Goal: Transaction & Acquisition: Purchase product/service

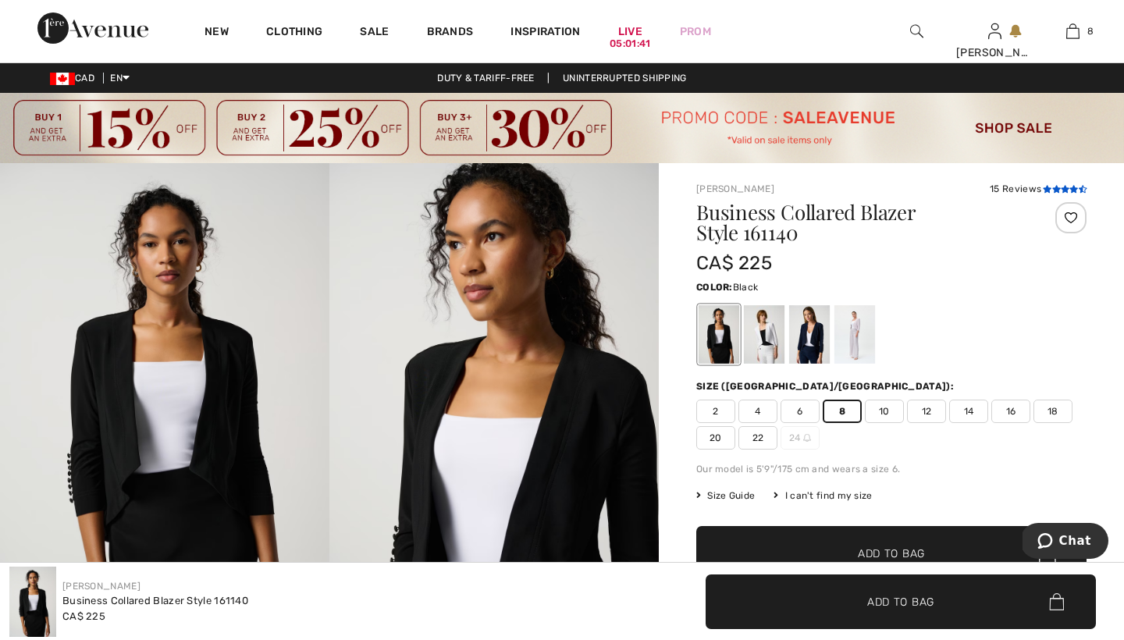
click at [1054, 188] on icon at bounding box center [1056, 189] width 9 height 8
click at [851, 334] on div at bounding box center [854, 334] width 41 height 59
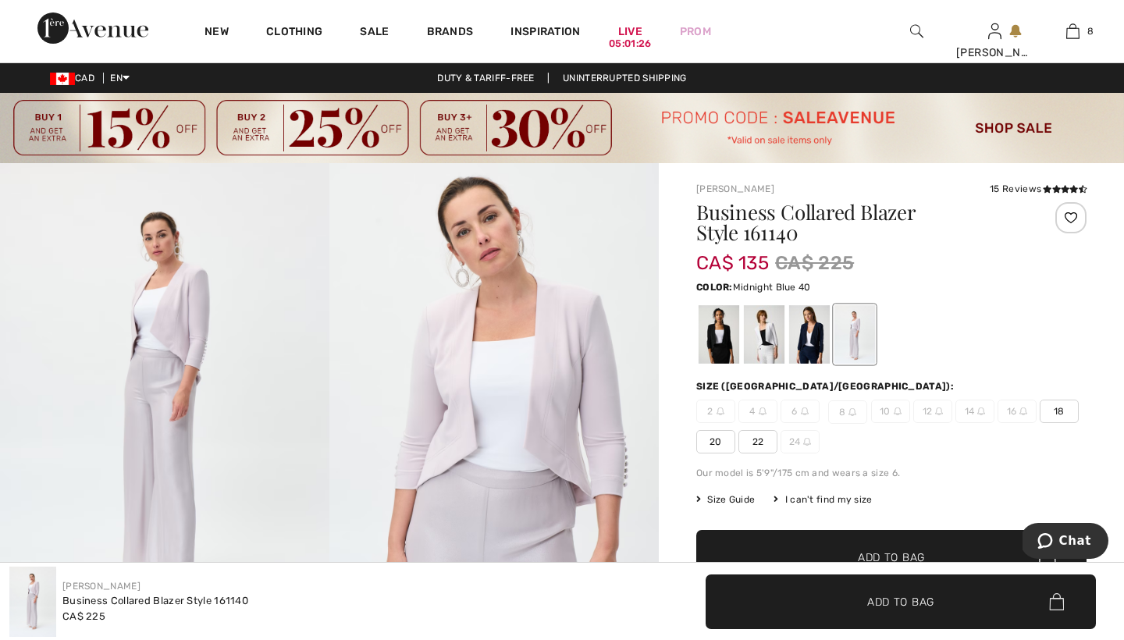
click at [817, 330] on div at bounding box center [809, 334] width 41 height 59
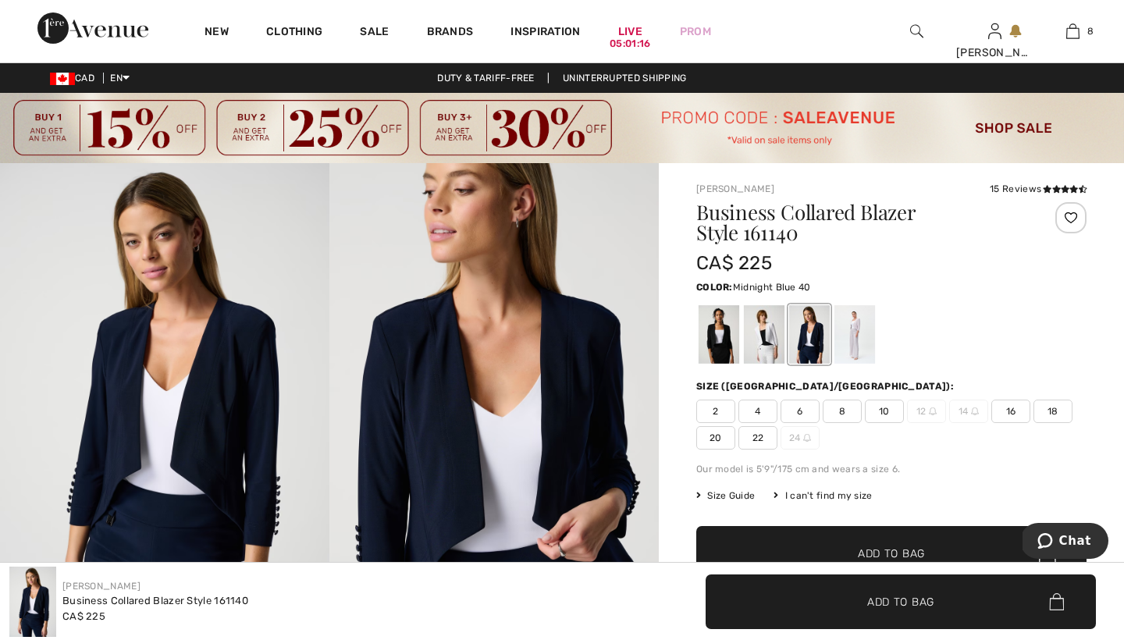
click at [844, 412] on span "8" at bounding box center [842, 411] width 39 height 23
click at [866, 550] on span "Add to Bag" at bounding box center [891, 554] width 67 height 16
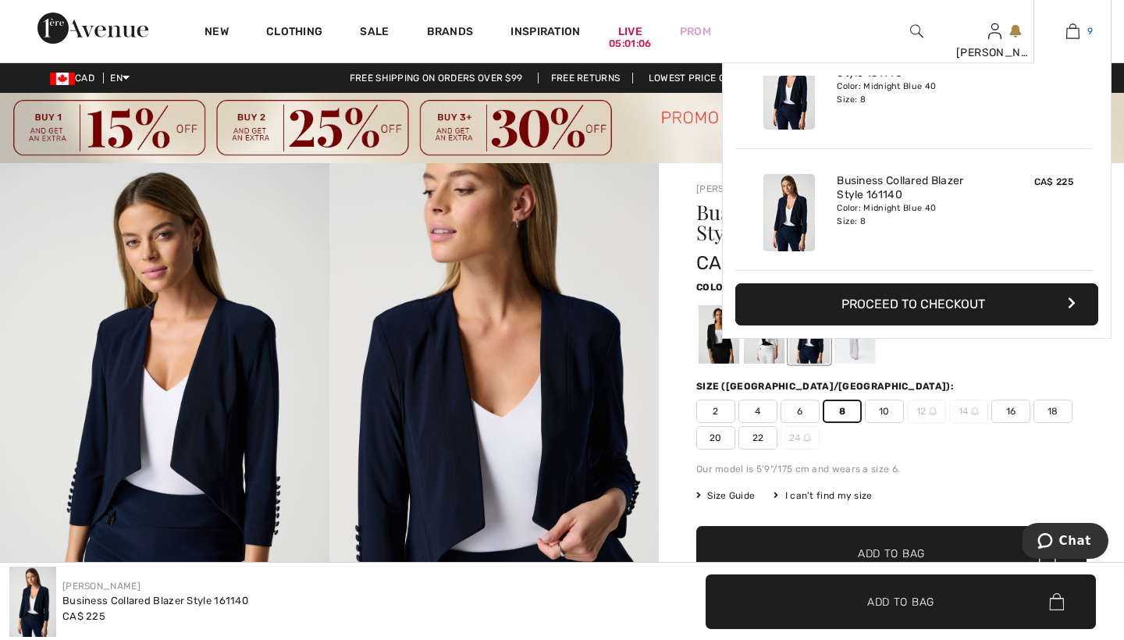
click at [1070, 33] on img at bounding box center [1072, 31] width 13 height 19
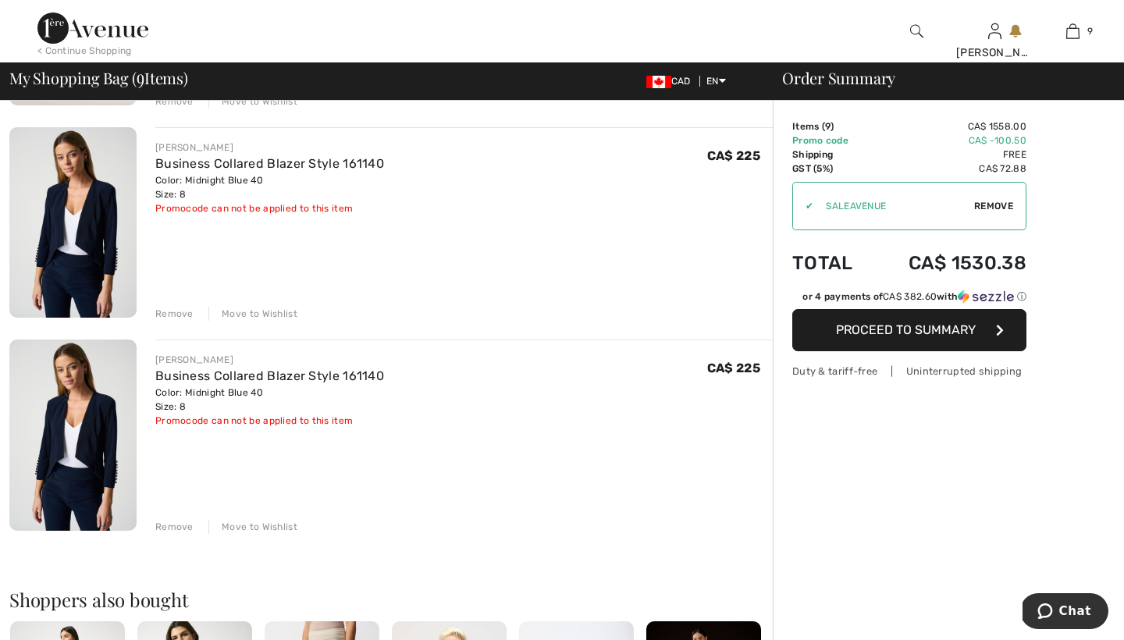
scroll to position [1555, 0]
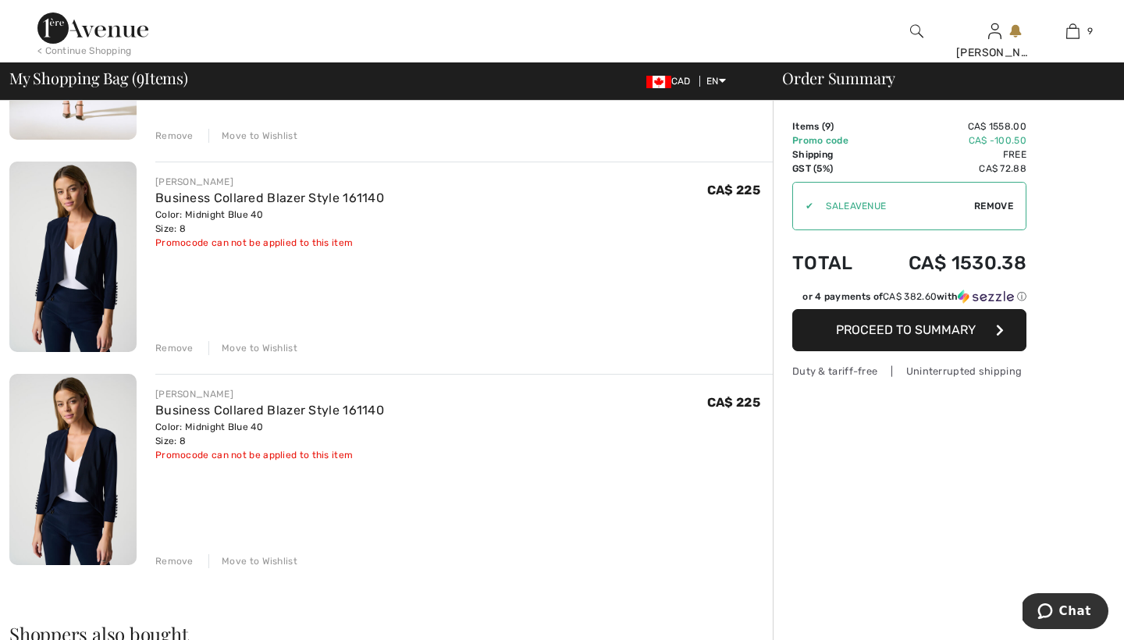
click at [175, 560] on div "Remove" at bounding box center [174, 561] width 38 height 14
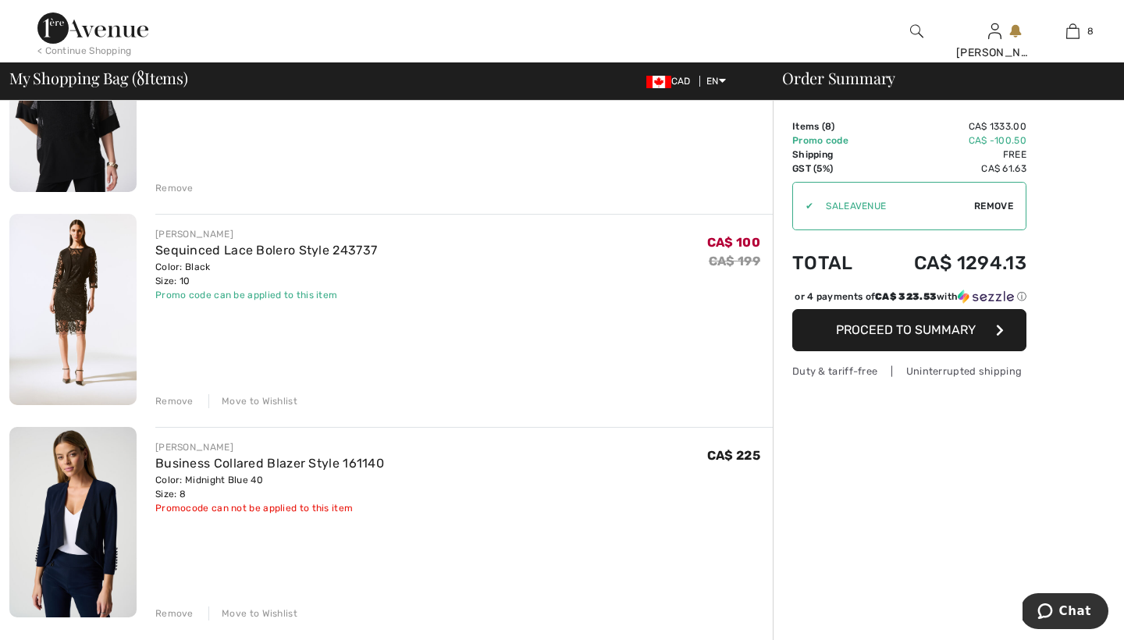
scroll to position [1290, 0]
click at [192, 249] on link "Sequinced Lace Bolero Style 243737" at bounding box center [266, 249] width 222 height 15
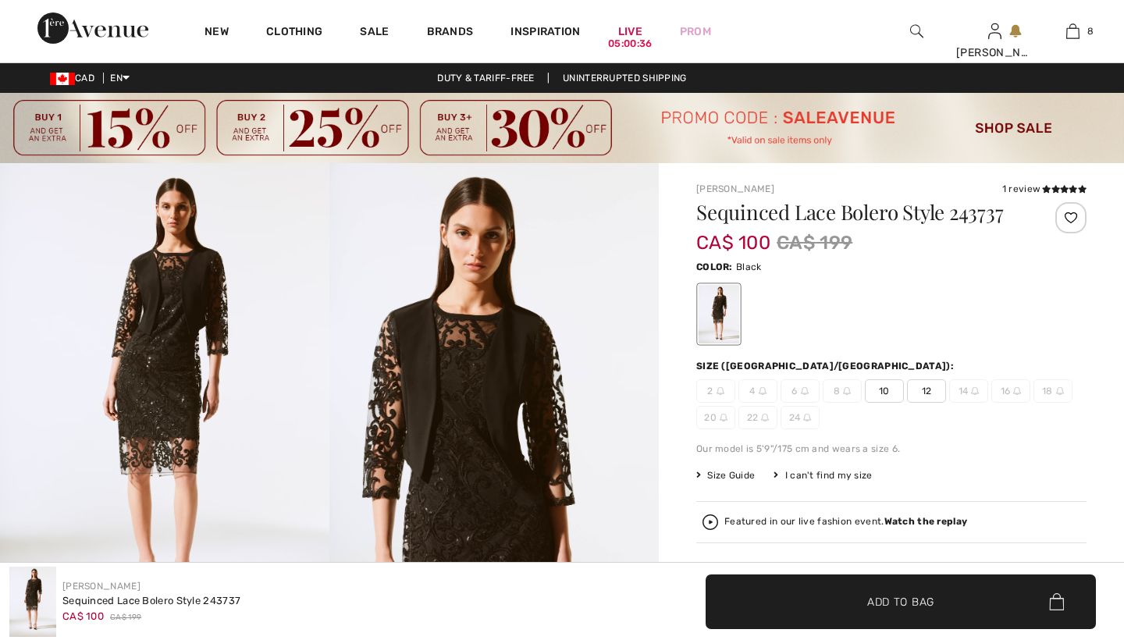
checkbox input "true"
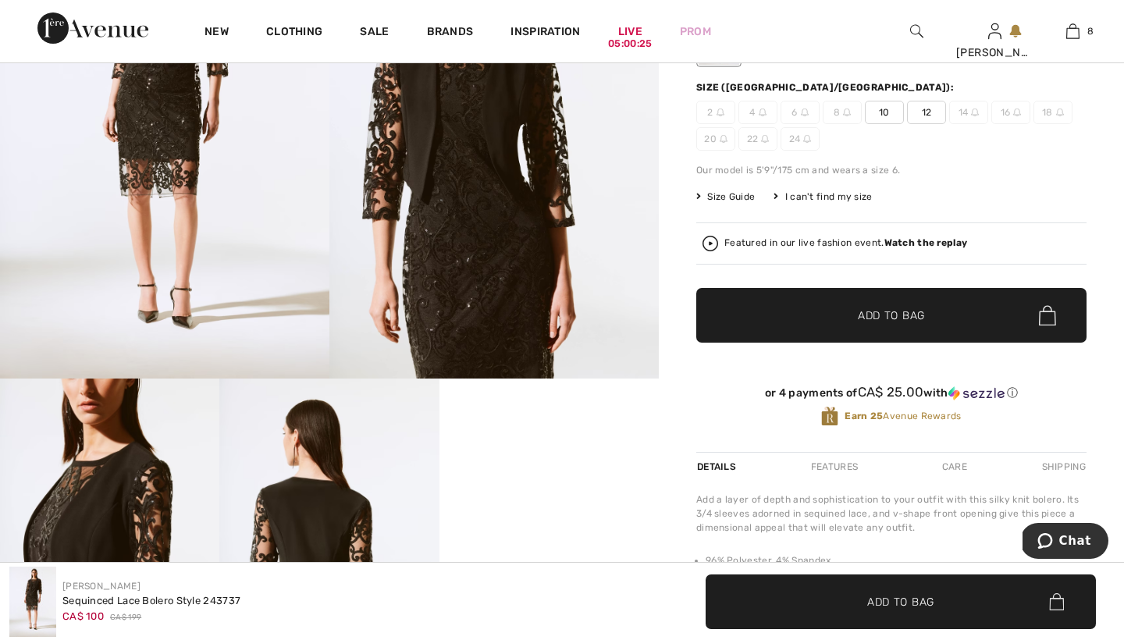
scroll to position [353, 0]
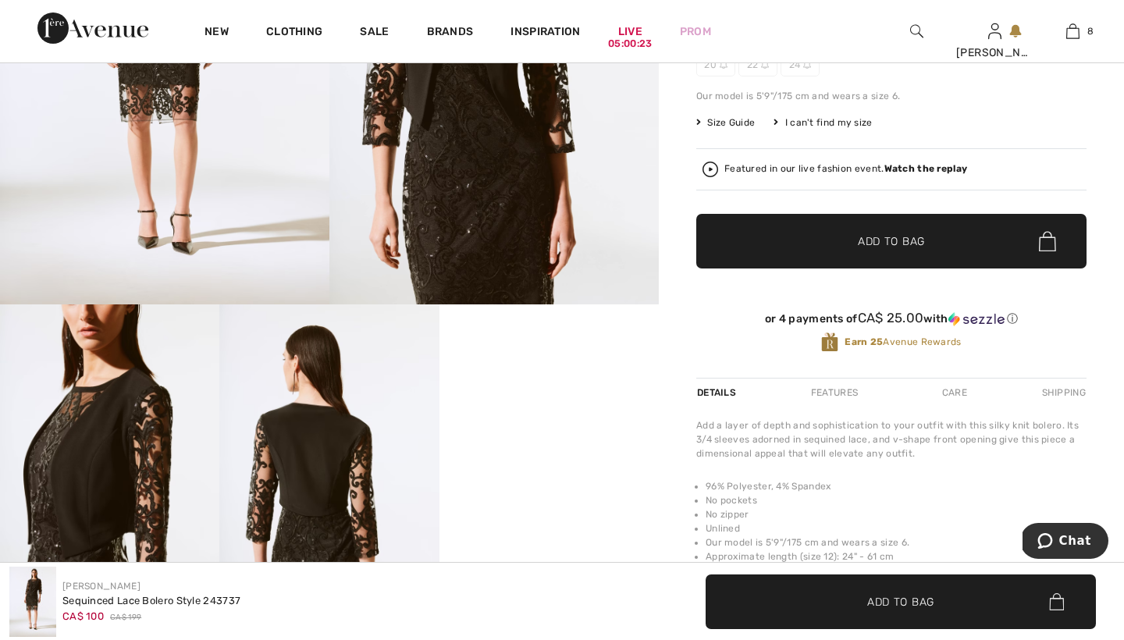
click at [304, 451] on img at bounding box center [328, 468] width 219 height 329
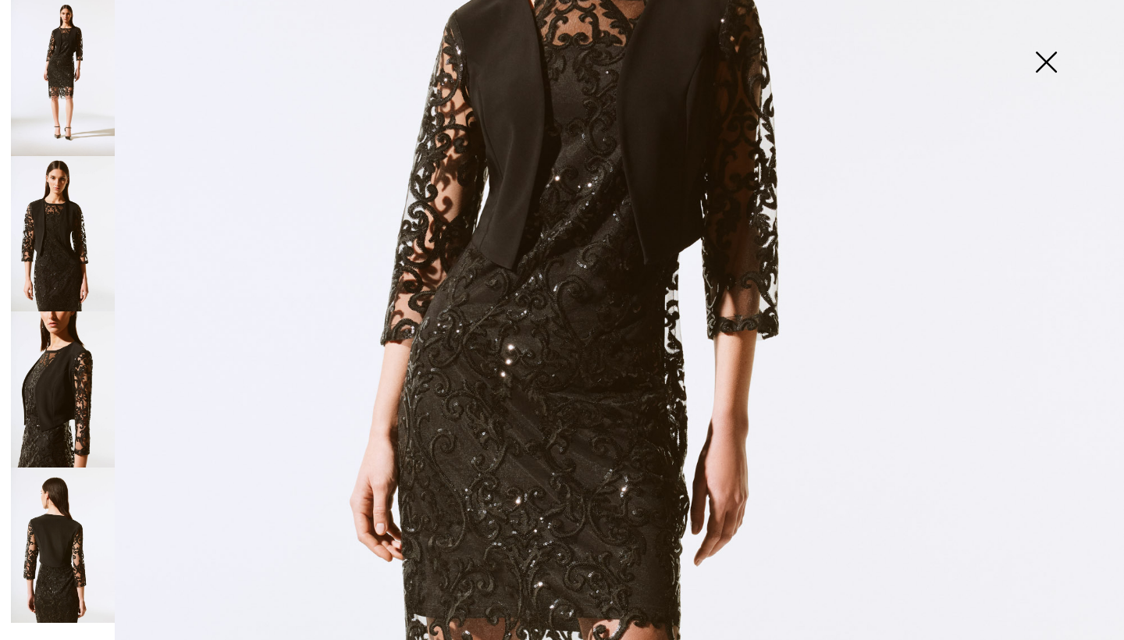
scroll to position [322, 0]
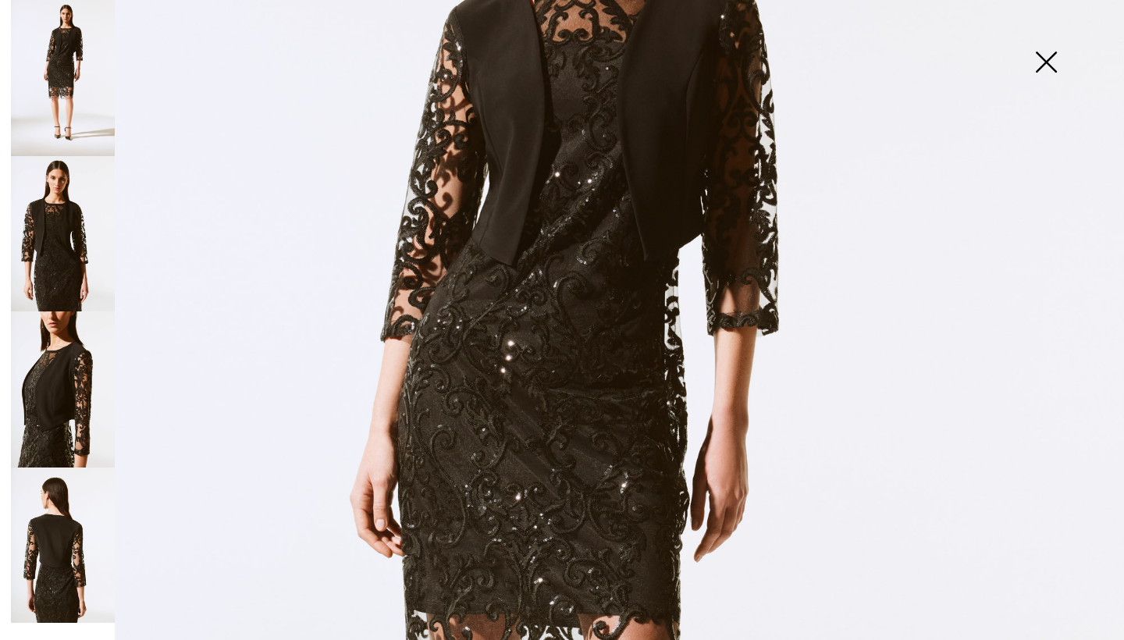
click at [50, 531] on img at bounding box center [63, 545] width 104 height 156
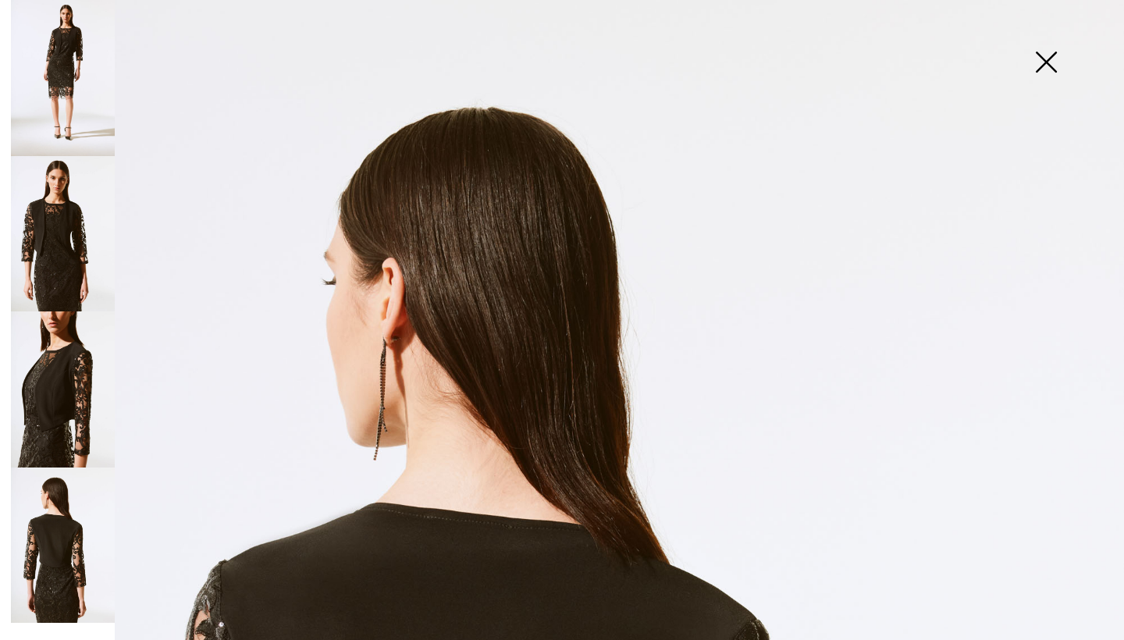
scroll to position [0, 0]
click at [1042, 55] on img at bounding box center [1046, 63] width 78 height 80
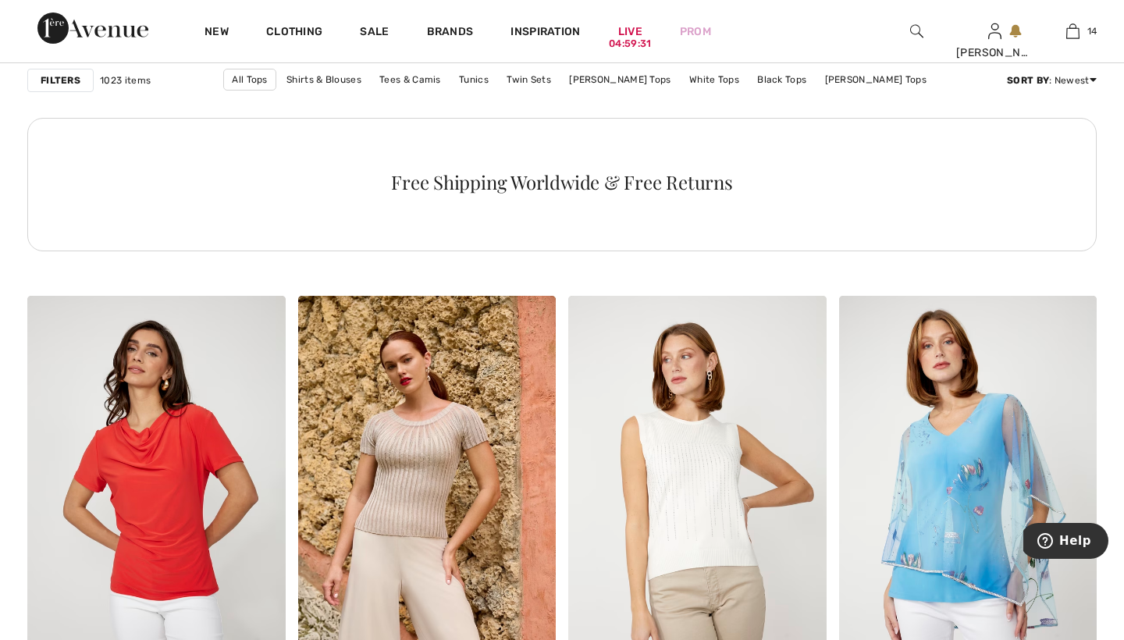
scroll to position [1900, 0]
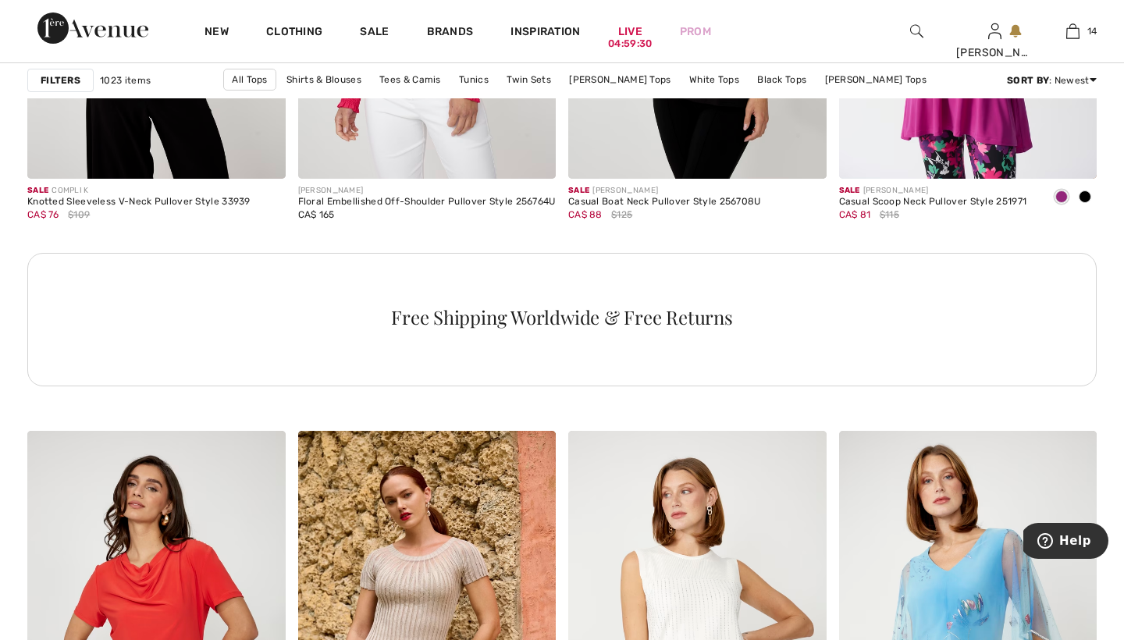
click at [910, 29] on img at bounding box center [916, 31] width 13 height 19
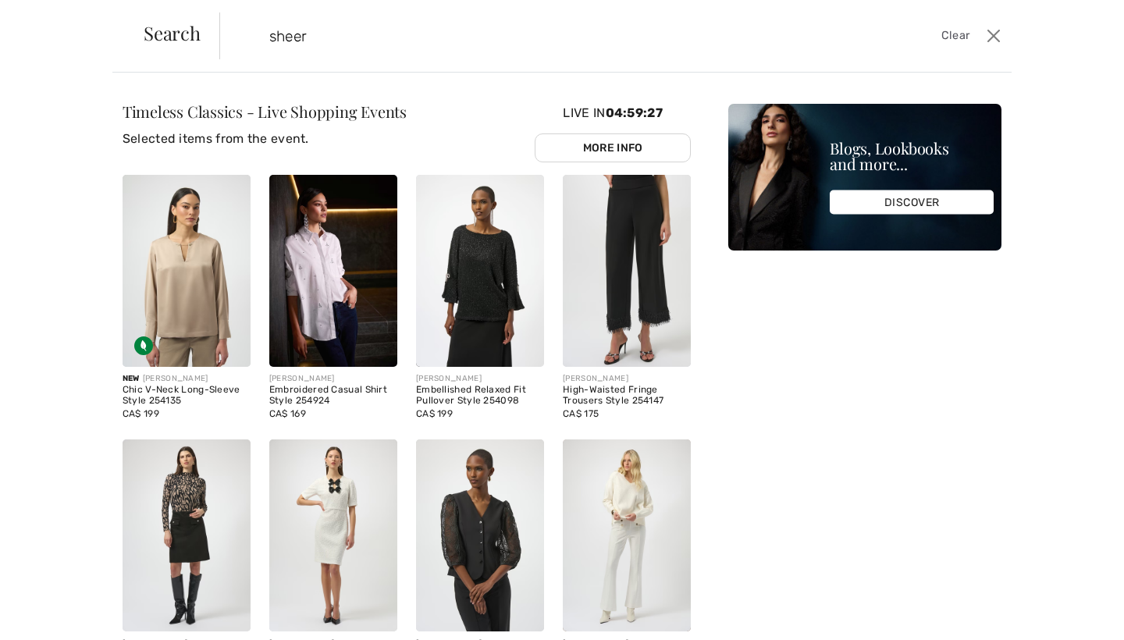
type input "sheer"
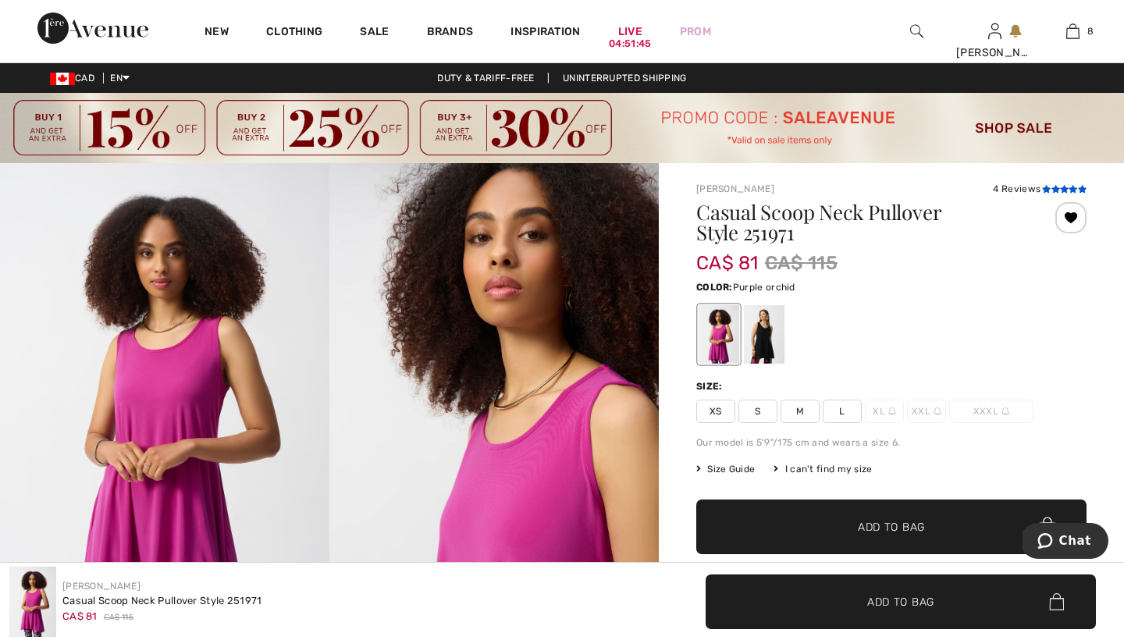
click at [1053, 186] on icon at bounding box center [1055, 189] width 9 height 8
click at [802, 410] on span "M" at bounding box center [799, 411] width 39 height 23
click at [869, 521] on span "Add to Bag" at bounding box center [891, 527] width 67 height 16
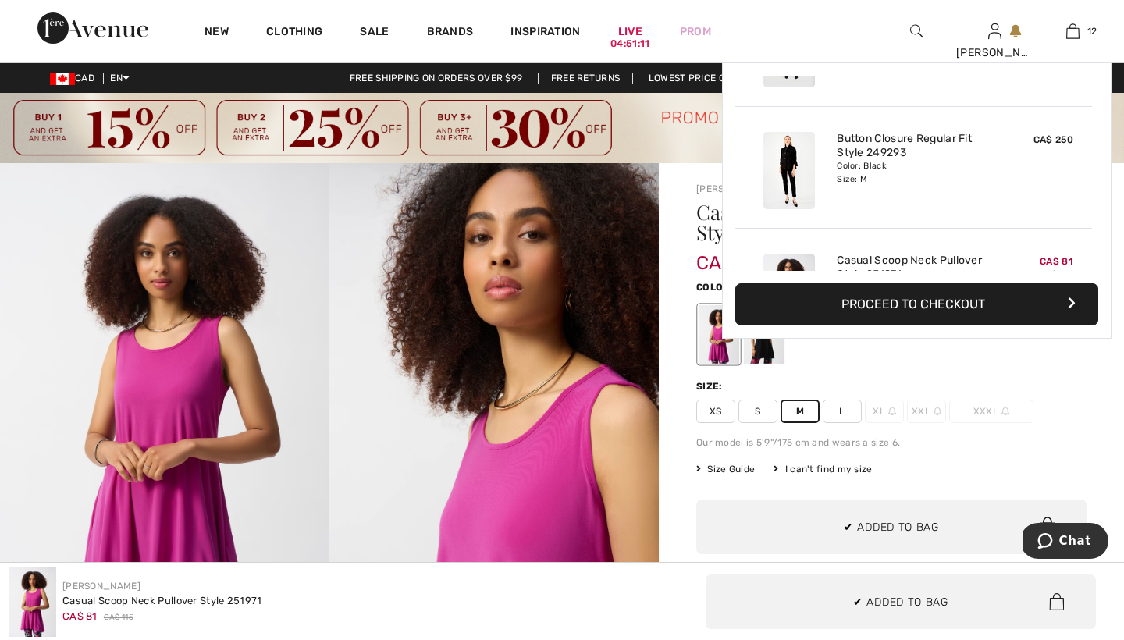
scroll to position [1266, 0]
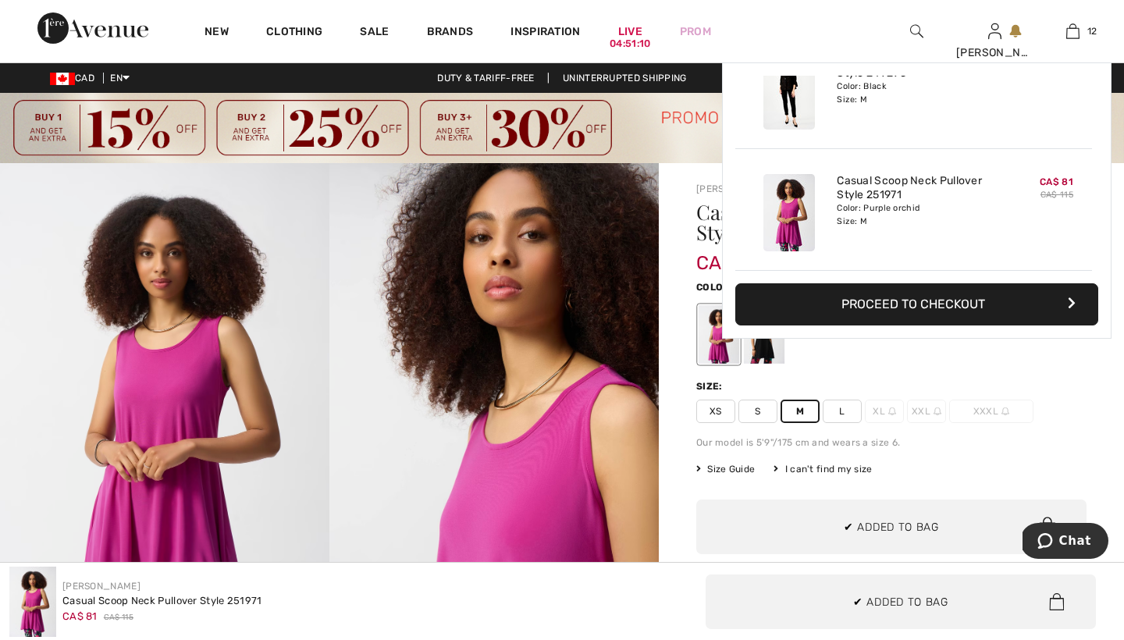
click at [831, 354] on div at bounding box center [891, 334] width 390 height 65
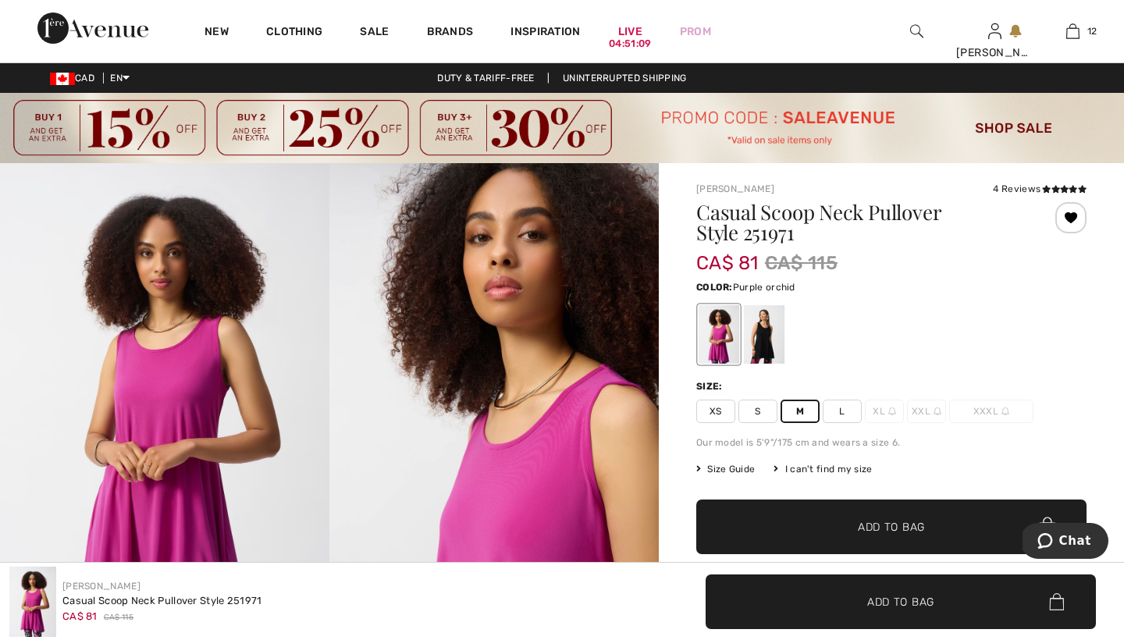
click at [830, 353] on div at bounding box center [891, 334] width 390 height 65
click at [773, 332] on div at bounding box center [764, 334] width 41 height 59
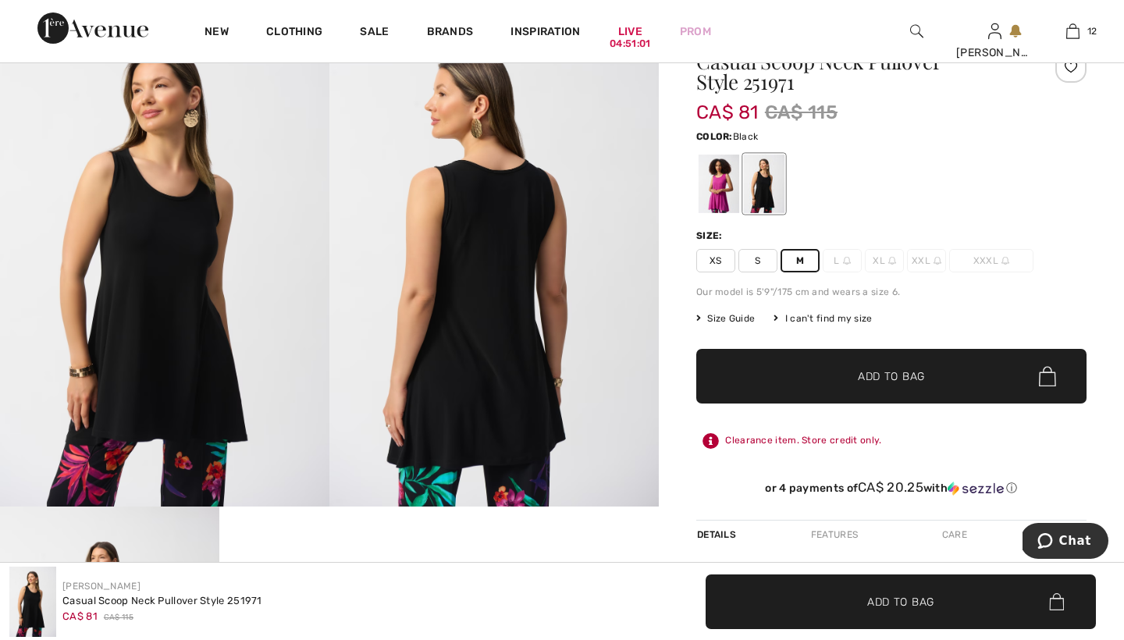
scroll to position [141, 0]
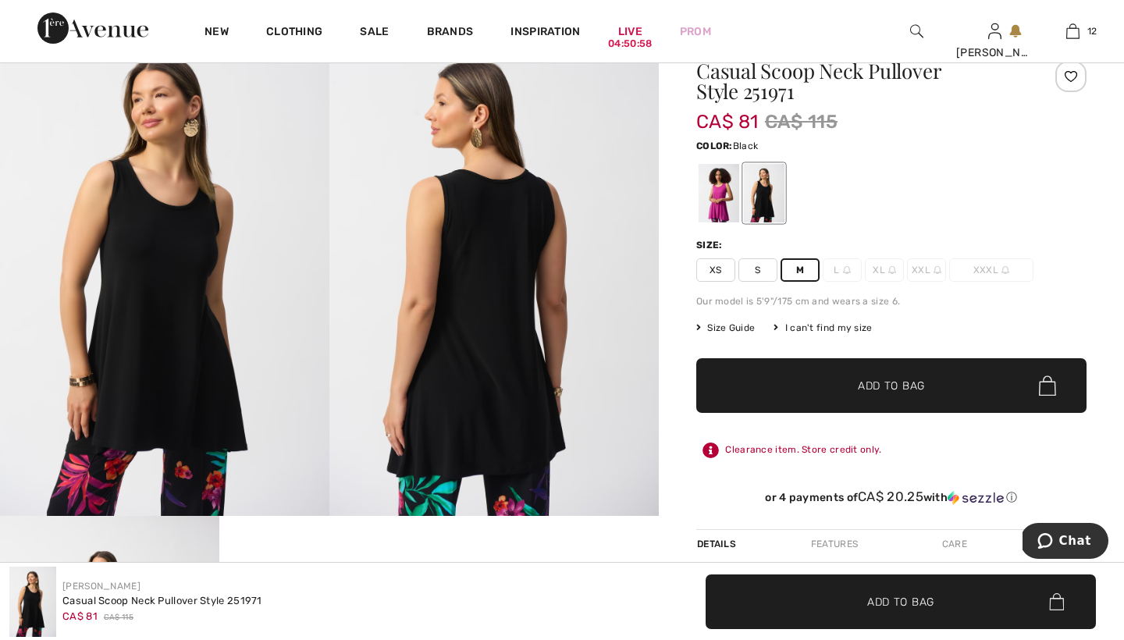
click at [871, 384] on span "Add to Bag" at bounding box center [891, 386] width 67 height 16
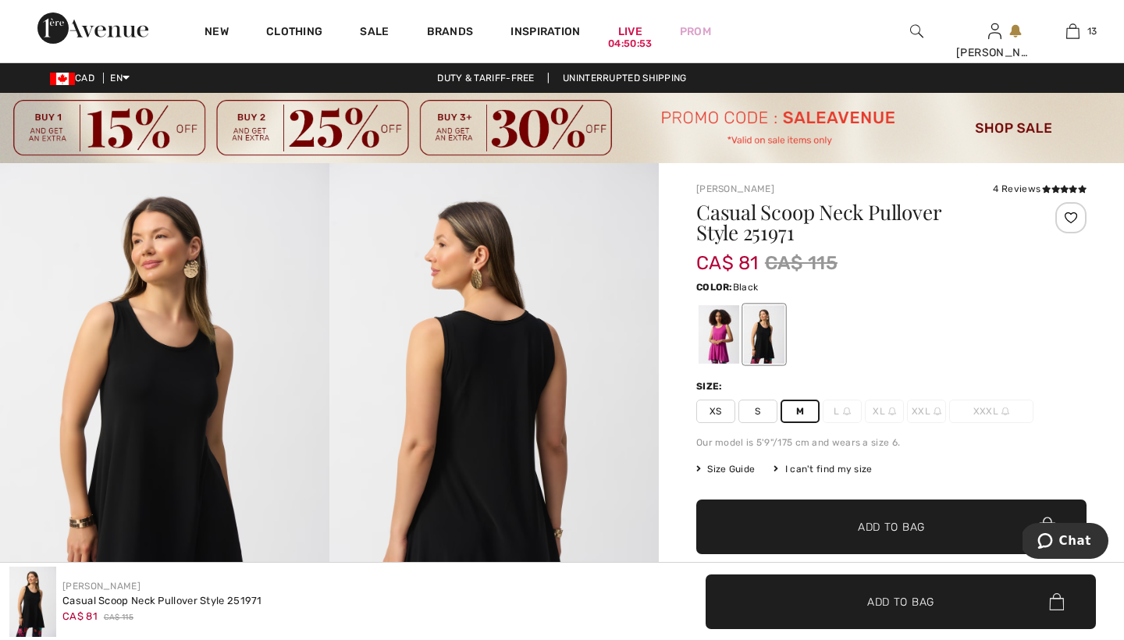
scroll to position [0, 0]
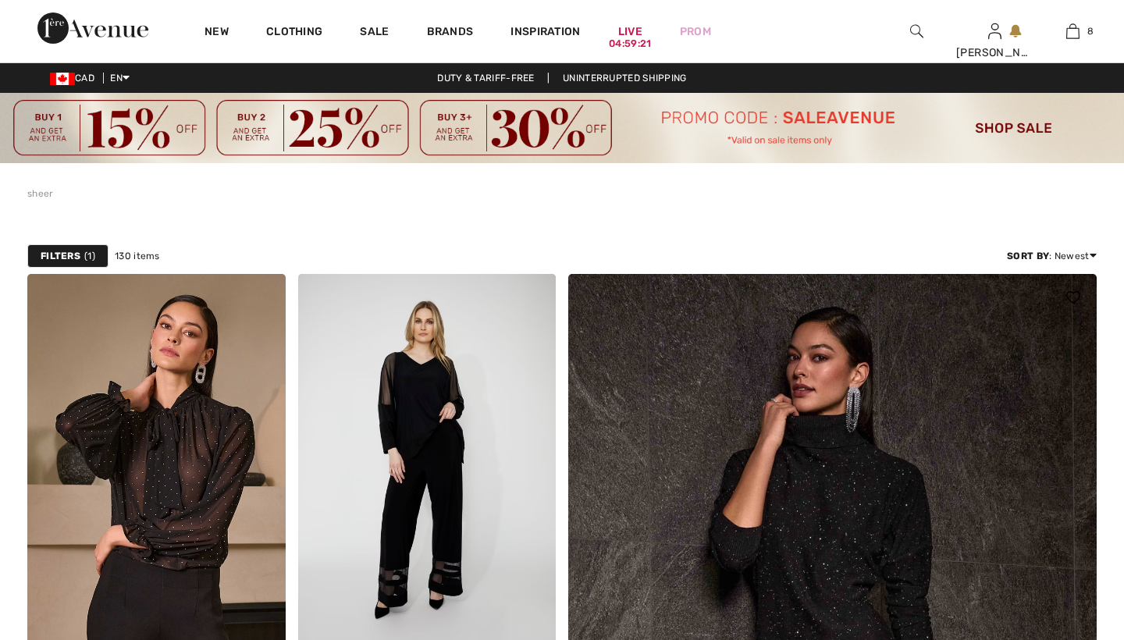
checkbox input "true"
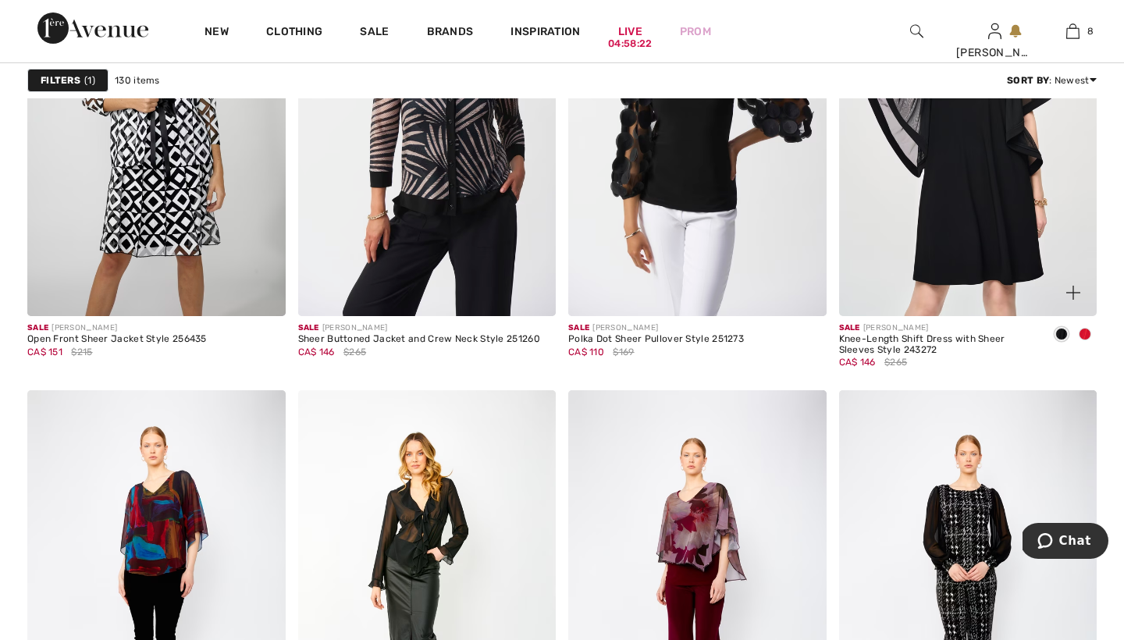
scroll to position [2368, 0]
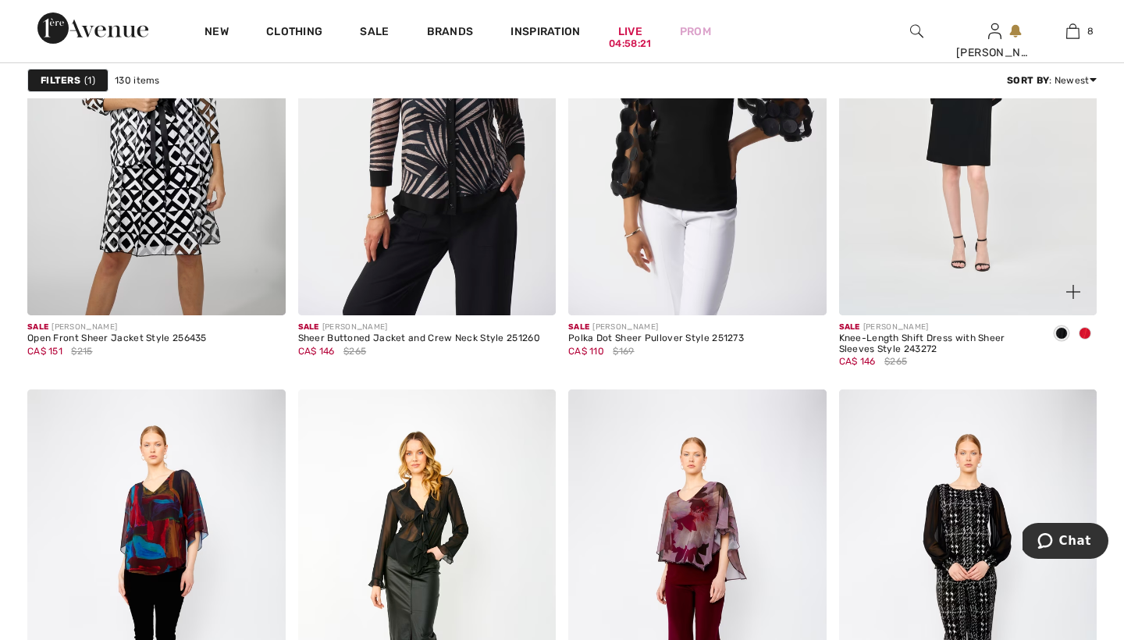
click at [1084, 333] on span at bounding box center [1085, 333] width 12 height 12
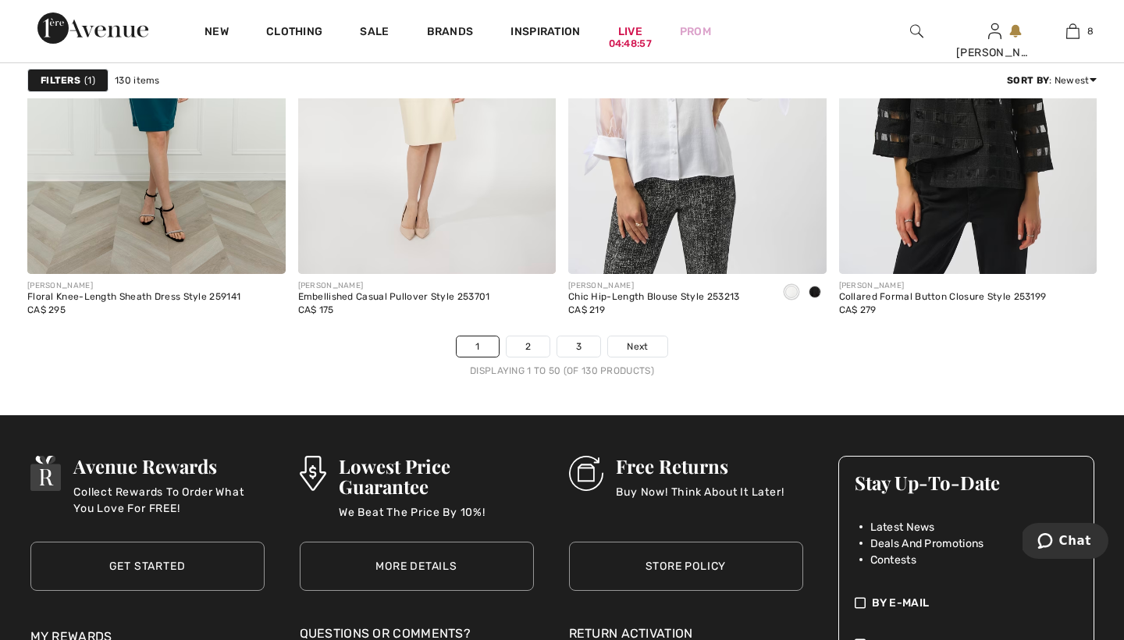
scroll to position [6958, 0]
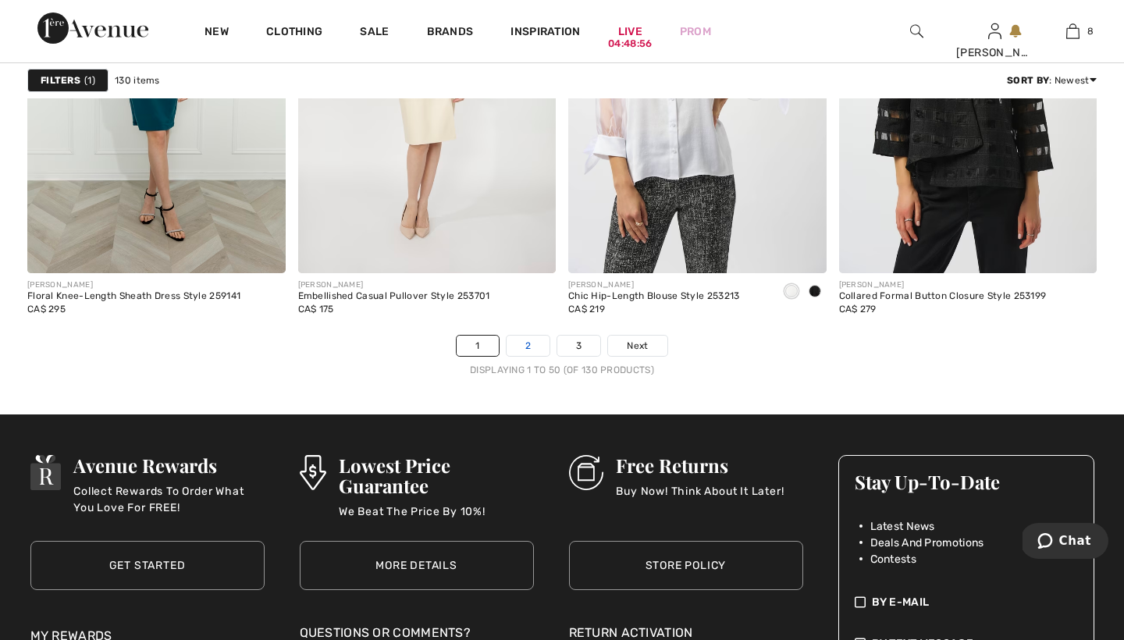
click at [528, 342] on link "2" at bounding box center [528, 346] width 43 height 20
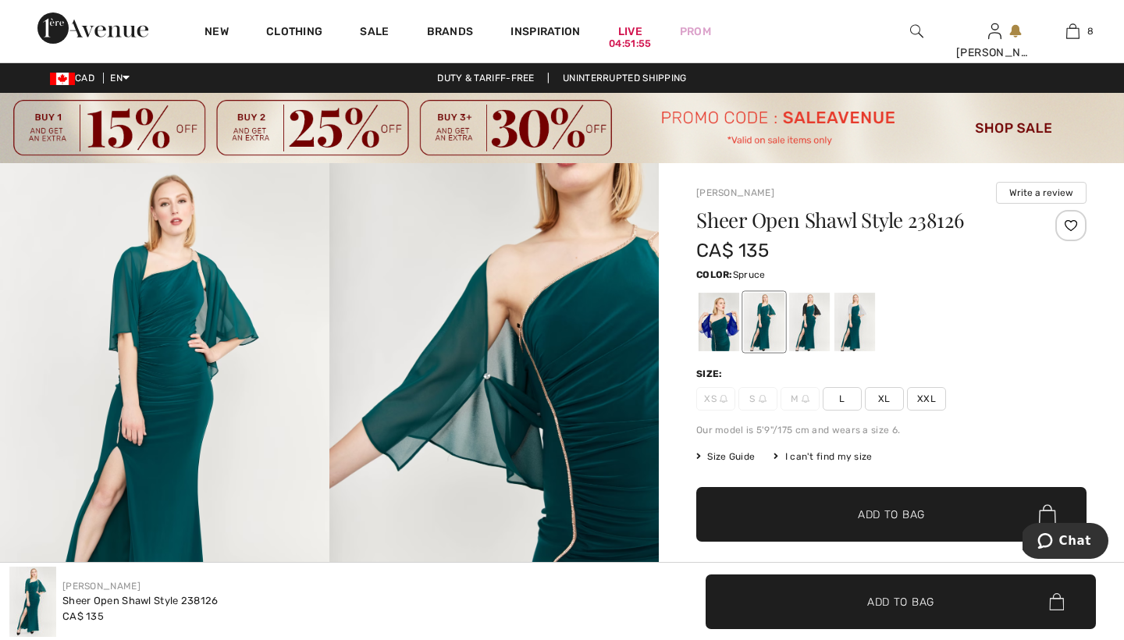
click at [766, 329] on div at bounding box center [764, 322] width 41 height 59
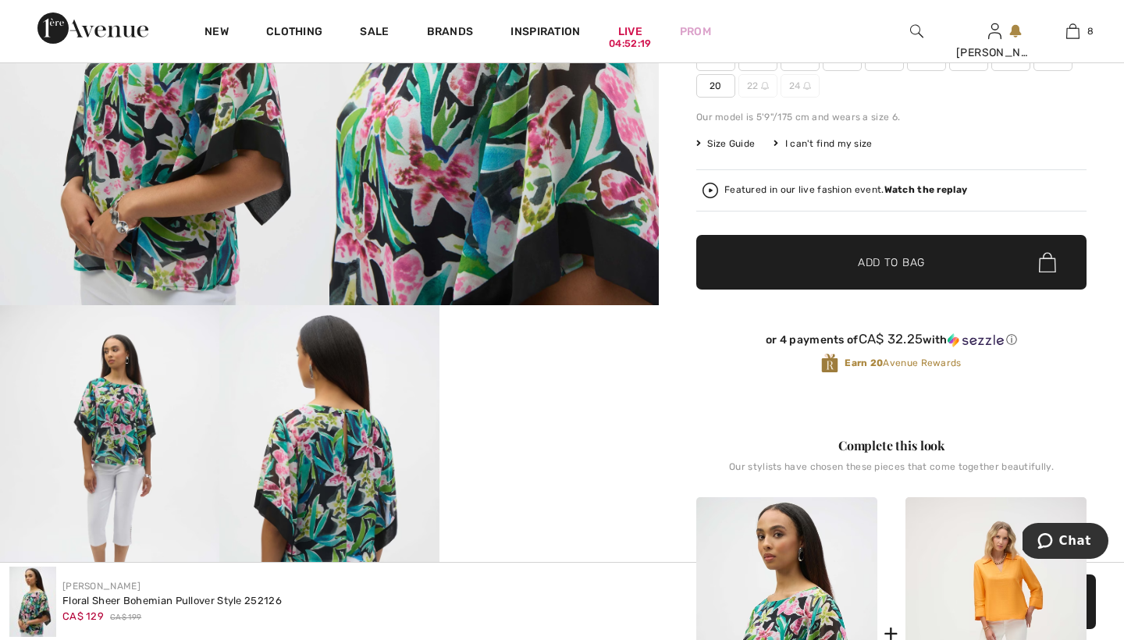
scroll to position [362, 0]
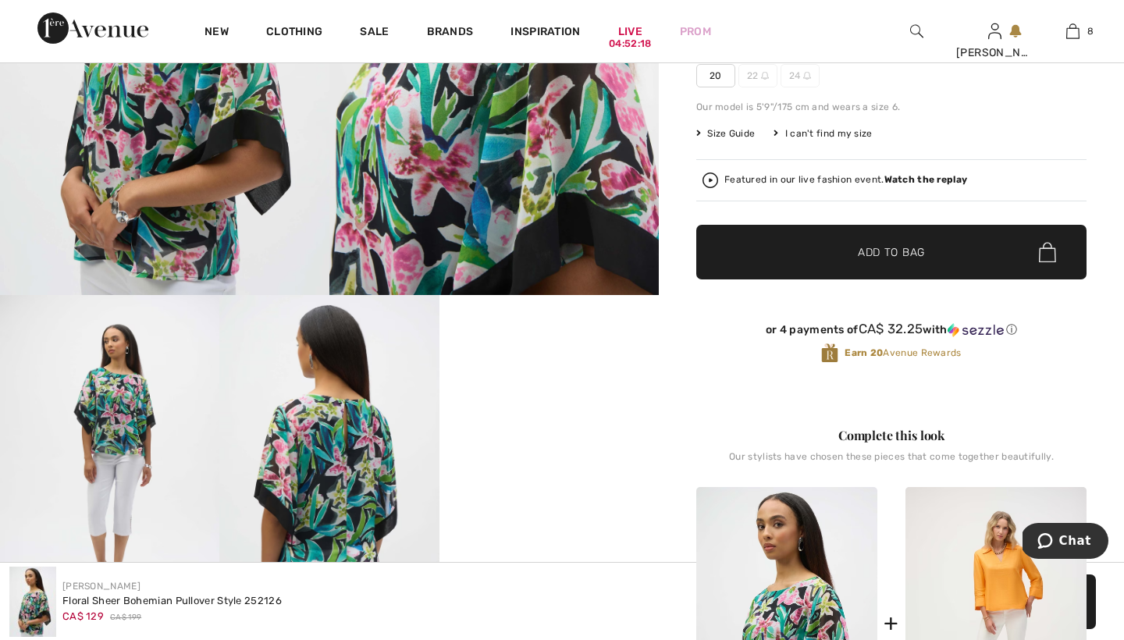
click at [324, 461] on img at bounding box center [328, 459] width 219 height 329
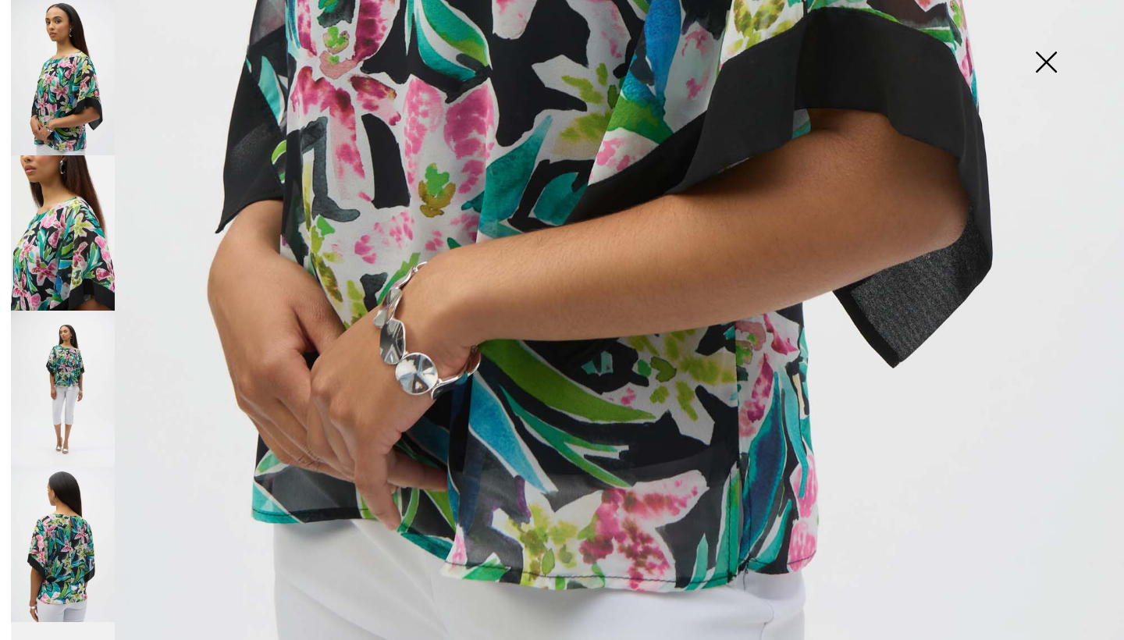
scroll to position [1044, 0]
click at [59, 535] on img at bounding box center [63, 544] width 104 height 155
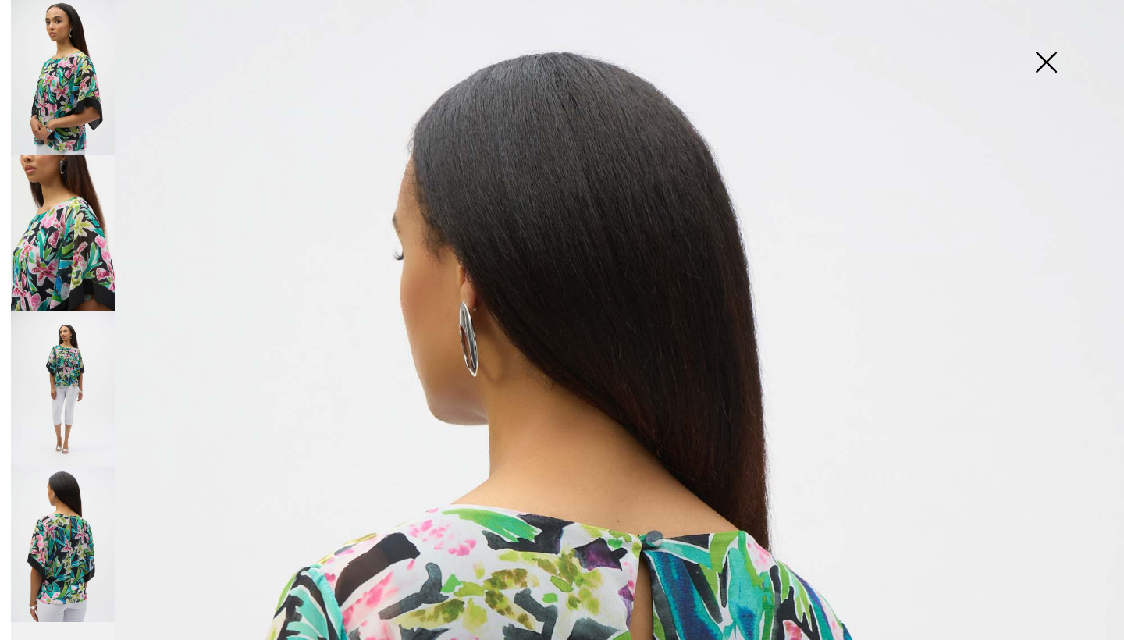
scroll to position [0, 0]
click at [1049, 59] on img at bounding box center [1046, 63] width 78 height 80
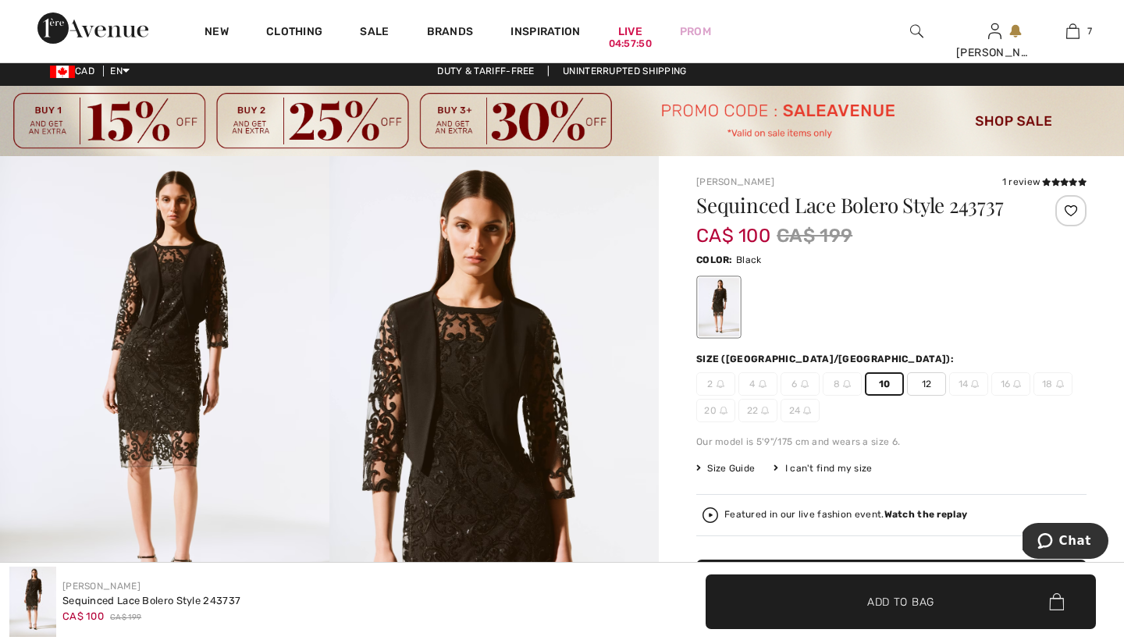
scroll to position [7, 0]
click at [1042, 180] on icon at bounding box center [1046, 182] width 9 height 8
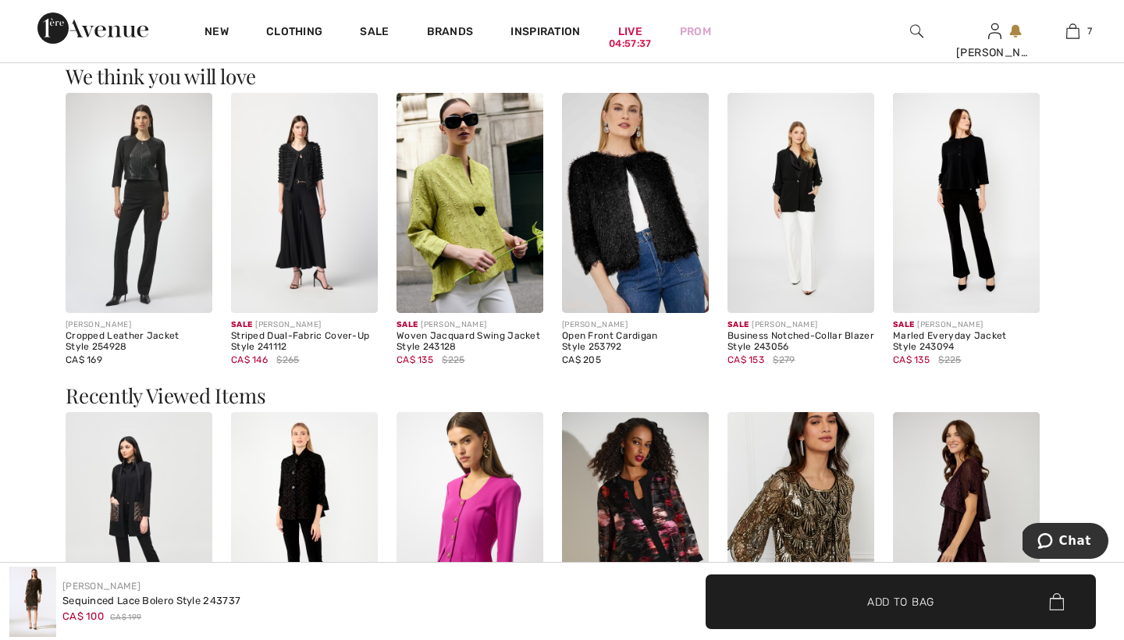
scroll to position [1403, 0]
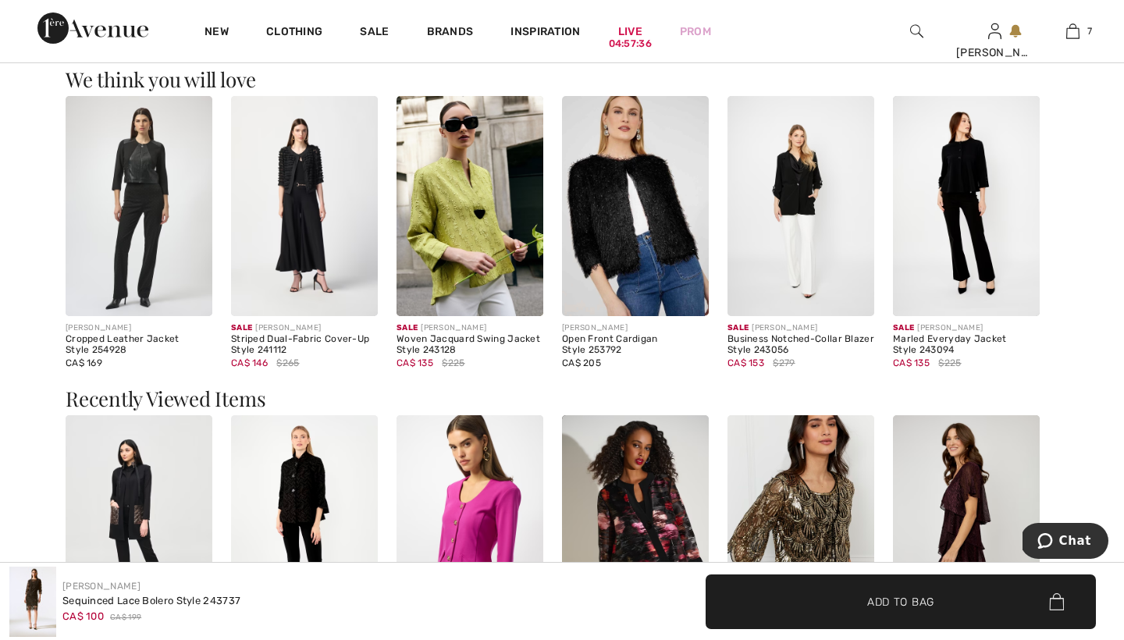
click at [300, 473] on img at bounding box center [304, 525] width 147 height 220
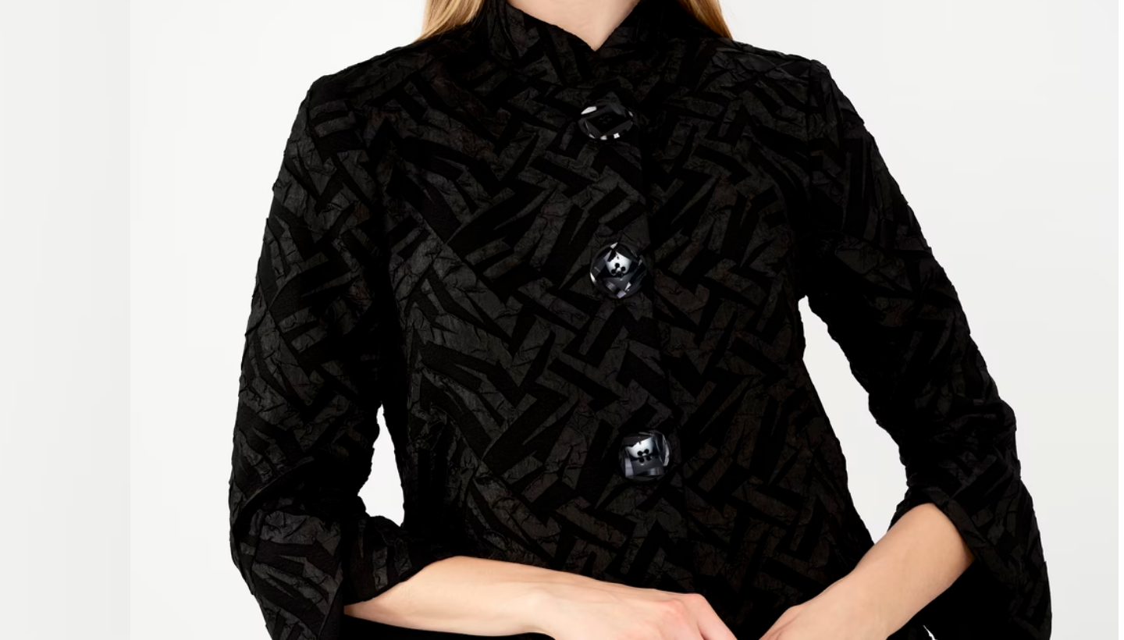
scroll to position [130, 0]
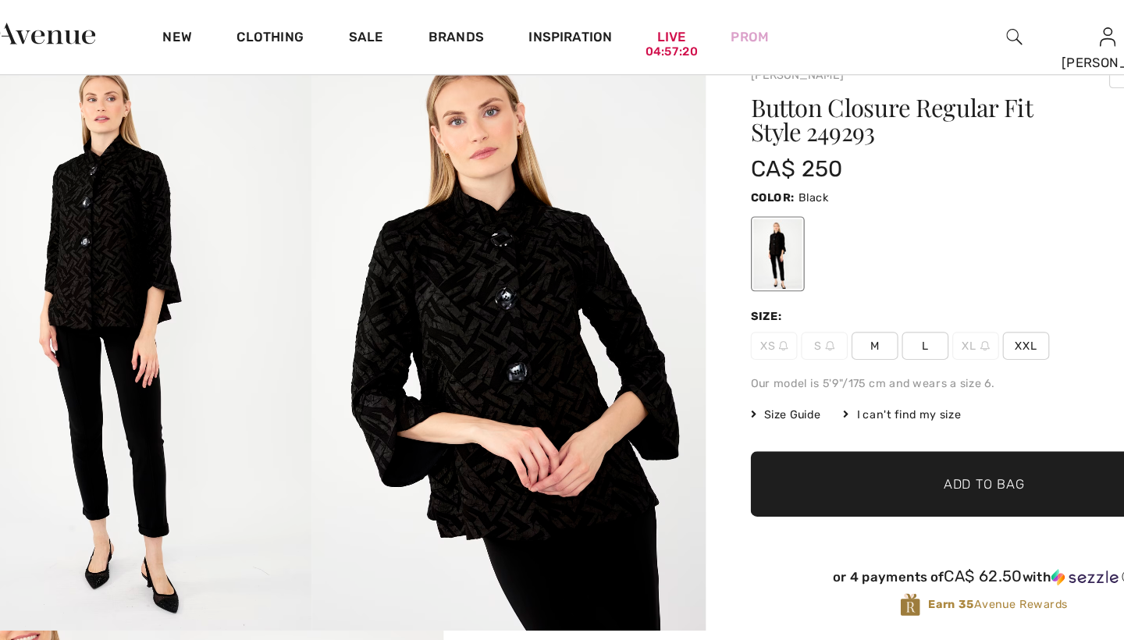
click at [780, 286] on span "M" at bounding box center [799, 289] width 39 height 23
click at [858, 399] on span "Add to Bag" at bounding box center [891, 405] width 67 height 16
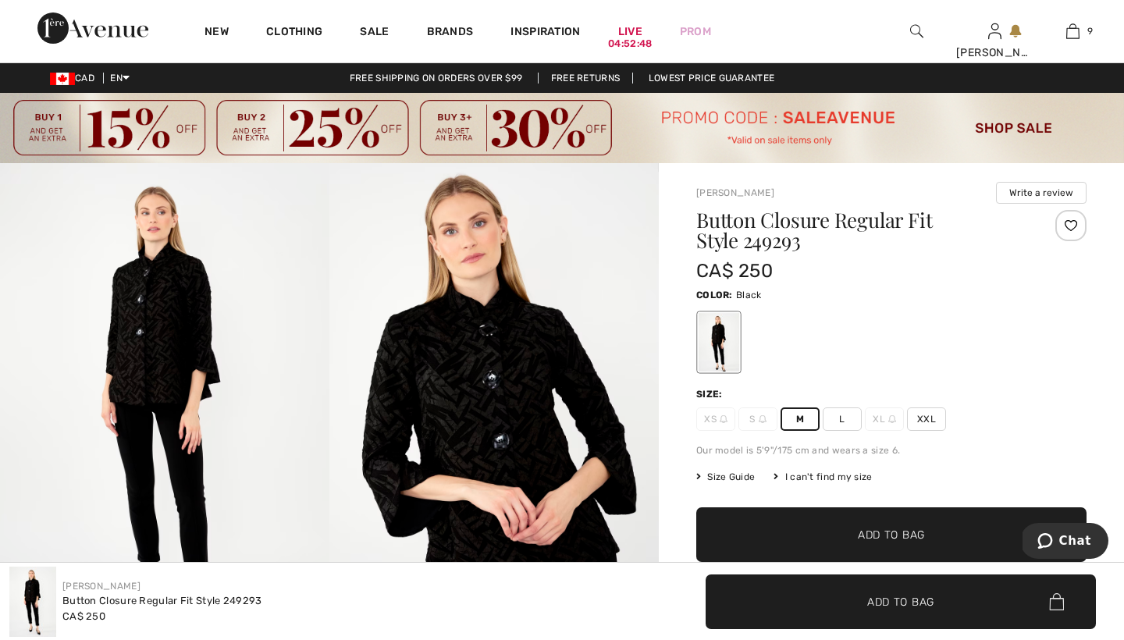
scroll to position [0, 0]
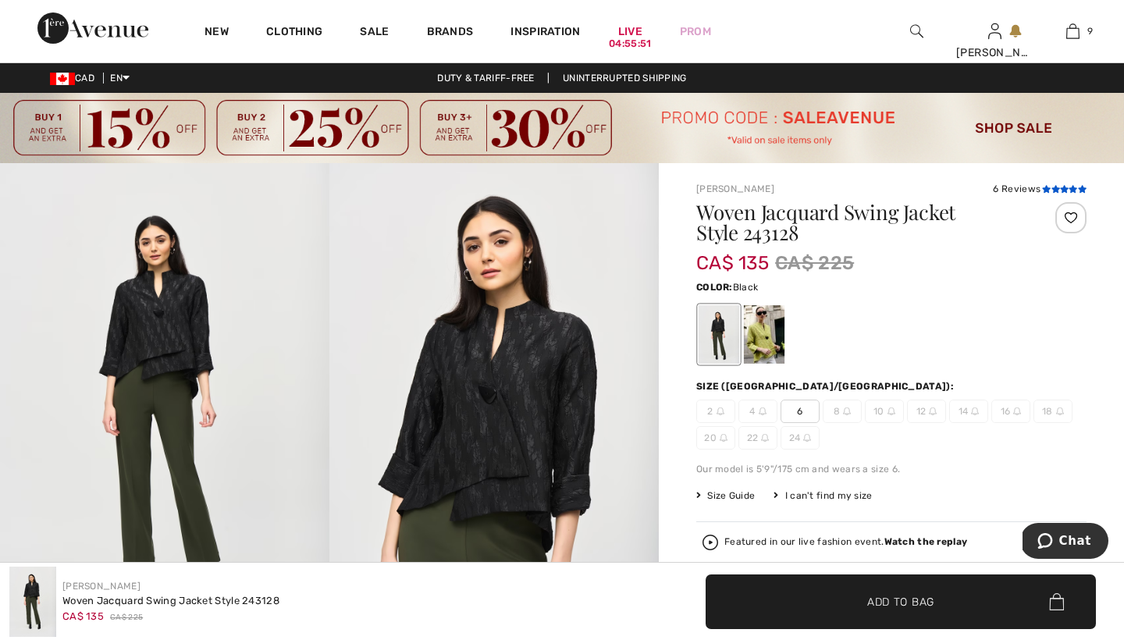
click at [1053, 187] on icon at bounding box center [1055, 189] width 9 height 8
click at [803, 412] on span "6" at bounding box center [799, 411] width 39 height 23
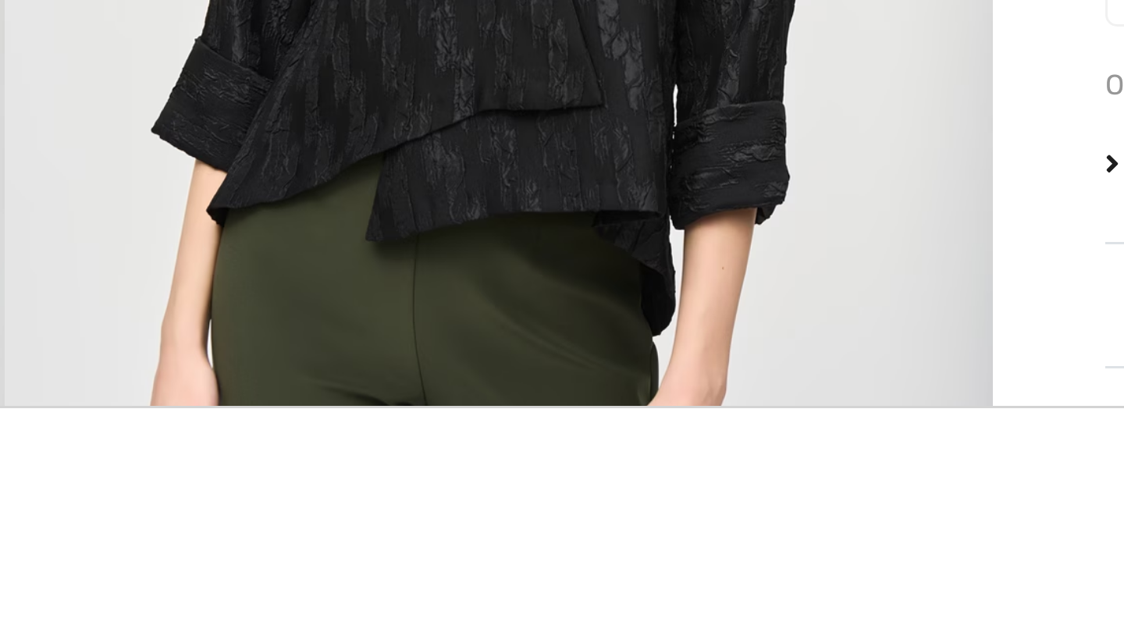
scroll to position [19, 0]
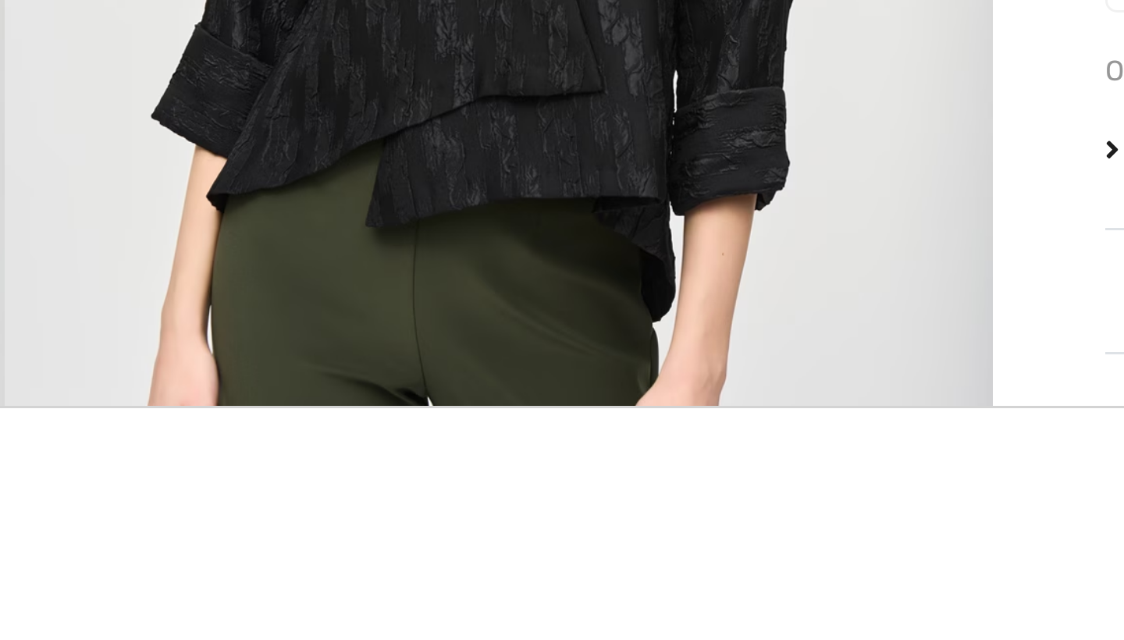
click at [562, 574] on div "✔ Added to Bag Add to Bag" at bounding box center [843, 601] width 562 height 55
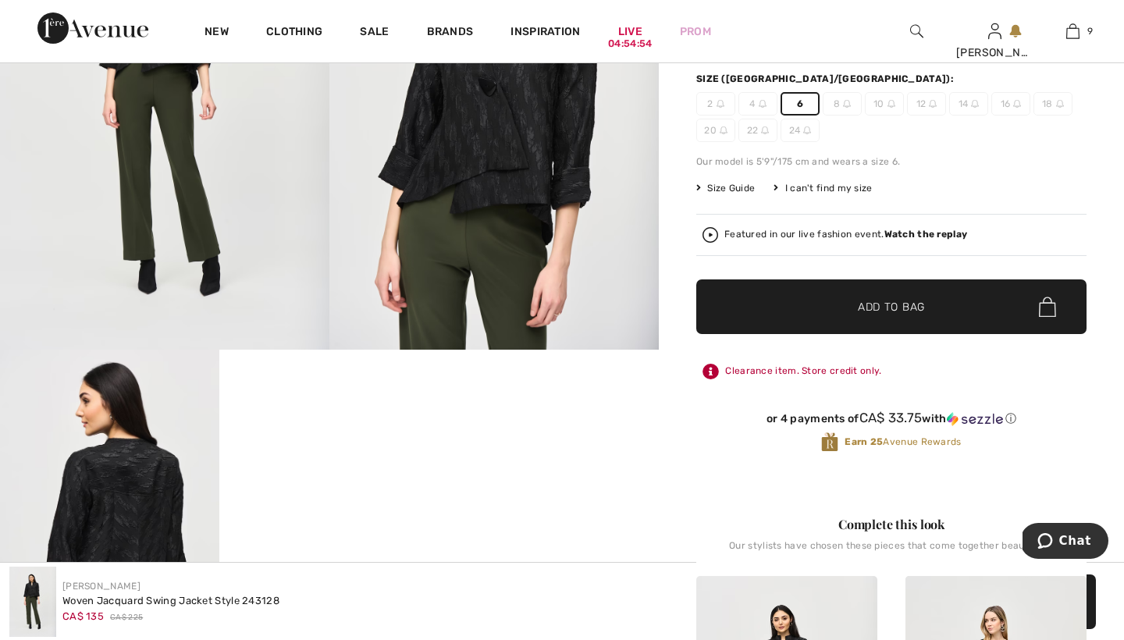
click at [868, 304] on span "Add to Bag" at bounding box center [891, 307] width 67 height 16
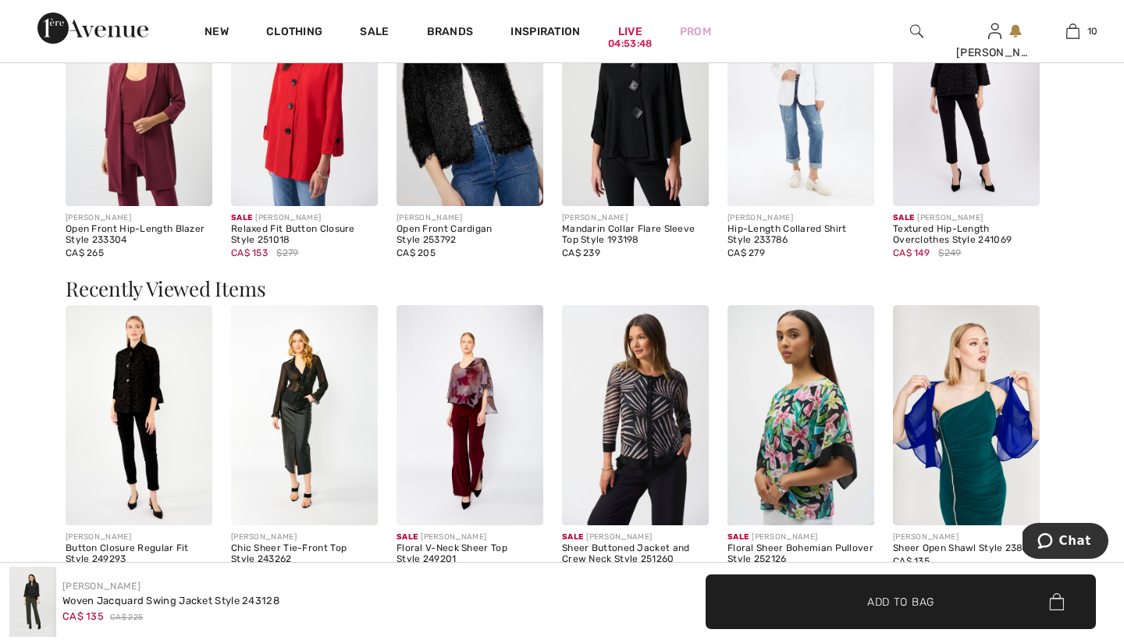
scroll to position [1986, 0]
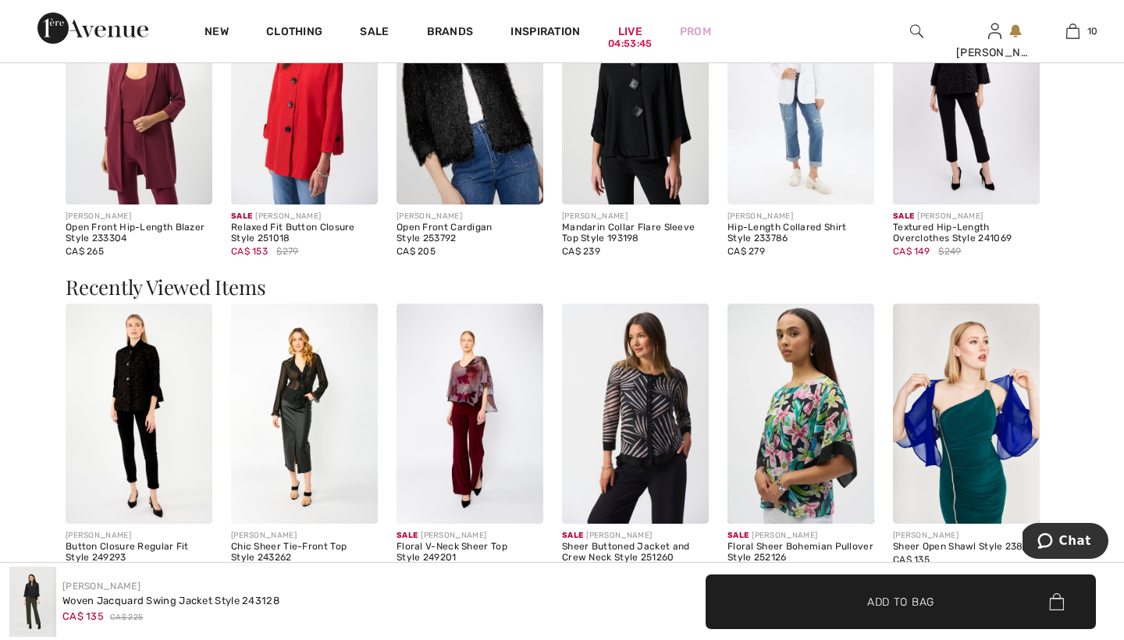
click at [133, 382] on img at bounding box center [139, 414] width 147 height 220
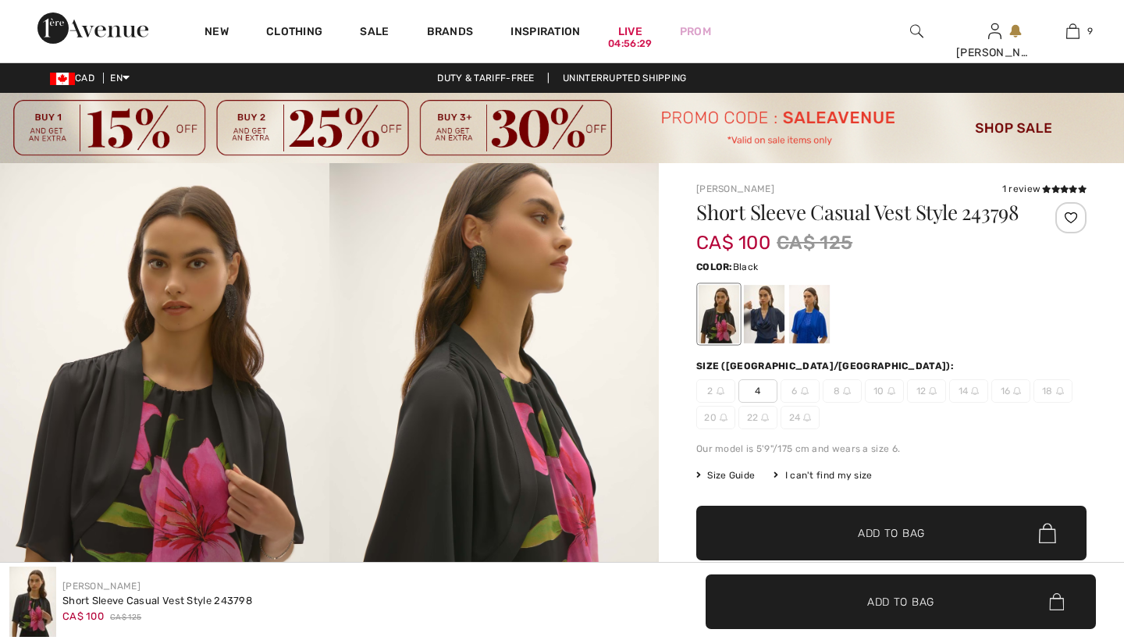
checkbox input "true"
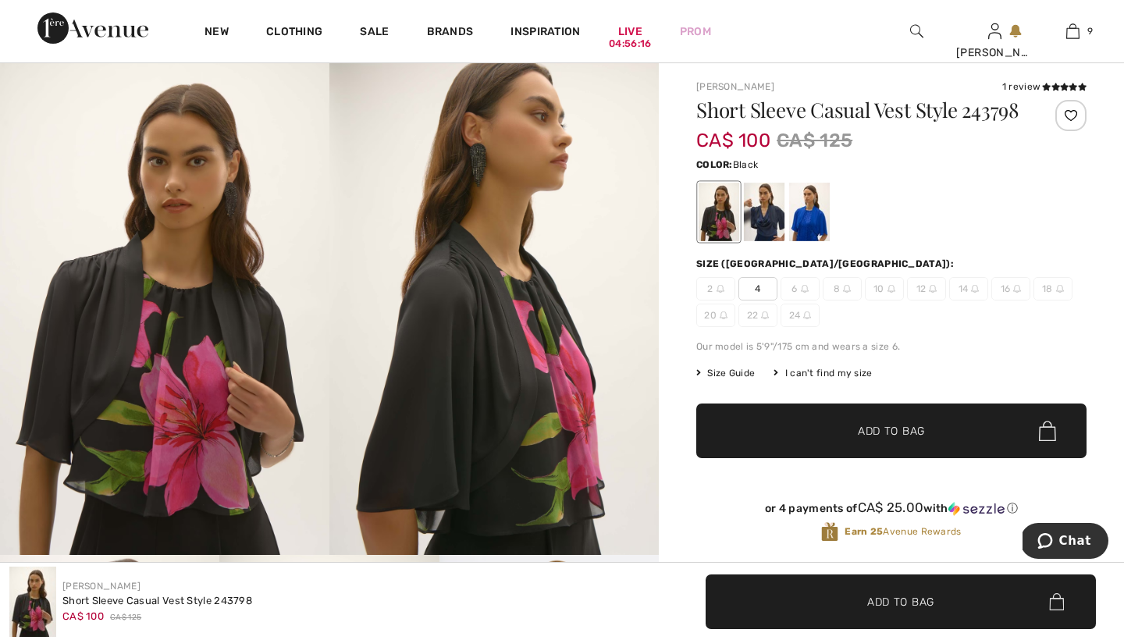
scroll to position [112, 0]
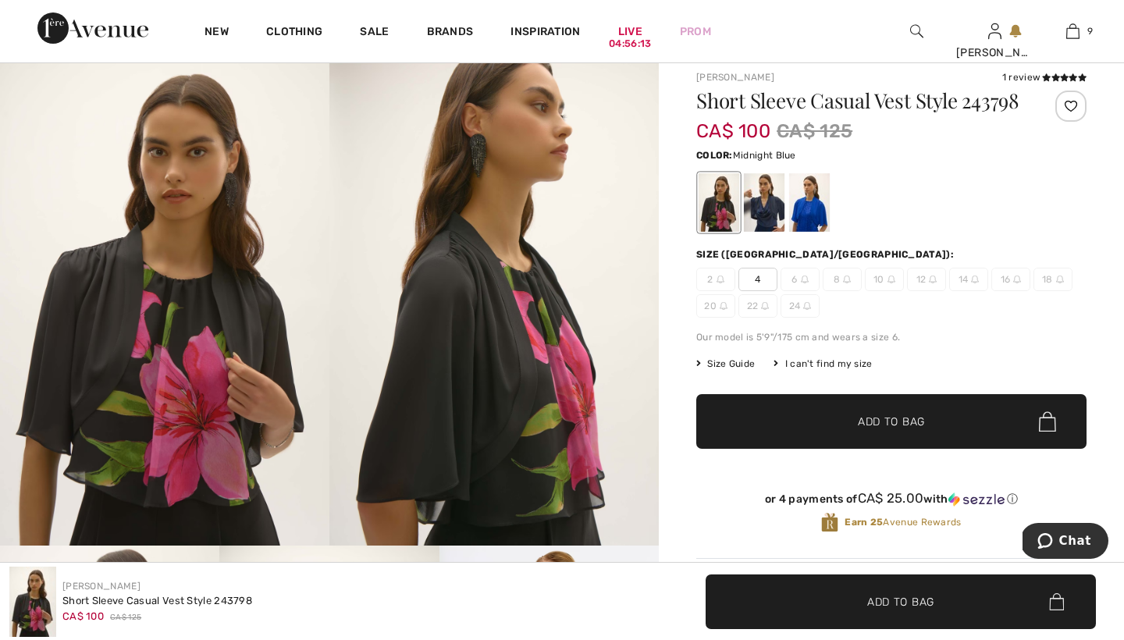
click at [770, 226] on div at bounding box center [764, 202] width 41 height 59
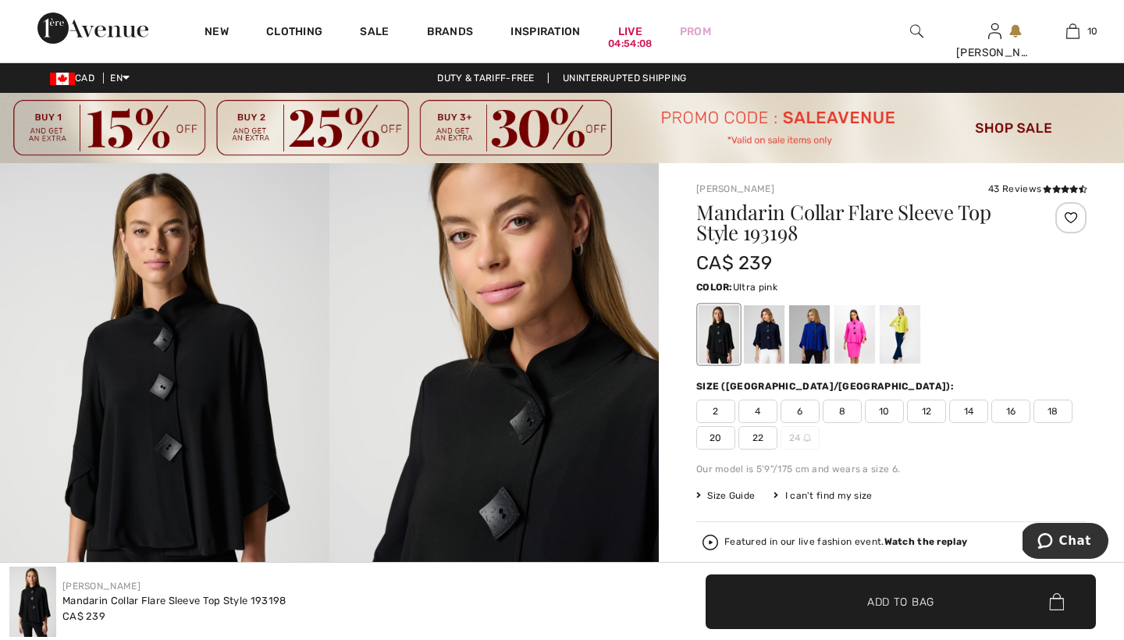
click at [856, 319] on div at bounding box center [854, 334] width 41 height 59
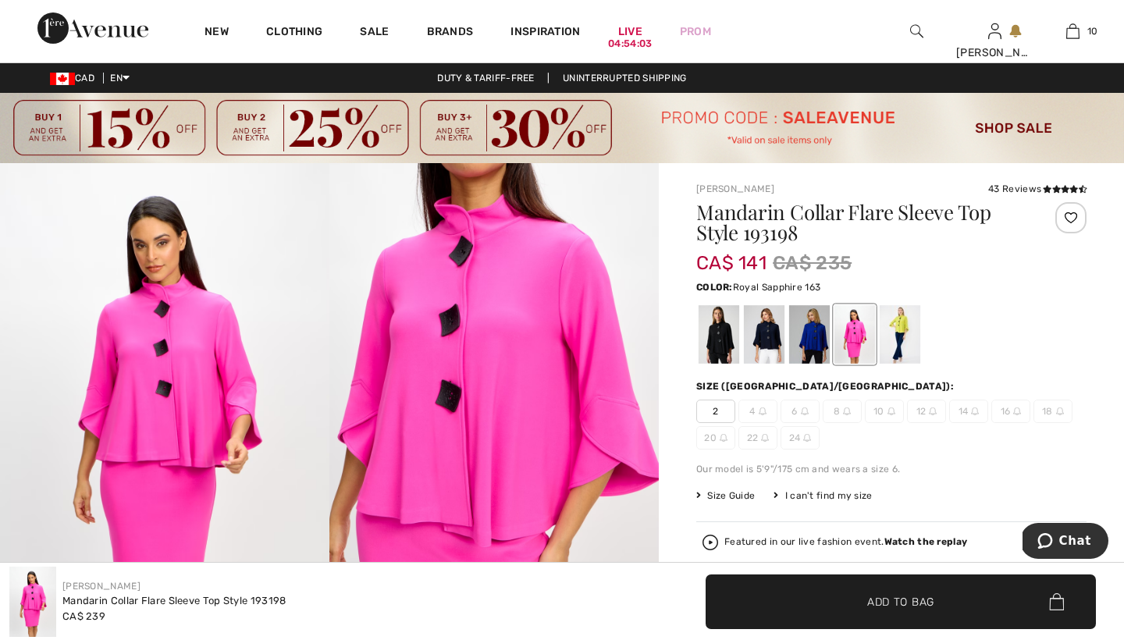
click at [809, 337] on div at bounding box center [809, 334] width 41 height 59
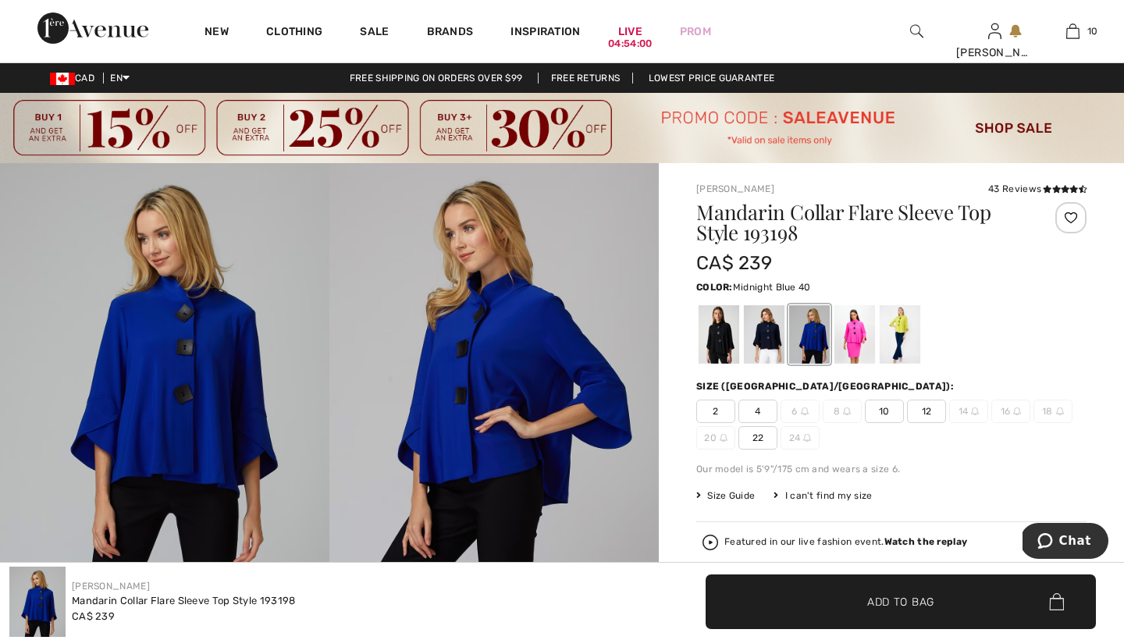
click at [770, 339] on div at bounding box center [764, 334] width 41 height 59
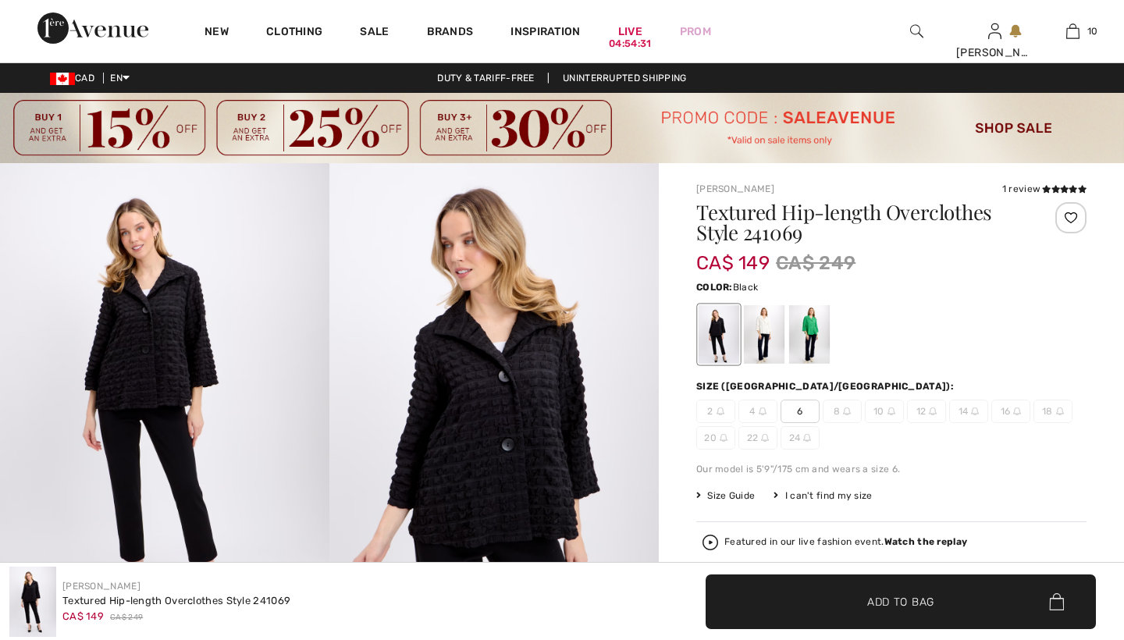
checkbox input "true"
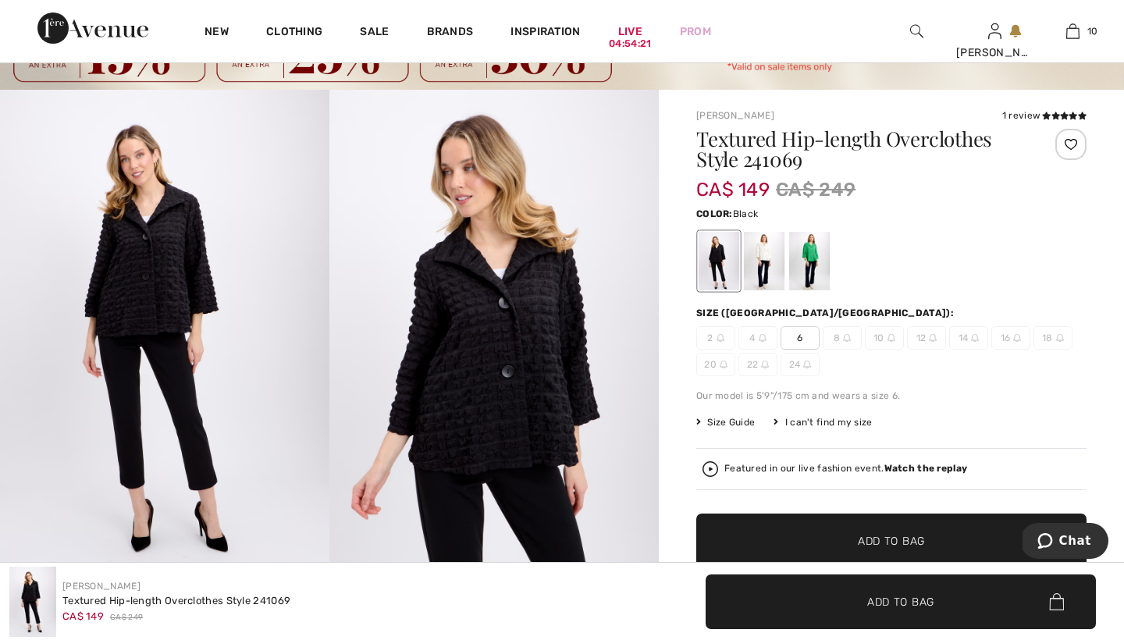
scroll to position [70, 0]
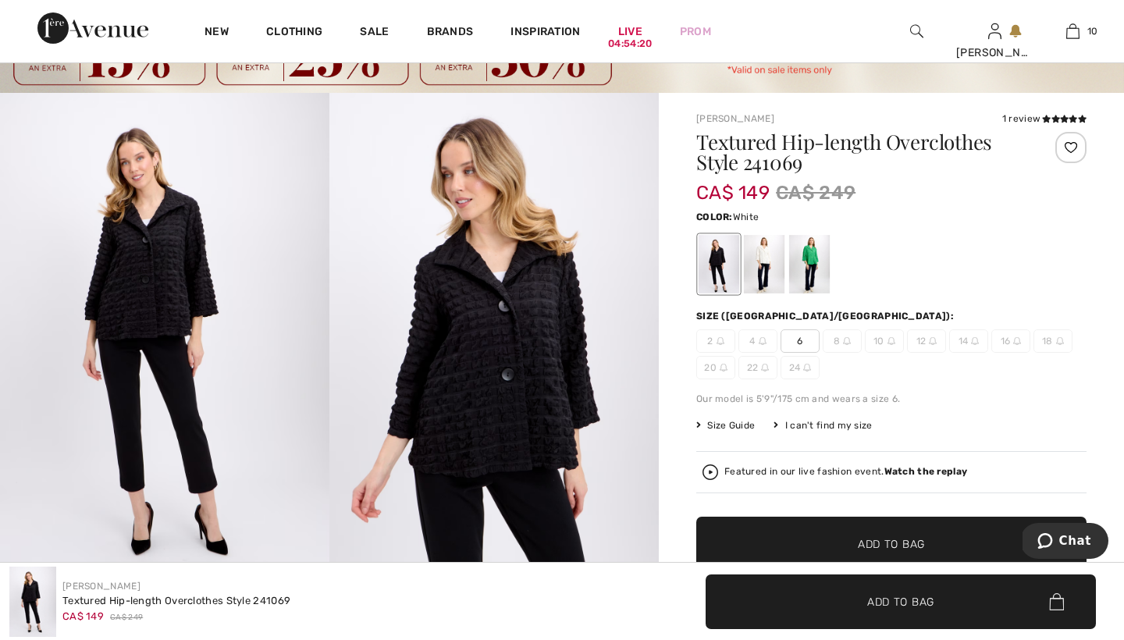
click at [757, 258] on div at bounding box center [764, 264] width 41 height 59
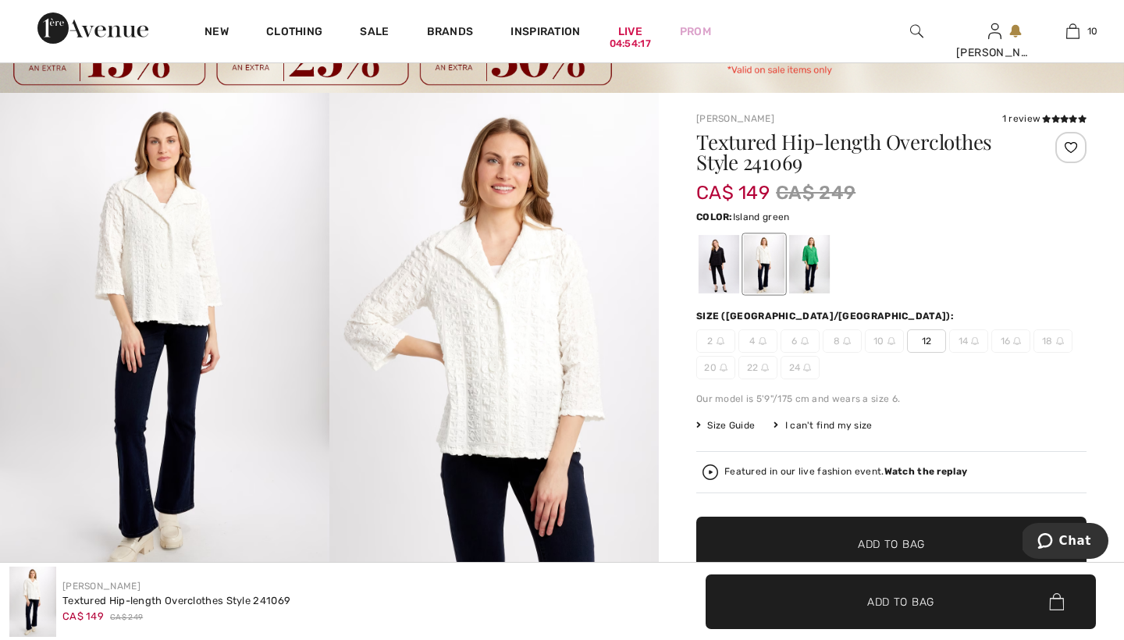
click at [808, 256] on div at bounding box center [809, 264] width 41 height 59
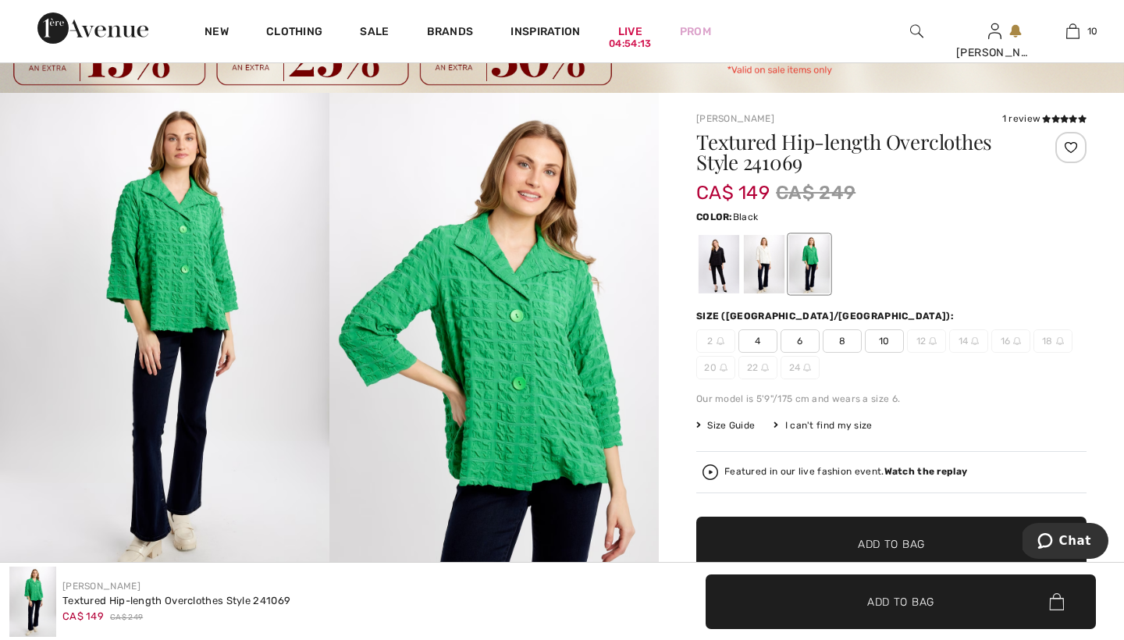
click at [714, 258] on div at bounding box center [719, 264] width 41 height 59
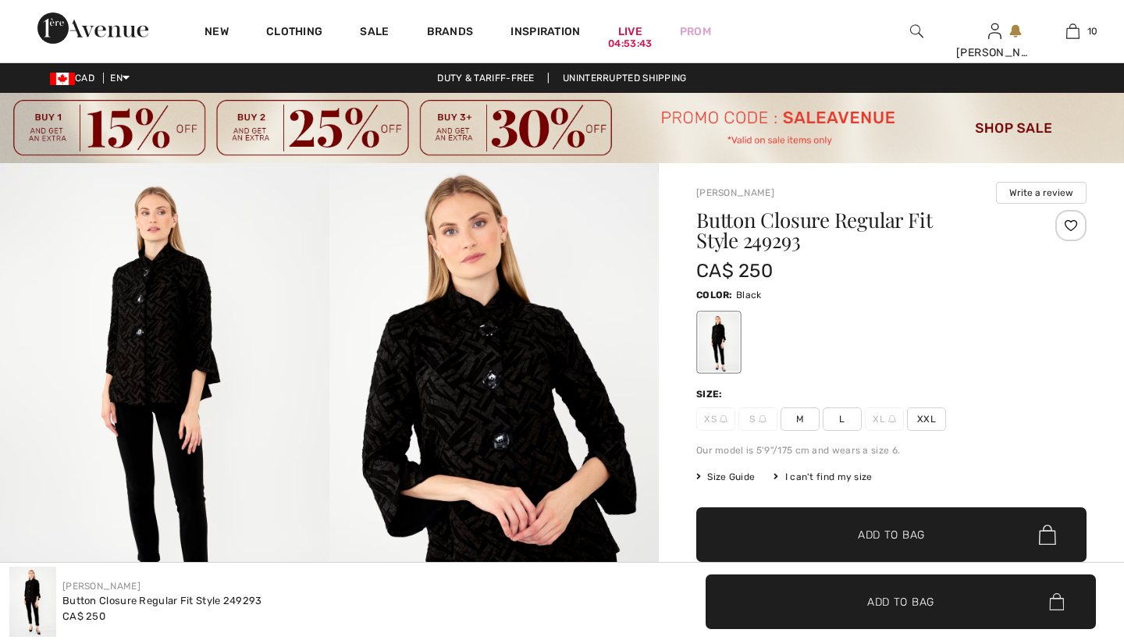
checkbox input "true"
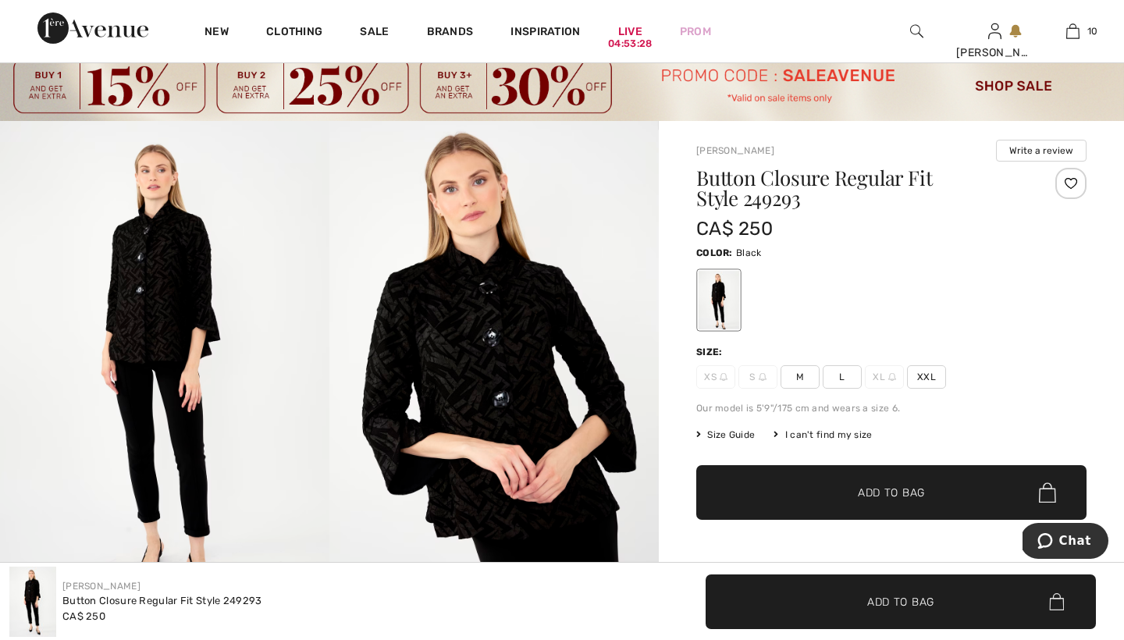
scroll to position [39, 0]
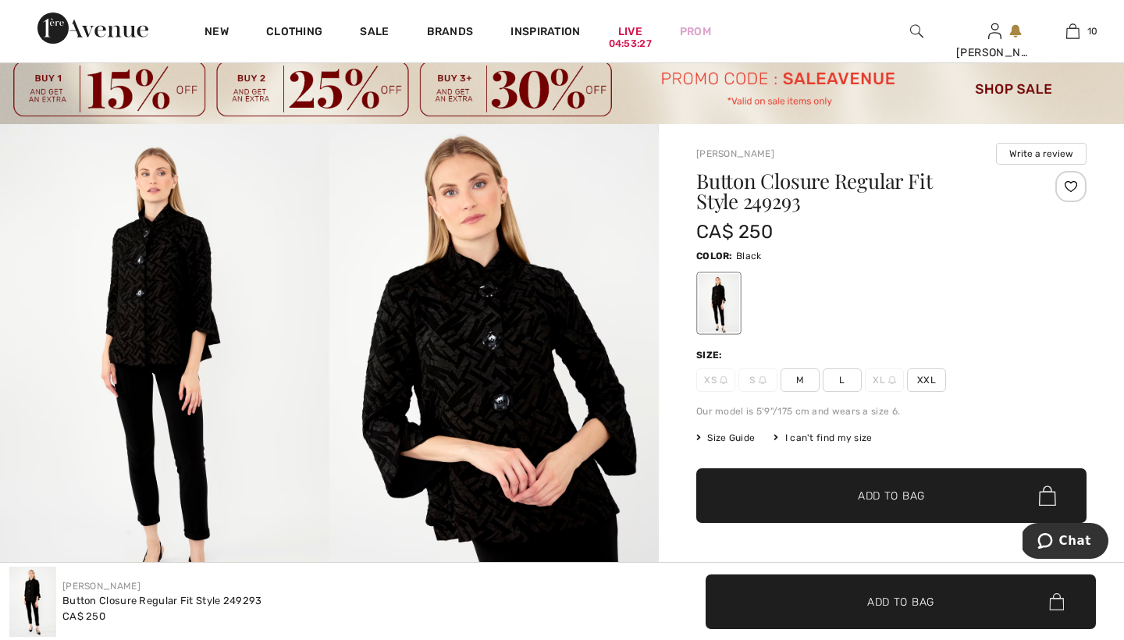
click at [800, 379] on span "M" at bounding box center [799, 379] width 39 height 23
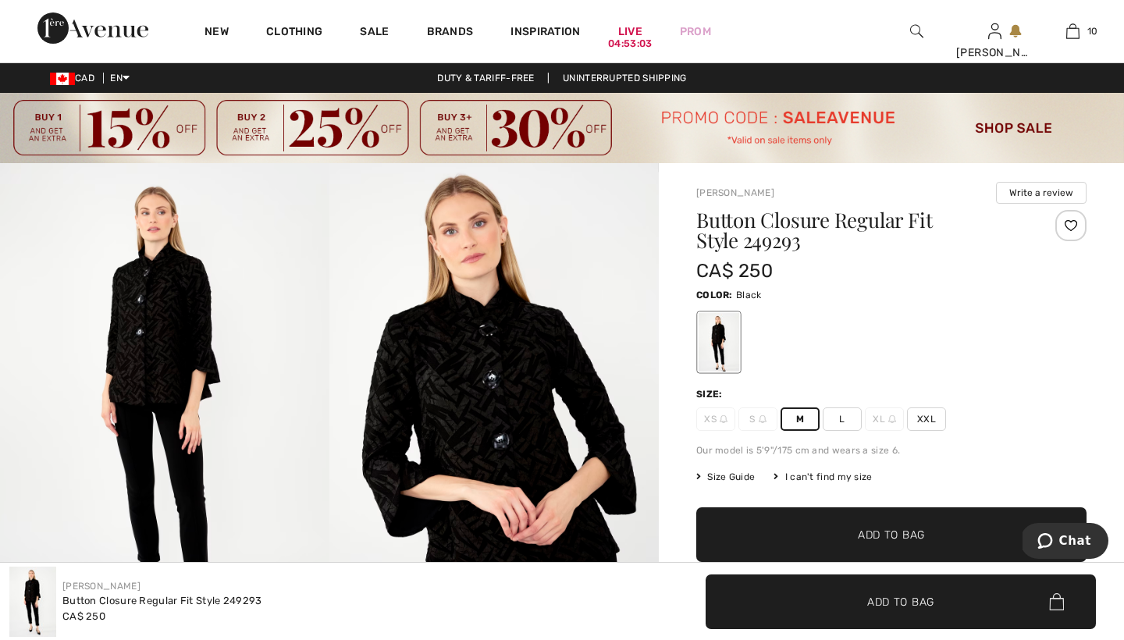
scroll to position [0, 0]
click at [867, 531] on span "Add to Bag" at bounding box center [891, 535] width 67 height 16
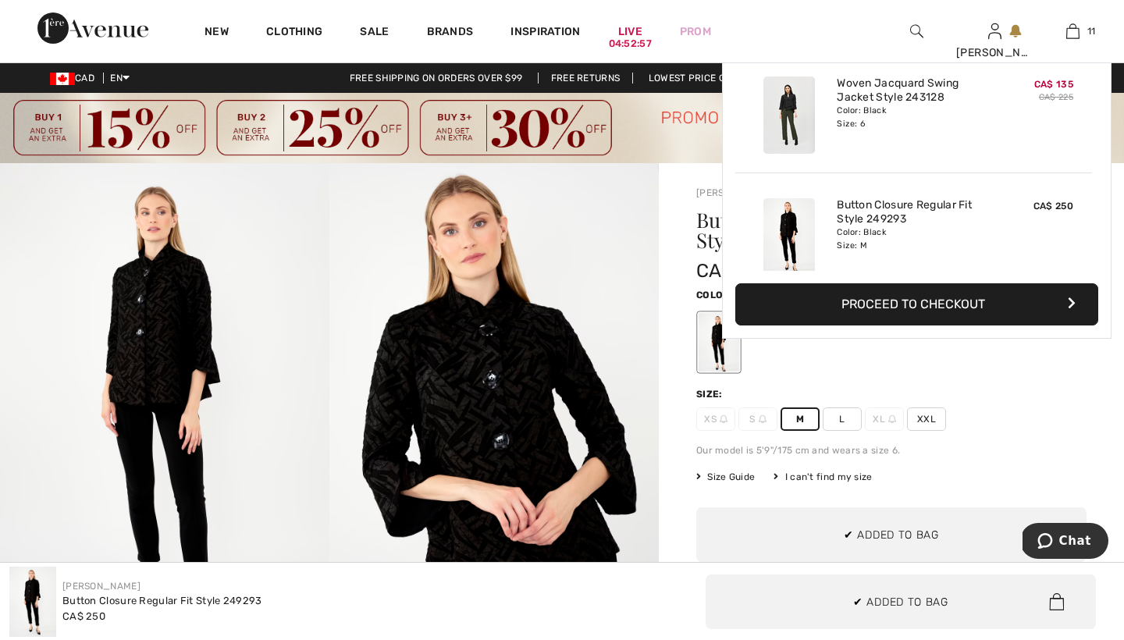
scroll to position [1144, 0]
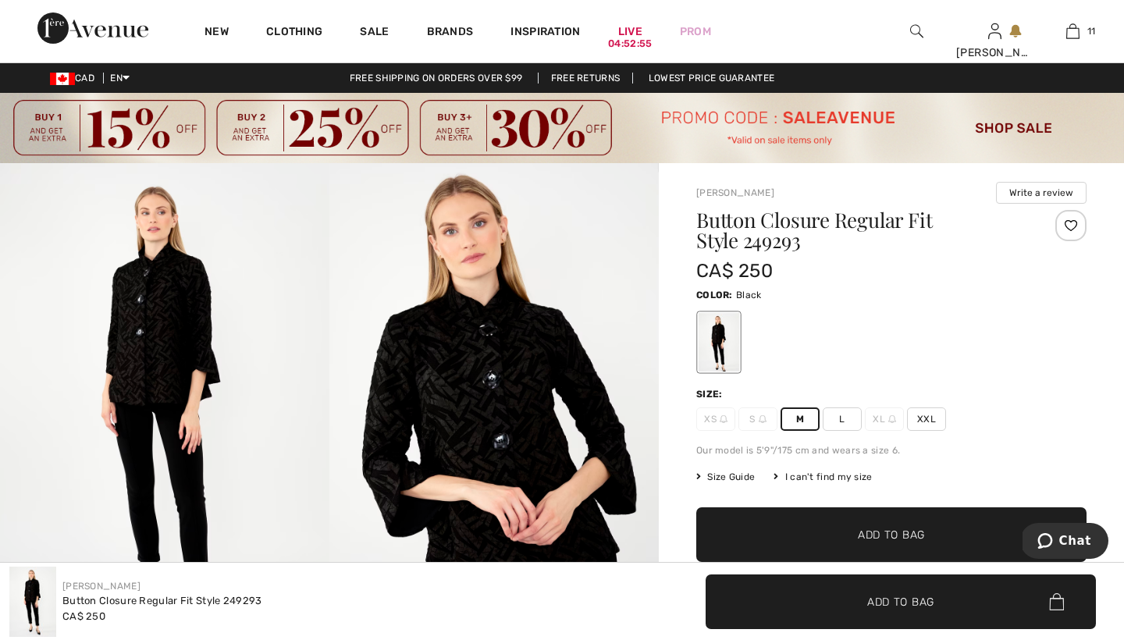
click at [673, 280] on div "Frank Lyman Write a review Button Closure Regular Fit Style 249293 CA$ 250 Colo…" at bounding box center [891, 626] width 465 height 926
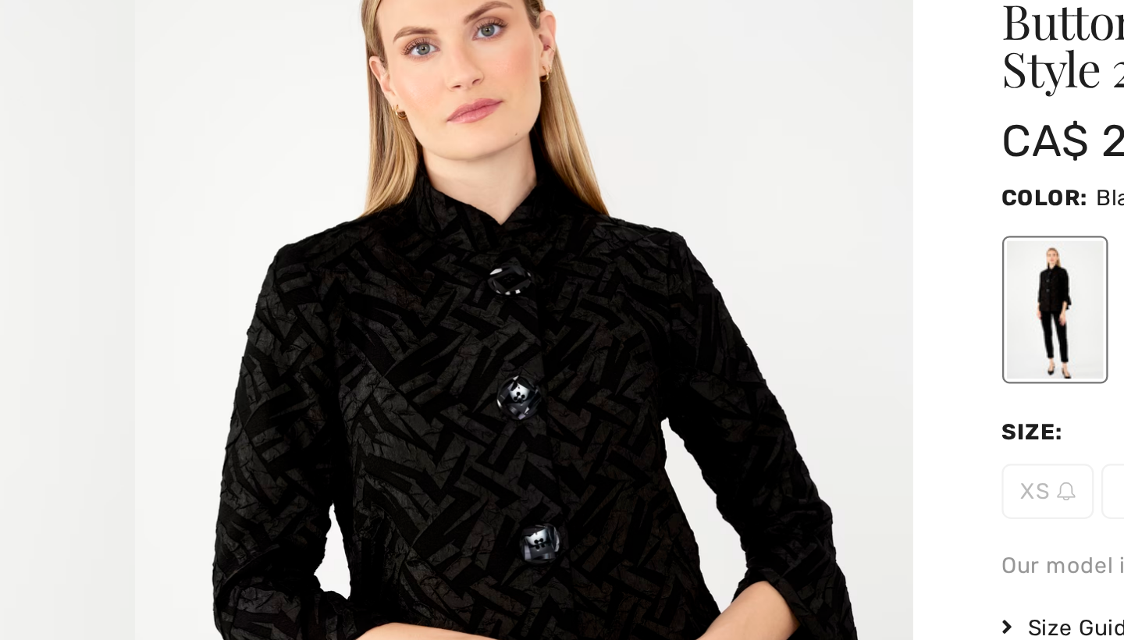
scroll to position [69, 0]
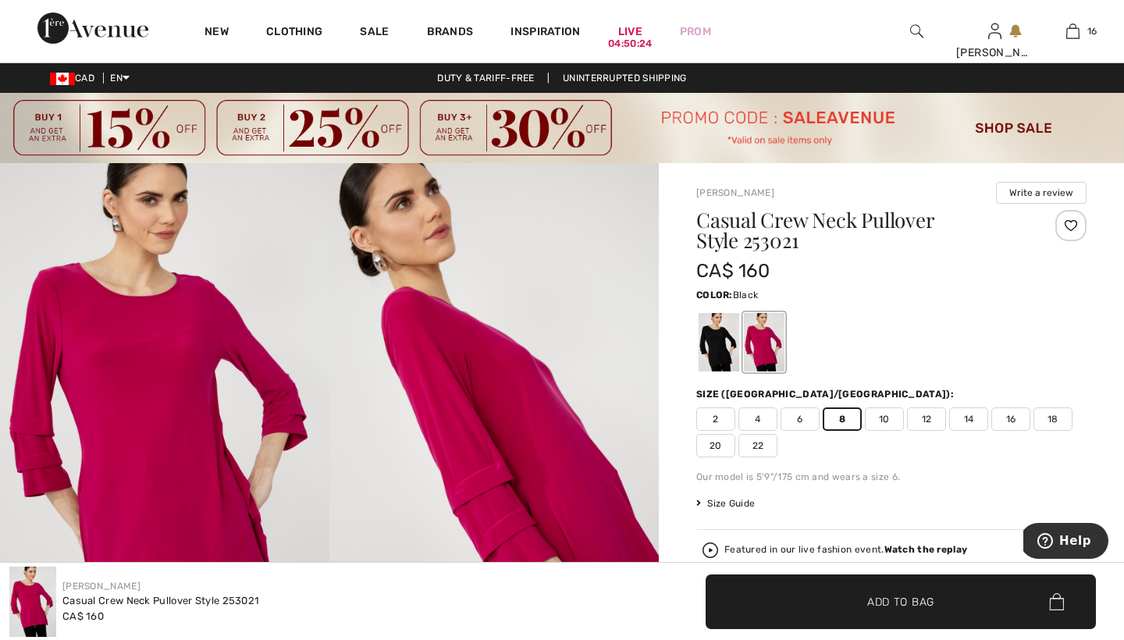
click at [721, 336] on div at bounding box center [719, 342] width 41 height 59
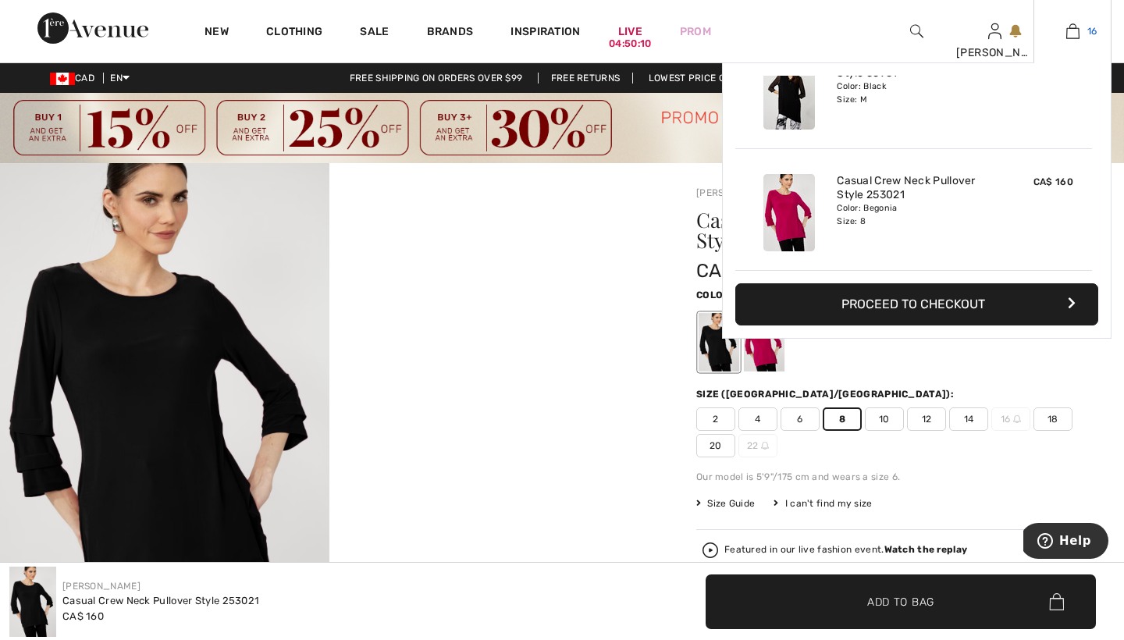
click at [1074, 33] on img at bounding box center [1072, 31] width 13 height 19
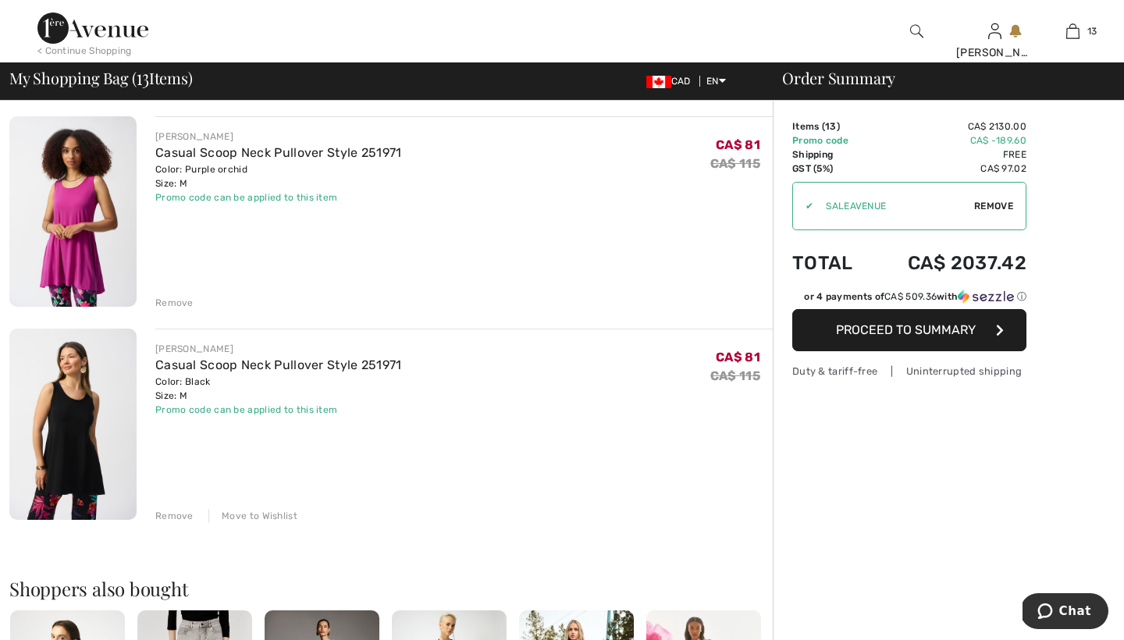
scroll to position [2451, 0]
click at [173, 300] on div "Remove" at bounding box center [174, 302] width 38 height 14
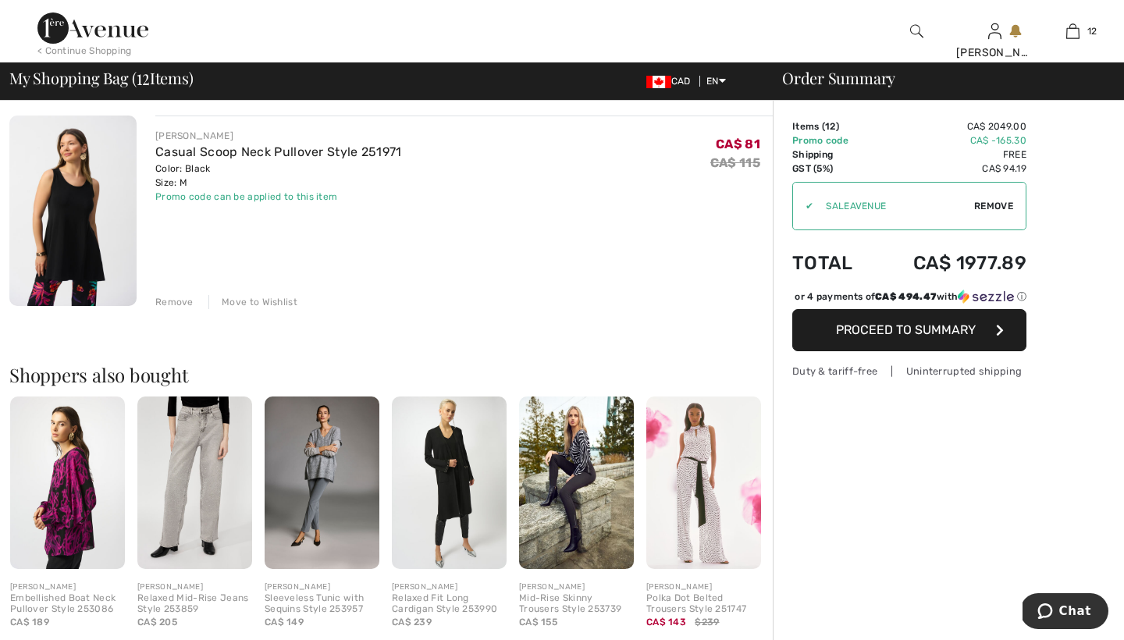
click at [173, 300] on div "Remove" at bounding box center [174, 302] width 38 height 14
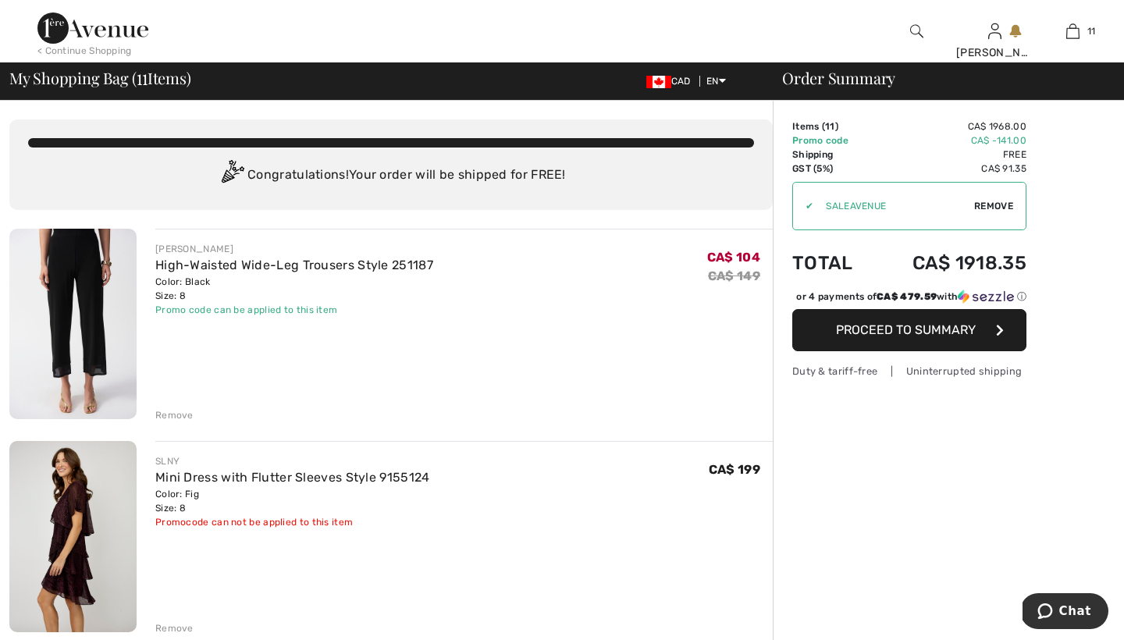
scroll to position [0, 0]
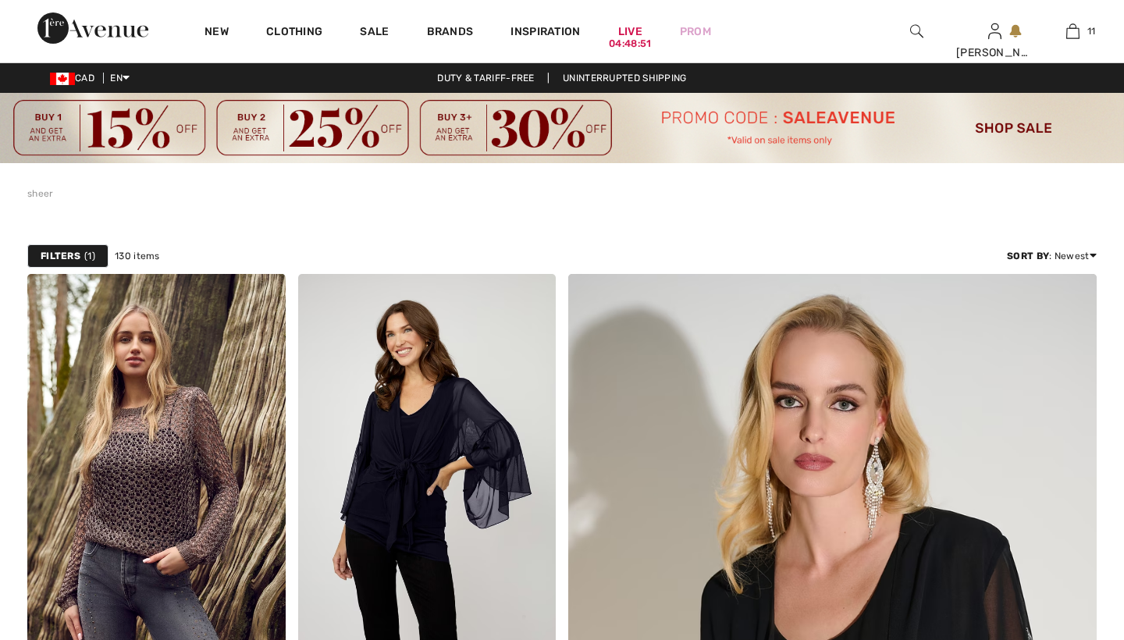
scroll to position [44, 0]
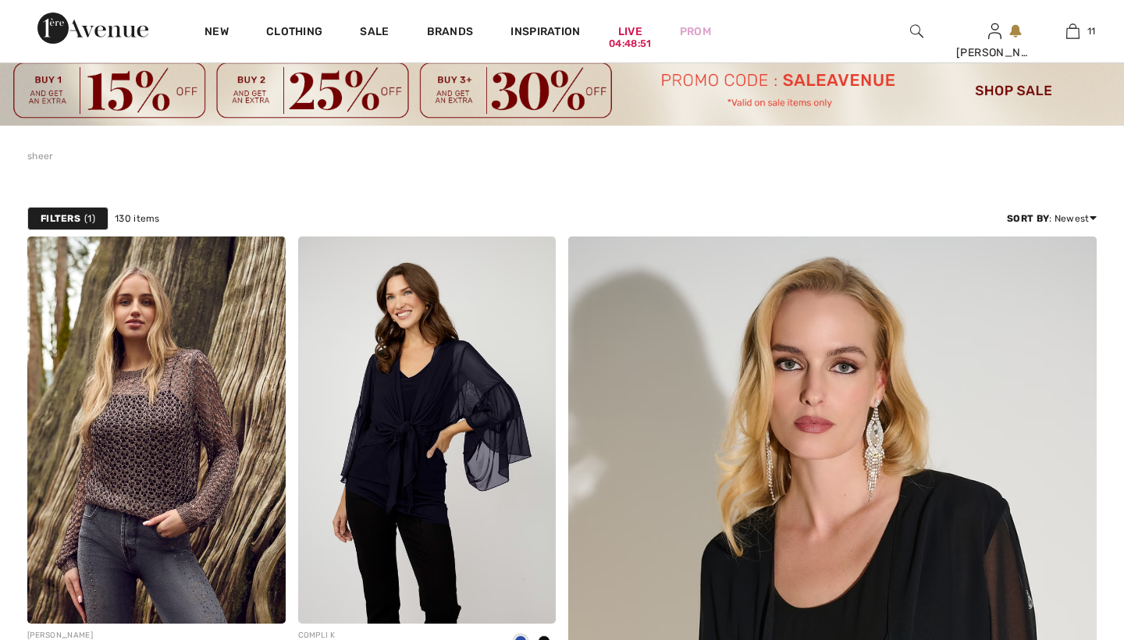
checkbox input "true"
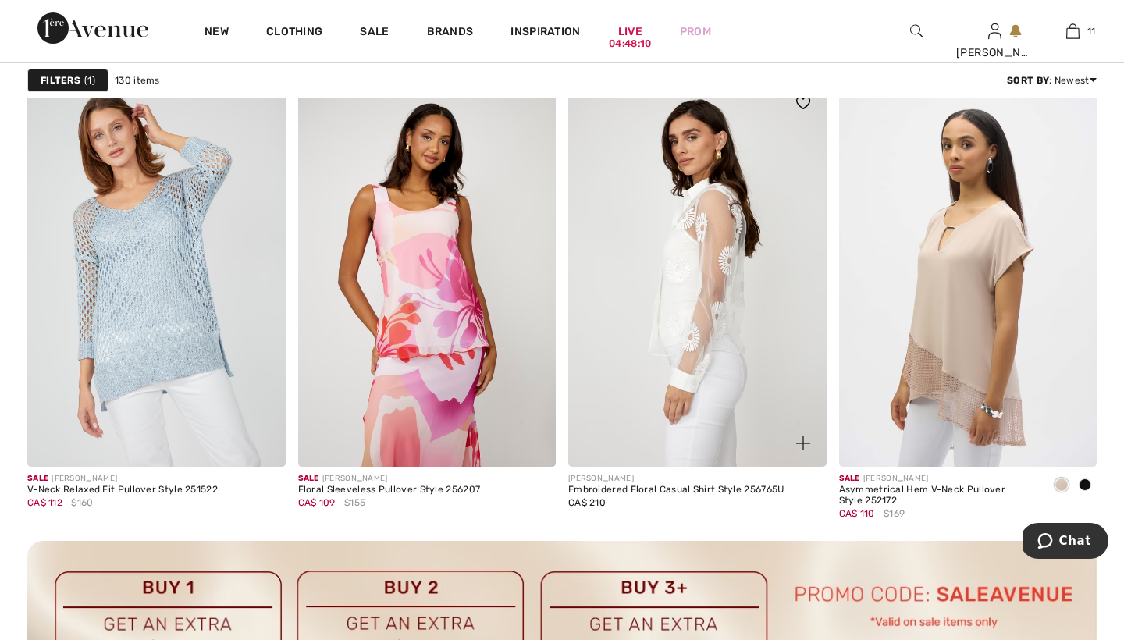
scroll to position [1580, 0]
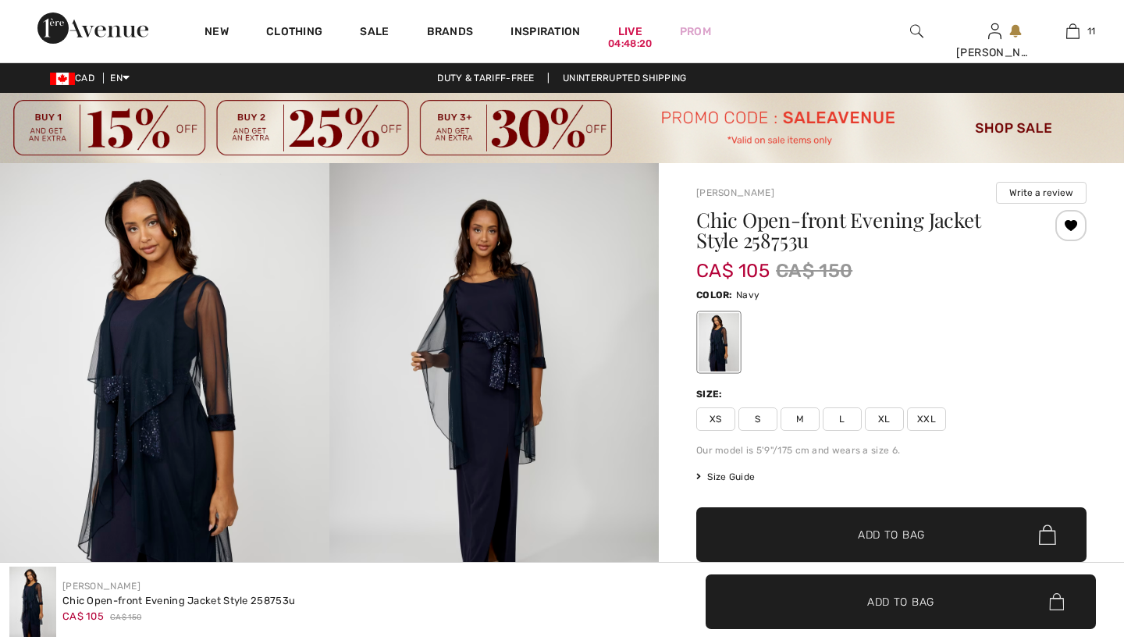
checkbox input "true"
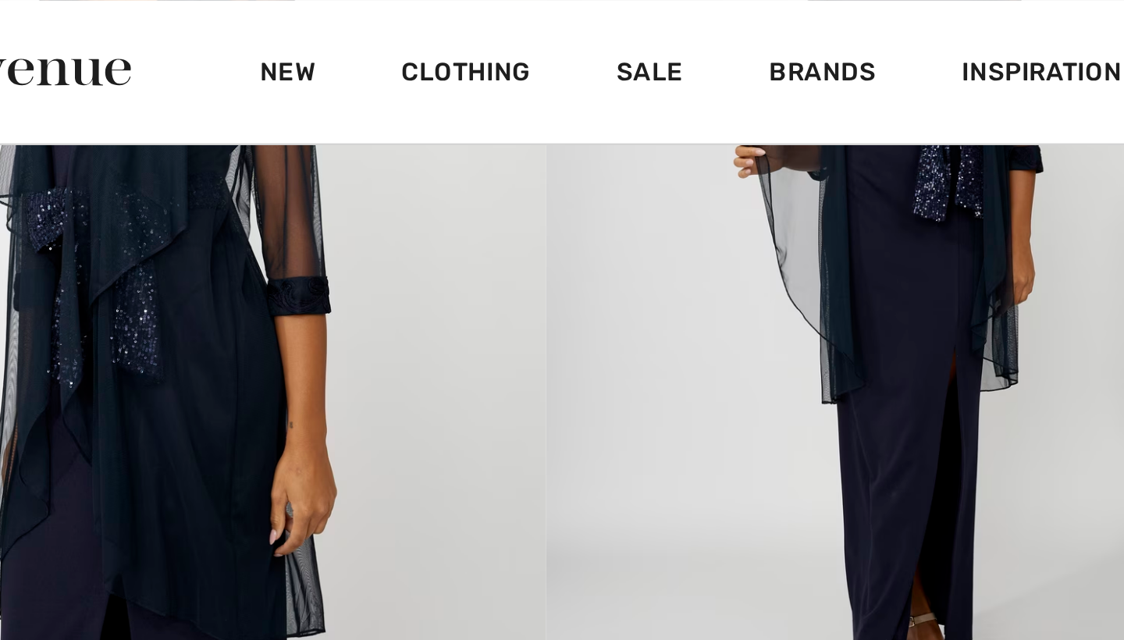
scroll to position [119, 0]
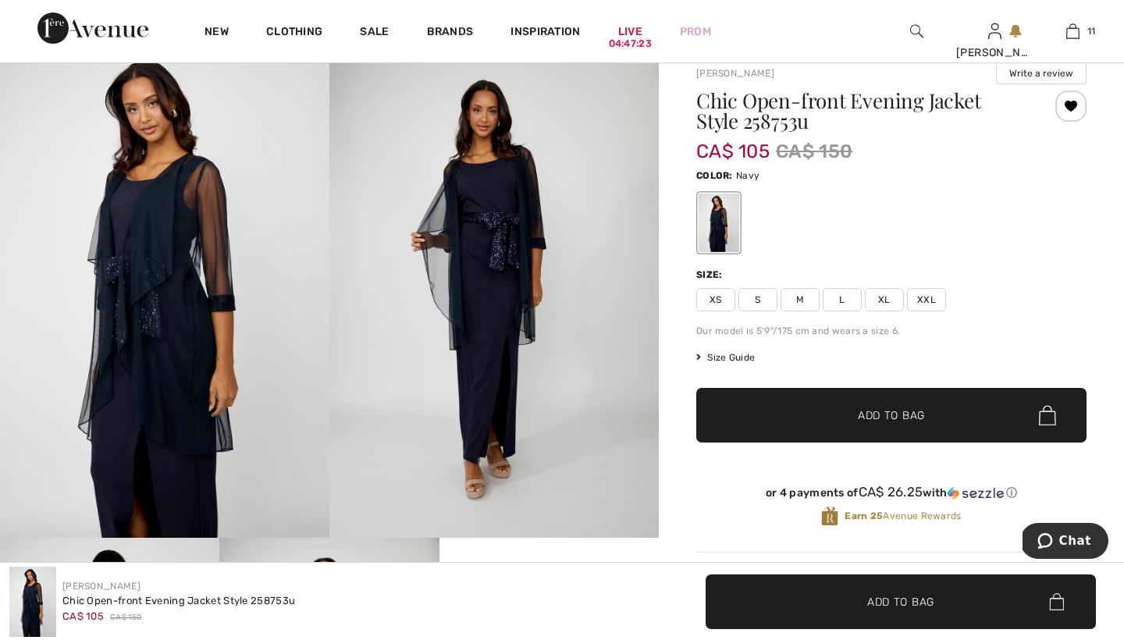
click at [801, 297] on span "M" at bounding box center [799, 299] width 39 height 23
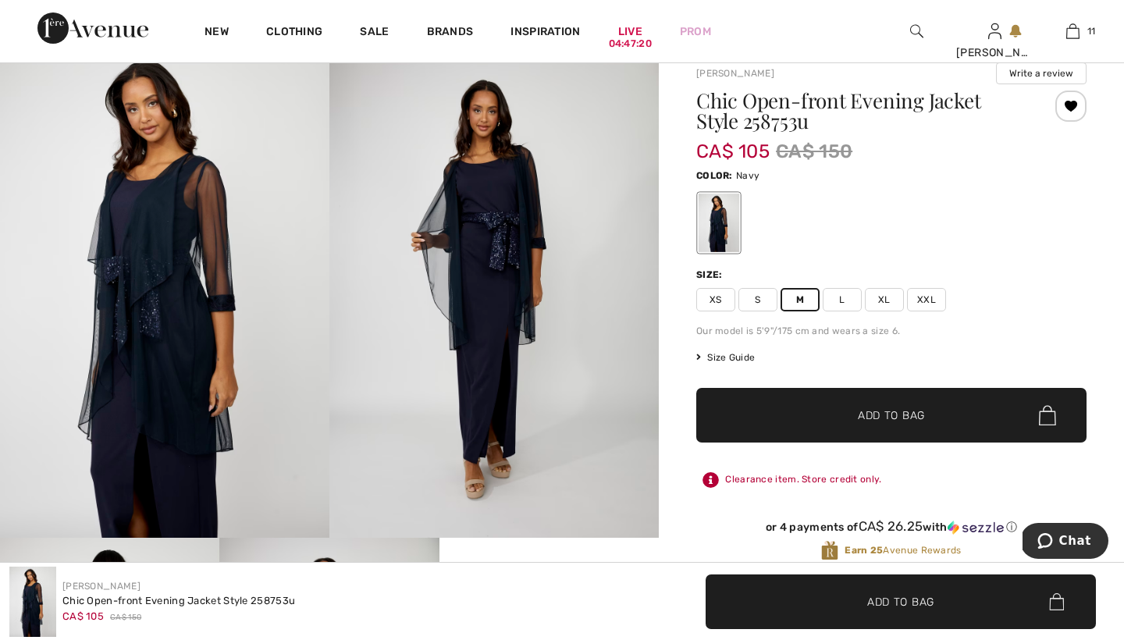
click at [870, 414] on span "Add to Bag" at bounding box center [891, 415] width 67 height 16
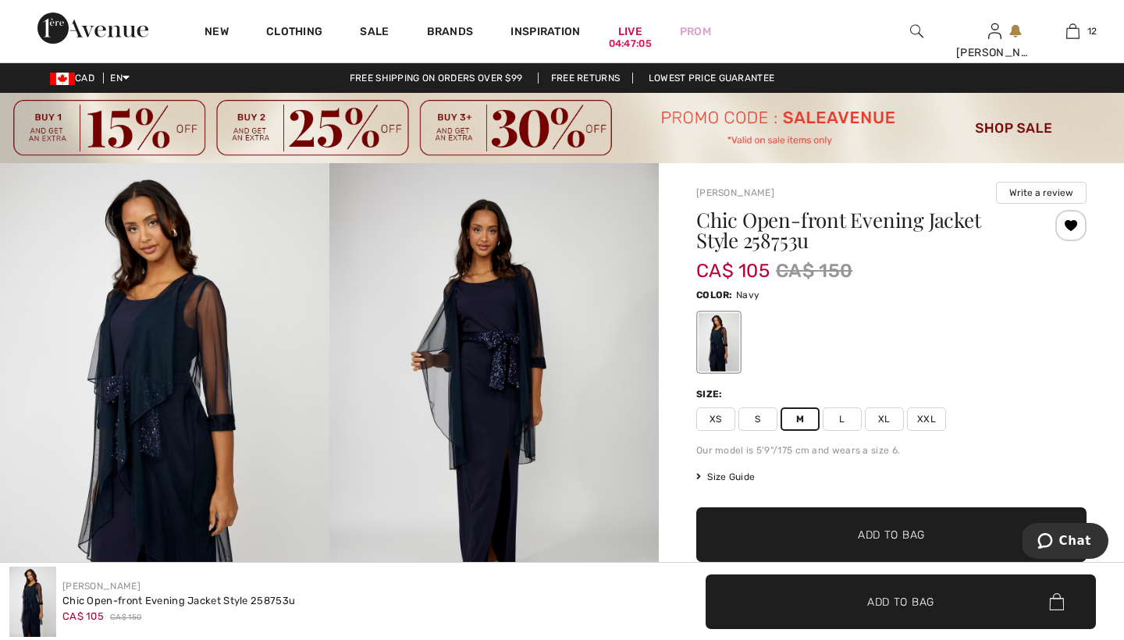
scroll to position [0, 0]
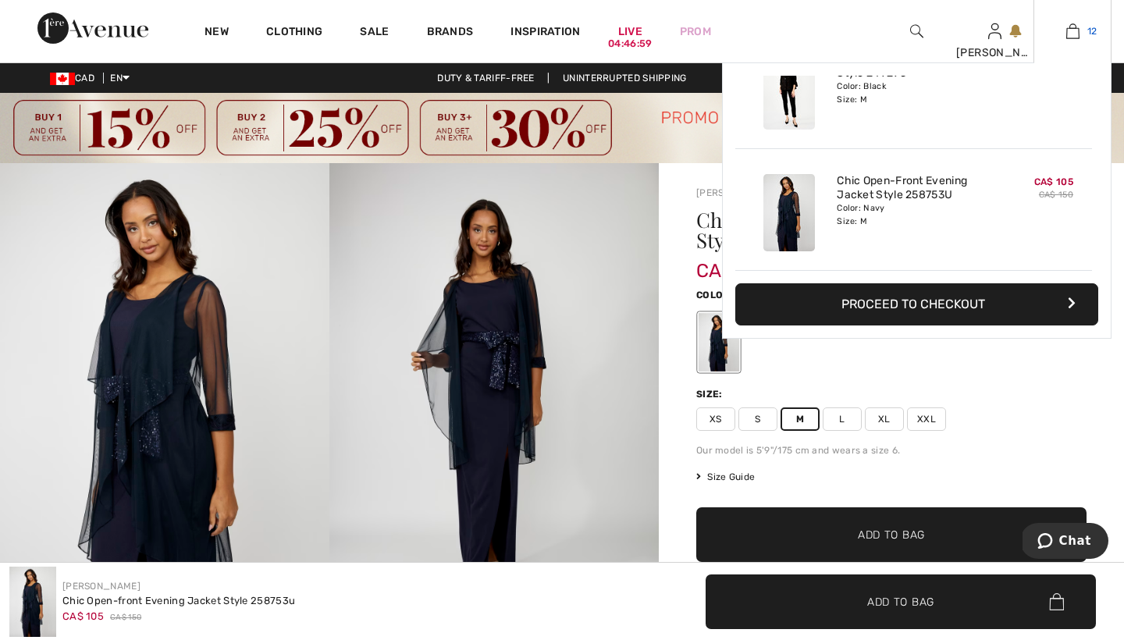
click at [1066, 31] on img at bounding box center [1072, 31] width 13 height 19
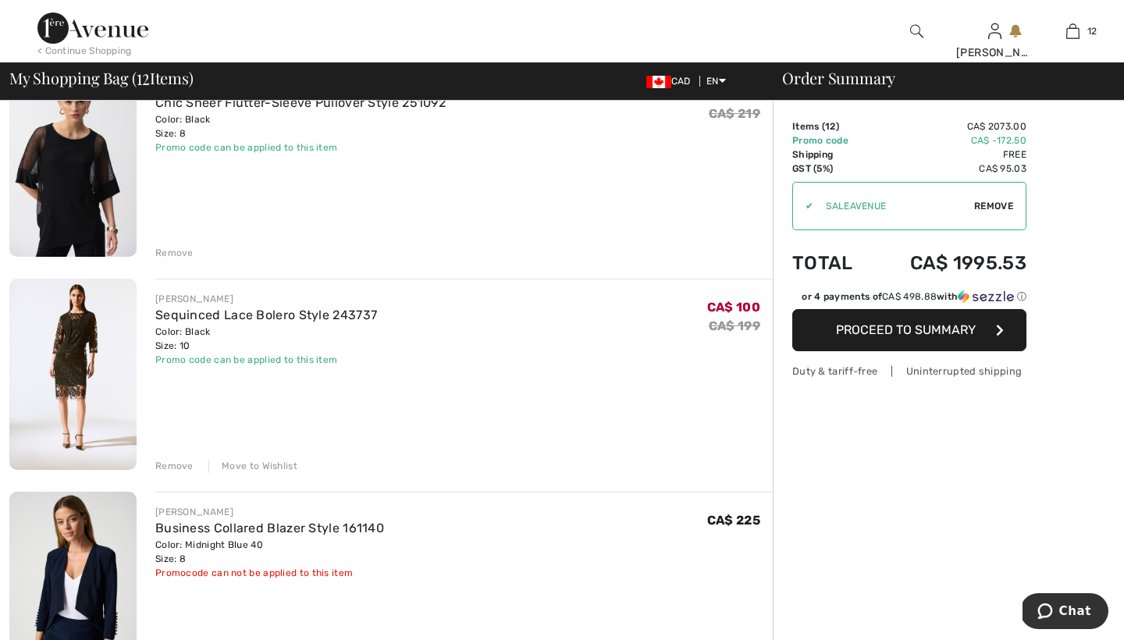
scroll to position [1250, 0]
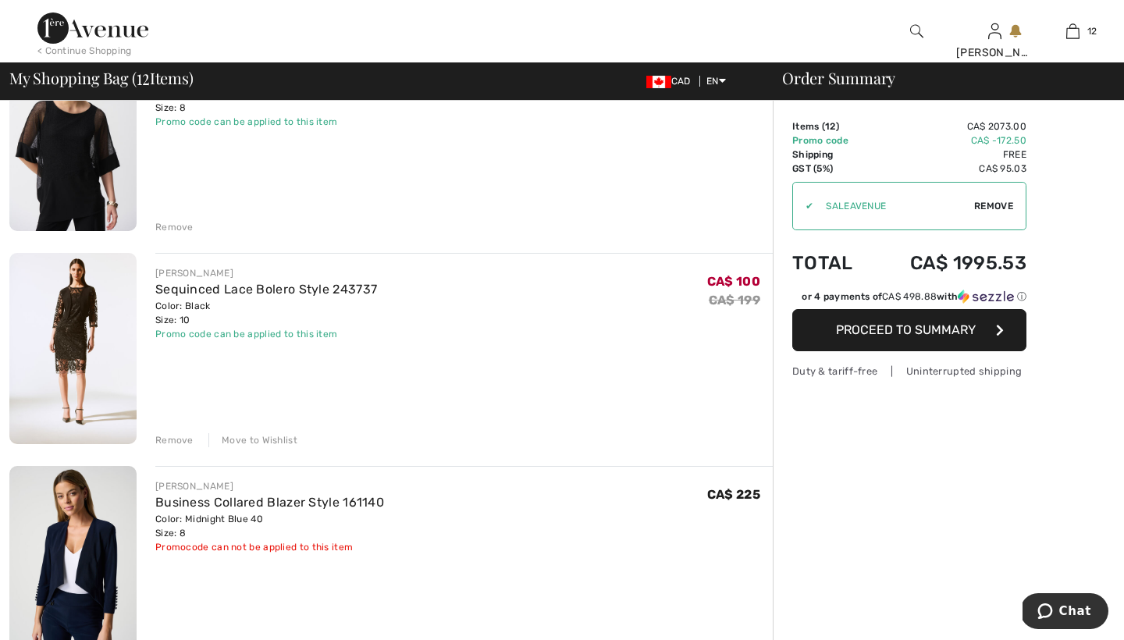
click at [173, 437] on div "Remove" at bounding box center [174, 440] width 38 height 14
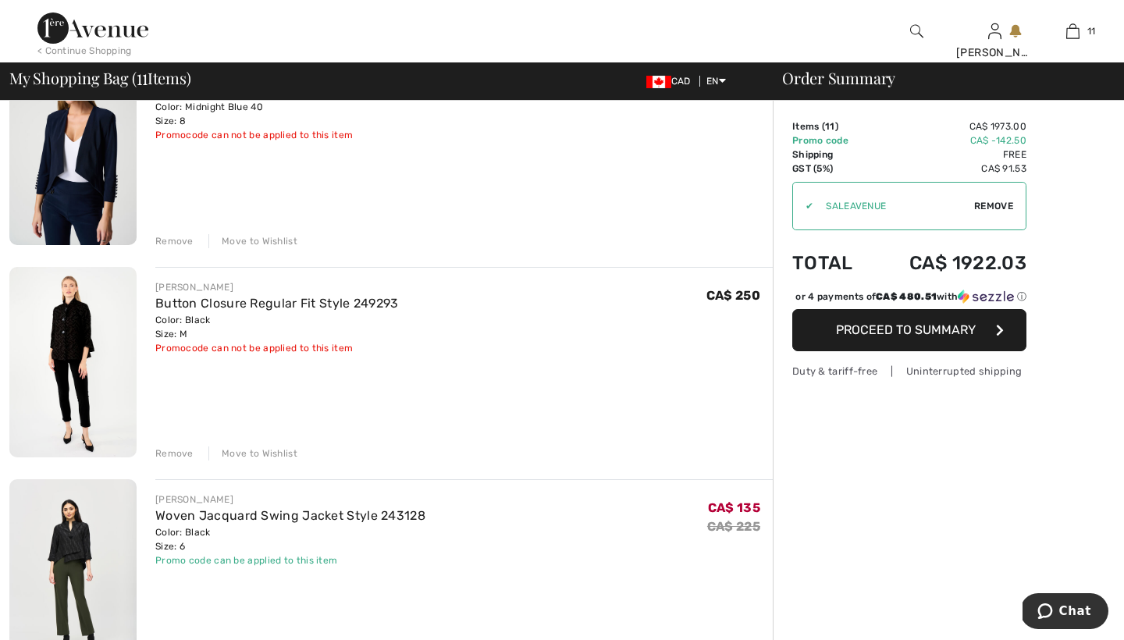
scroll to position [1449, 0]
click at [239, 452] on div "Move to Wishlist" at bounding box center [252, 453] width 89 height 14
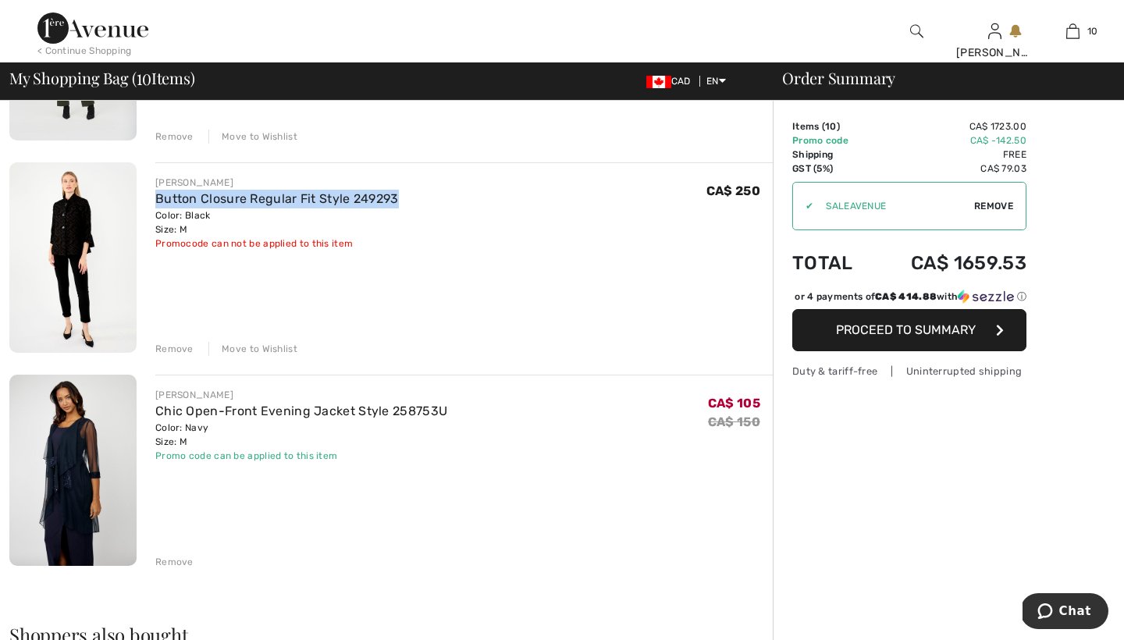
scroll to position [1776, 0]
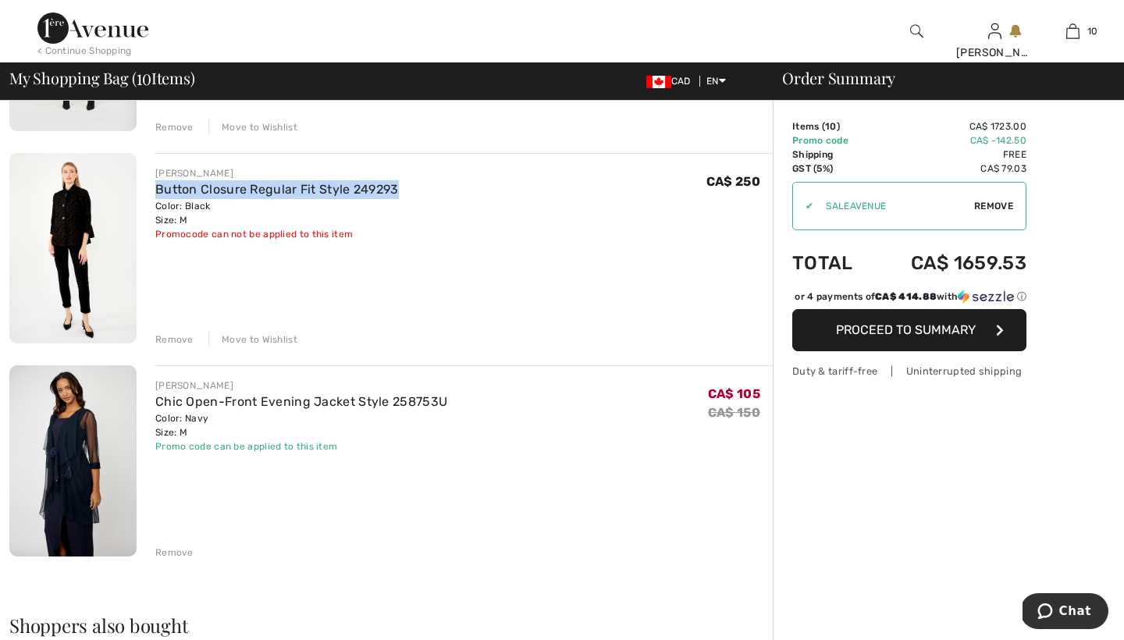
click at [246, 340] on div "Move to Wishlist" at bounding box center [252, 339] width 89 height 14
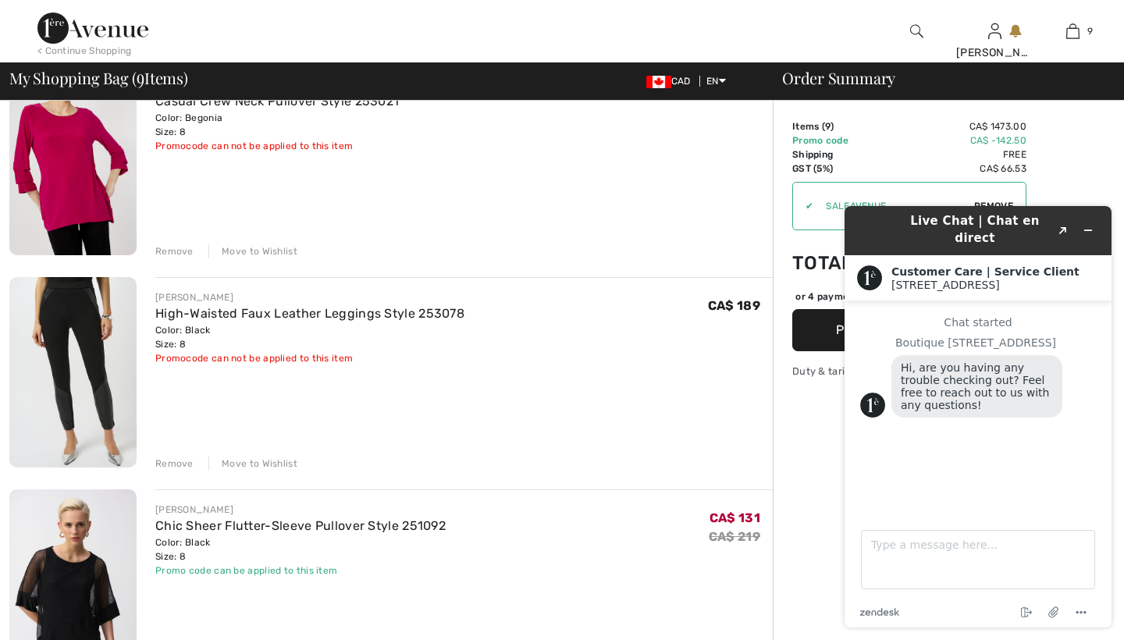
scroll to position [797, 0]
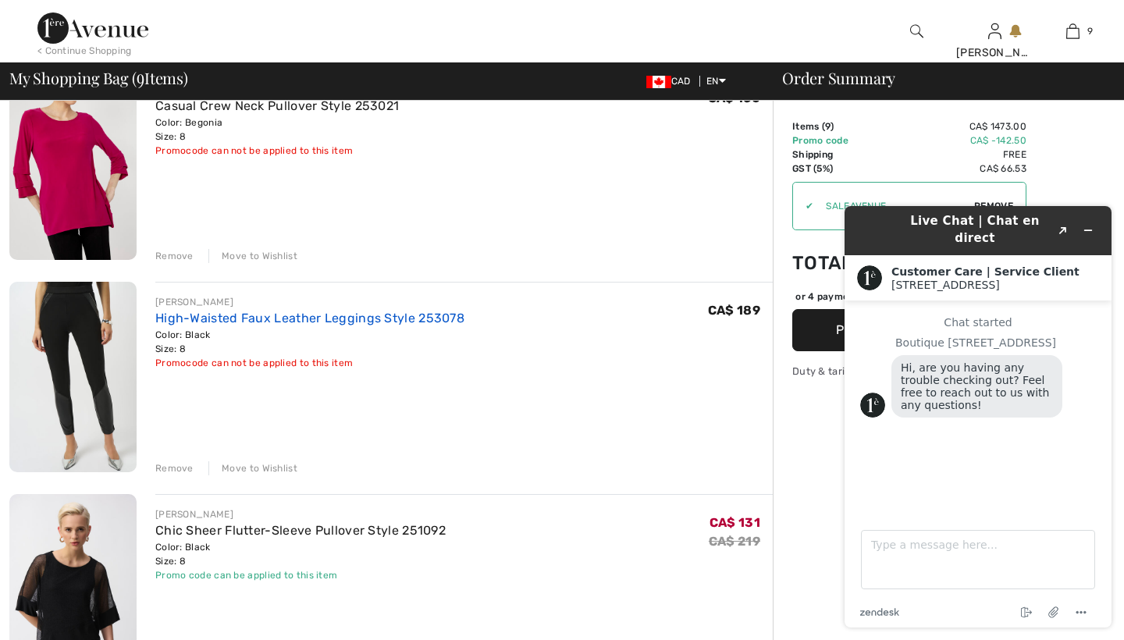
click at [262, 317] on link "High-Waisted Faux Leather Leggings Style 253078" at bounding box center [309, 318] width 309 height 15
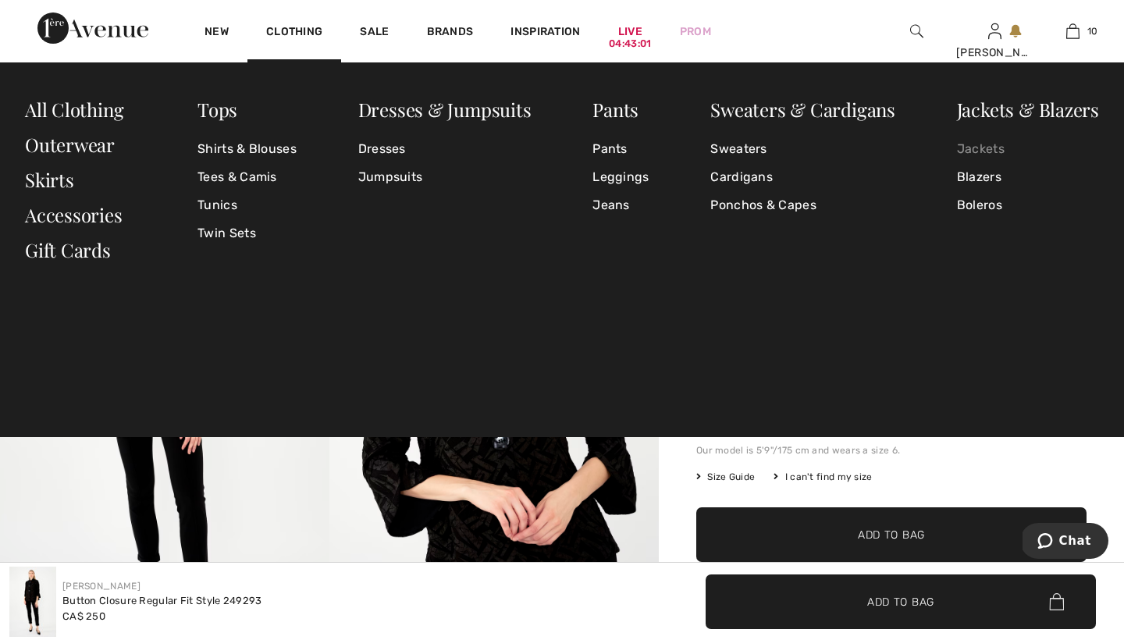
click at [982, 150] on link "Jackets" at bounding box center [1028, 149] width 142 height 28
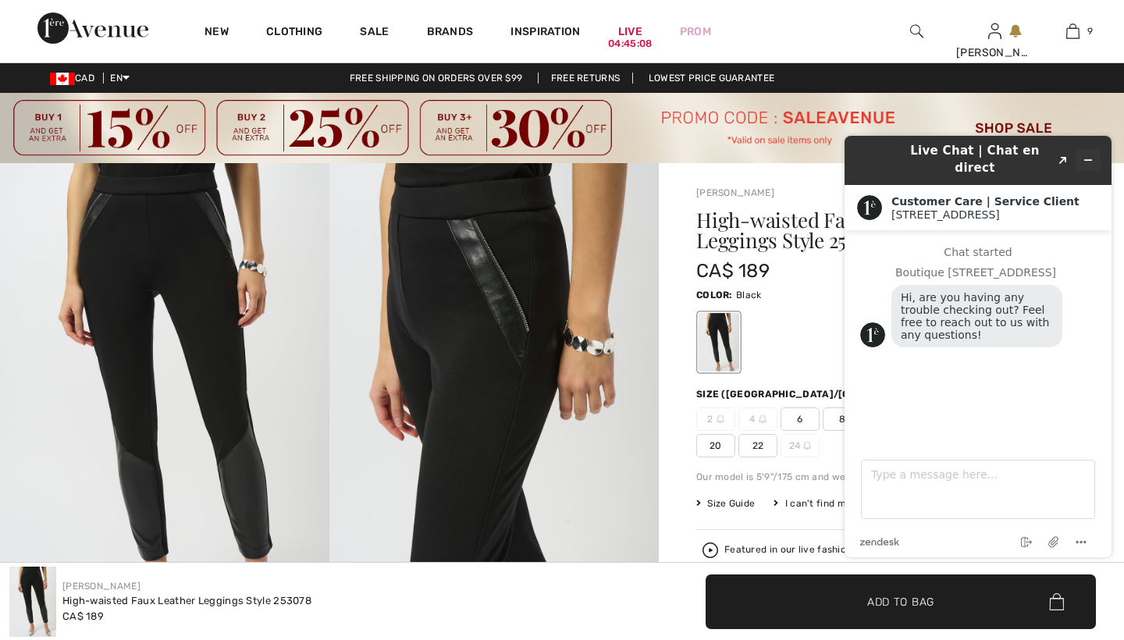
click at [1086, 155] on icon "Minimize widget" at bounding box center [1087, 160] width 11 height 11
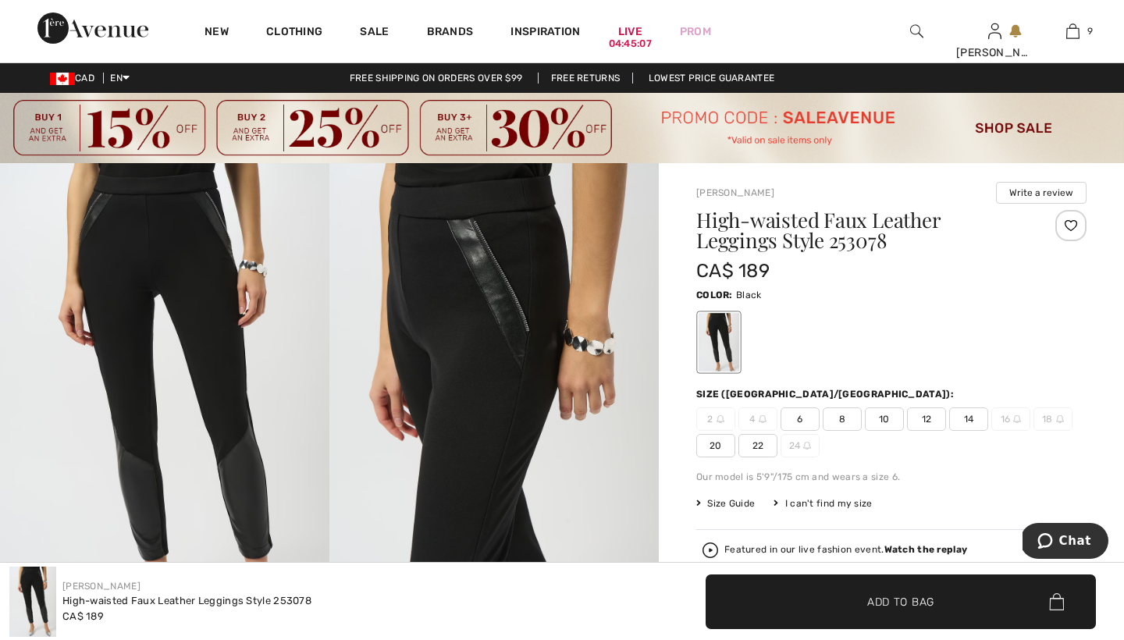
click at [911, 30] on img at bounding box center [916, 31] width 13 height 19
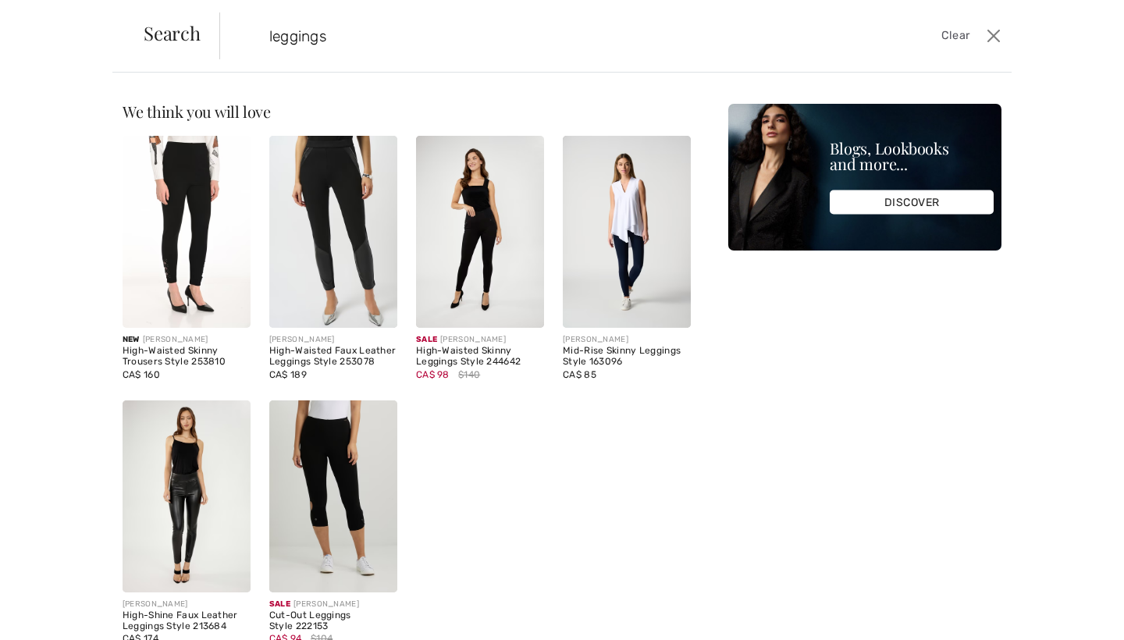
type input "leggings"
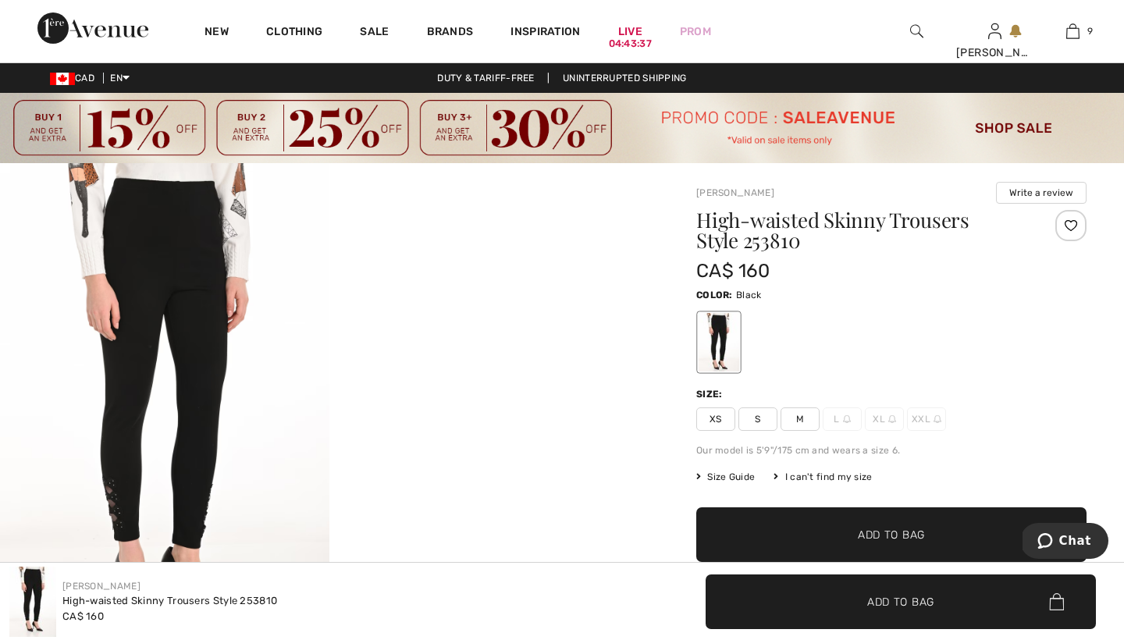
scroll to position [102, 0]
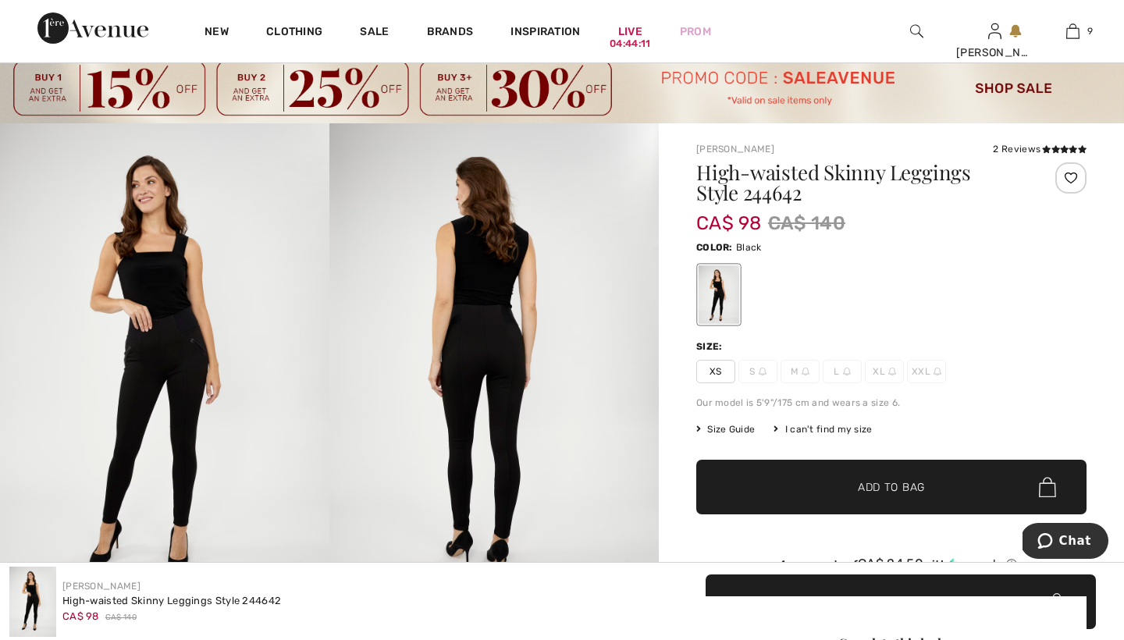
scroll to position [92, 0]
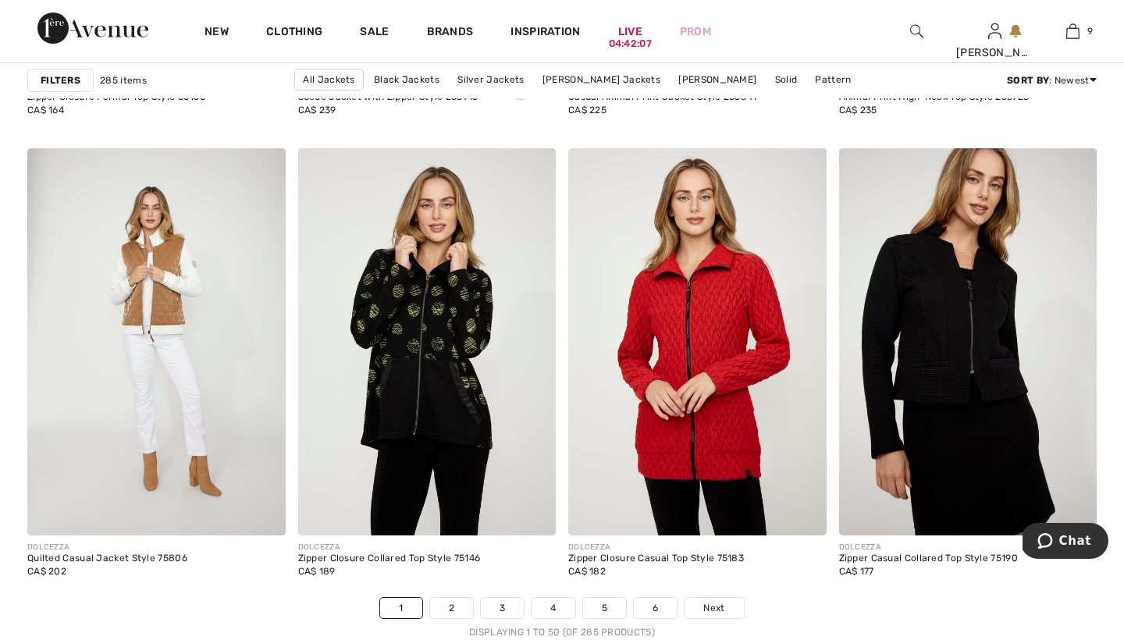
scroll to position [6733, 0]
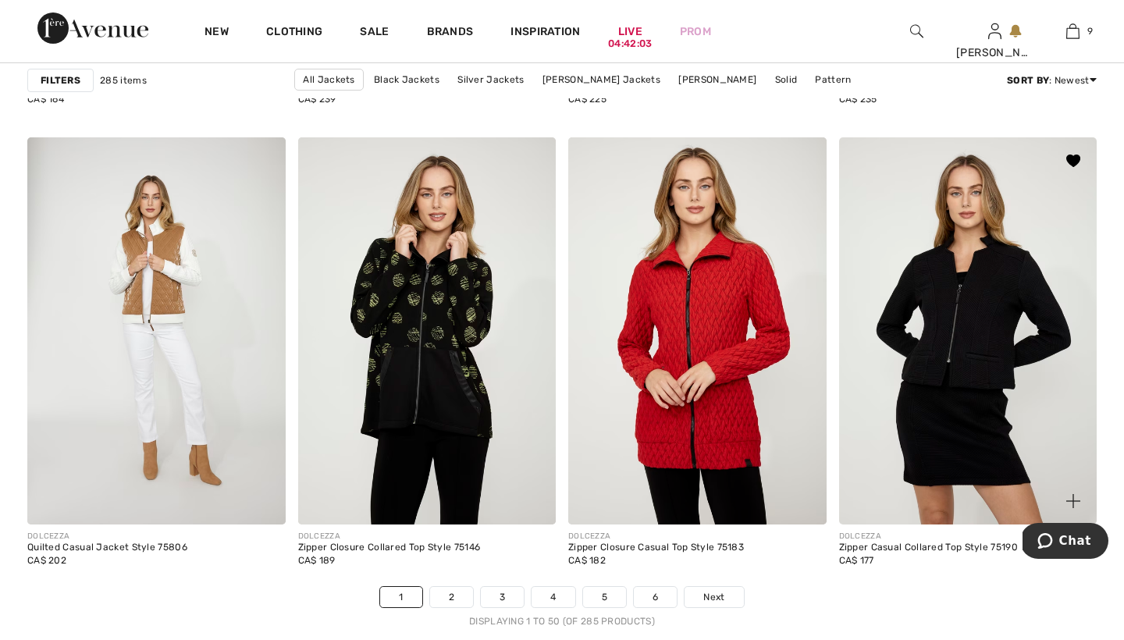
click at [897, 289] on img at bounding box center [968, 330] width 258 height 387
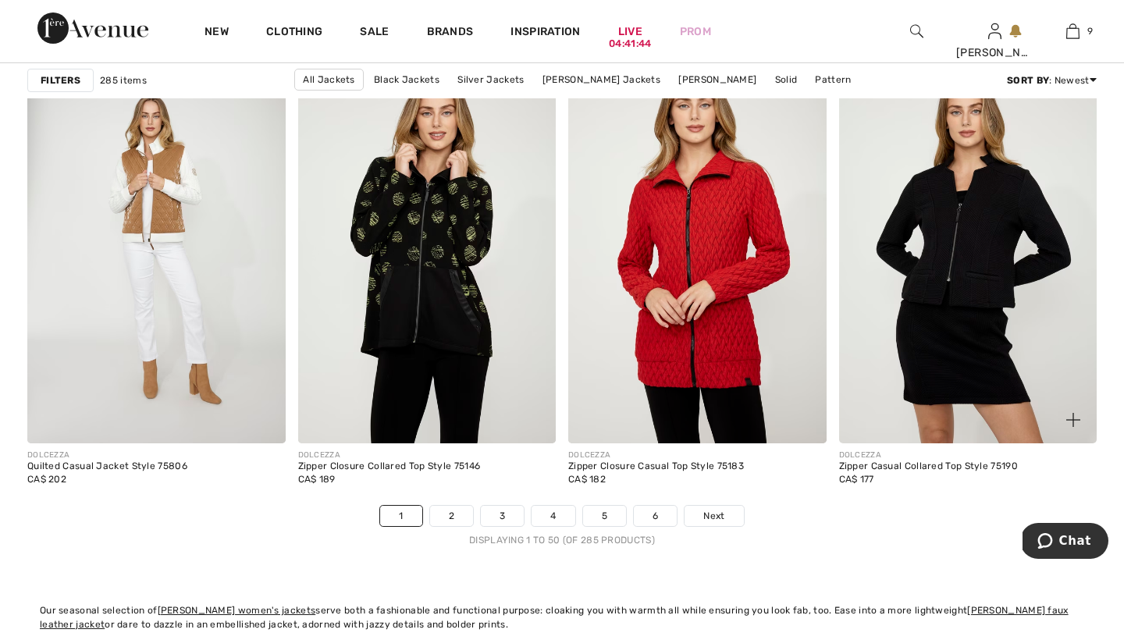
scroll to position [6860, 0]
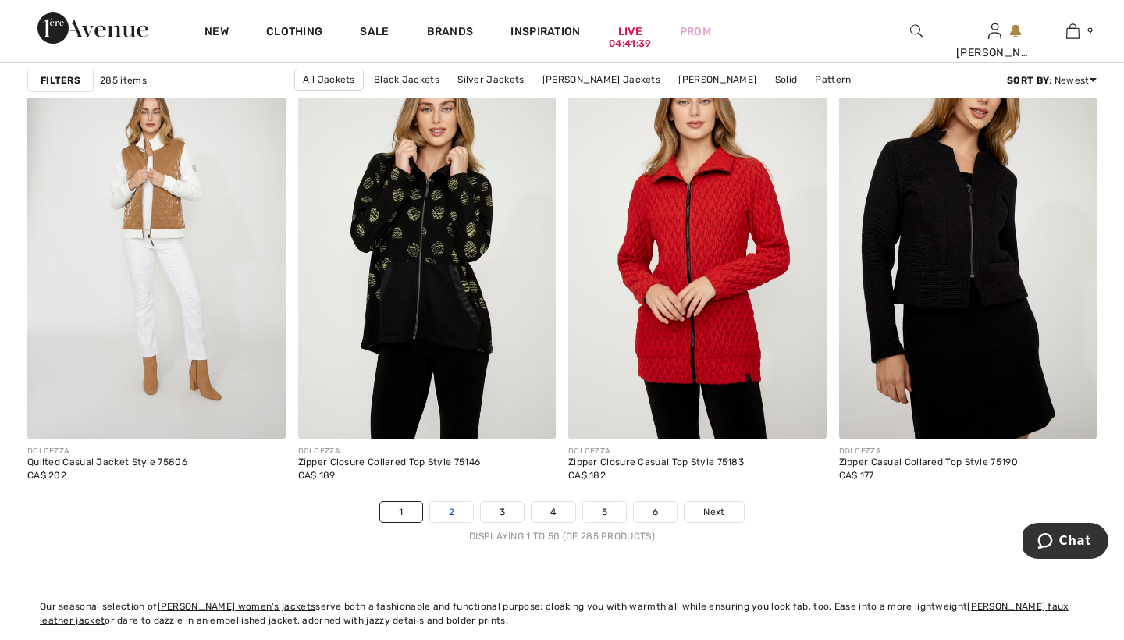
click at [450, 510] on link "2" at bounding box center [451, 512] width 43 height 20
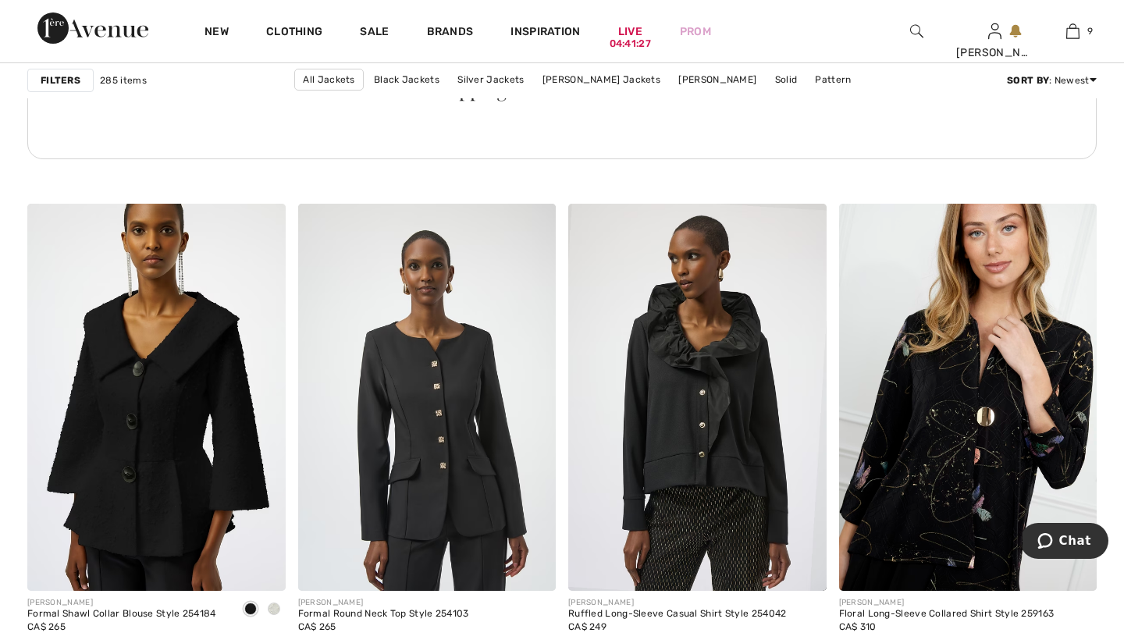
scroll to position [2152, 0]
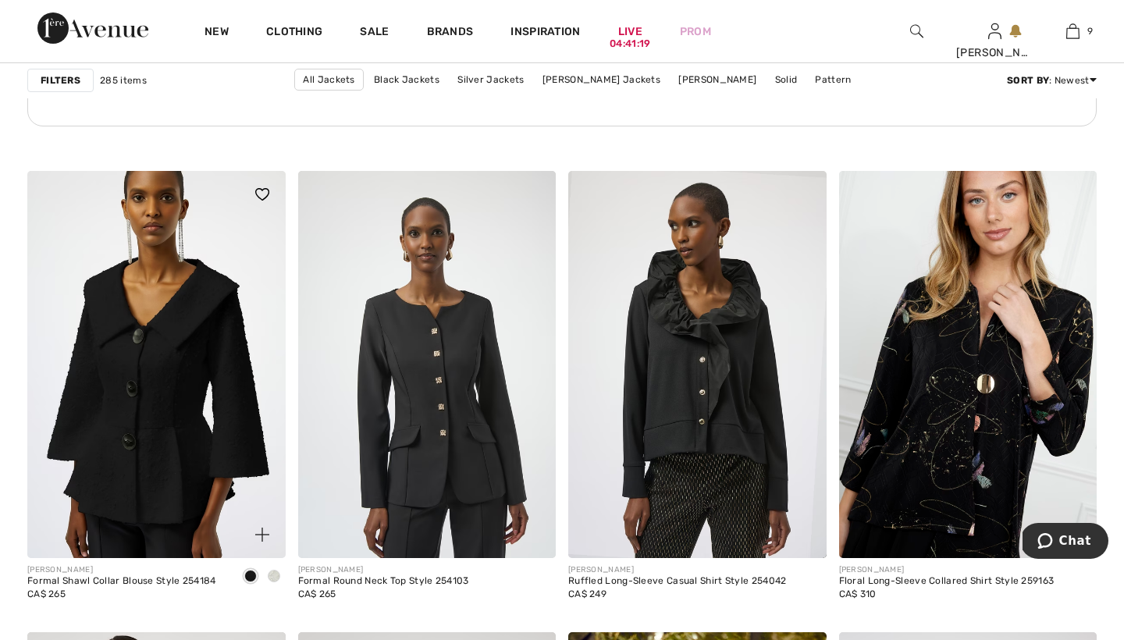
click at [276, 574] on span at bounding box center [274, 576] width 12 height 12
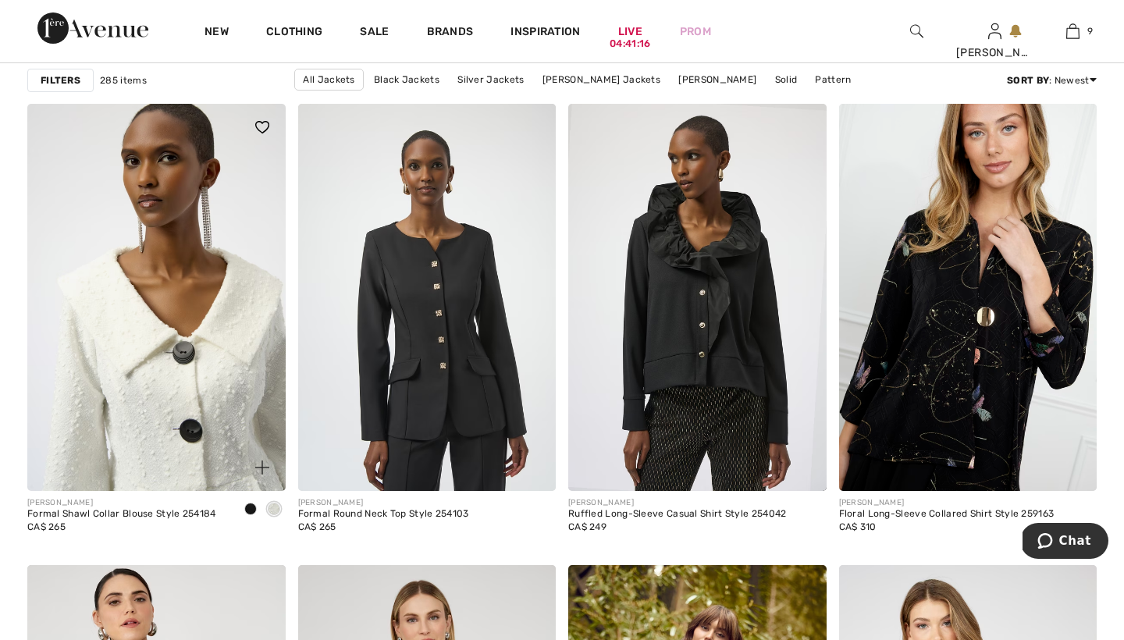
scroll to position [2270, 0]
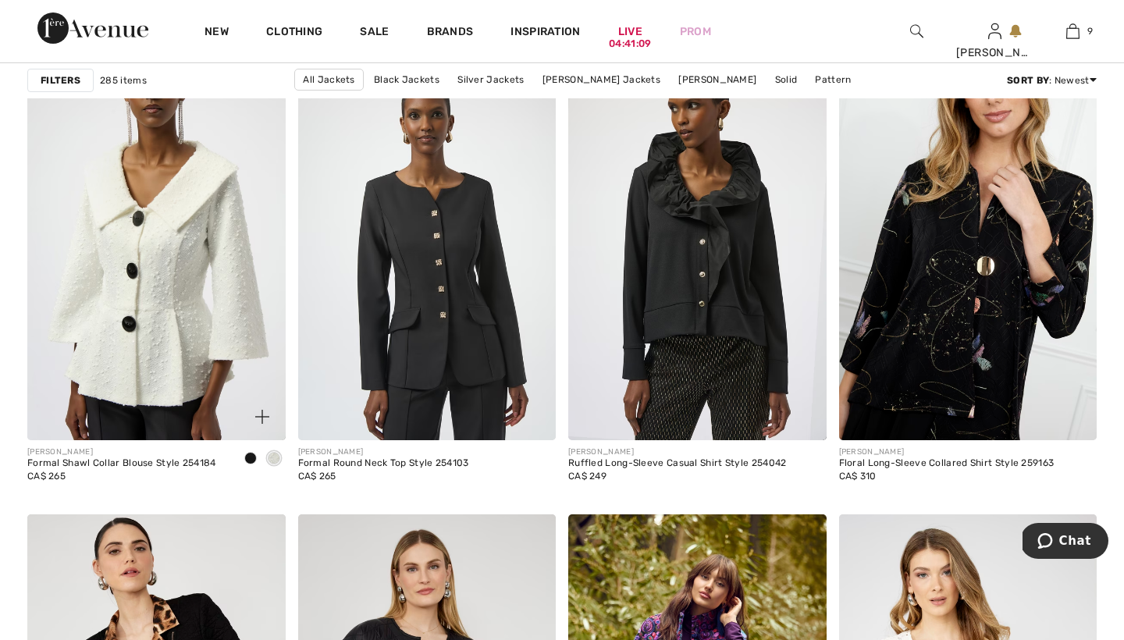
click at [250, 457] on span at bounding box center [250, 458] width 12 height 12
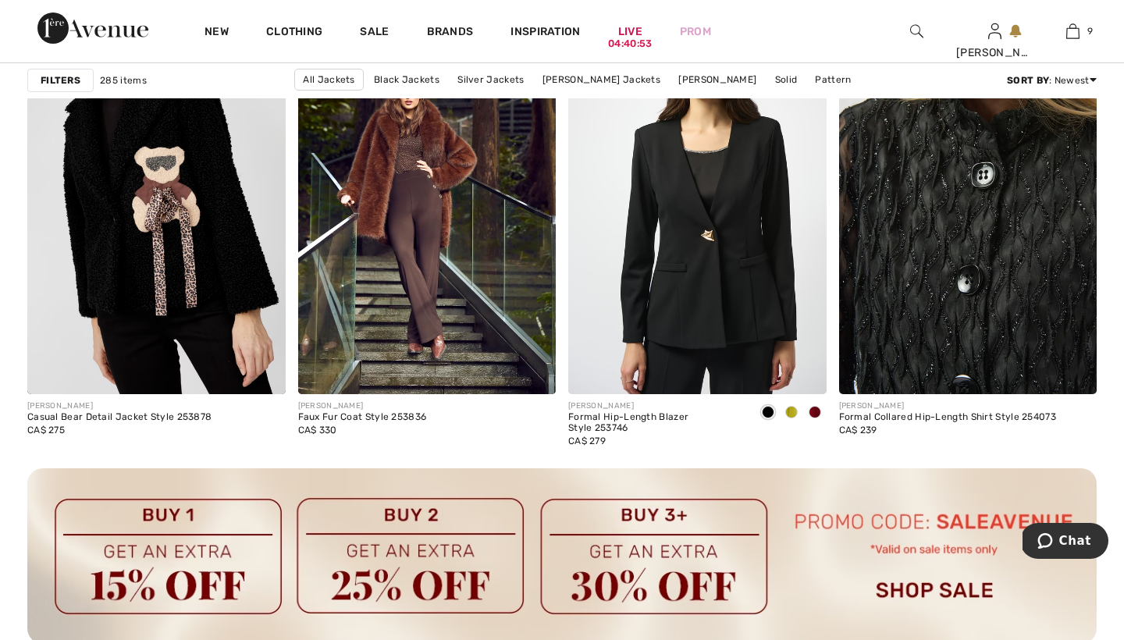
scroll to position [3238, 0]
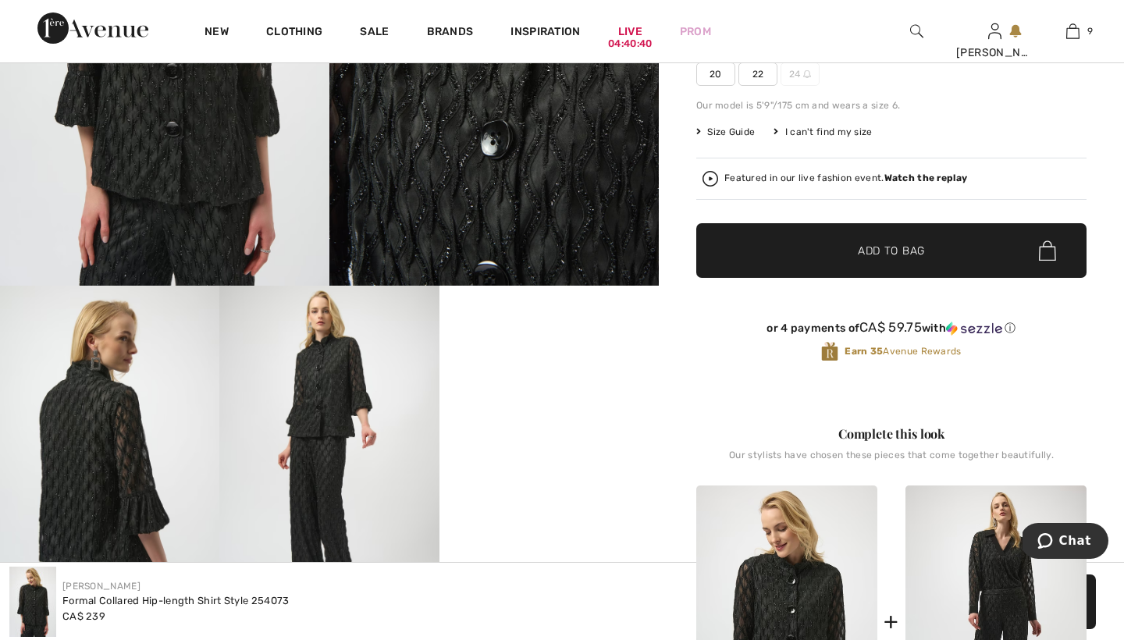
scroll to position [396, 0]
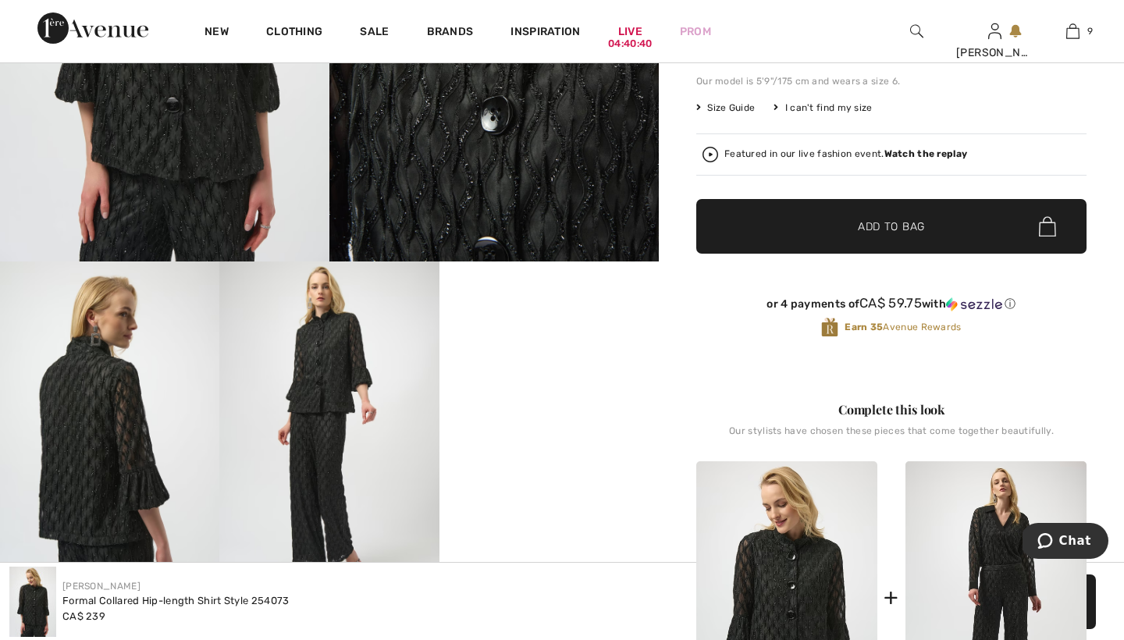
click at [322, 386] on img at bounding box center [328, 425] width 219 height 329
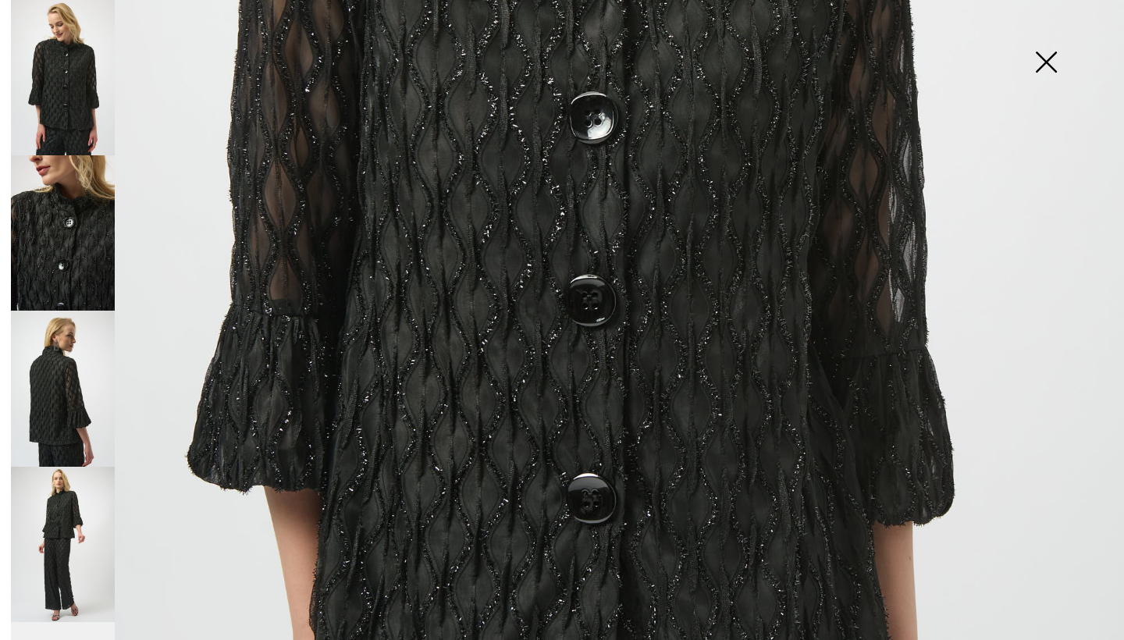
scroll to position [652, 0]
click at [57, 494] on img at bounding box center [63, 544] width 104 height 155
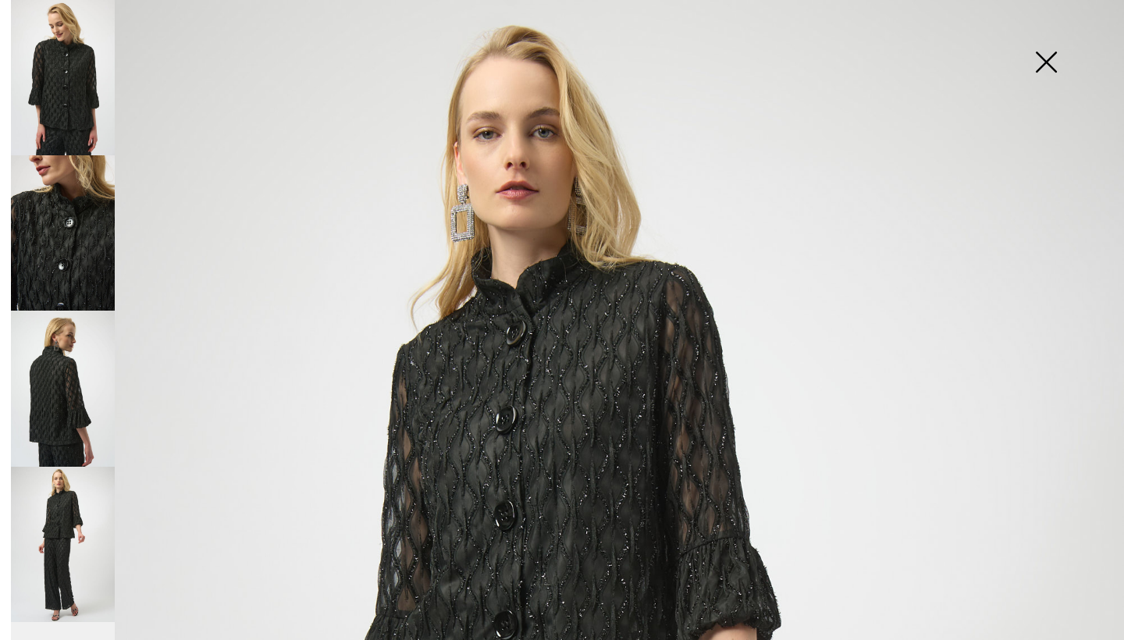
scroll to position [0, 0]
click at [1042, 60] on img at bounding box center [1046, 63] width 78 height 80
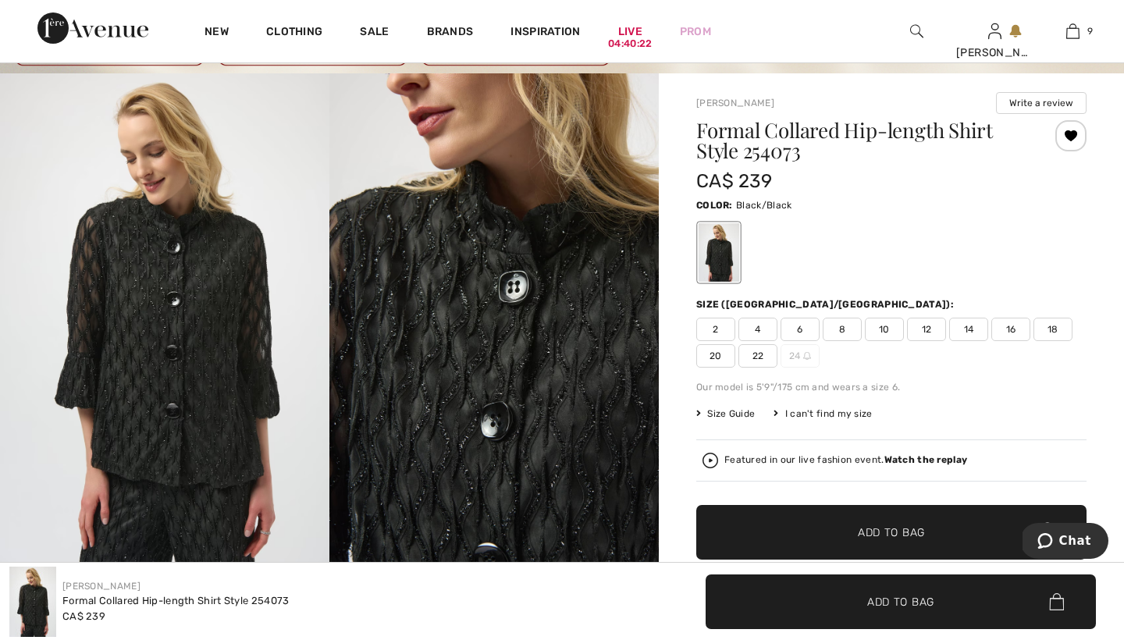
scroll to position [73, 0]
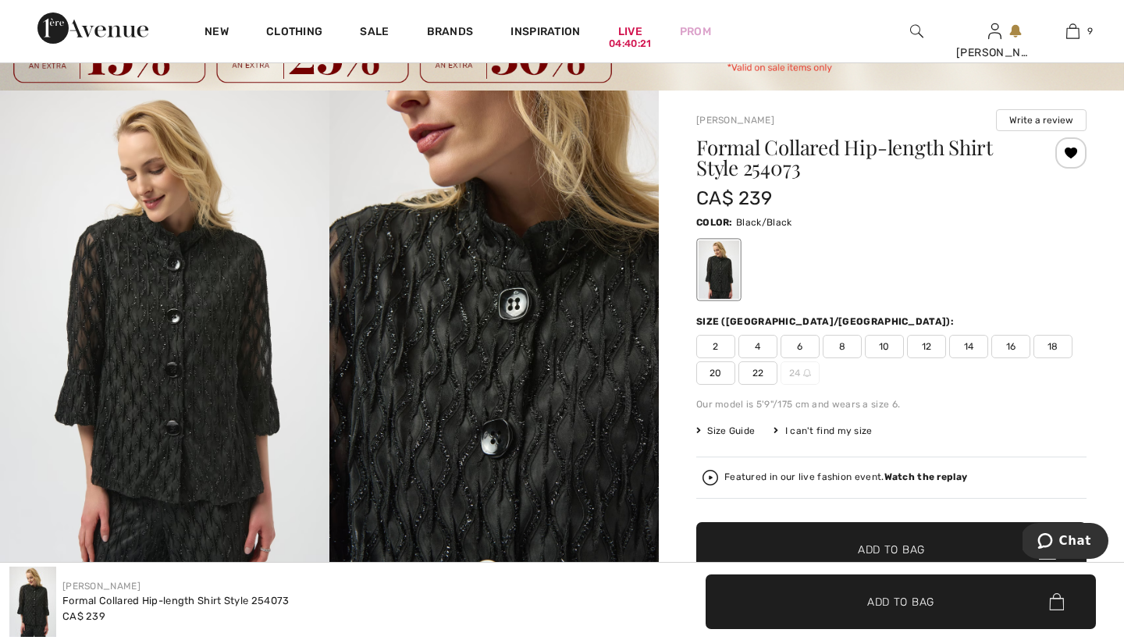
click at [840, 345] on span "8" at bounding box center [842, 346] width 39 height 23
click at [872, 546] on span "Add to Bag" at bounding box center [891, 550] width 67 height 16
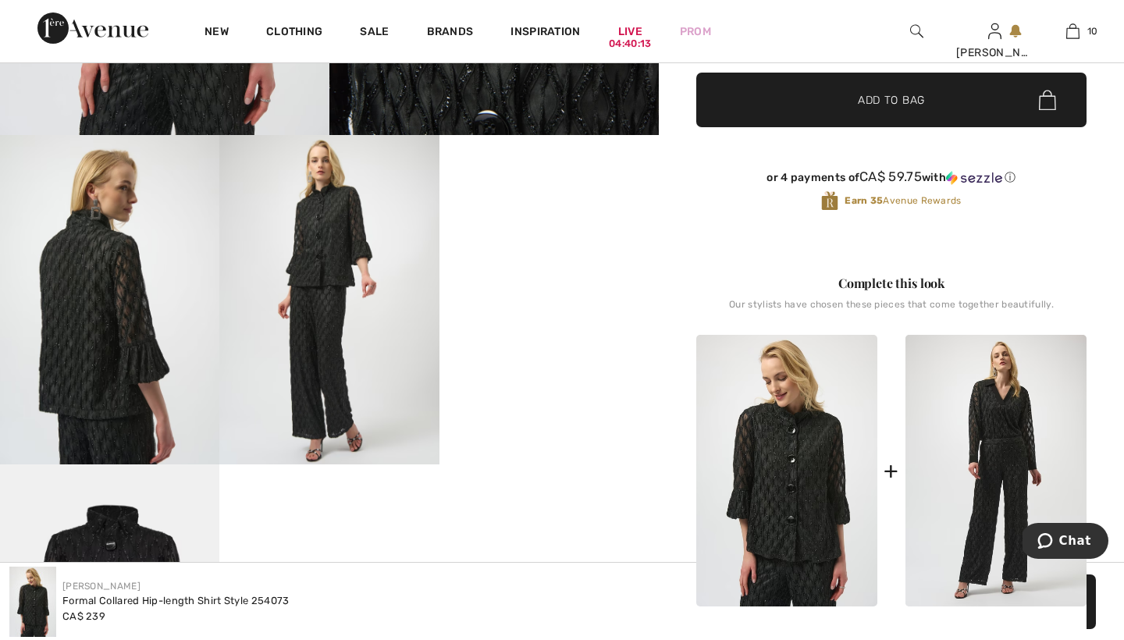
scroll to position [560, 0]
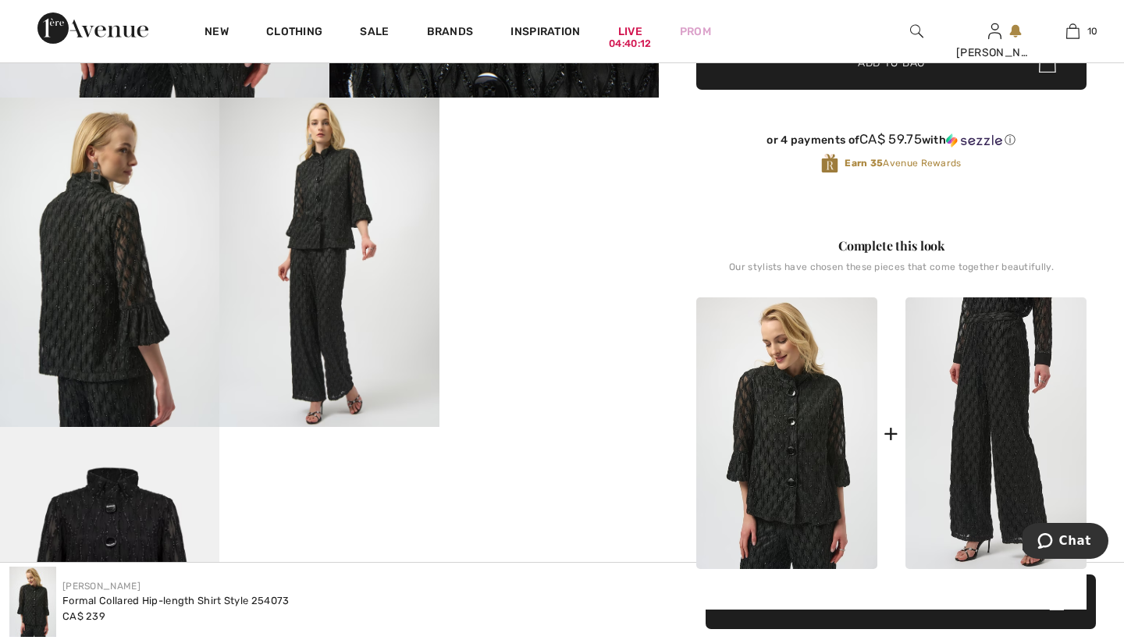
click at [986, 466] on img at bounding box center [995, 433] width 181 height 272
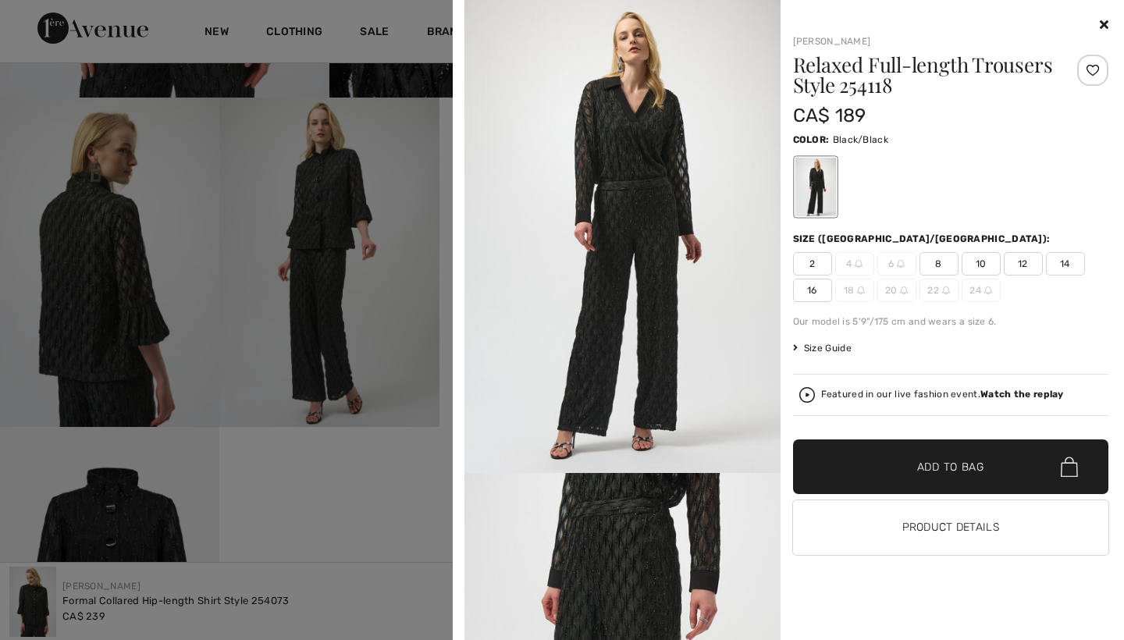
click at [940, 260] on span "8" at bounding box center [938, 263] width 39 height 23
click at [922, 466] on span "Add to Bag" at bounding box center [950, 467] width 67 height 16
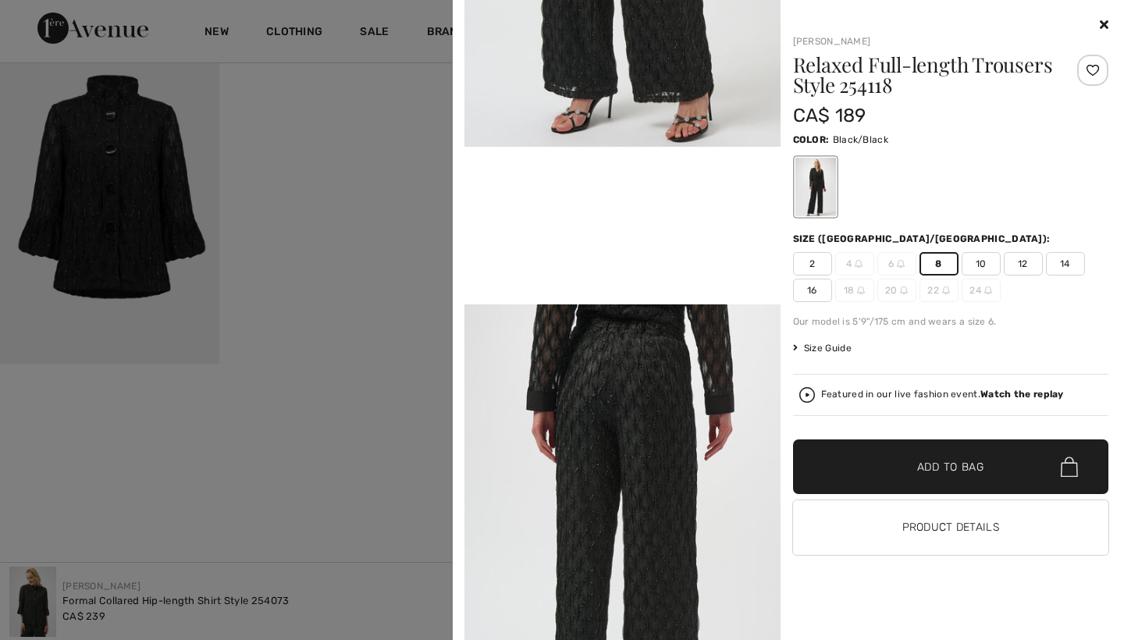
scroll to position [797, 0]
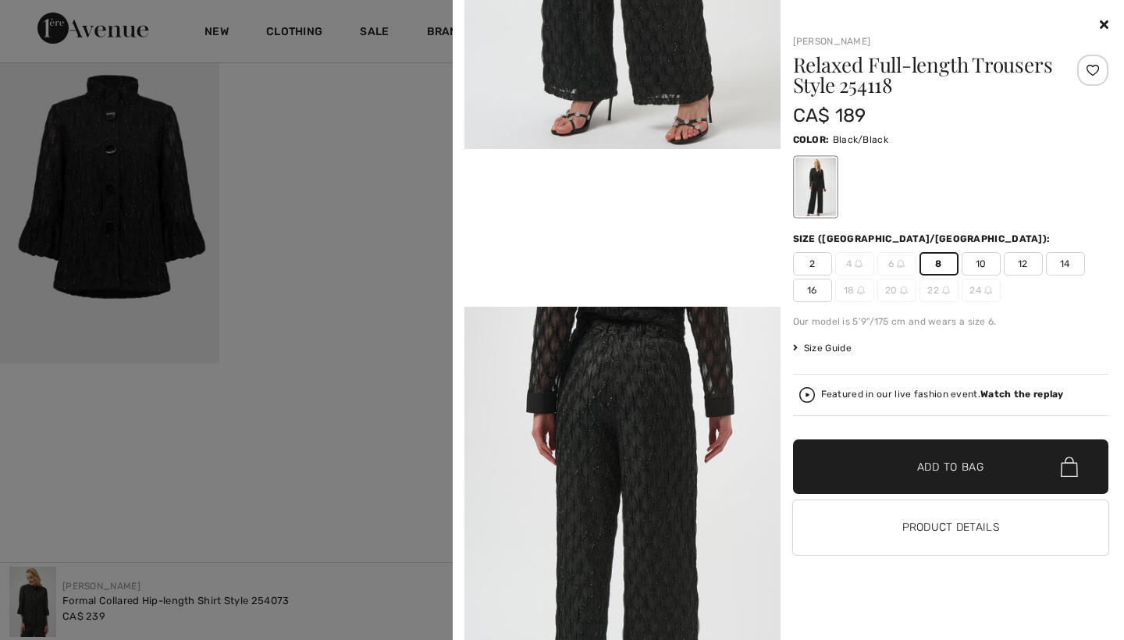
click at [659, 160] on video "Your browser does not support the video tag." at bounding box center [622, 228] width 316 height 158
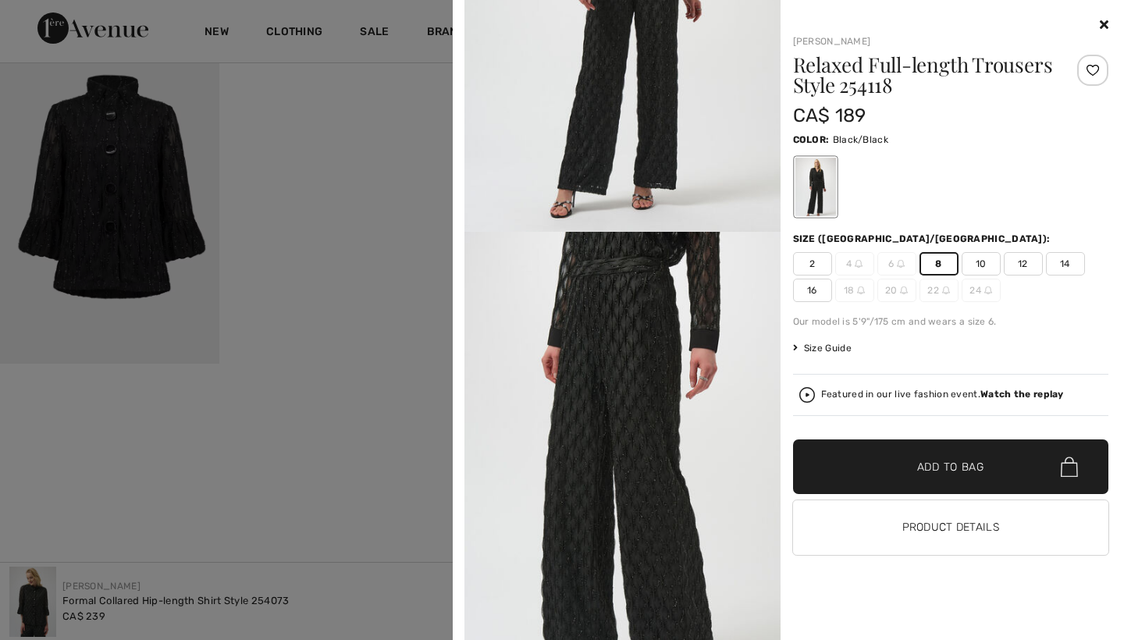
scroll to position [239, 0]
click at [811, 41] on link "[PERSON_NAME]" at bounding box center [832, 41] width 78 height 11
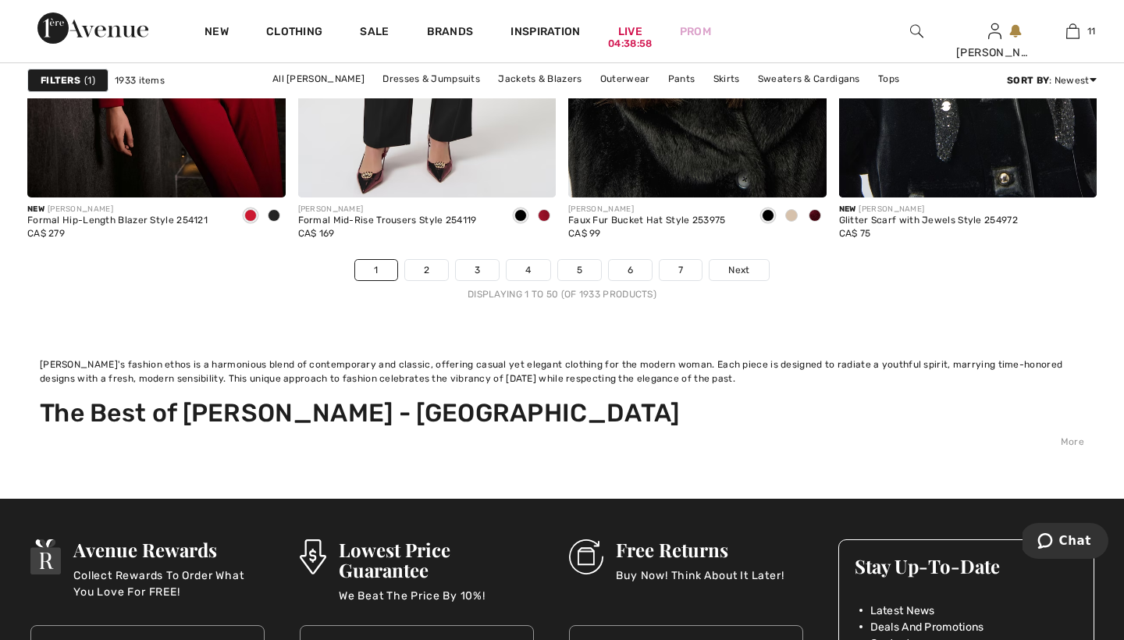
scroll to position [7476, 0]
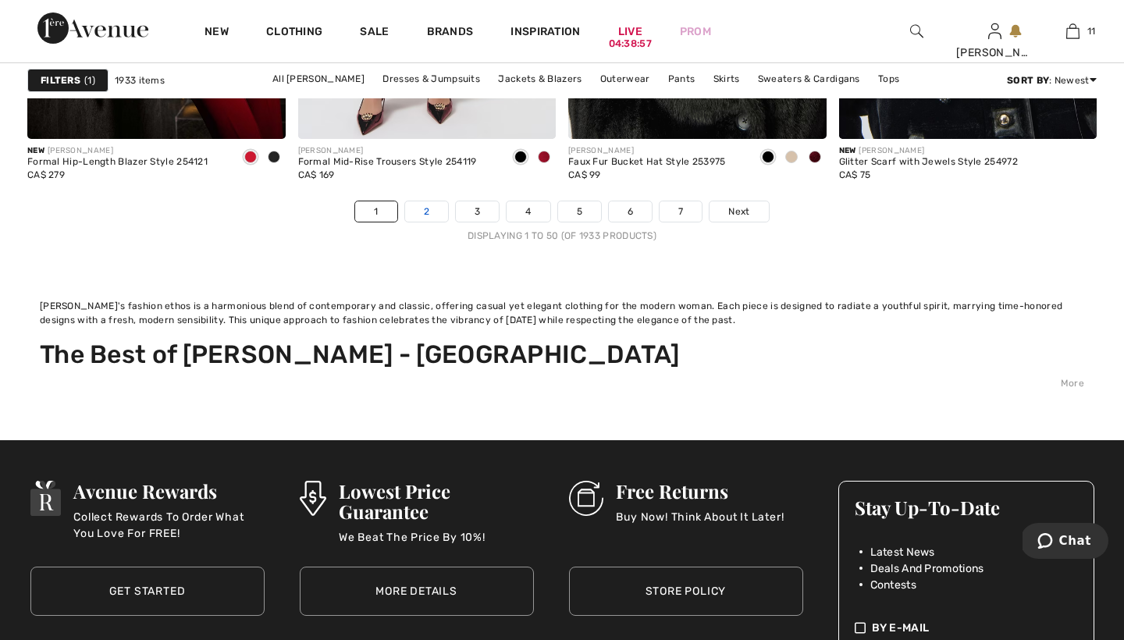
click at [425, 210] on link "2" at bounding box center [426, 211] width 43 height 20
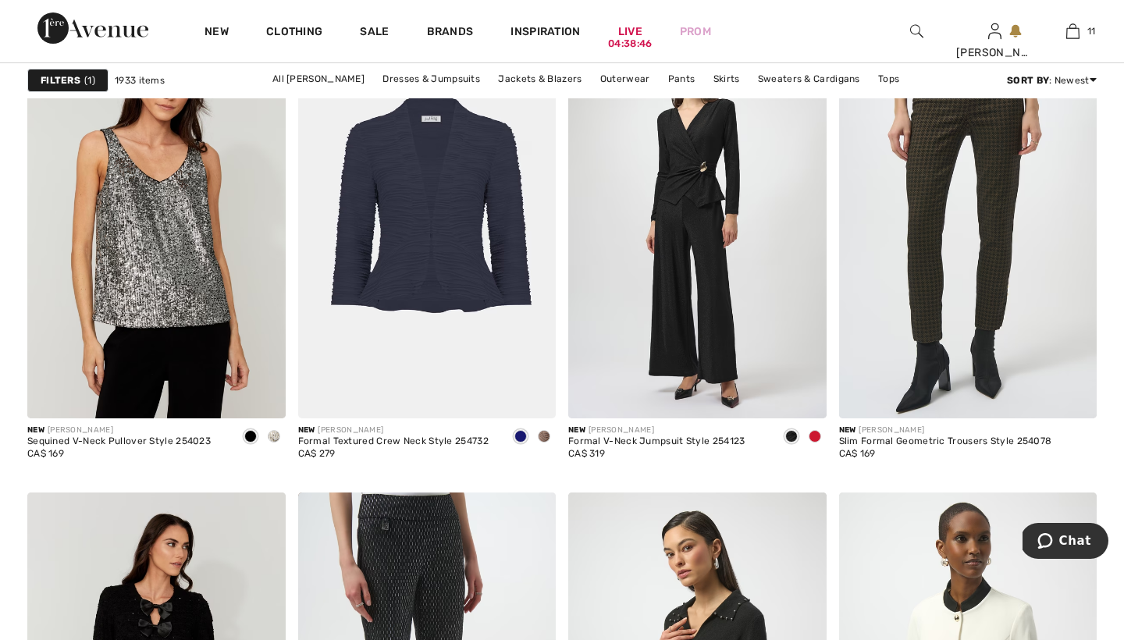
scroll to position [1505, 0]
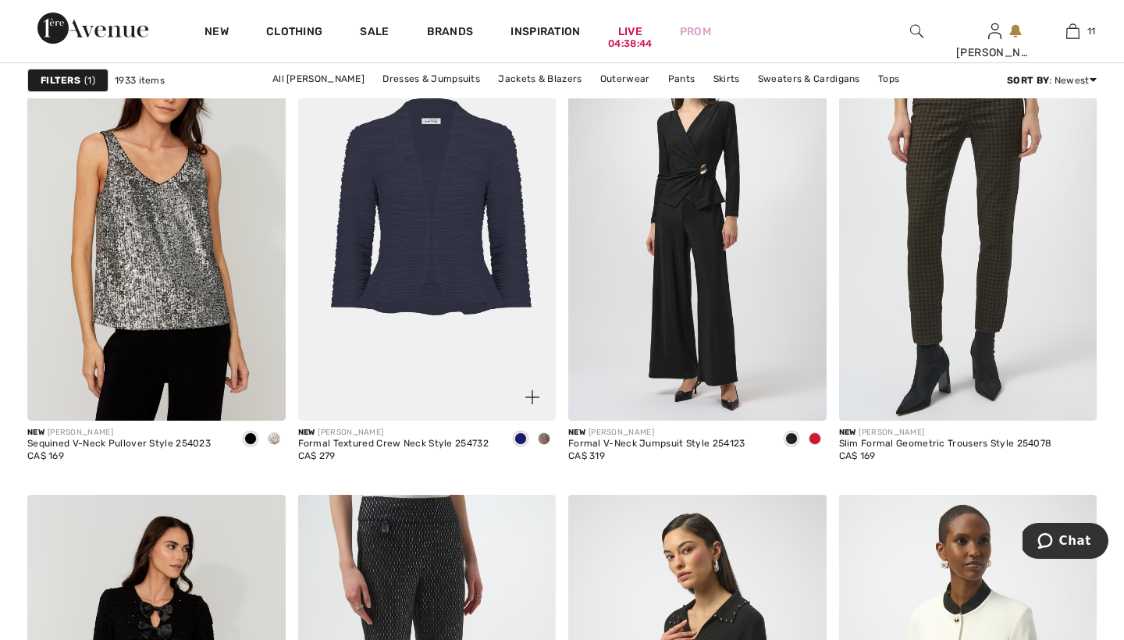
click at [418, 221] on img at bounding box center [427, 227] width 258 height 387
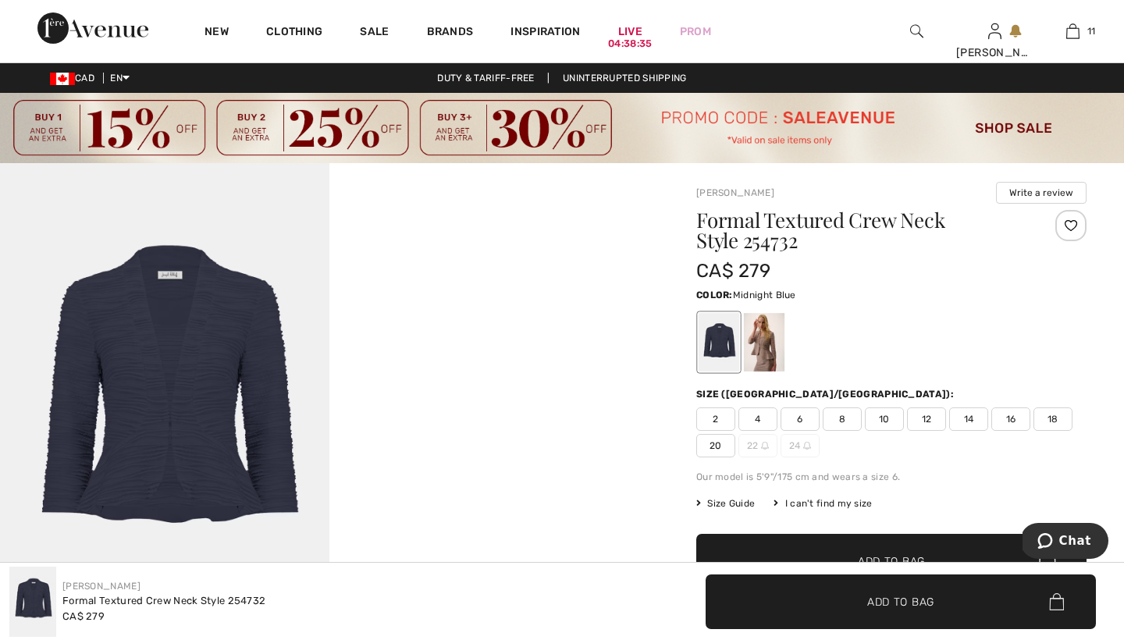
click at [720, 346] on div at bounding box center [719, 342] width 41 height 59
click at [842, 419] on span "8" at bounding box center [842, 418] width 39 height 23
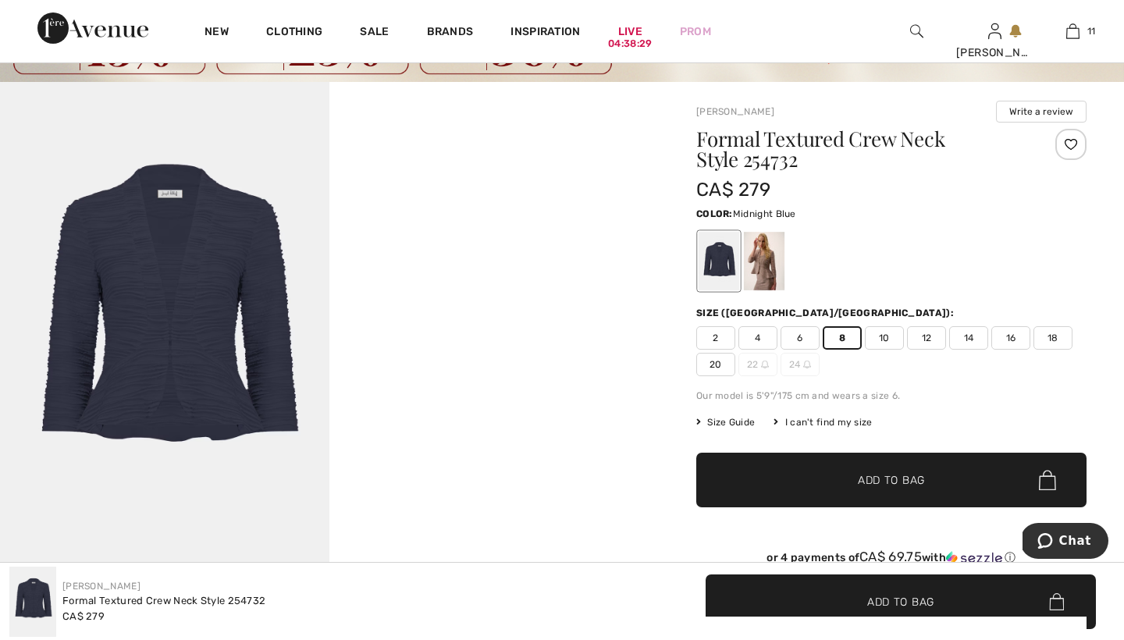
scroll to position [84, 0]
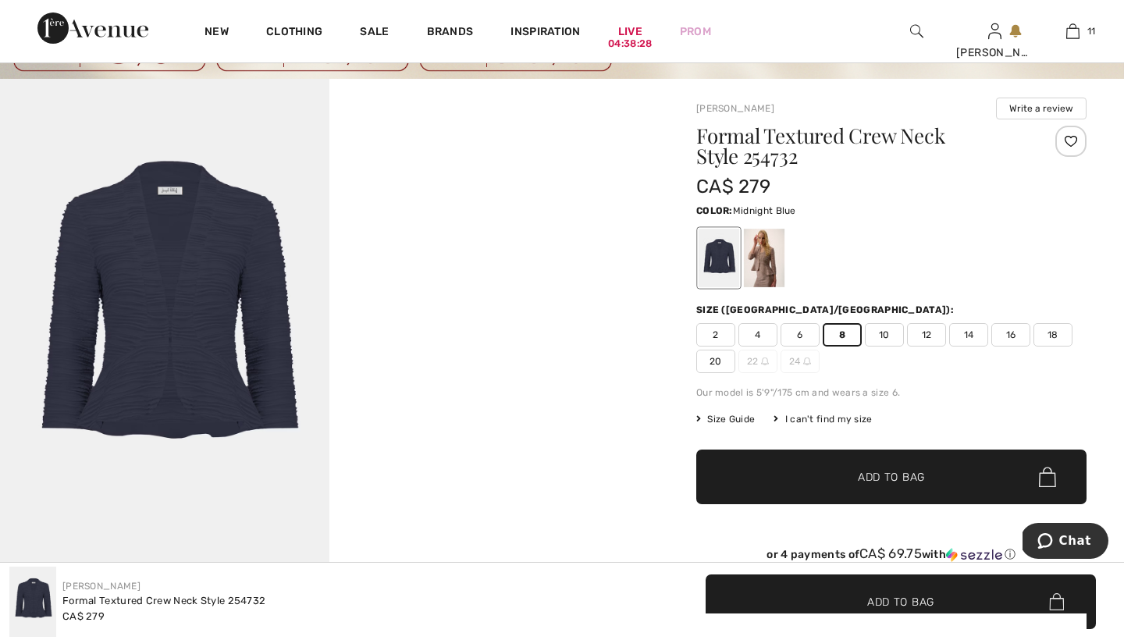
click at [866, 475] on span "Add to Bag" at bounding box center [891, 477] width 67 height 16
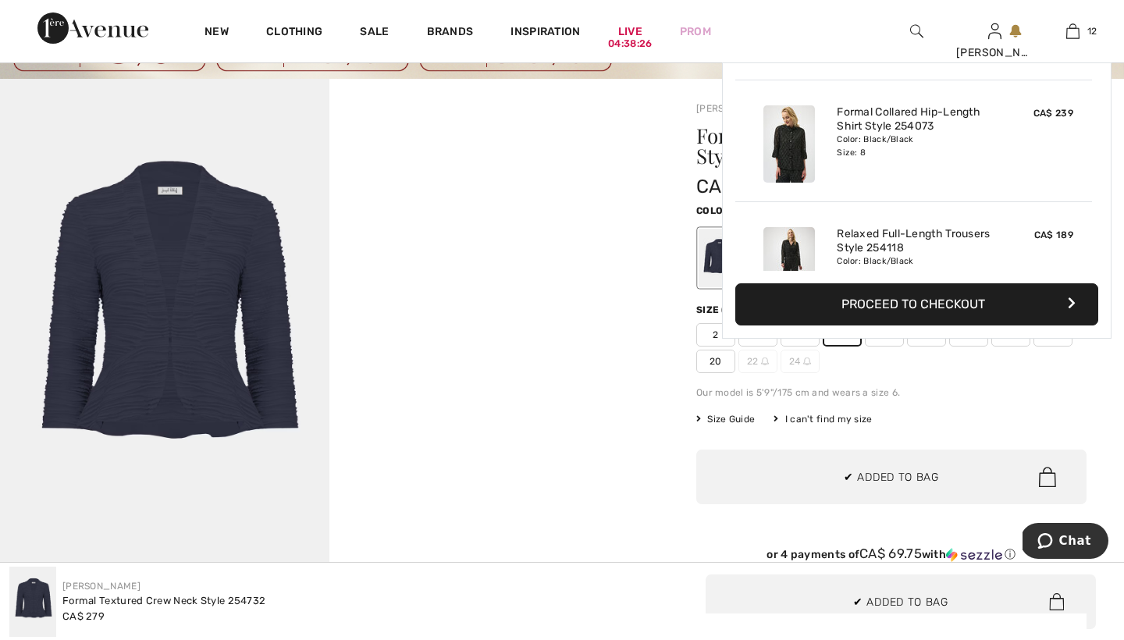
scroll to position [1266, 0]
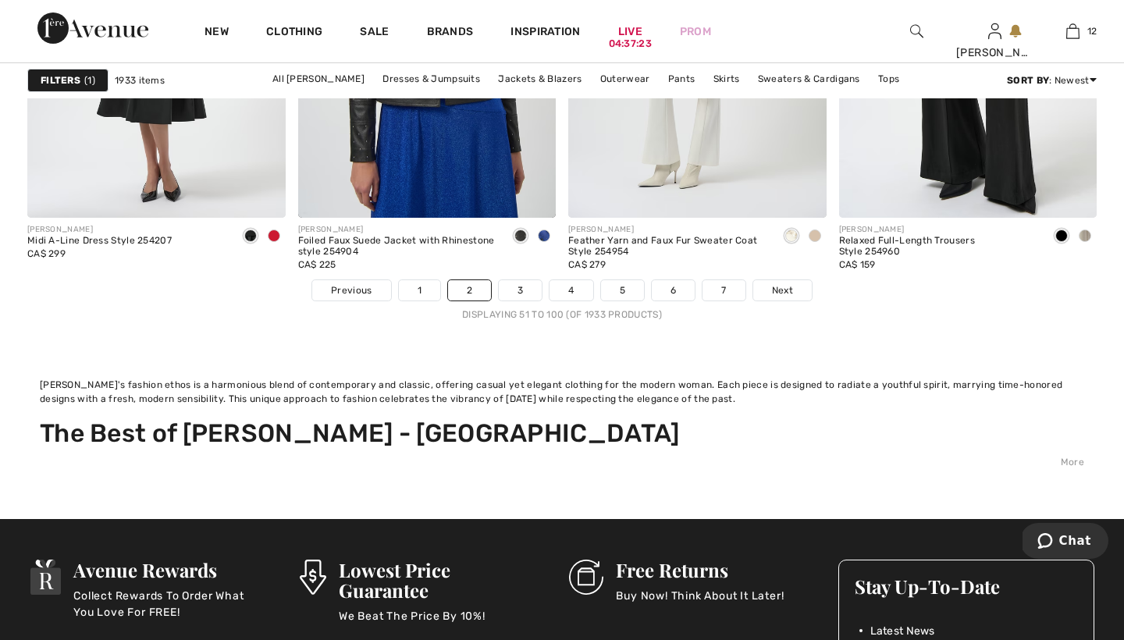
scroll to position [7398, 0]
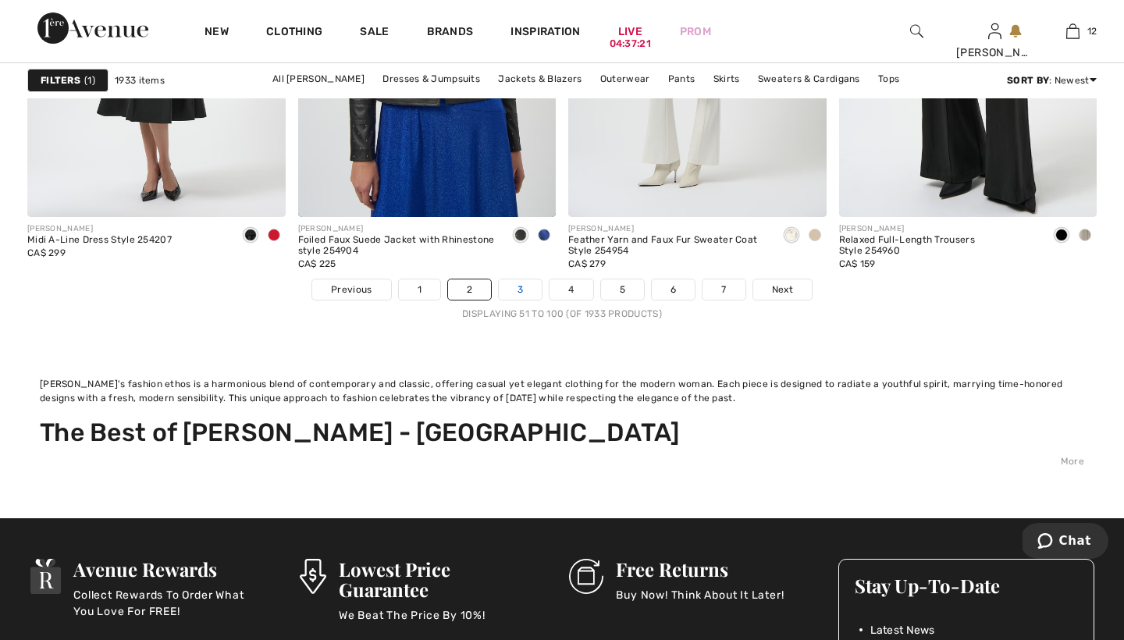
click at [520, 289] on link "3" at bounding box center [520, 289] width 43 height 20
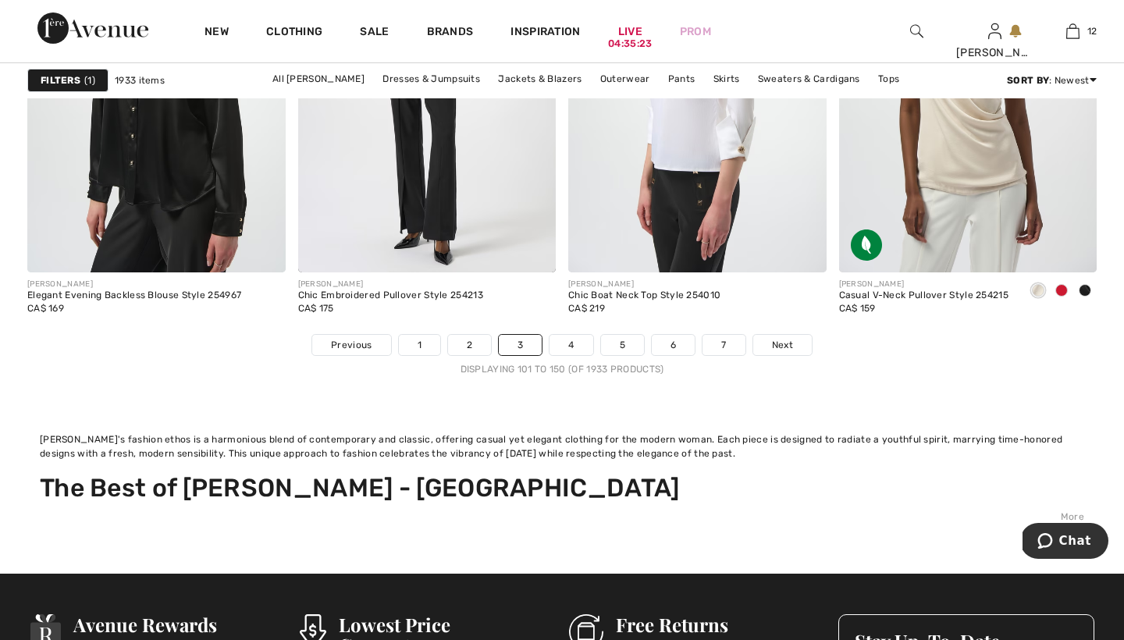
scroll to position [7306, 0]
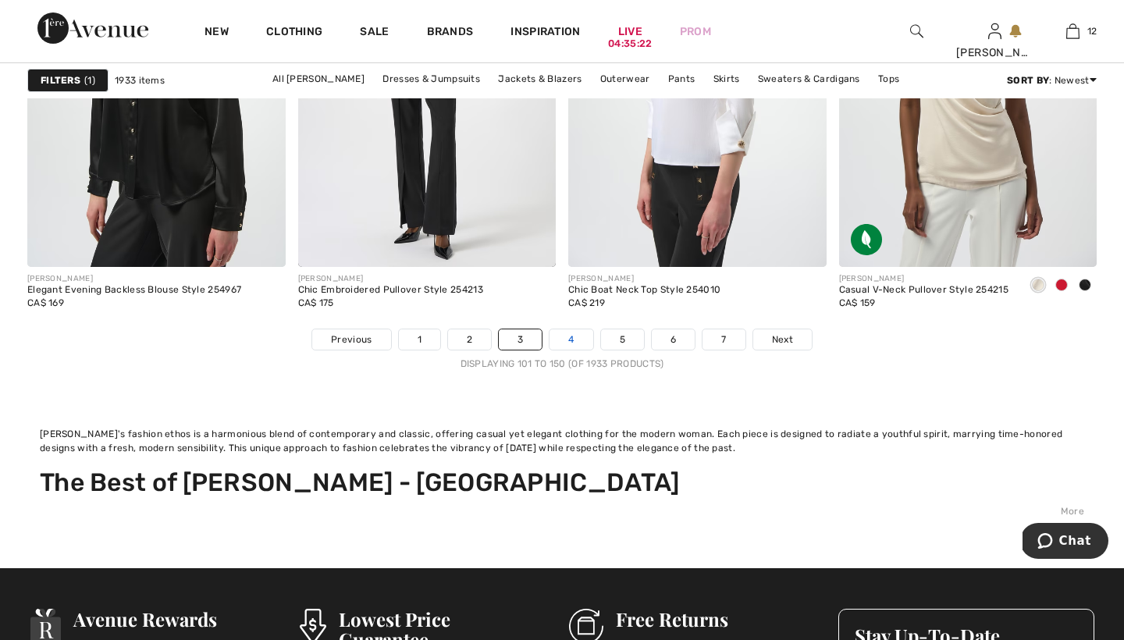
click at [570, 338] on link "4" at bounding box center [570, 339] width 43 height 20
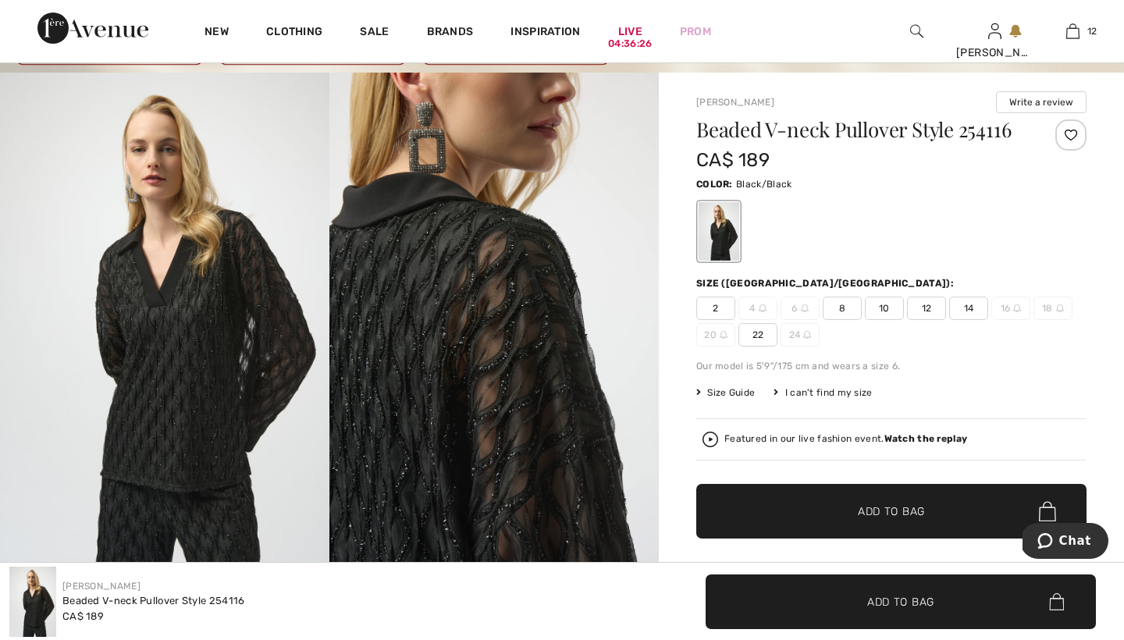
scroll to position [73, 0]
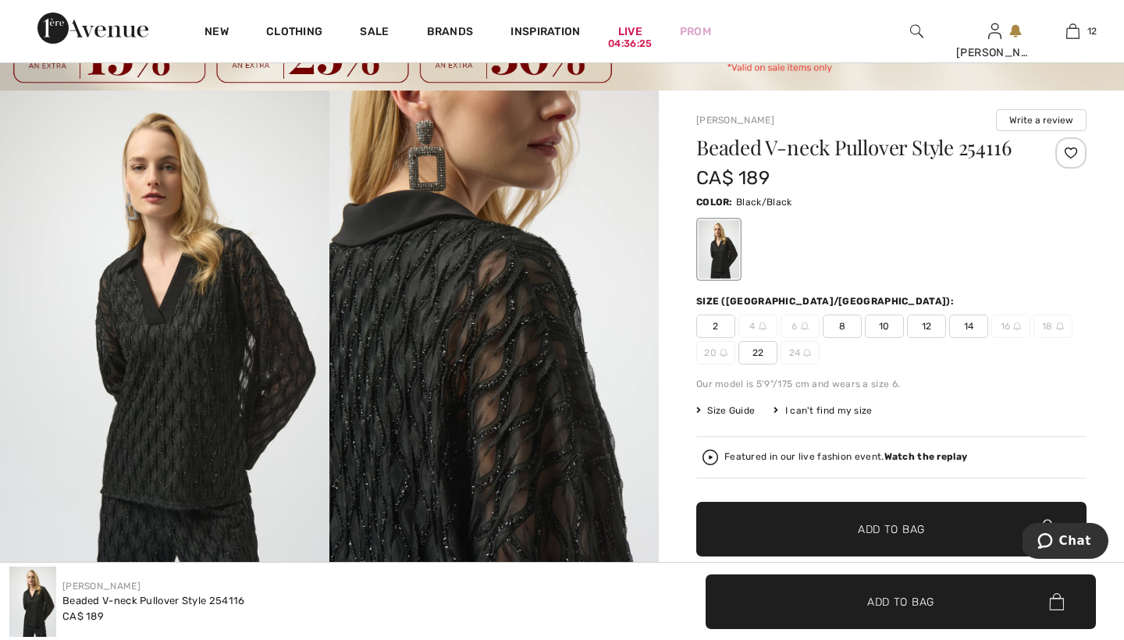
click at [847, 321] on span "8" at bounding box center [842, 326] width 39 height 23
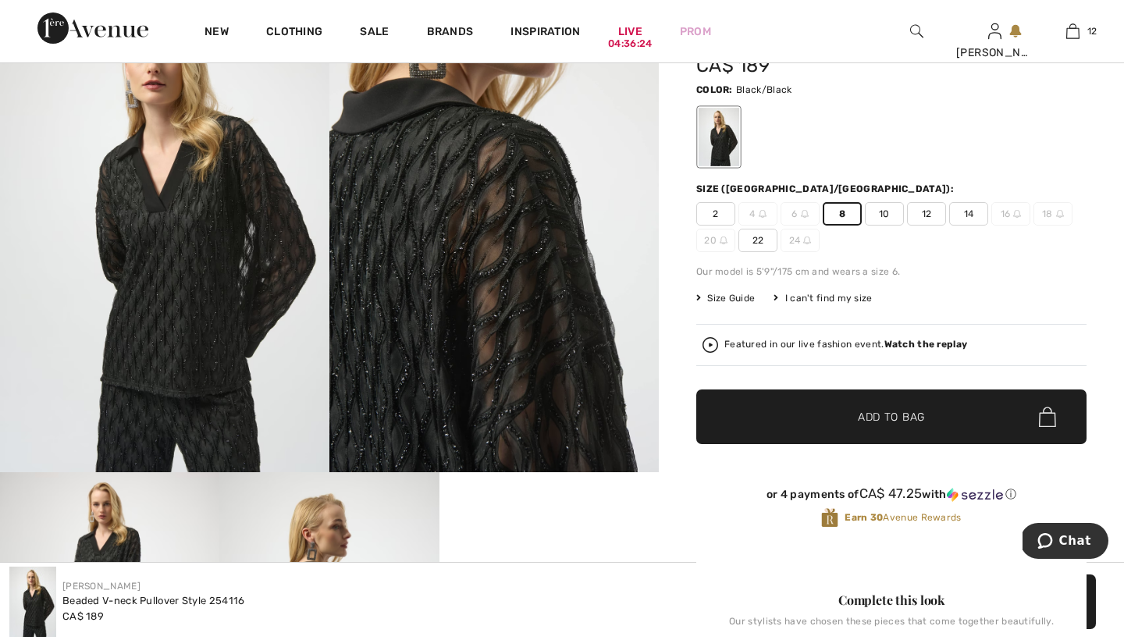
scroll to position [223, 0]
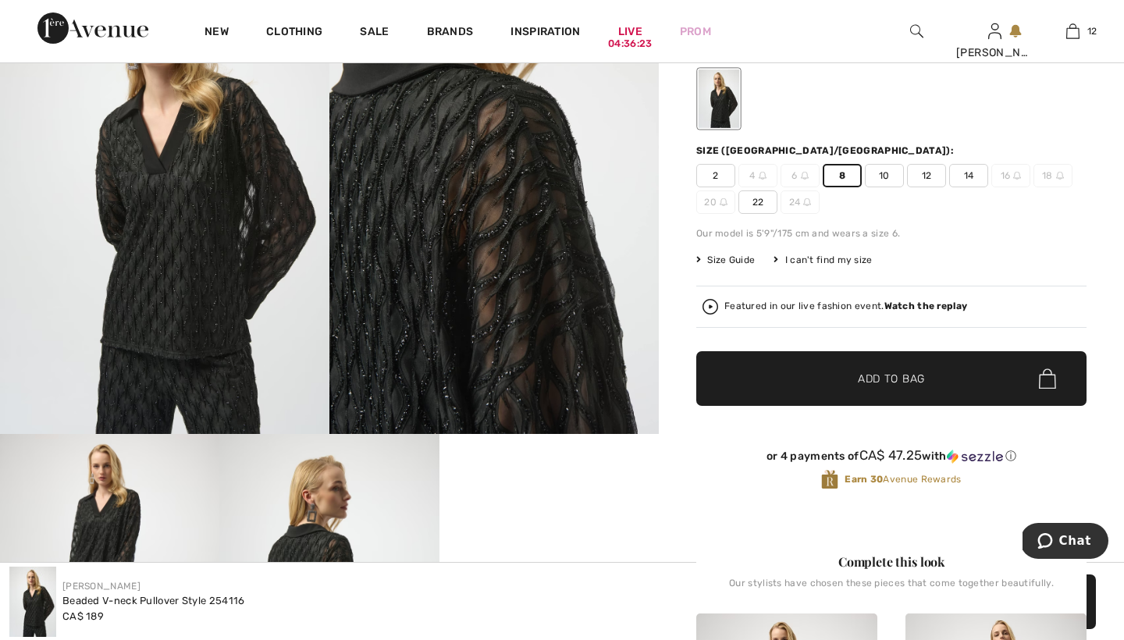
click at [873, 375] on span "Add to Bag" at bounding box center [891, 379] width 67 height 16
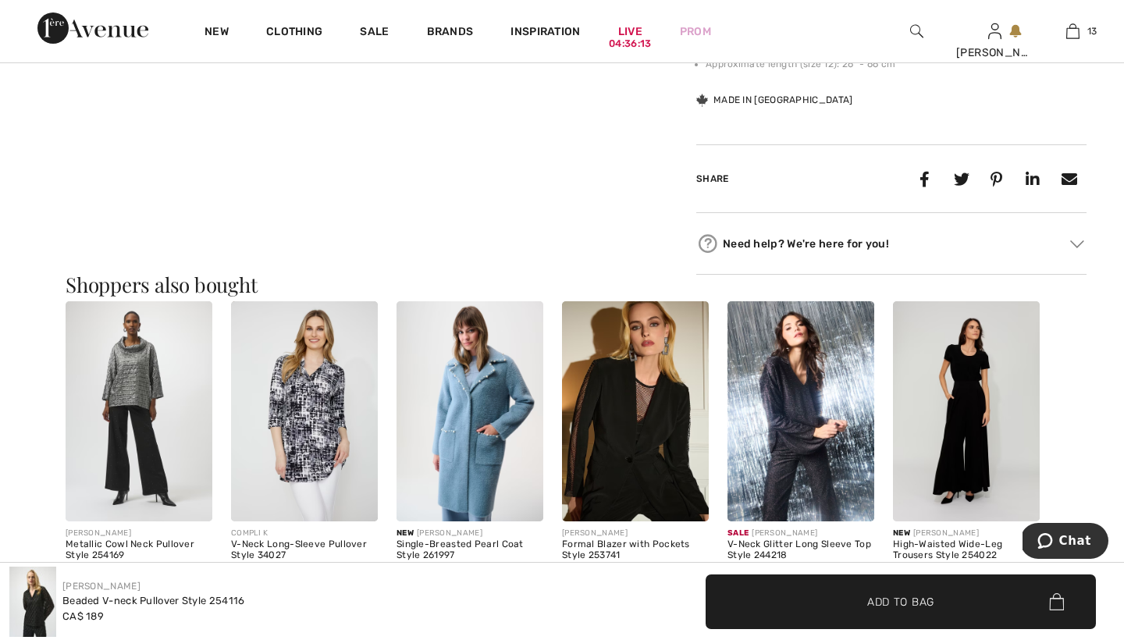
scroll to position [1318, 0]
click at [637, 384] on img at bounding box center [635, 410] width 147 height 220
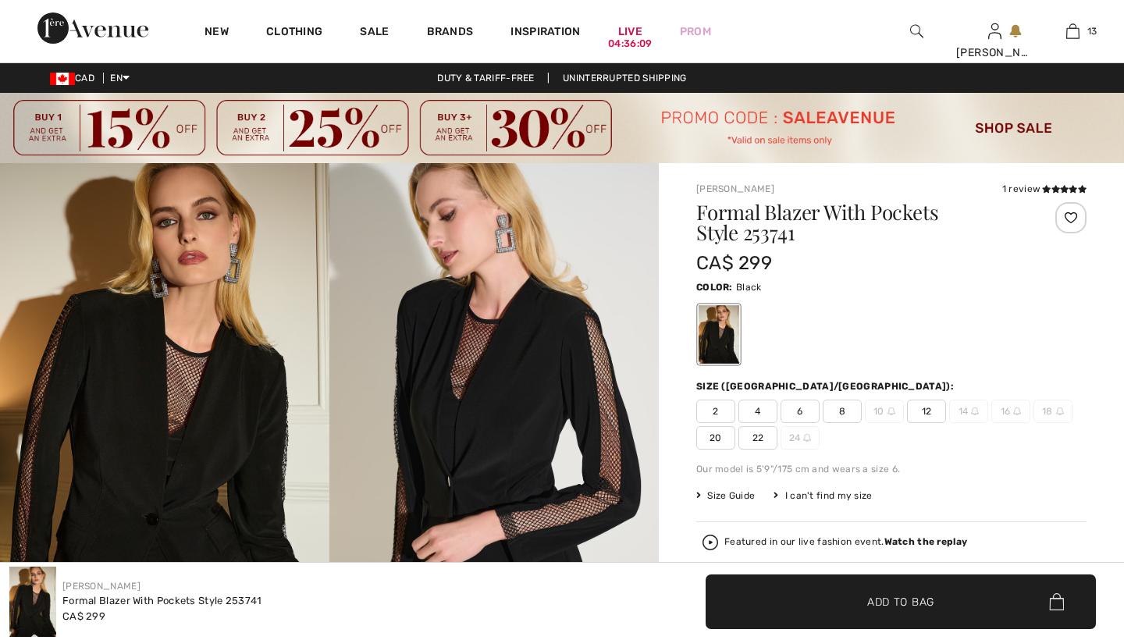
checkbox input "true"
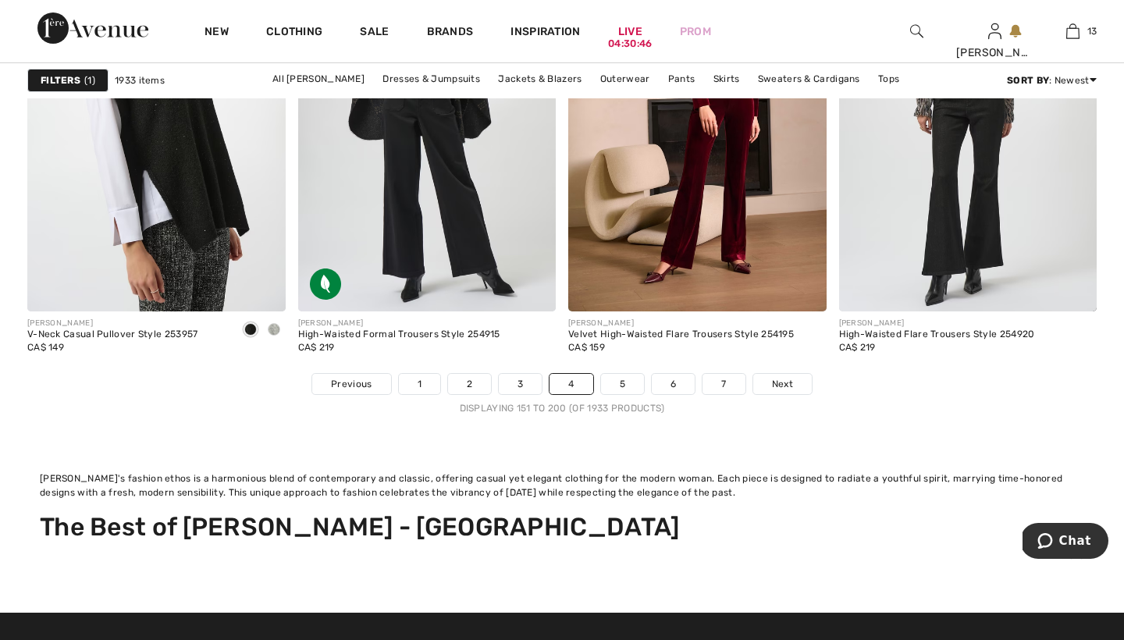
scroll to position [7310, 0]
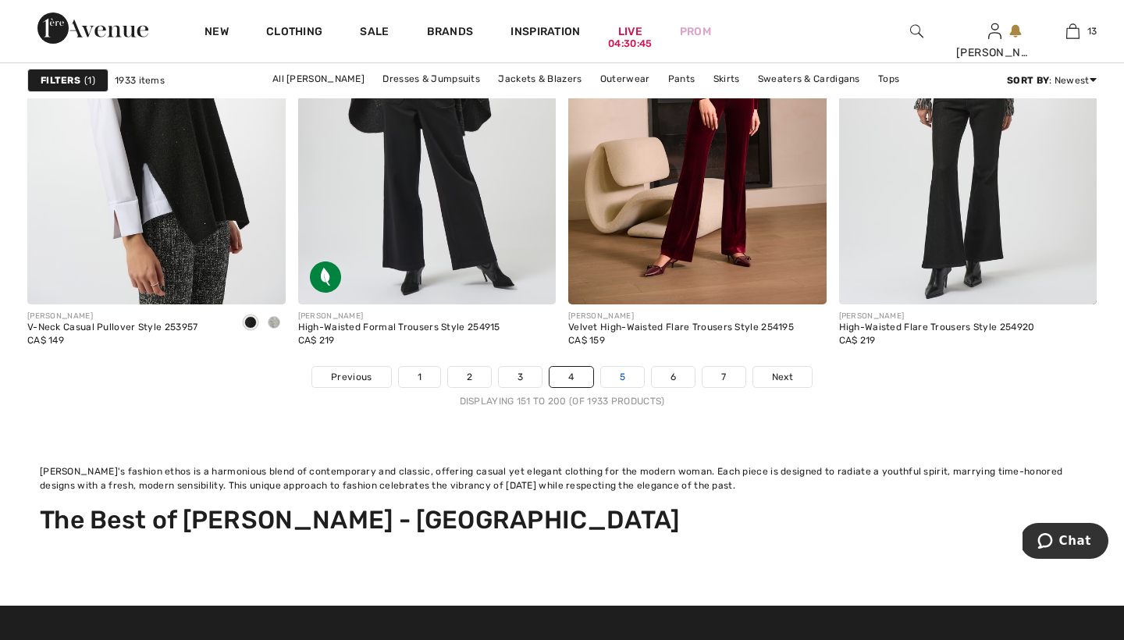
click at [625, 375] on link "5" at bounding box center [622, 377] width 43 height 20
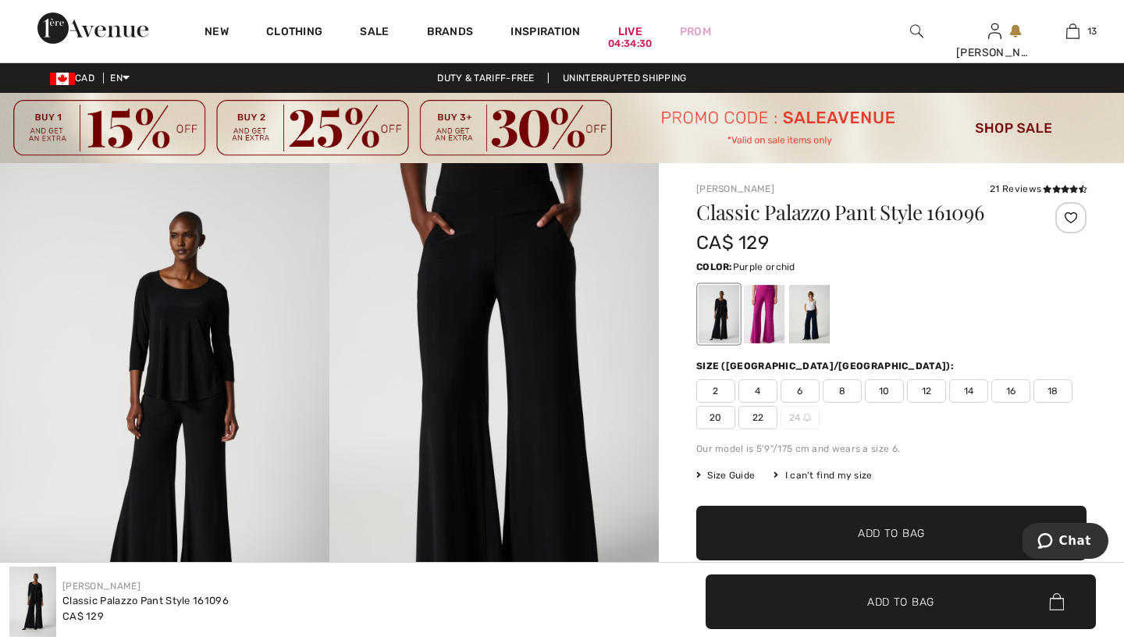
click at [766, 312] on div at bounding box center [764, 314] width 41 height 59
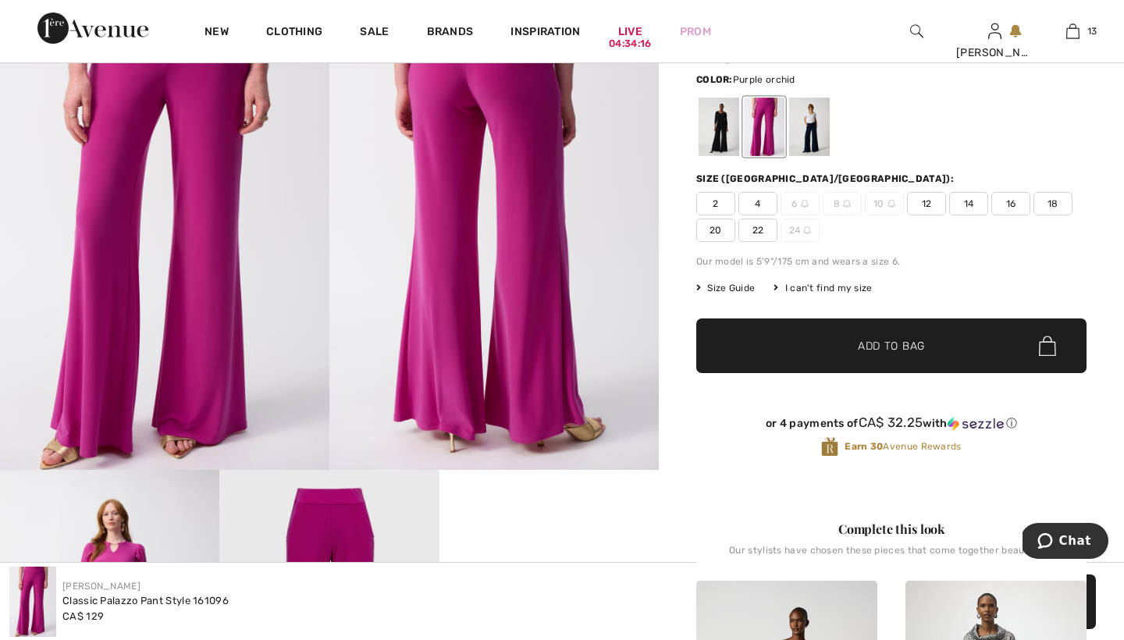
scroll to position [190, 0]
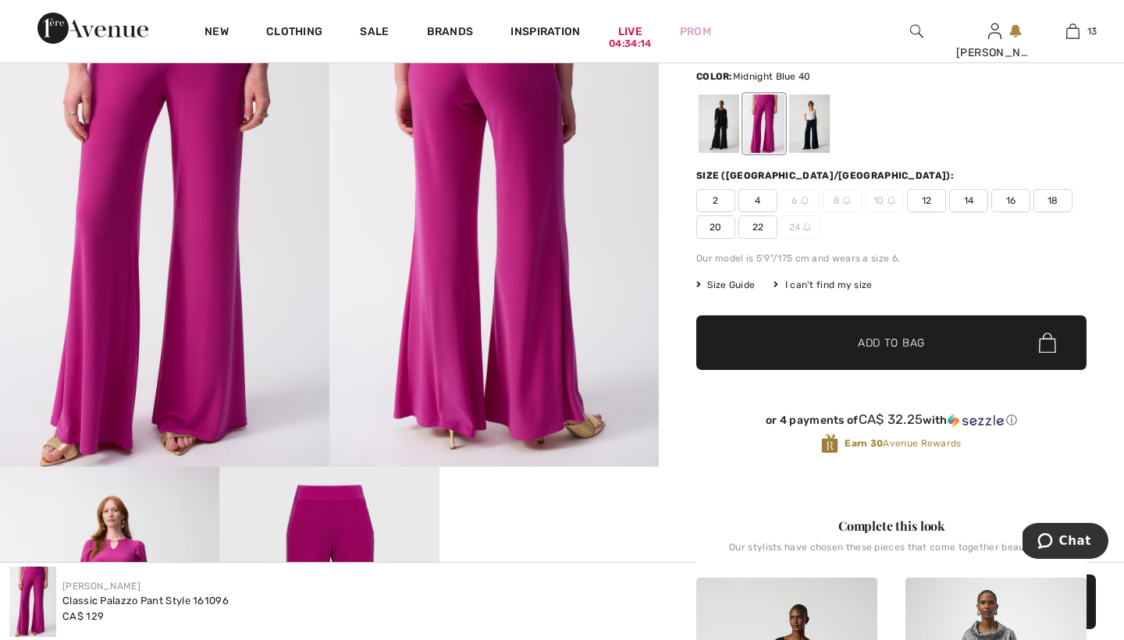
click at [814, 124] on div at bounding box center [809, 123] width 41 height 59
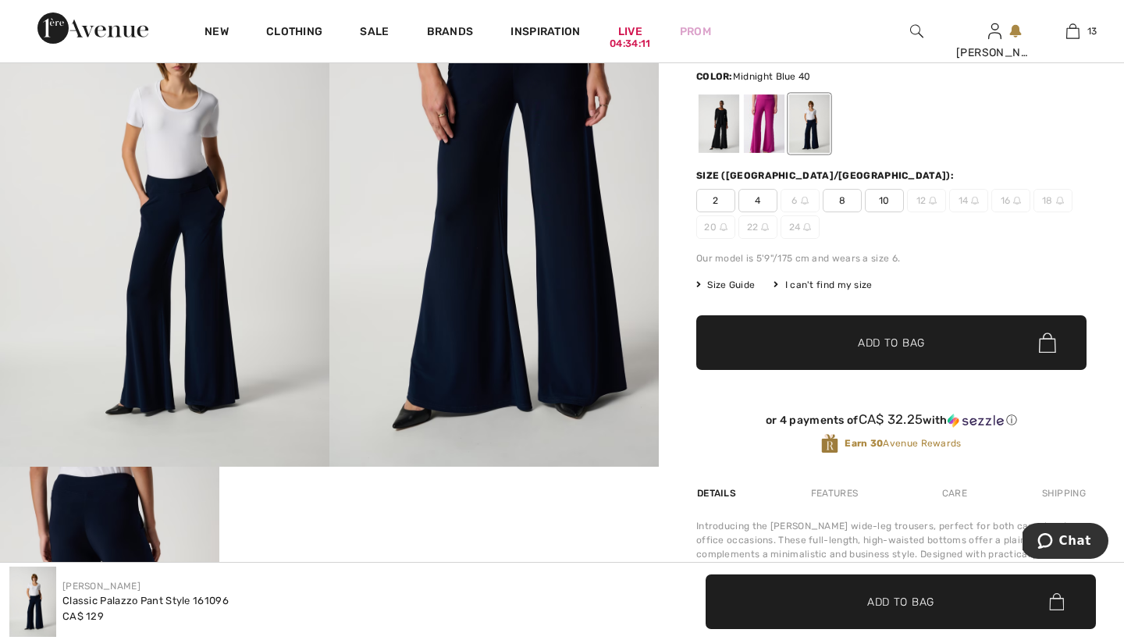
click at [841, 198] on span "8" at bounding box center [842, 200] width 39 height 23
click at [869, 340] on span "Add to Bag" at bounding box center [891, 343] width 67 height 16
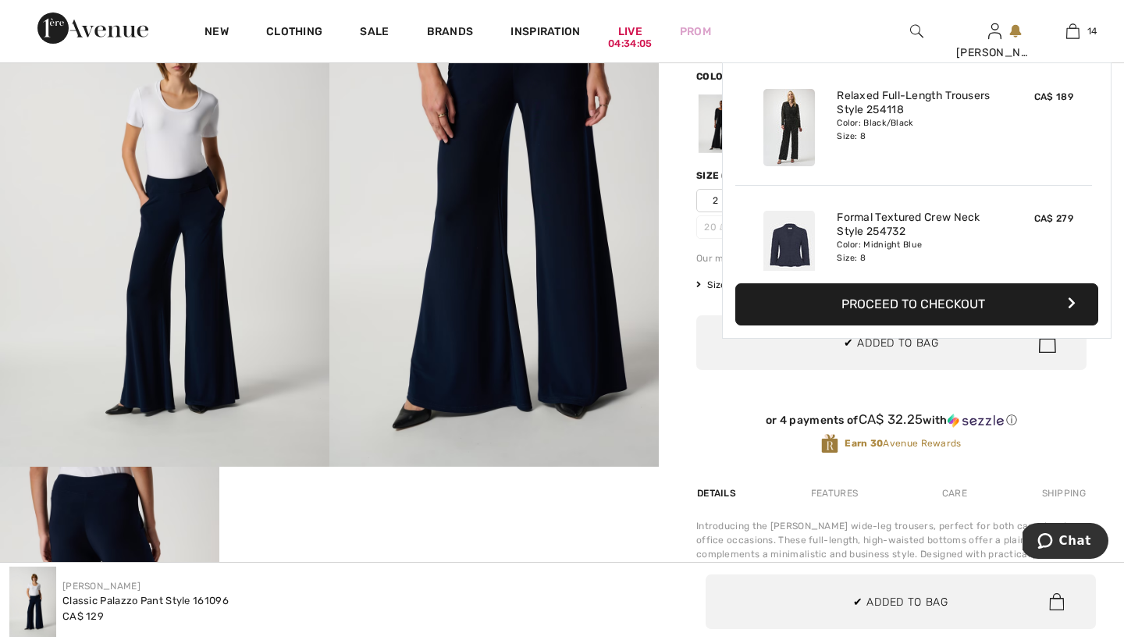
scroll to position [1509, 0]
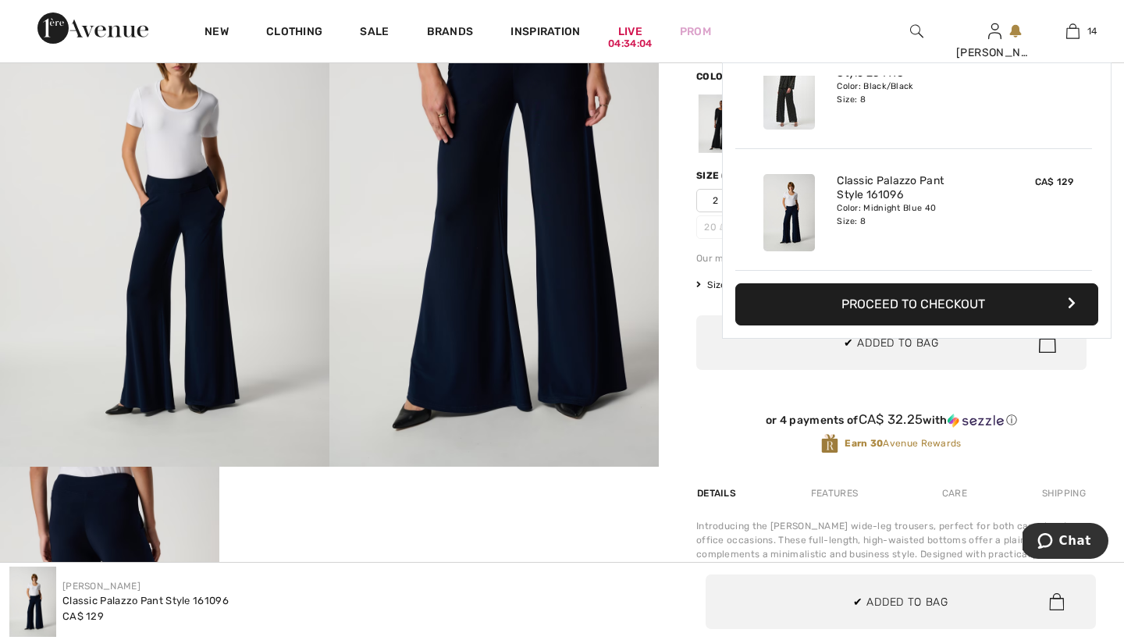
click at [678, 329] on div "Joseph Ribkoff 21 Reviews 21 Reviews Classic Palazzo Pant Style 161096 CA$ 129 …" at bounding box center [891, 455] width 465 height 965
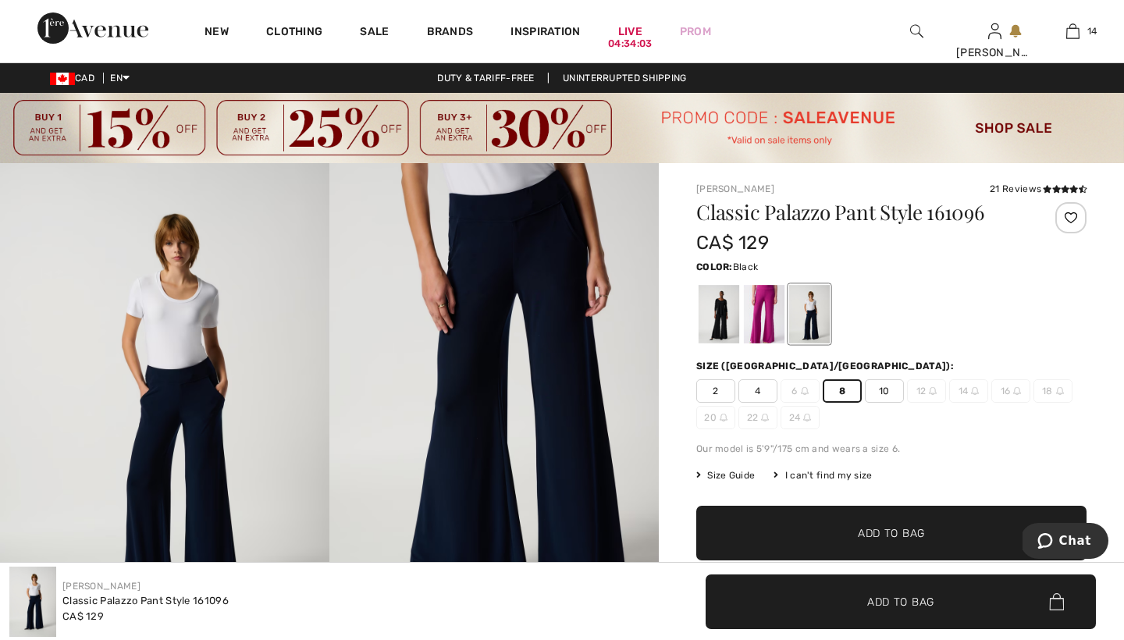
scroll to position [0, 0]
click at [720, 307] on div at bounding box center [719, 314] width 41 height 59
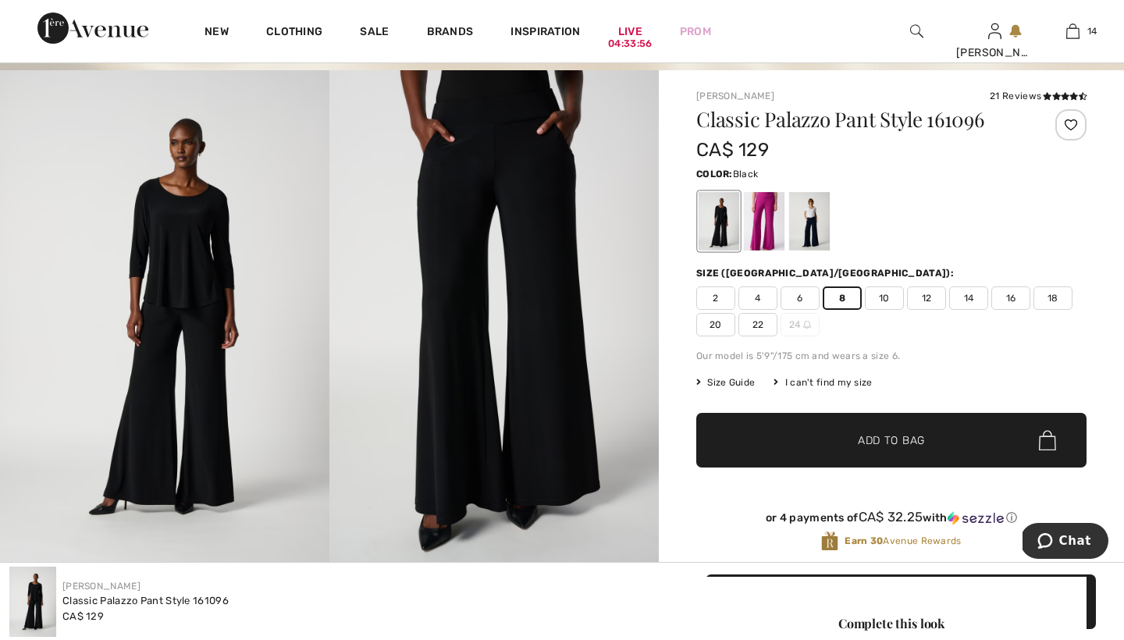
scroll to position [100, 0]
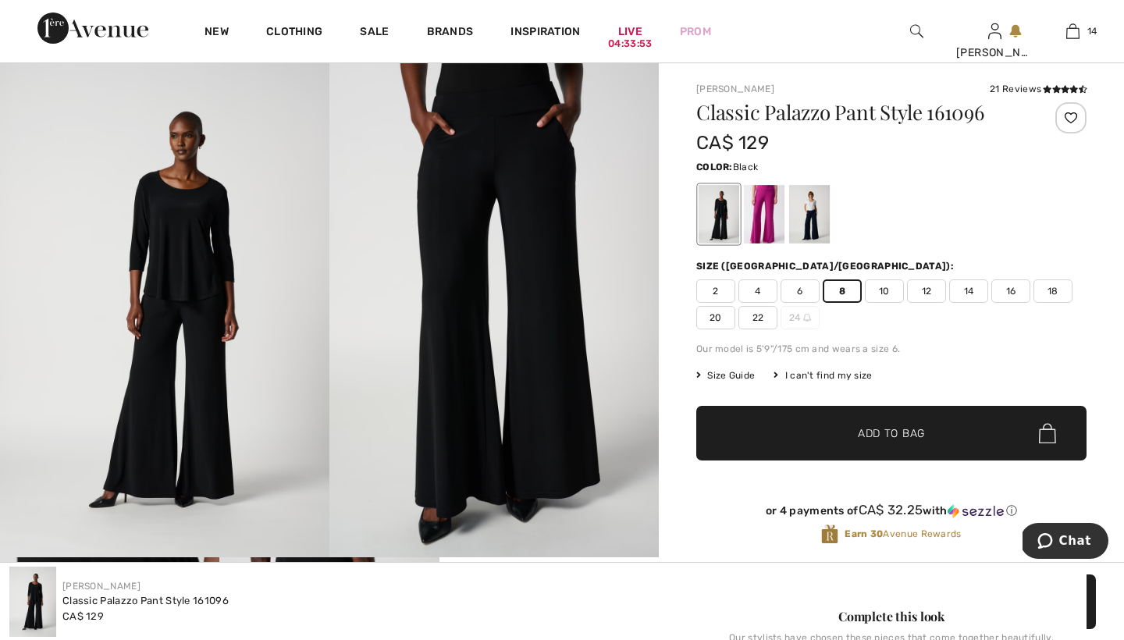
click at [869, 431] on span "Add to Bag" at bounding box center [891, 433] width 67 height 16
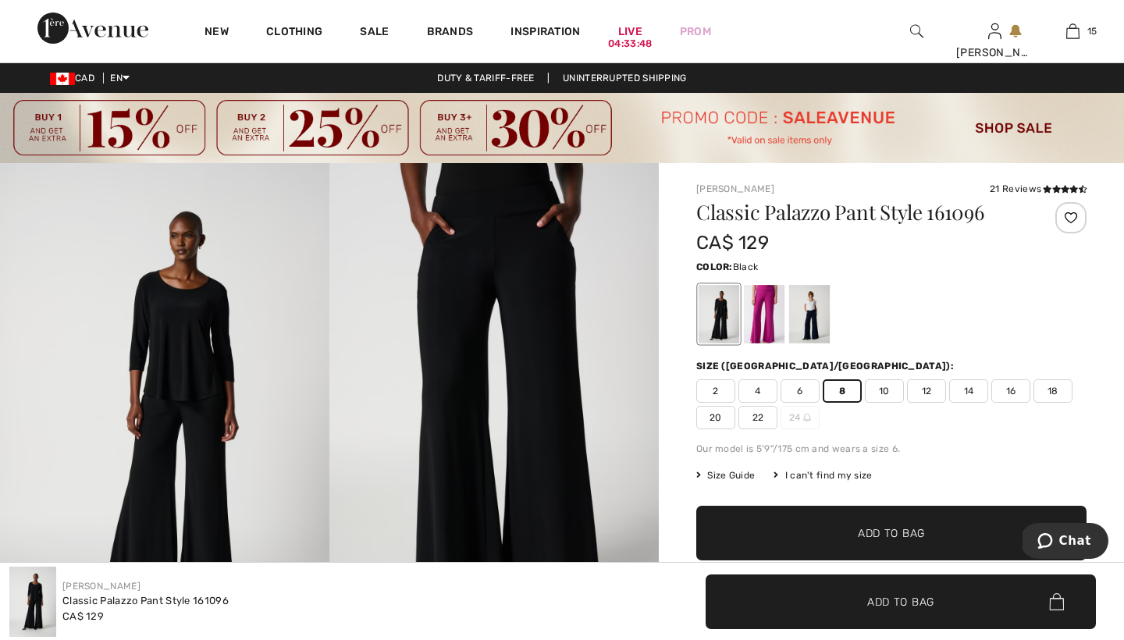
scroll to position [0, 0]
click at [765, 293] on div at bounding box center [764, 314] width 41 height 59
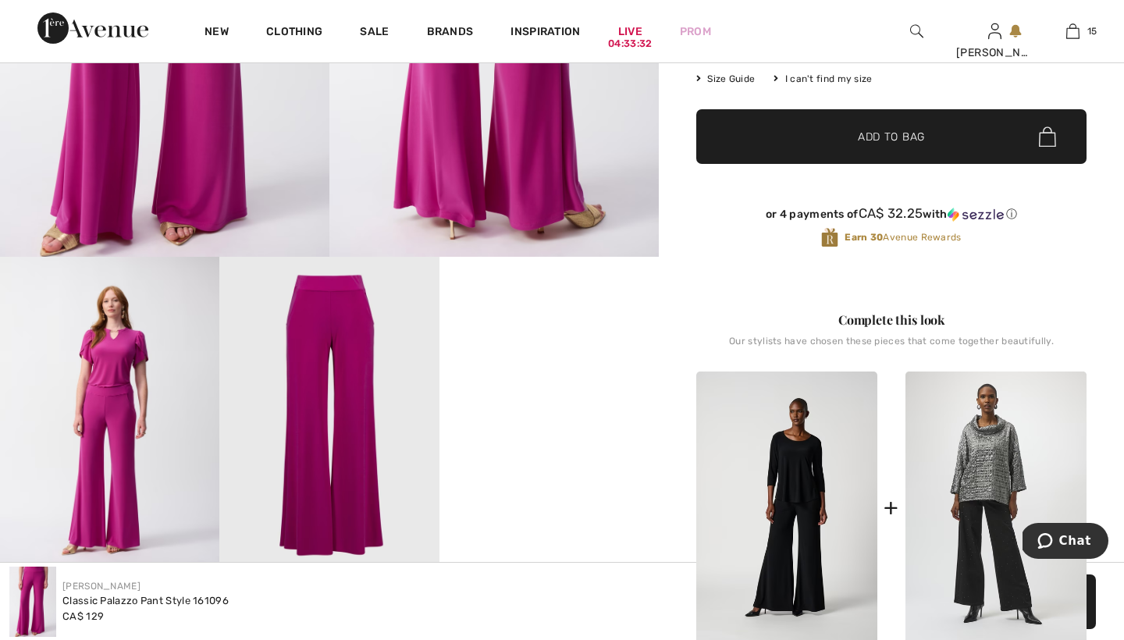
scroll to position [405, 0]
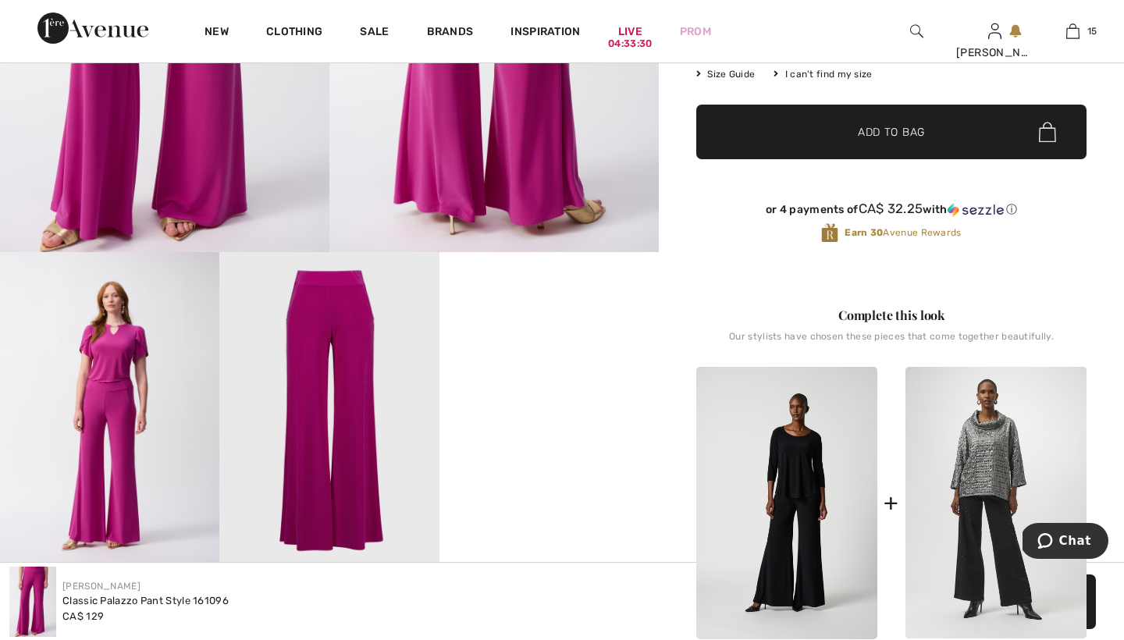
click at [781, 441] on img at bounding box center [786, 503] width 181 height 272
click at [794, 478] on img at bounding box center [786, 503] width 181 height 272
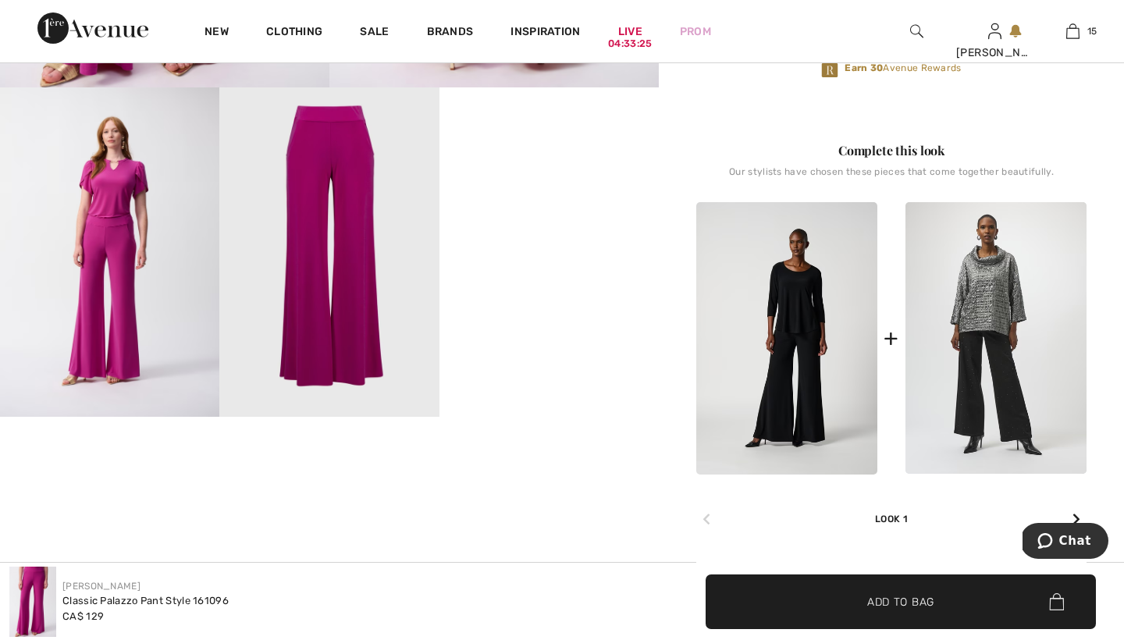
scroll to position [588, 0]
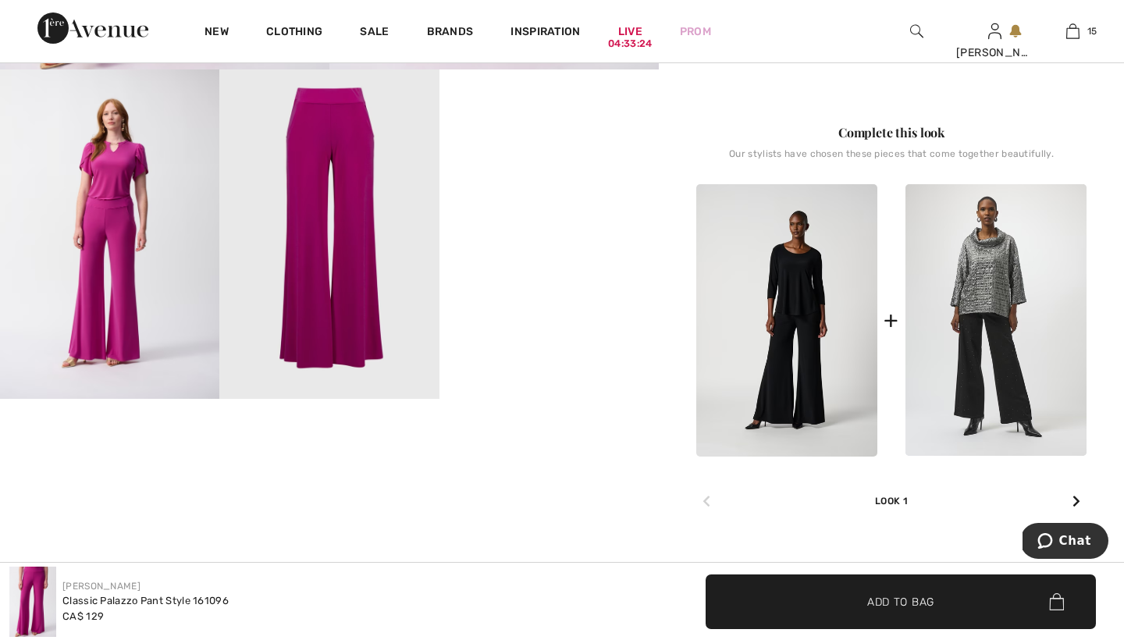
click at [792, 309] on img at bounding box center [786, 320] width 181 height 272
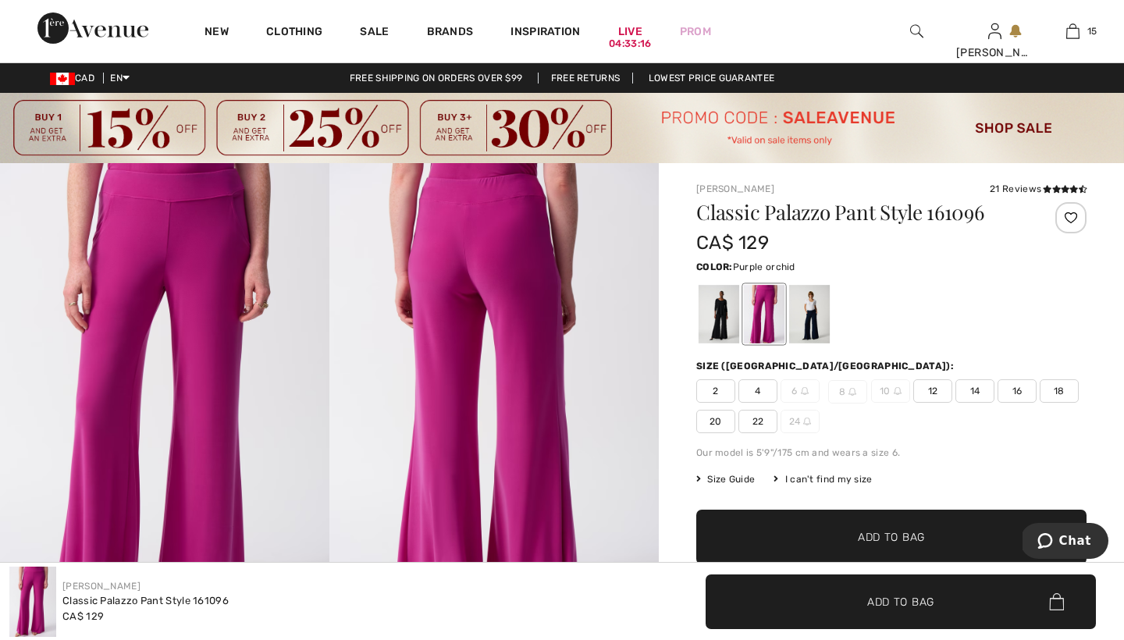
scroll to position [0, 0]
click at [819, 293] on div at bounding box center [809, 314] width 41 height 59
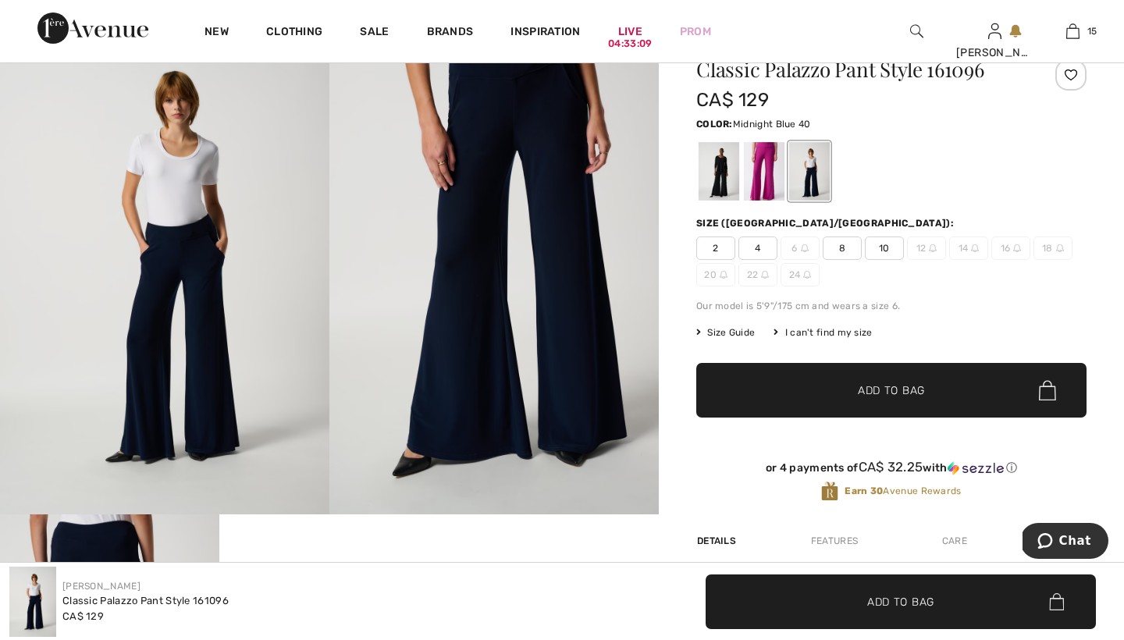
scroll to position [159, 0]
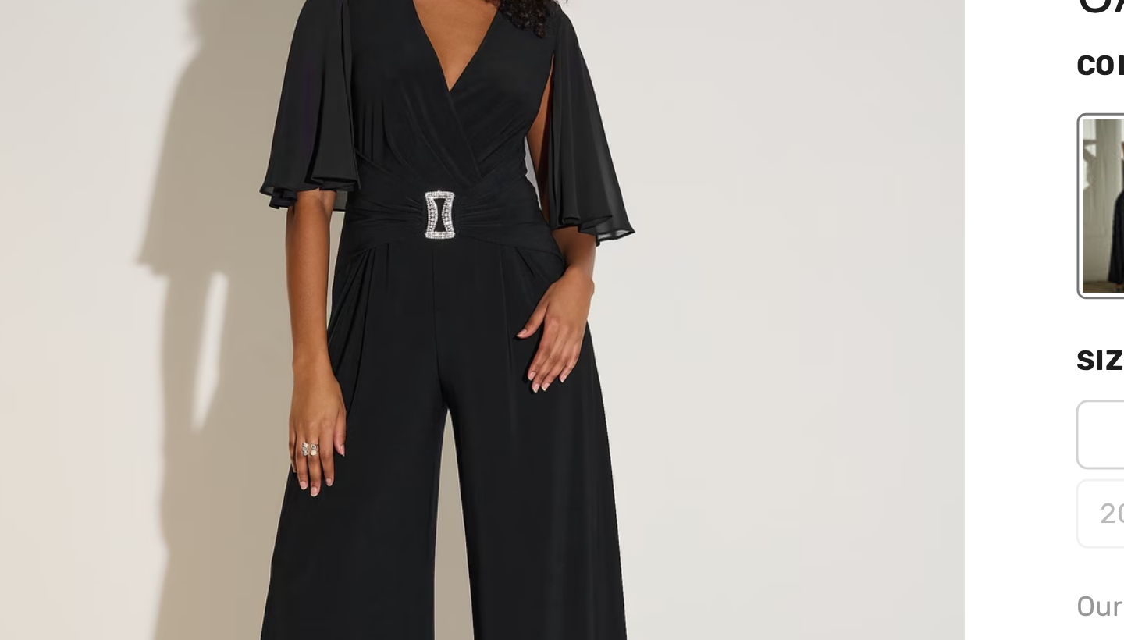
scroll to position [106, 0]
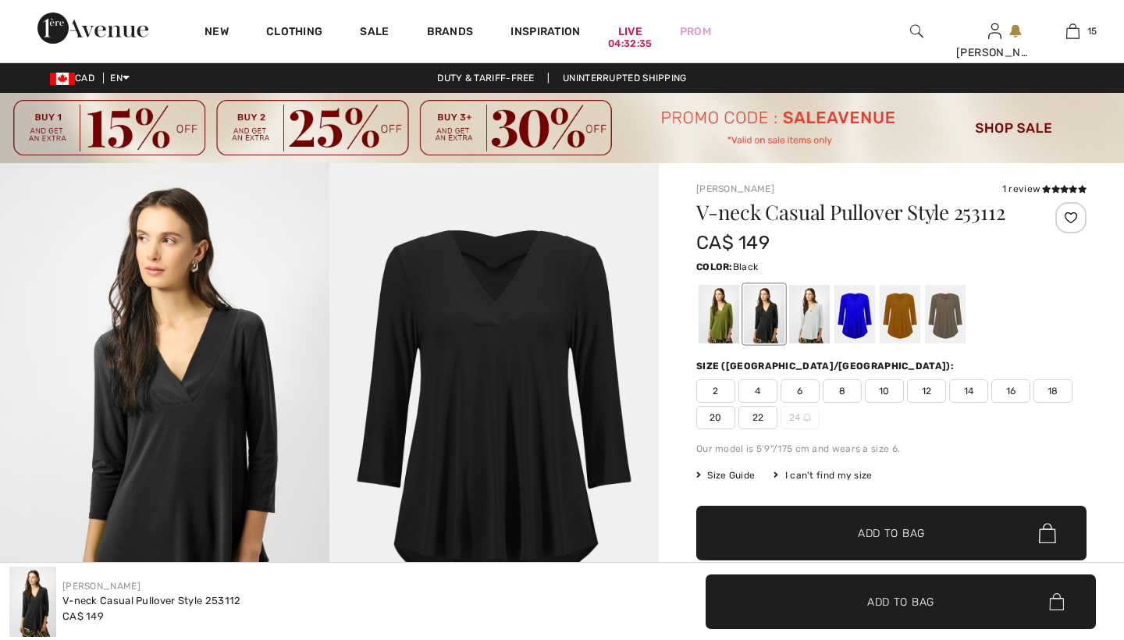
checkbox input "true"
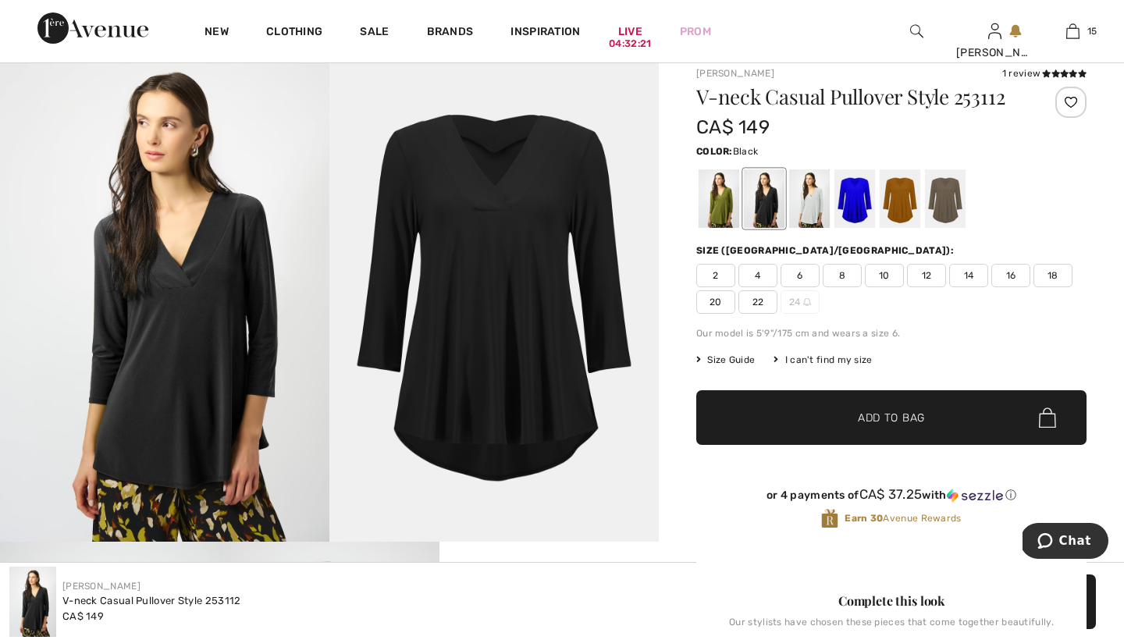
scroll to position [111, 0]
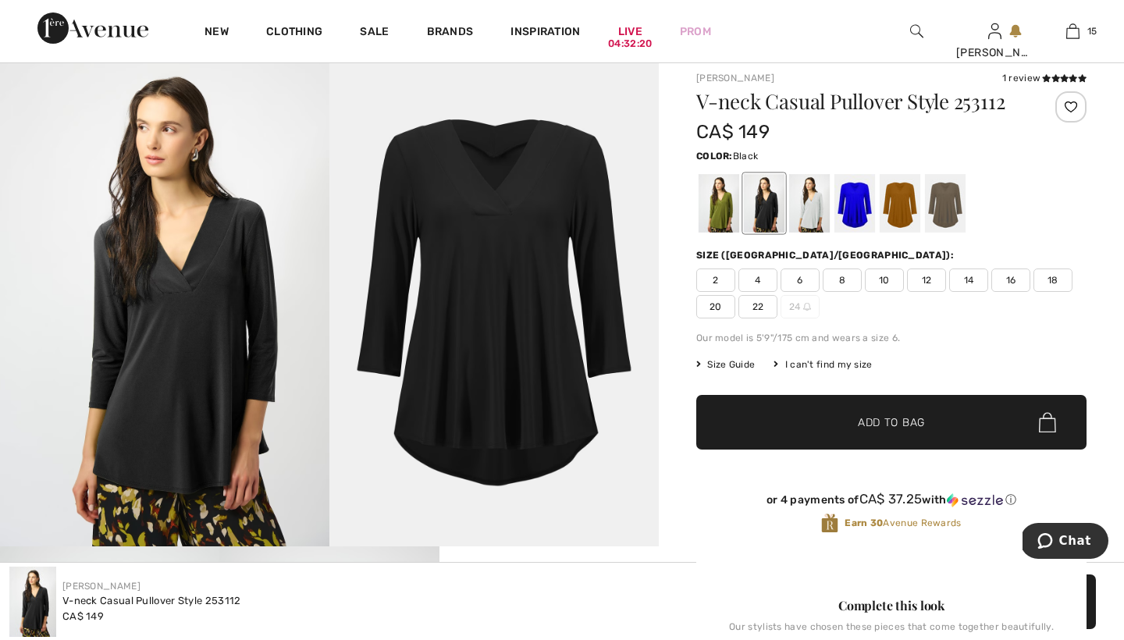
click at [761, 204] on div at bounding box center [764, 203] width 41 height 59
click at [839, 278] on span "8" at bounding box center [842, 279] width 39 height 23
click at [874, 419] on span "Add to Bag" at bounding box center [891, 422] width 67 height 16
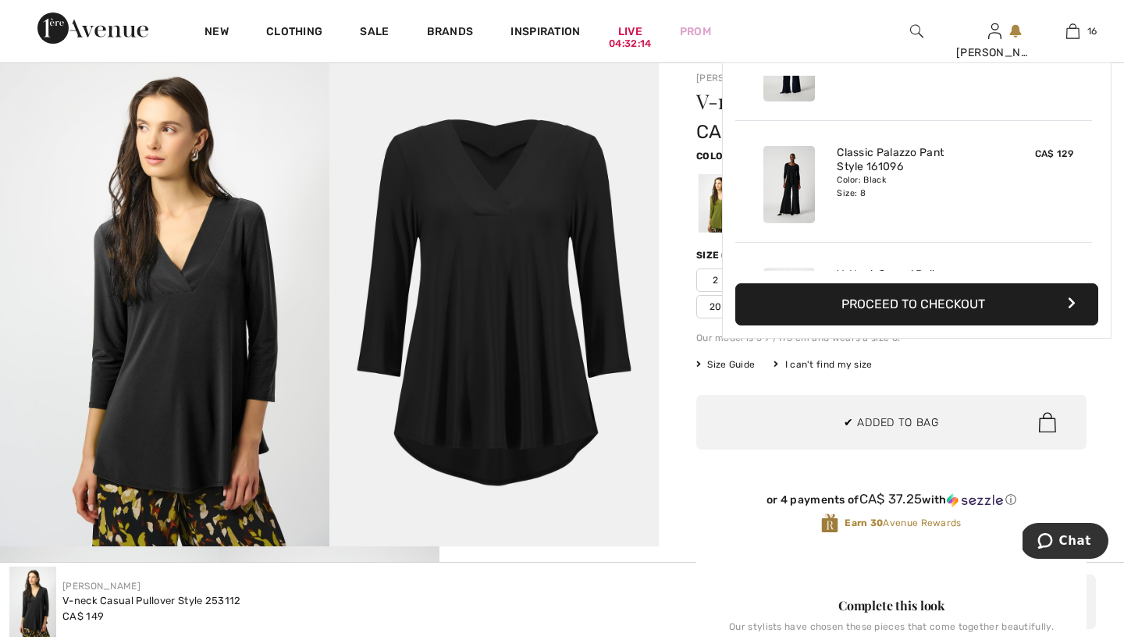
scroll to position [1753, 0]
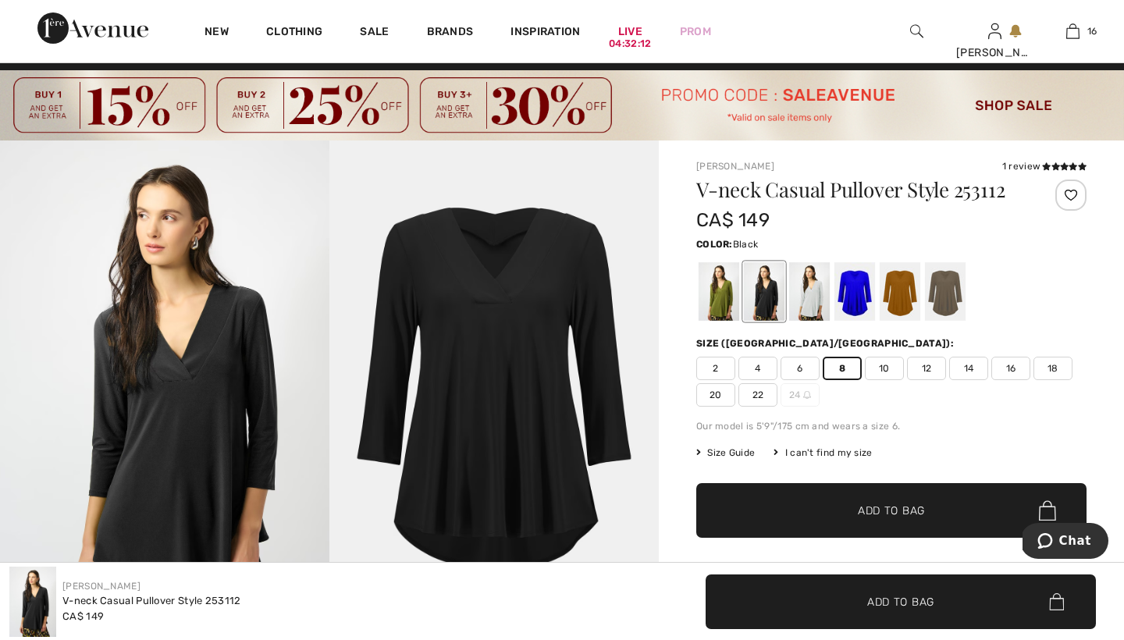
scroll to position [21, 0]
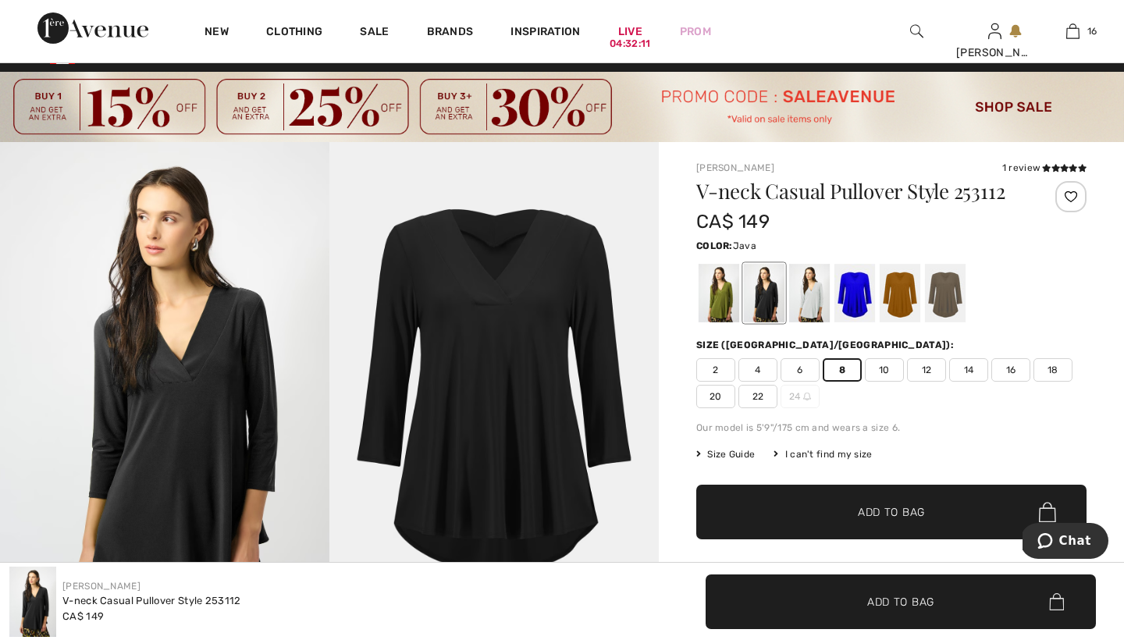
click at [953, 288] on div at bounding box center [945, 293] width 41 height 59
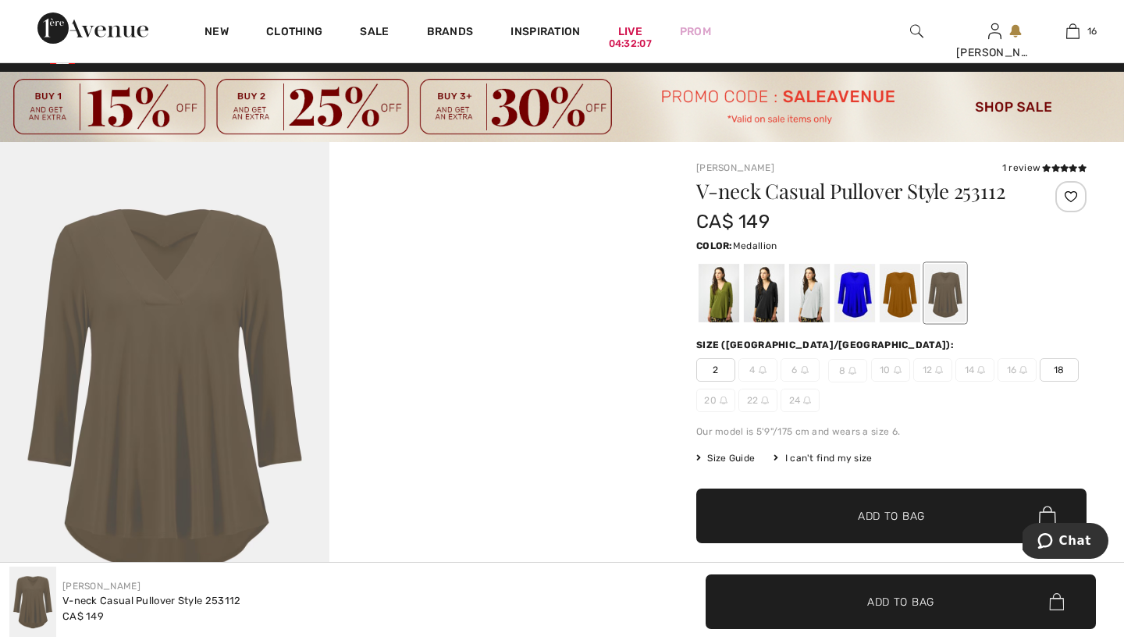
click at [898, 283] on div at bounding box center [900, 293] width 41 height 59
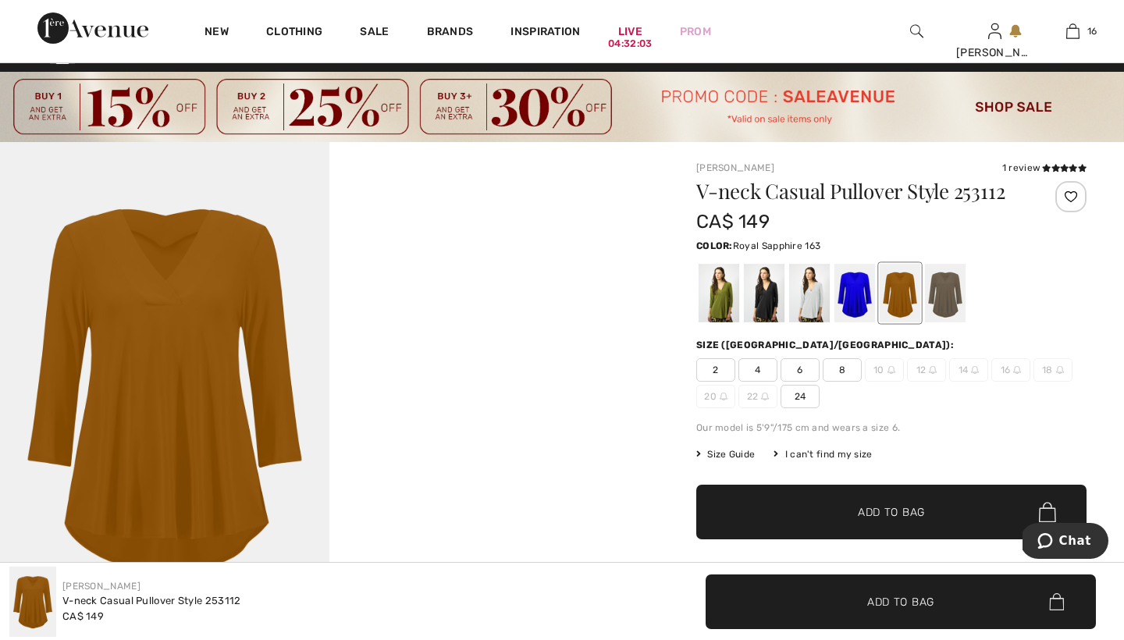
click at [852, 288] on div at bounding box center [854, 293] width 41 height 59
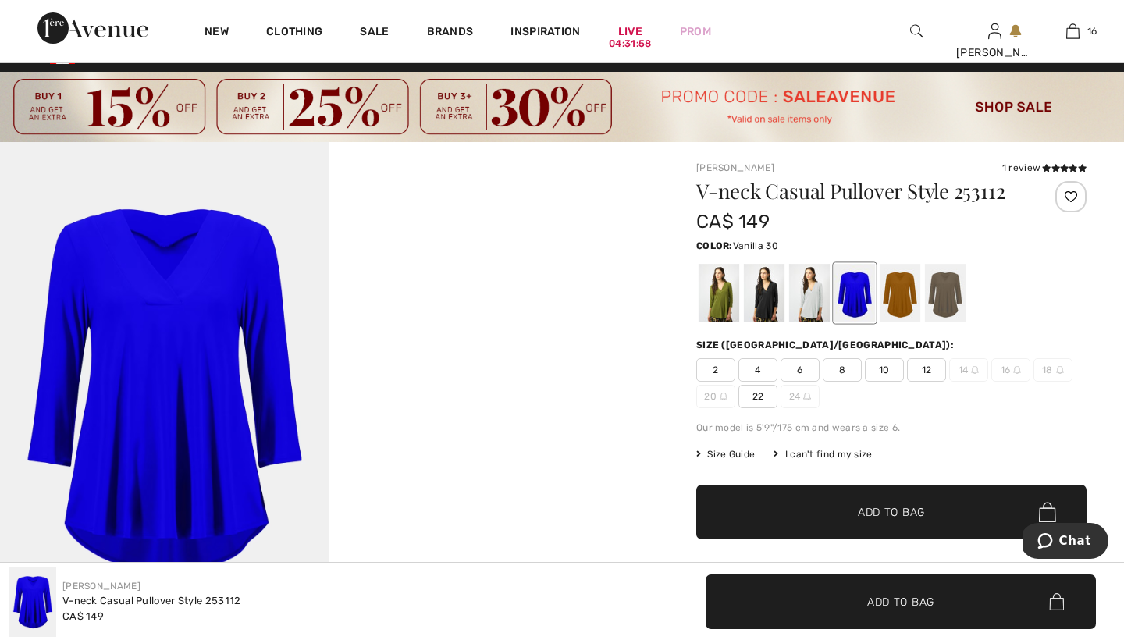
click at [811, 293] on div at bounding box center [809, 293] width 41 height 59
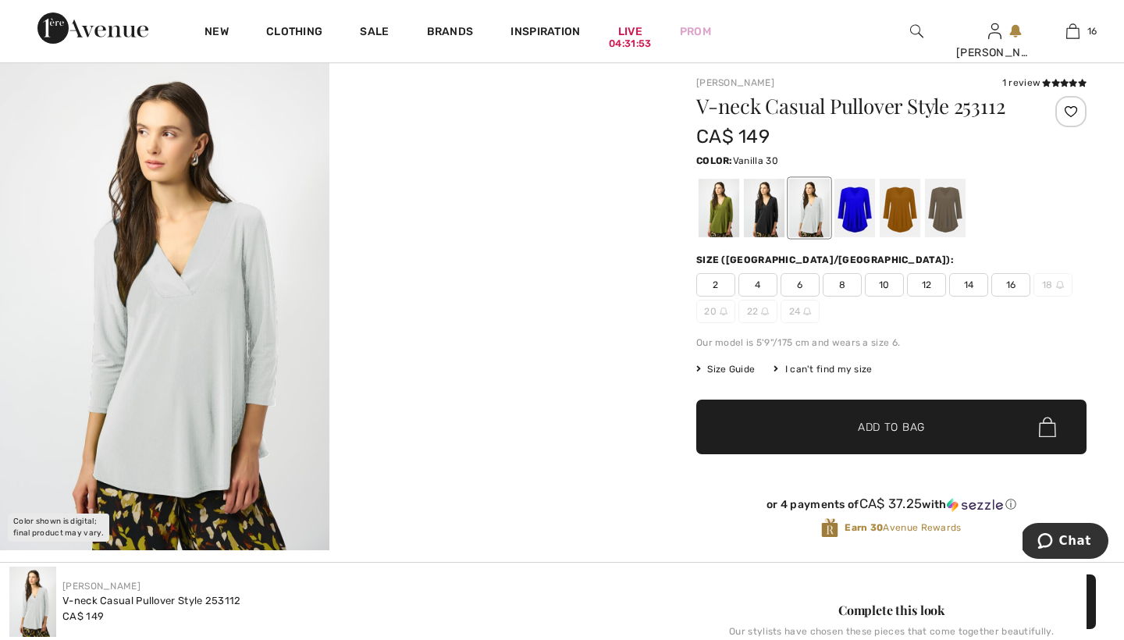
scroll to position [108, 0]
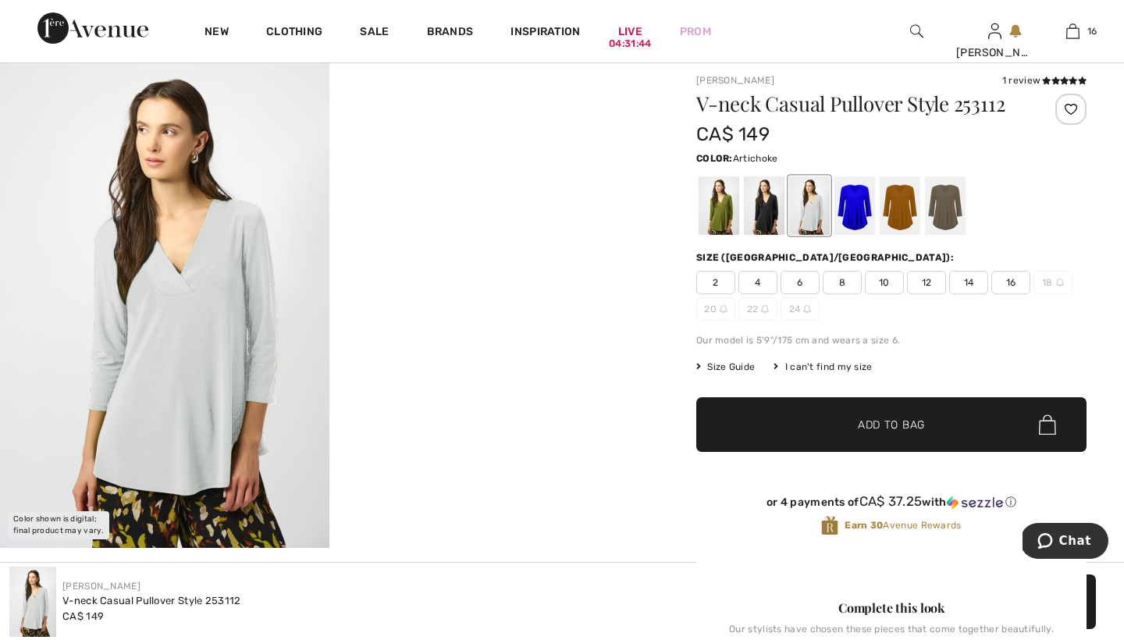
click at [721, 211] on div at bounding box center [719, 205] width 41 height 59
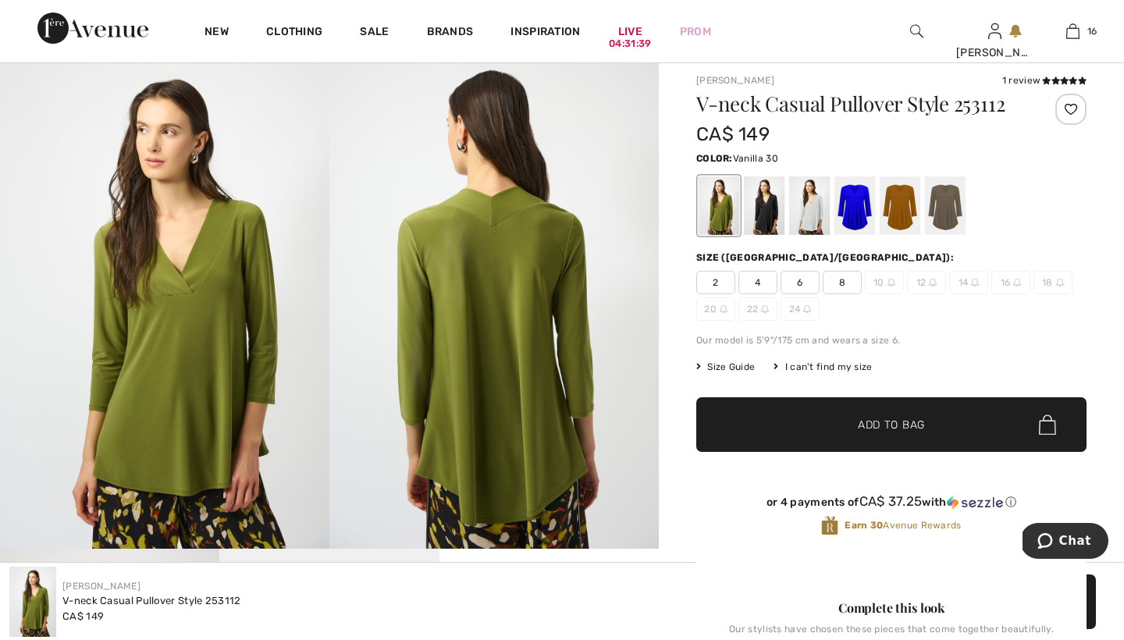
click at [809, 206] on div at bounding box center [809, 205] width 41 height 59
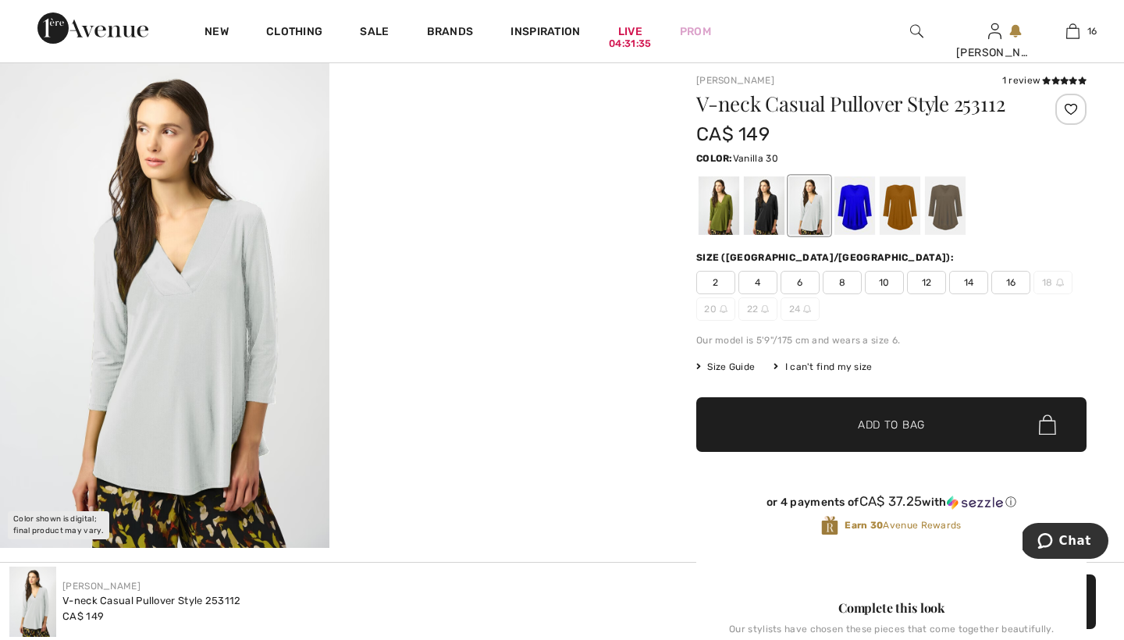
click at [841, 285] on span "8" at bounding box center [842, 282] width 39 height 23
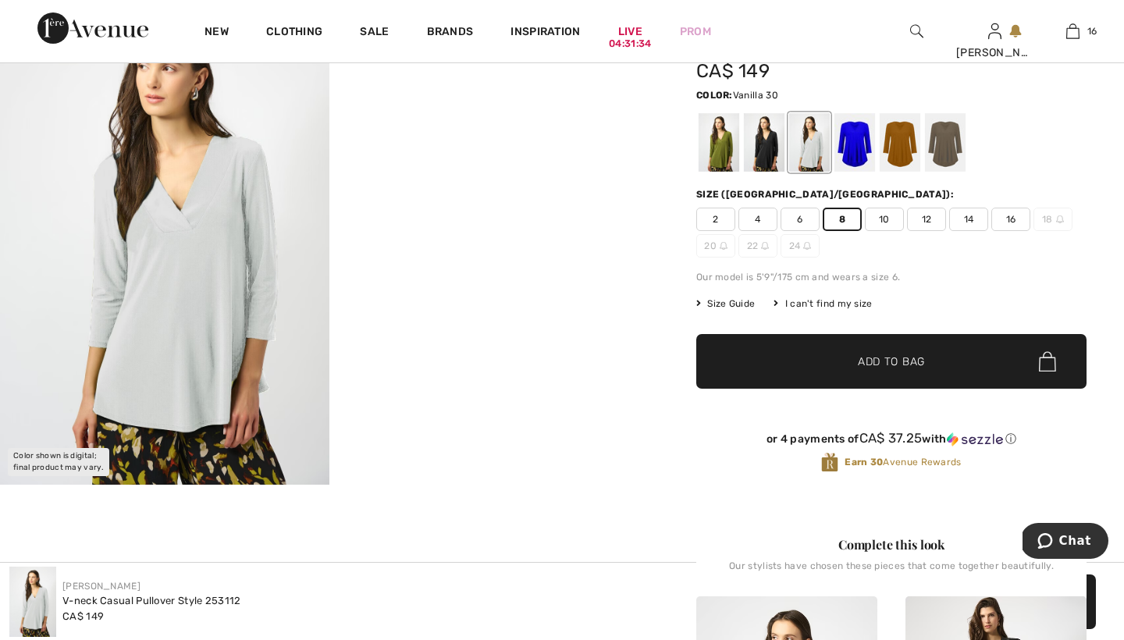
scroll to position [174, 0]
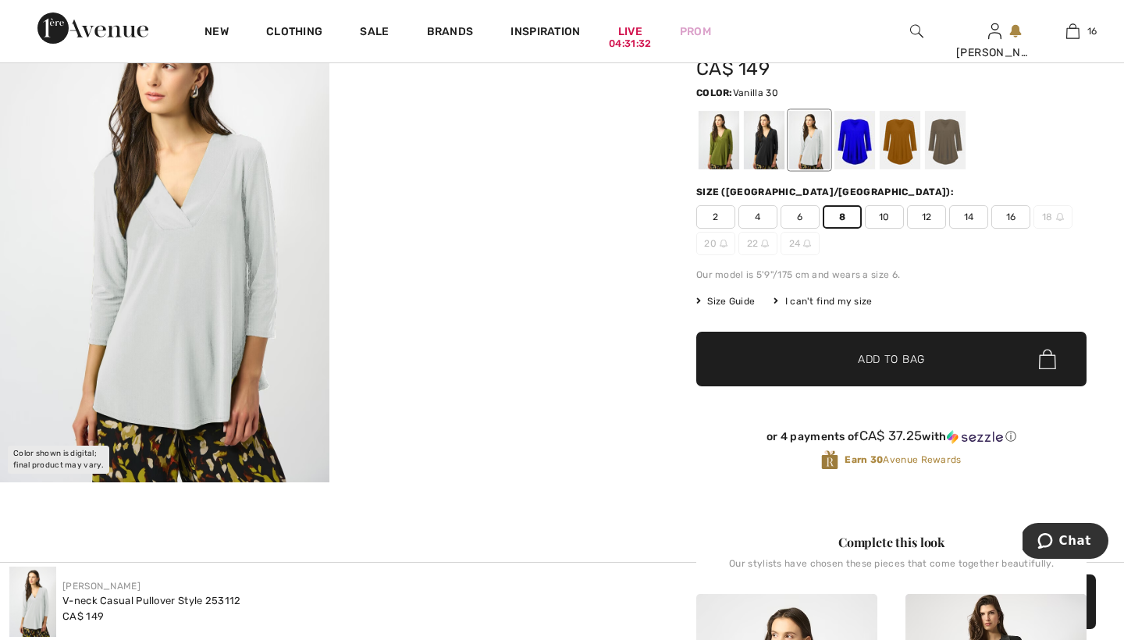
click at [869, 357] on span "Add to Bag" at bounding box center [891, 359] width 67 height 16
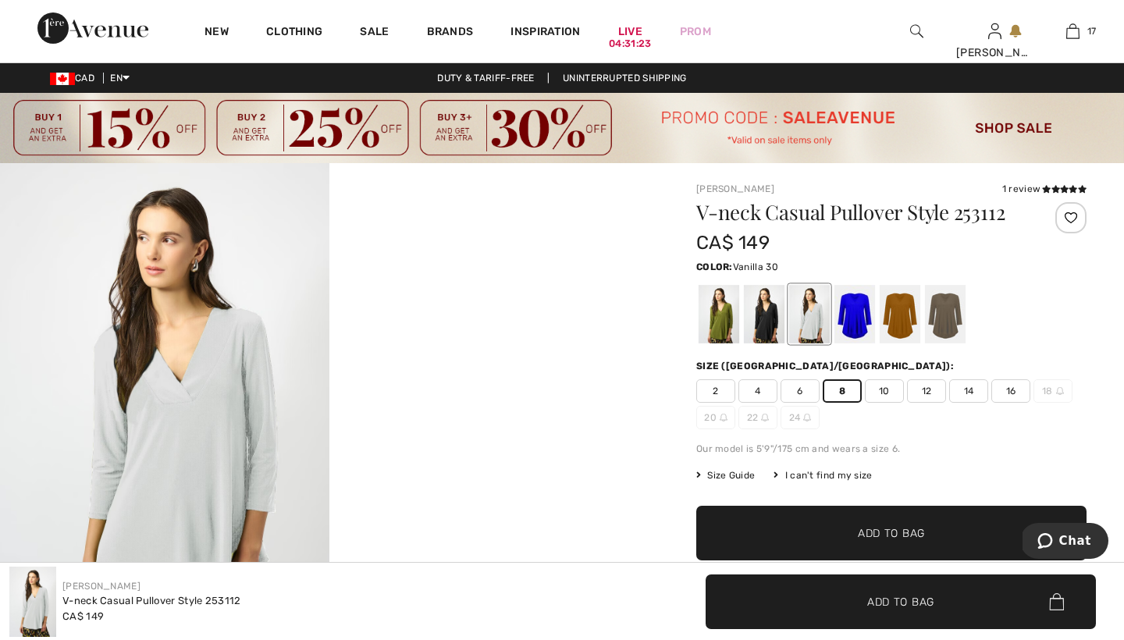
scroll to position [0, 0]
click at [1051, 189] on icon at bounding box center [1055, 189] width 9 height 8
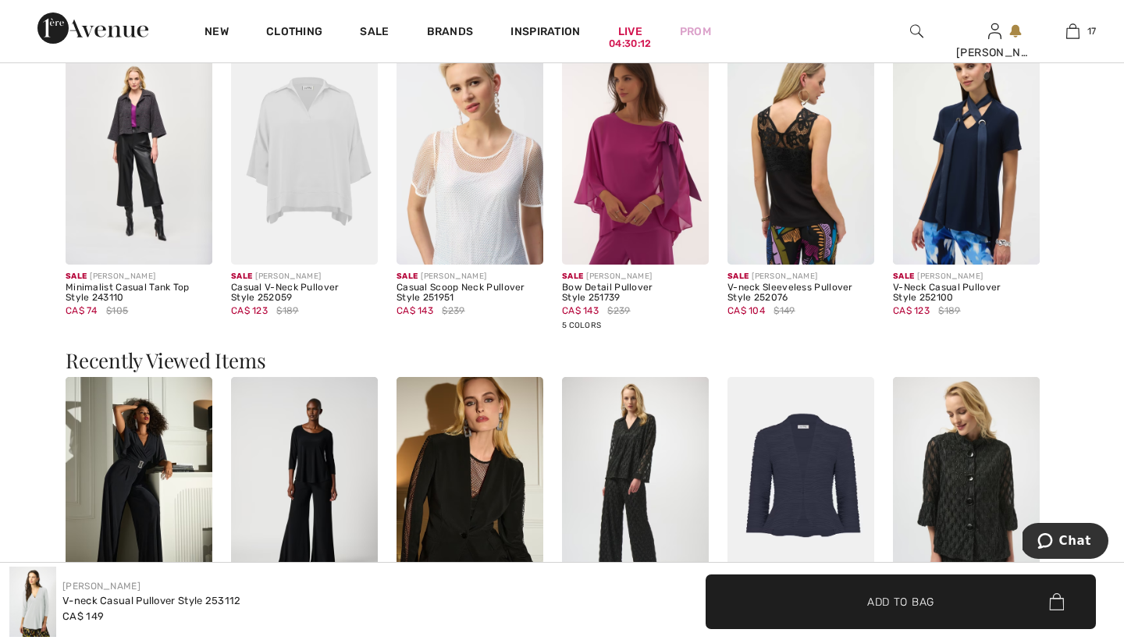
scroll to position [1882, 0]
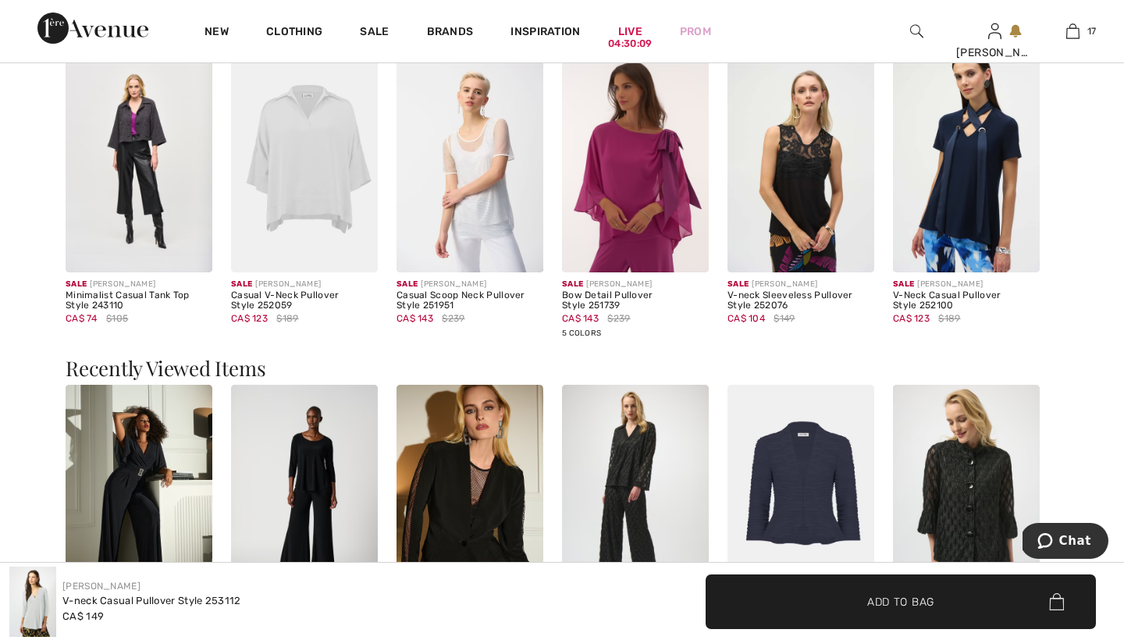
click at [625, 170] on img at bounding box center [635, 162] width 147 height 220
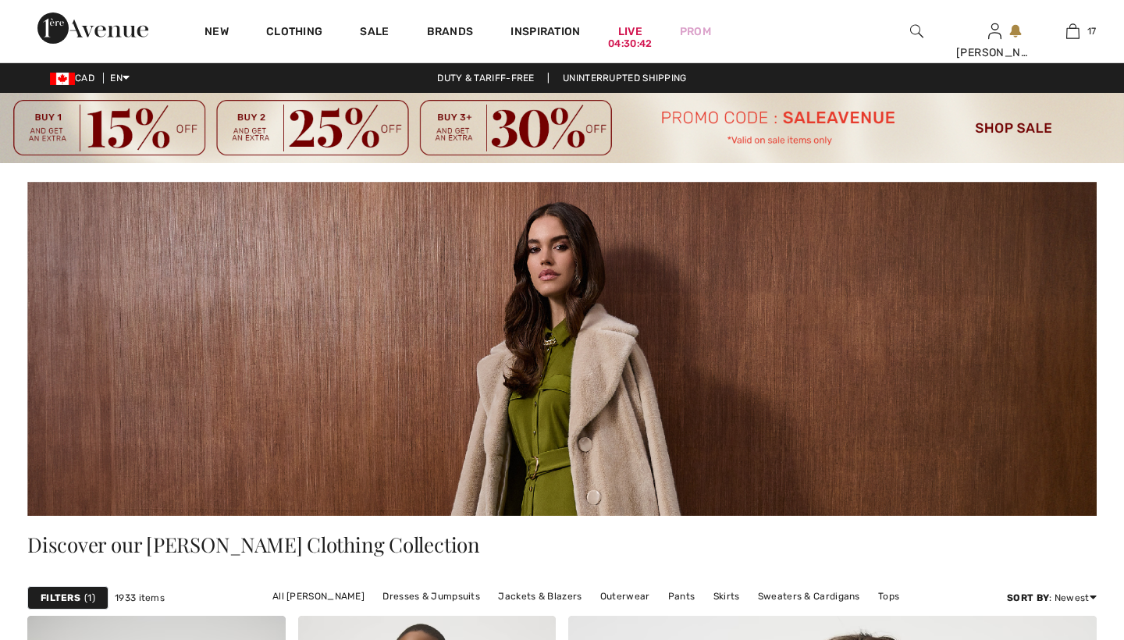
checkbox input "true"
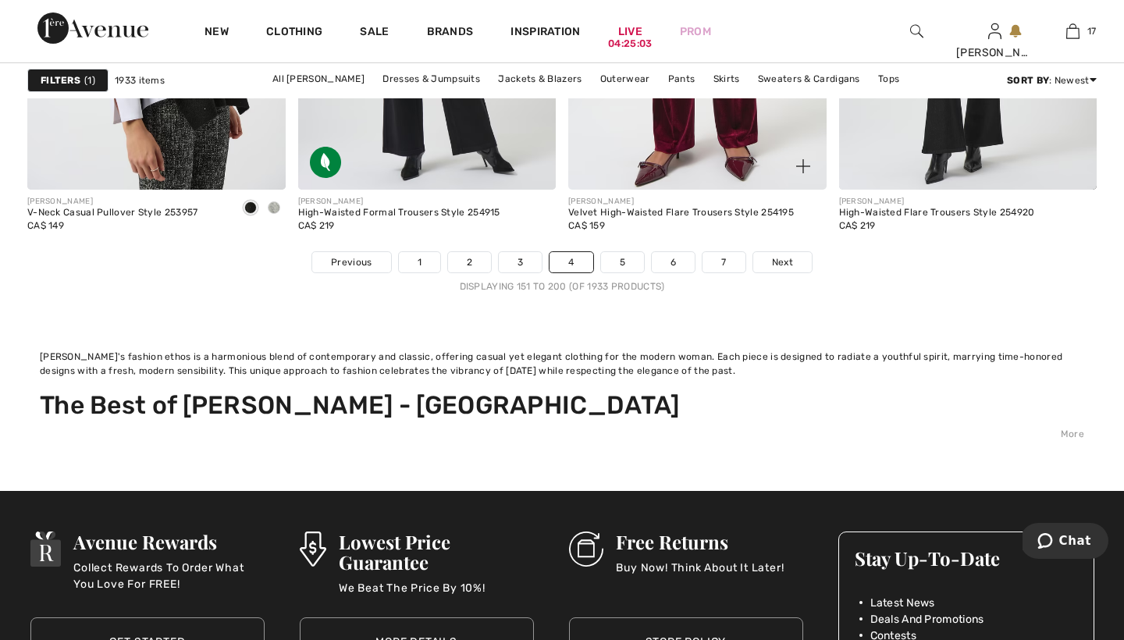
scroll to position [7457, 0]
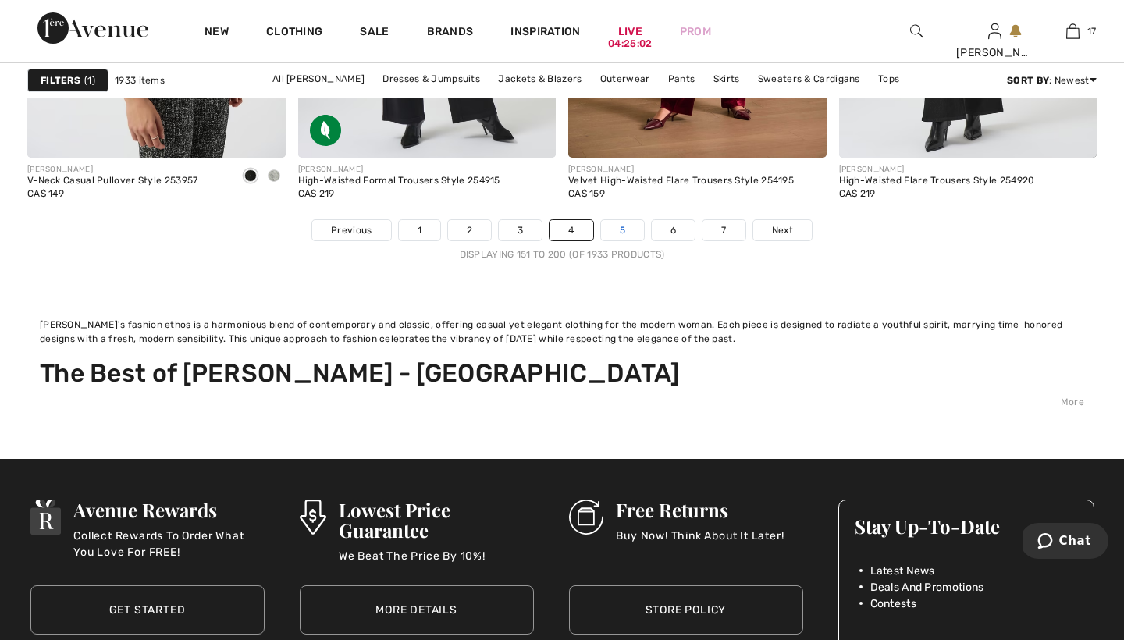
click at [621, 226] on link "5" at bounding box center [622, 230] width 43 height 20
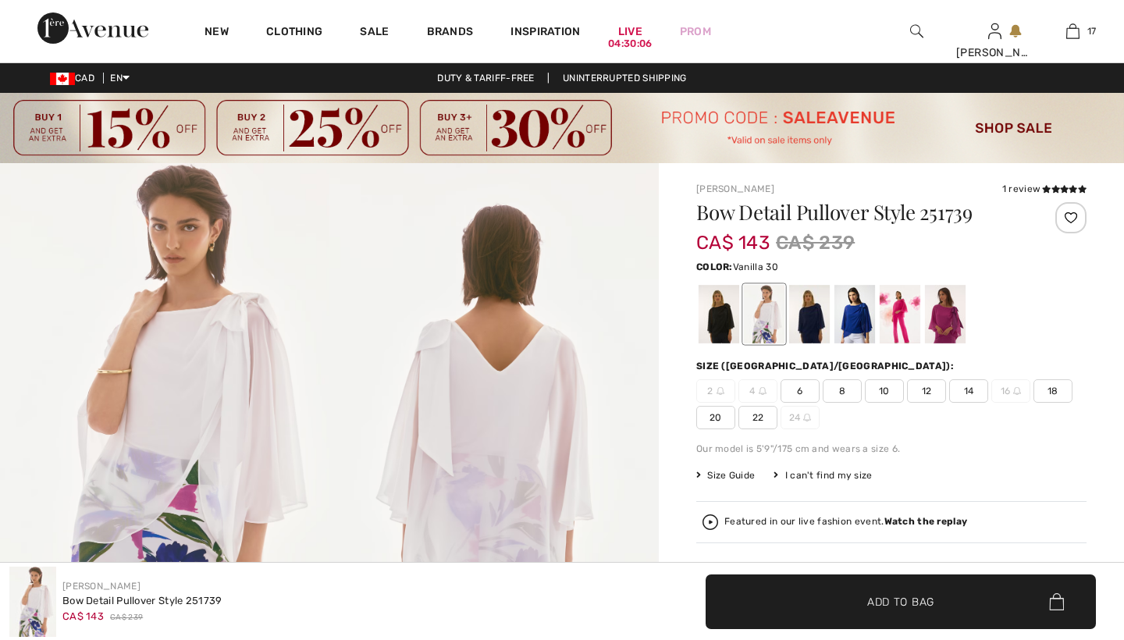
checkbox input "true"
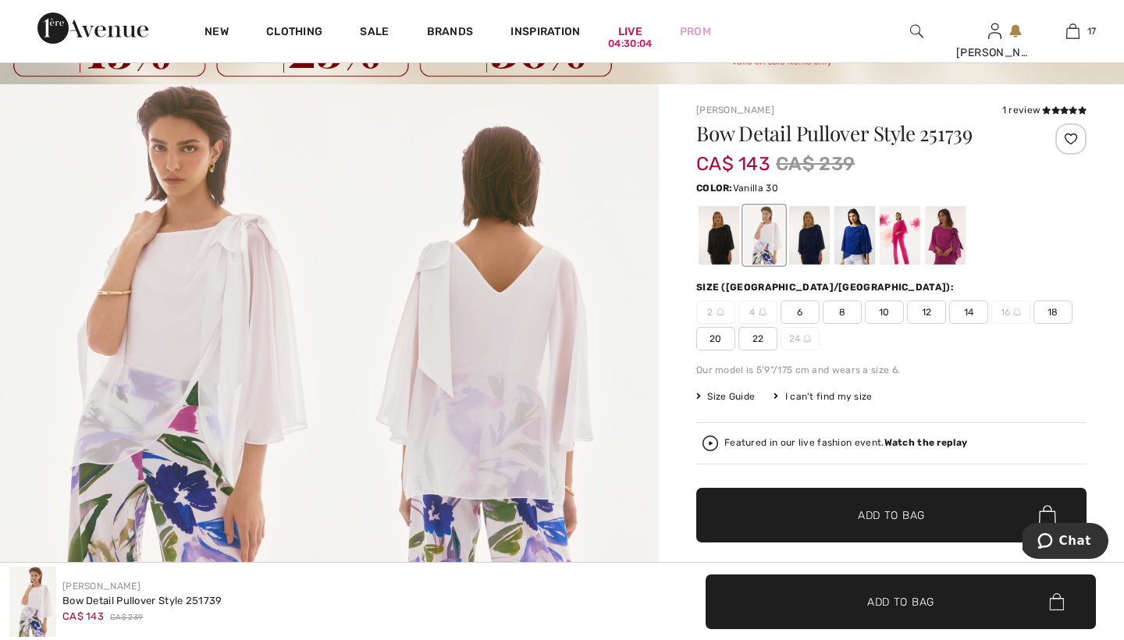
scroll to position [80, 0]
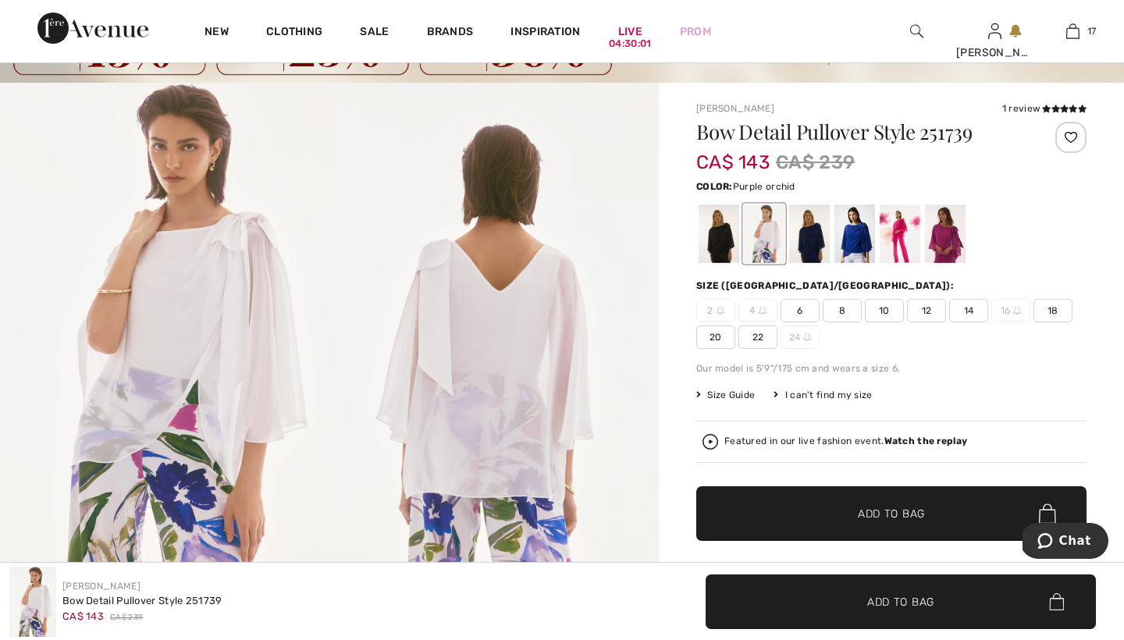
click at [948, 236] on div at bounding box center [945, 233] width 41 height 59
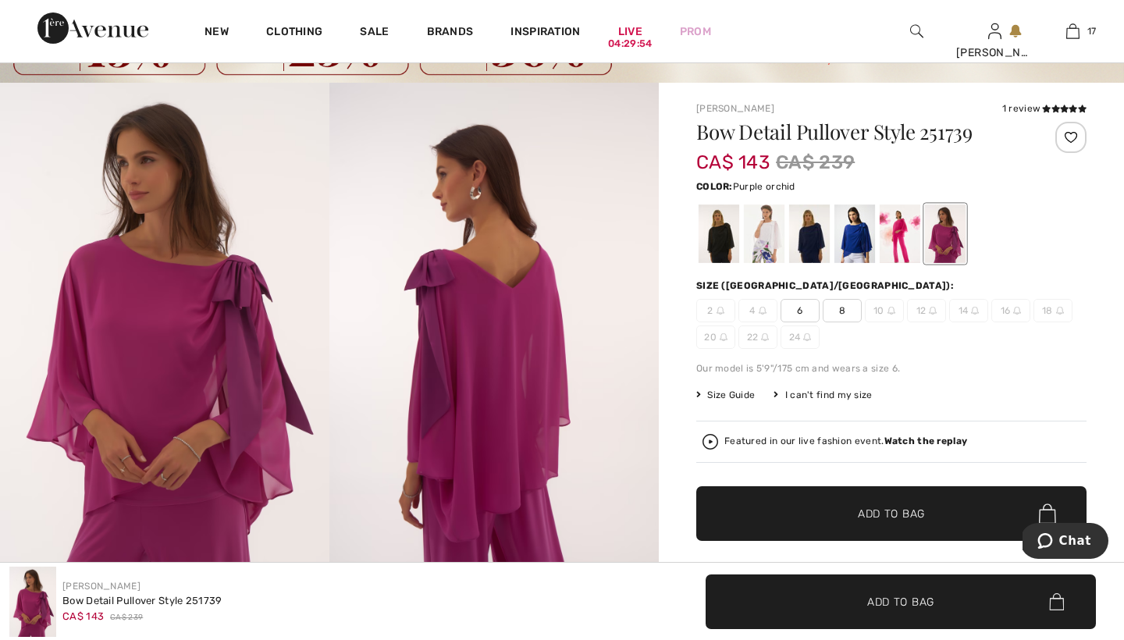
click at [844, 308] on span "8" at bounding box center [842, 310] width 39 height 23
click at [871, 507] on span "Add to Bag" at bounding box center [891, 514] width 67 height 16
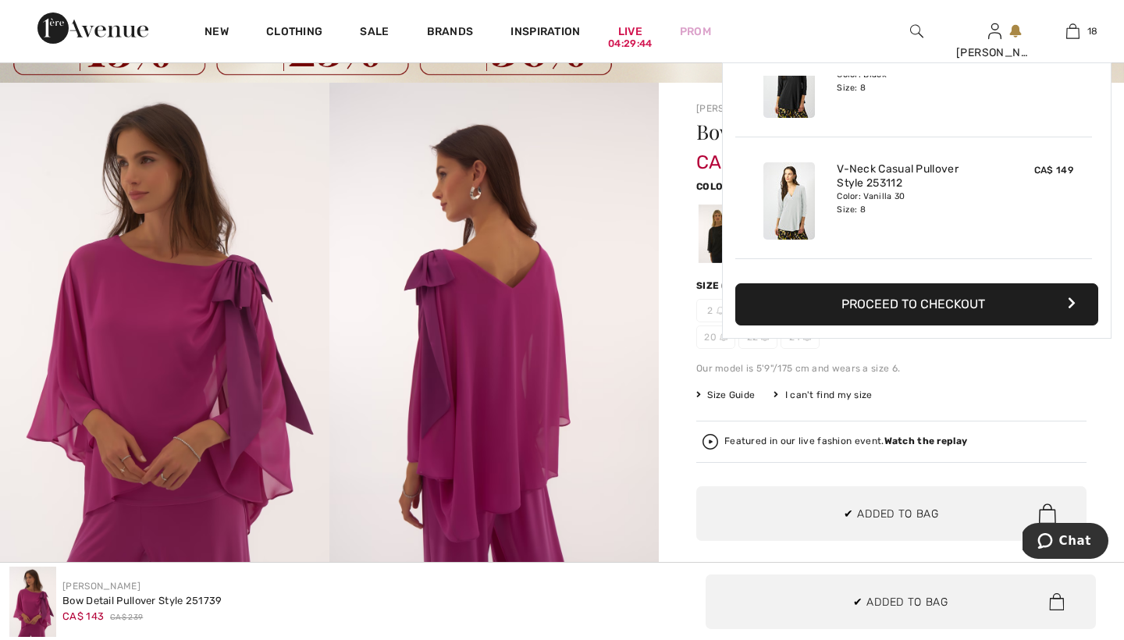
scroll to position [1996, 0]
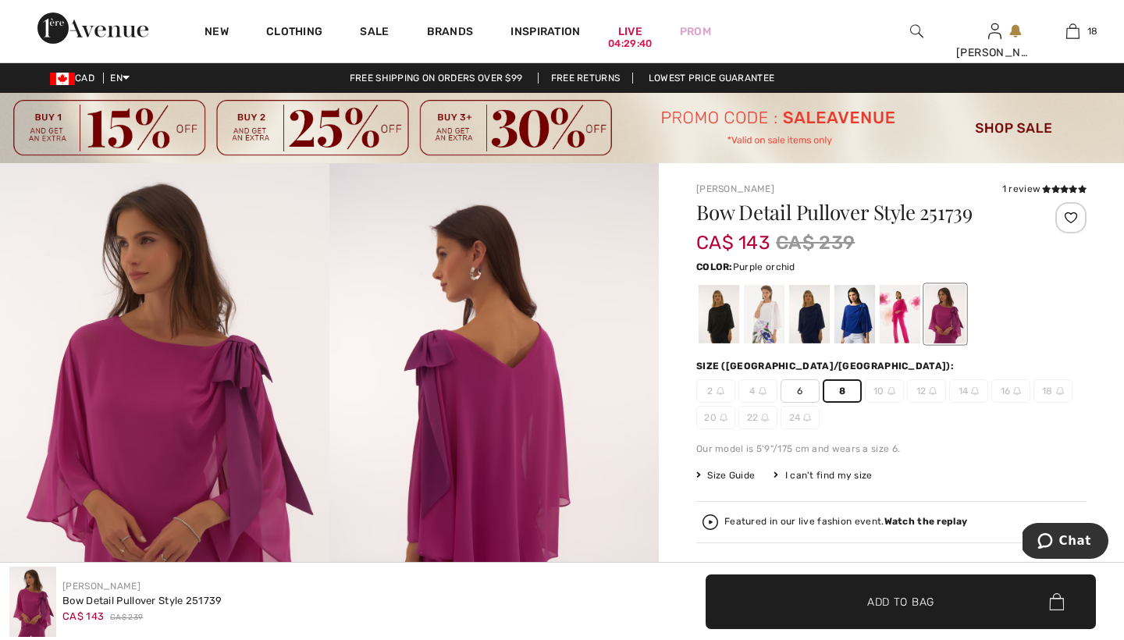
scroll to position [0, 0]
click at [719, 319] on div at bounding box center [719, 314] width 41 height 59
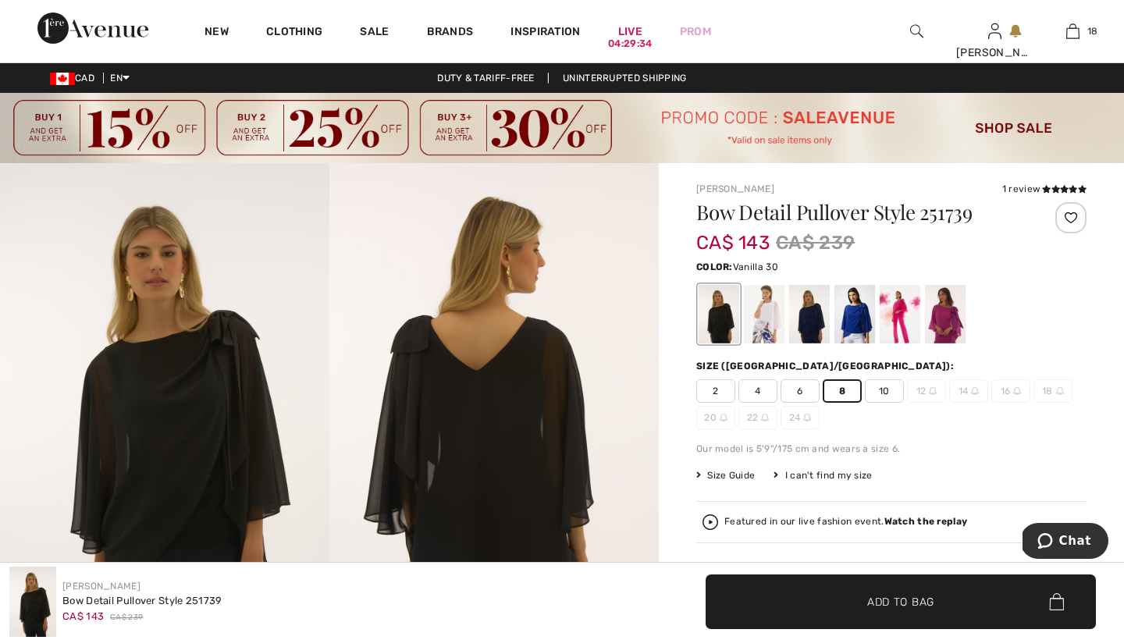
click at [764, 307] on div at bounding box center [764, 314] width 41 height 59
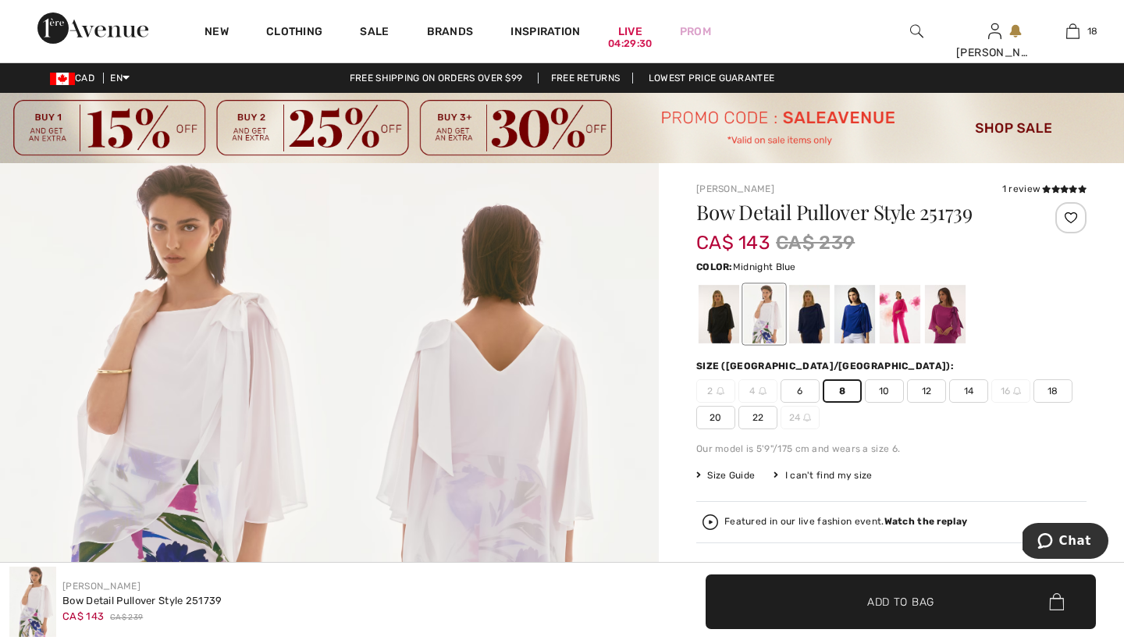
click at [806, 303] on div at bounding box center [809, 314] width 41 height 59
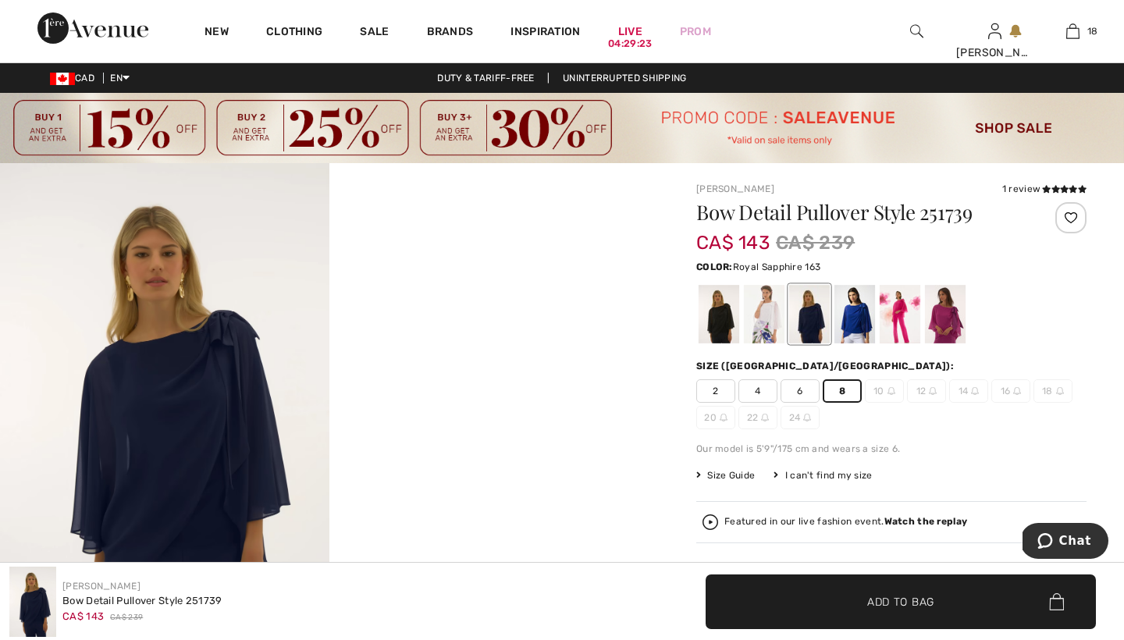
click at [858, 307] on div at bounding box center [854, 314] width 41 height 59
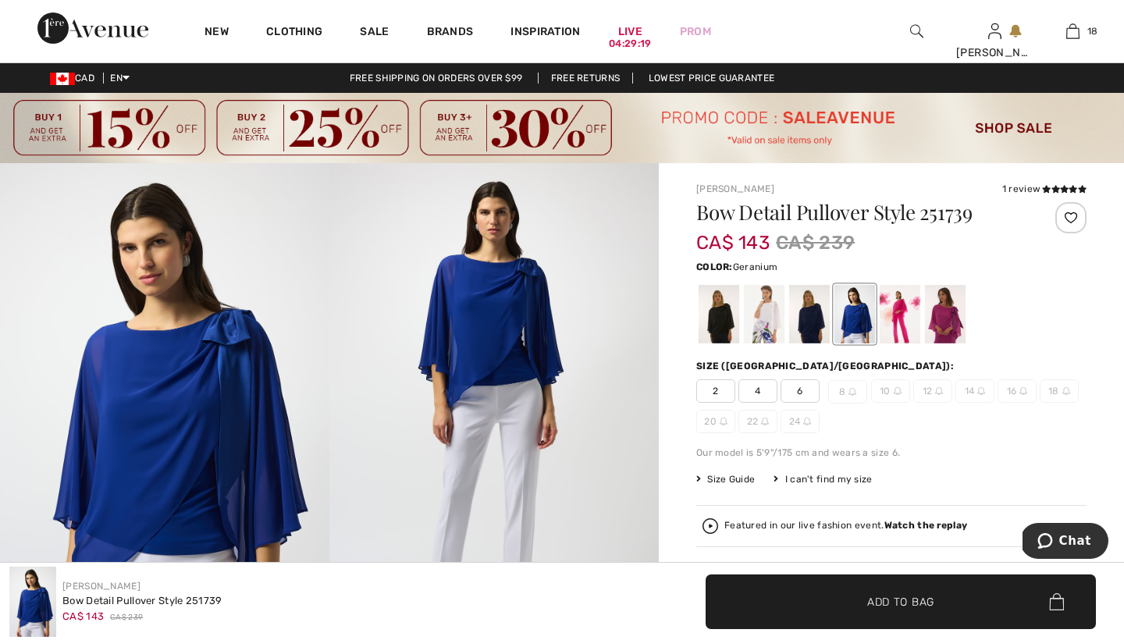
click at [901, 305] on div at bounding box center [900, 314] width 41 height 59
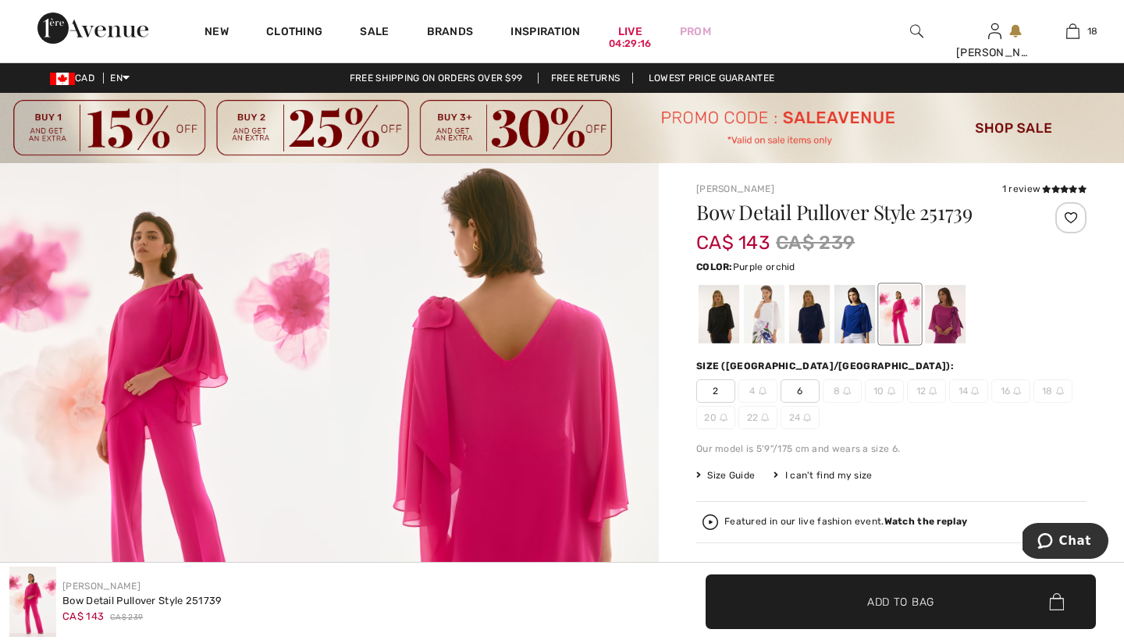
click at [948, 306] on div at bounding box center [945, 314] width 41 height 59
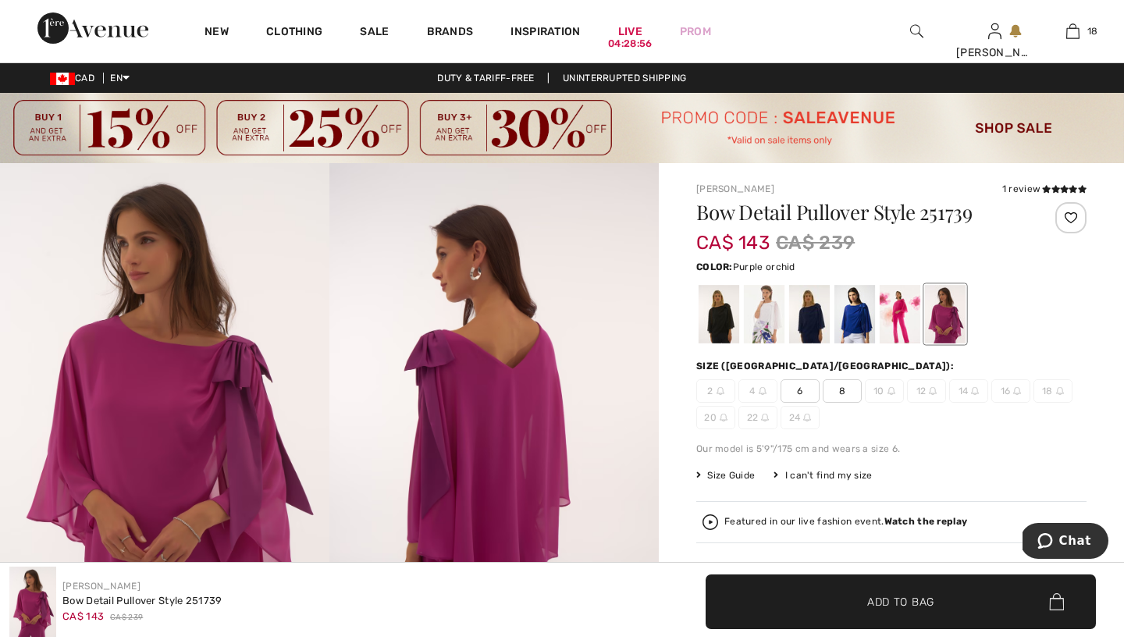
click at [914, 29] on img at bounding box center [916, 31] width 13 height 19
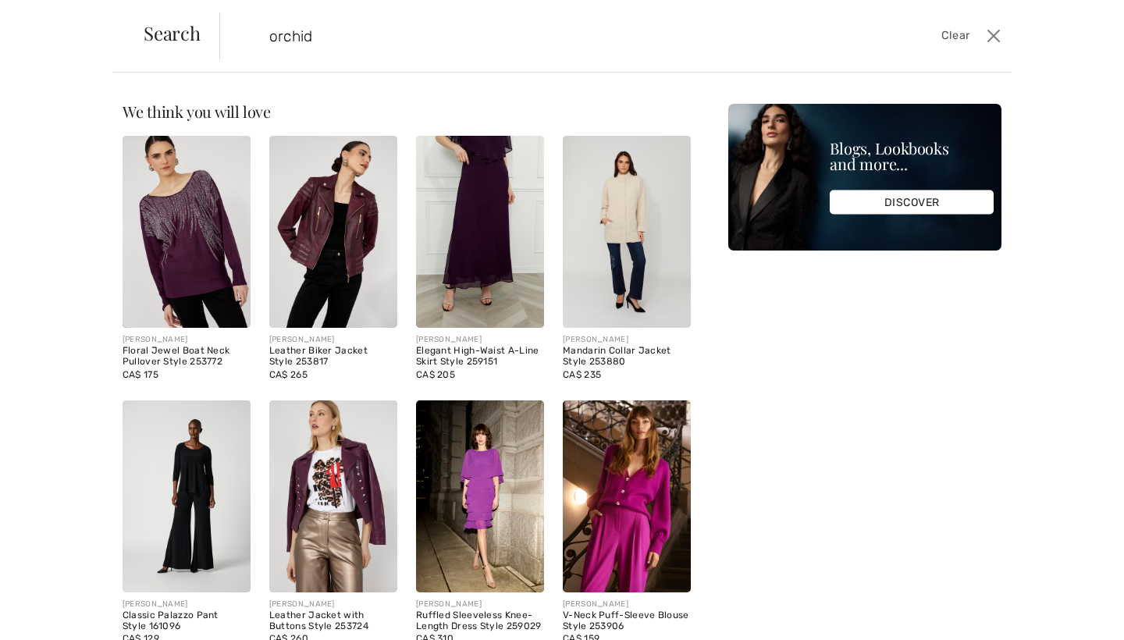
type input "orchid"
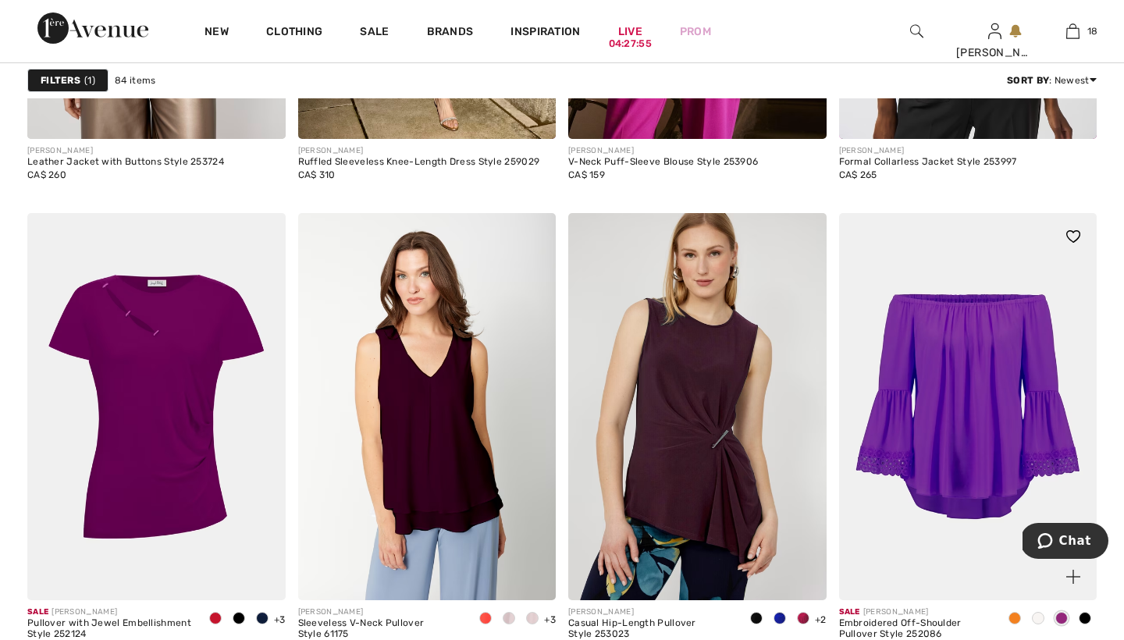
scroll to position [1431, 0]
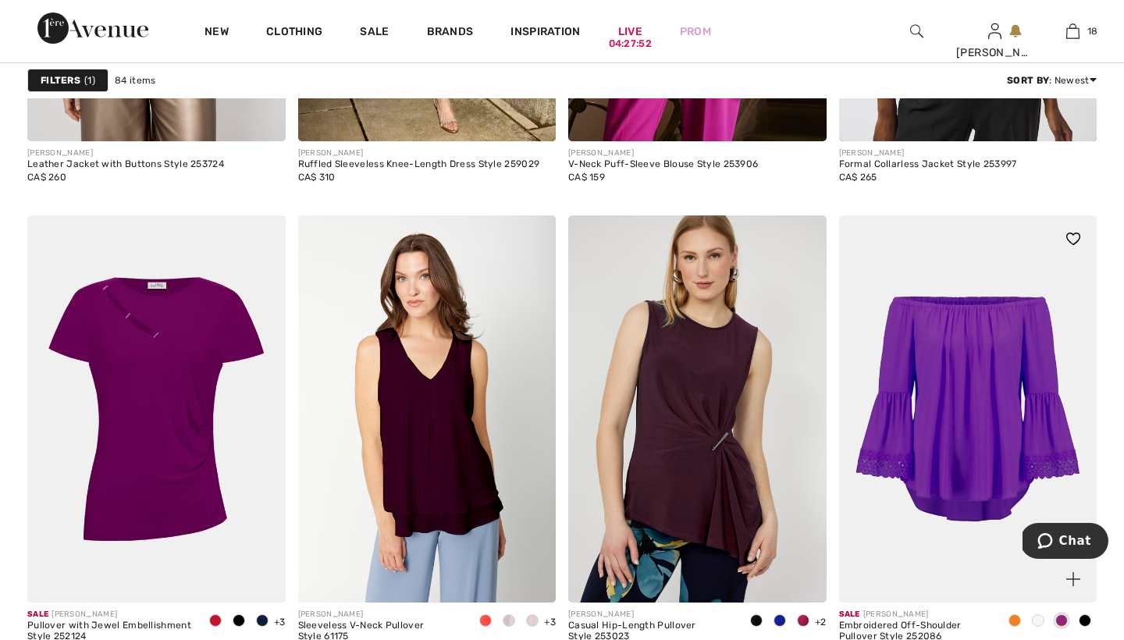
click at [421, 392] on img at bounding box center [427, 408] width 258 height 387
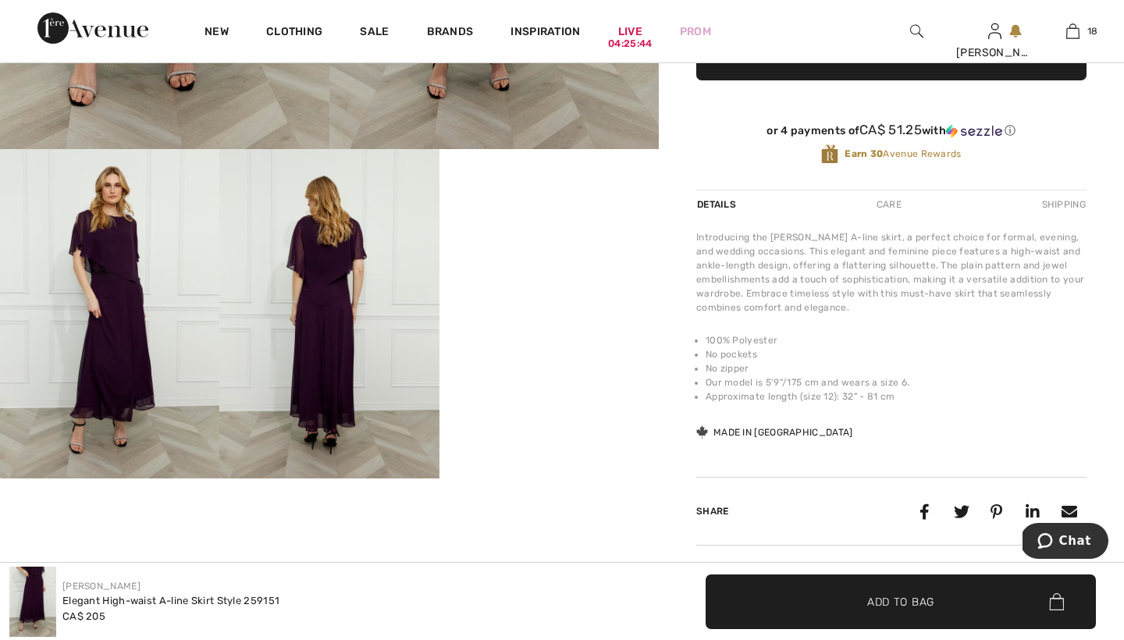
scroll to position [400, 0]
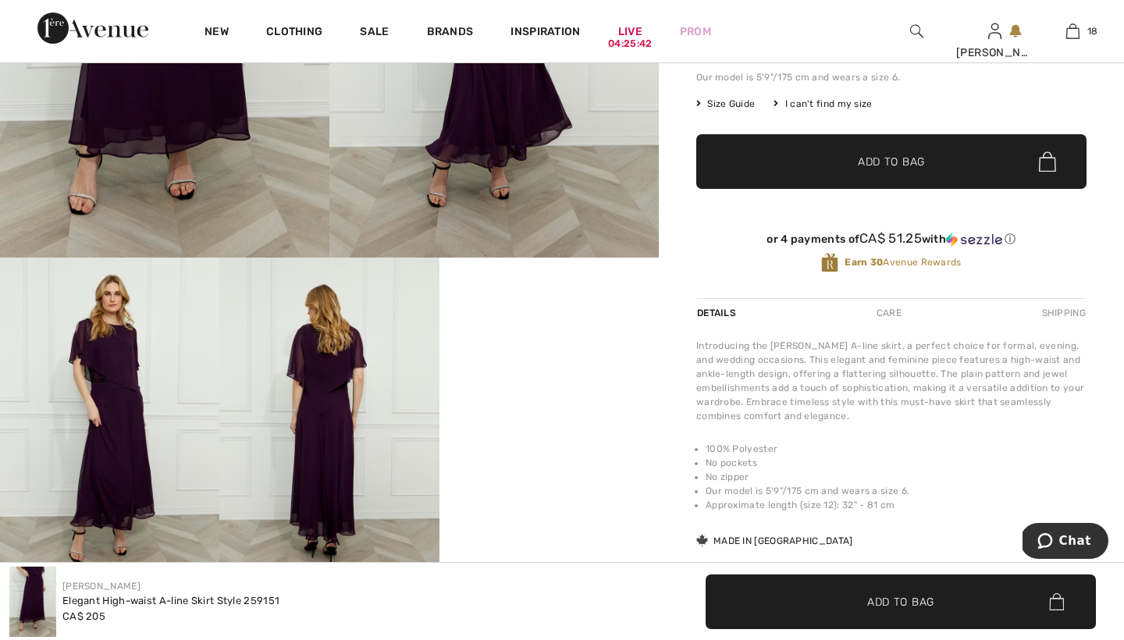
click at [328, 394] on img at bounding box center [328, 422] width 219 height 329
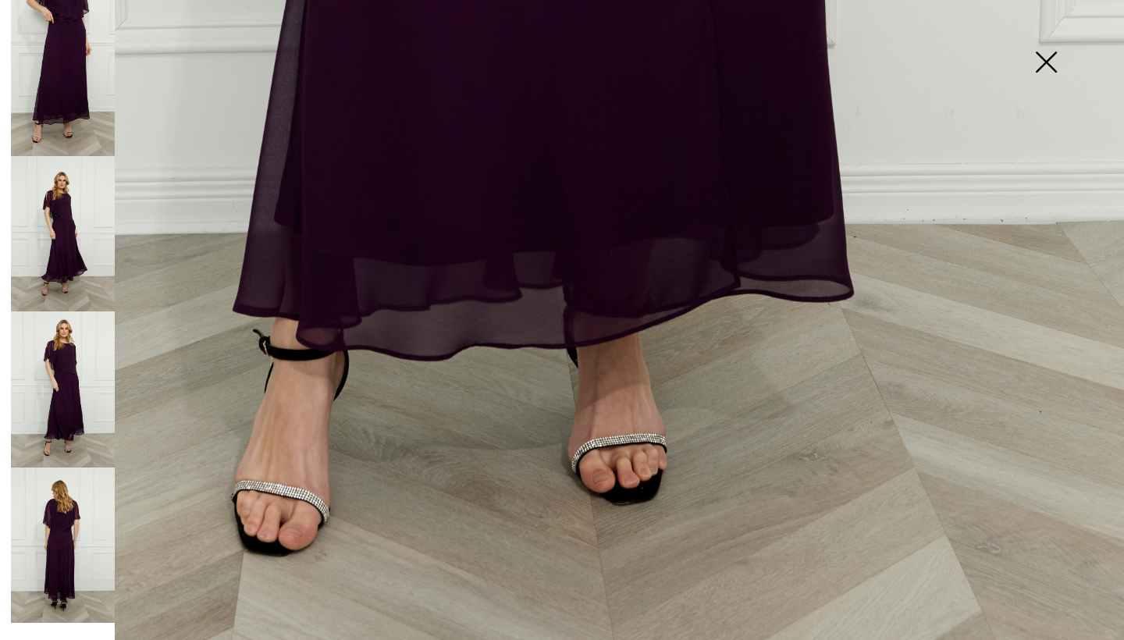
scroll to position [986, 0]
click at [68, 517] on img at bounding box center [63, 545] width 104 height 156
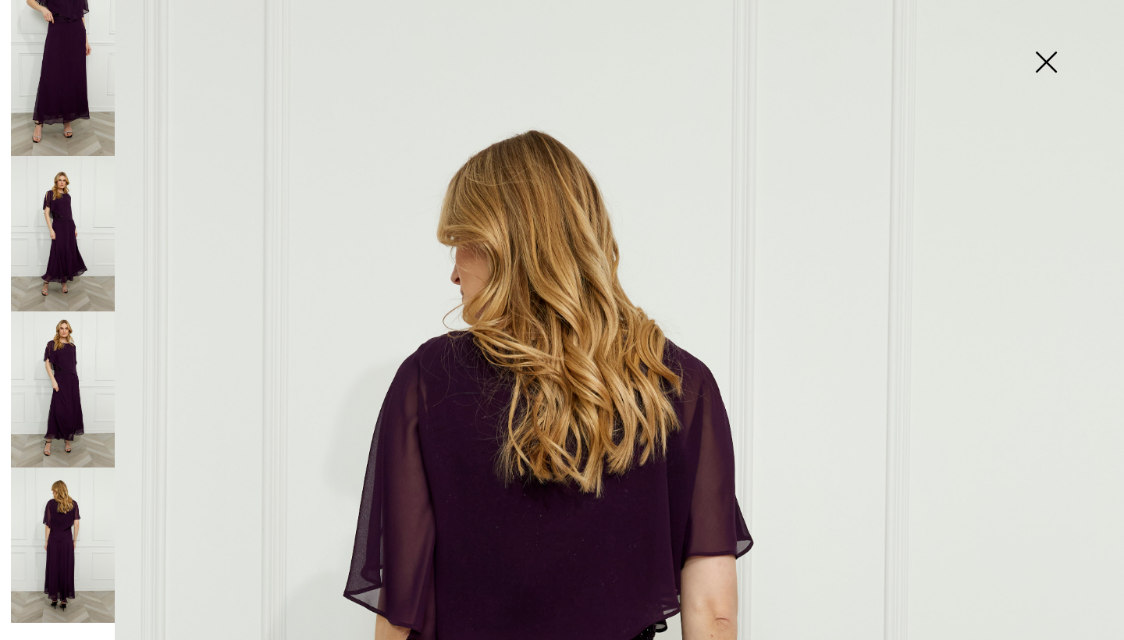
scroll to position [0, 0]
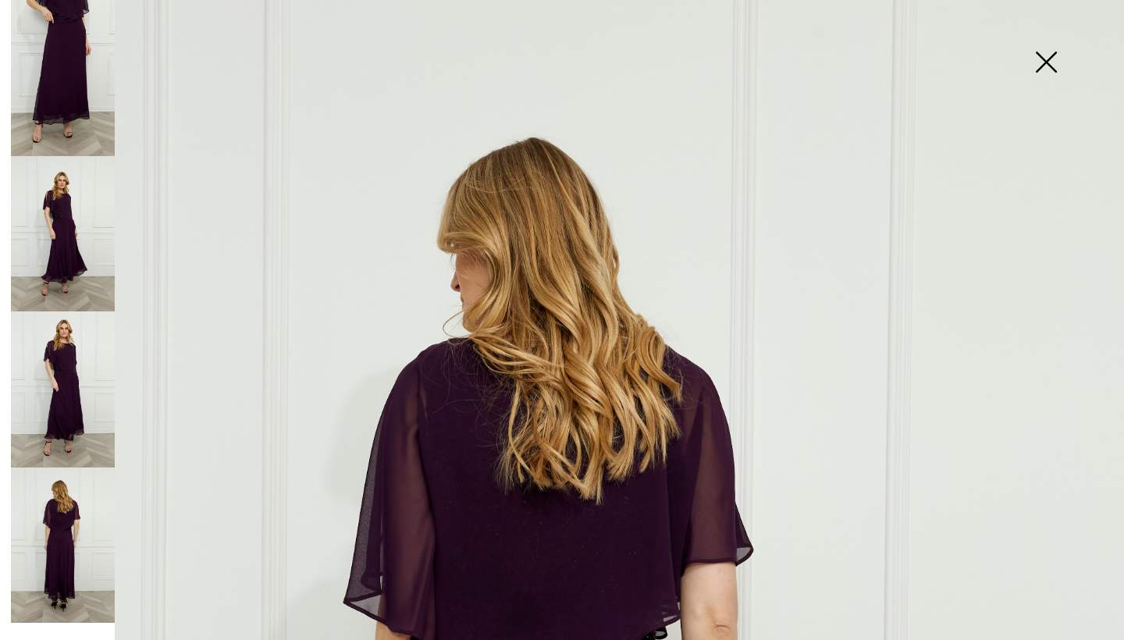
click at [1039, 61] on img at bounding box center [1046, 63] width 78 height 80
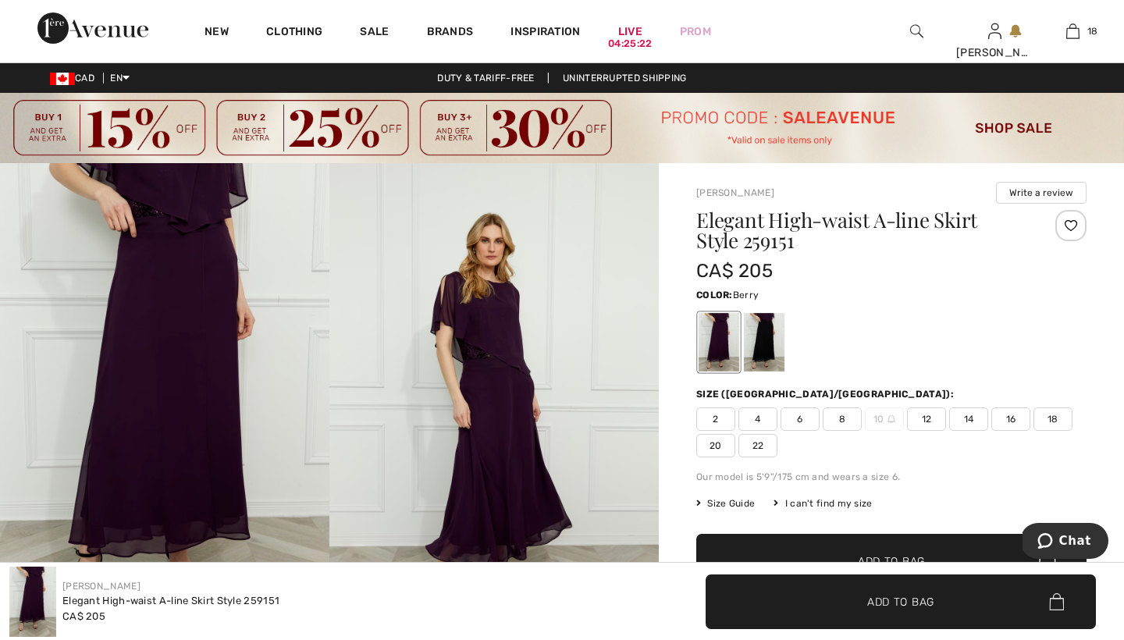
click at [840, 419] on span "8" at bounding box center [842, 418] width 39 height 23
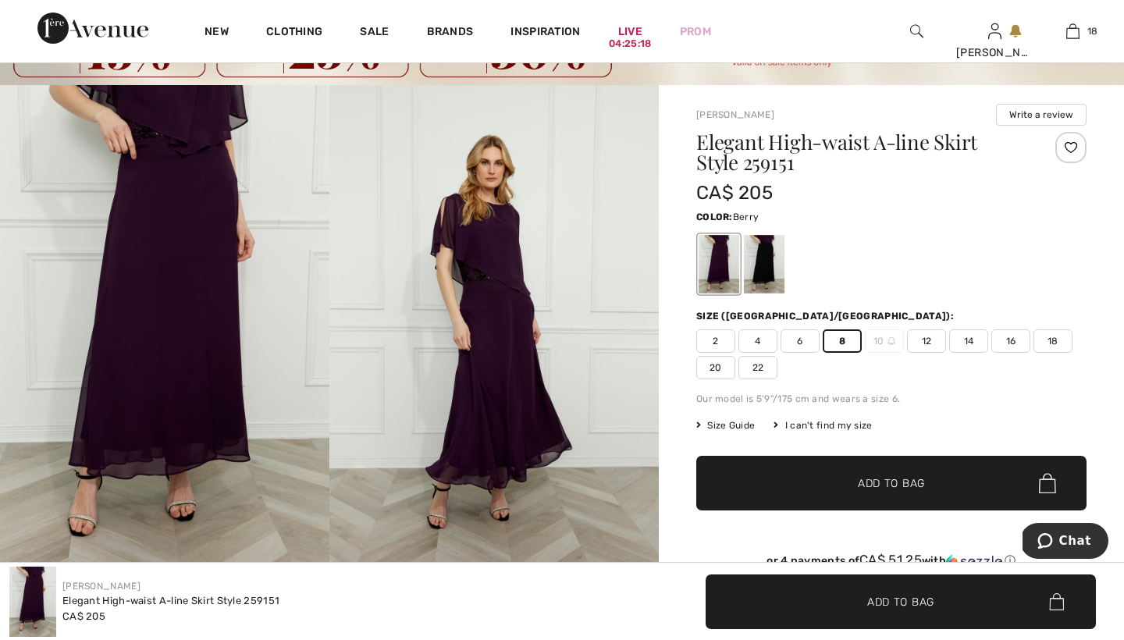
scroll to position [78, 0]
click at [872, 481] on span "Add to Bag" at bounding box center [891, 483] width 67 height 16
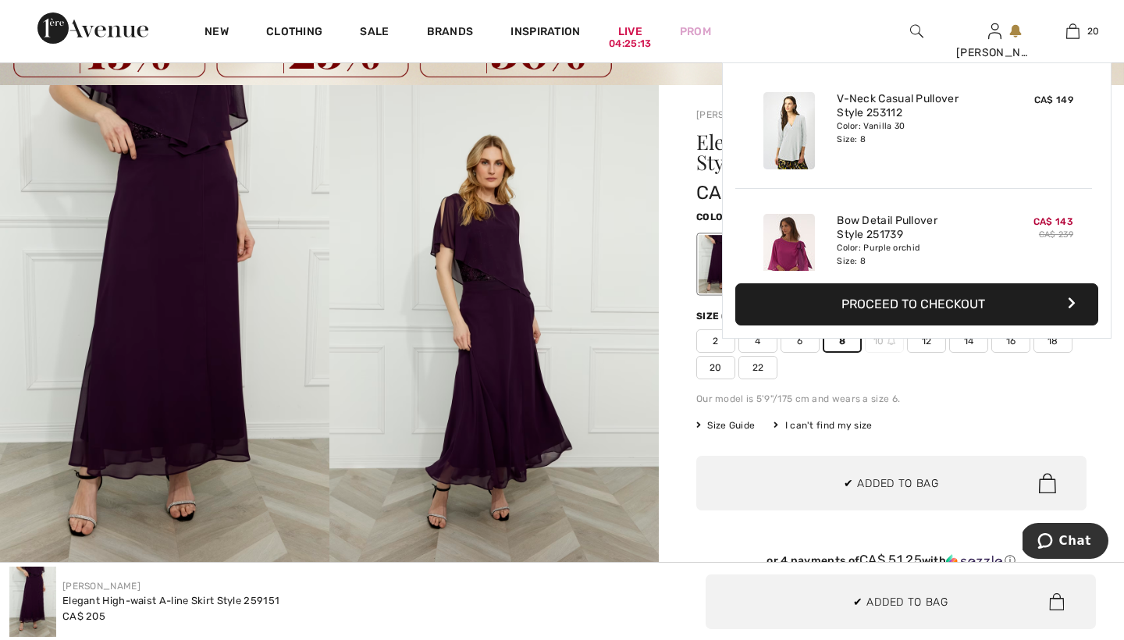
scroll to position [2240, 0]
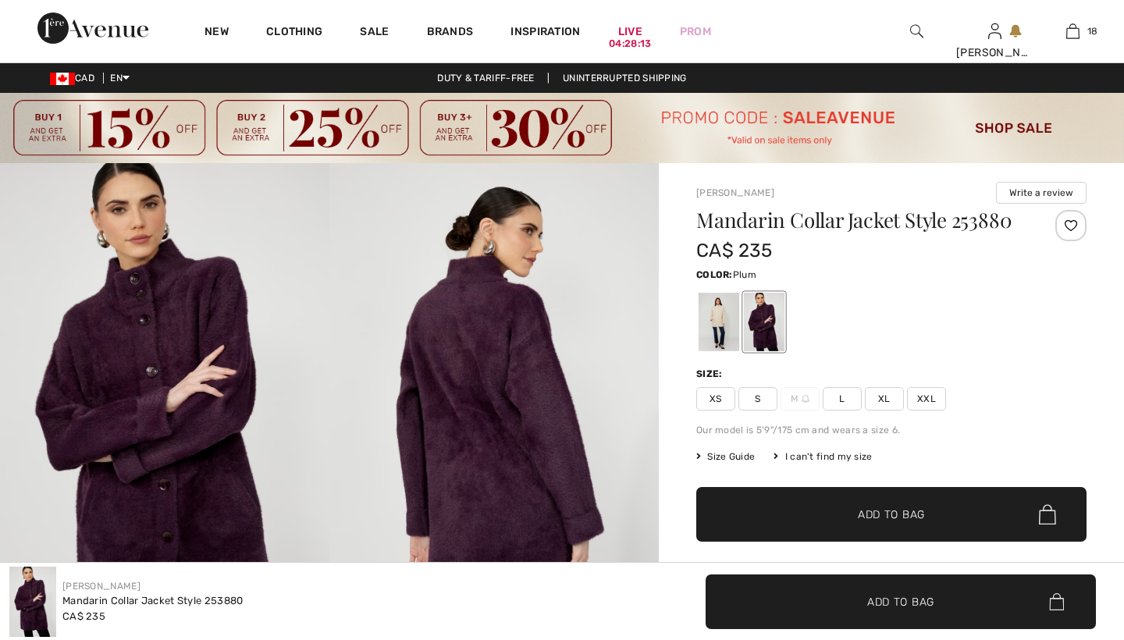
checkbox input "true"
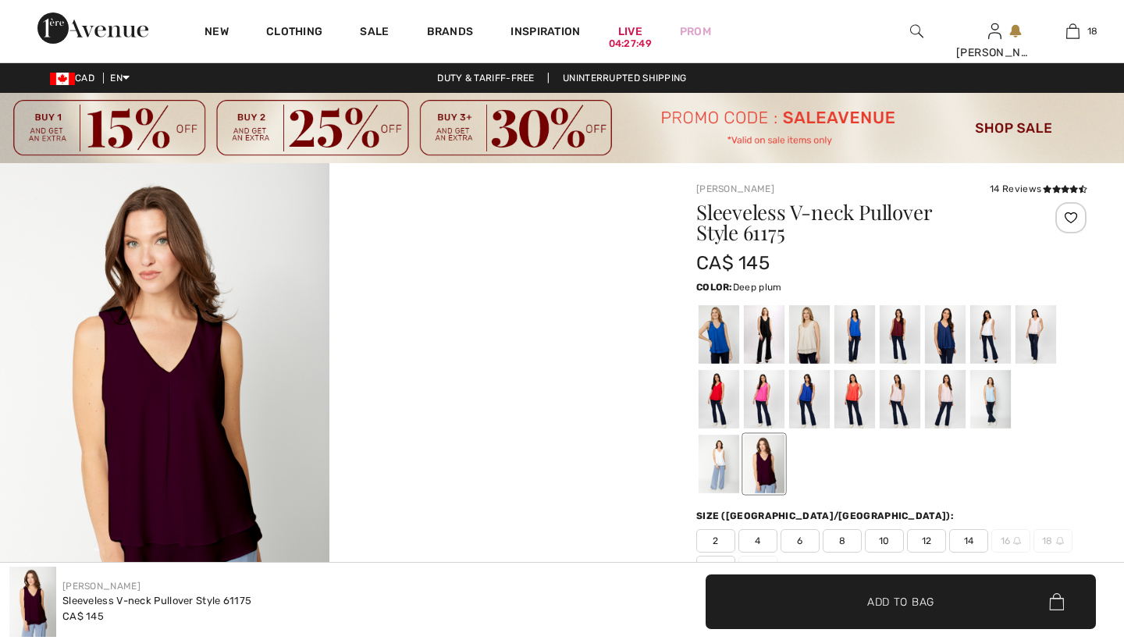
checkbox input "true"
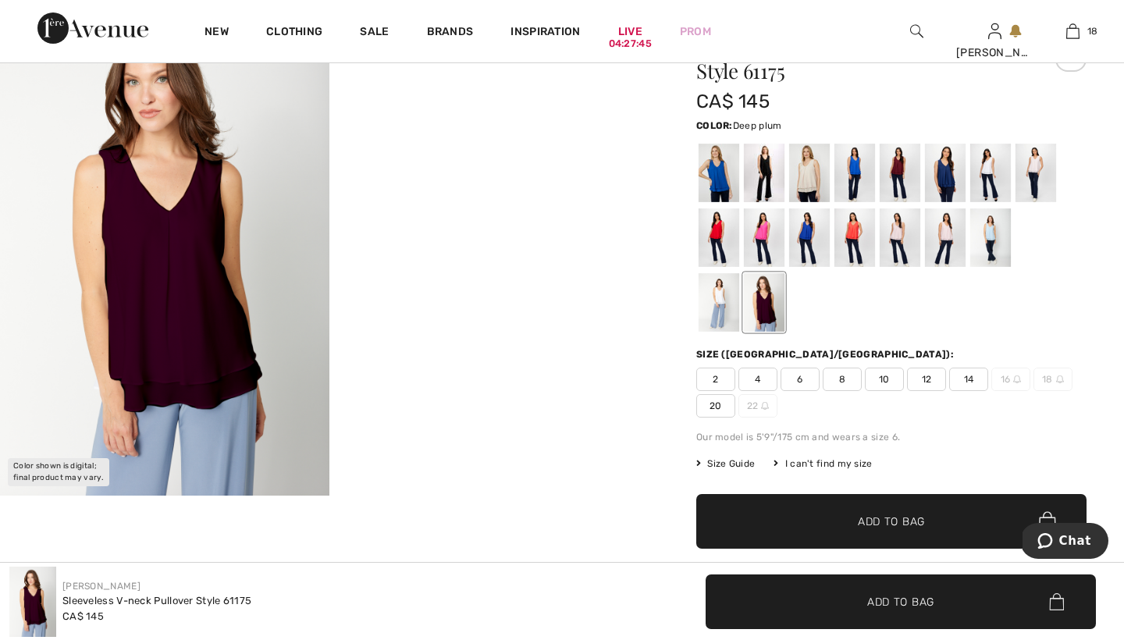
scroll to position [162, 0]
click at [414, 166] on video "Your browser does not support the video tag." at bounding box center [493, 84] width 329 height 165
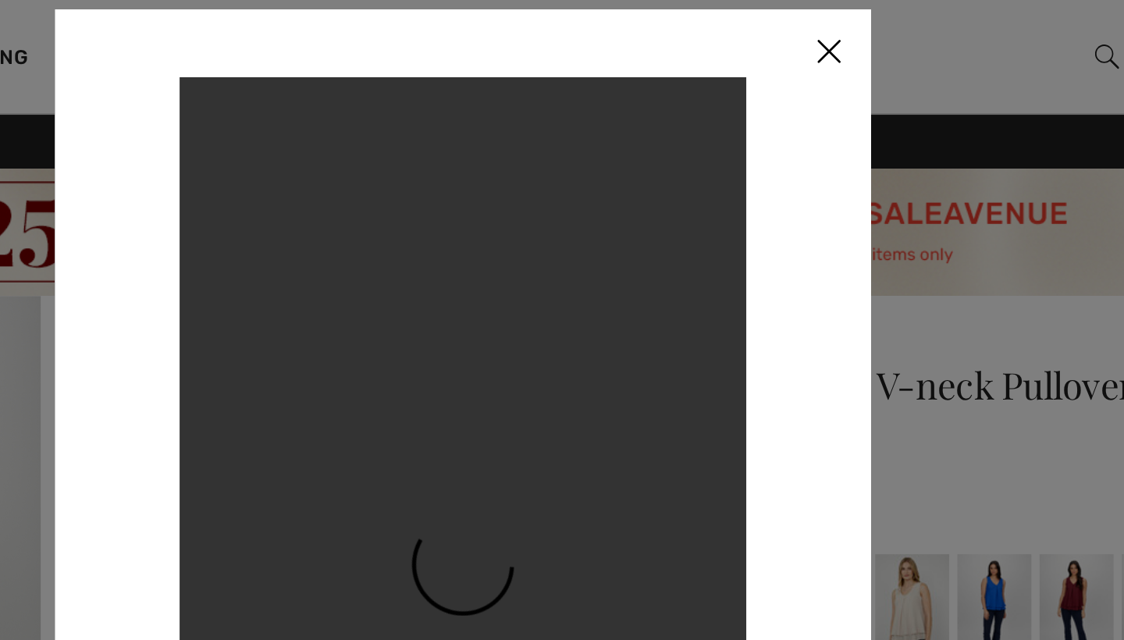
scroll to position [0, 0]
click at [740, 26] on img at bounding box center [763, 29] width 47 height 48
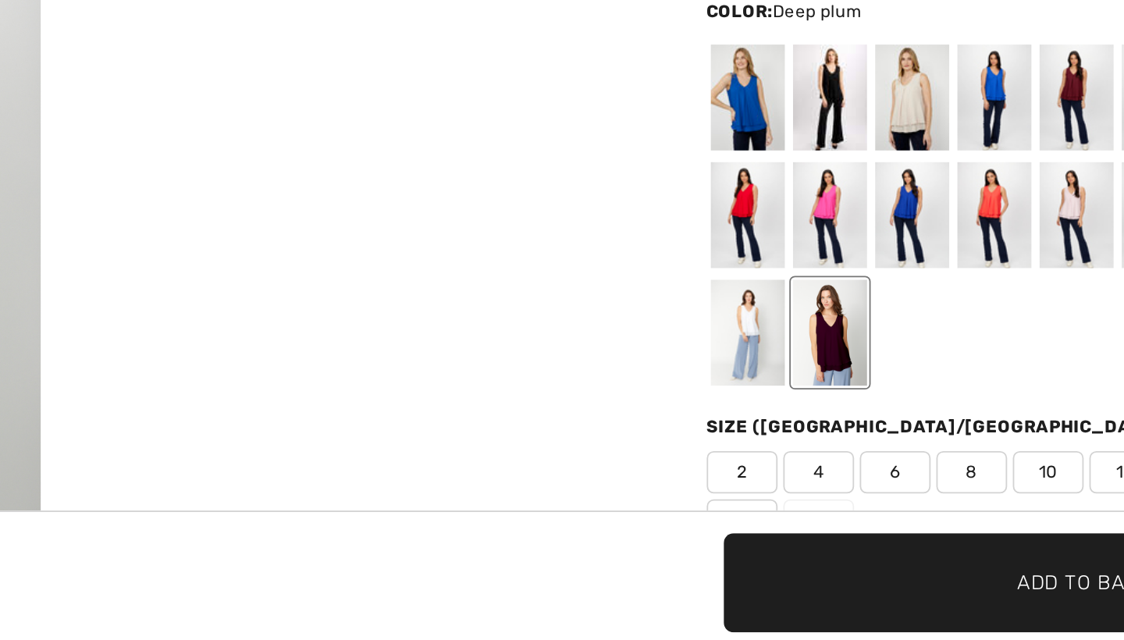
scroll to position [1, 0]
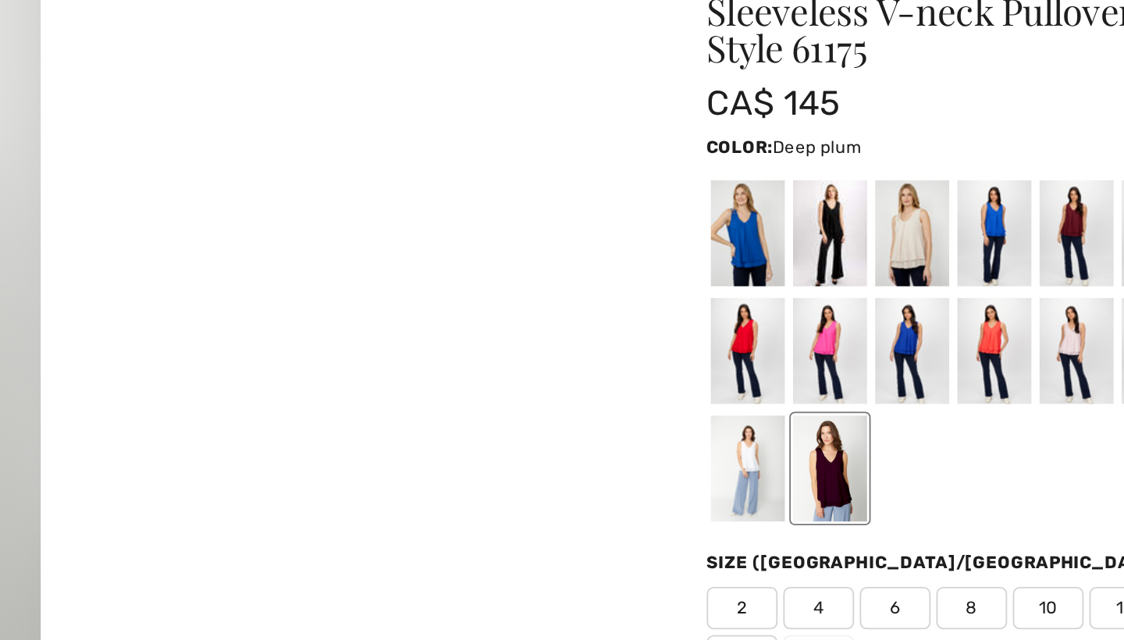
click at [744, 304] on div at bounding box center [764, 333] width 41 height 59
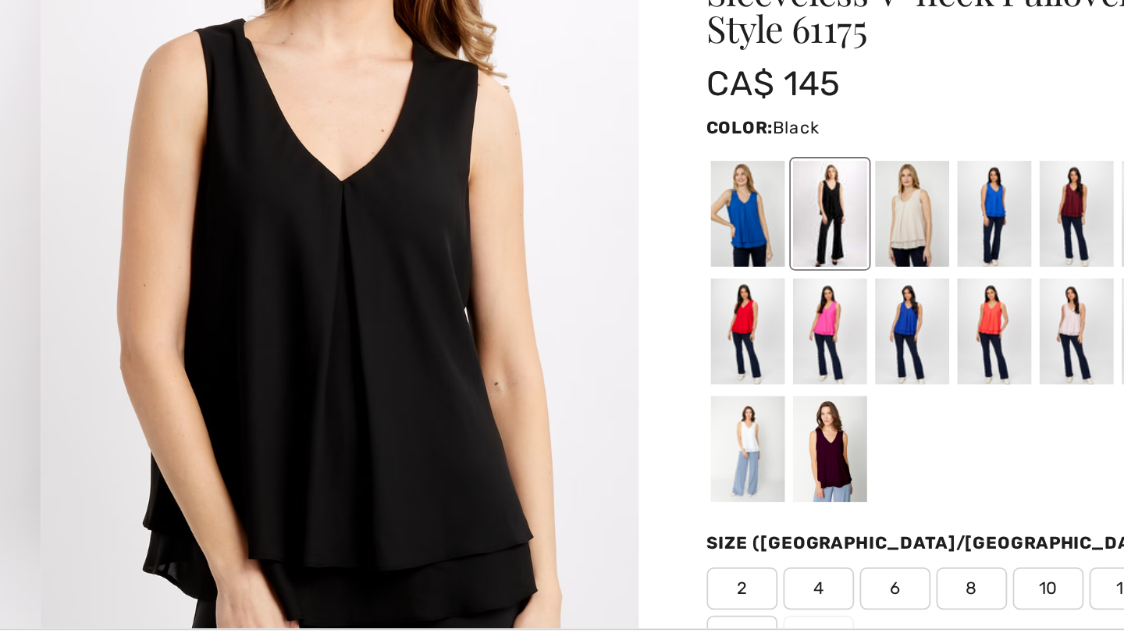
click at [744, 434] on div at bounding box center [764, 463] width 41 height 59
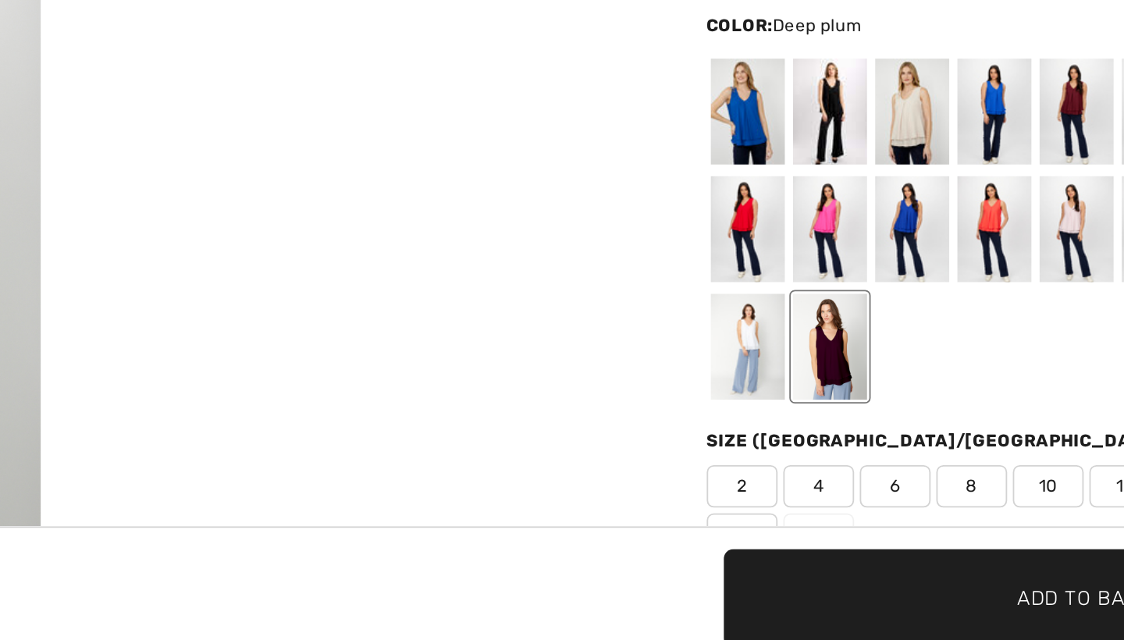
scroll to position [16, 0]
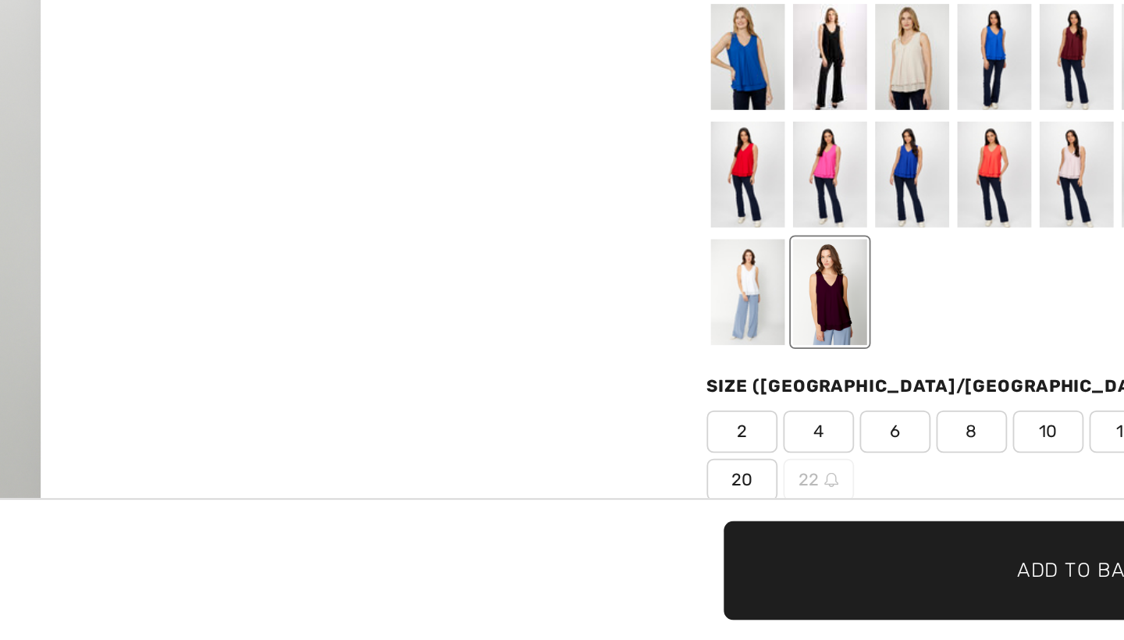
click at [823, 514] on span "8" at bounding box center [842, 525] width 39 height 23
click at [867, 593] on span "Add to Bag" at bounding box center [900, 601] width 67 height 16
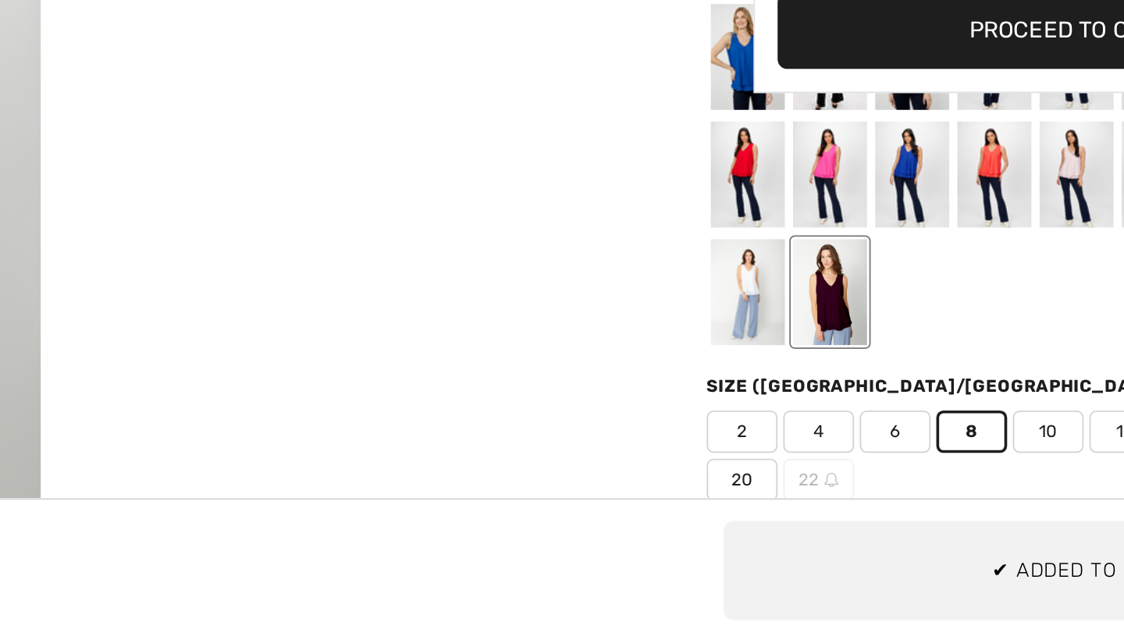
scroll to position [2118, 0]
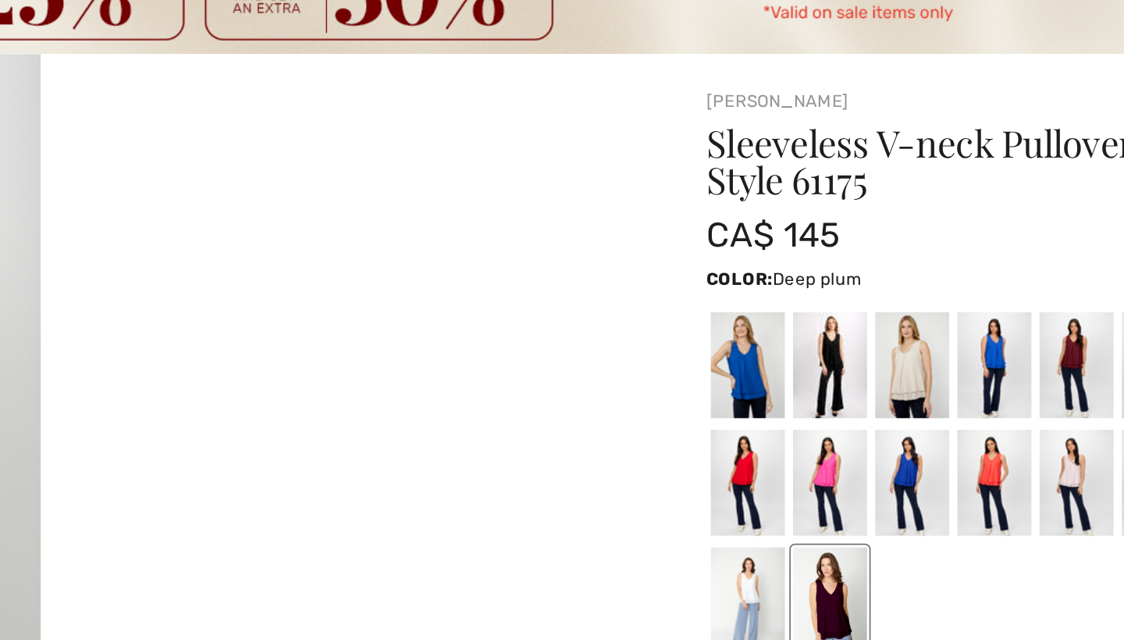
click at [744, 290] on div at bounding box center [764, 319] width 41 height 59
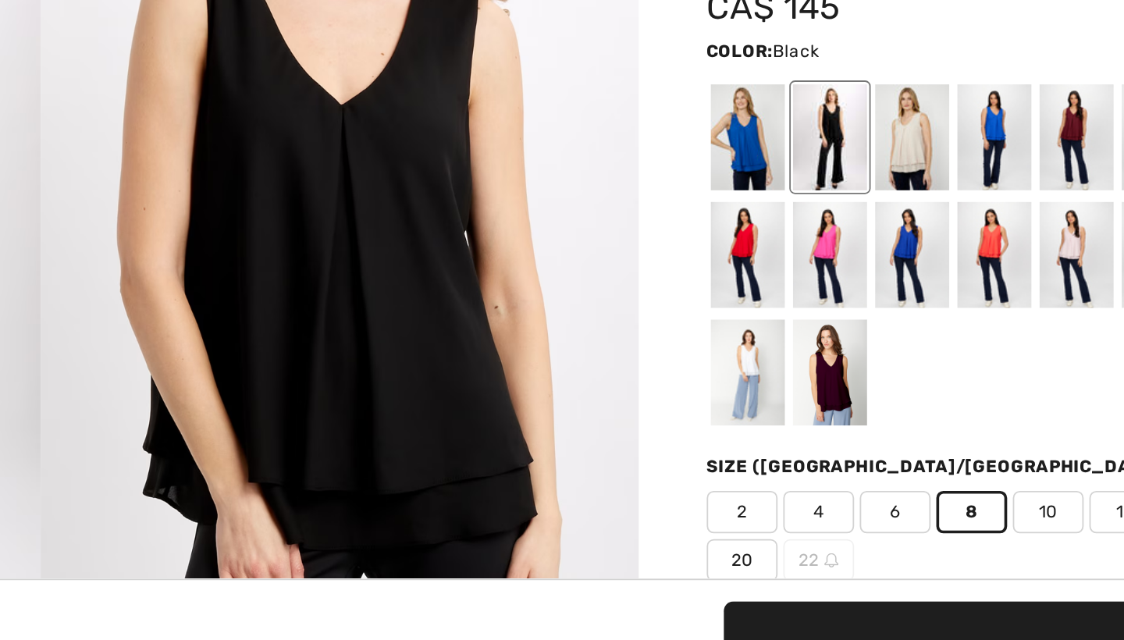
click at [880, 290] on div at bounding box center [900, 319] width 41 height 59
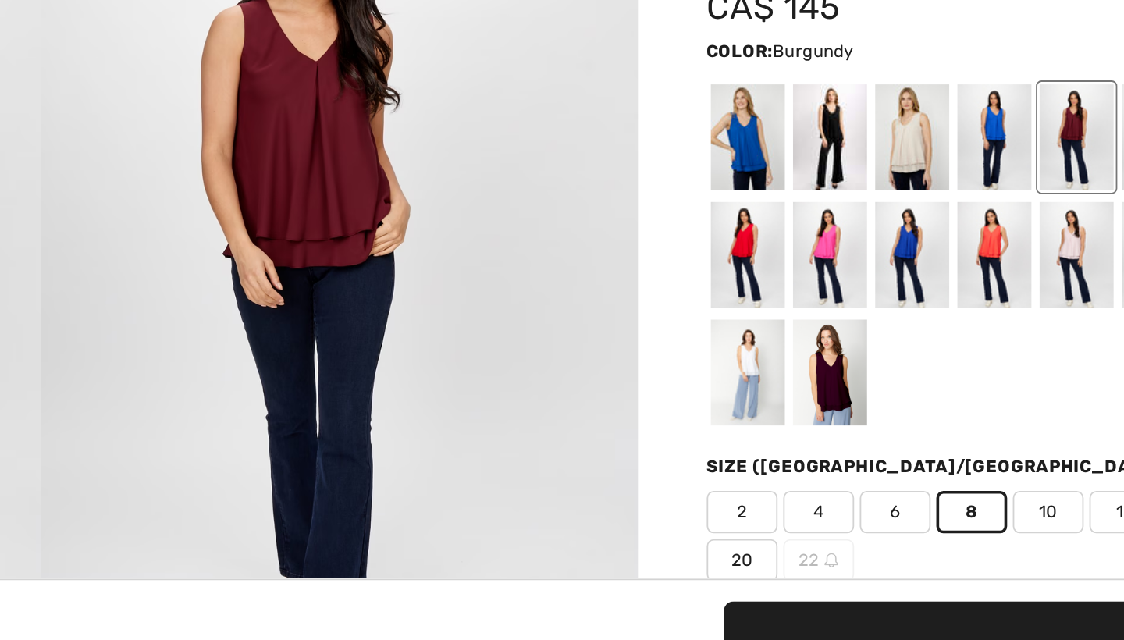
click at [880, 354] on div at bounding box center [900, 383] width 41 height 59
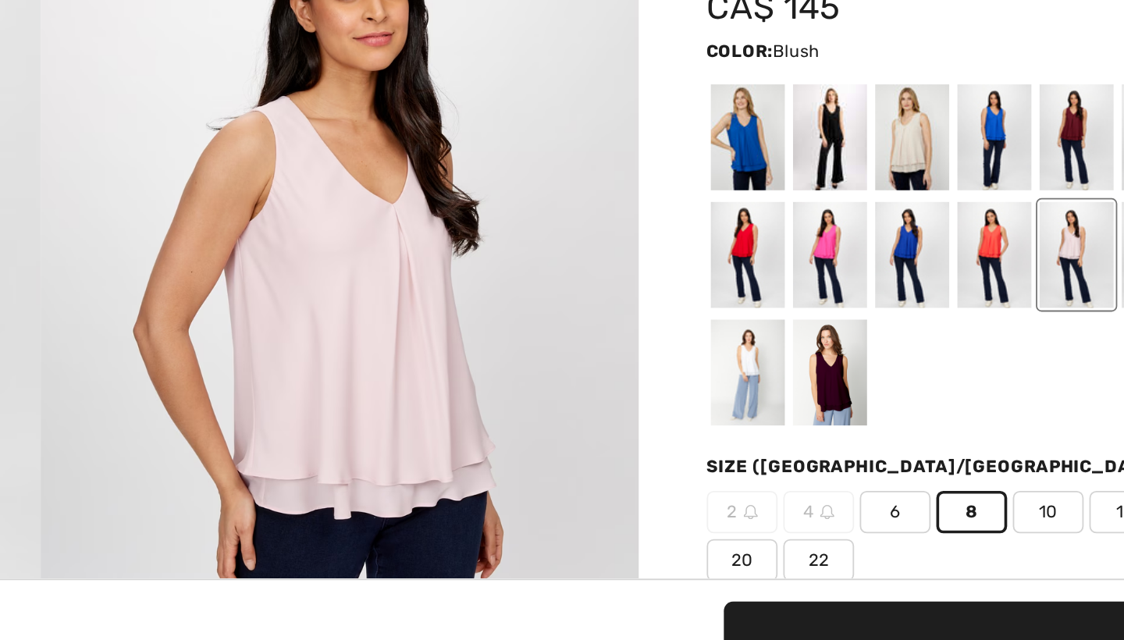
click at [744, 354] on div at bounding box center [764, 383] width 41 height 59
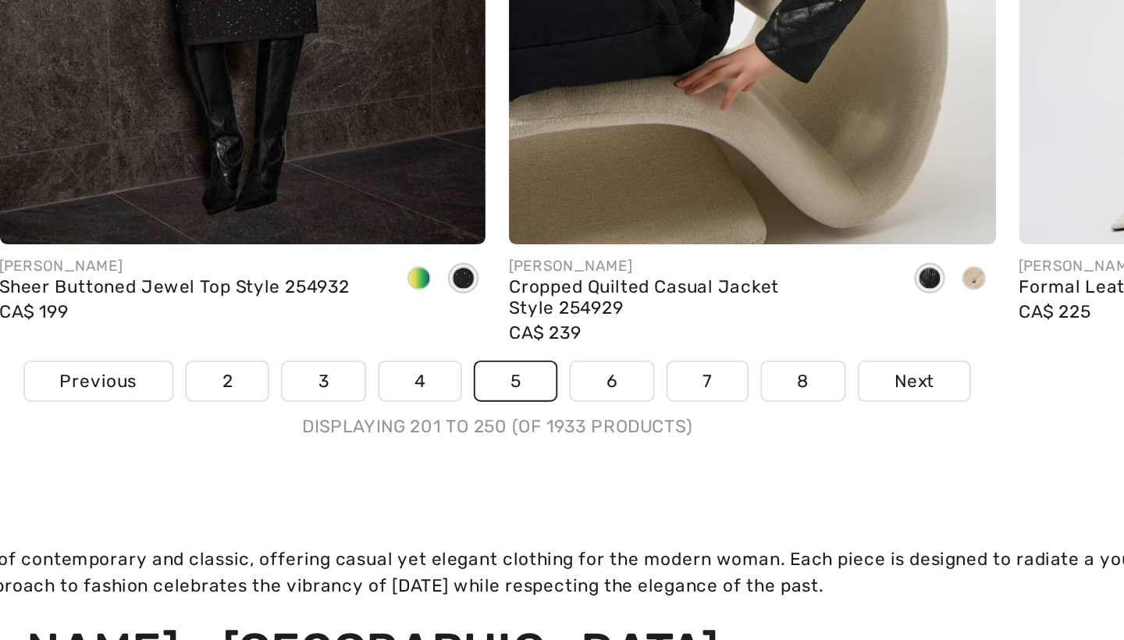
scroll to position [7271, 0]
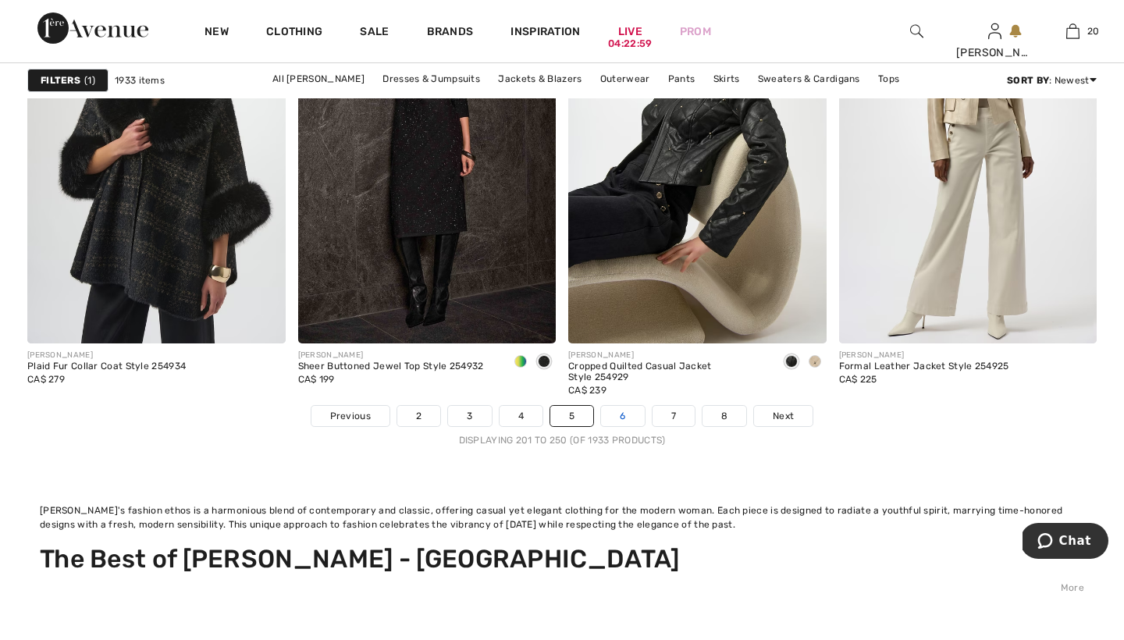
click at [624, 414] on link "6" at bounding box center [622, 416] width 43 height 20
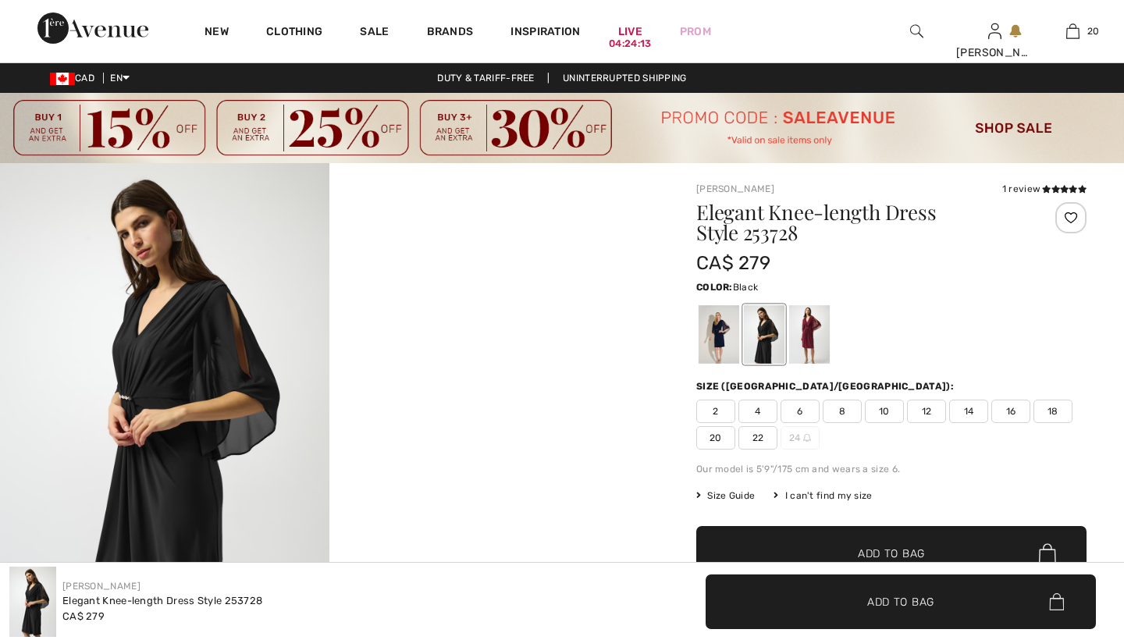
checkbox input "true"
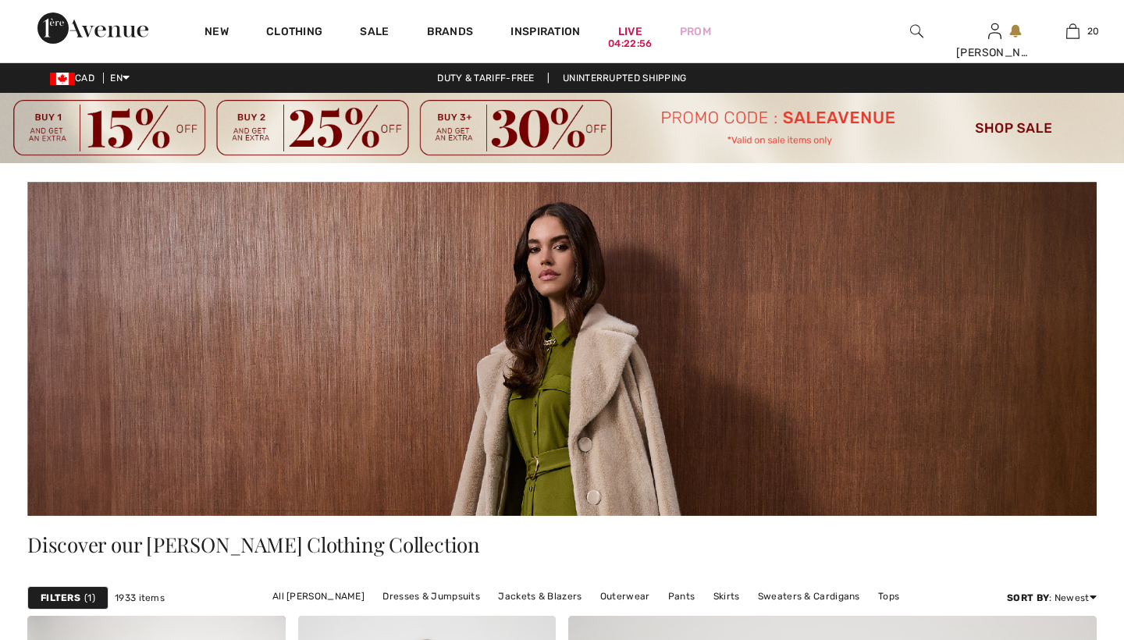
checkbox input "true"
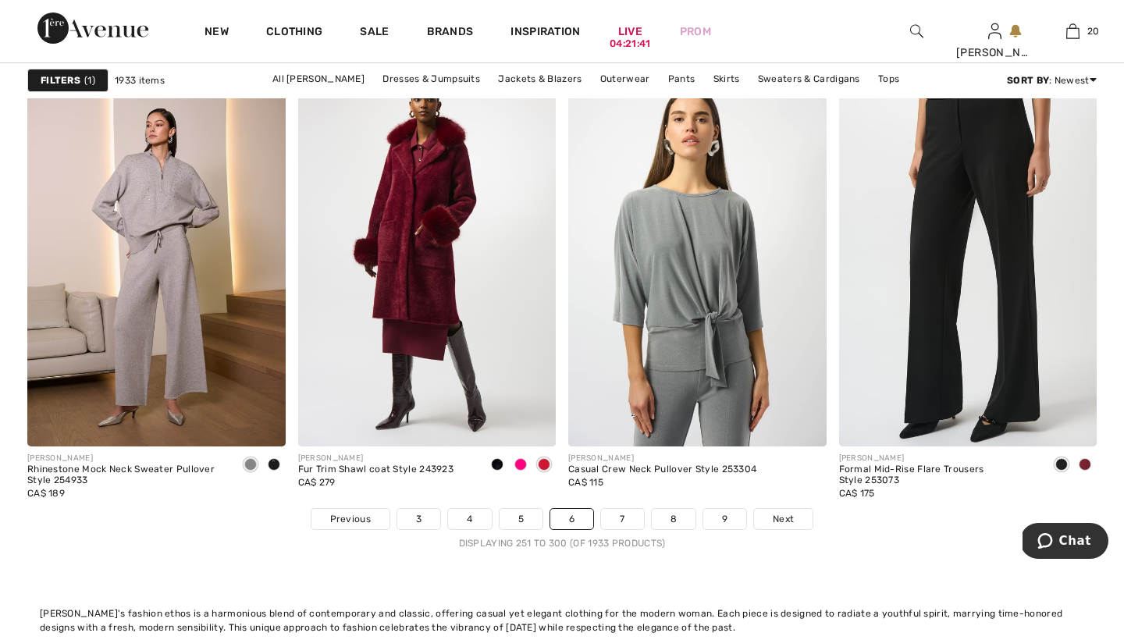
scroll to position [7128, 0]
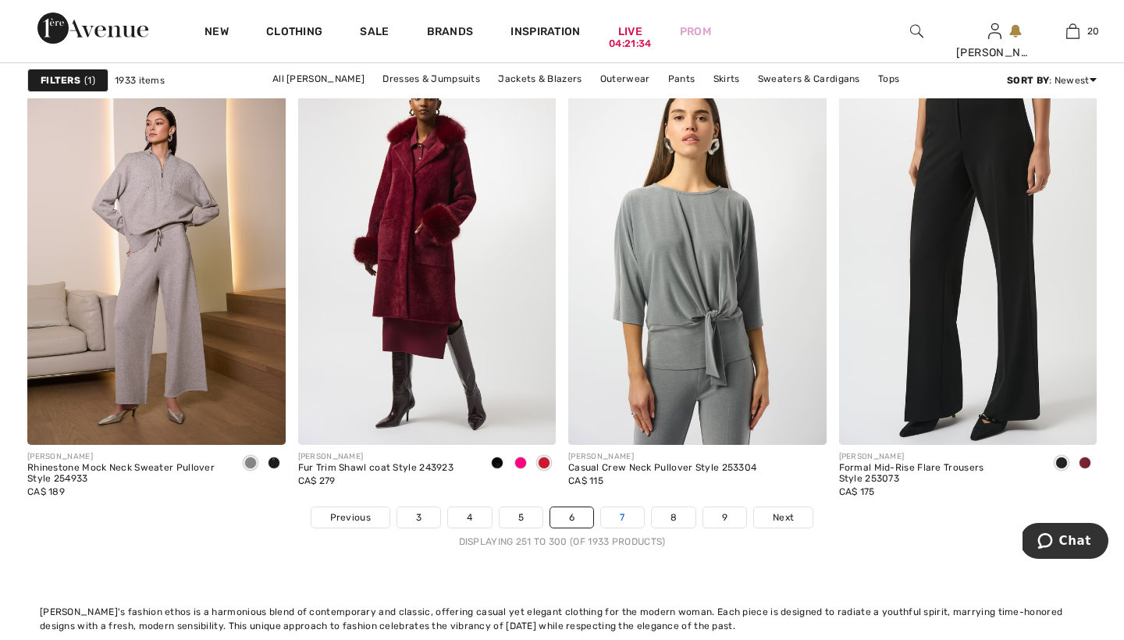
click at [613, 519] on link "7" at bounding box center [622, 517] width 42 height 20
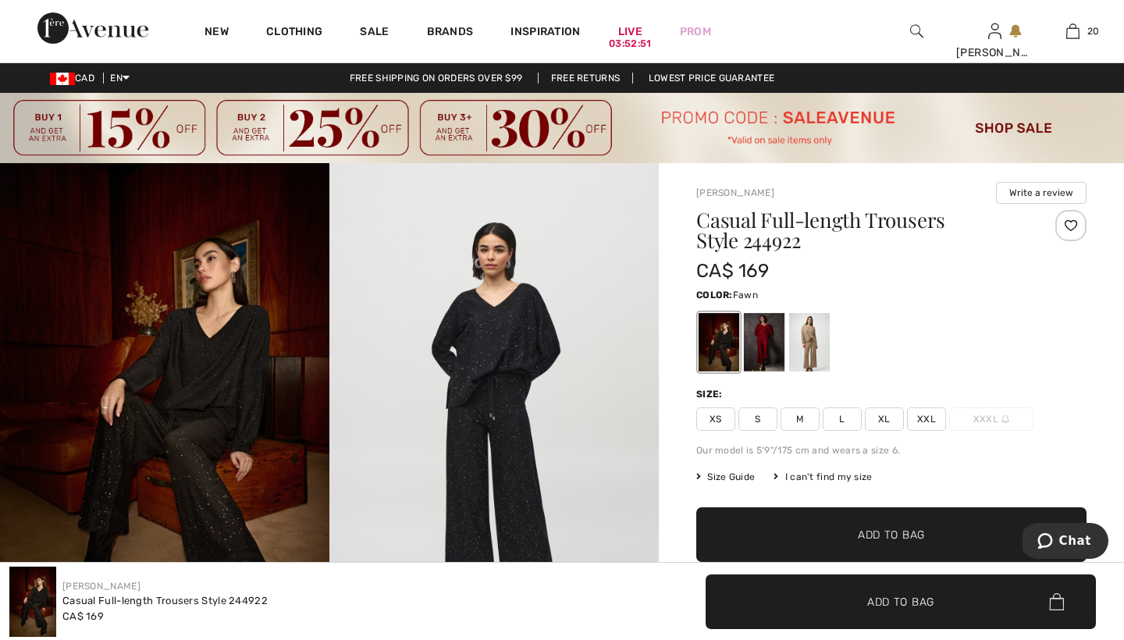
click at [805, 347] on div at bounding box center [809, 342] width 41 height 59
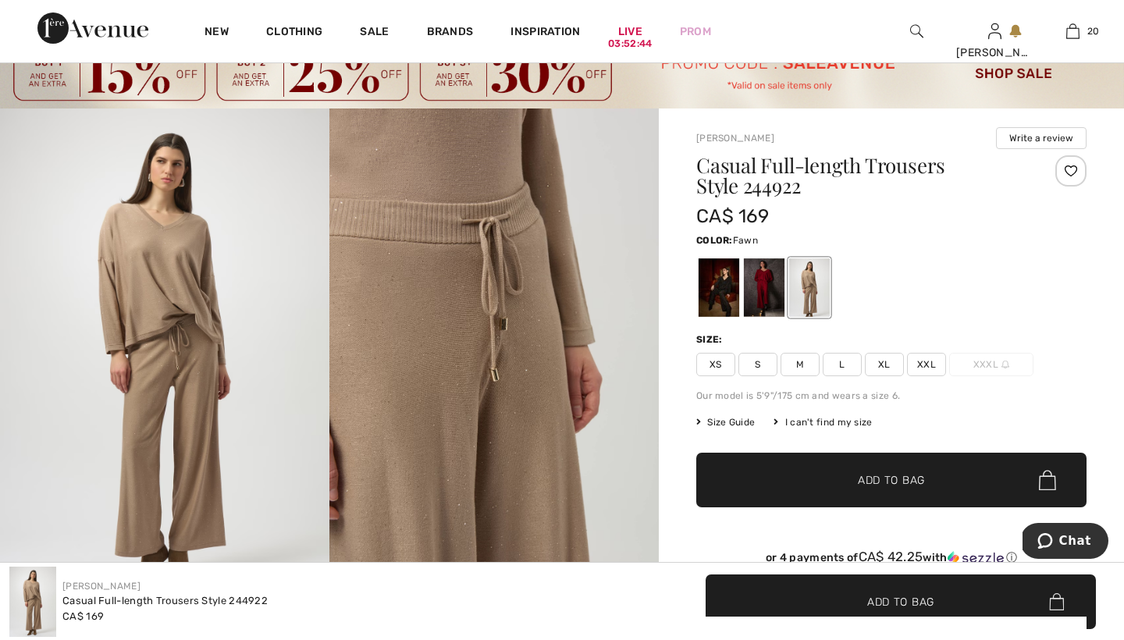
scroll to position [15, 0]
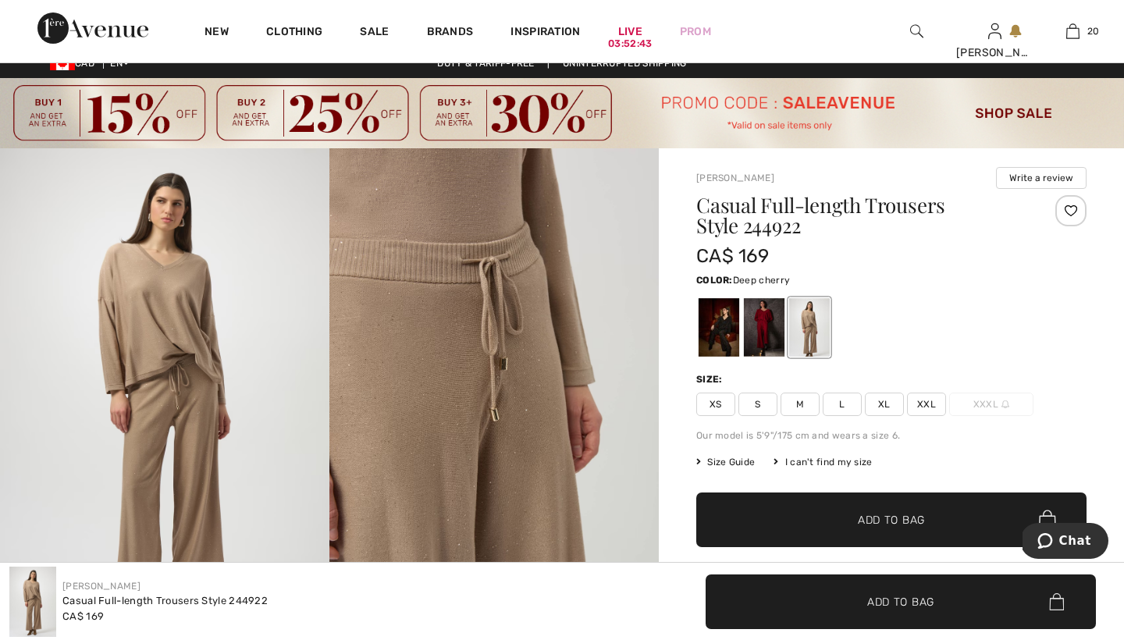
click at [768, 328] on div at bounding box center [764, 327] width 41 height 59
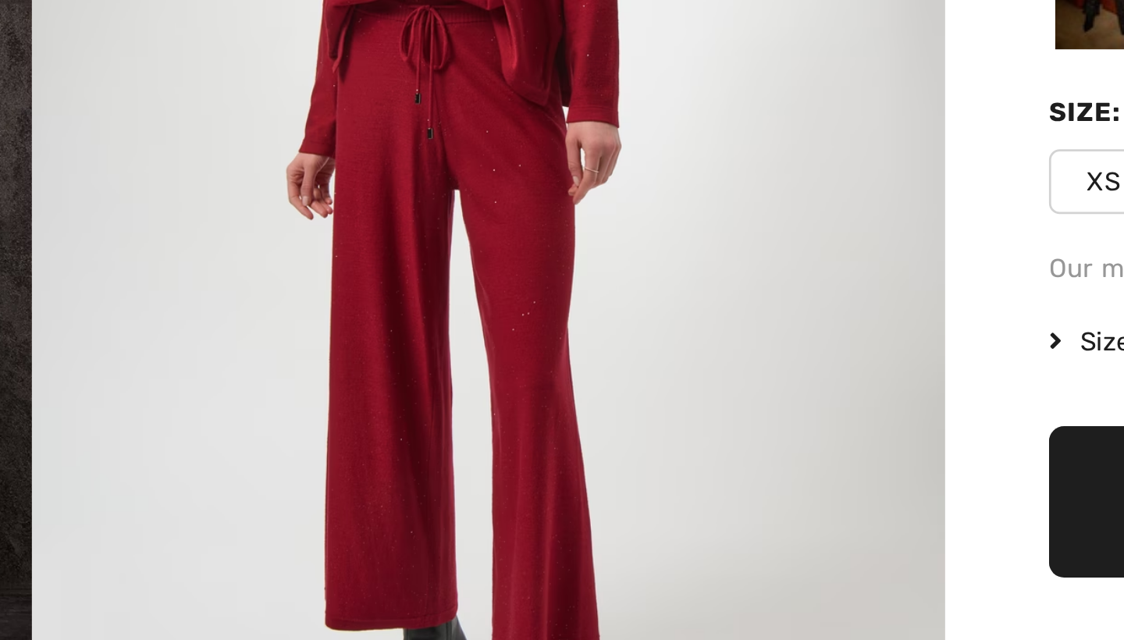
scroll to position [108, 0]
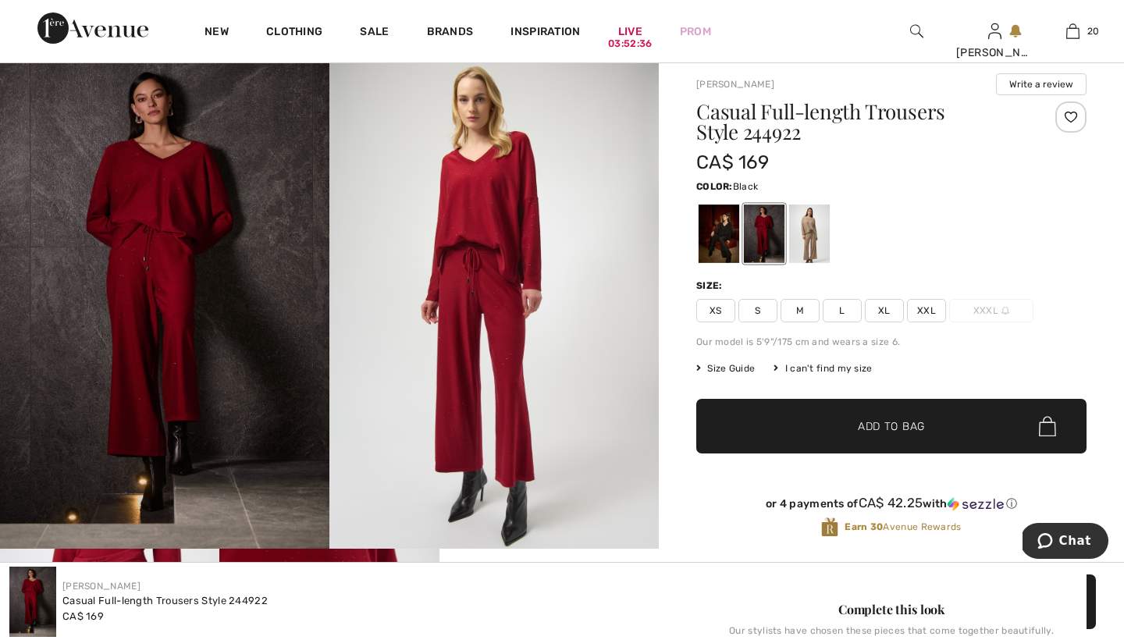
click at [729, 231] on div at bounding box center [719, 233] width 41 height 59
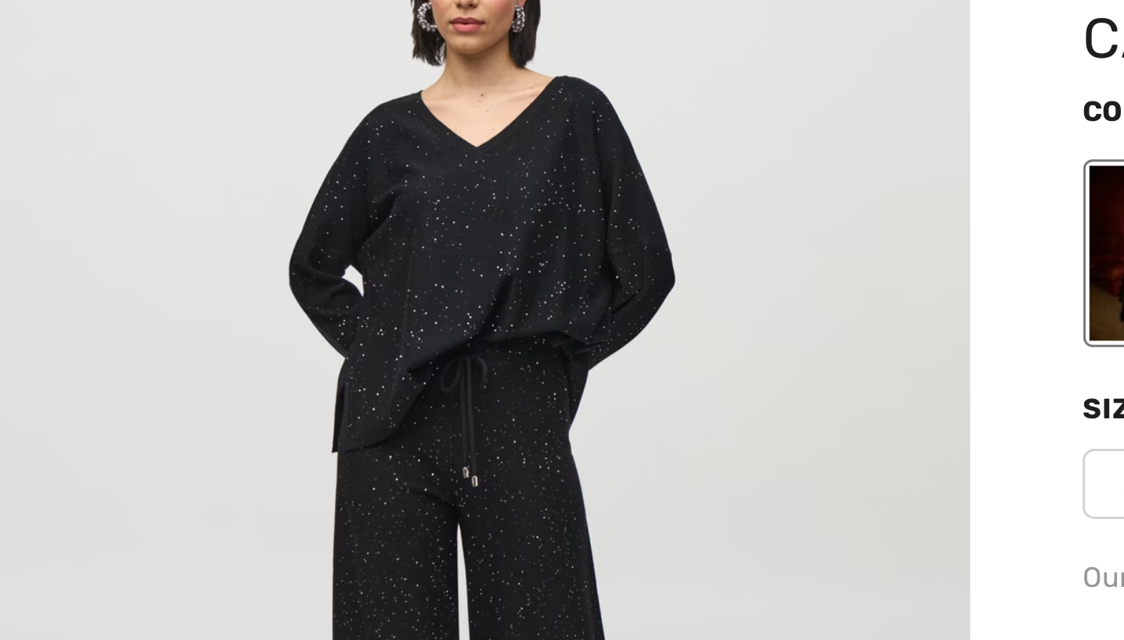
scroll to position [18, 0]
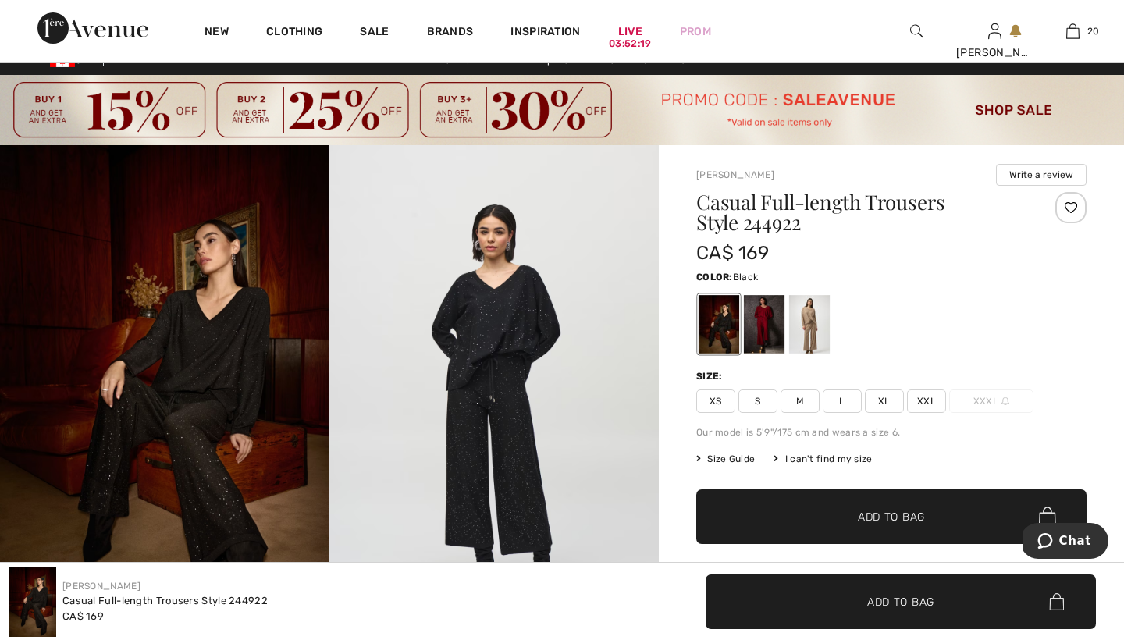
click at [741, 459] on span "Size Guide" at bounding box center [725, 459] width 59 height 14
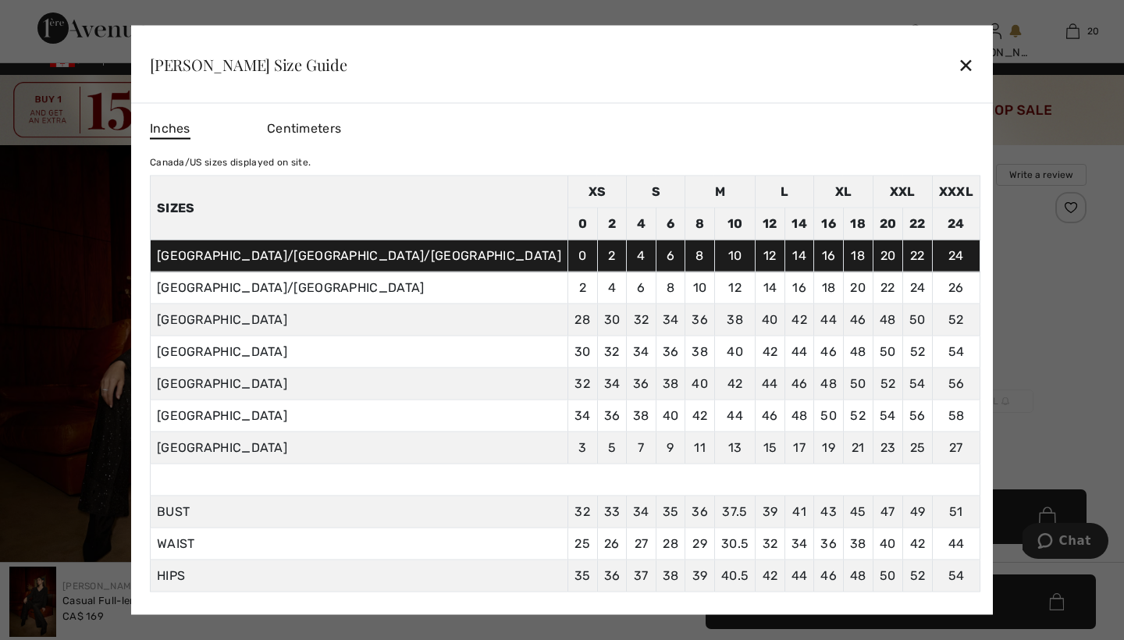
click at [958, 62] on div "✕" at bounding box center [966, 64] width 16 height 33
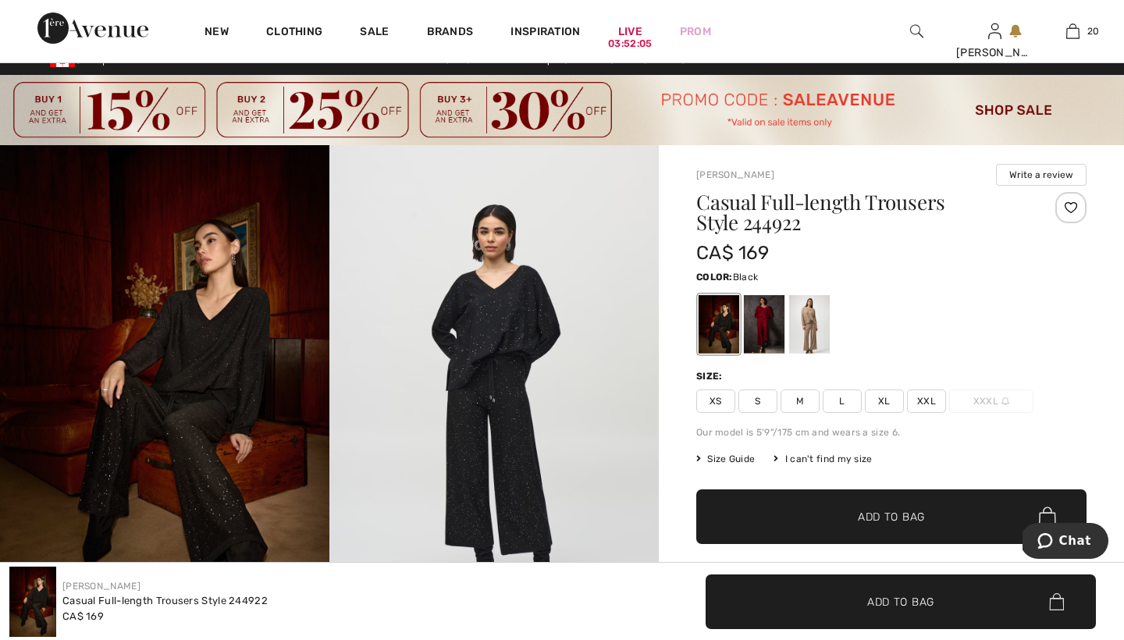
click at [733, 457] on span "Size Guide" at bounding box center [725, 459] width 59 height 14
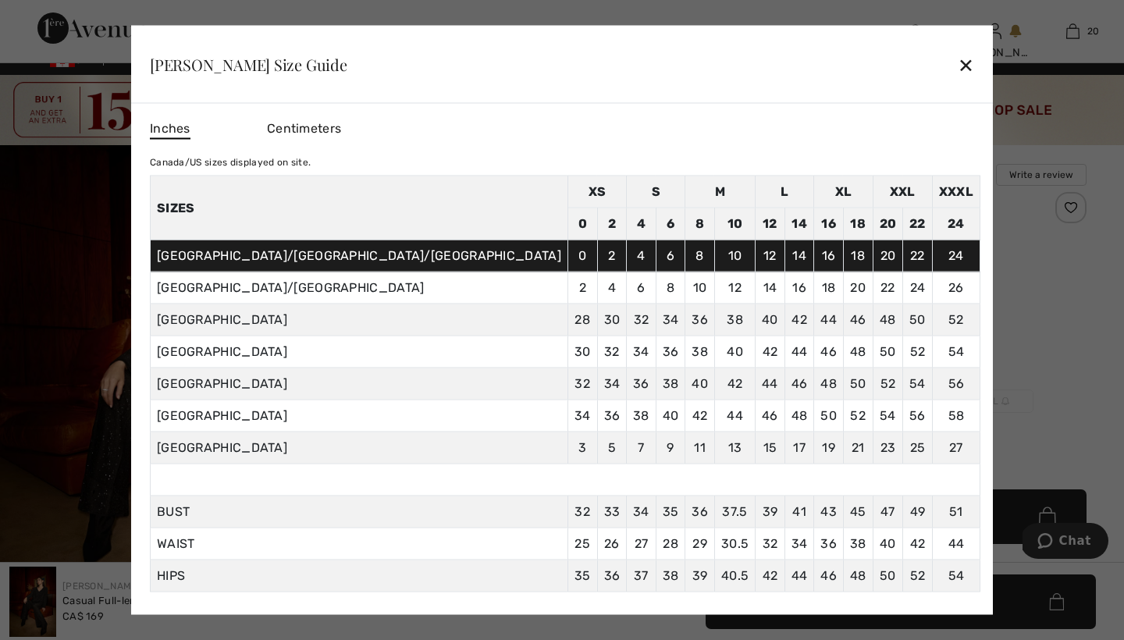
click at [958, 64] on div "✕" at bounding box center [966, 64] width 16 height 33
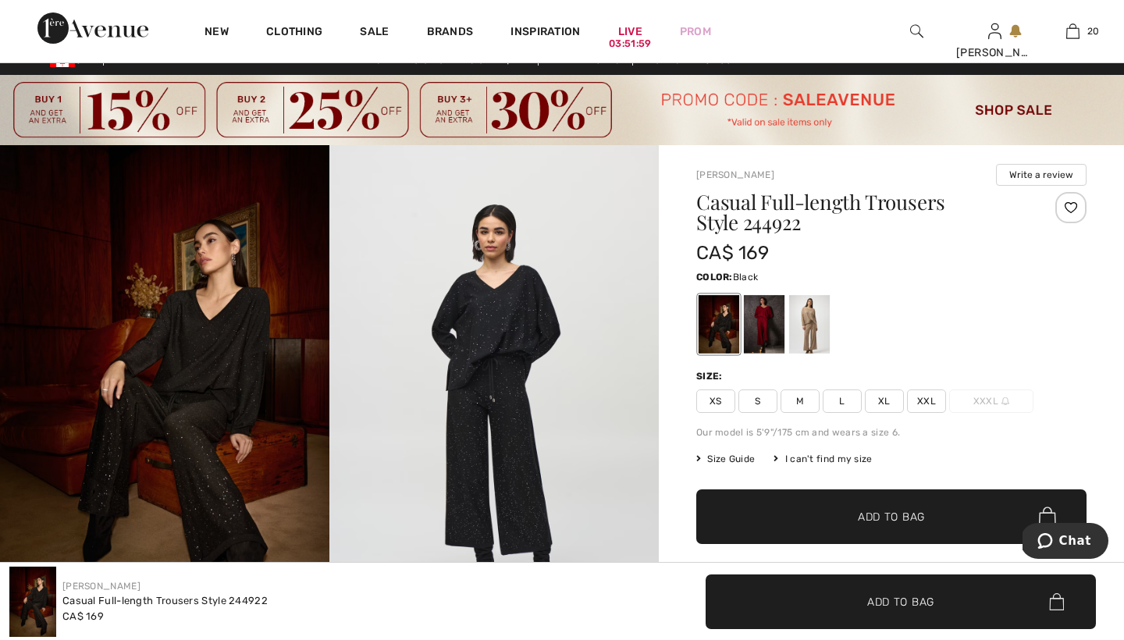
click at [803, 397] on span "M" at bounding box center [799, 400] width 39 height 23
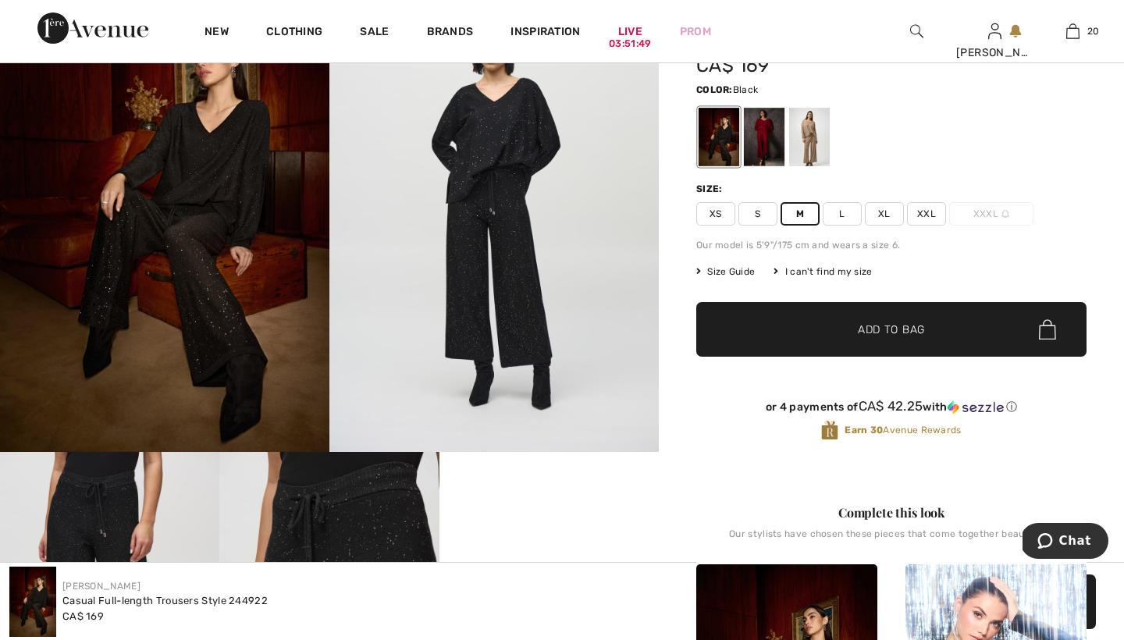
scroll to position [204, 0]
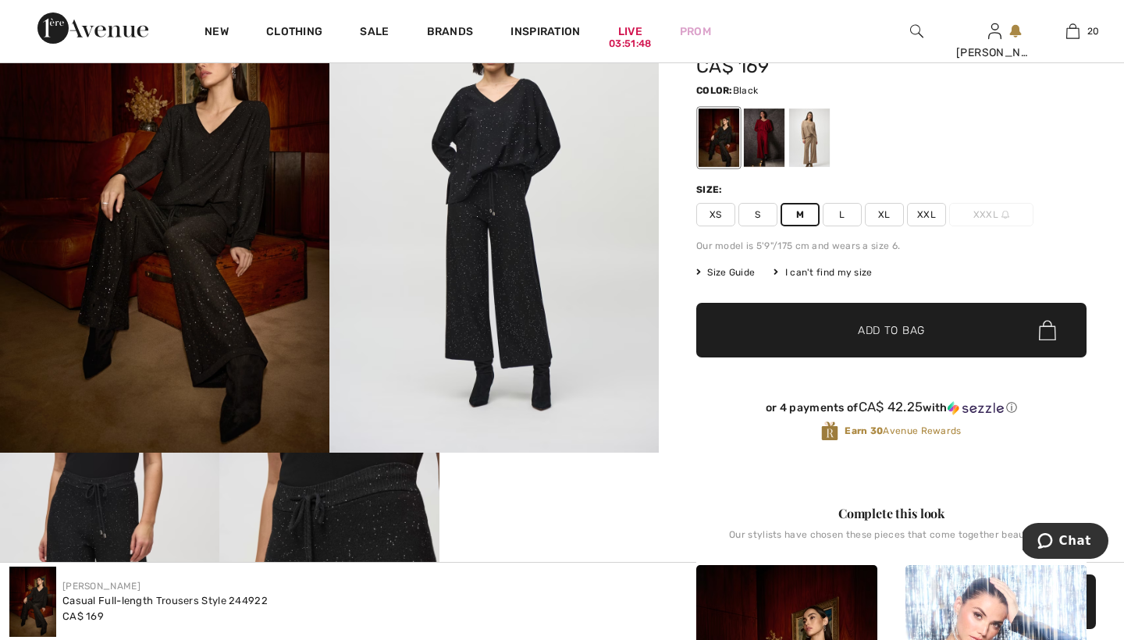
click at [867, 329] on span "Add to Bag" at bounding box center [891, 330] width 67 height 16
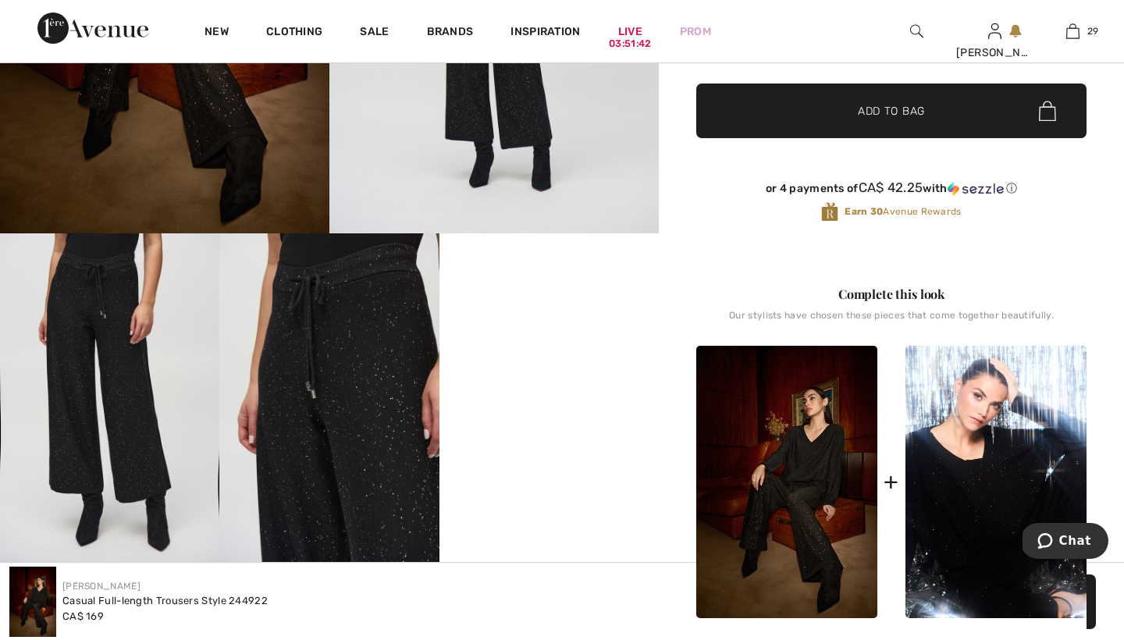
scroll to position [571, 0]
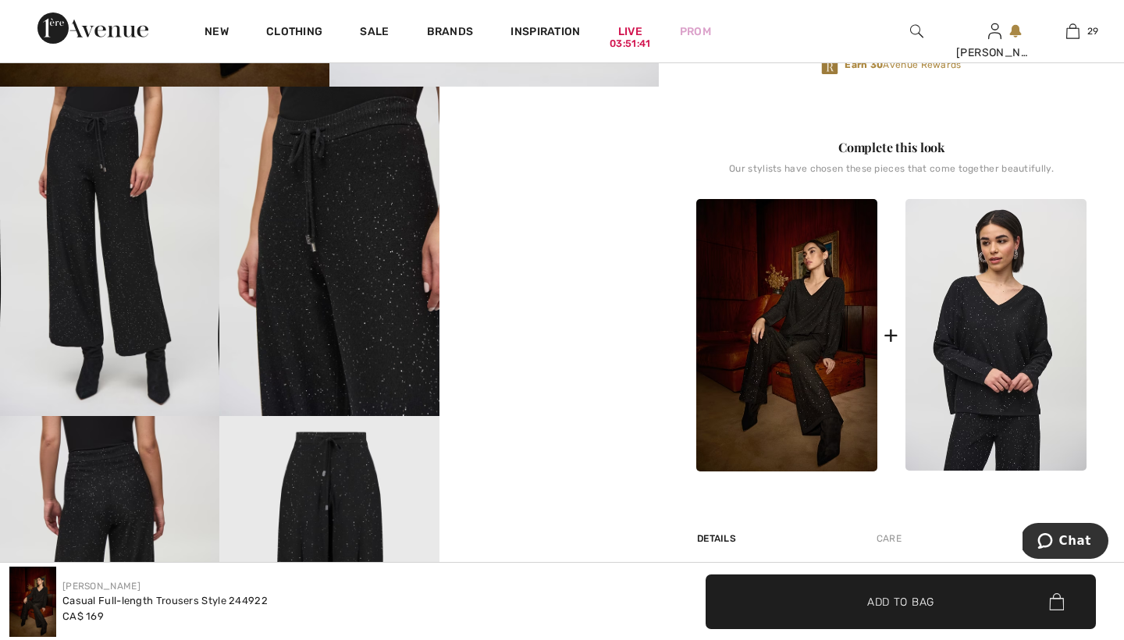
click at [986, 354] on img at bounding box center [995, 335] width 181 height 272
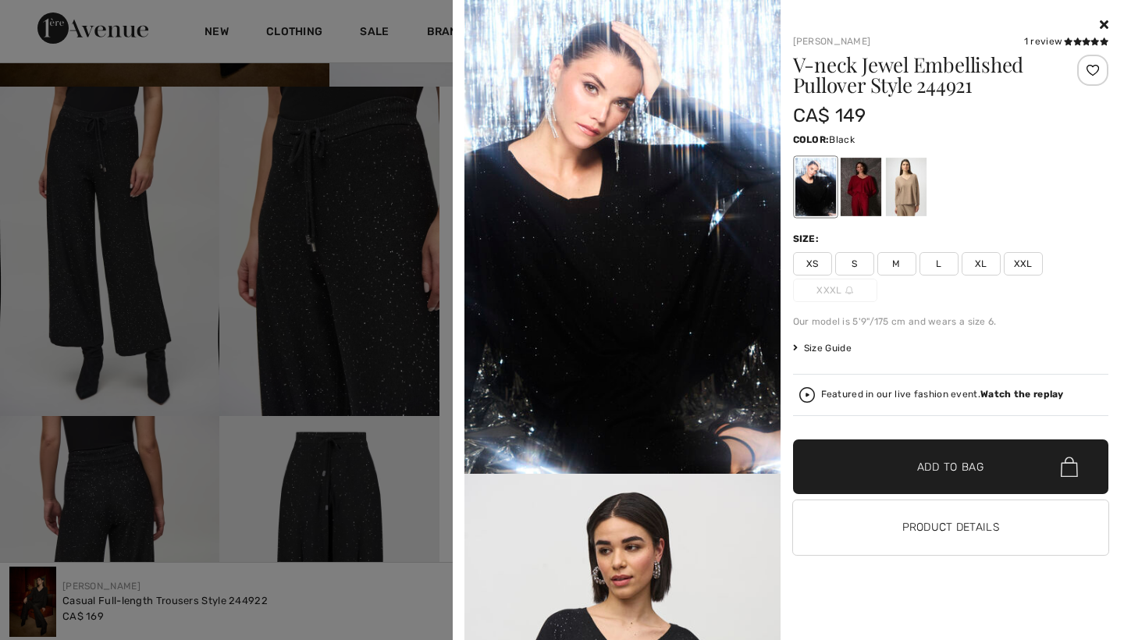
click at [863, 178] on div at bounding box center [860, 187] width 41 height 59
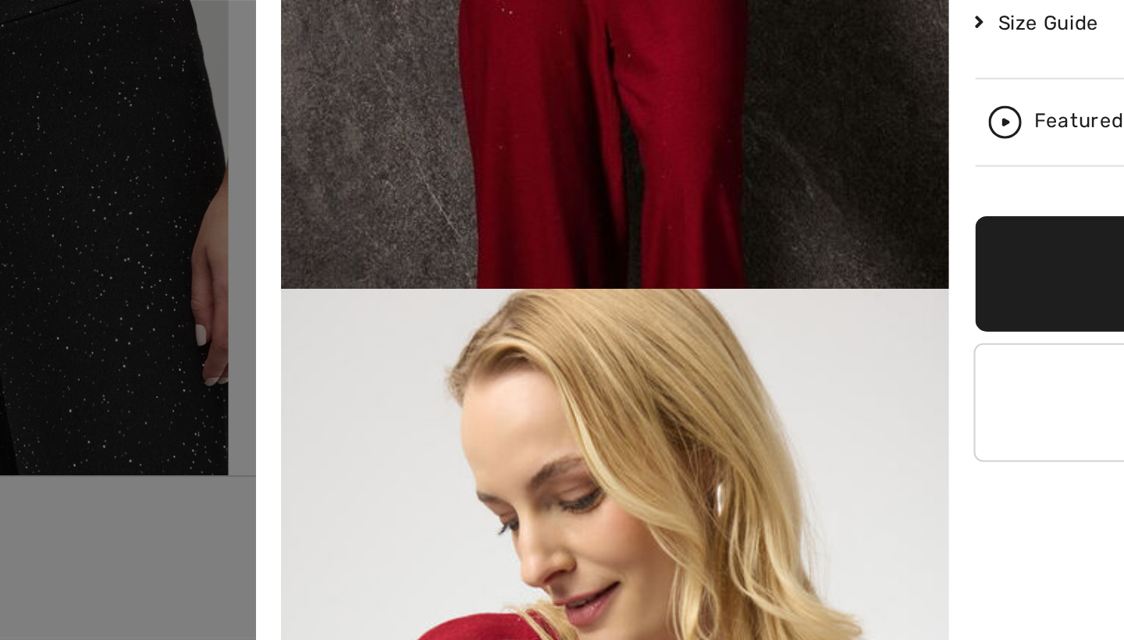
scroll to position [565, 0]
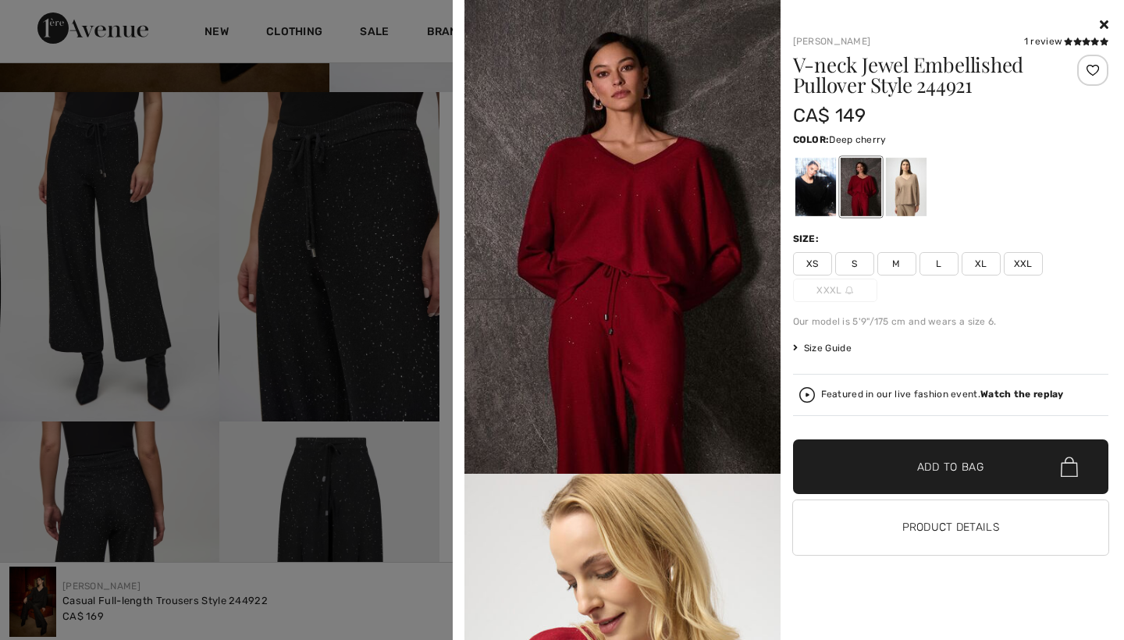
click at [905, 182] on div at bounding box center [905, 187] width 41 height 59
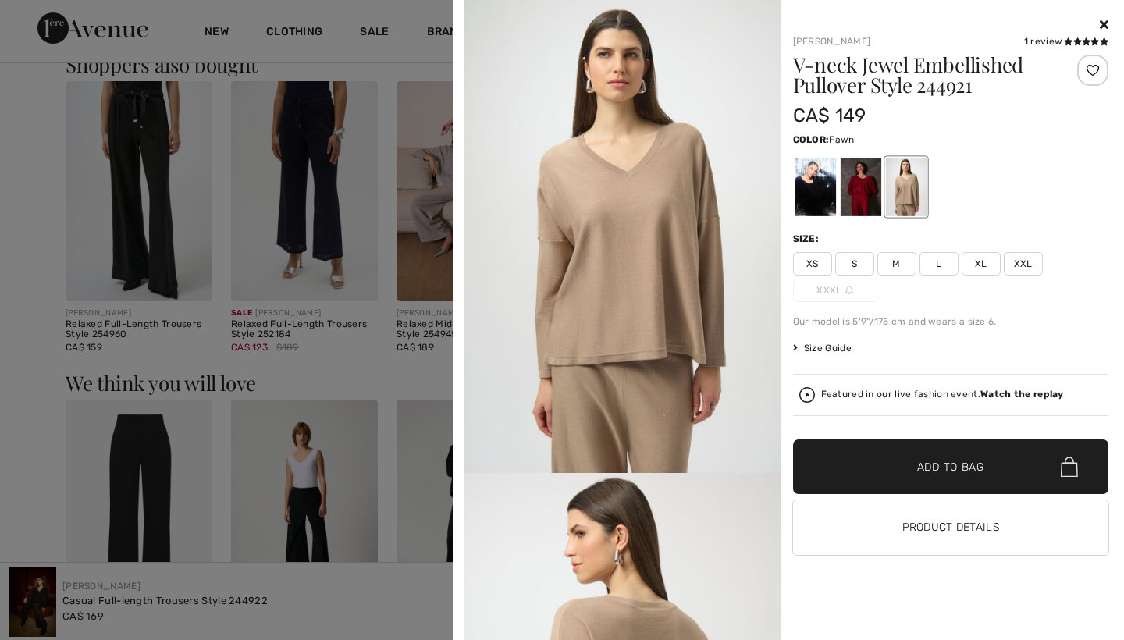
scroll to position [1544, 0]
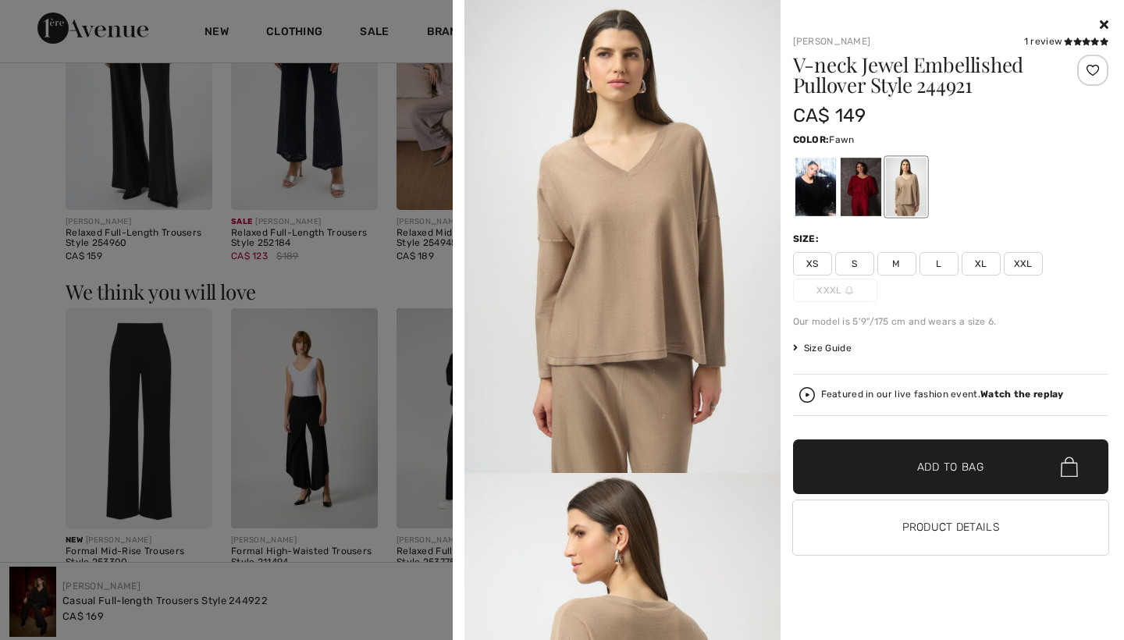
click at [786, 525] on div "Joseph Ribkoff 1 review 1 review V-neck Jewel Embellished Pullover Style 244921…" at bounding box center [944, 328] width 329 height 624
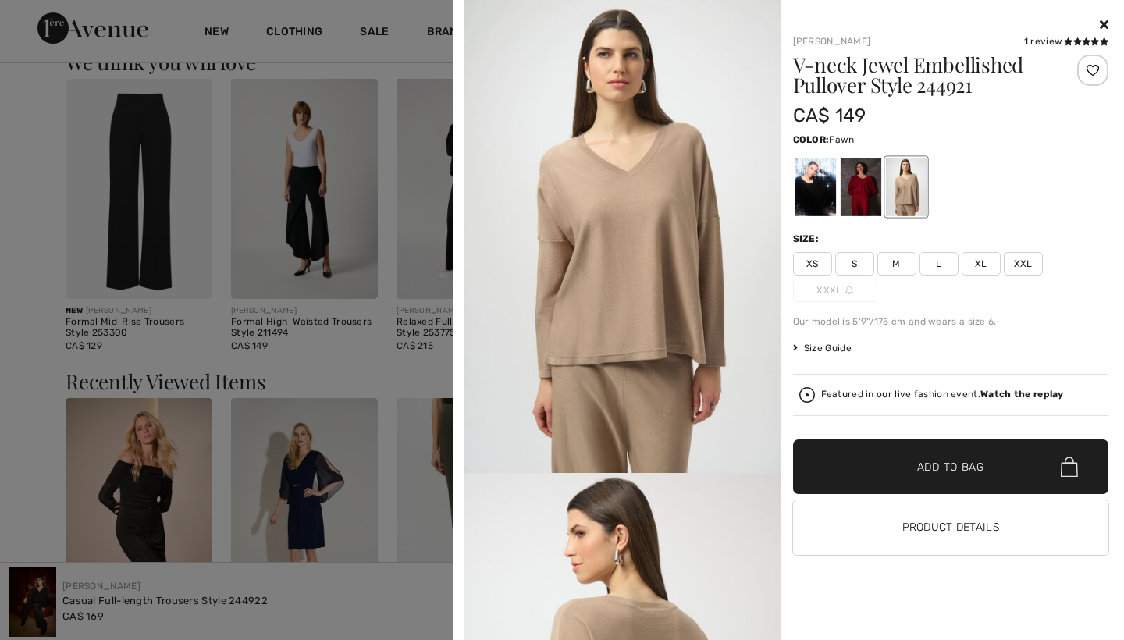
scroll to position [1769, 0]
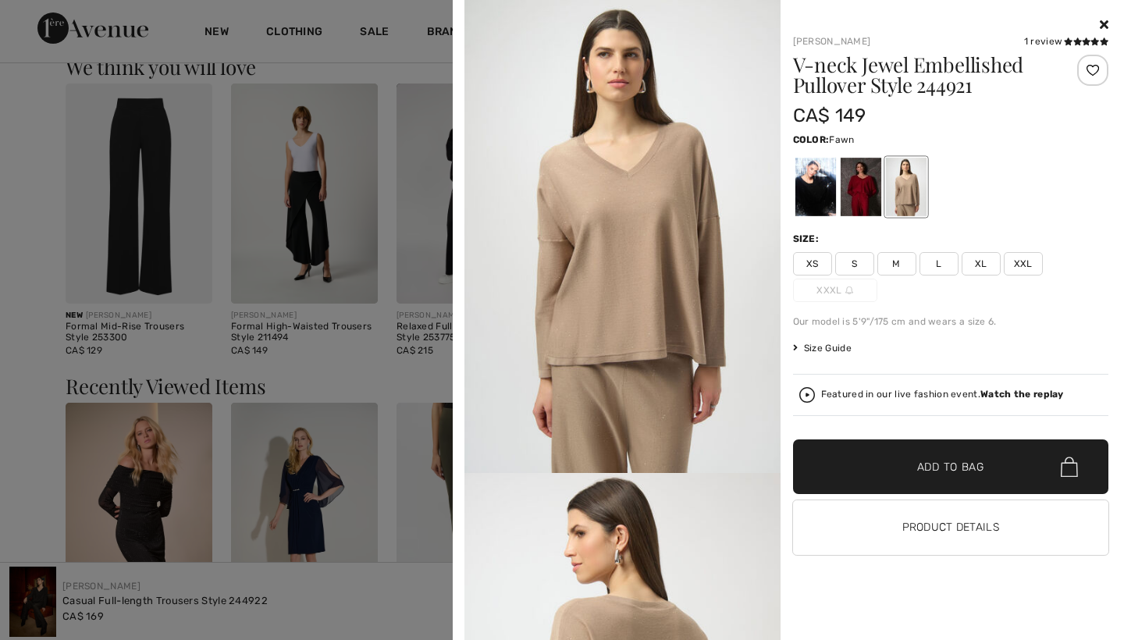
click at [1026, 165] on div at bounding box center [951, 187] width 316 height 65
click at [812, 181] on div at bounding box center [814, 187] width 41 height 59
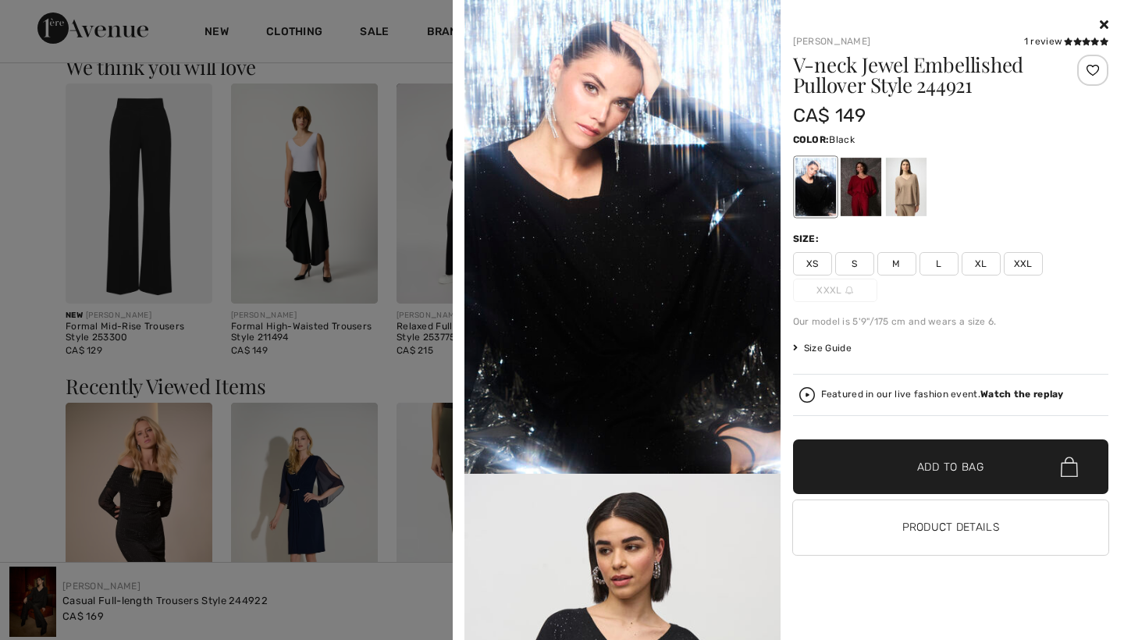
click at [895, 263] on span "M" at bounding box center [896, 263] width 39 height 23
click at [922, 458] on span "✔ Added to Bag Add to Bag" at bounding box center [951, 466] width 316 height 55
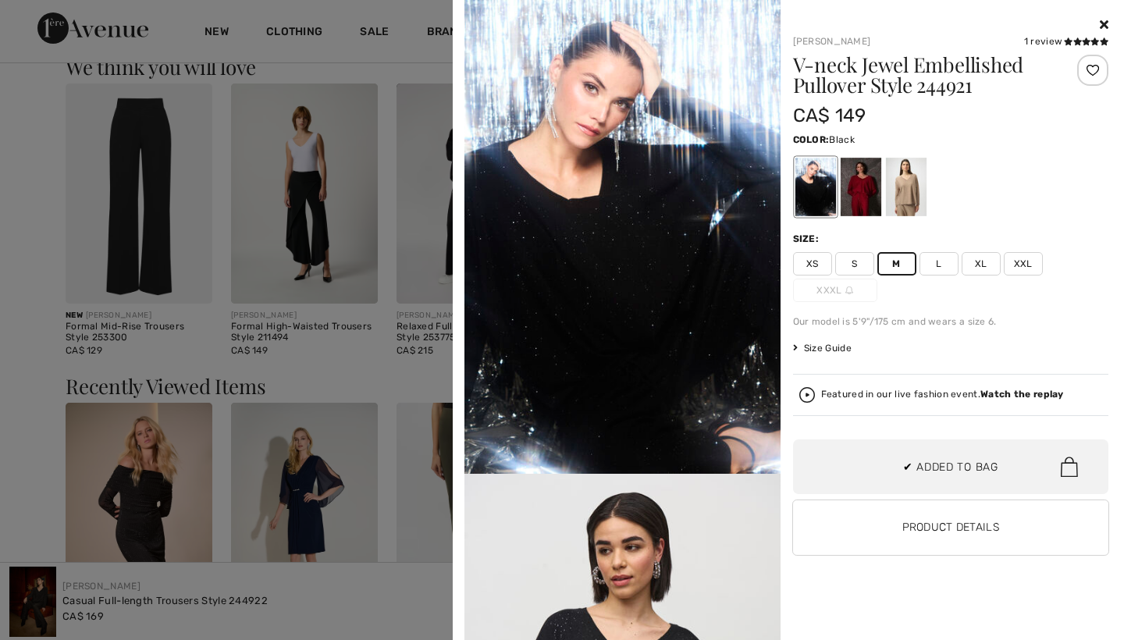
scroll to position [3457, 0]
click at [1074, 41] on icon at bounding box center [1077, 41] width 9 height 8
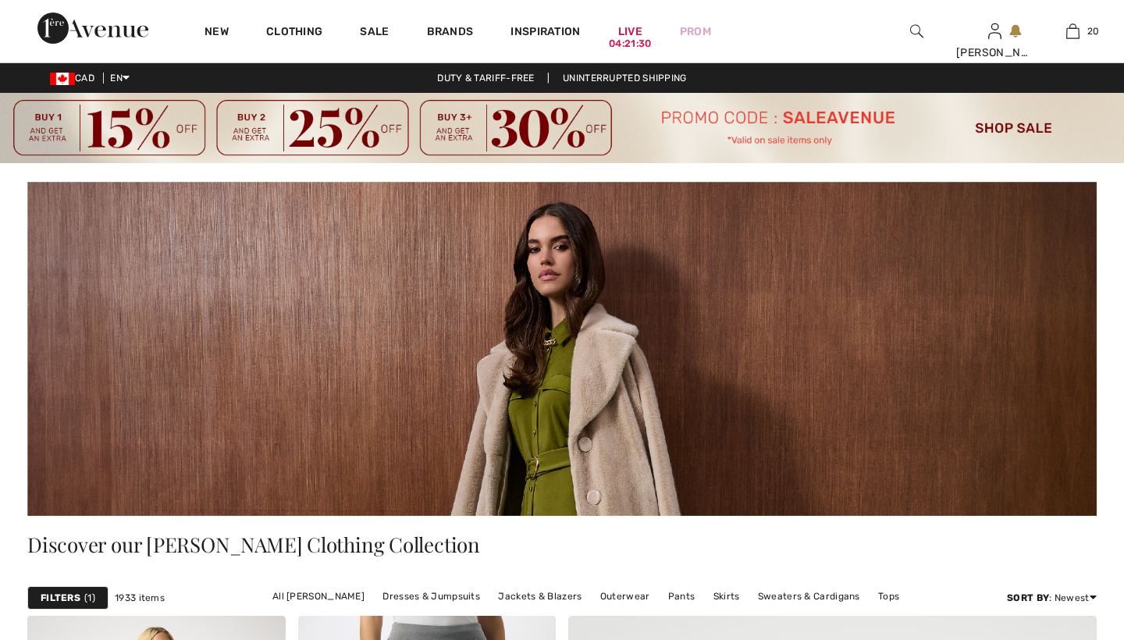
checkbox input "true"
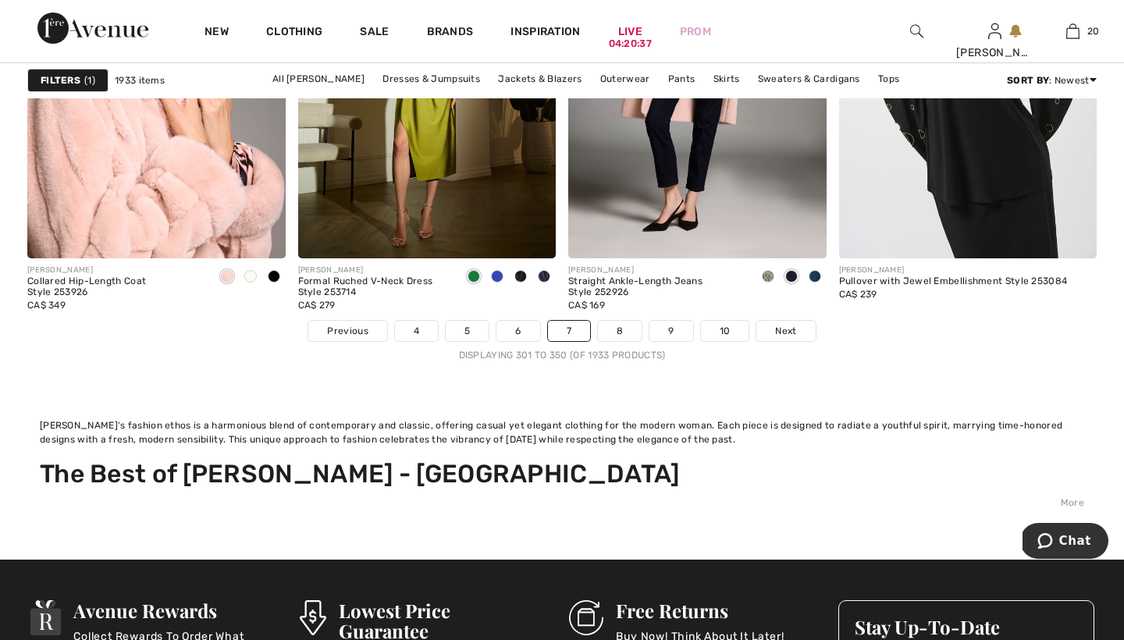
scroll to position [7334, 0]
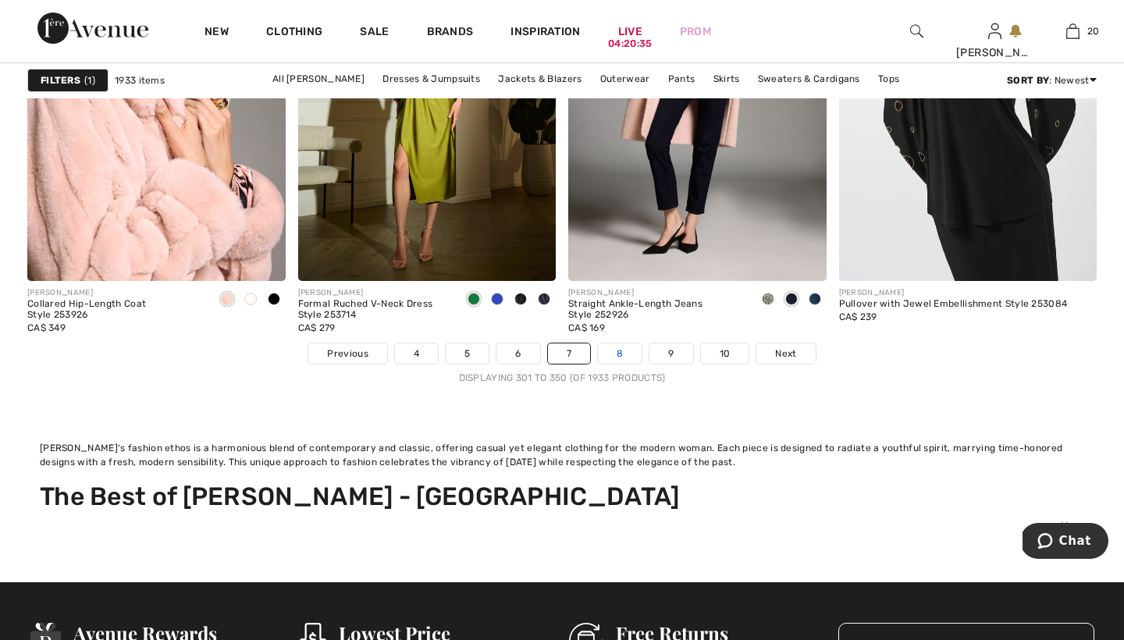
click at [621, 352] on link "8" at bounding box center [620, 353] width 44 height 20
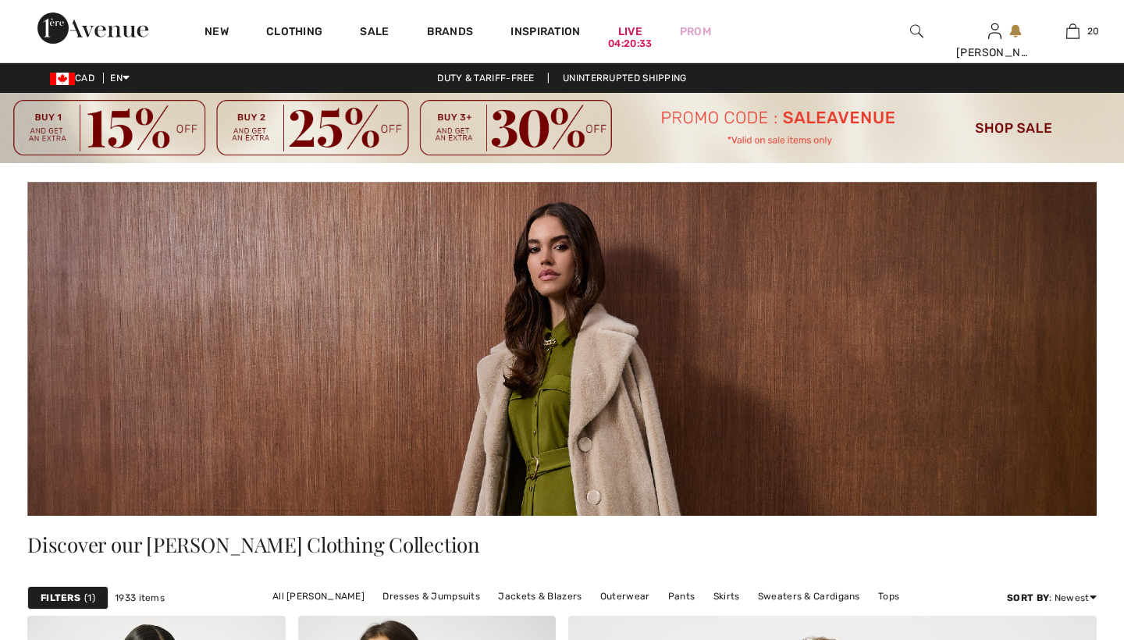
checkbox input "true"
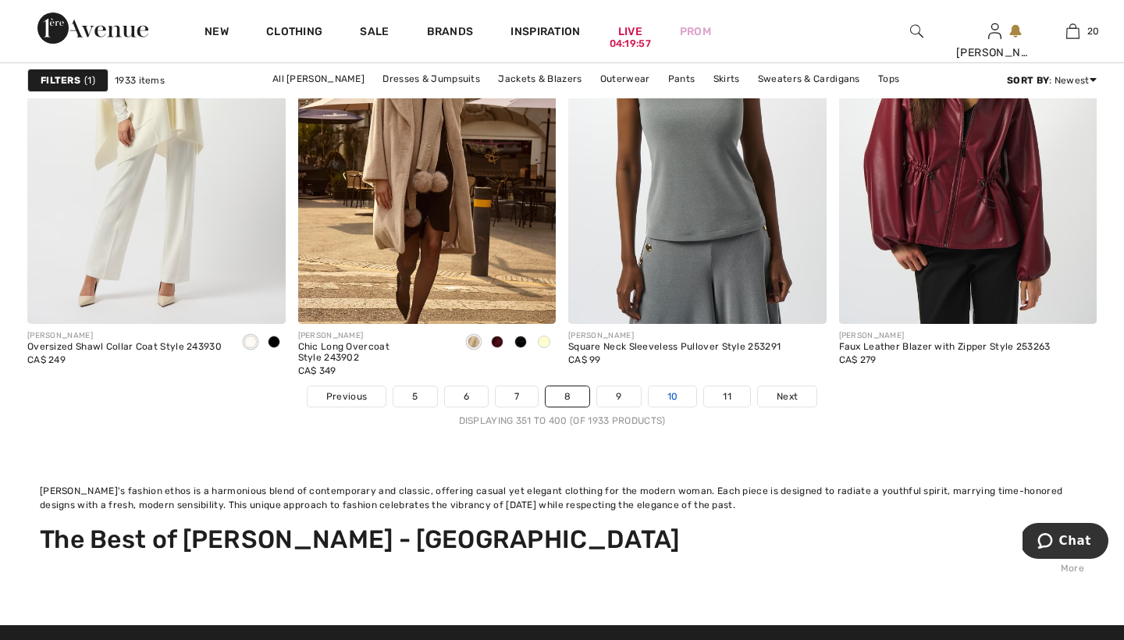
scroll to position [7242, 0]
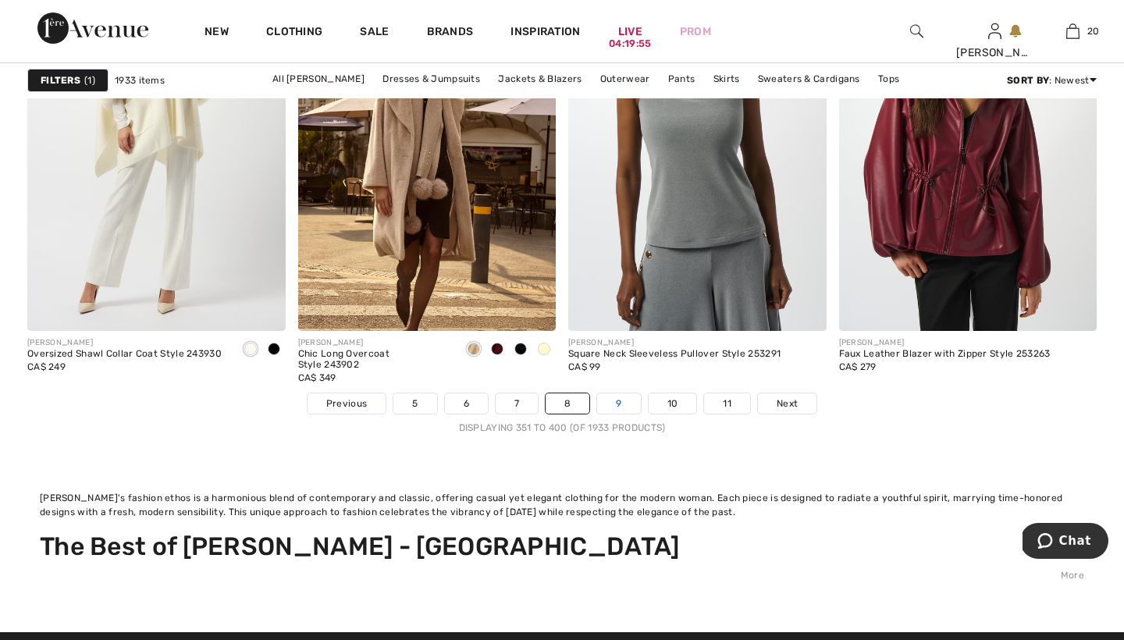
click at [620, 401] on link "9" at bounding box center [618, 403] width 43 height 20
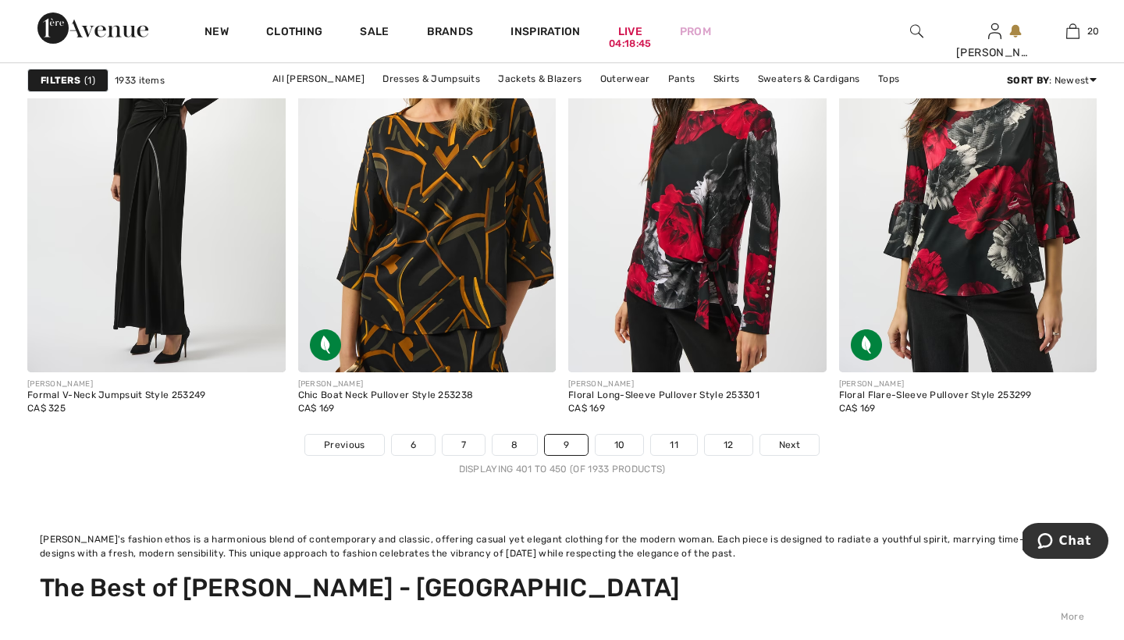
scroll to position [7243, 0]
click at [620, 439] on link "10" at bounding box center [619, 445] width 48 height 20
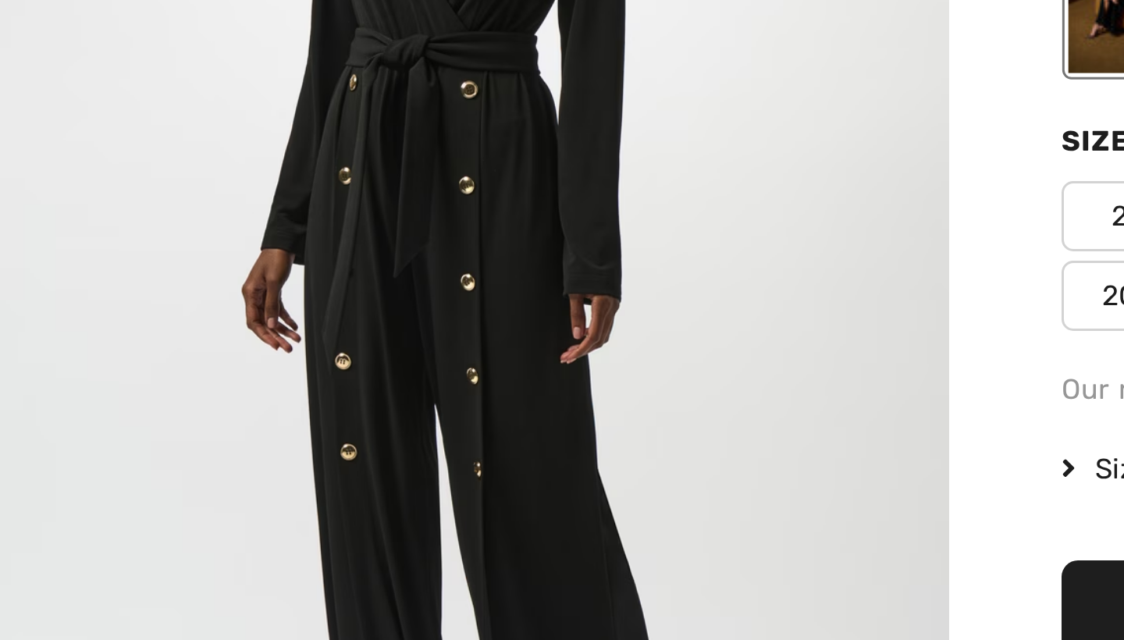
scroll to position [109, 0]
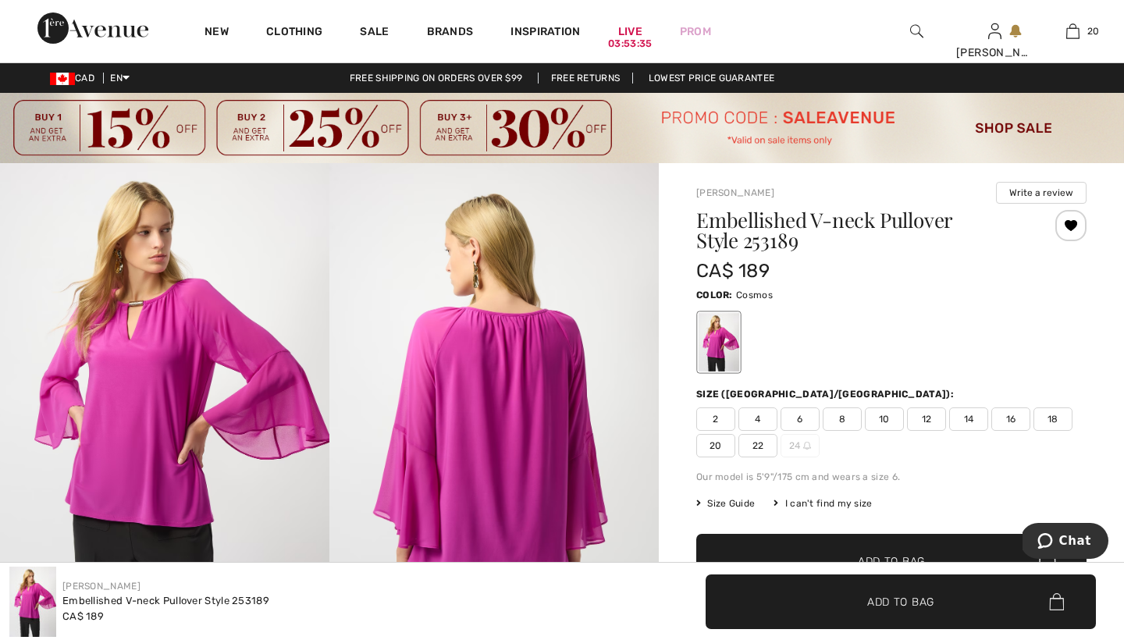
click at [843, 419] on span "8" at bounding box center [842, 418] width 39 height 23
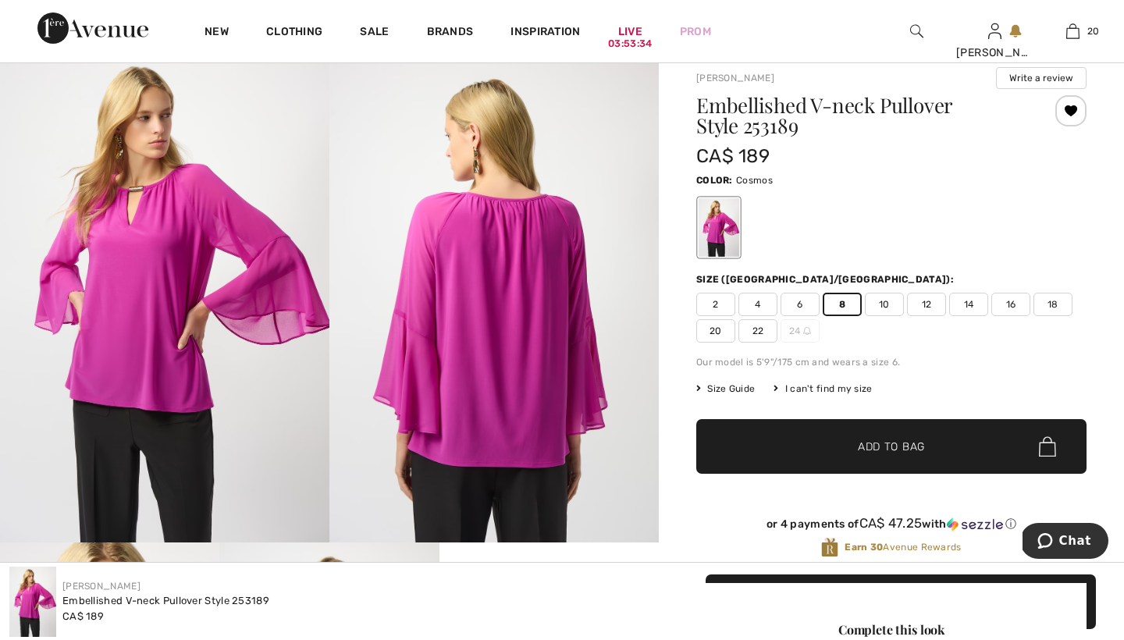
scroll to position [155, 0]
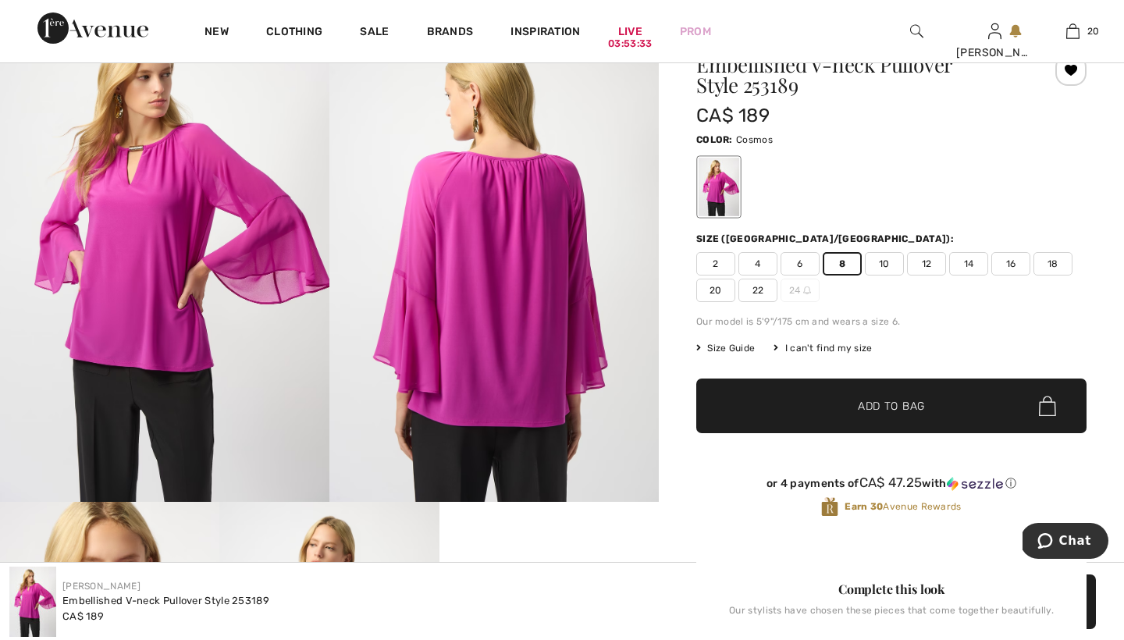
click at [873, 403] on span "Add to Bag" at bounding box center [891, 406] width 67 height 16
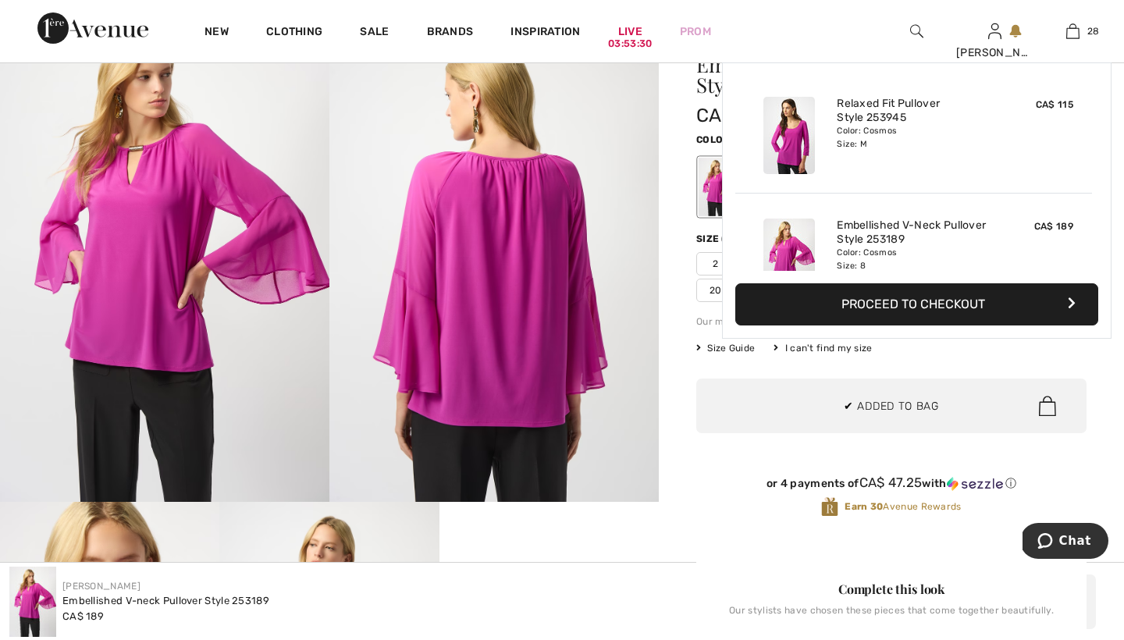
scroll to position [3214, 0]
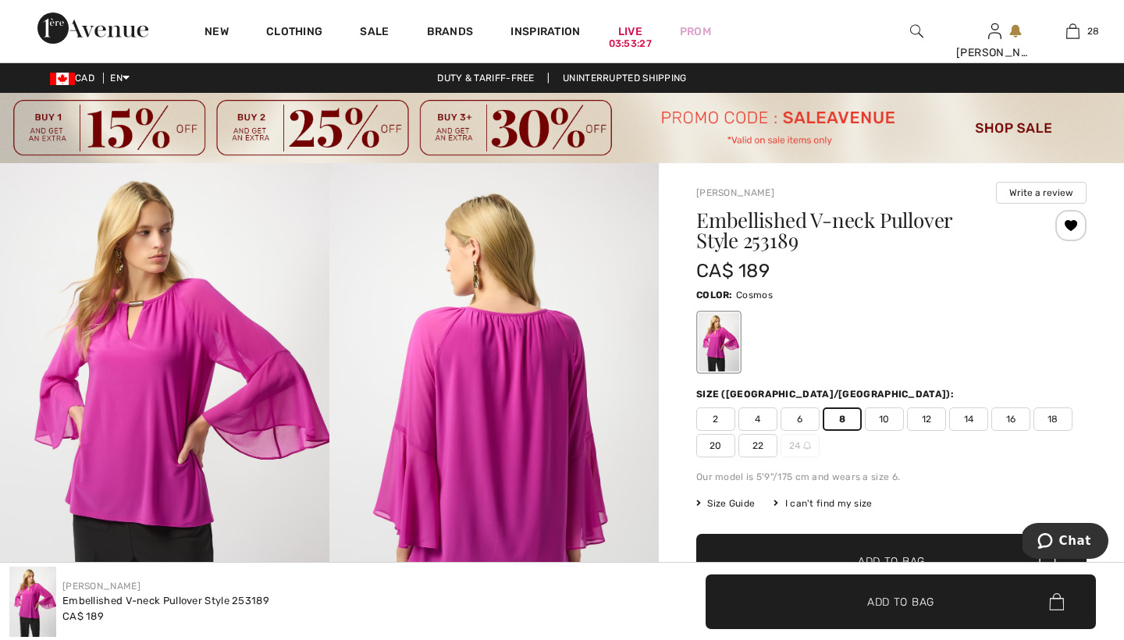
scroll to position [0, 0]
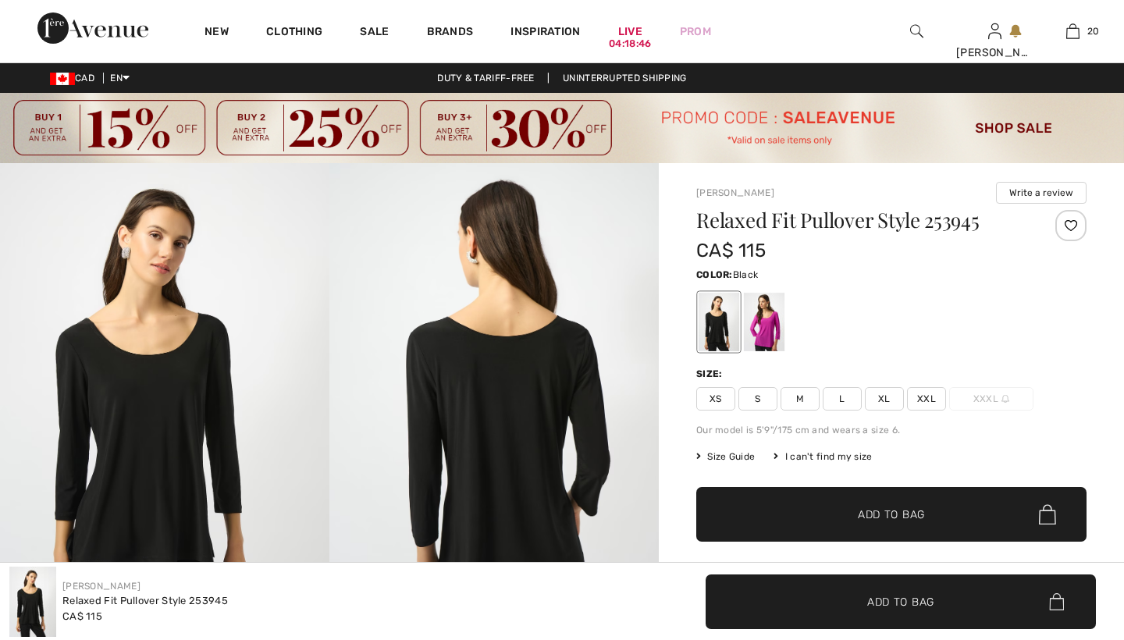
checkbox input "true"
click at [767, 324] on div at bounding box center [764, 322] width 41 height 59
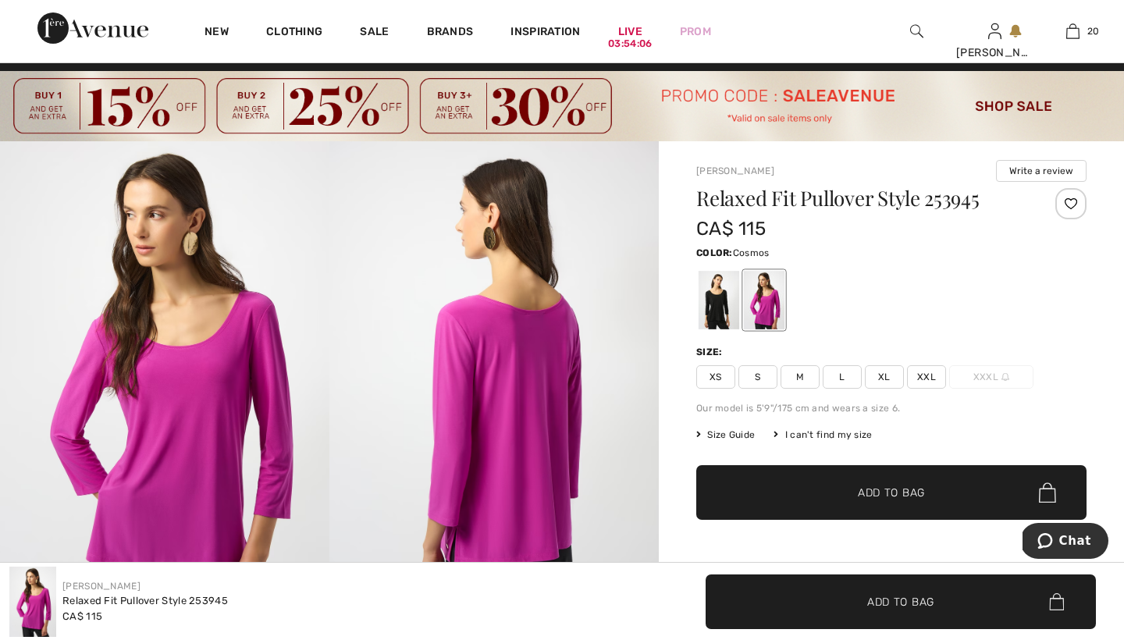
scroll to position [20, 0]
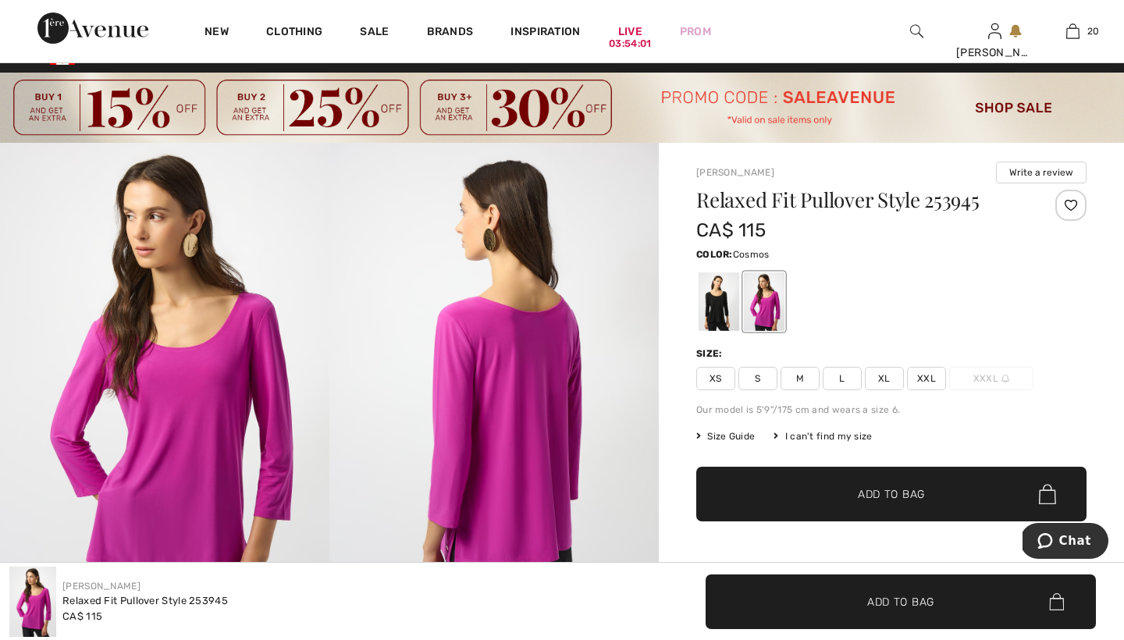
click at [800, 378] on span "M" at bounding box center [799, 378] width 39 height 23
click at [871, 490] on span "Add to Bag" at bounding box center [891, 494] width 67 height 16
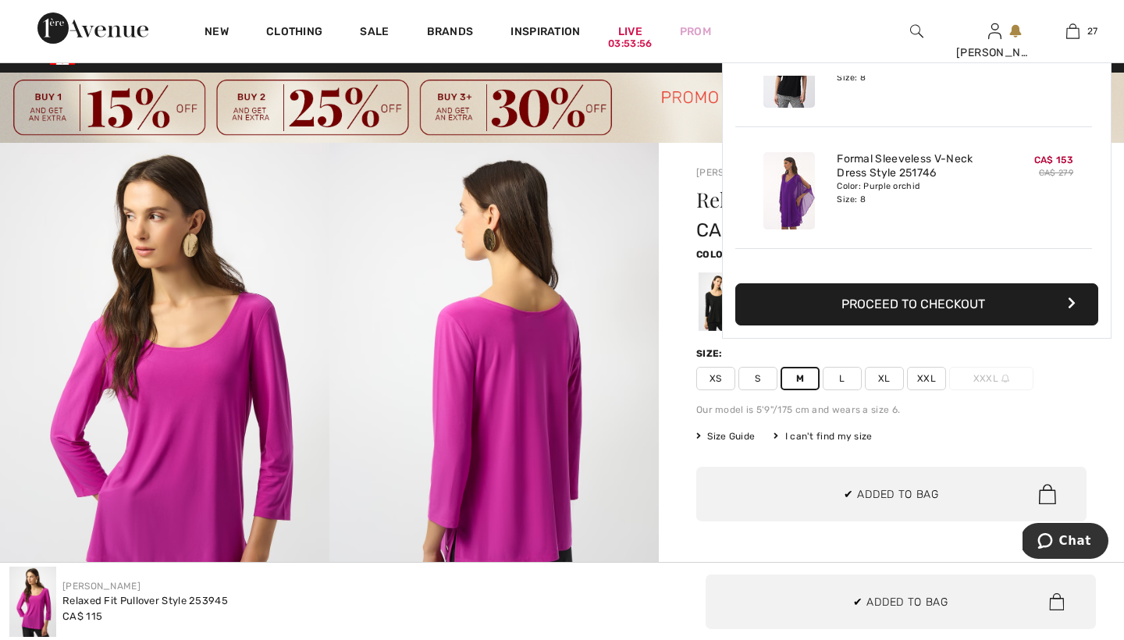
scroll to position [3092, 0]
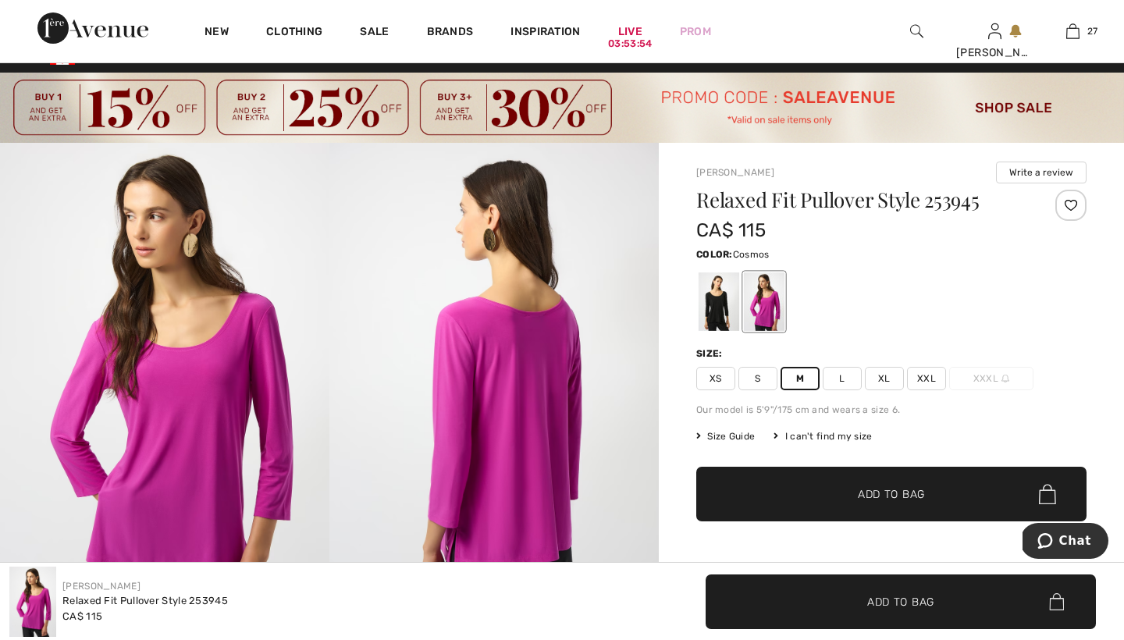
click at [673, 357] on div "Joseph Ribkoff Write a review Relaxed Fit Pullover Style 253945 CA$ 115 Color: …" at bounding box center [891, 586] width 465 height 886
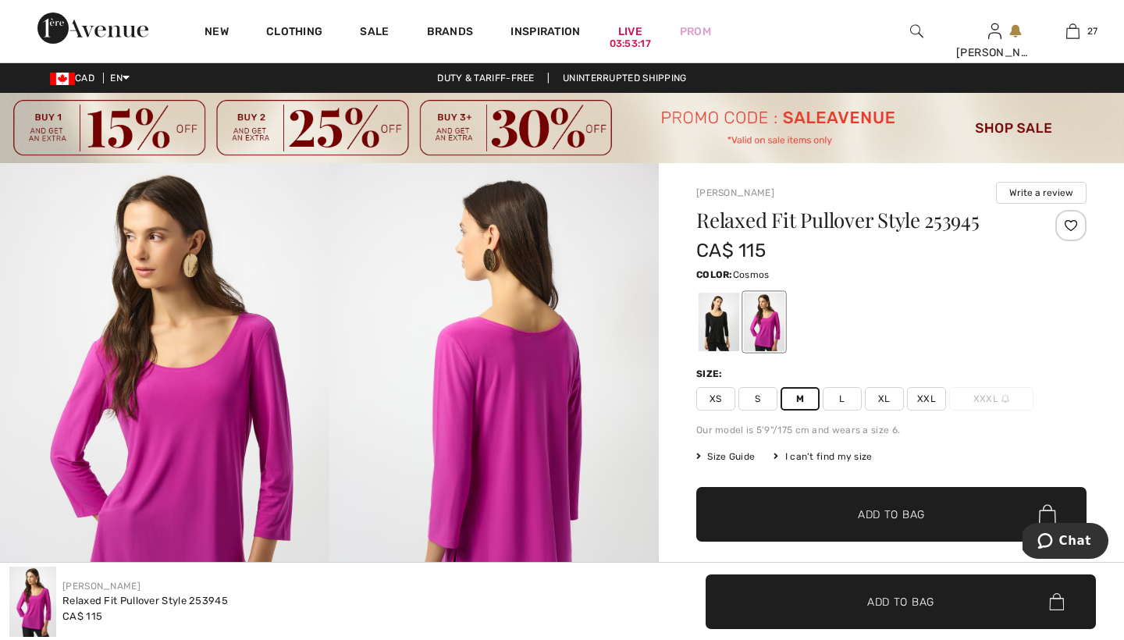
scroll to position [0, 0]
click at [719, 316] on div at bounding box center [719, 322] width 41 height 59
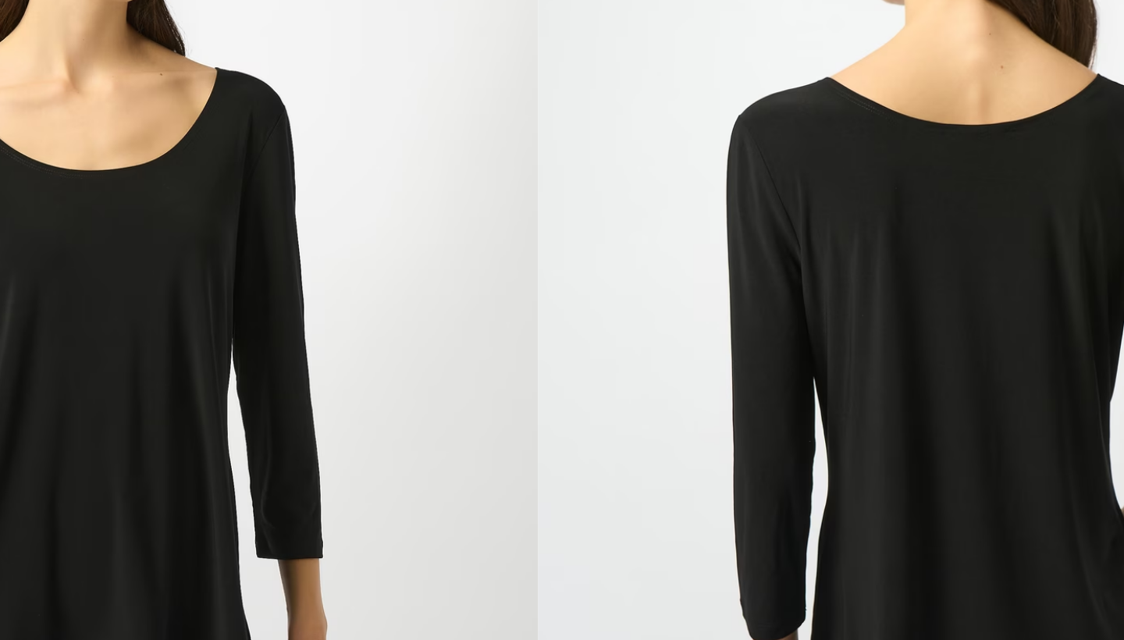
scroll to position [194, 0]
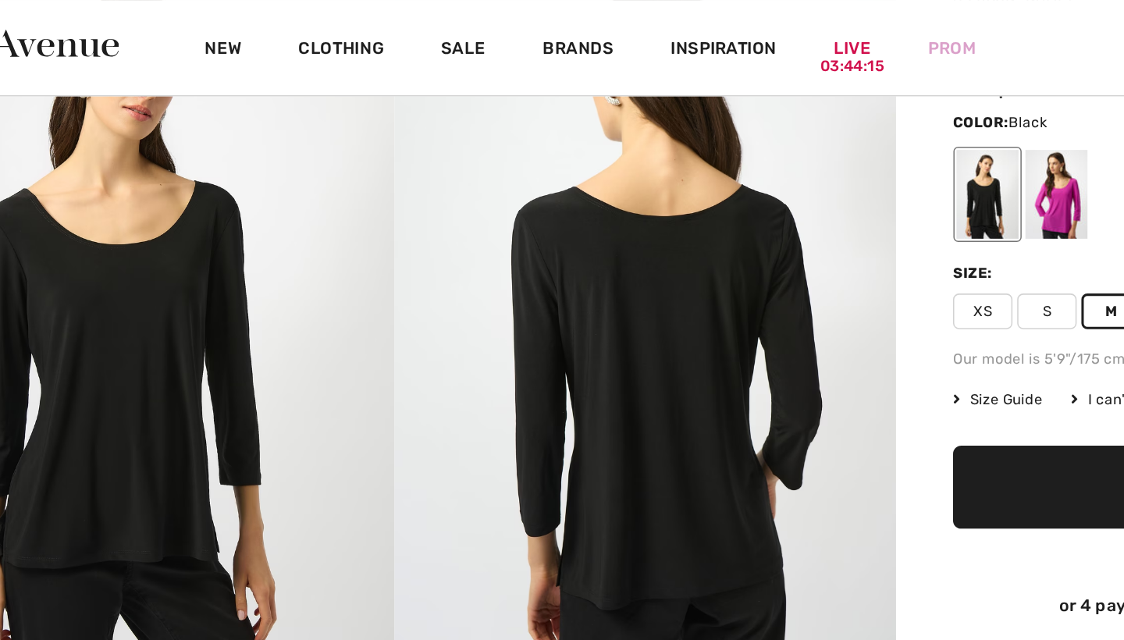
click at [403, 193] on img at bounding box center [493, 216] width 329 height 494
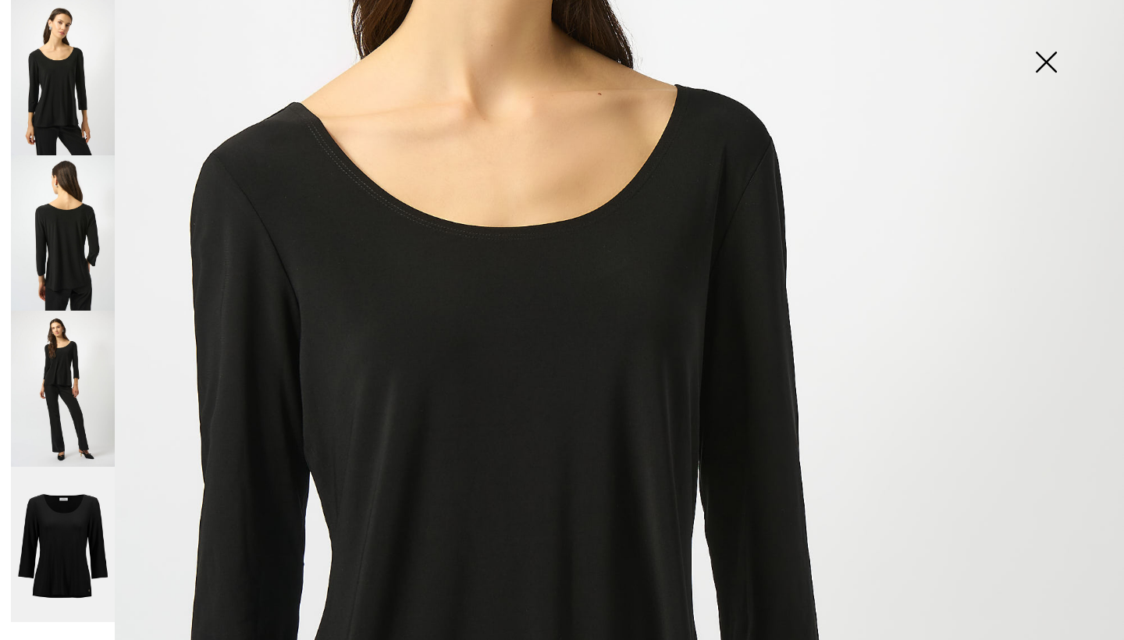
scroll to position [427, 0]
click at [1045, 60] on img at bounding box center [1046, 63] width 78 height 80
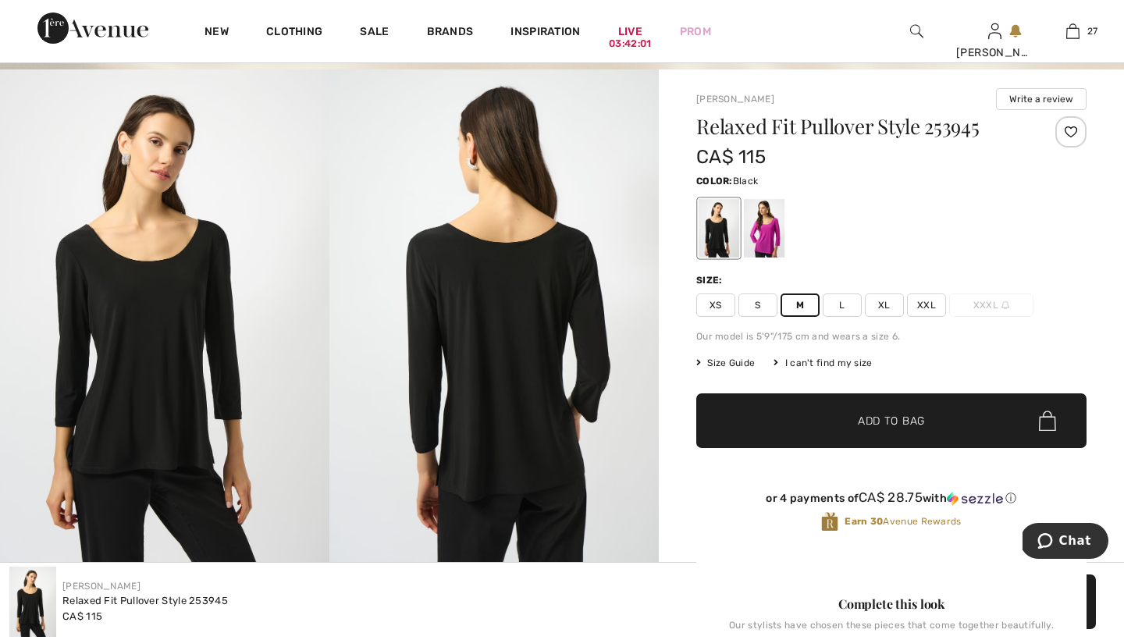
click at [871, 415] on span "Add to Bag" at bounding box center [891, 421] width 67 height 16
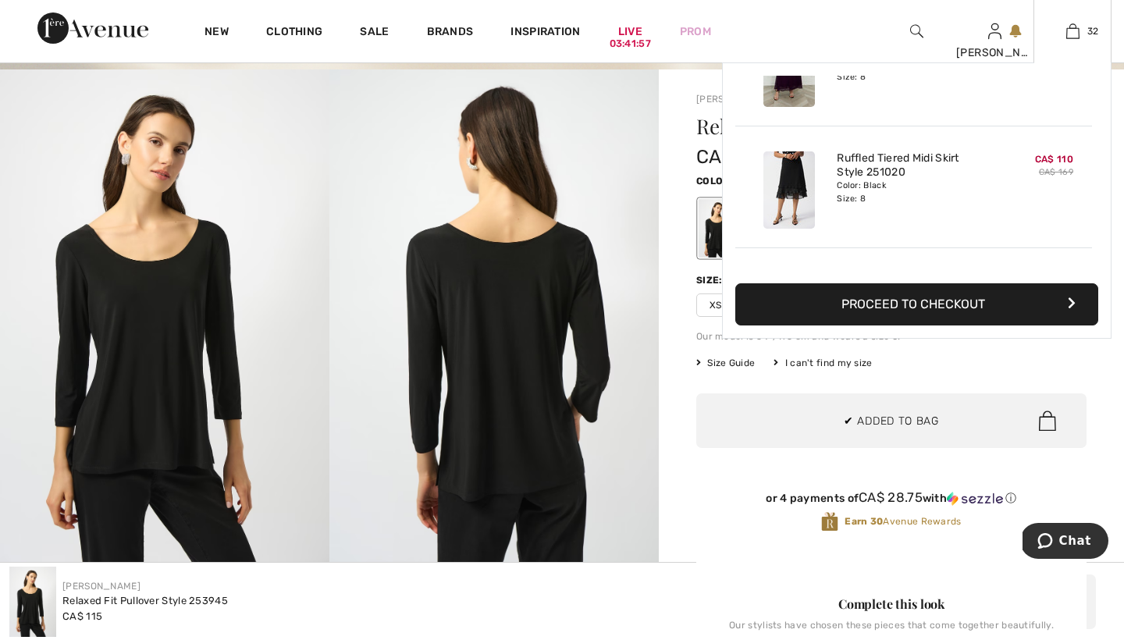
scroll to position [3701, 0]
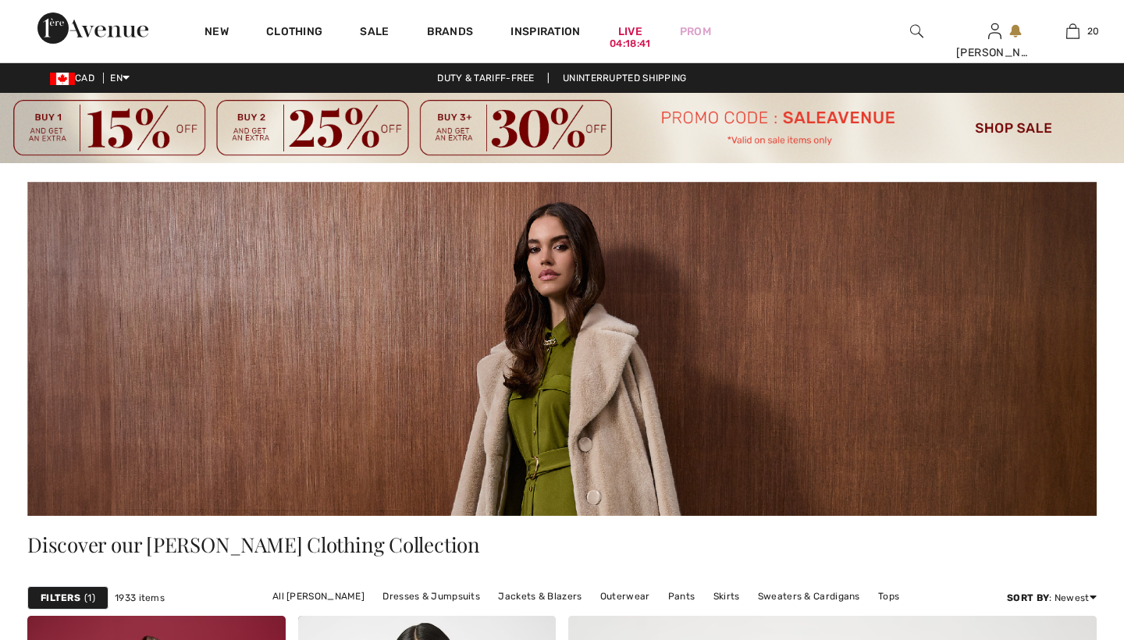
checkbox input "true"
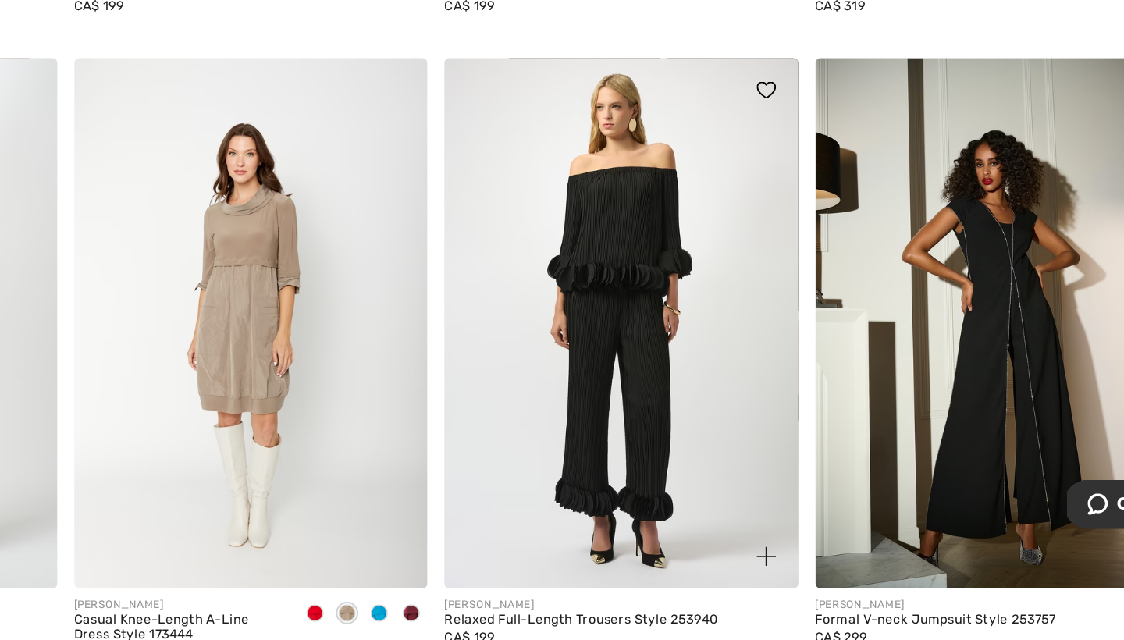
scroll to position [6970, 0]
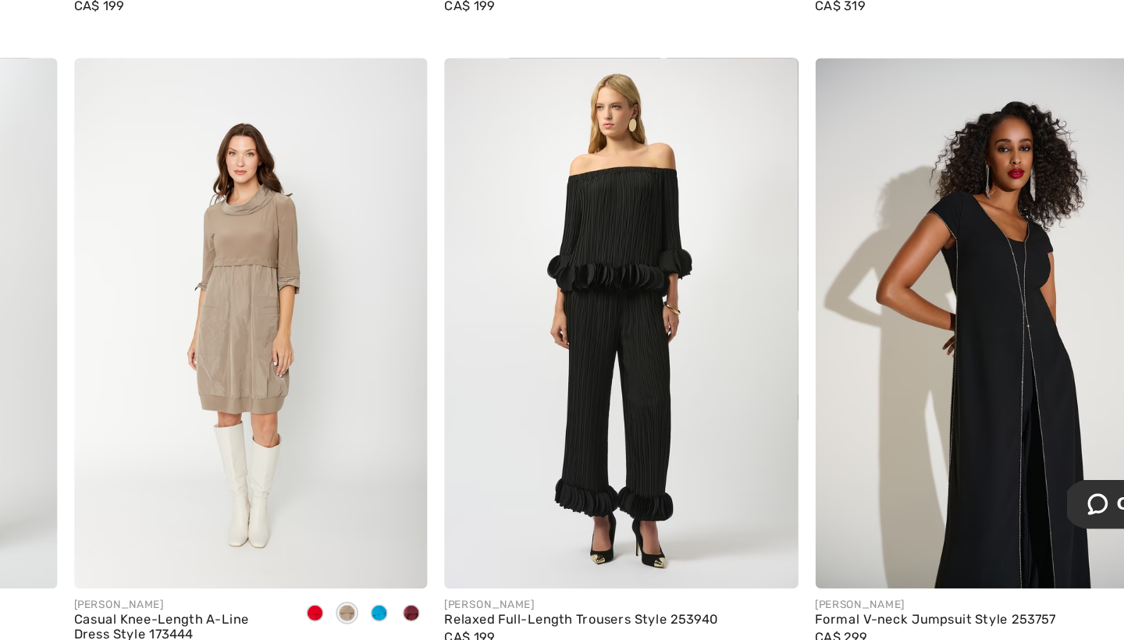
click at [839, 215] on img at bounding box center [968, 408] width 258 height 387
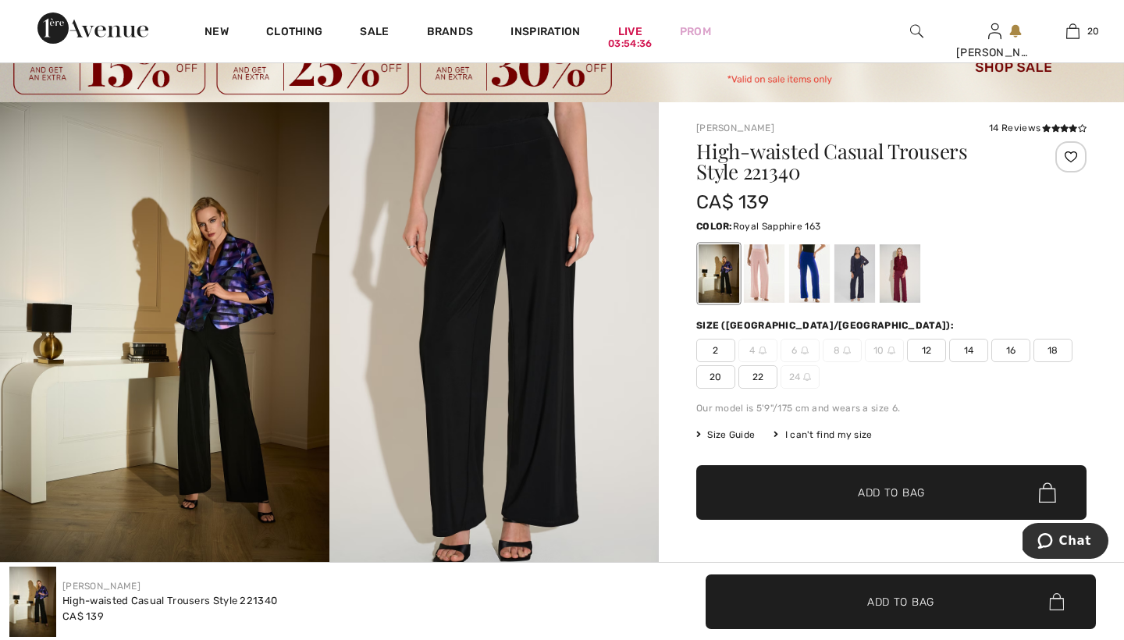
scroll to position [61, 0]
click at [761, 268] on div at bounding box center [764, 273] width 41 height 59
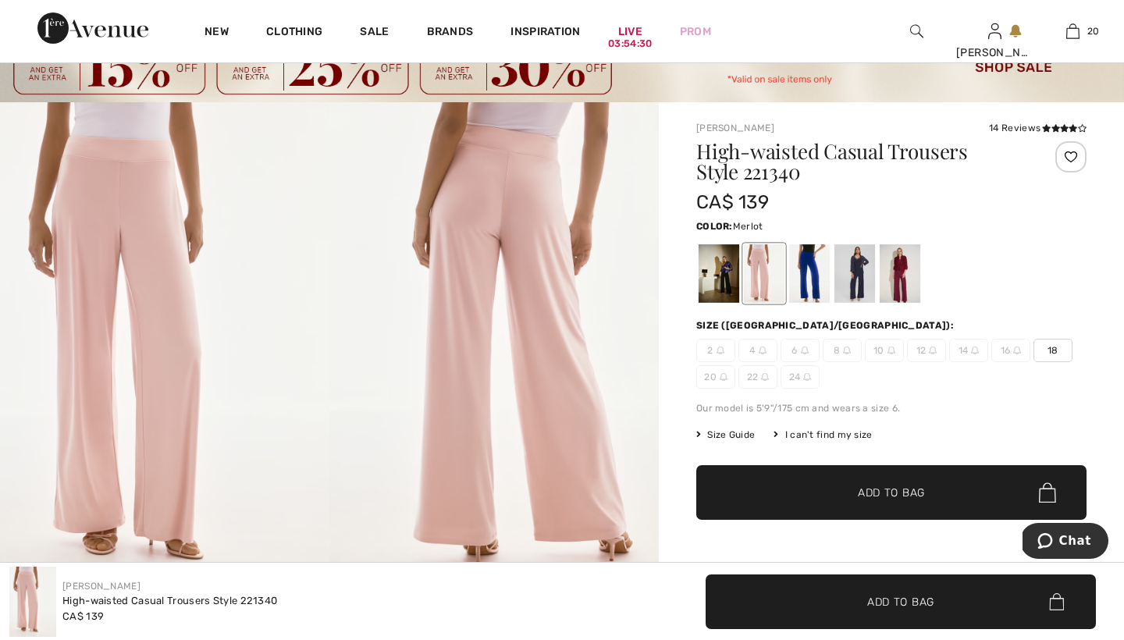
click at [910, 268] on div at bounding box center [900, 273] width 41 height 59
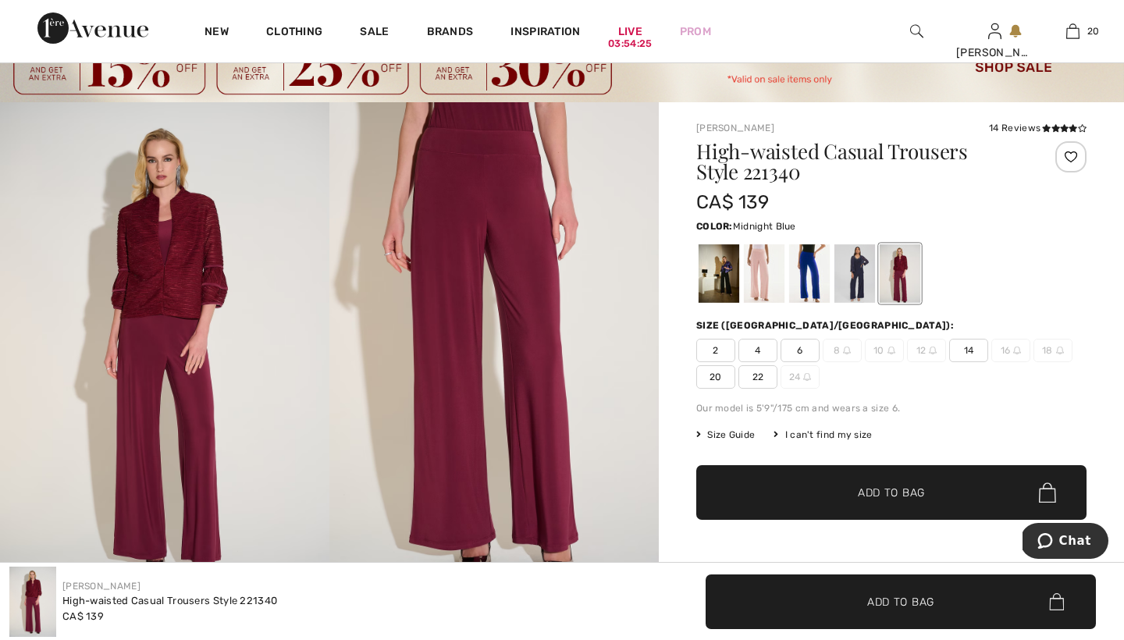
click at [859, 271] on div at bounding box center [854, 273] width 41 height 59
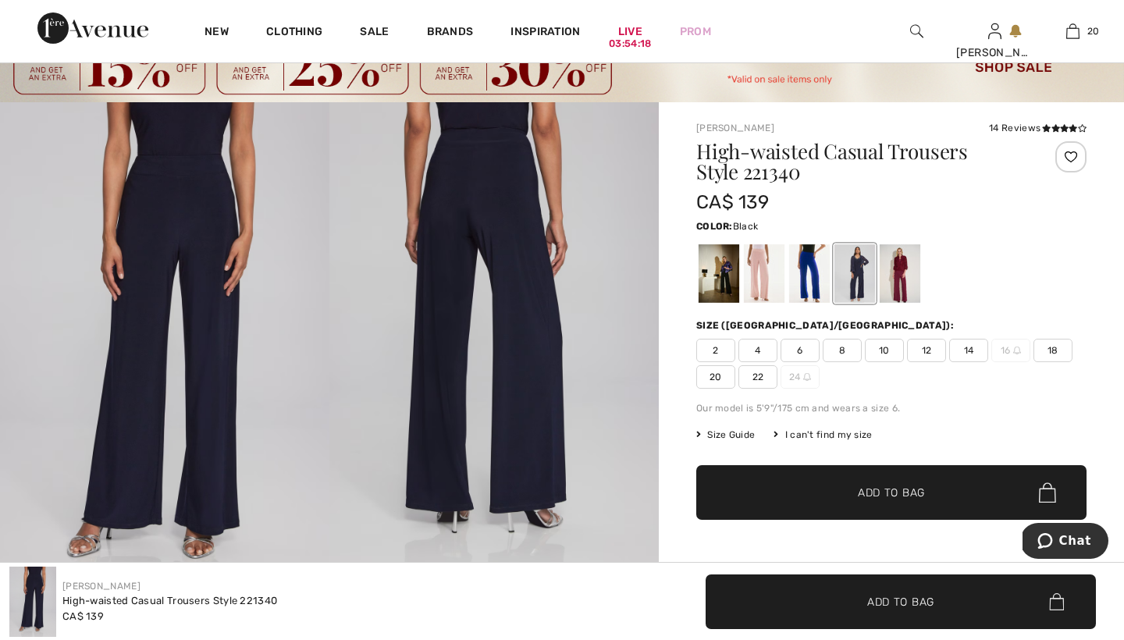
click at [721, 275] on div at bounding box center [719, 273] width 41 height 59
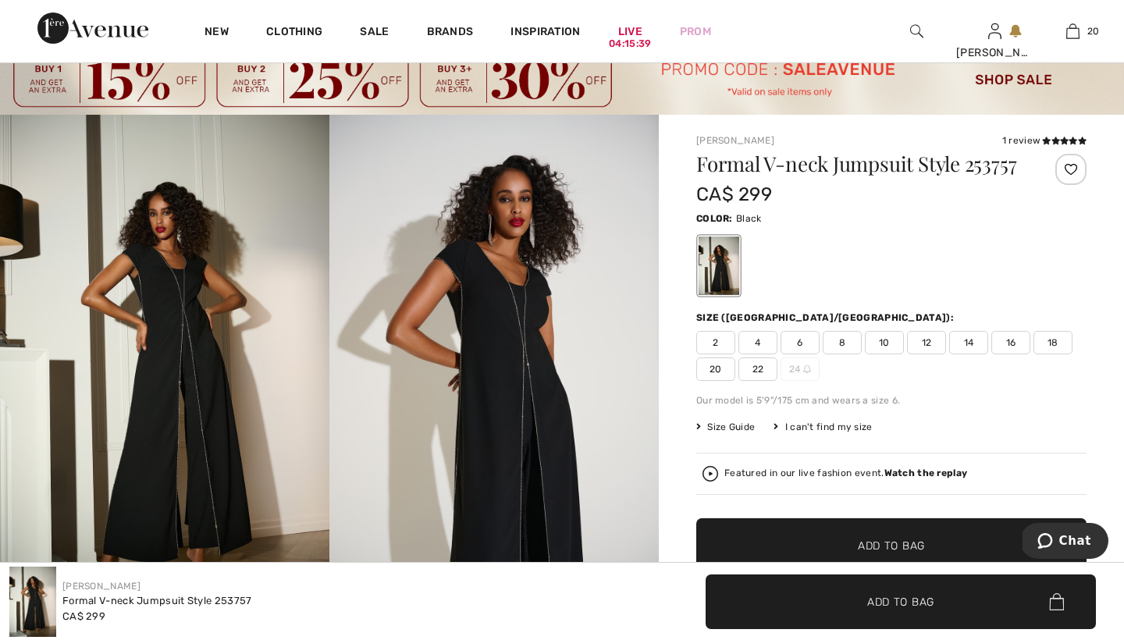
scroll to position [19, 0]
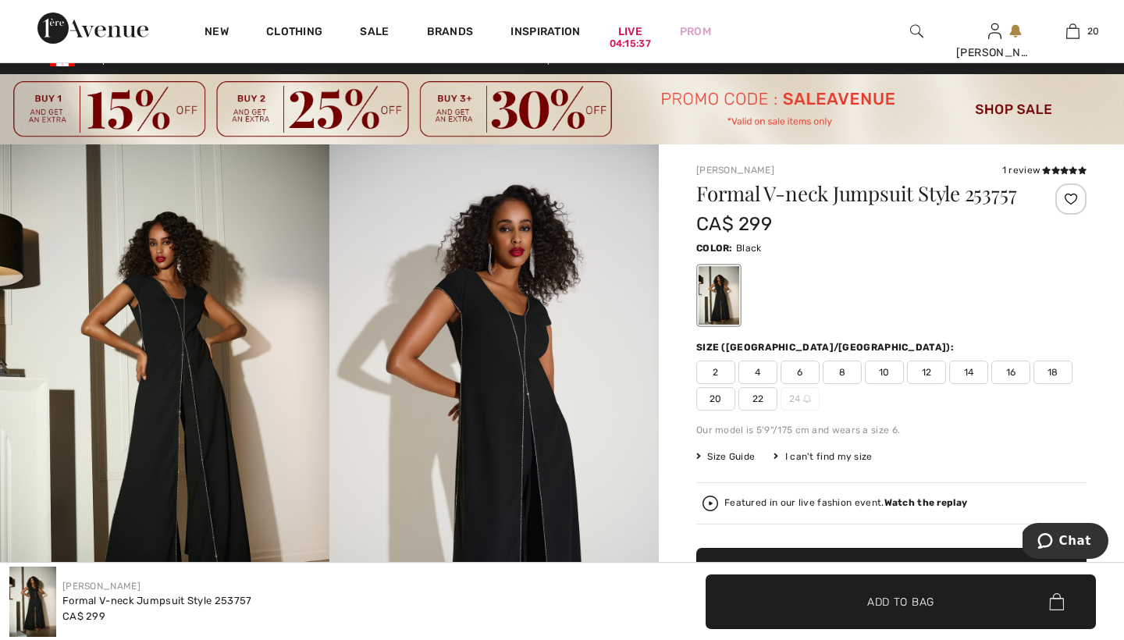
click at [842, 368] on span "8" at bounding box center [842, 372] width 39 height 23
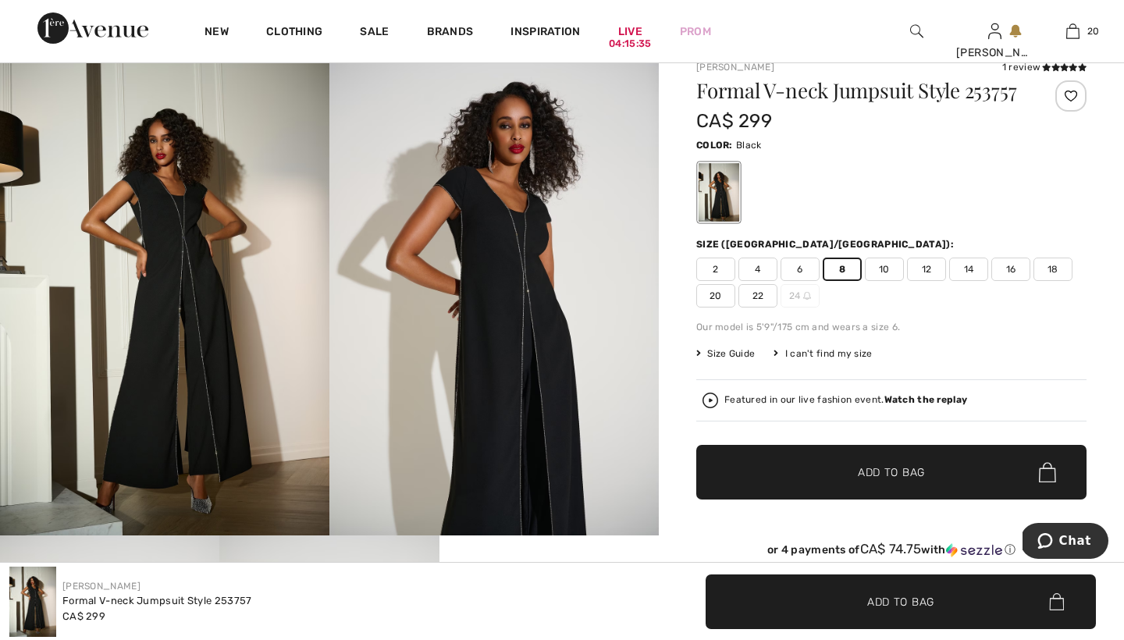
scroll to position [208, 0]
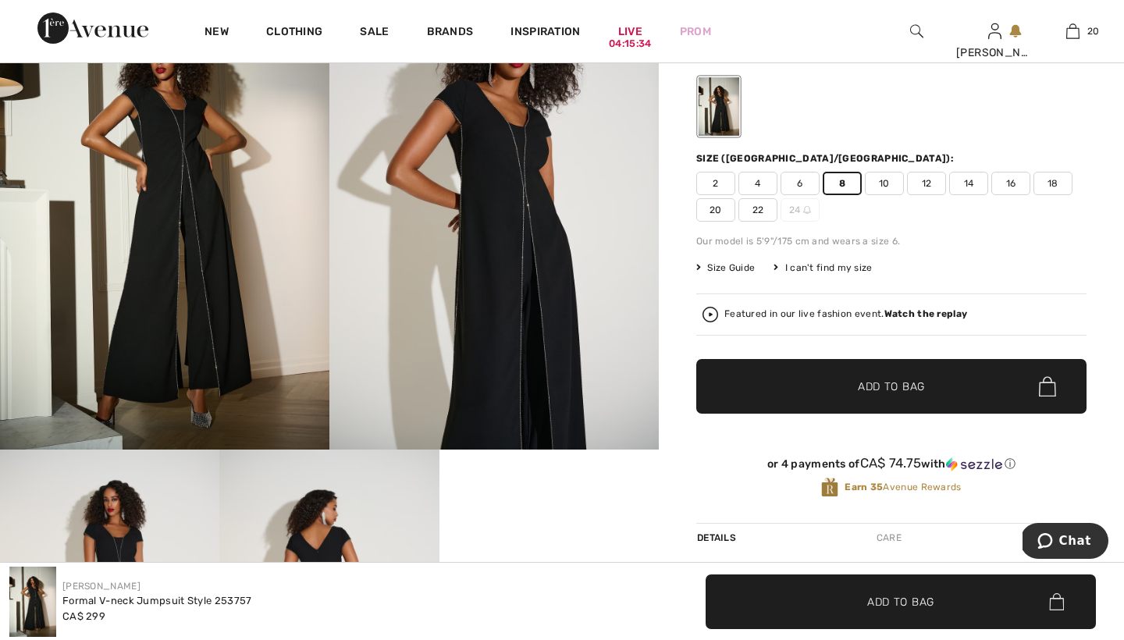
click at [879, 387] on span "Add to Bag" at bounding box center [891, 387] width 67 height 16
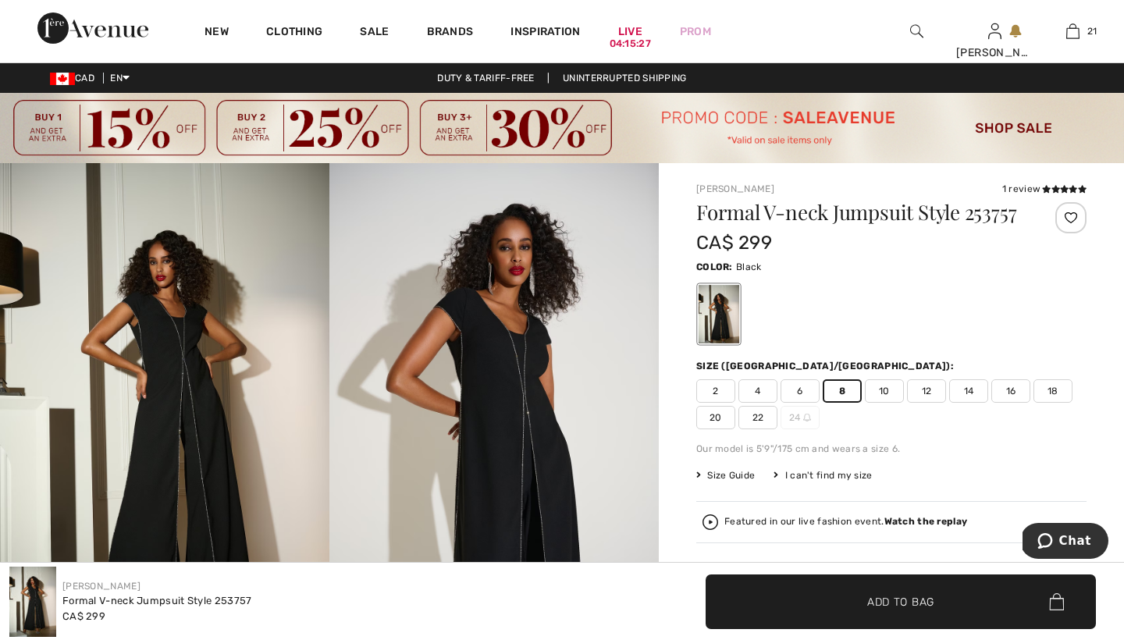
scroll to position [0, 0]
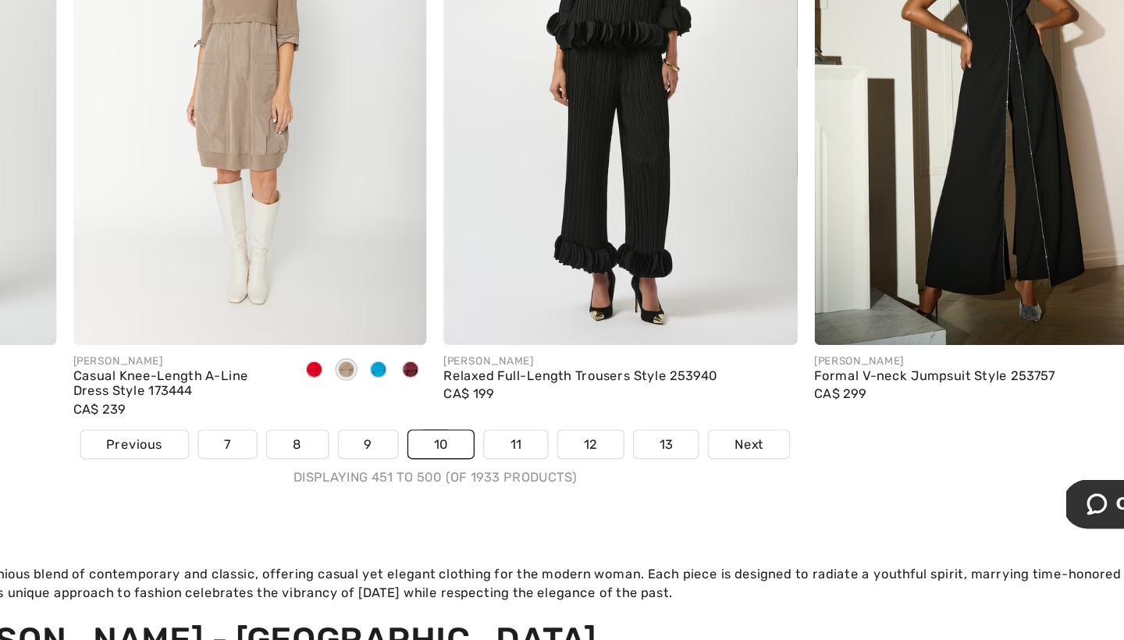
scroll to position [7192, 0]
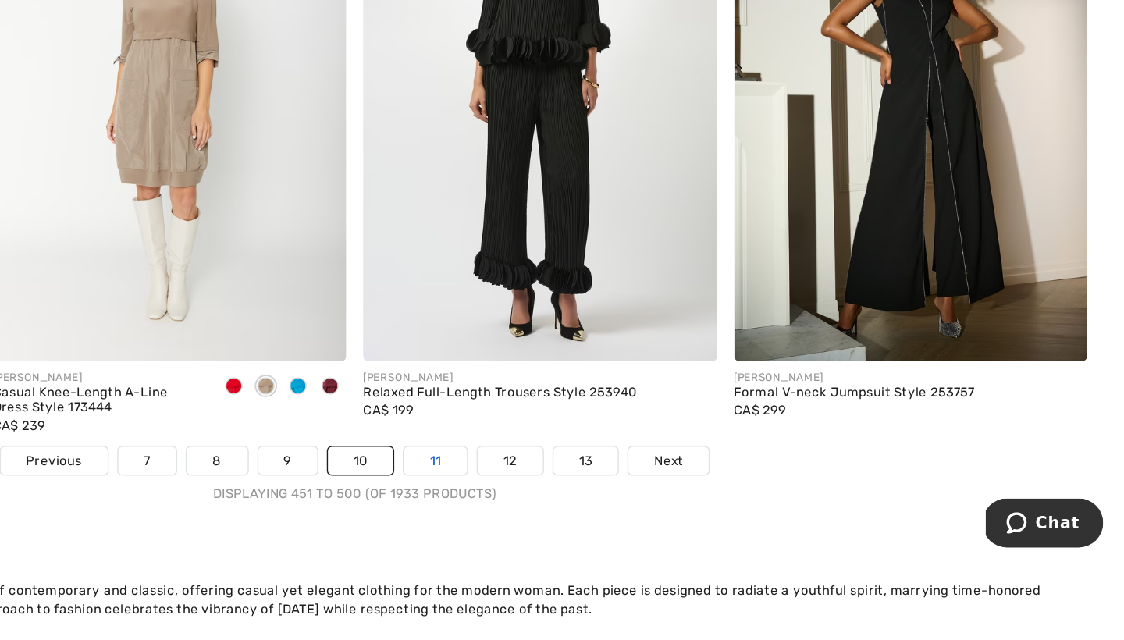
click at [598, 485] on link "11" at bounding box center [621, 495] width 46 height 20
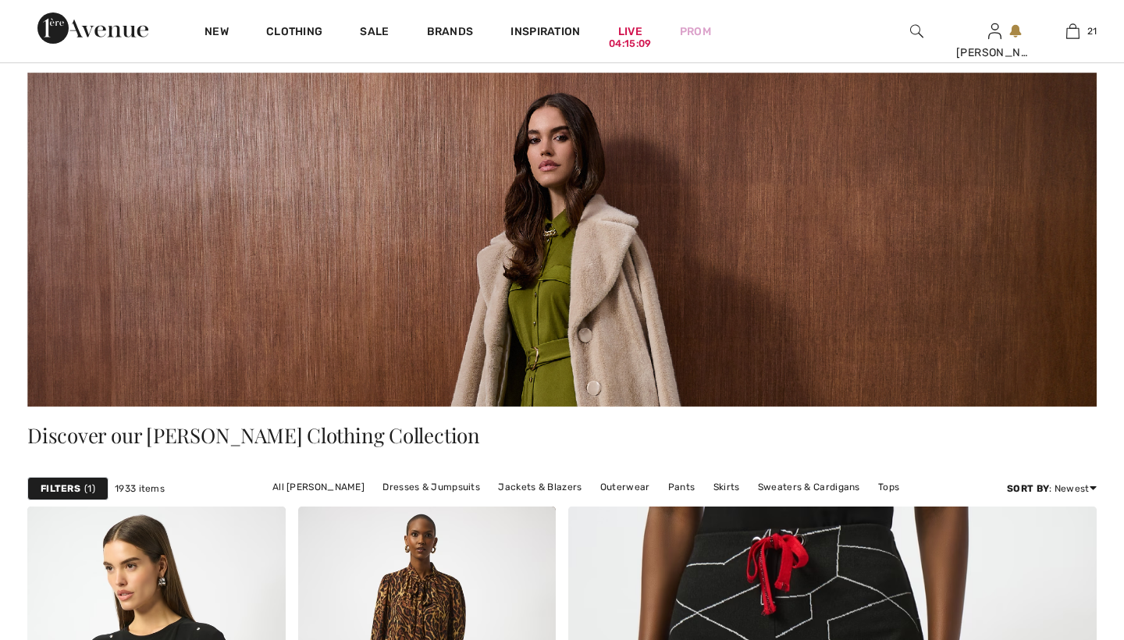
checkbox input "true"
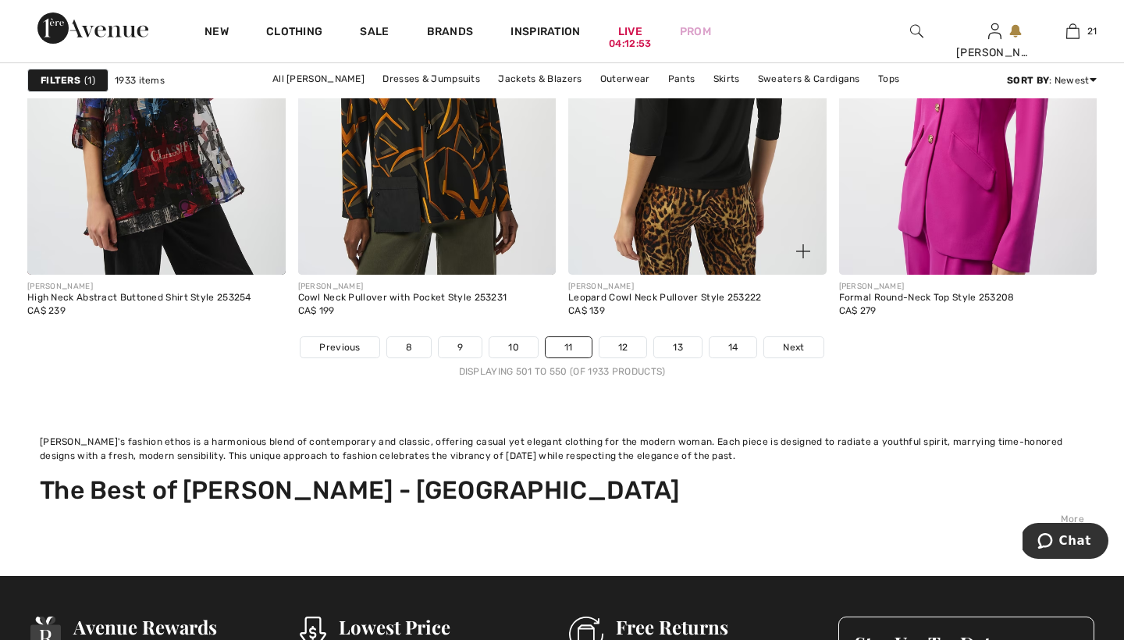
scroll to position [7300, 0]
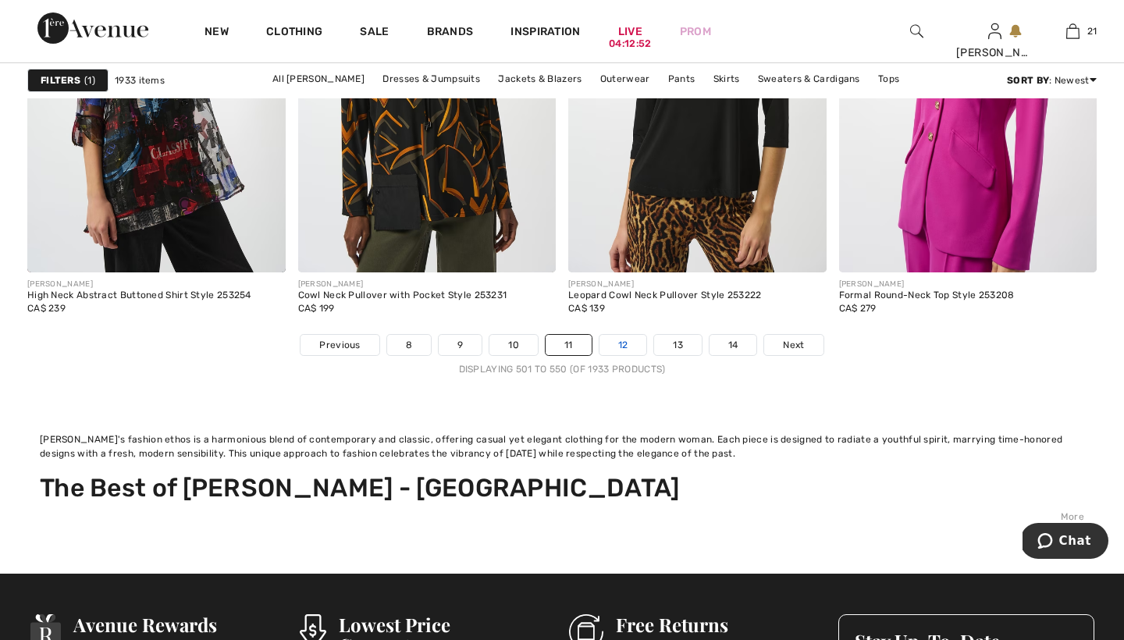
click at [621, 341] on link "12" at bounding box center [623, 345] width 48 height 20
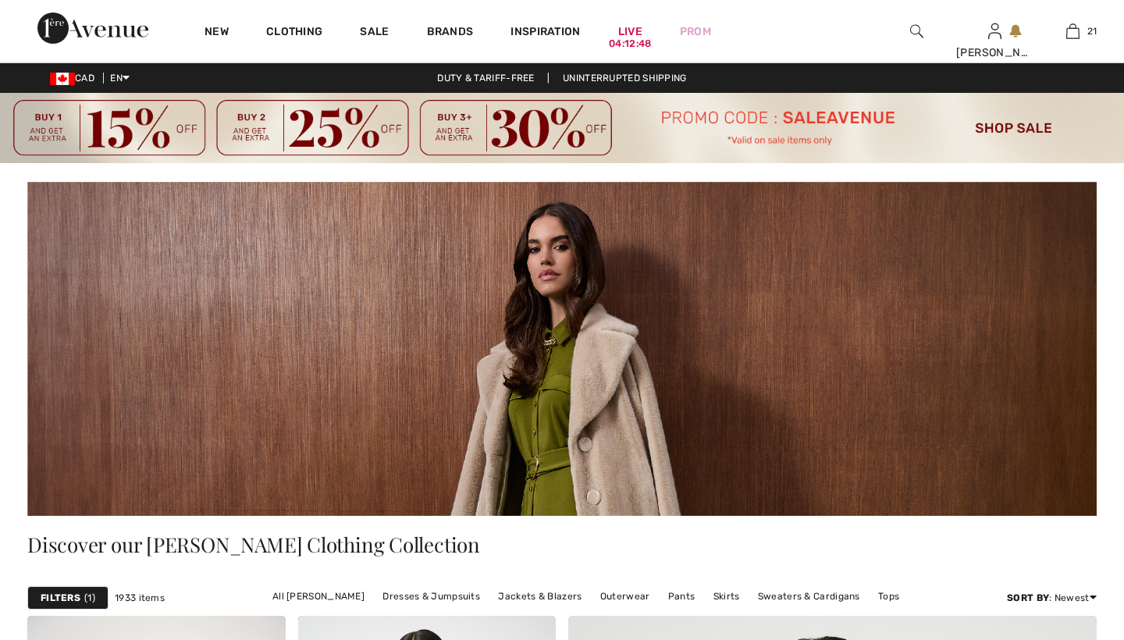
checkbox input "true"
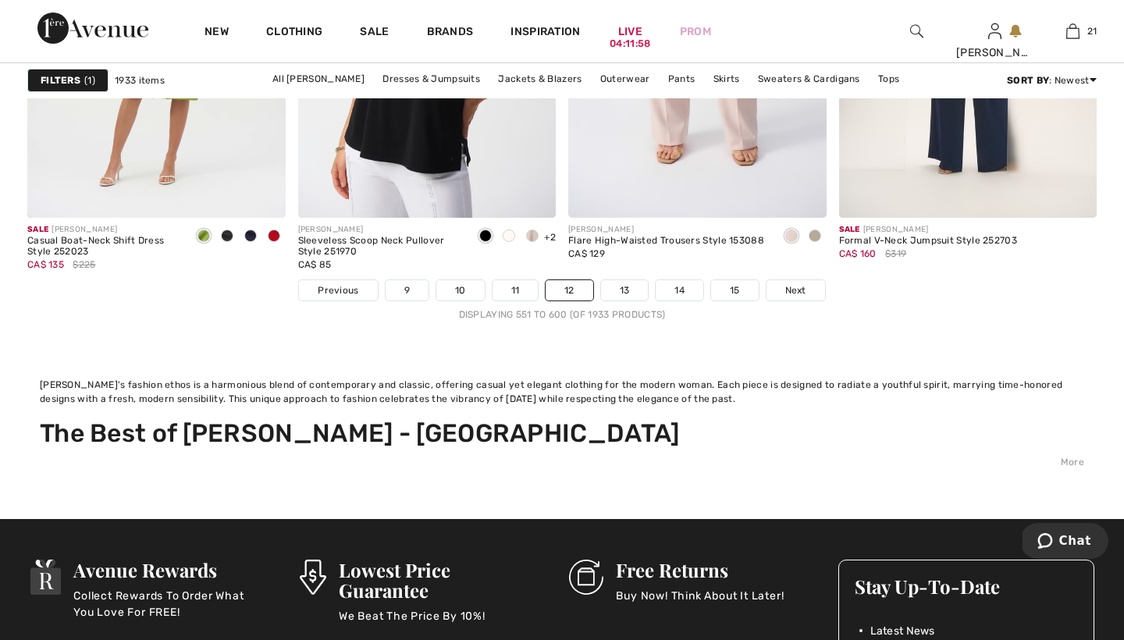
scroll to position [7401, 0]
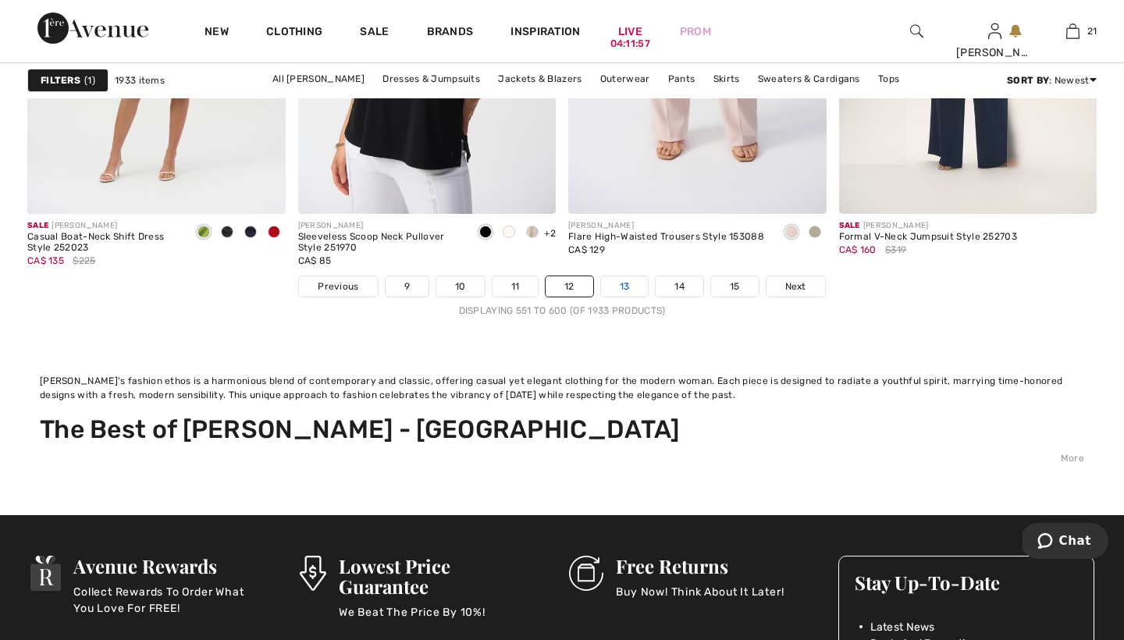
click at [630, 285] on link "13" at bounding box center [625, 286] width 48 height 20
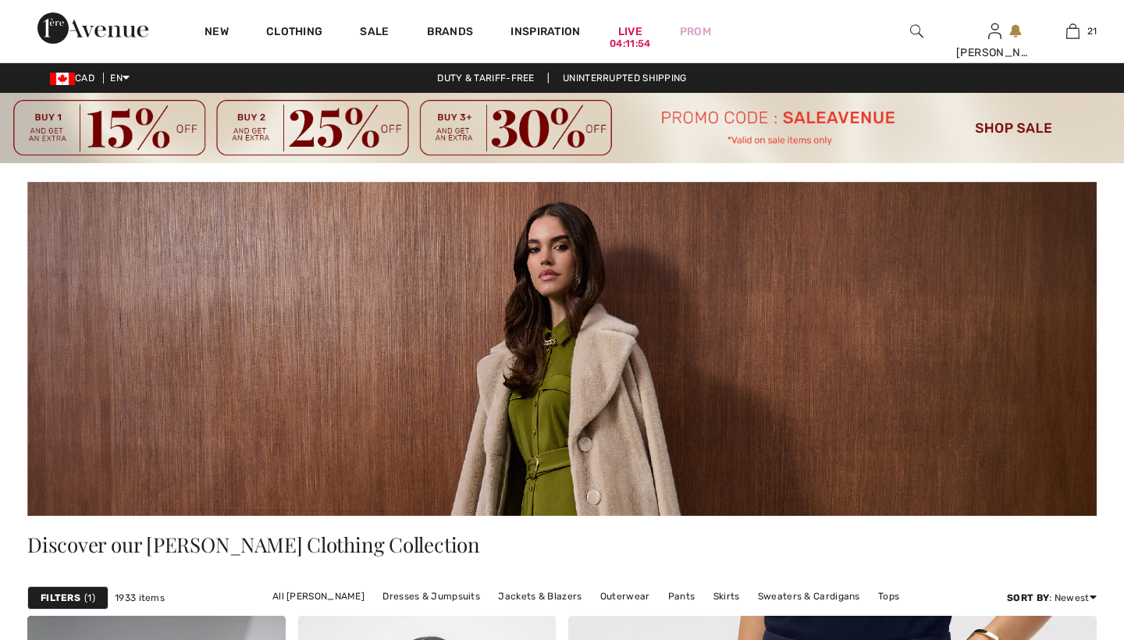
checkbox input "true"
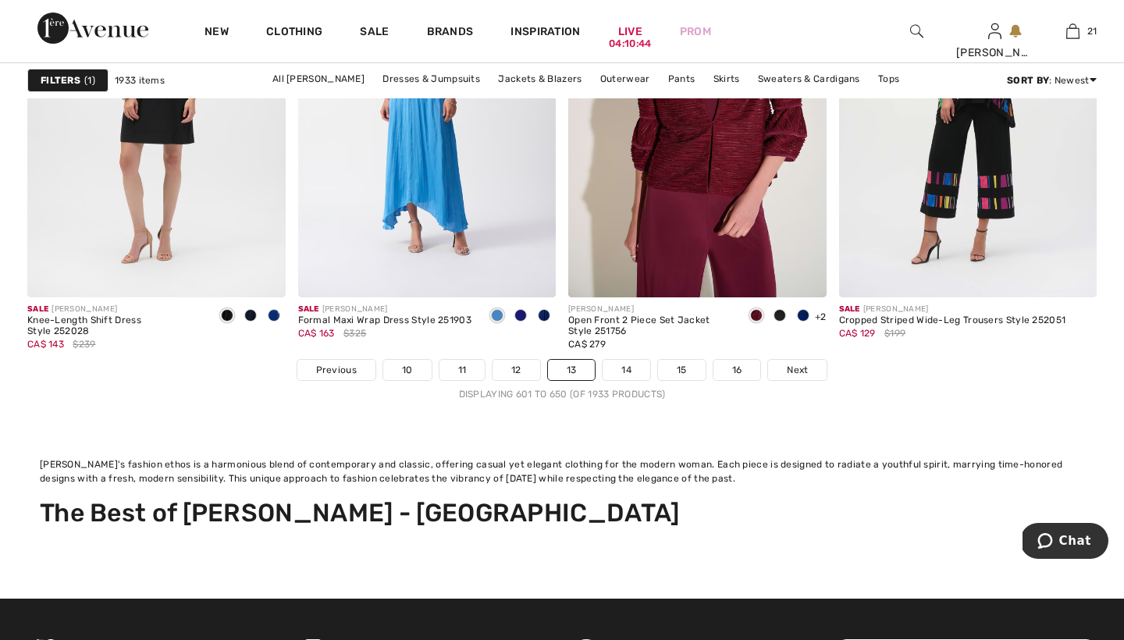
scroll to position [7280, 0]
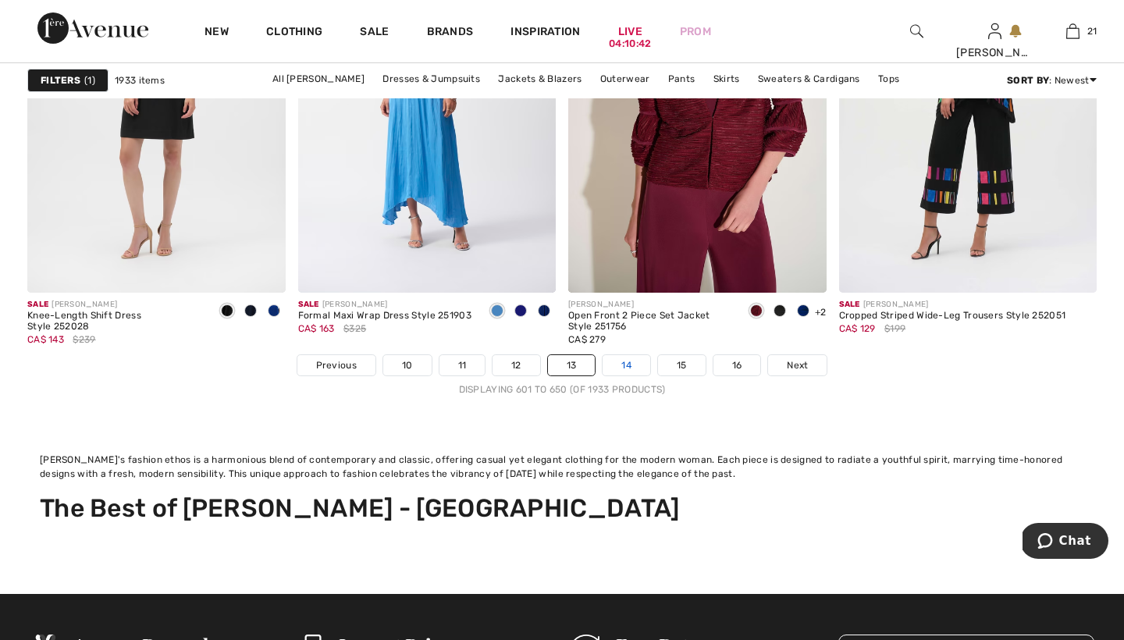
click at [625, 364] on link "14" at bounding box center [627, 365] width 48 height 20
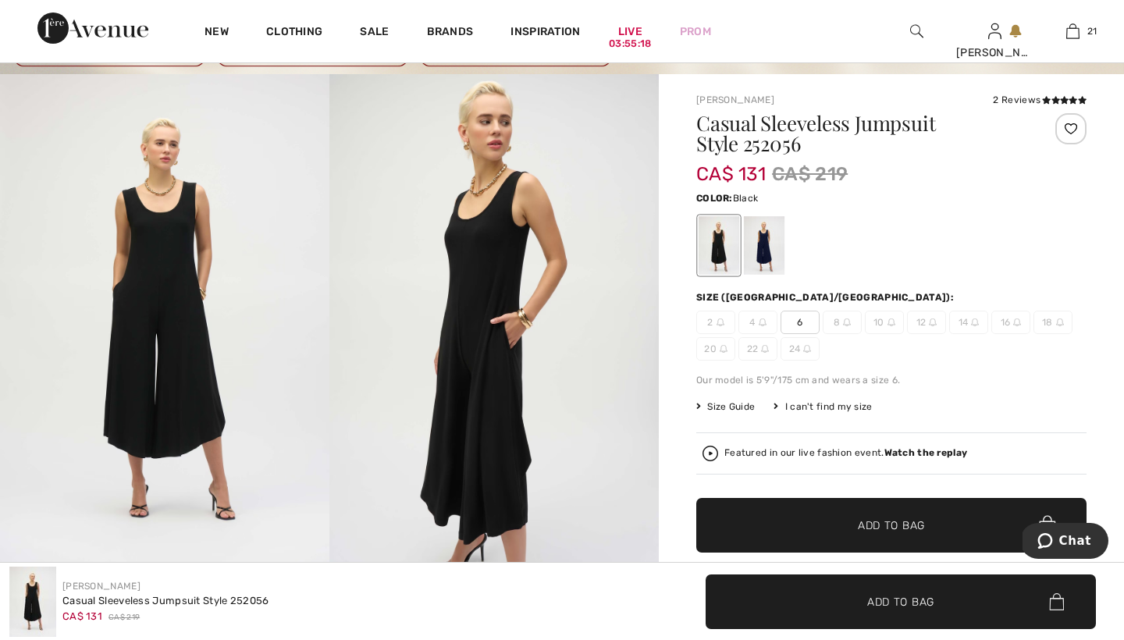
scroll to position [15, 0]
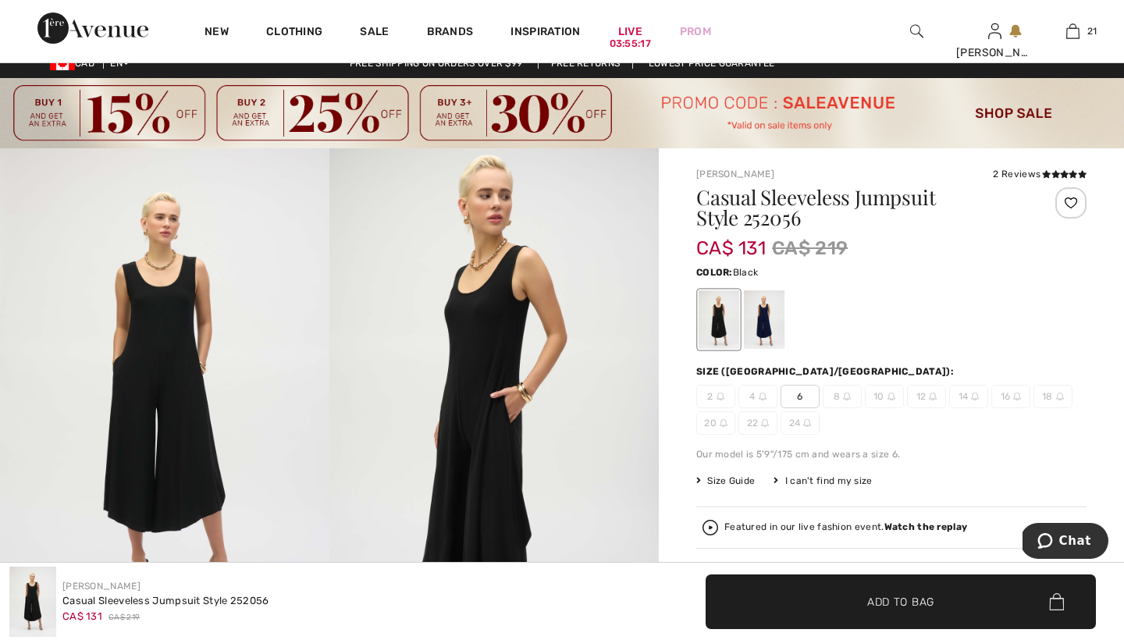
click at [483, 386] on img at bounding box center [493, 395] width 329 height 494
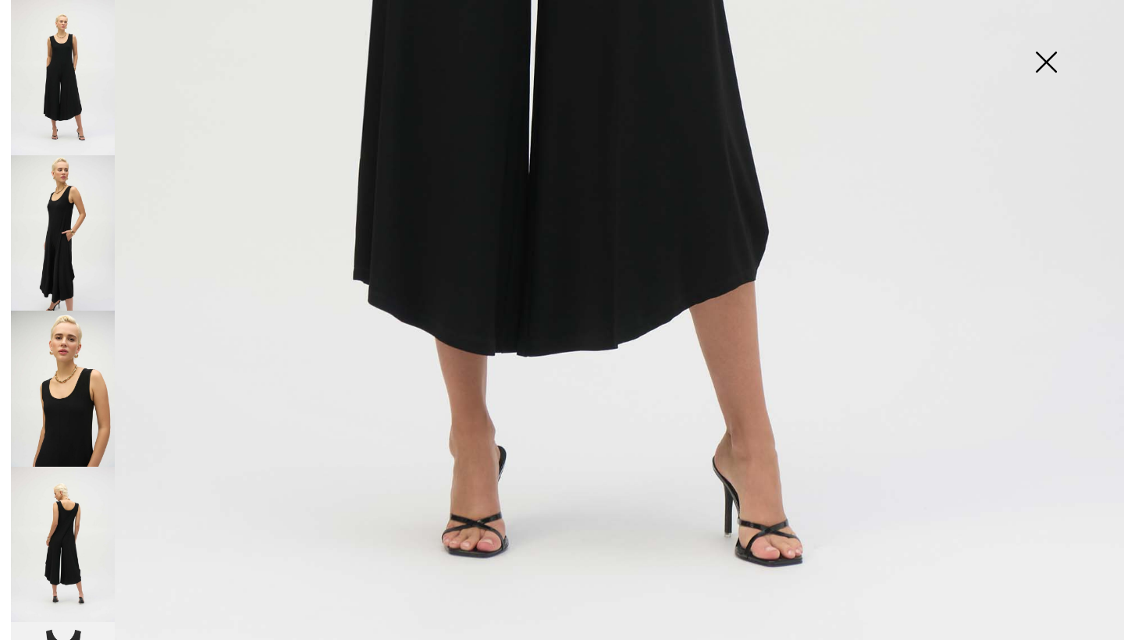
scroll to position [959, 0]
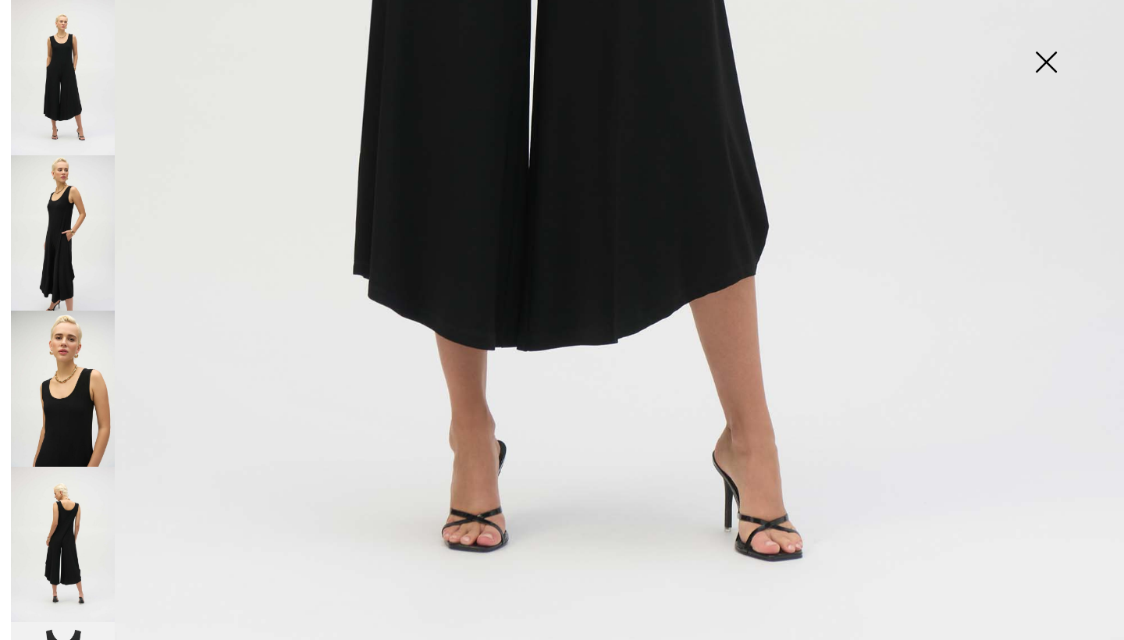
click at [68, 504] on img at bounding box center [63, 544] width 104 height 155
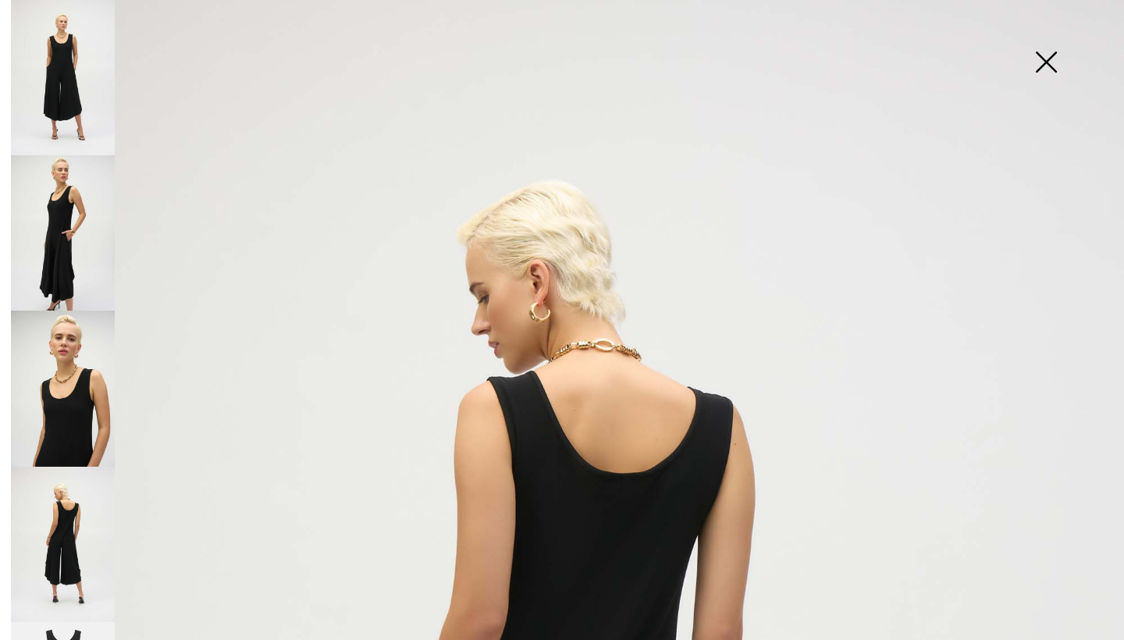
scroll to position [0, 0]
click at [1047, 54] on img at bounding box center [1046, 63] width 78 height 80
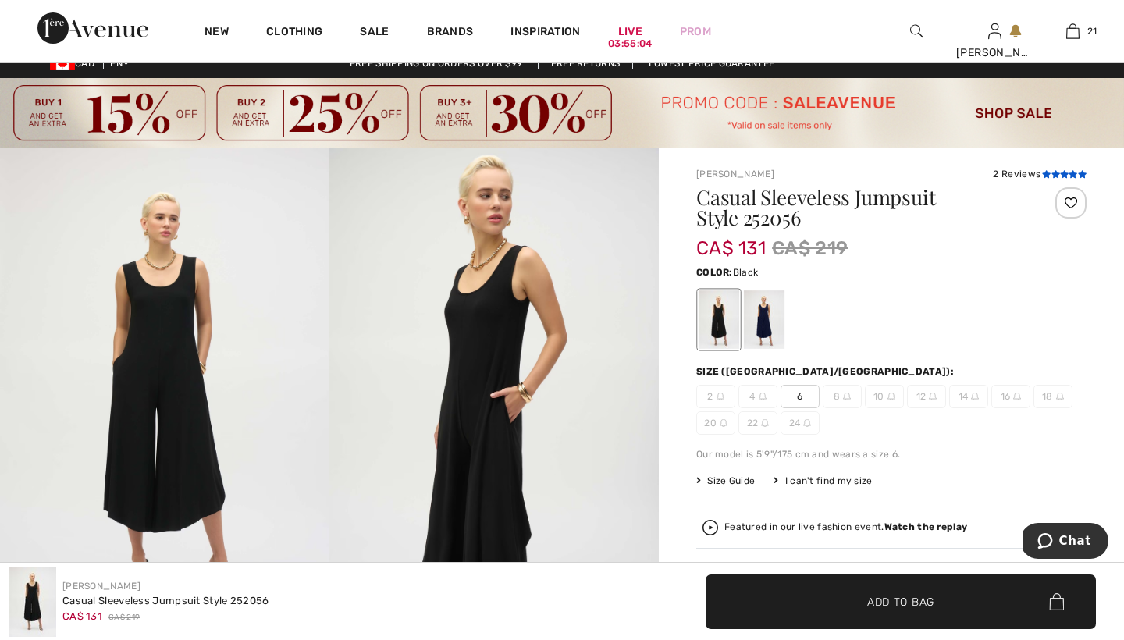
click at [1053, 173] on icon at bounding box center [1055, 174] width 9 height 8
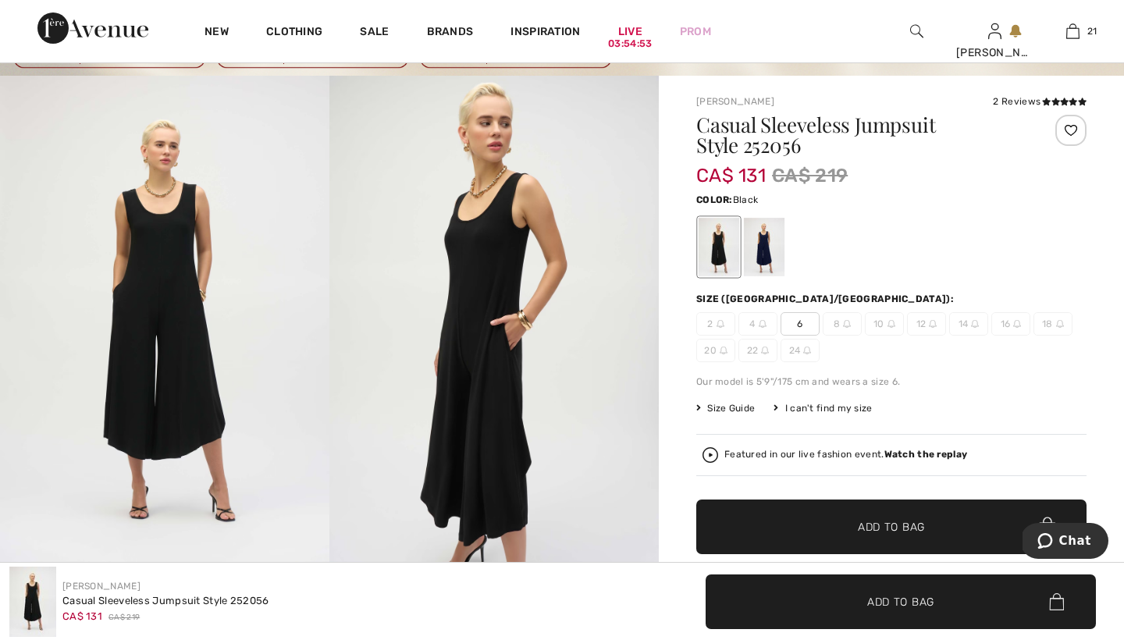
scroll to position [87, 0]
click at [800, 322] on span "6" at bounding box center [799, 324] width 39 height 23
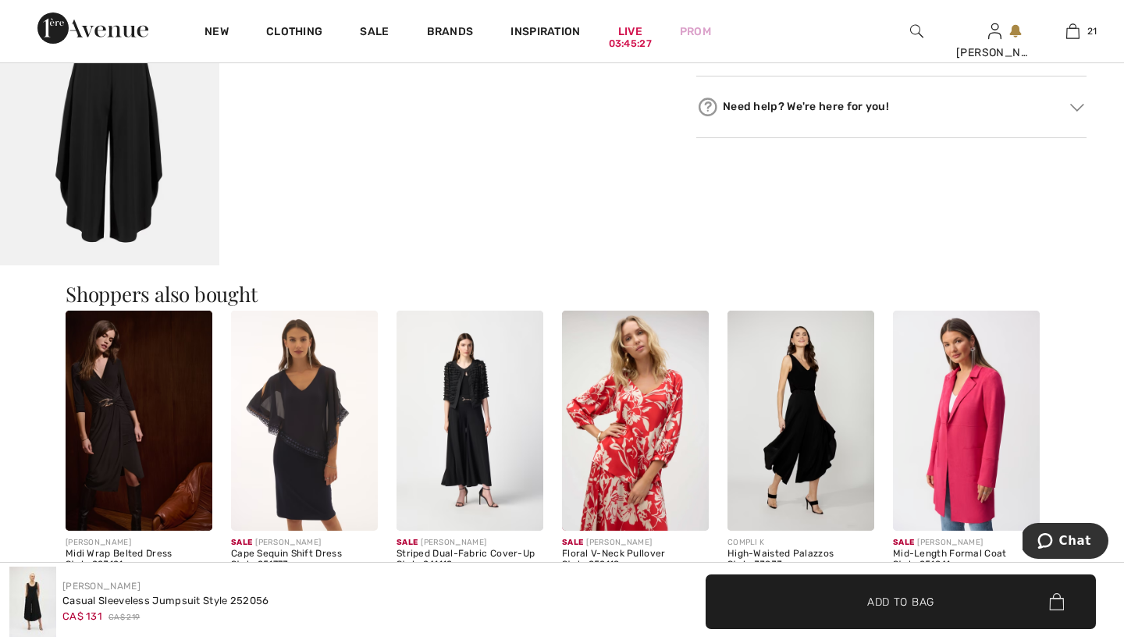
scroll to position [1075, 0]
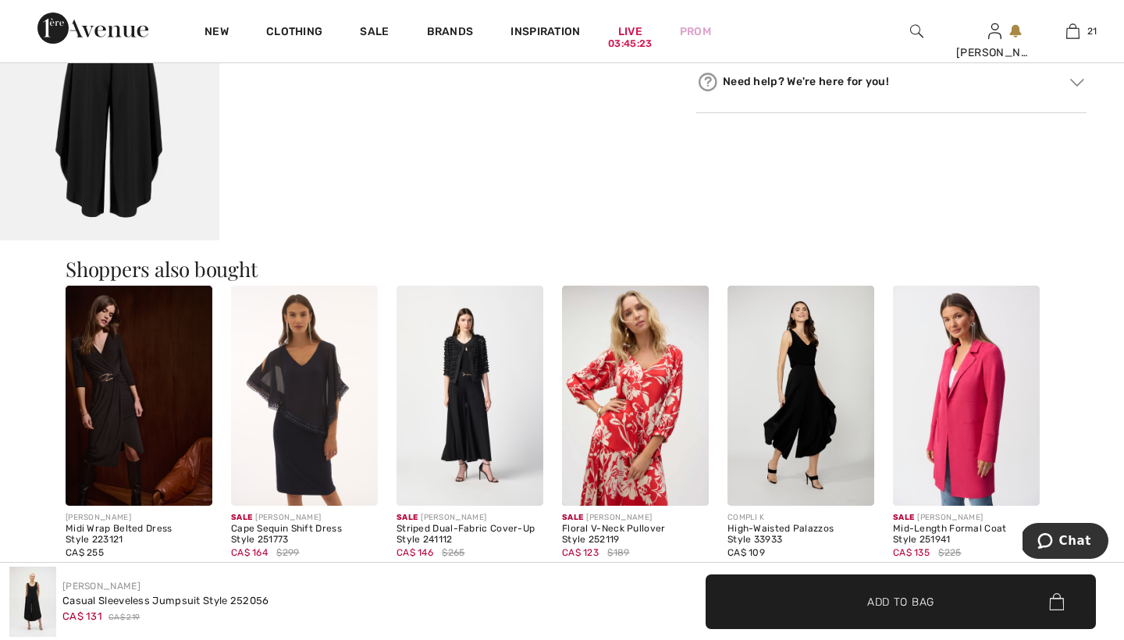
click at [798, 373] on img at bounding box center [800, 396] width 147 height 220
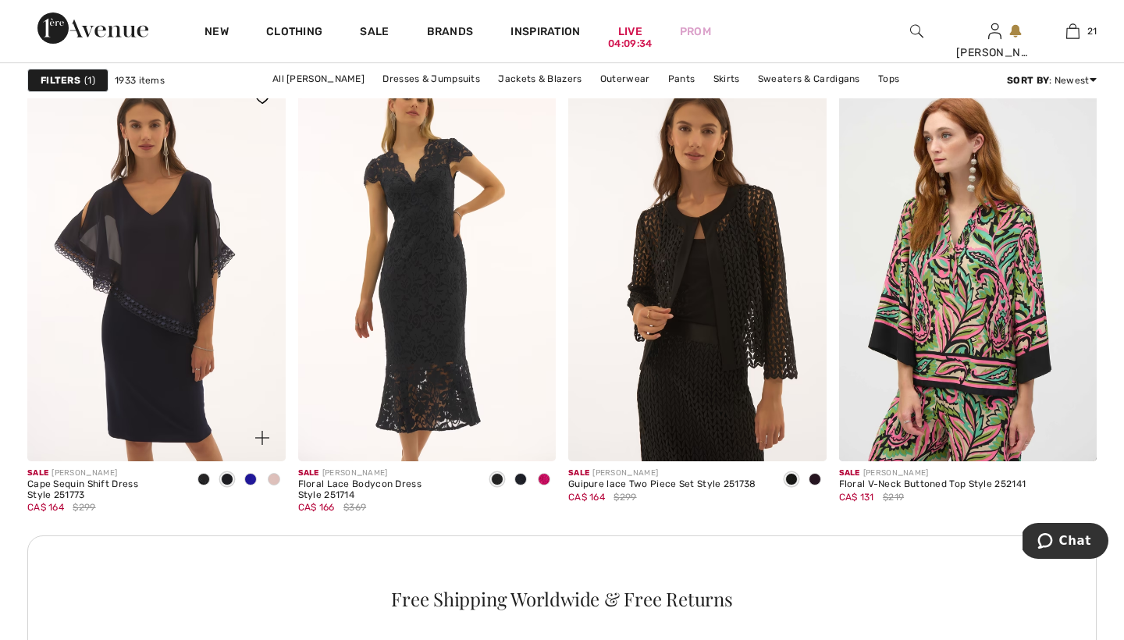
scroll to position [3521, 0]
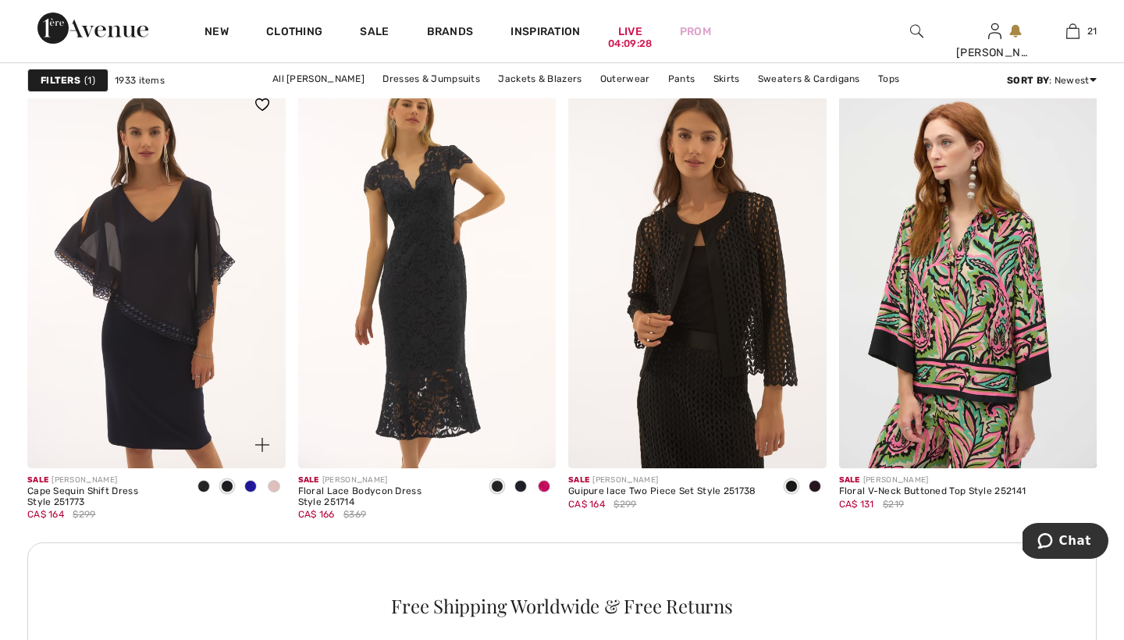
click at [272, 490] on span at bounding box center [274, 486] width 12 height 12
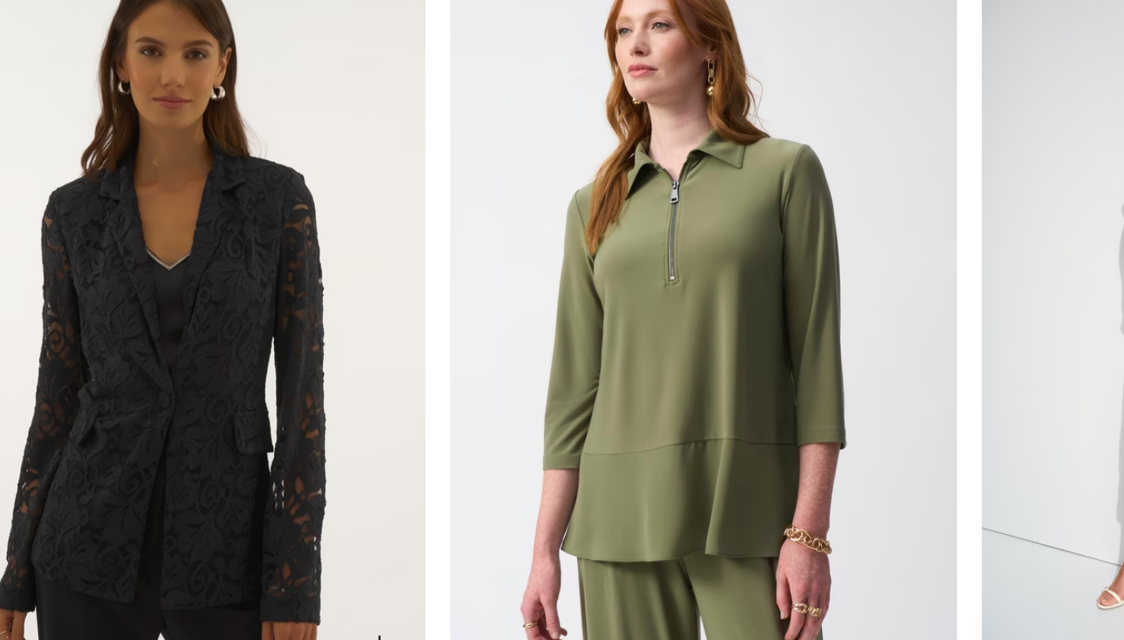
scroll to position [6665, 0]
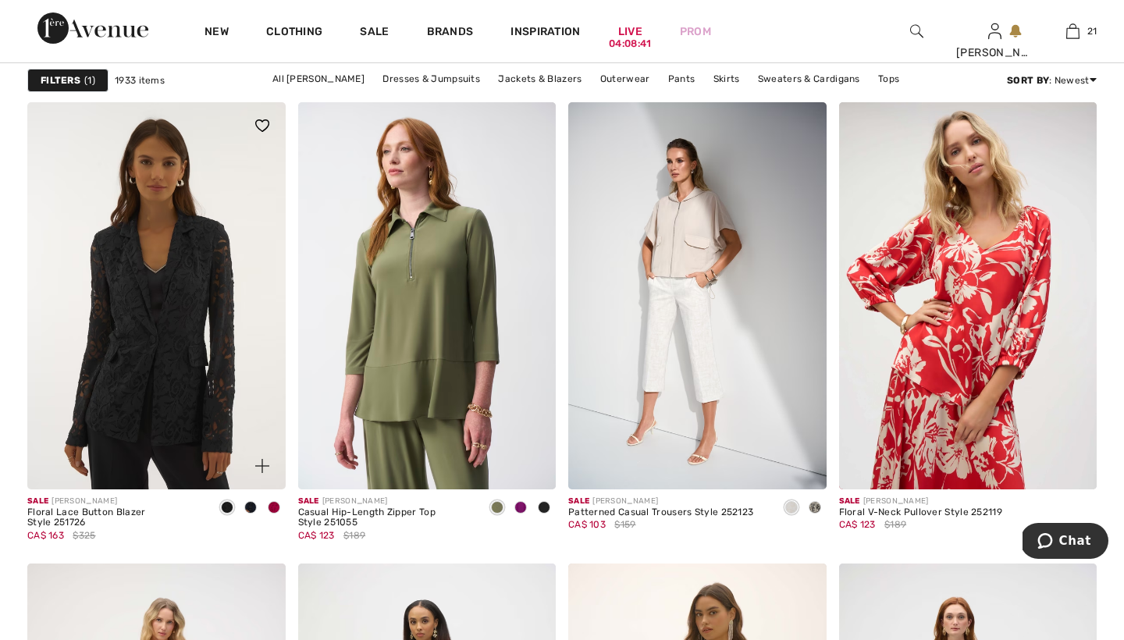
click at [275, 507] on span at bounding box center [274, 507] width 12 height 12
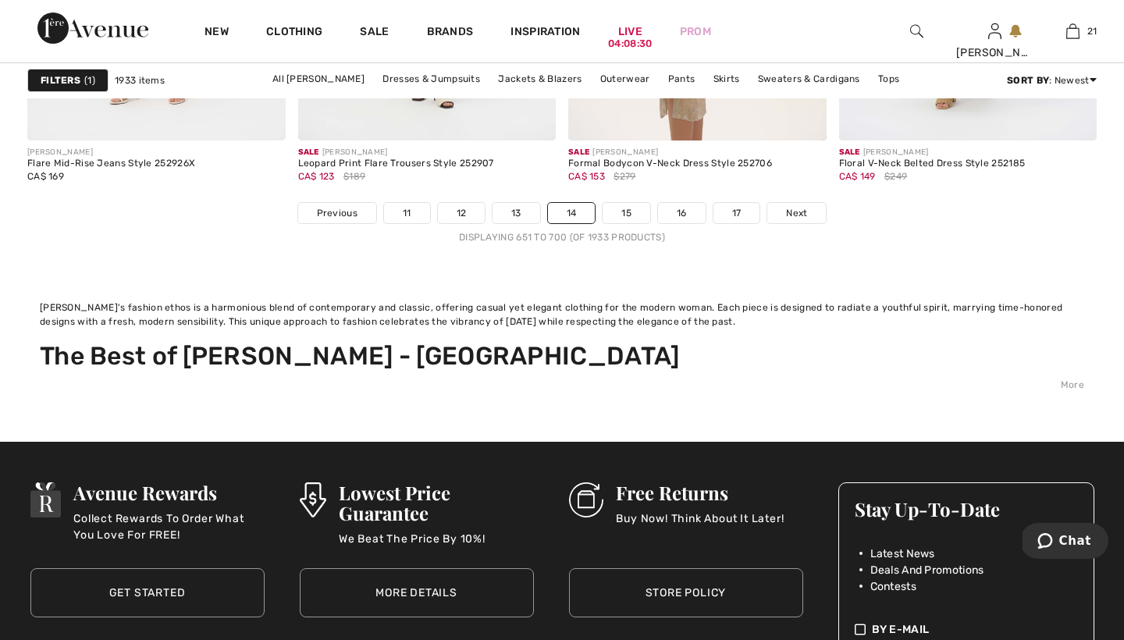
scroll to position [7410, 0]
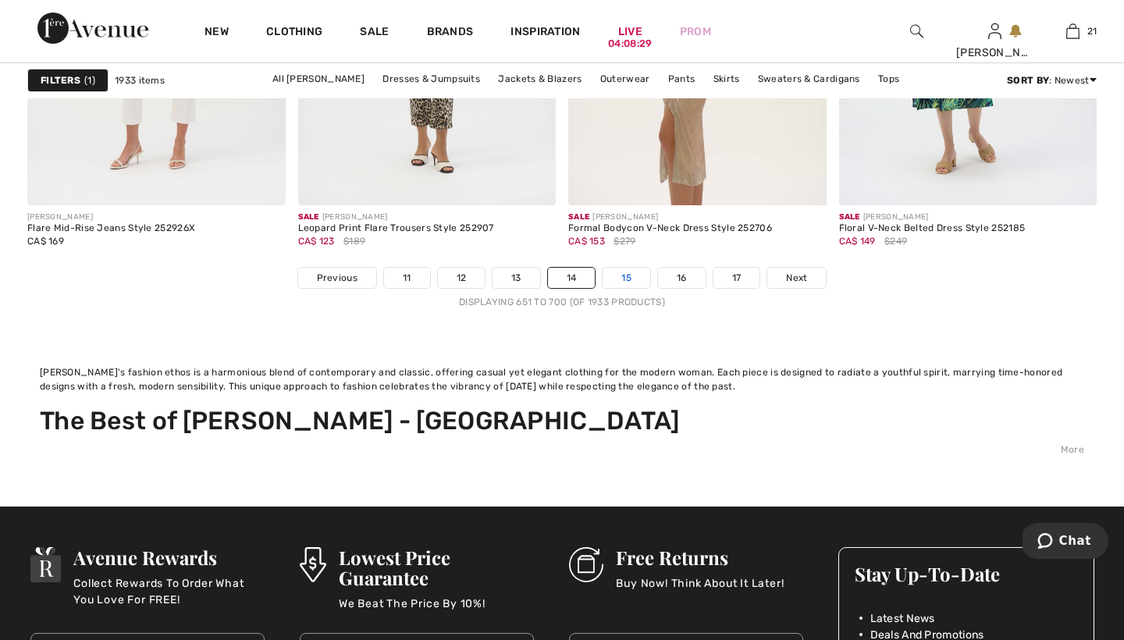
click at [626, 275] on link "15" at bounding box center [627, 278] width 48 height 20
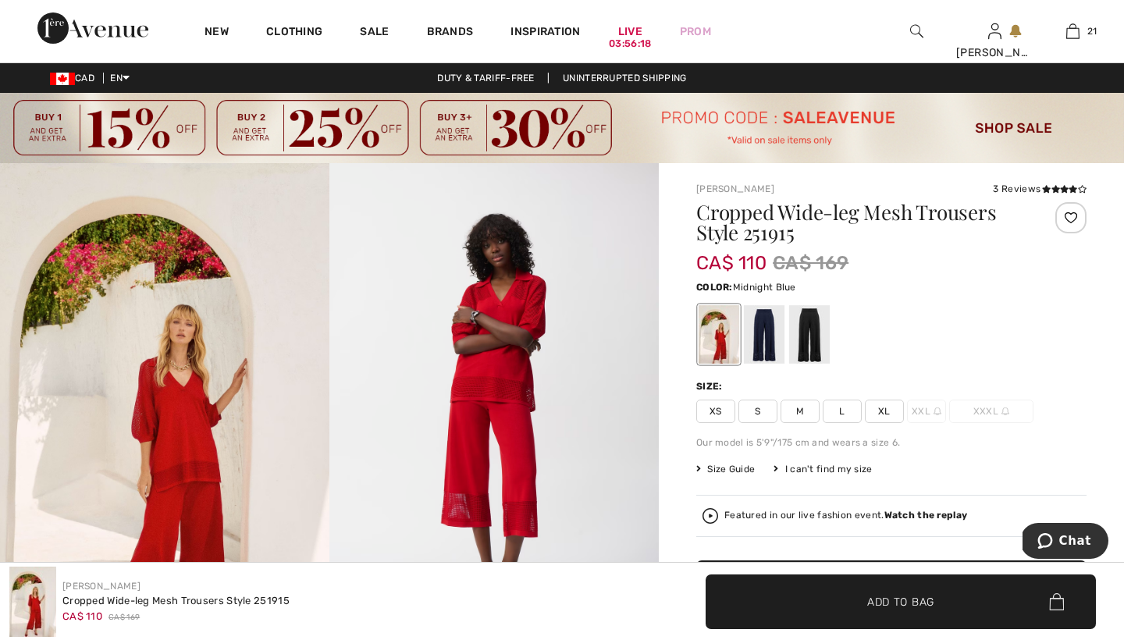
click at [773, 330] on div at bounding box center [764, 334] width 41 height 59
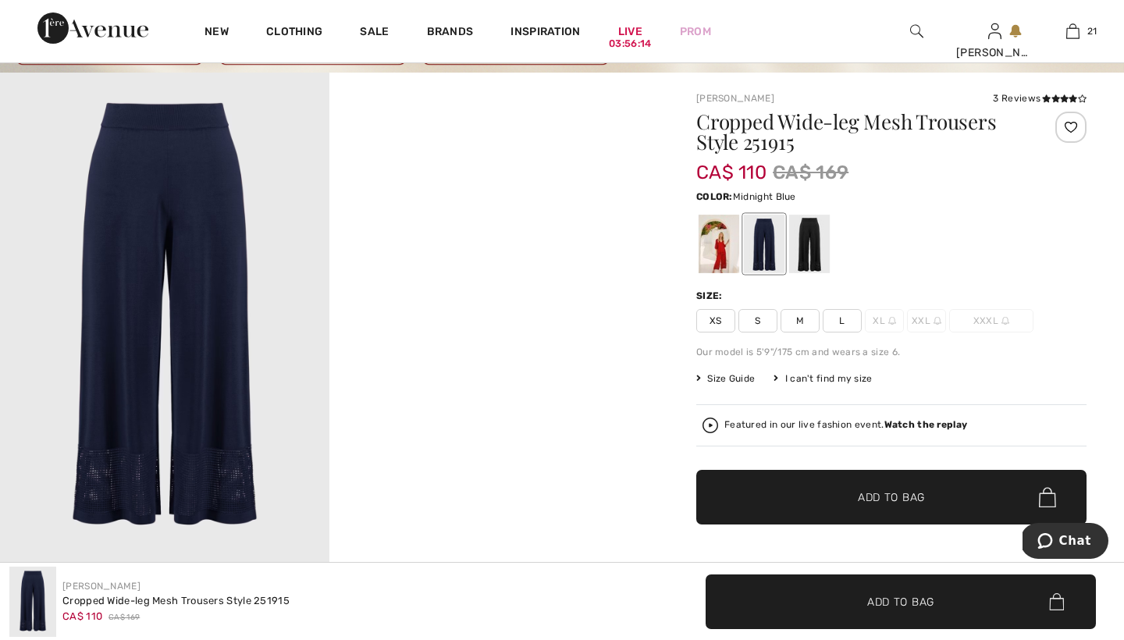
scroll to position [92, 0]
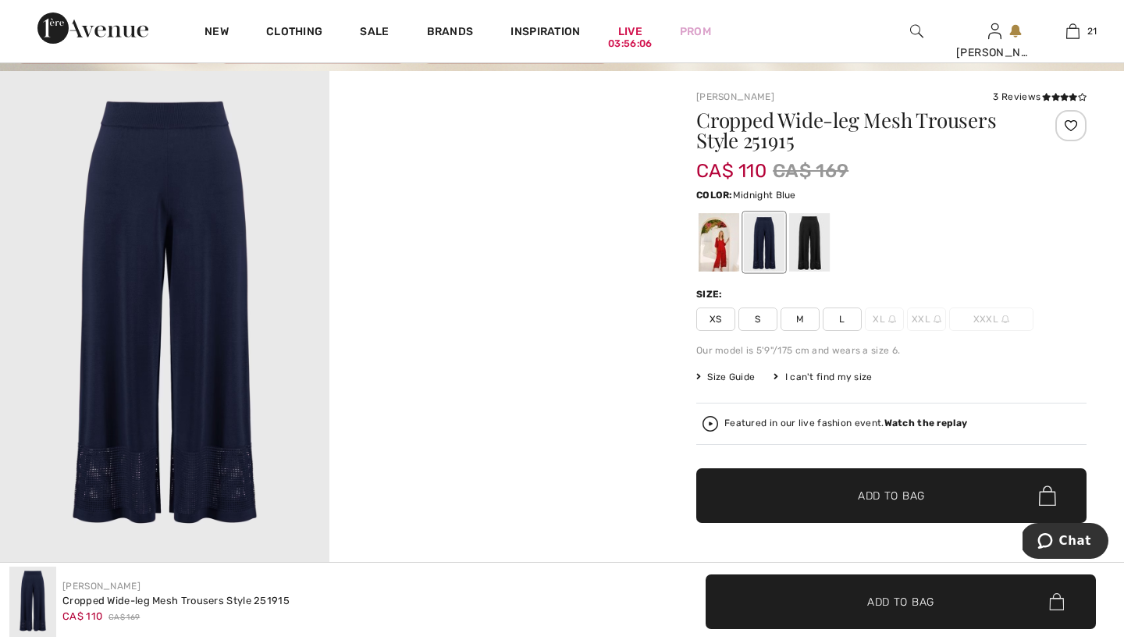
click at [766, 240] on div at bounding box center [764, 242] width 41 height 59
click at [812, 237] on div at bounding box center [809, 242] width 41 height 59
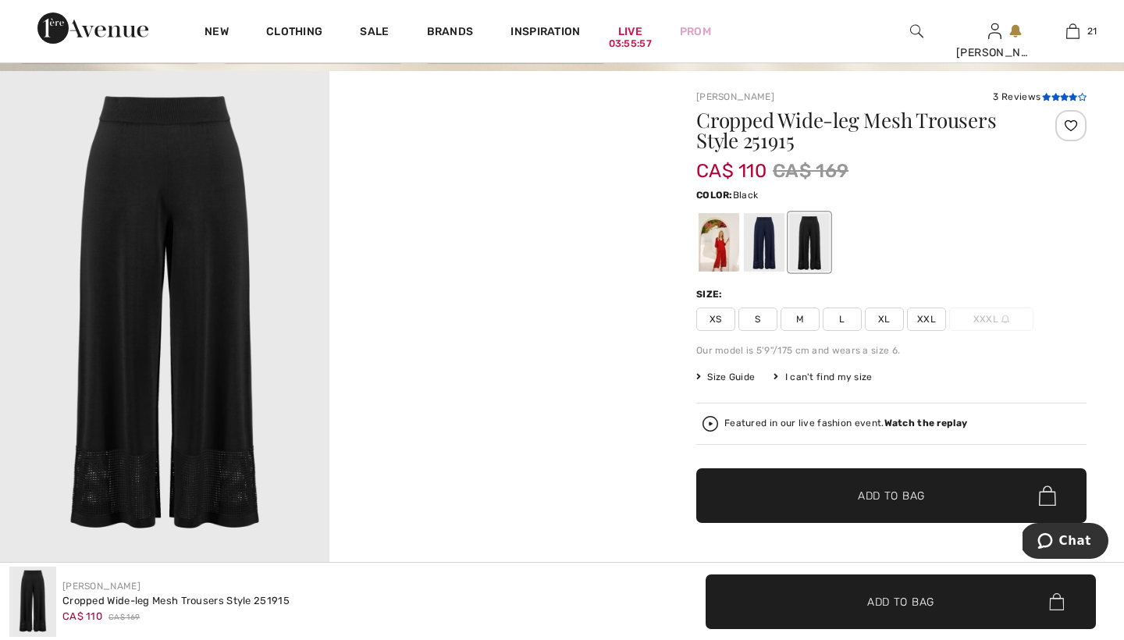
click at [1054, 98] on icon at bounding box center [1055, 97] width 9 height 8
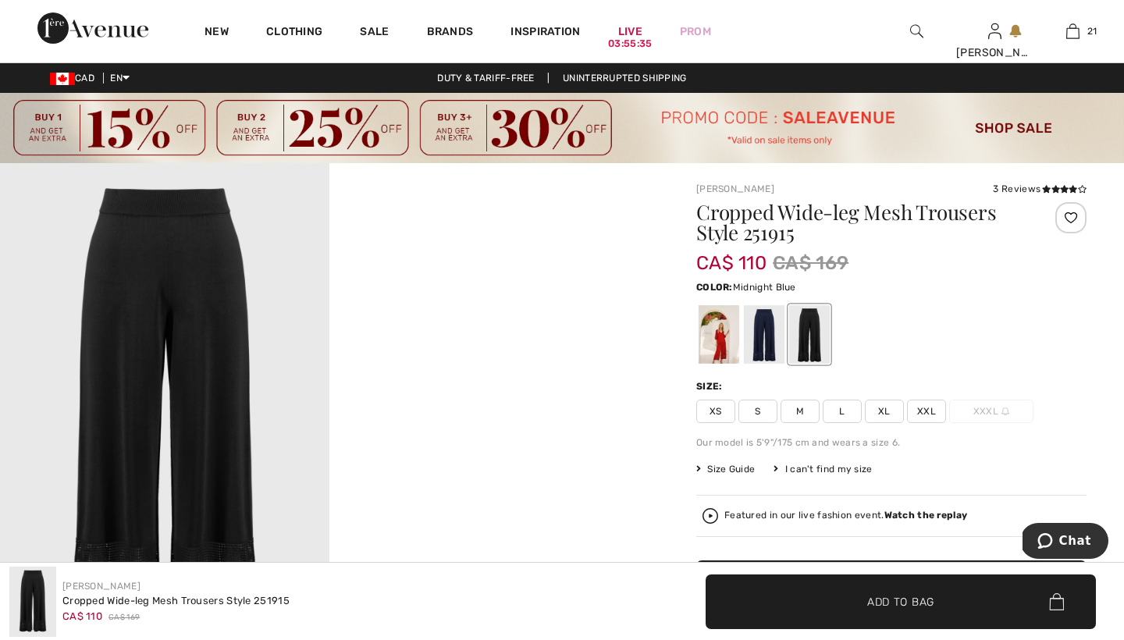
click at [764, 336] on div at bounding box center [764, 334] width 41 height 59
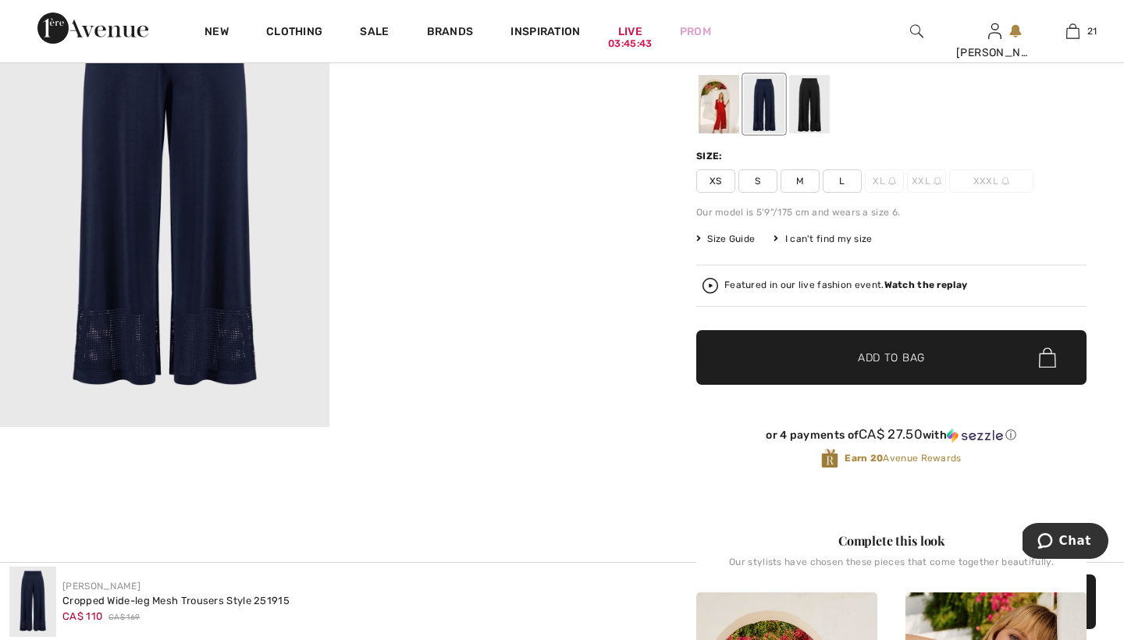
scroll to position [232, 0]
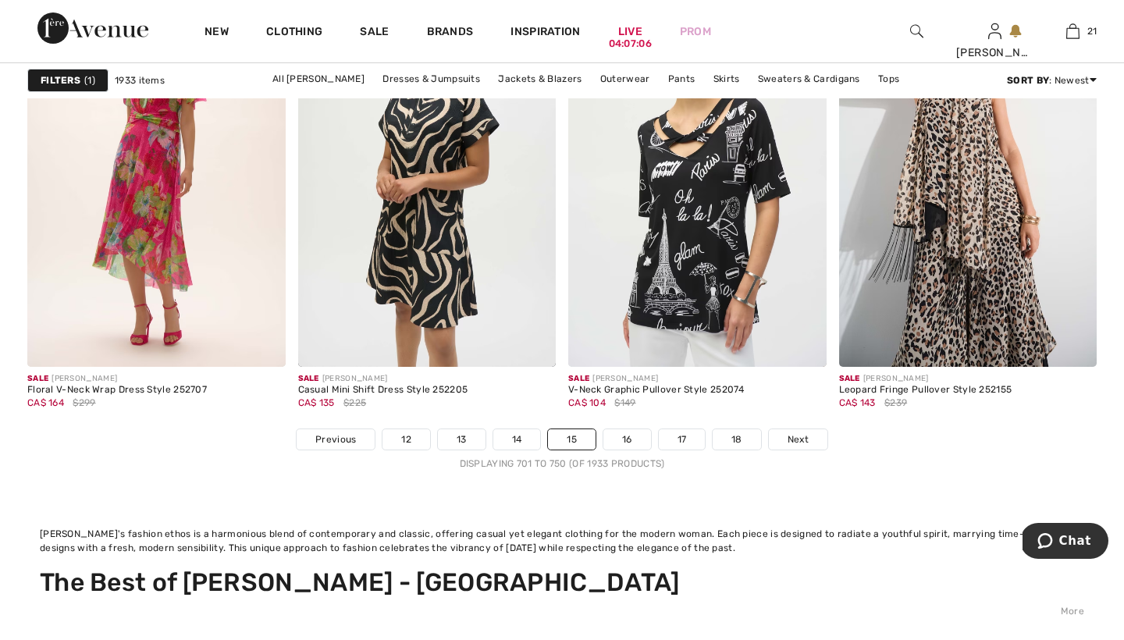
scroll to position [7208, 0]
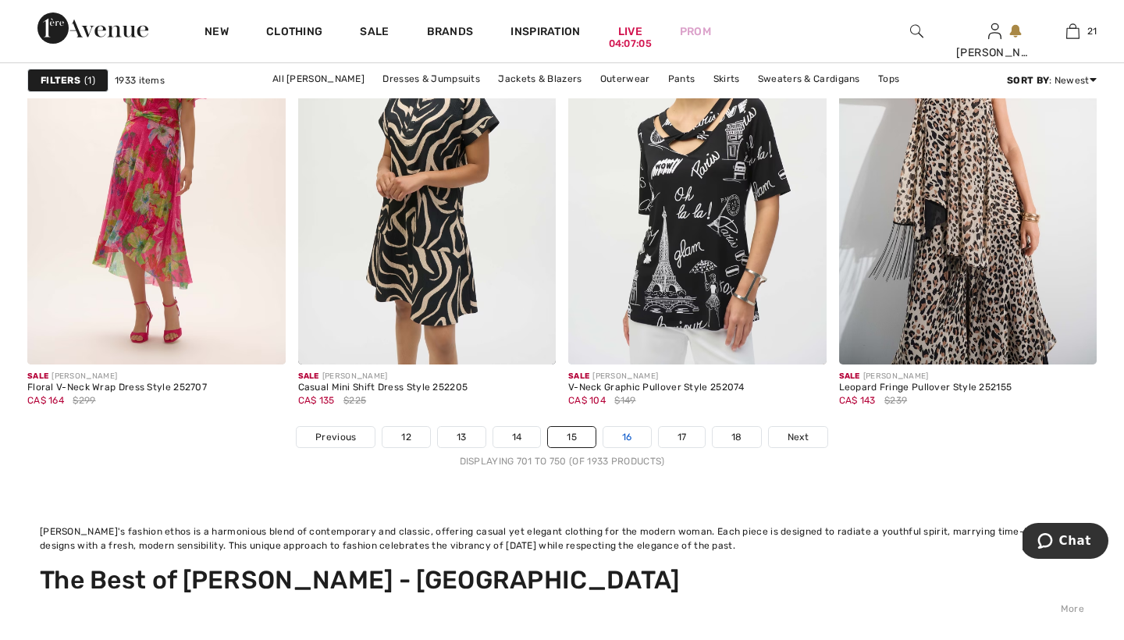
click at [631, 434] on link "16" at bounding box center [627, 437] width 48 height 20
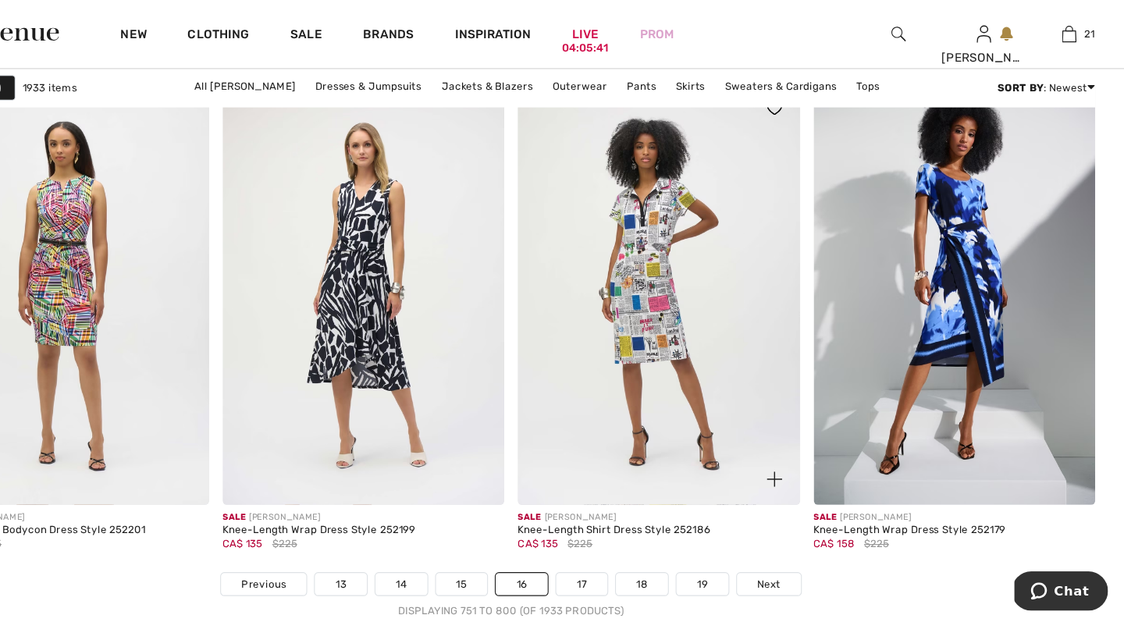
scroll to position [7152, 0]
click at [603, 532] on link "17" at bounding box center [626, 535] width 47 height 20
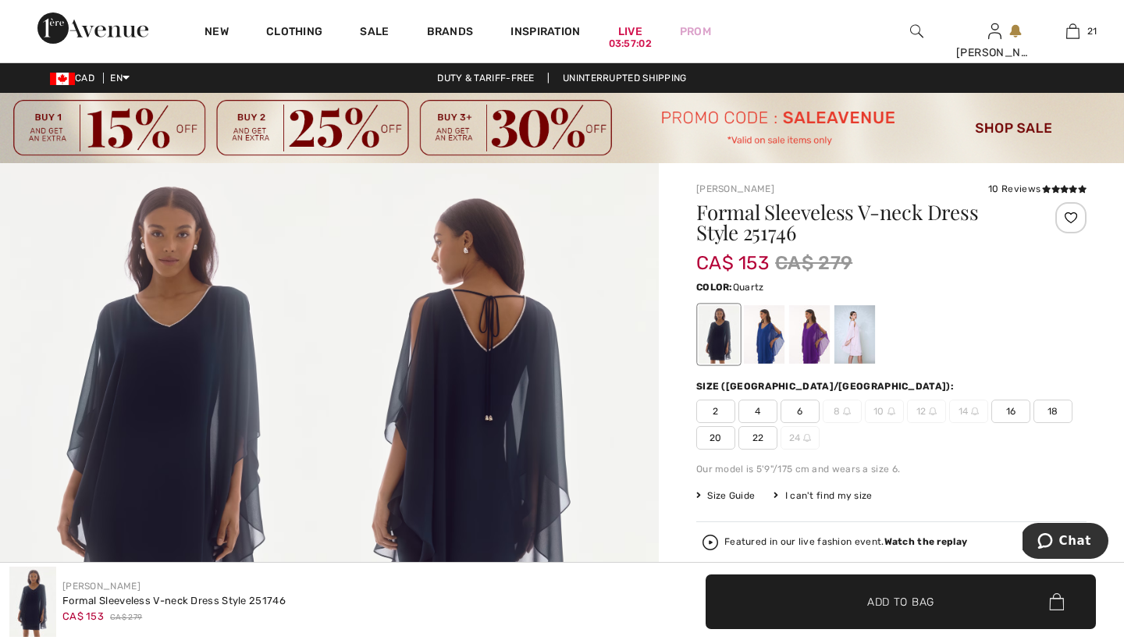
click at [854, 332] on div at bounding box center [854, 334] width 41 height 59
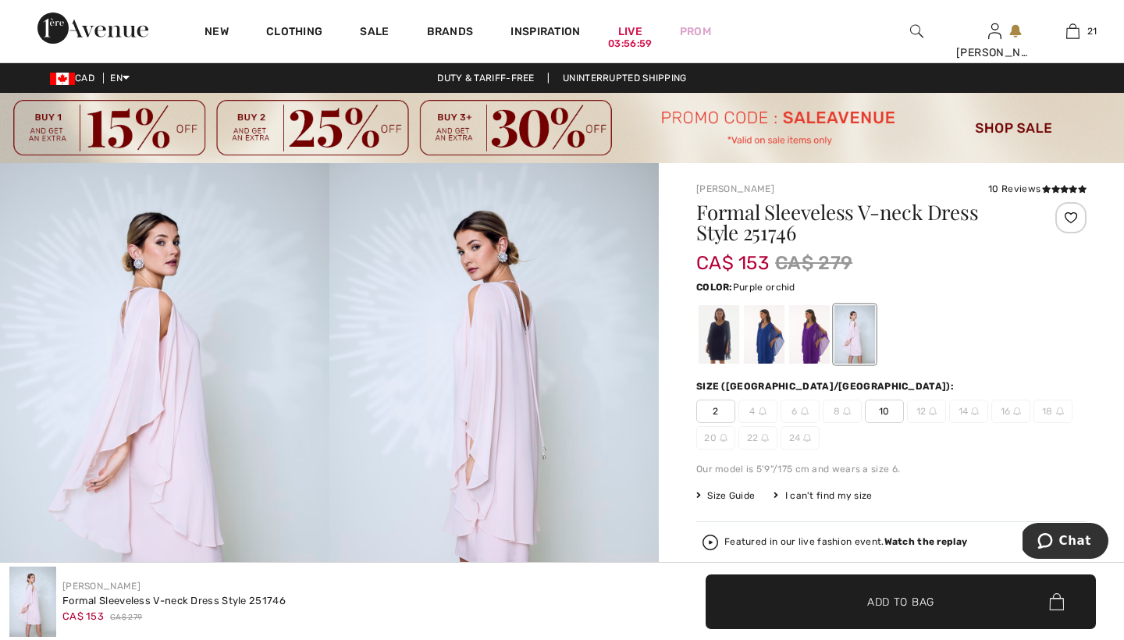
click at [812, 339] on div at bounding box center [809, 334] width 41 height 59
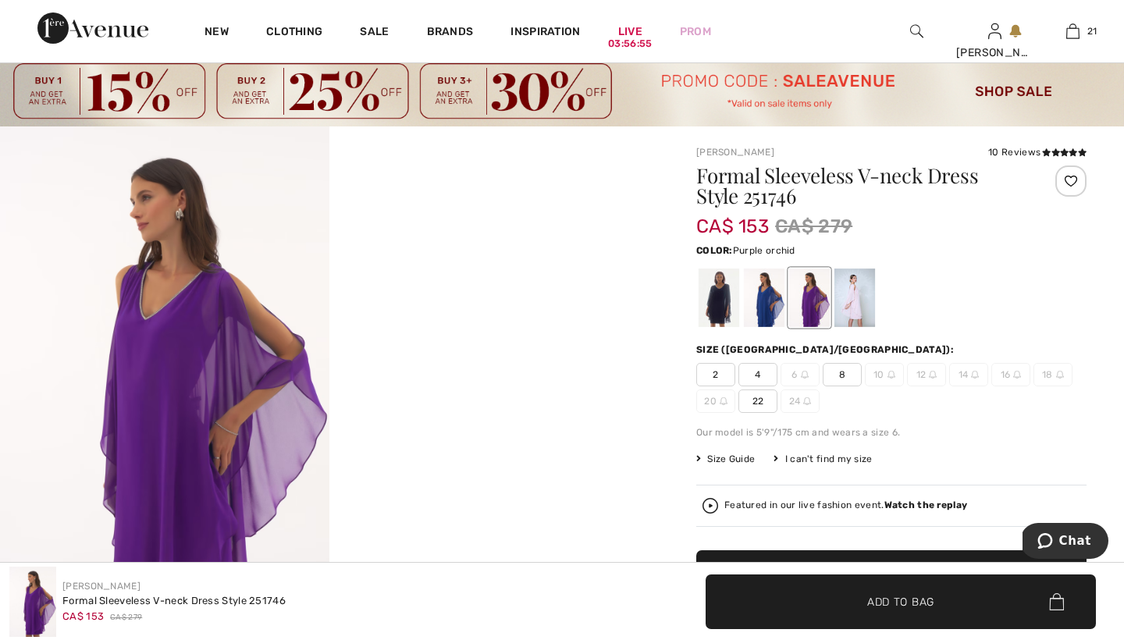
scroll to position [69, 0]
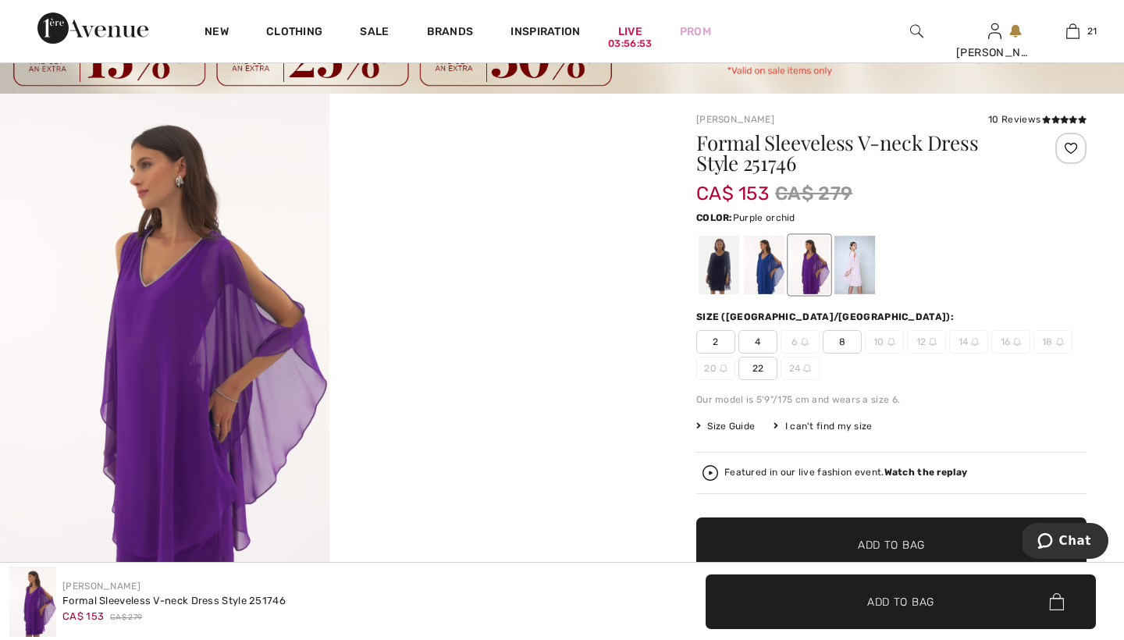
click at [188, 373] on img at bounding box center [164, 341] width 329 height 494
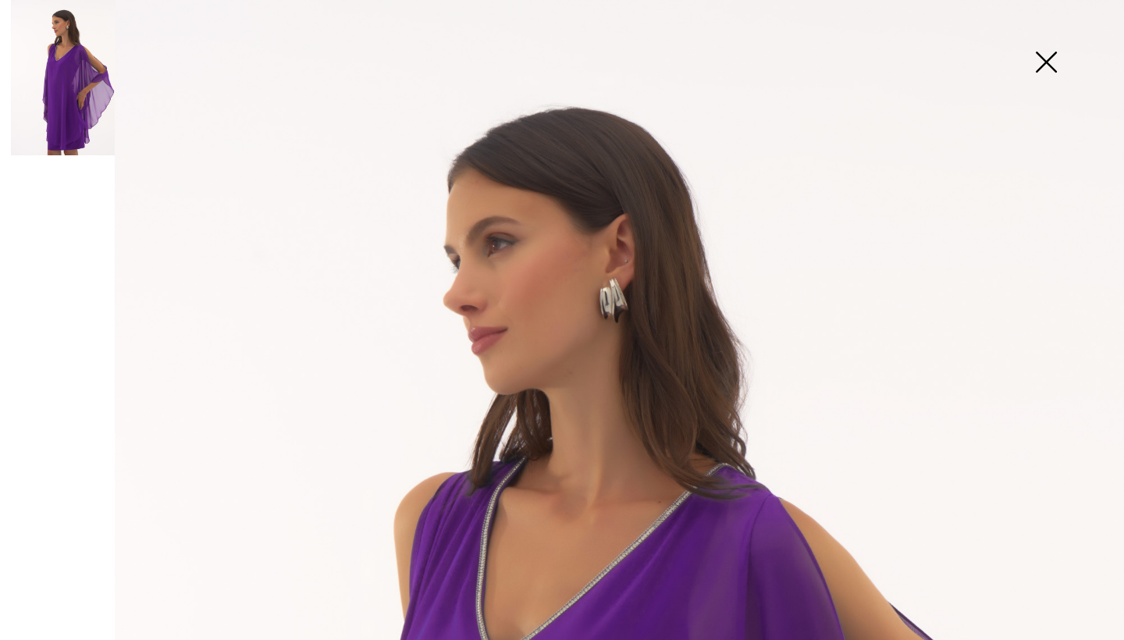
scroll to position [0, 0]
click at [1045, 57] on img at bounding box center [1046, 63] width 78 height 80
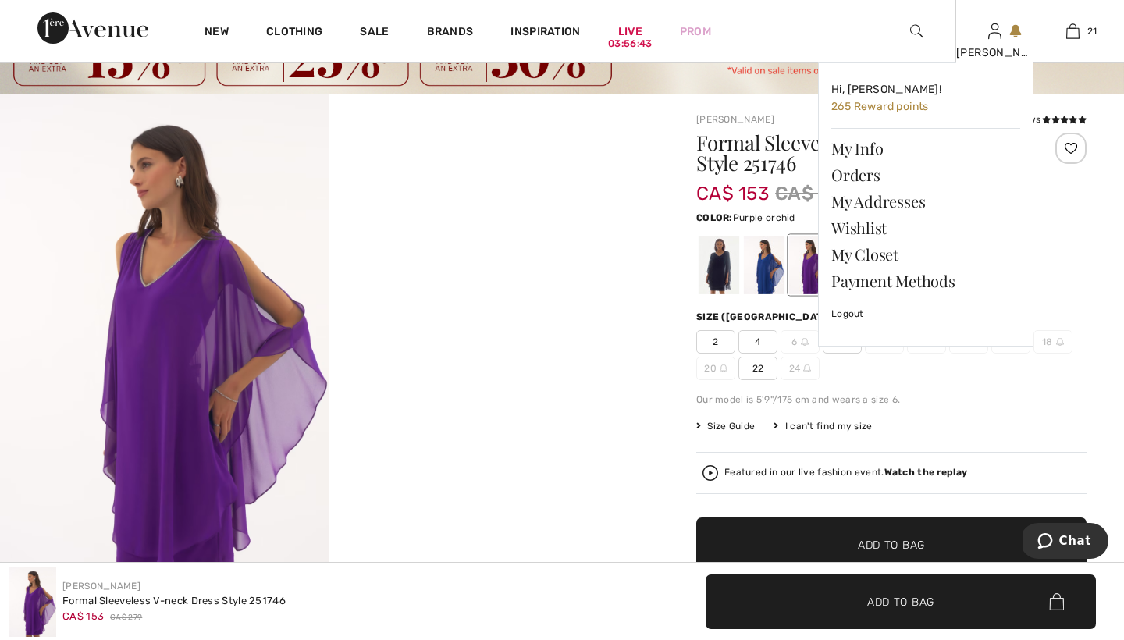
click at [806, 265] on div "Hi, Andrea! 265 Reward points My Info Orders My Addresses Wishlist My Closet Pa…" at bounding box center [916, 214] width 234 height 304
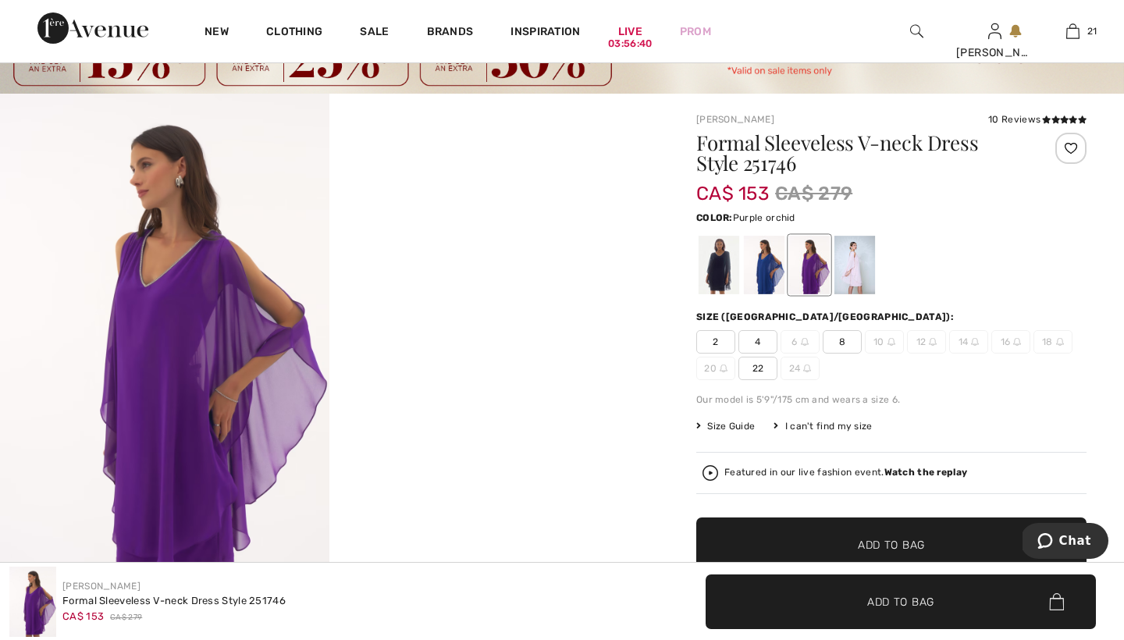
click at [846, 341] on span "8" at bounding box center [842, 341] width 39 height 23
click at [873, 542] on span "Add to Bag" at bounding box center [891, 545] width 67 height 16
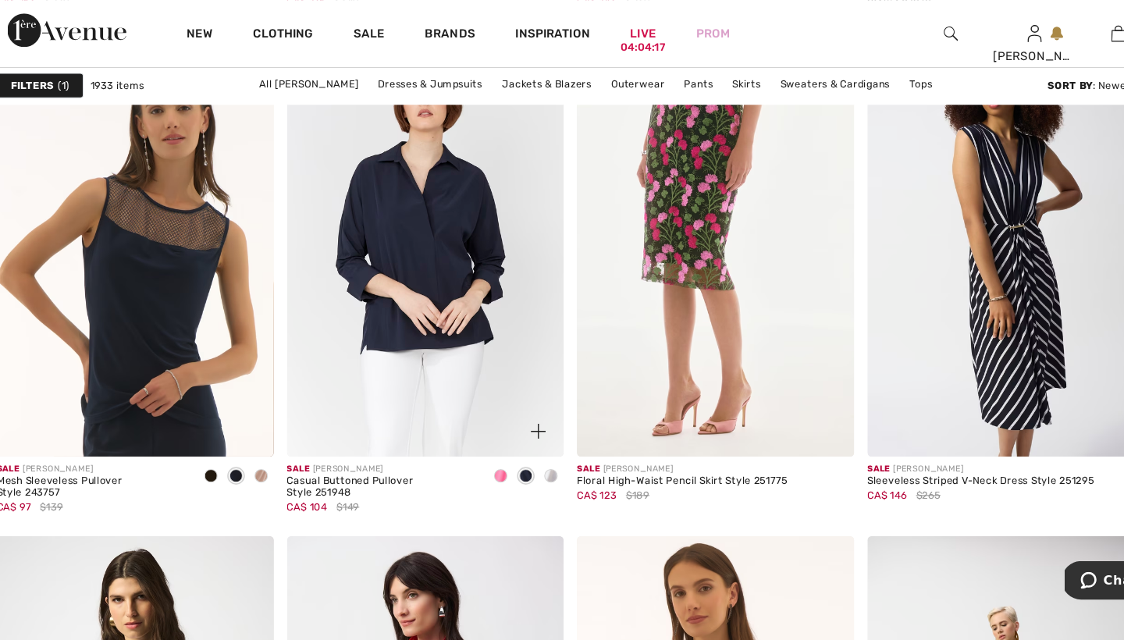
scroll to position [6660, 0]
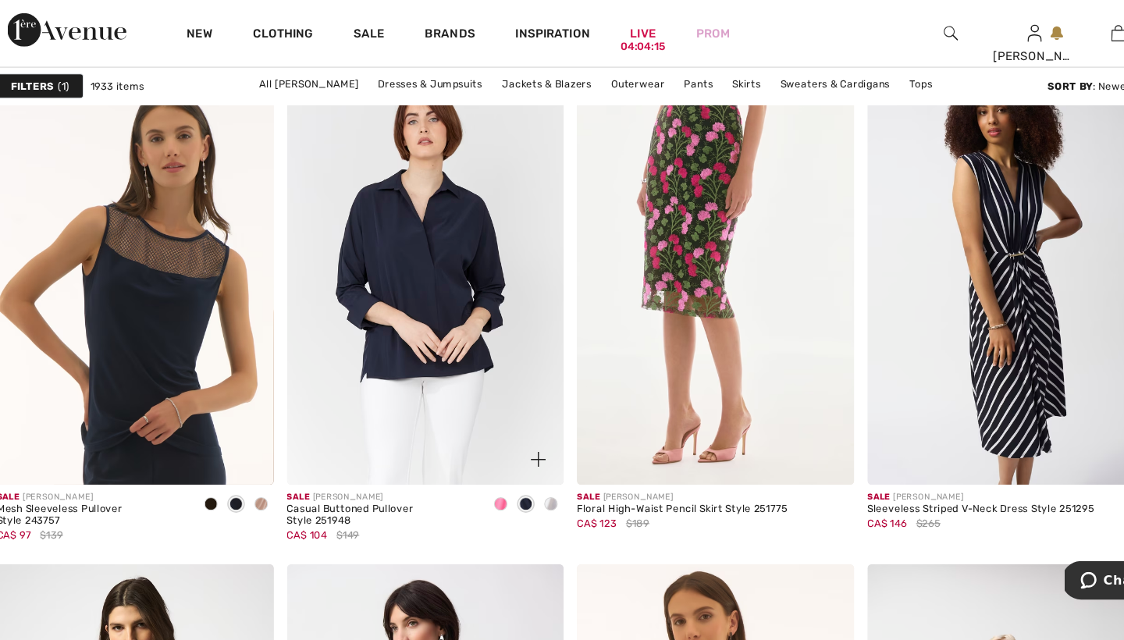
click at [491, 467] on span at bounding box center [497, 470] width 12 height 12
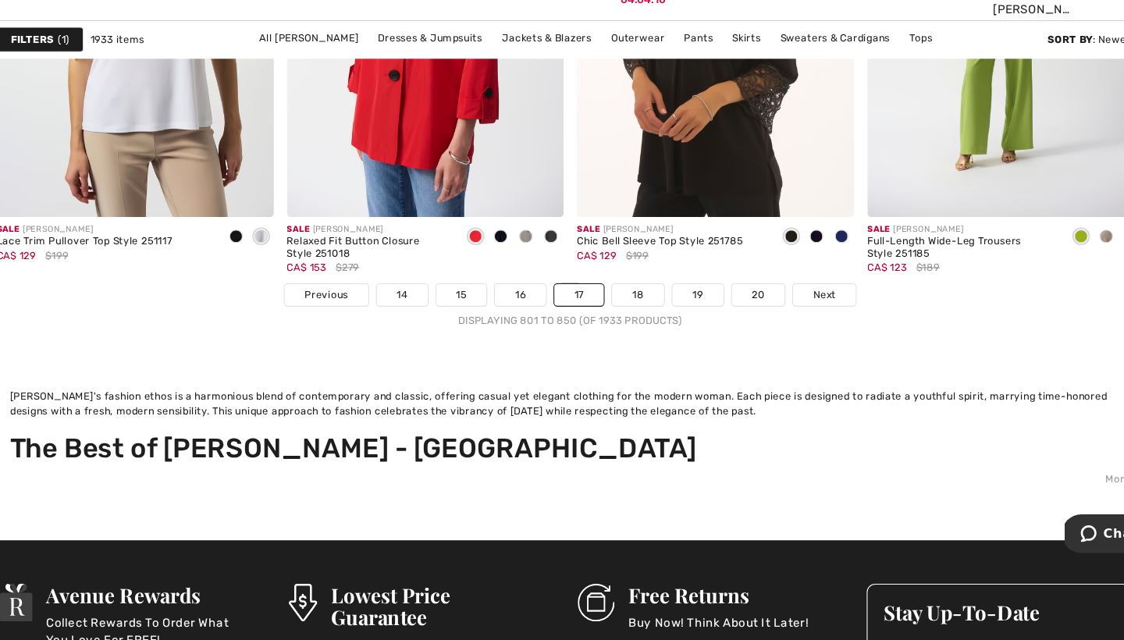
scroll to position [7328, 0]
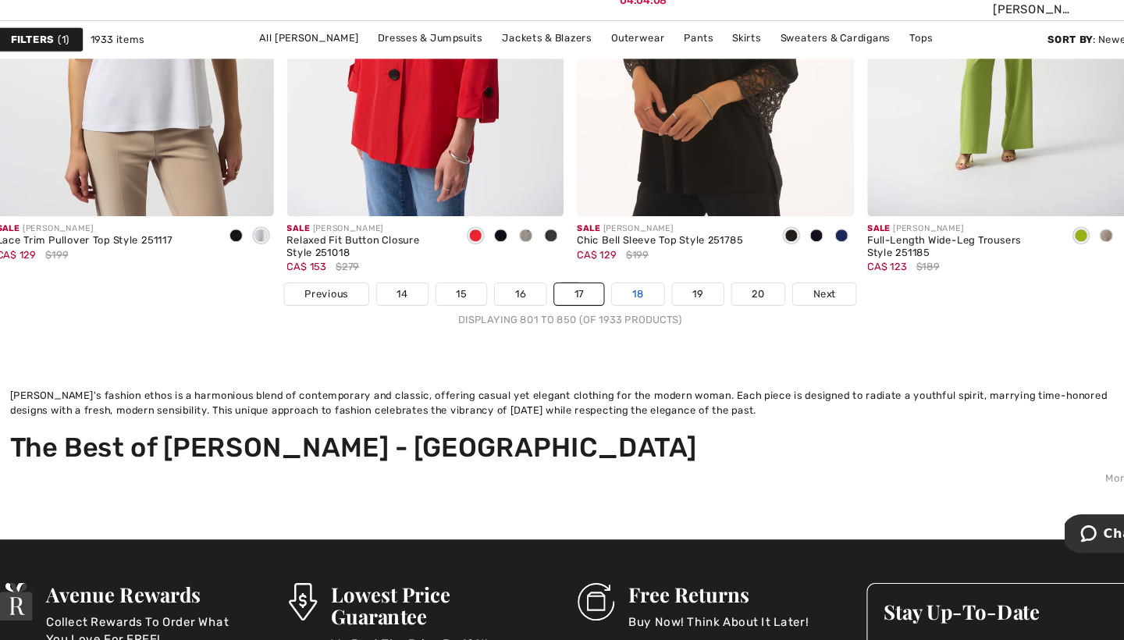
click at [601, 307] on link "18" at bounding box center [625, 317] width 48 height 20
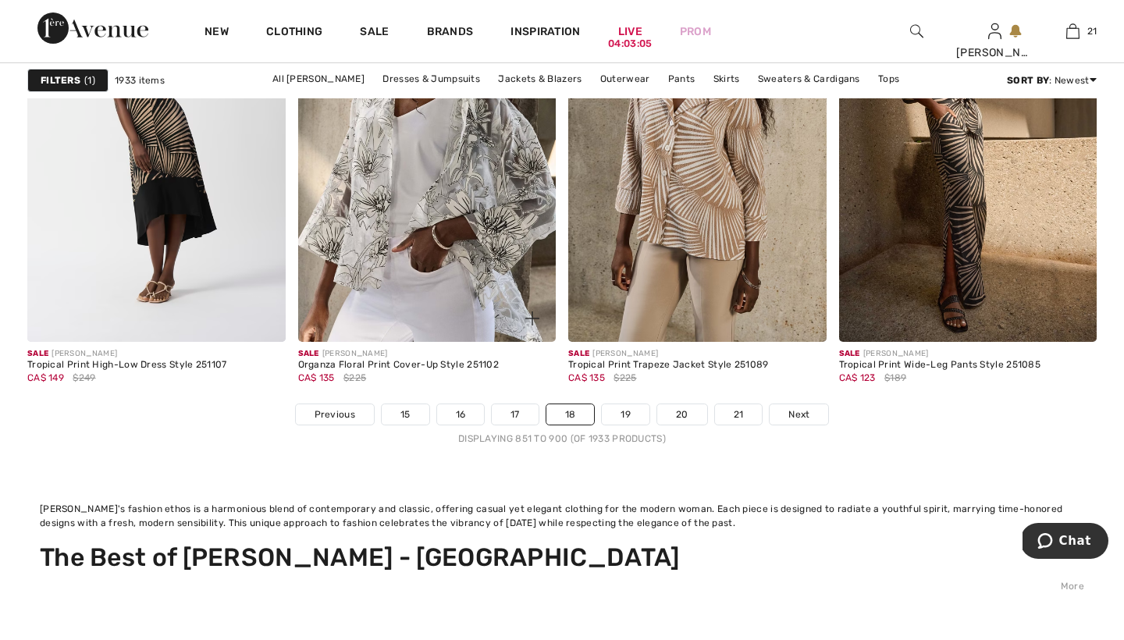
scroll to position [7276, 0]
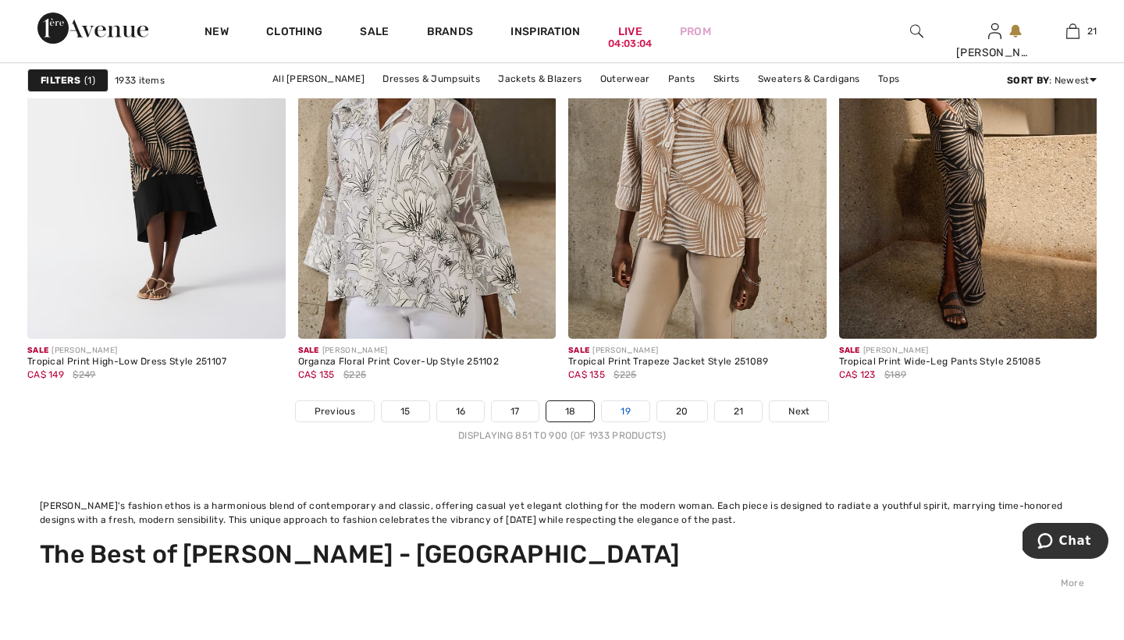
click at [627, 411] on link "19" at bounding box center [626, 411] width 48 height 20
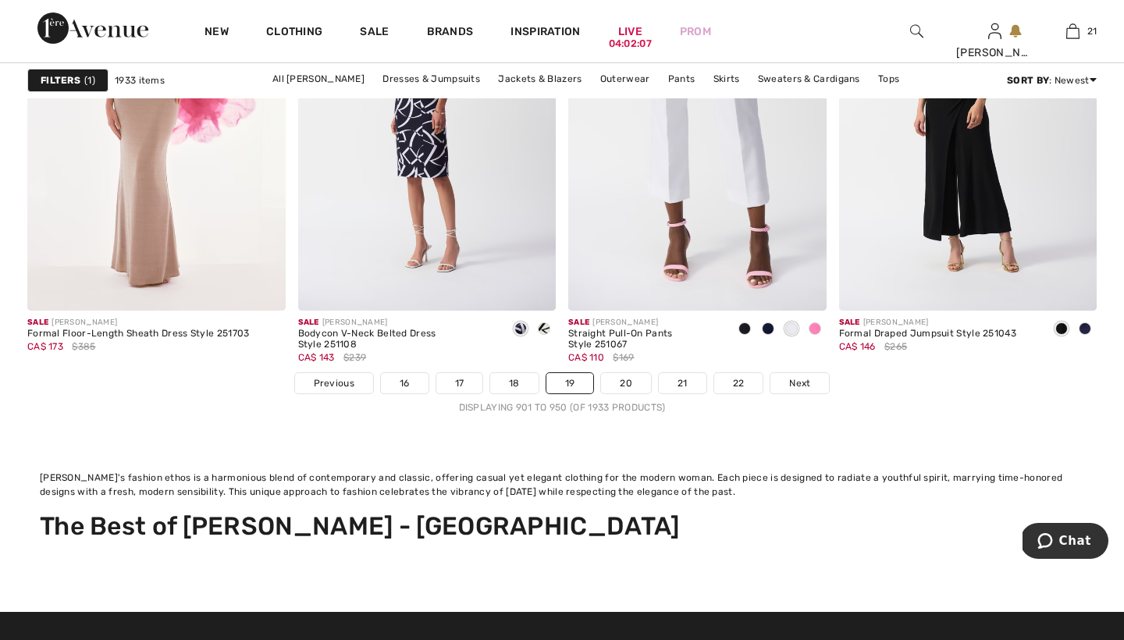
scroll to position [7267, 0]
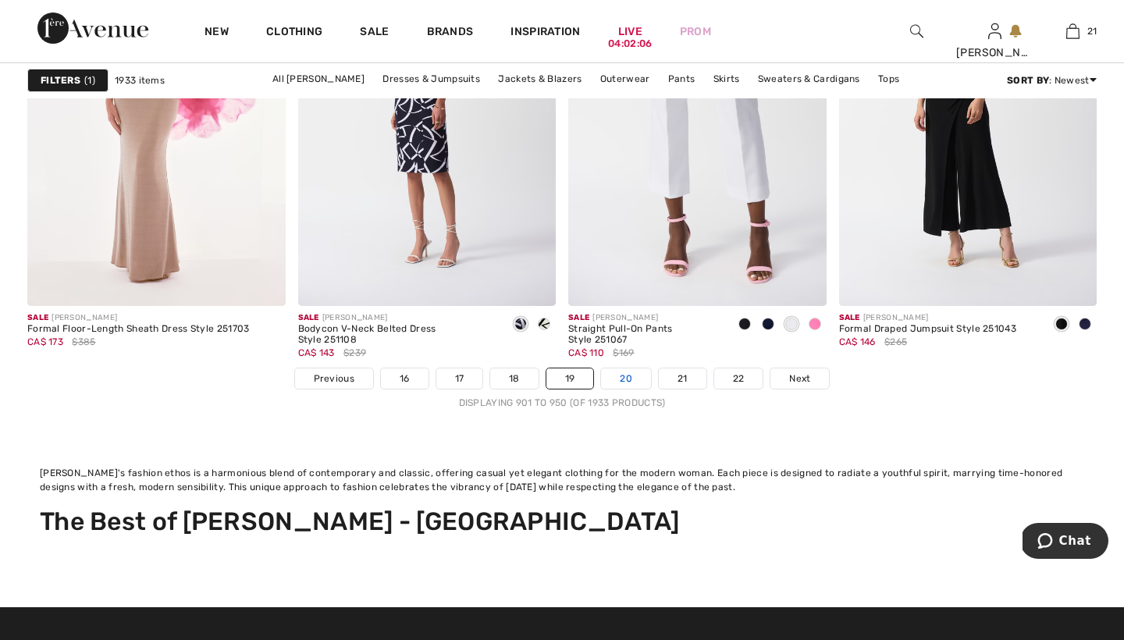
click at [630, 378] on link "20" at bounding box center [626, 378] width 50 height 20
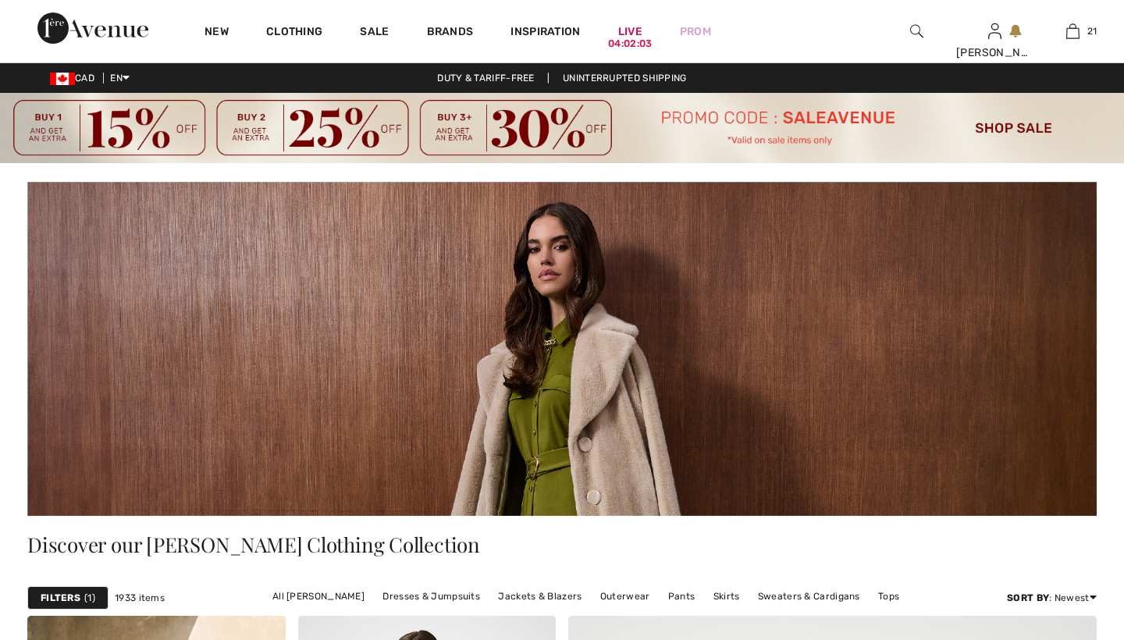
checkbox input "true"
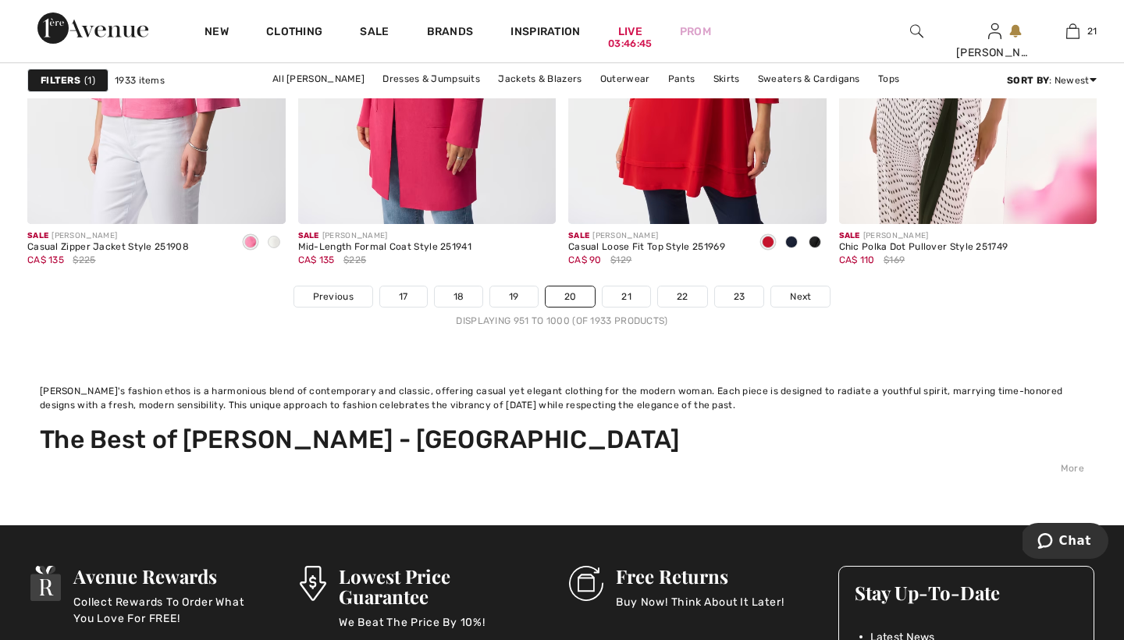
scroll to position [7392, 0]
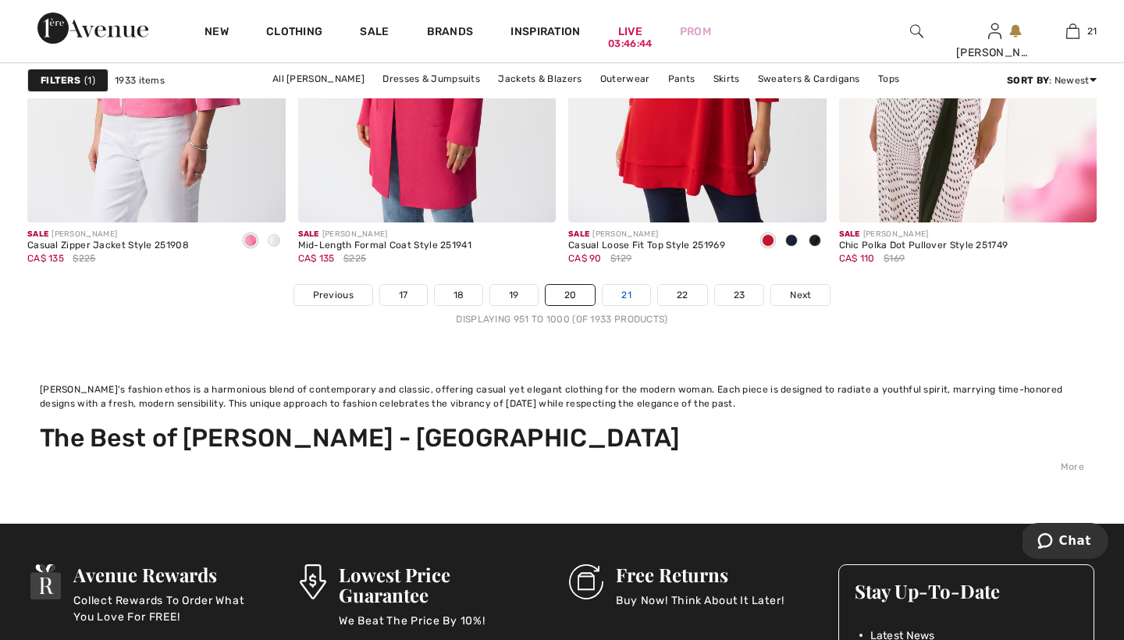
click at [628, 295] on link "21" at bounding box center [627, 295] width 48 height 20
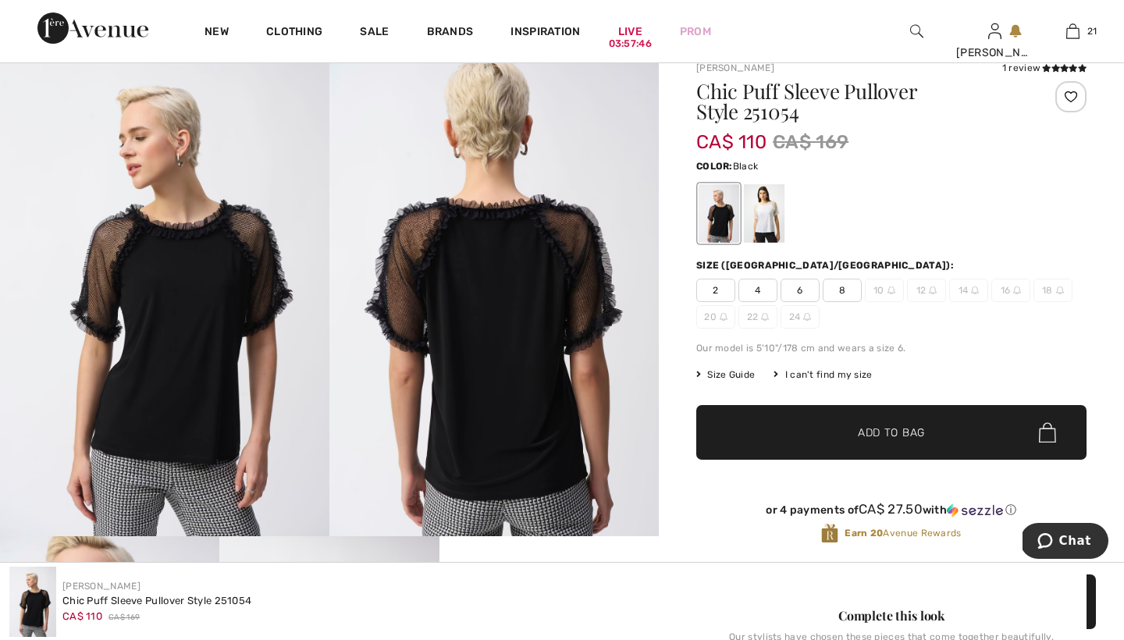
scroll to position [122, 0]
click at [844, 286] on span "8" at bounding box center [842, 289] width 39 height 23
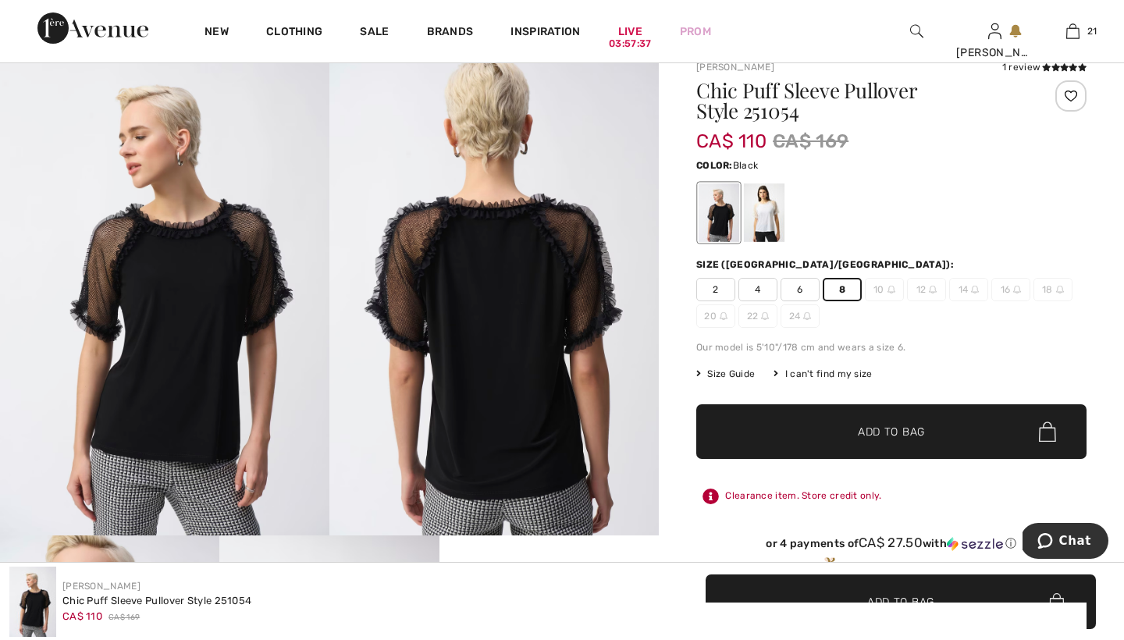
click at [868, 430] on span "Add to Bag" at bounding box center [891, 432] width 67 height 16
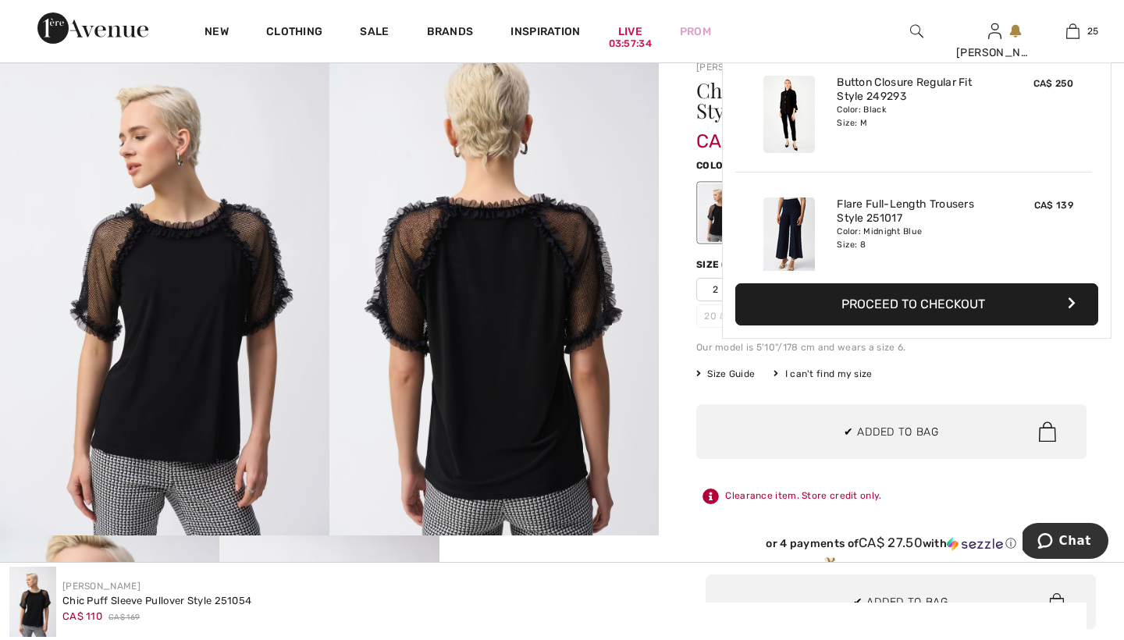
scroll to position [2849, 0]
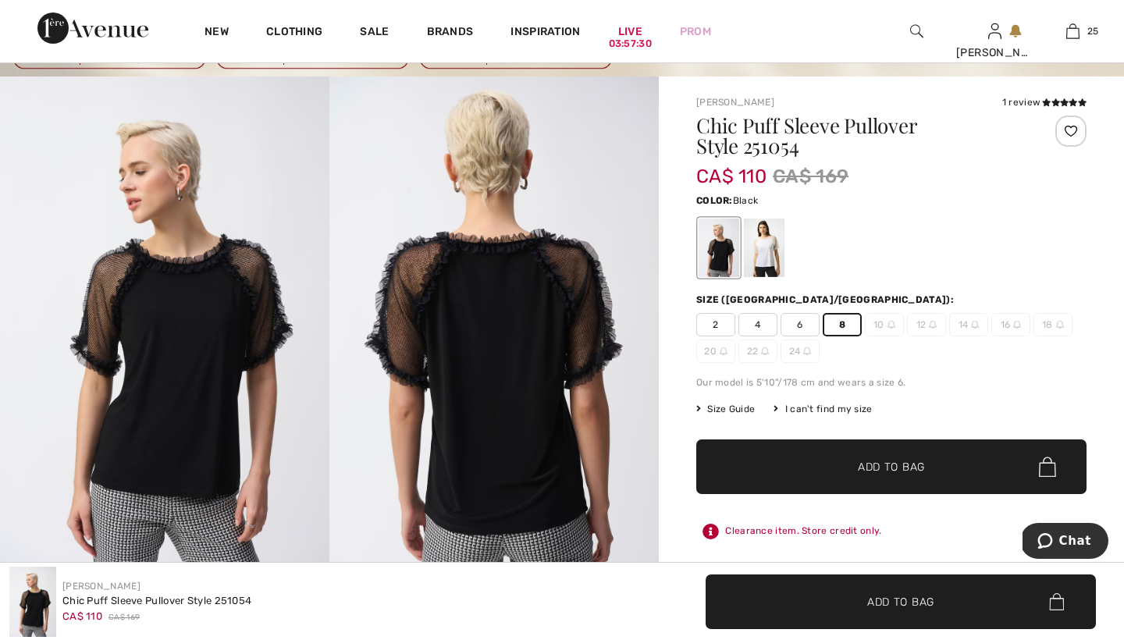
scroll to position [81, 0]
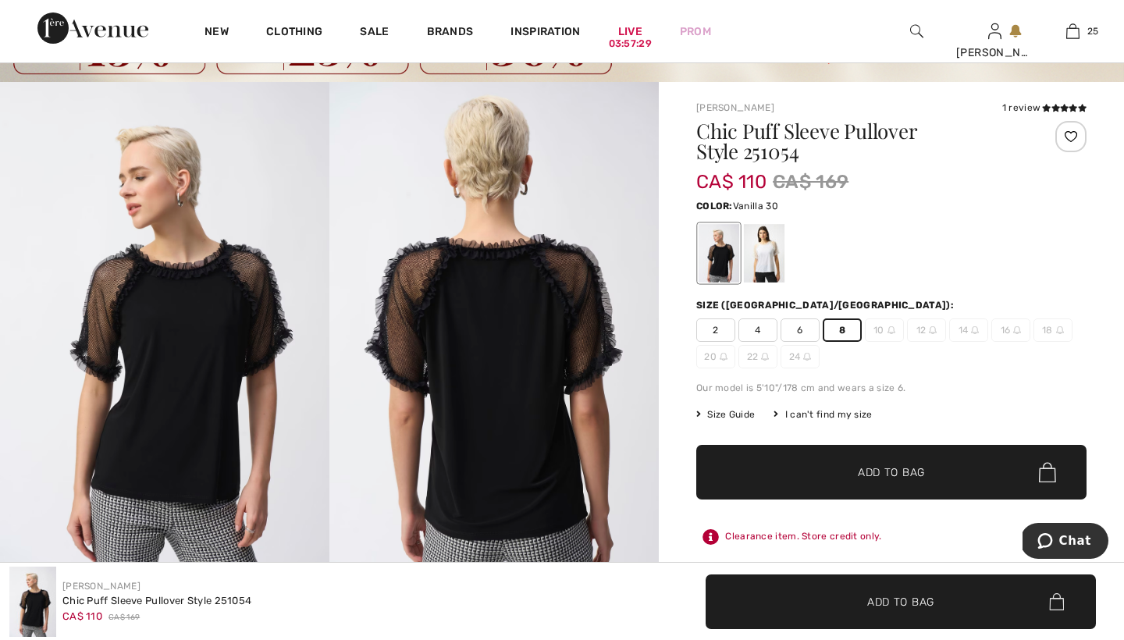
click at [766, 244] on div at bounding box center [764, 253] width 41 height 59
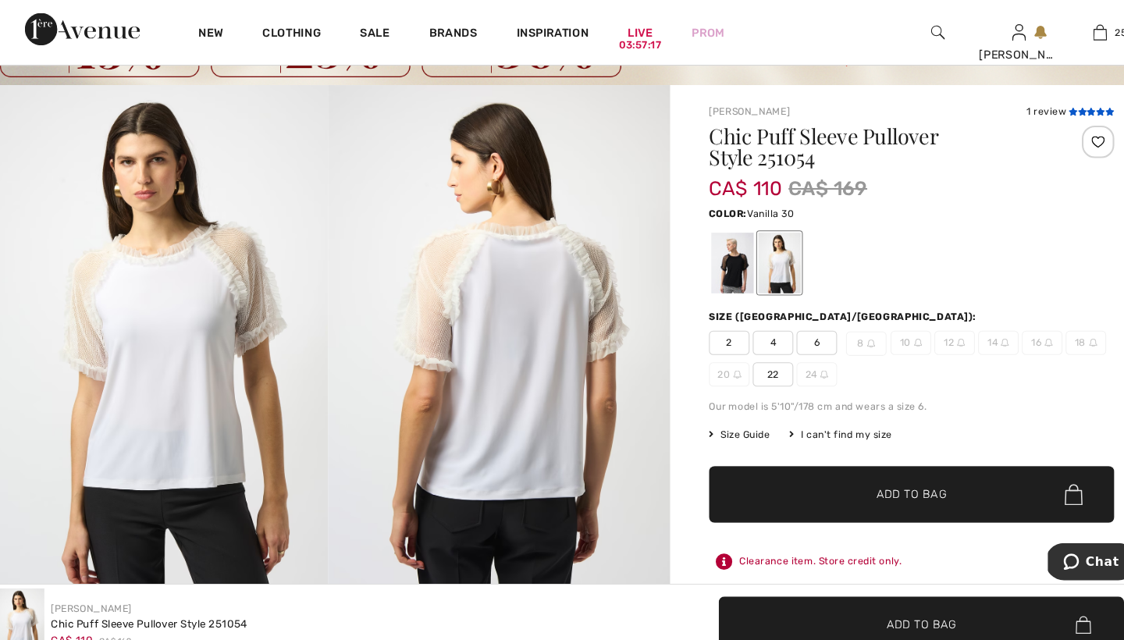
click at [1060, 104] on icon at bounding box center [1064, 108] width 9 height 8
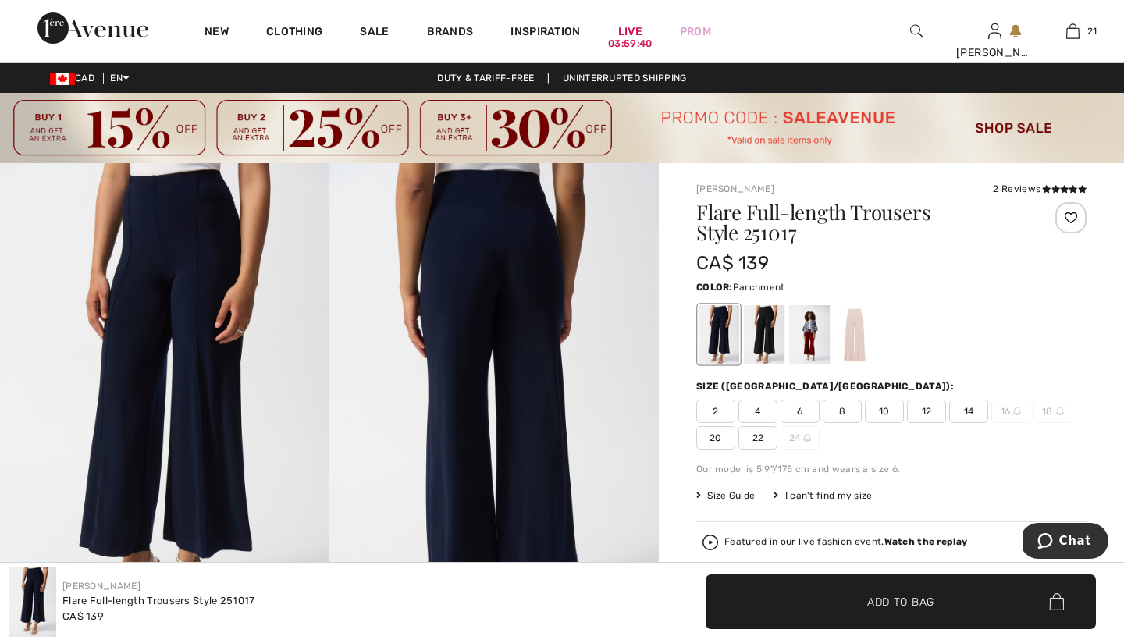
click at [858, 340] on div at bounding box center [854, 334] width 41 height 59
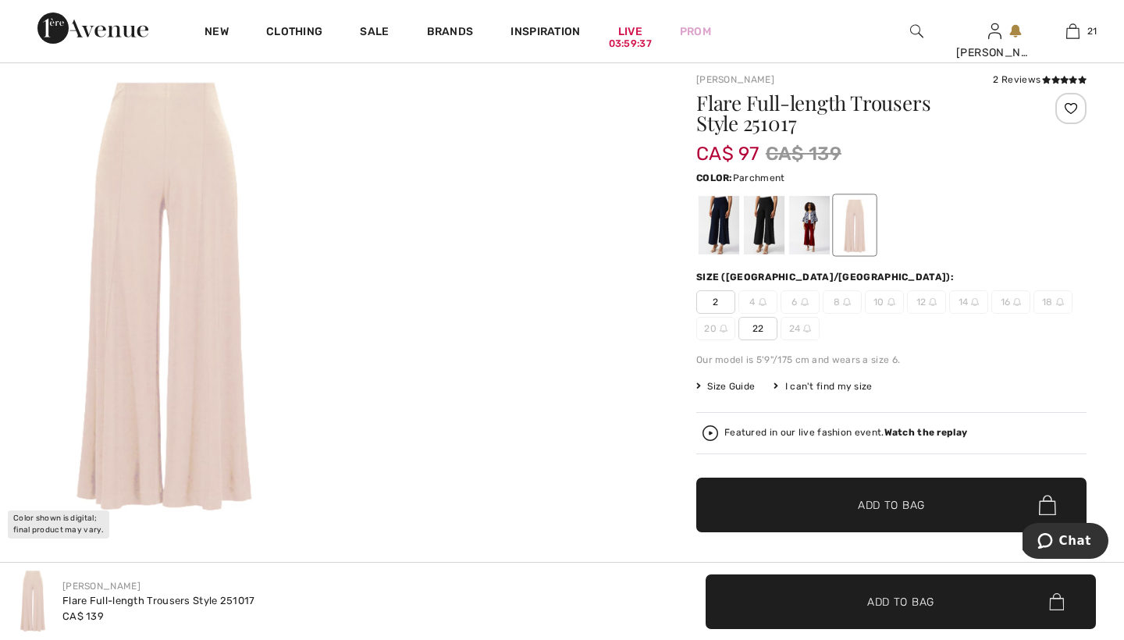
scroll to position [112, 0]
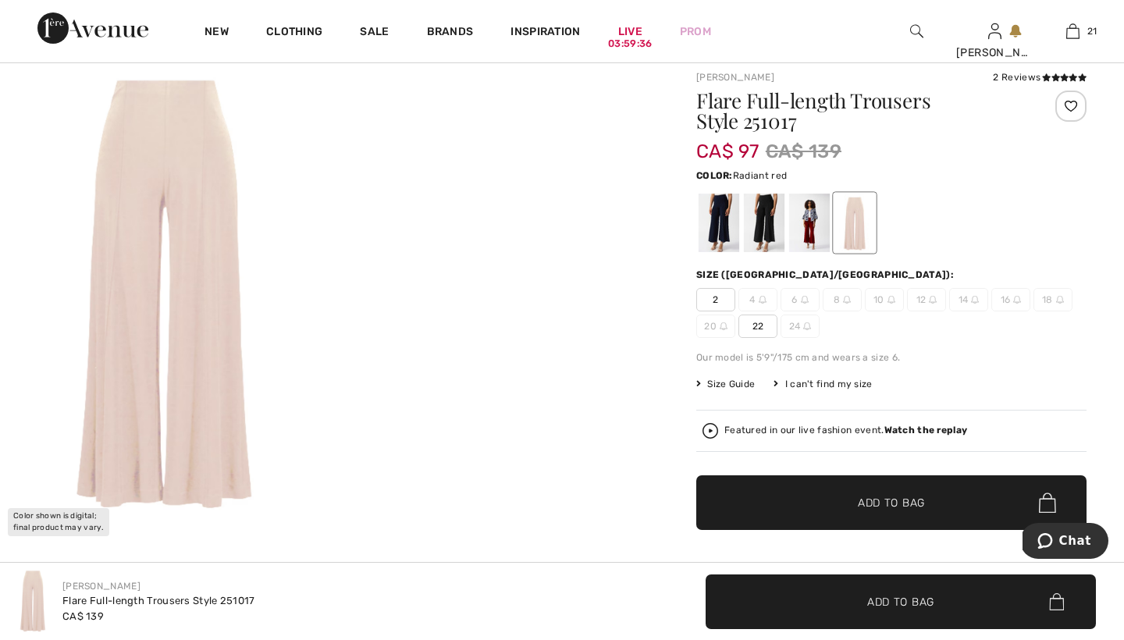
click at [812, 214] on div at bounding box center [809, 223] width 41 height 59
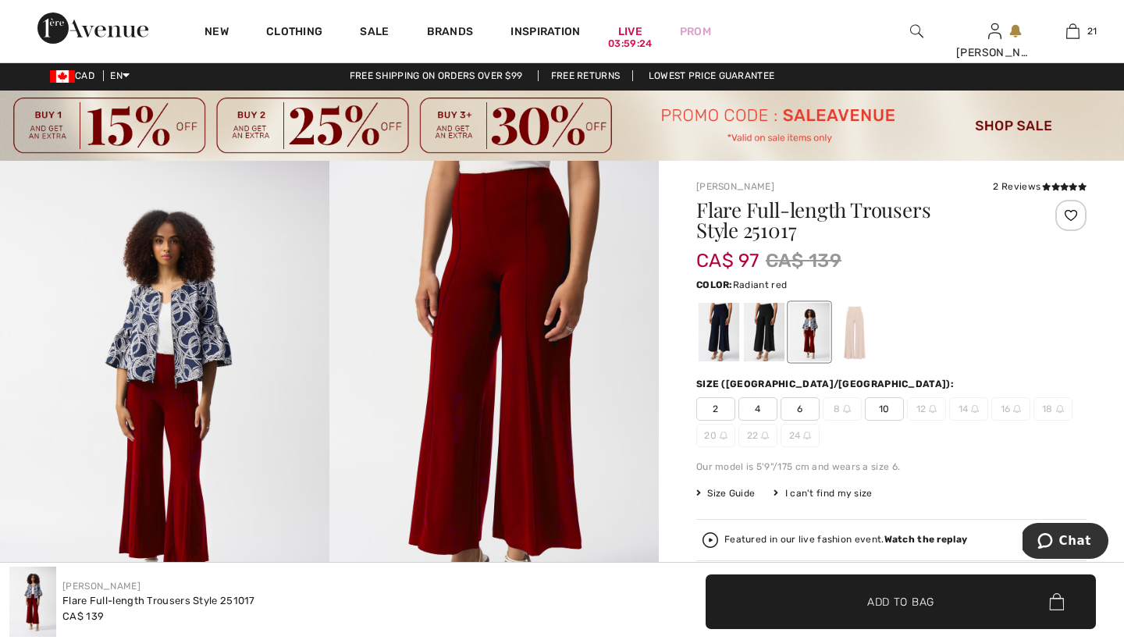
scroll to position [0, 0]
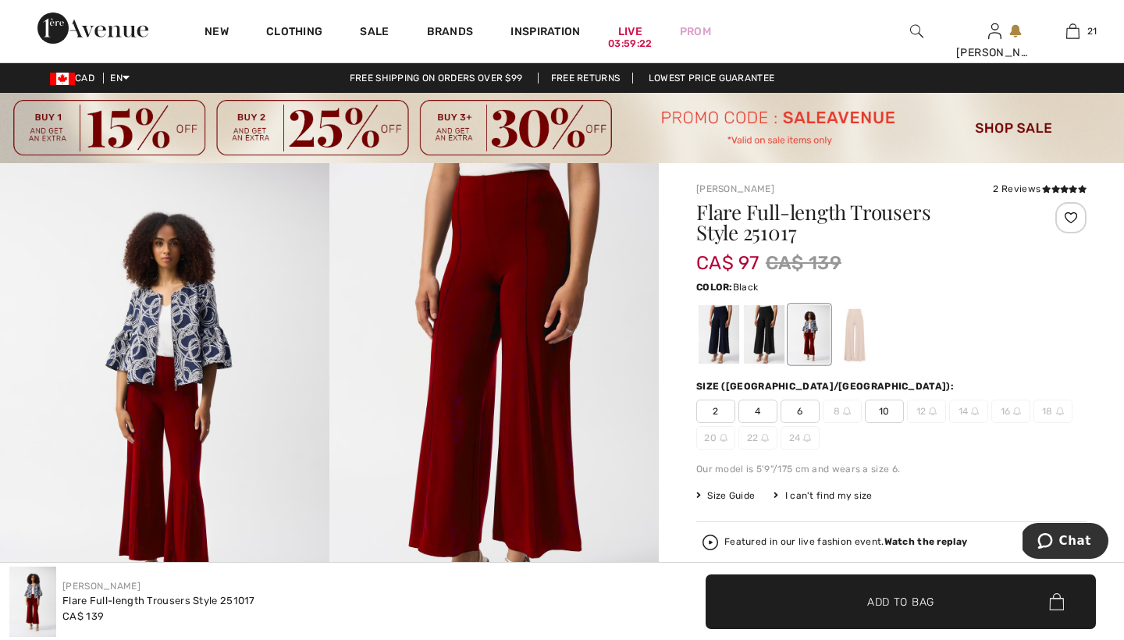
click at [763, 325] on div at bounding box center [764, 334] width 41 height 59
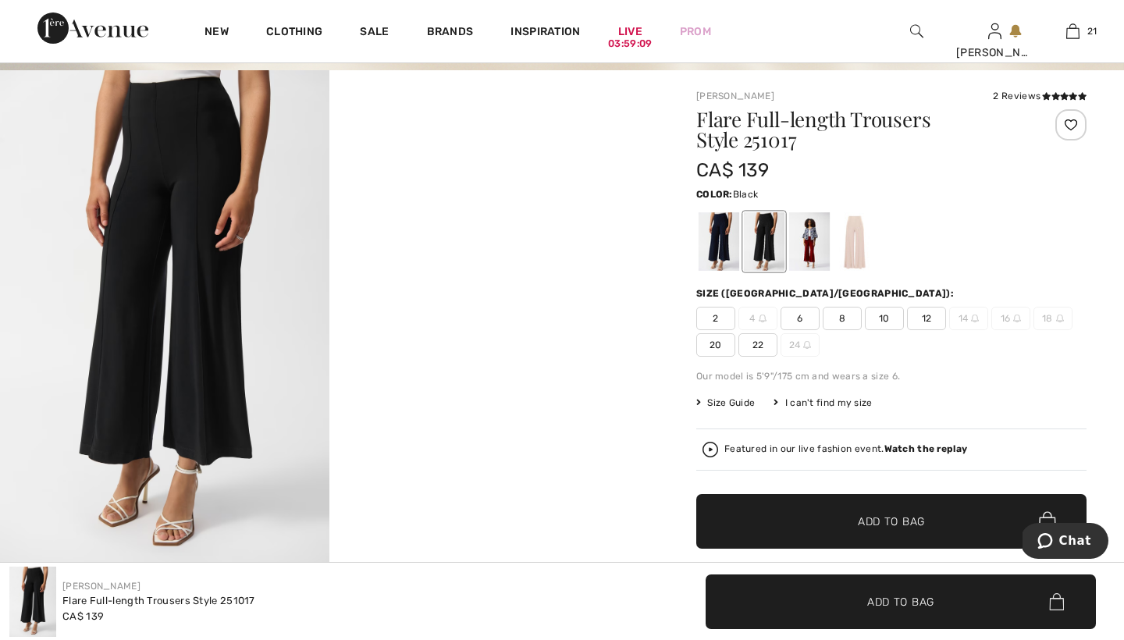
scroll to position [93, 0]
click at [723, 238] on div at bounding box center [719, 241] width 41 height 59
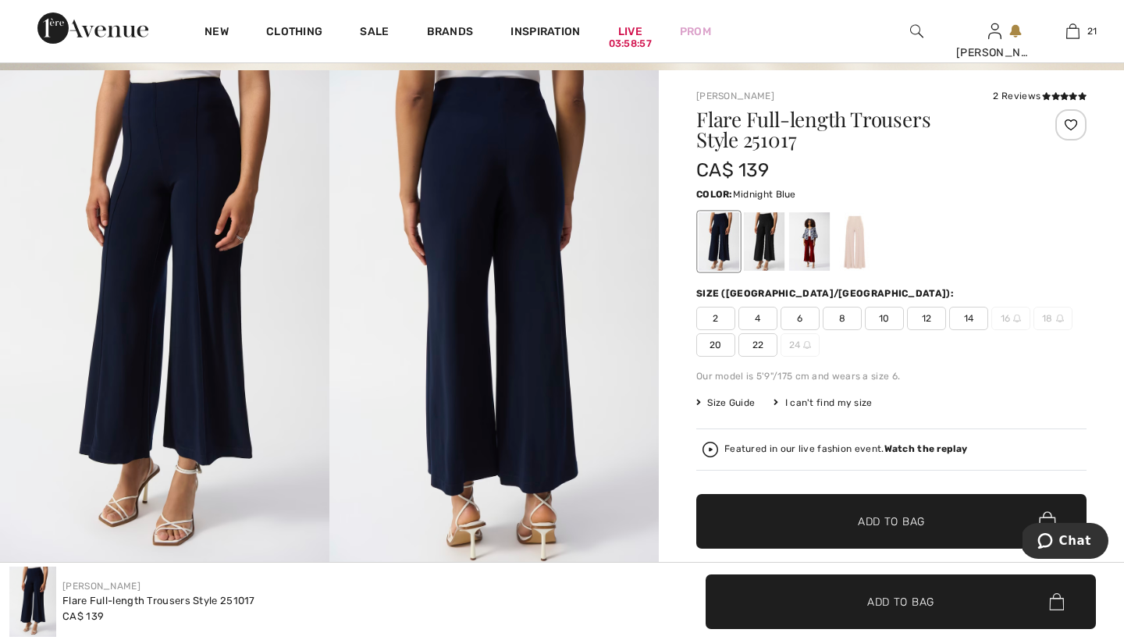
click at [843, 316] on span "8" at bounding box center [842, 318] width 39 height 23
click at [871, 518] on span "Add to Bag" at bounding box center [891, 522] width 67 height 16
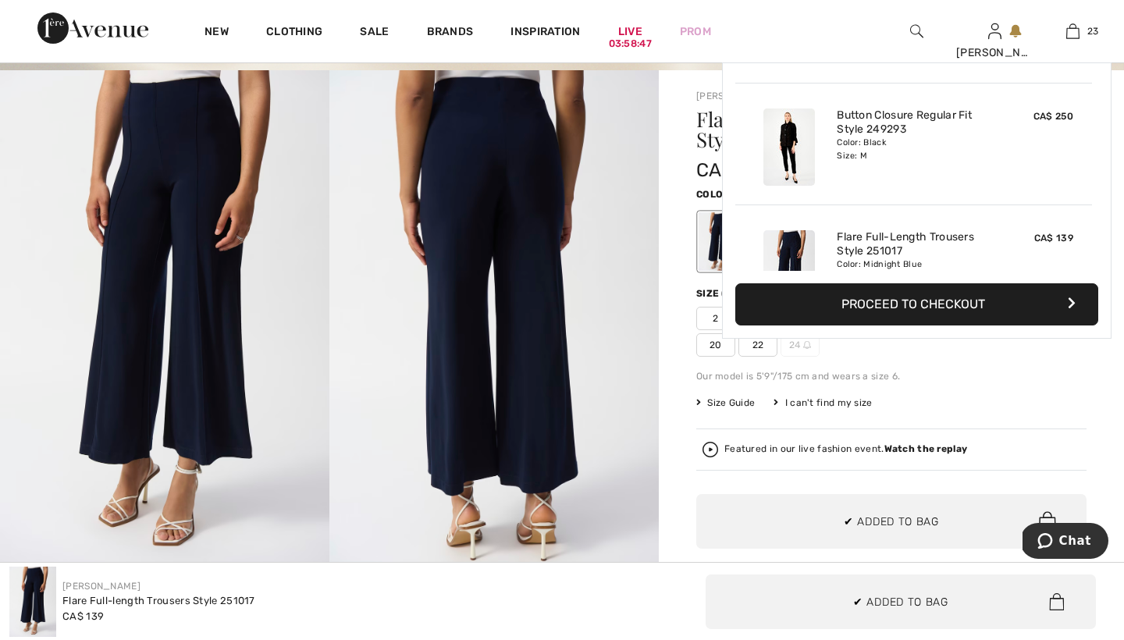
scroll to position [2605, 0]
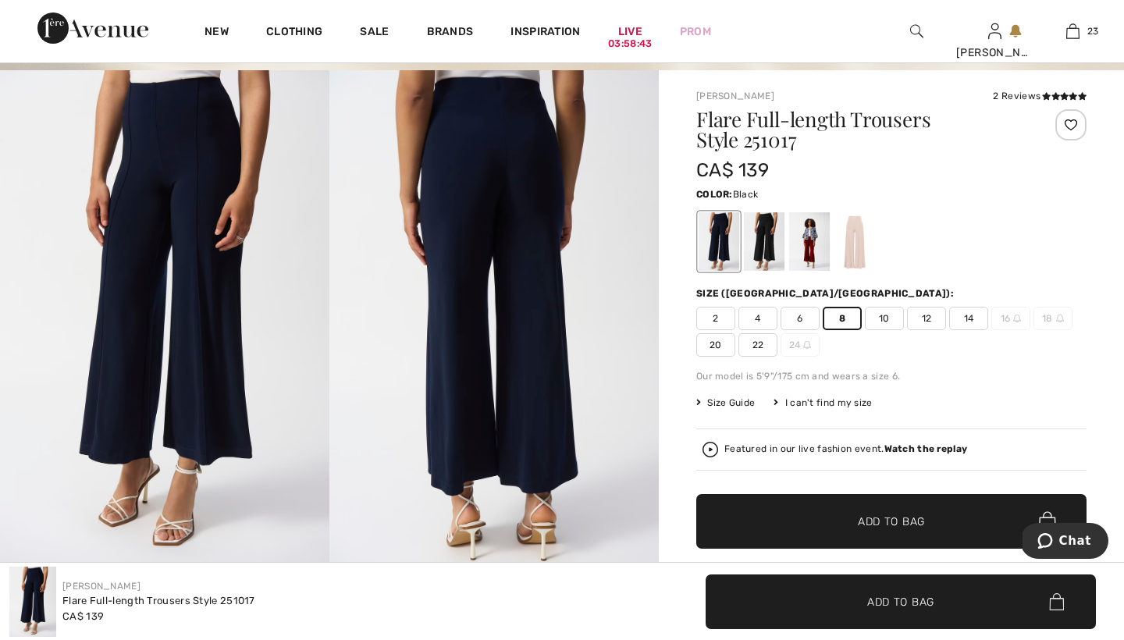
click at [769, 230] on div at bounding box center [764, 241] width 41 height 59
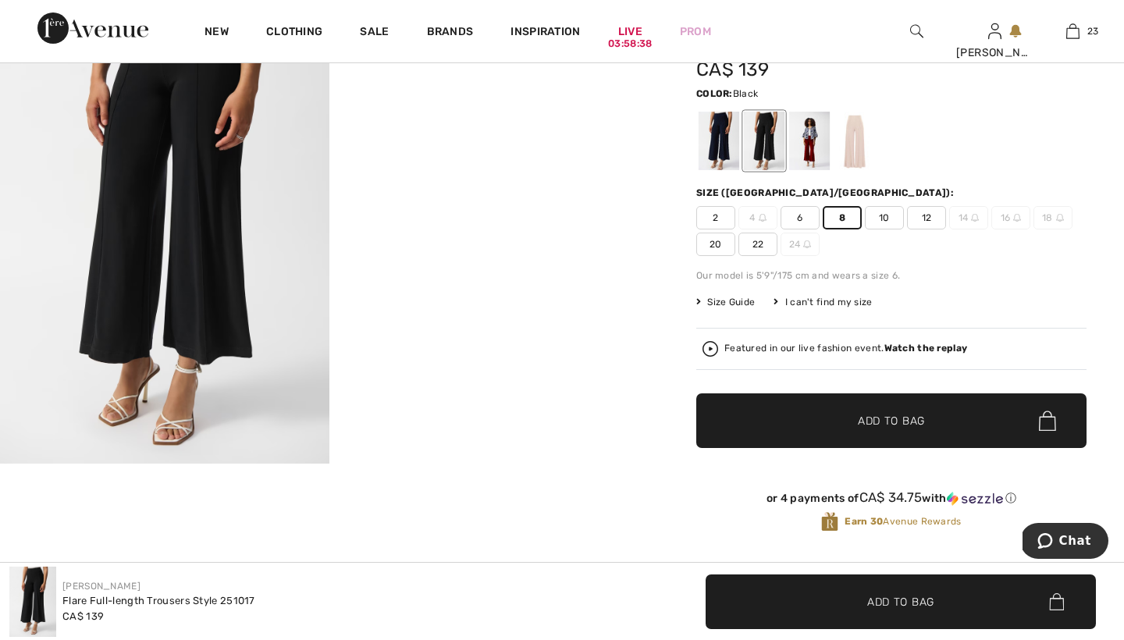
scroll to position [211, 0]
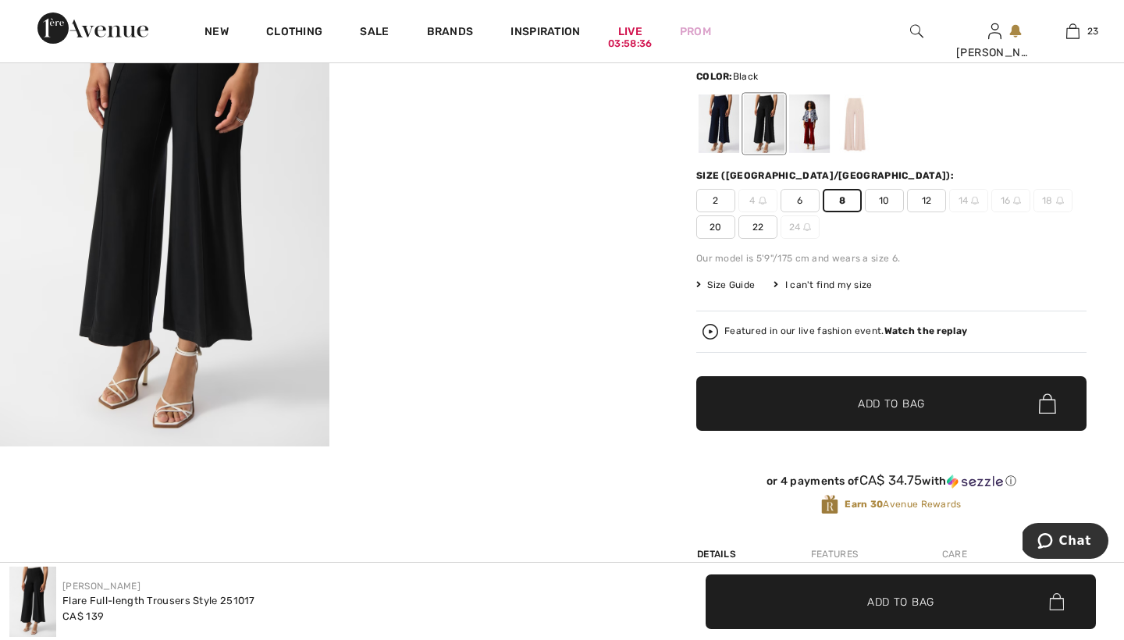
click at [876, 403] on span "Add to Bag" at bounding box center [891, 404] width 67 height 16
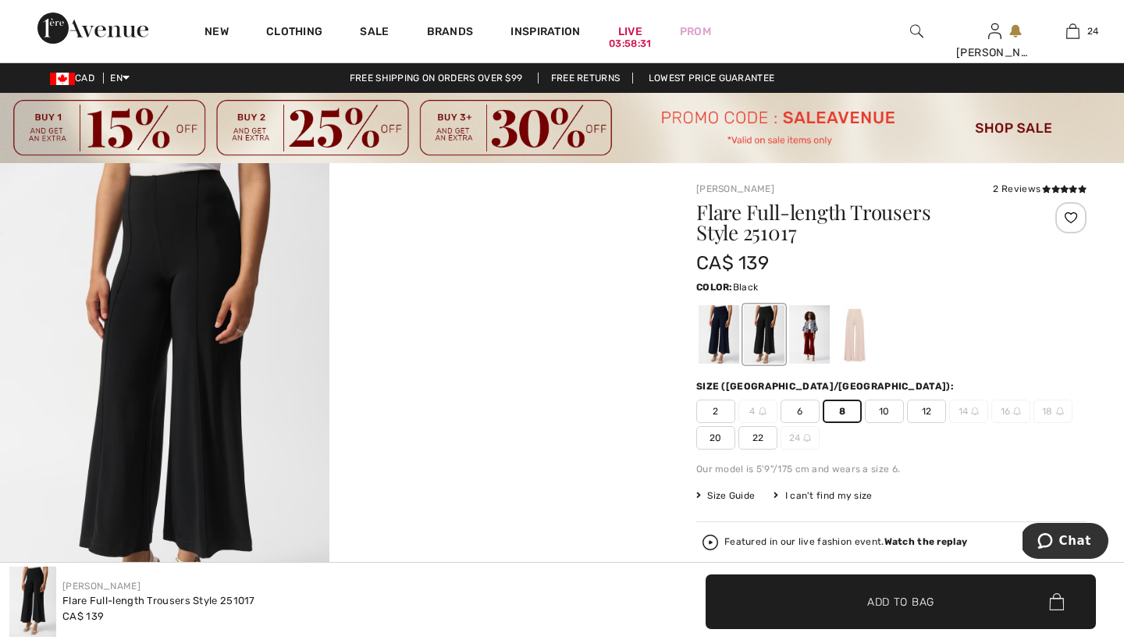
scroll to position [0, 0]
click at [812, 332] on div at bounding box center [809, 334] width 41 height 59
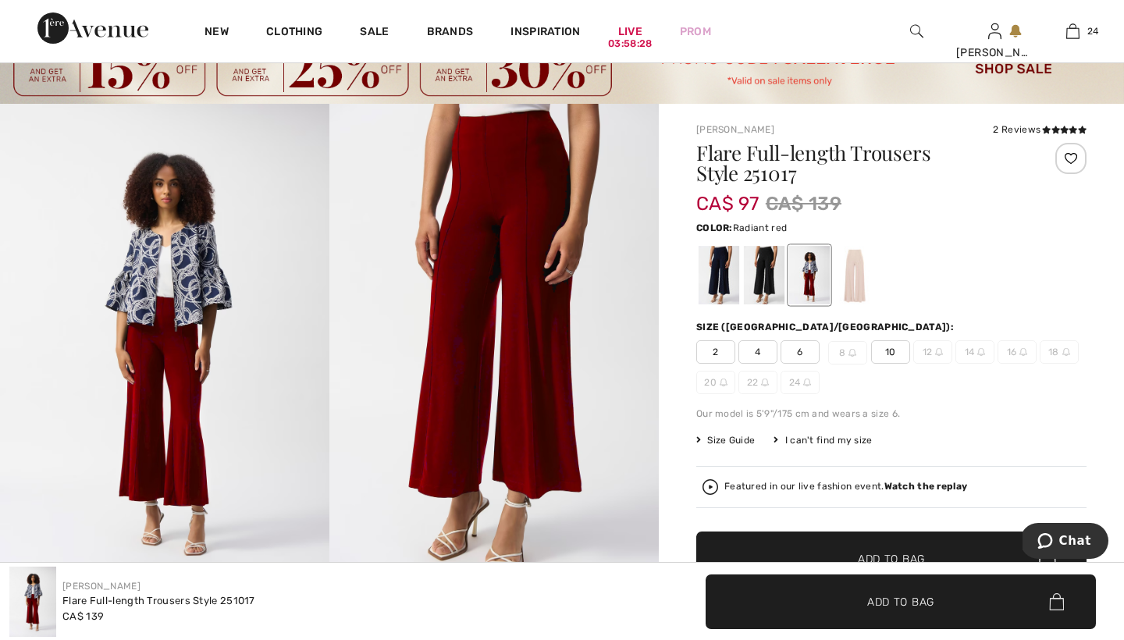
scroll to position [61, 0]
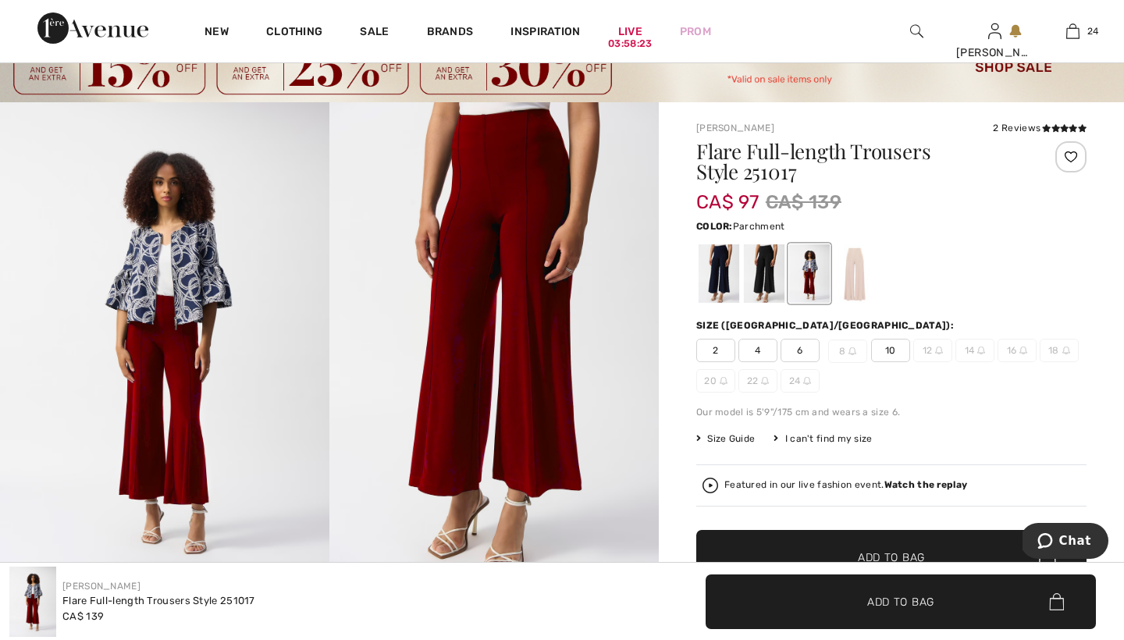
click at [858, 269] on div at bounding box center [854, 273] width 41 height 59
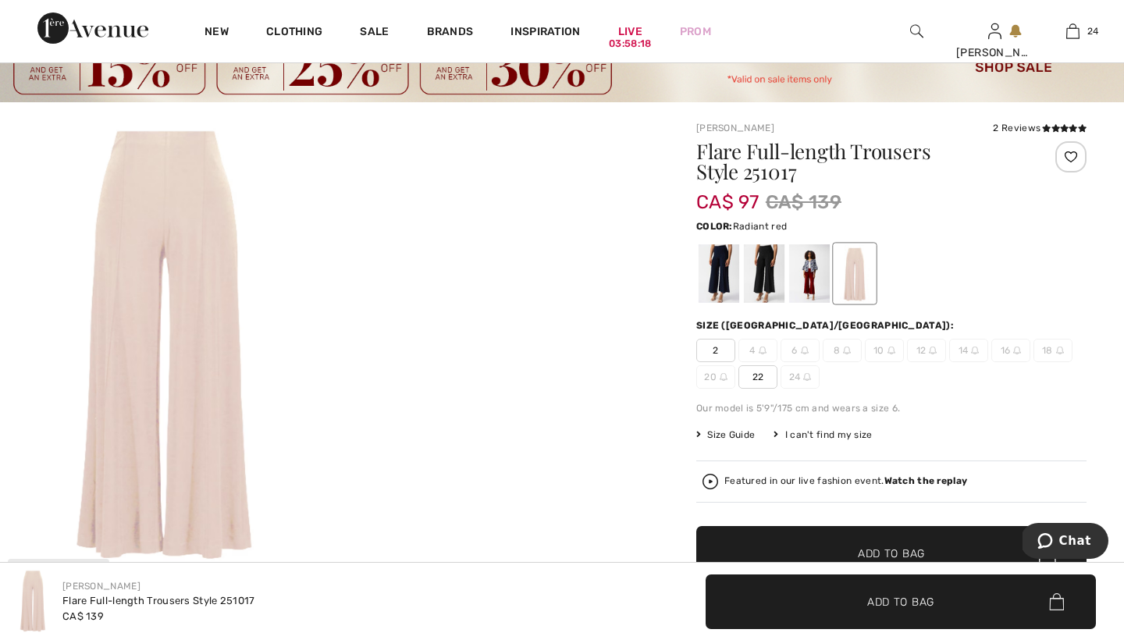
click at [811, 265] on div at bounding box center [809, 273] width 41 height 59
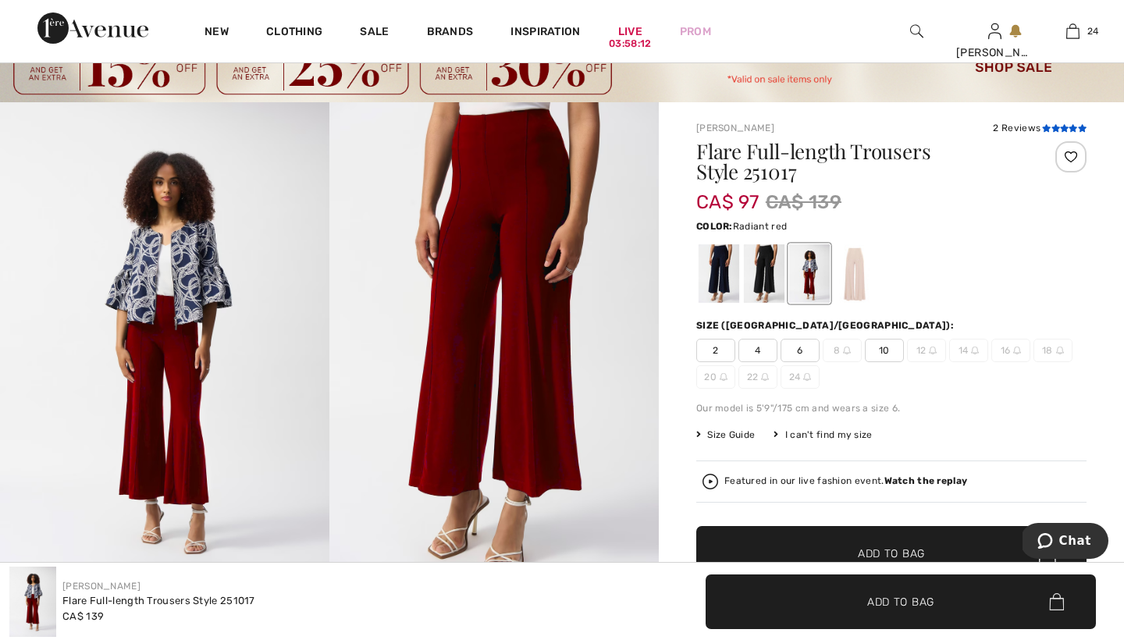
click at [1061, 127] on icon at bounding box center [1064, 128] width 9 height 8
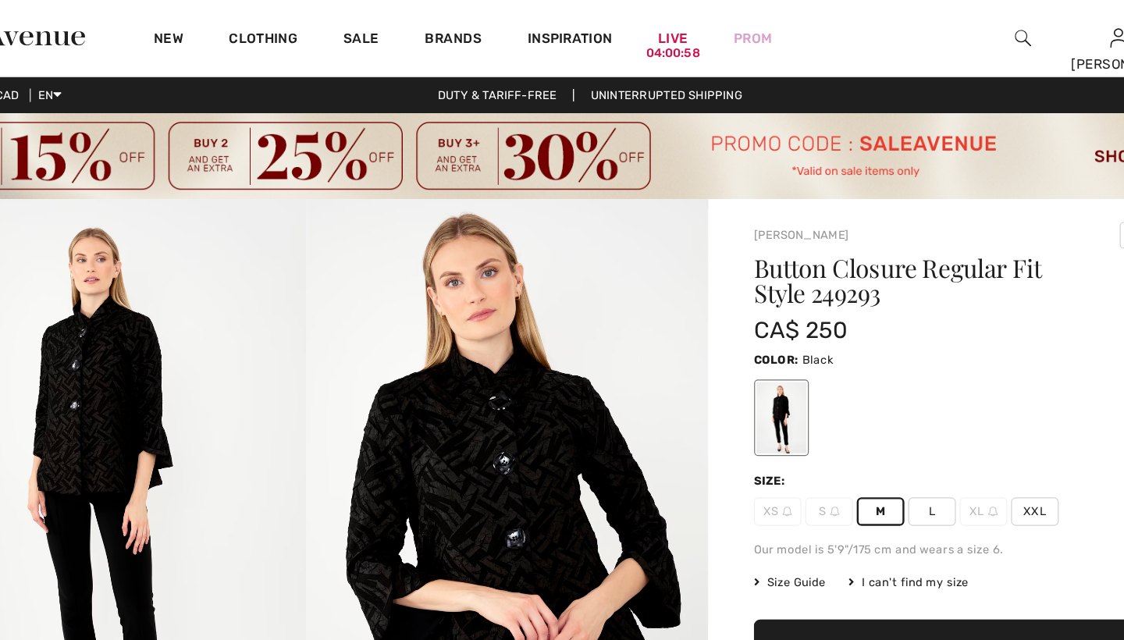
click at [910, 28] on img at bounding box center [916, 31] width 13 height 19
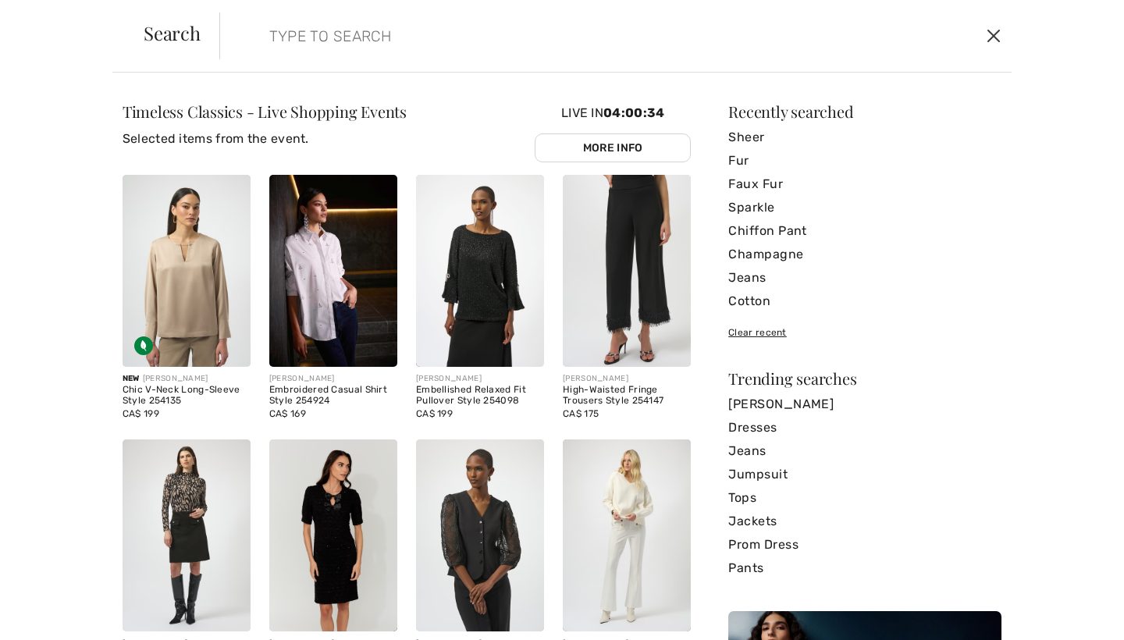
click at [993, 34] on button "Close" at bounding box center [993, 35] width 23 height 25
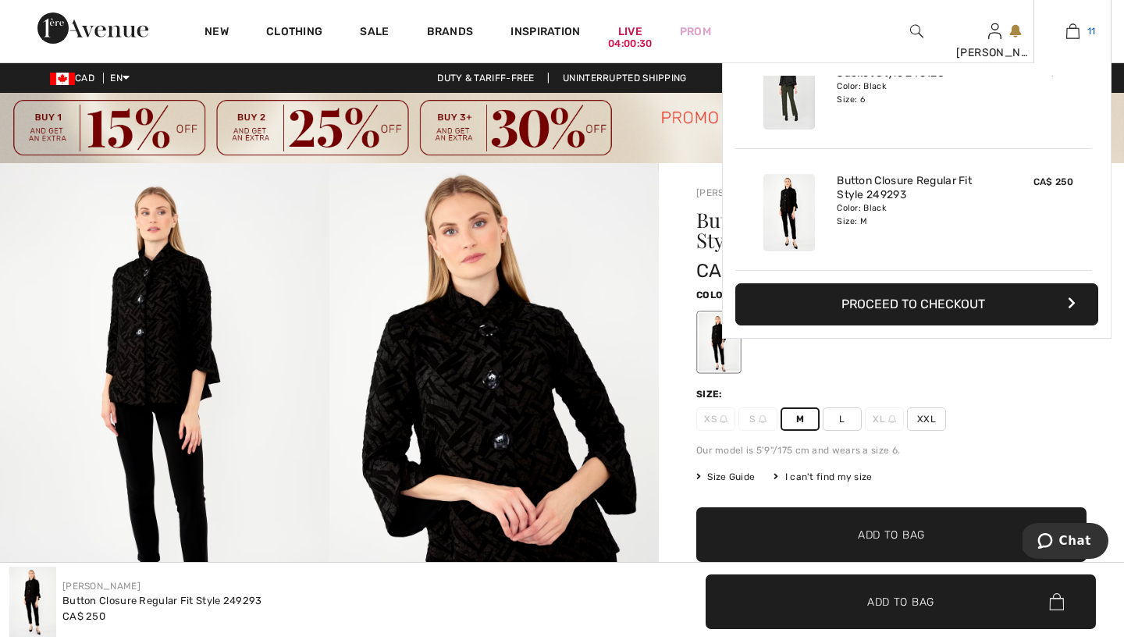
click at [1071, 27] on img at bounding box center [1072, 31] width 13 height 19
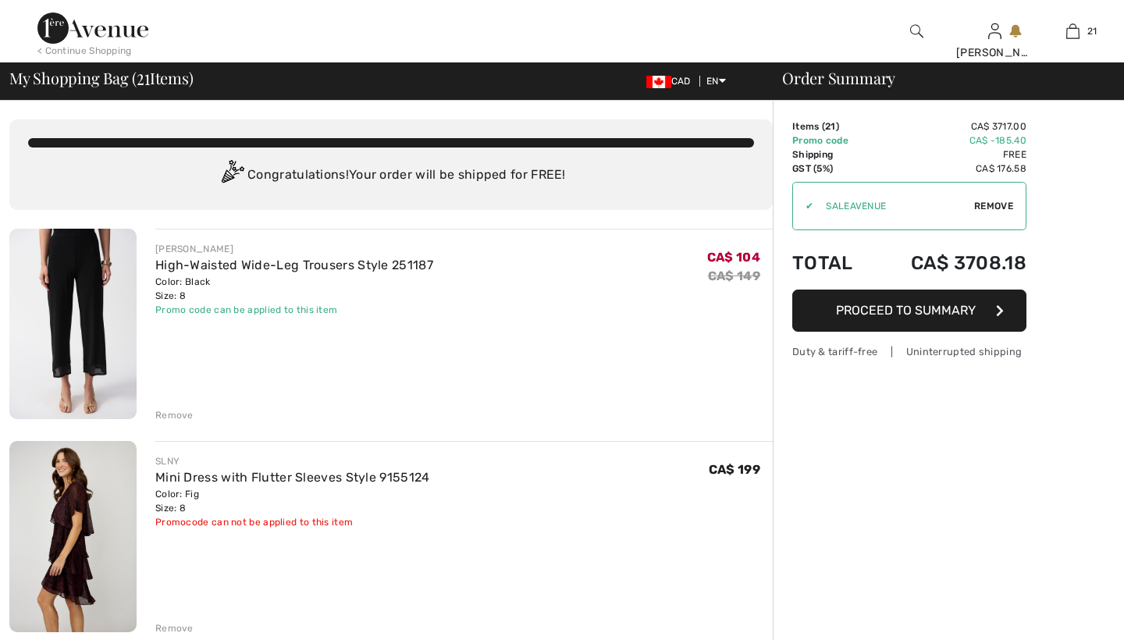
checkbox input "true"
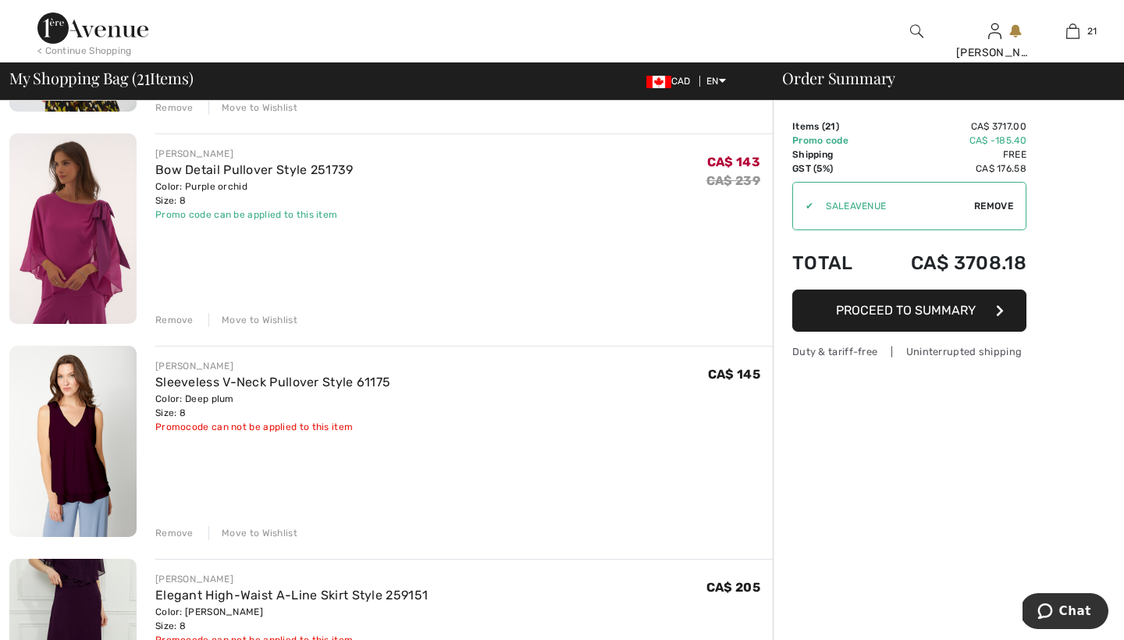
scroll to position [3662, 0]
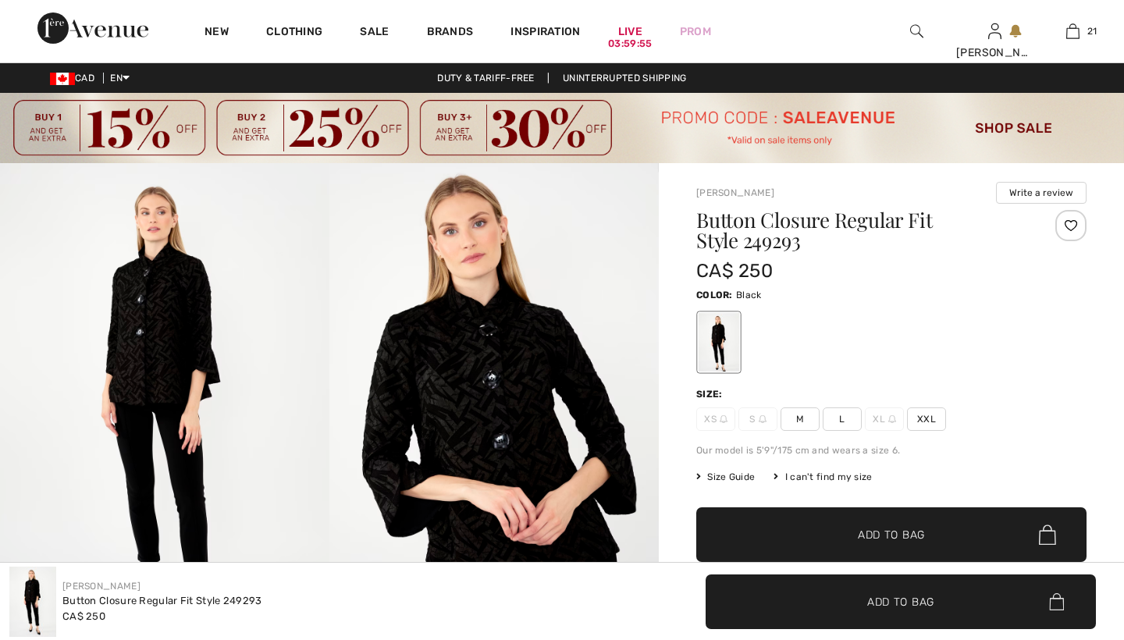
checkbox input "true"
click at [801, 418] on span "M" at bounding box center [799, 418] width 39 height 23
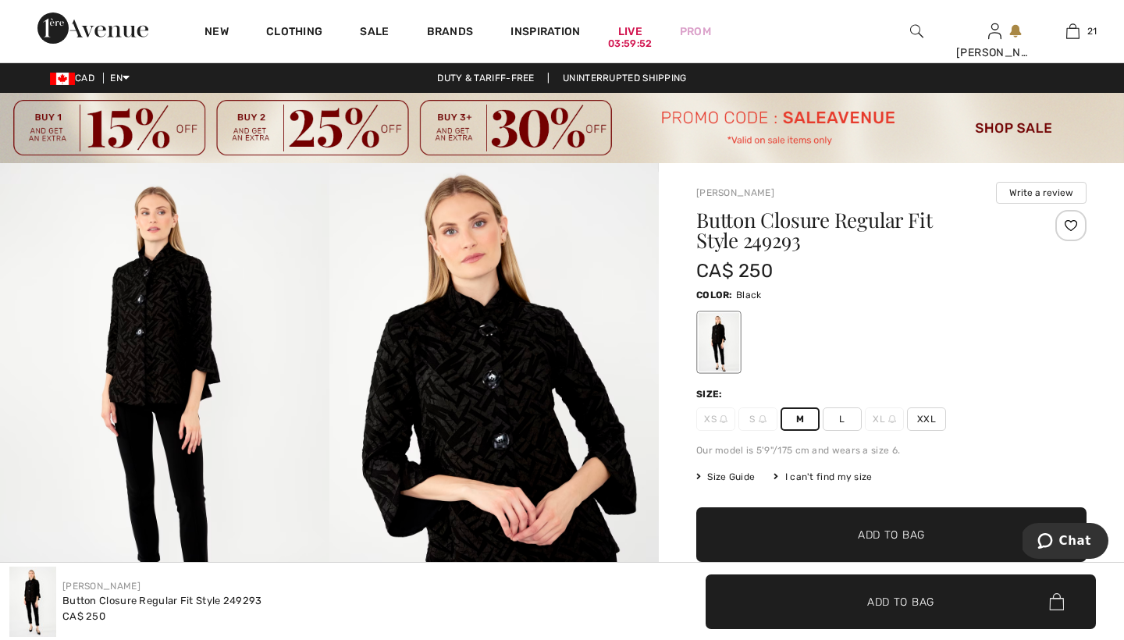
click at [869, 536] on span "Add to Bag" at bounding box center [891, 535] width 67 height 16
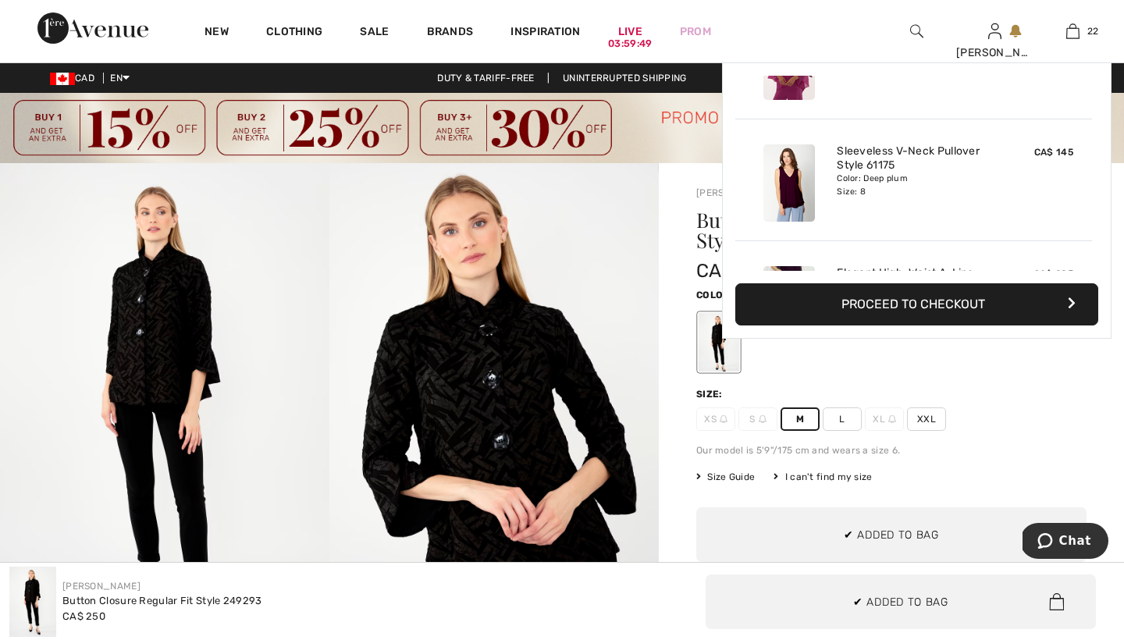
scroll to position [2483, 0]
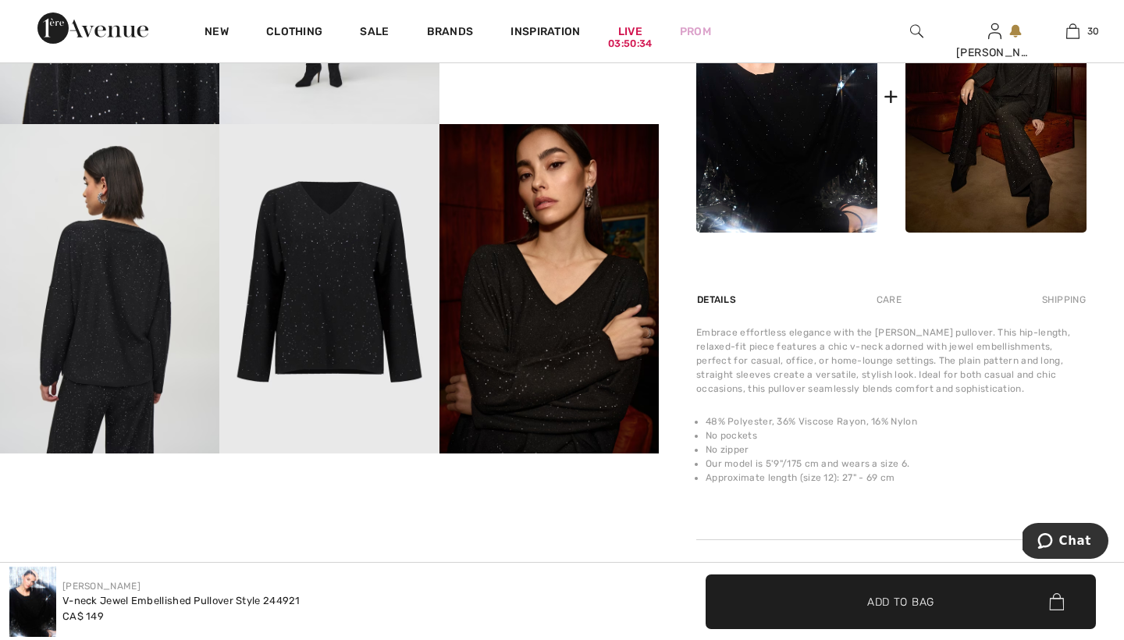
scroll to position [862, 0]
click at [543, 347] on img at bounding box center [548, 288] width 219 height 329
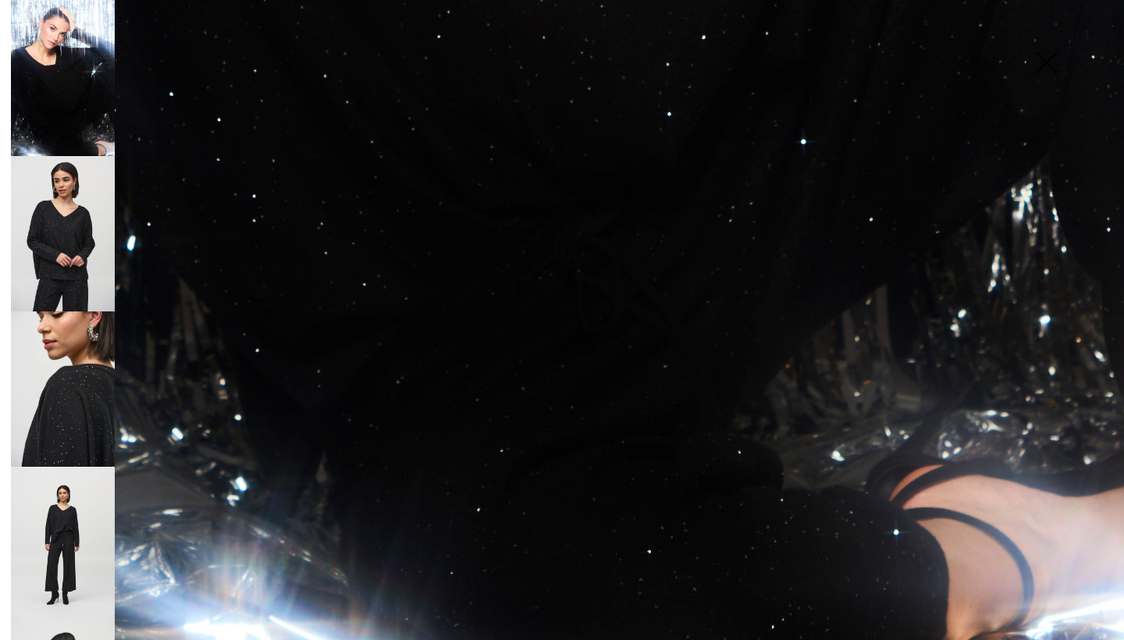
scroll to position [1044, 0]
click at [86, 384] on img at bounding box center [63, 388] width 104 height 155
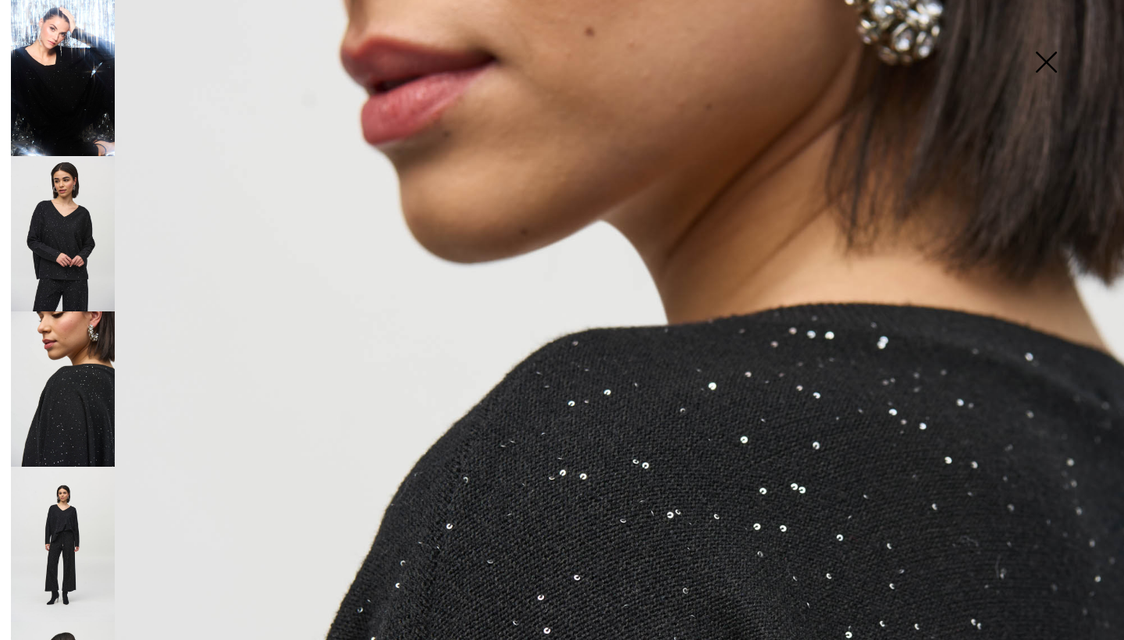
scroll to position [258, 0]
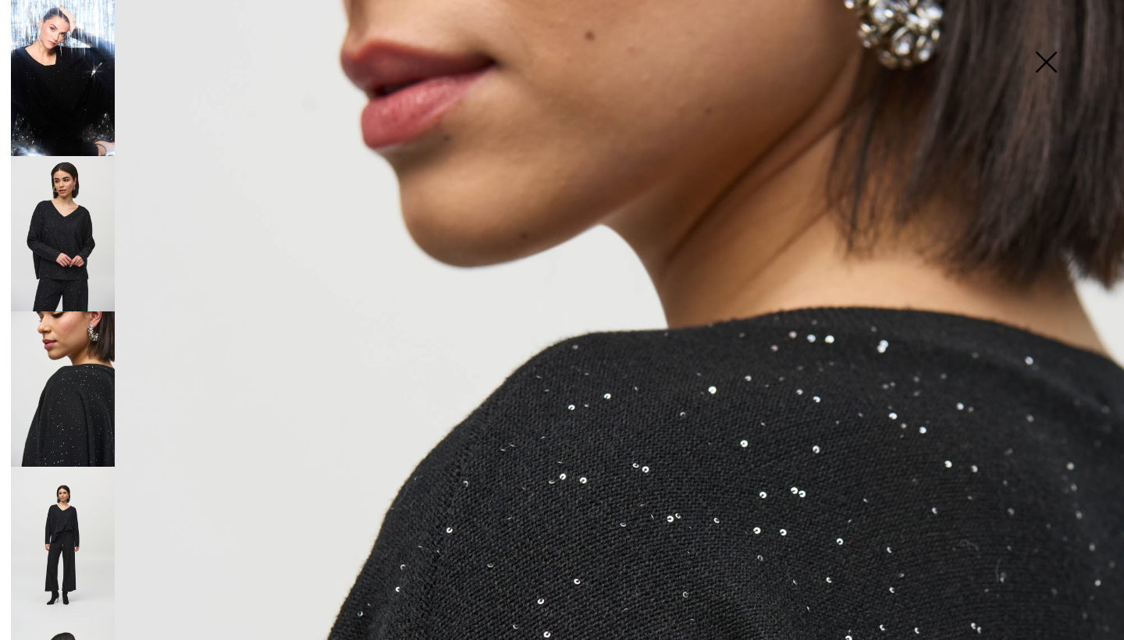
click at [272, 167] on img at bounding box center [562, 584] width 1124 height 1684
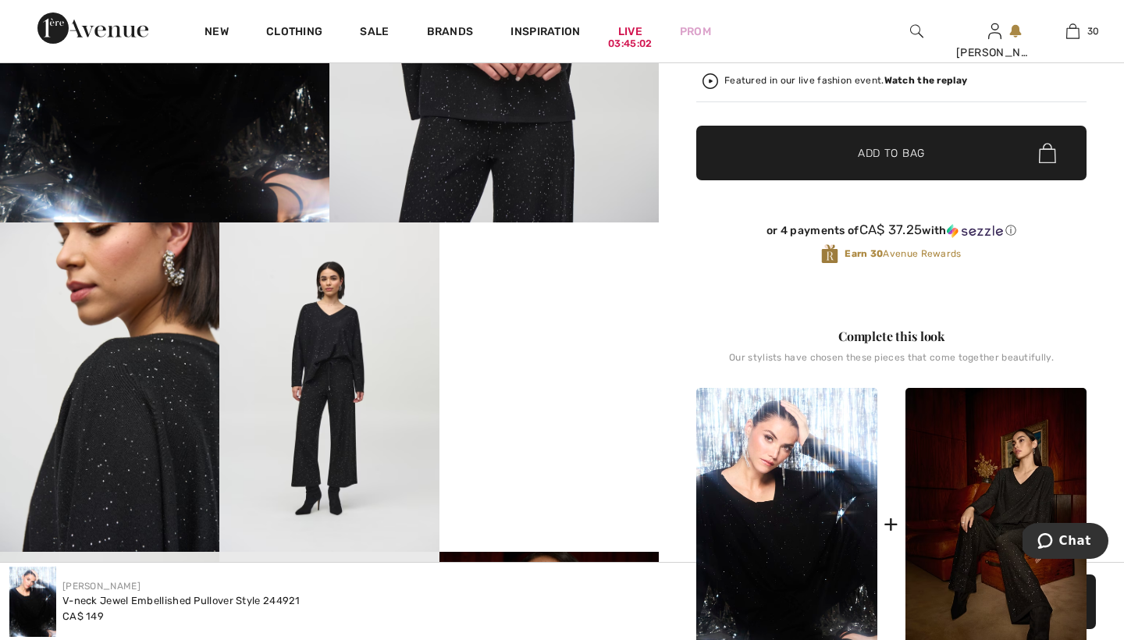
scroll to position [453, 0]
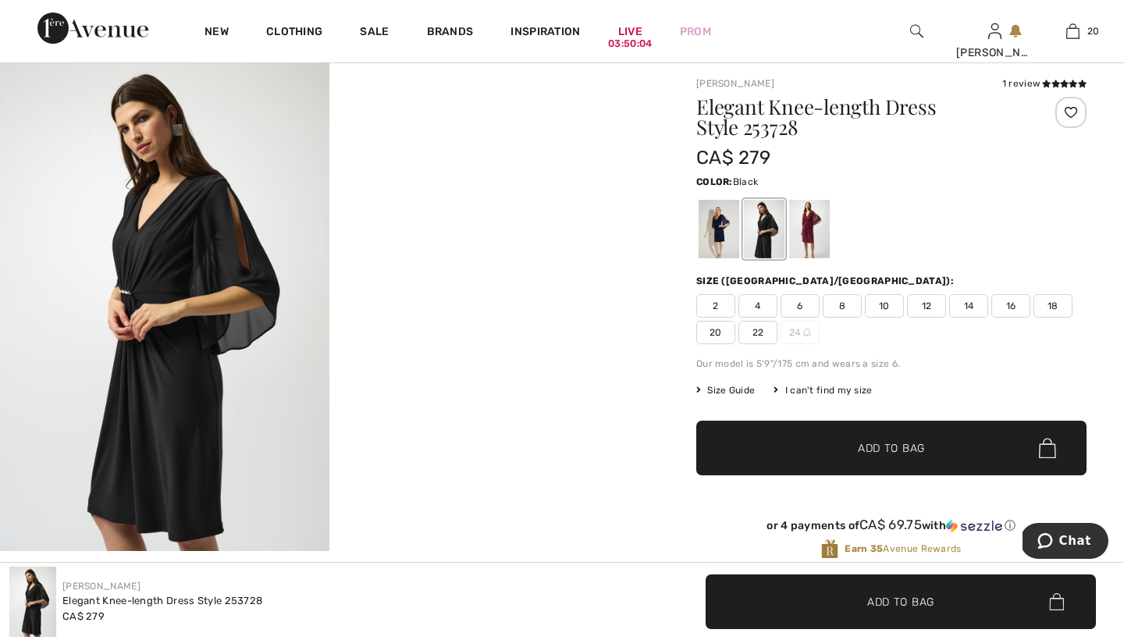
scroll to position [105, 0]
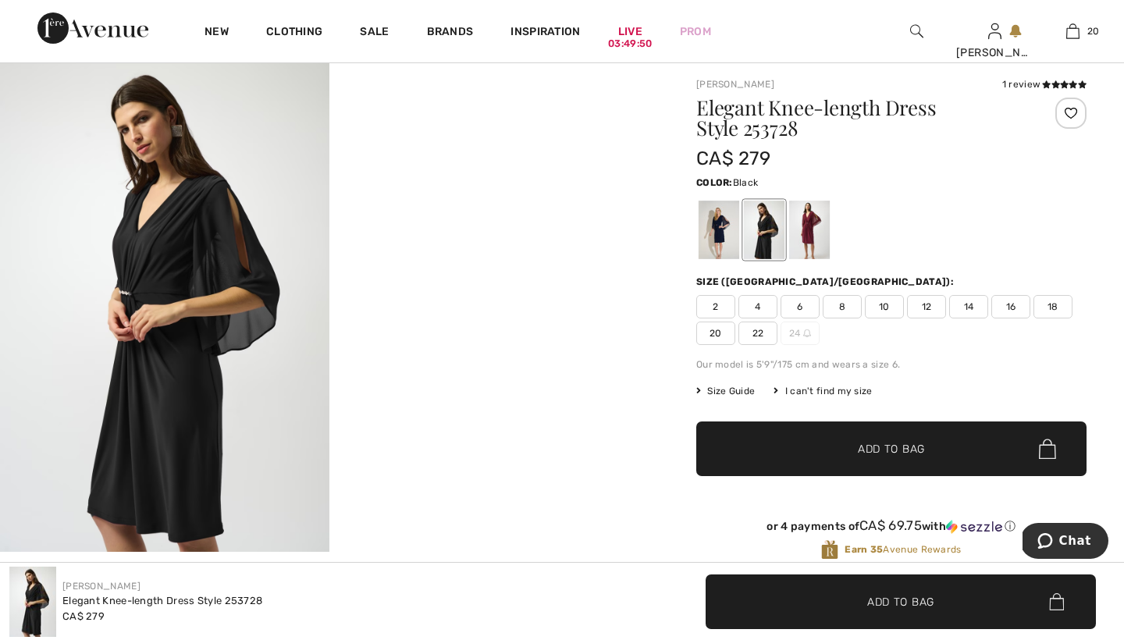
click at [848, 299] on span "8" at bounding box center [842, 306] width 39 height 23
click at [1049, 85] on icon at bounding box center [1046, 84] width 9 height 8
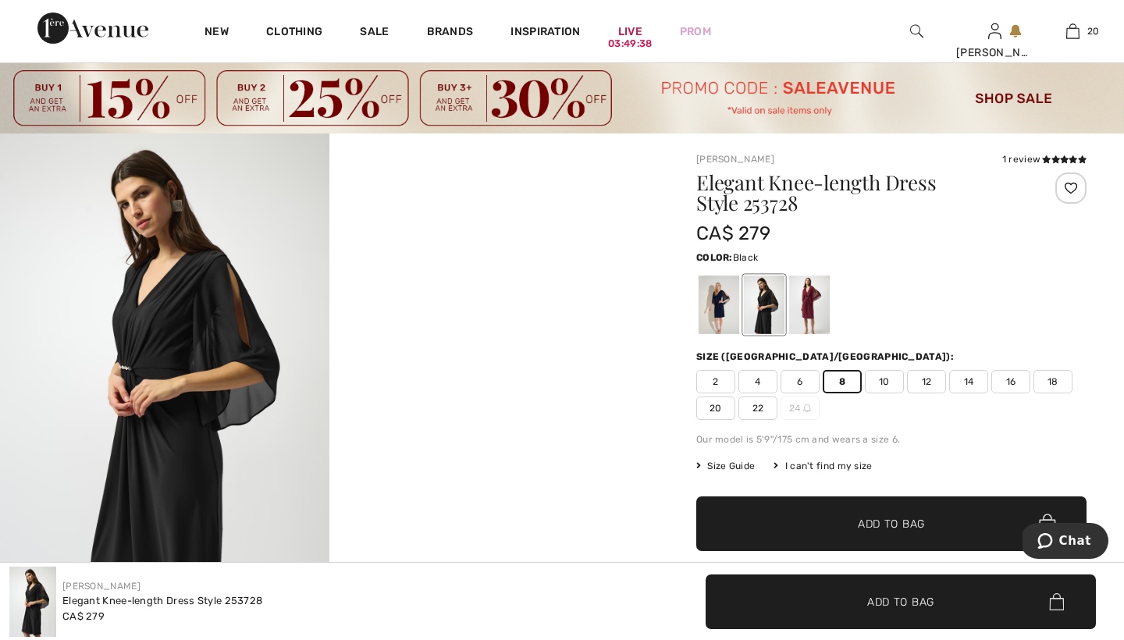
scroll to position [29, 0]
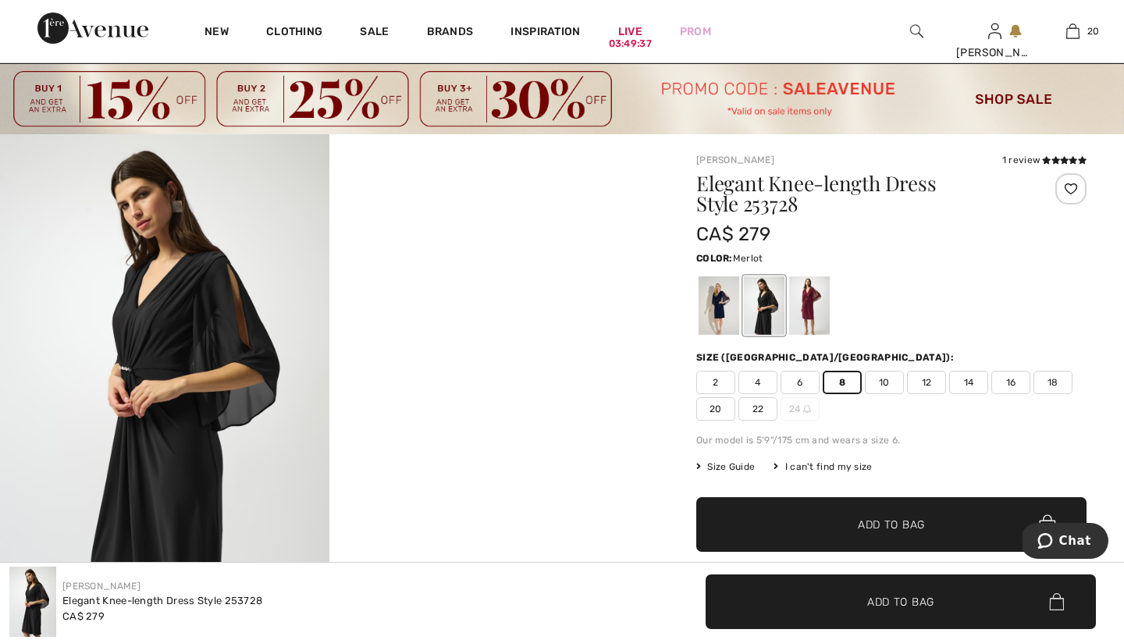
click at [810, 304] on div at bounding box center [809, 305] width 41 height 59
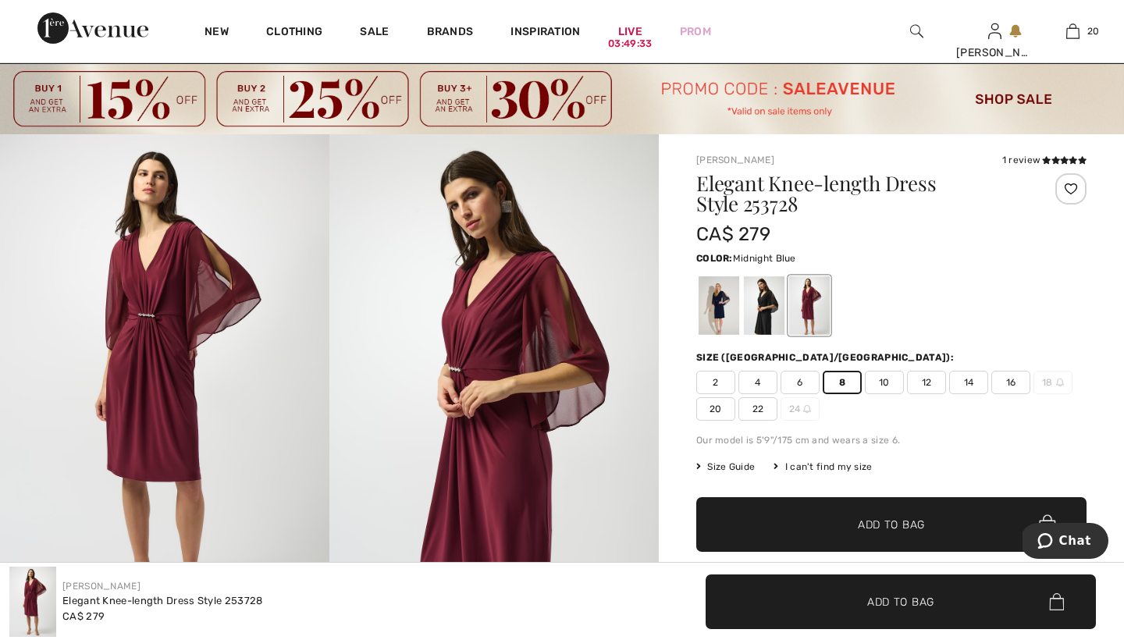
click at [713, 301] on div at bounding box center [719, 305] width 41 height 59
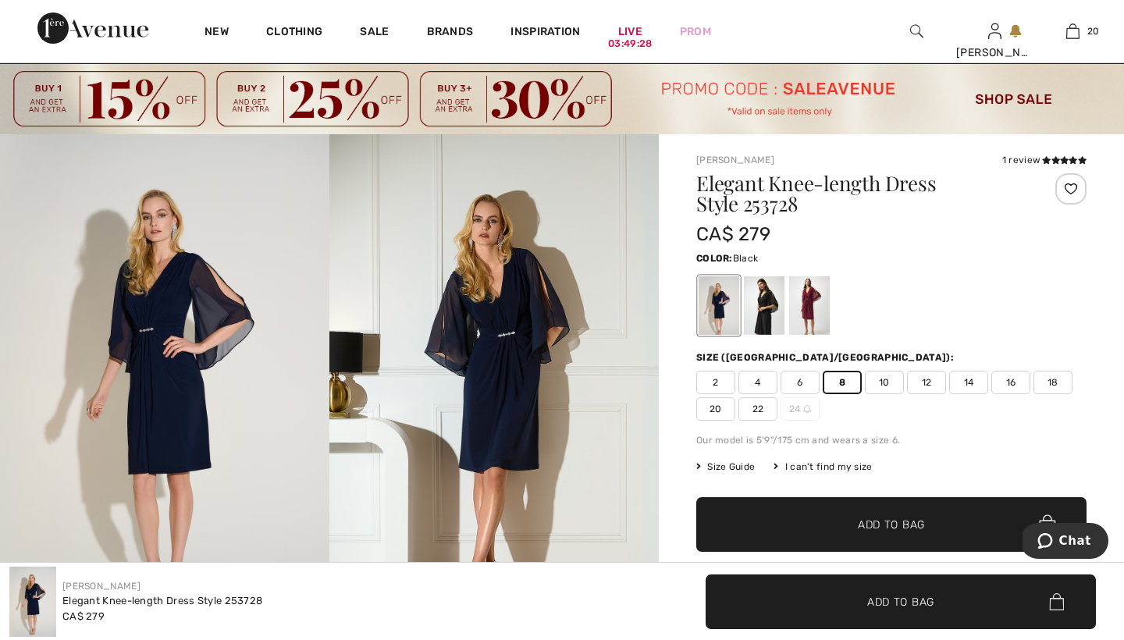
click at [770, 293] on div at bounding box center [764, 305] width 41 height 59
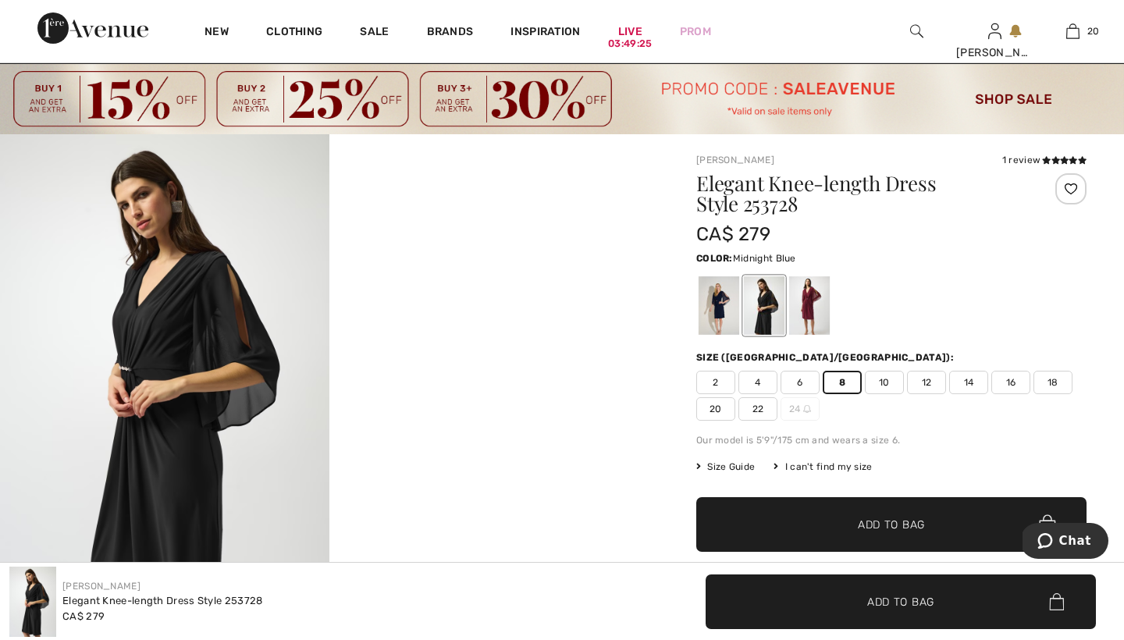
click at [712, 297] on div at bounding box center [719, 305] width 41 height 59
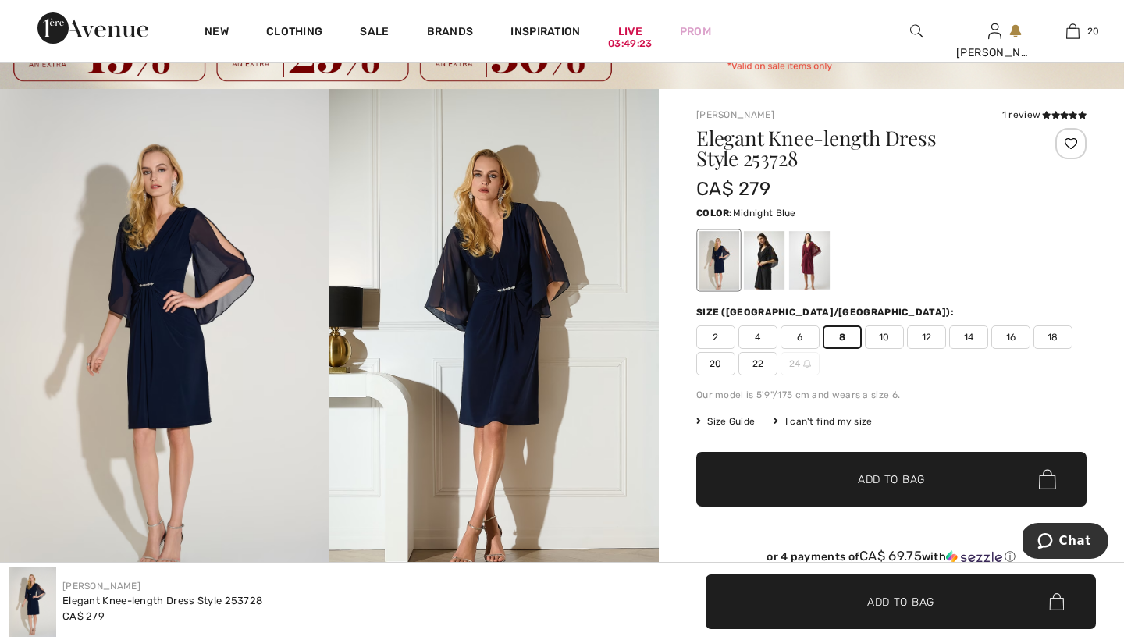
scroll to position [76, 0]
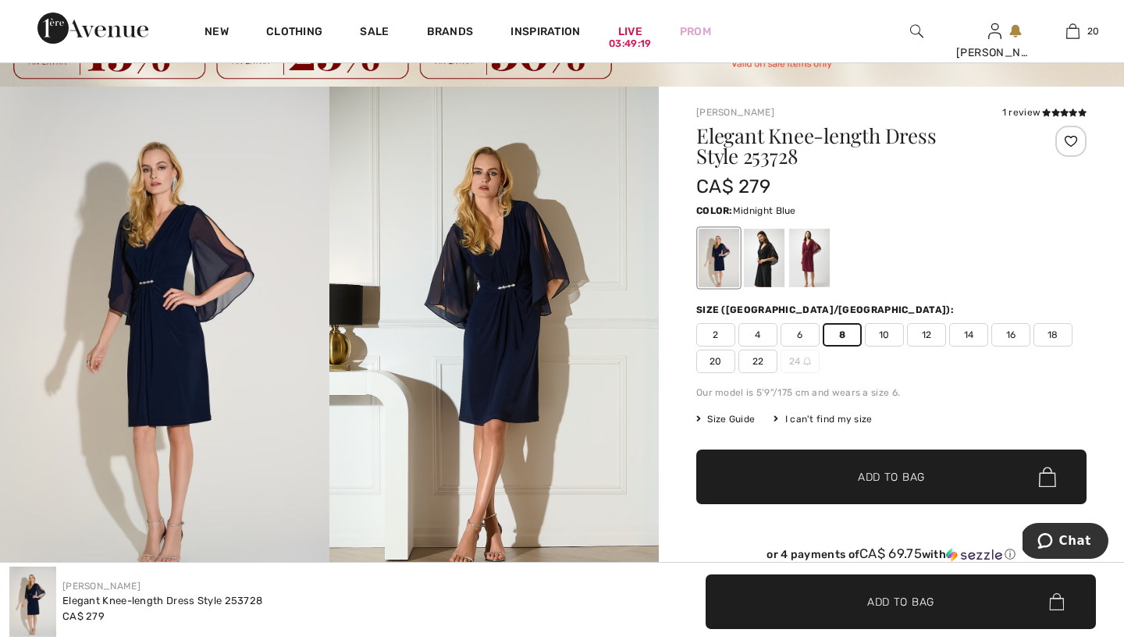
click at [871, 474] on span "Add to Bag" at bounding box center [891, 477] width 67 height 16
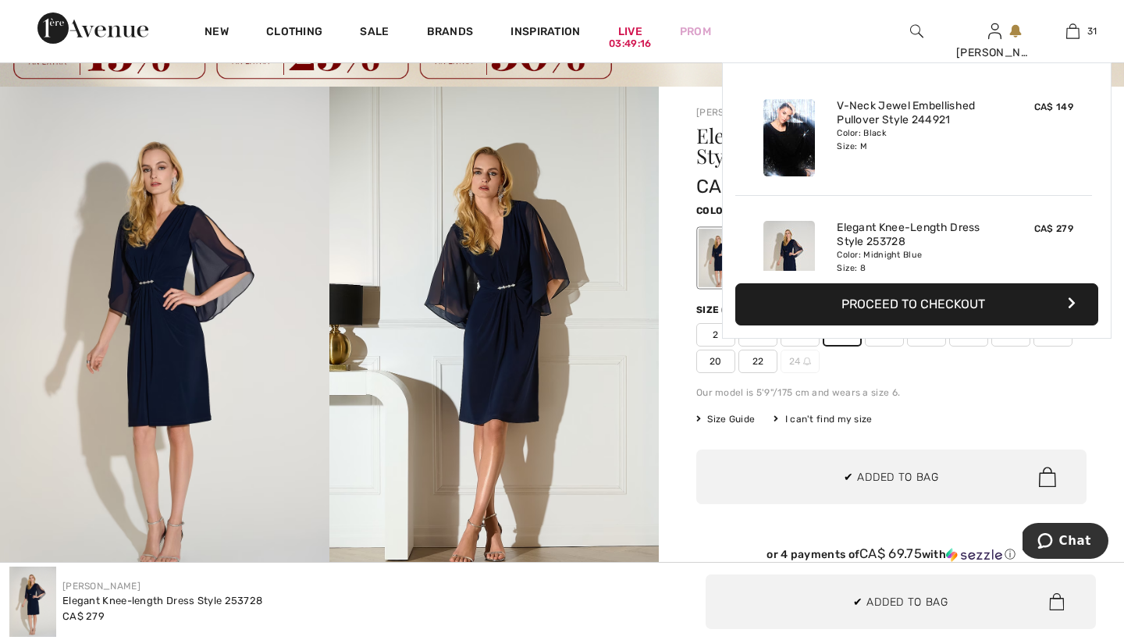
scroll to position [3532, 0]
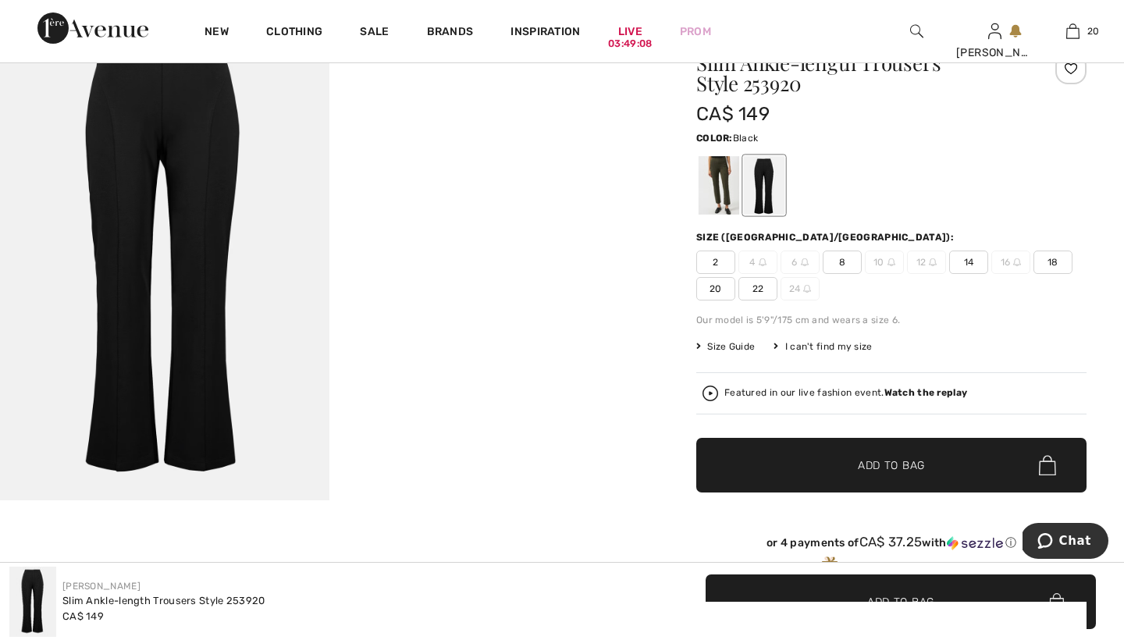
scroll to position [157, 0]
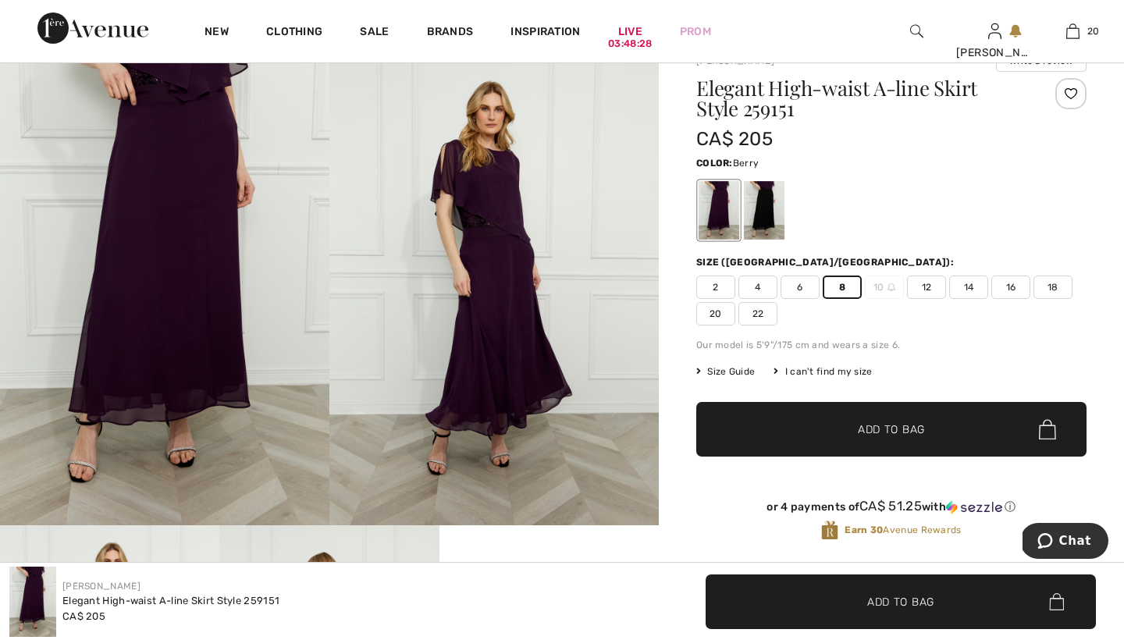
scroll to position [137, 0]
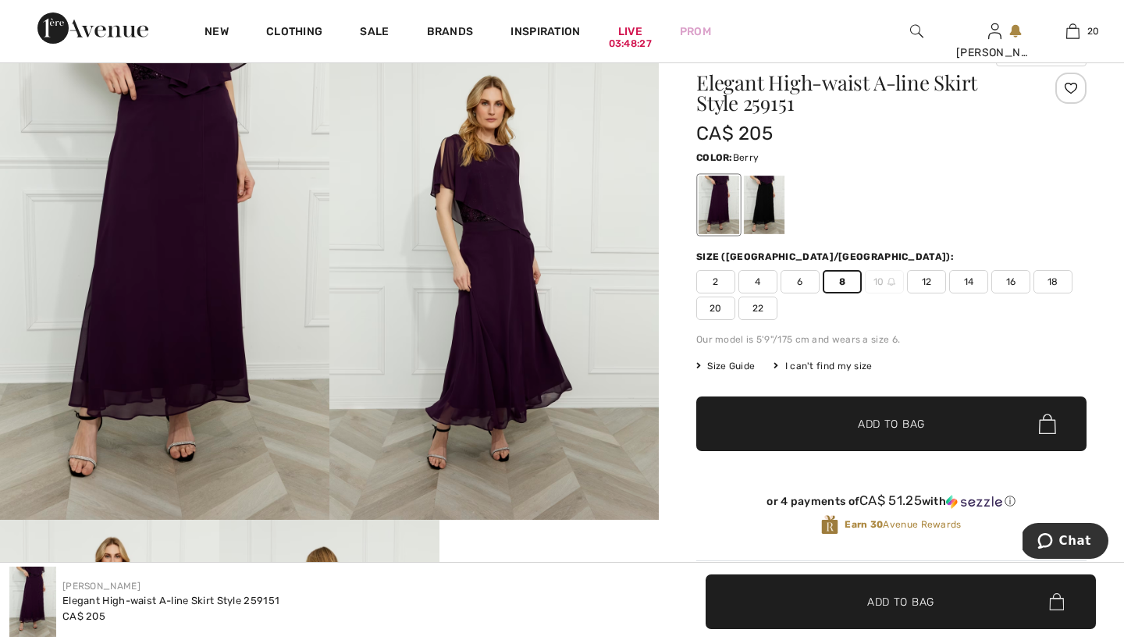
click at [868, 425] on span "Add to Bag" at bounding box center [891, 424] width 67 height 16
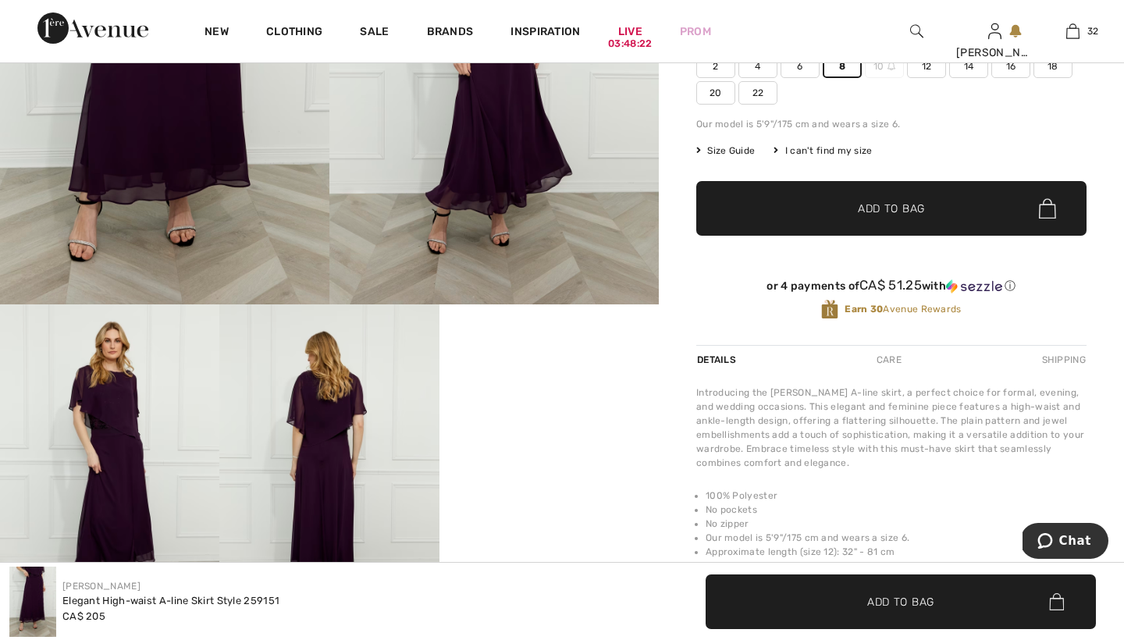
scroll to position [317, 0]
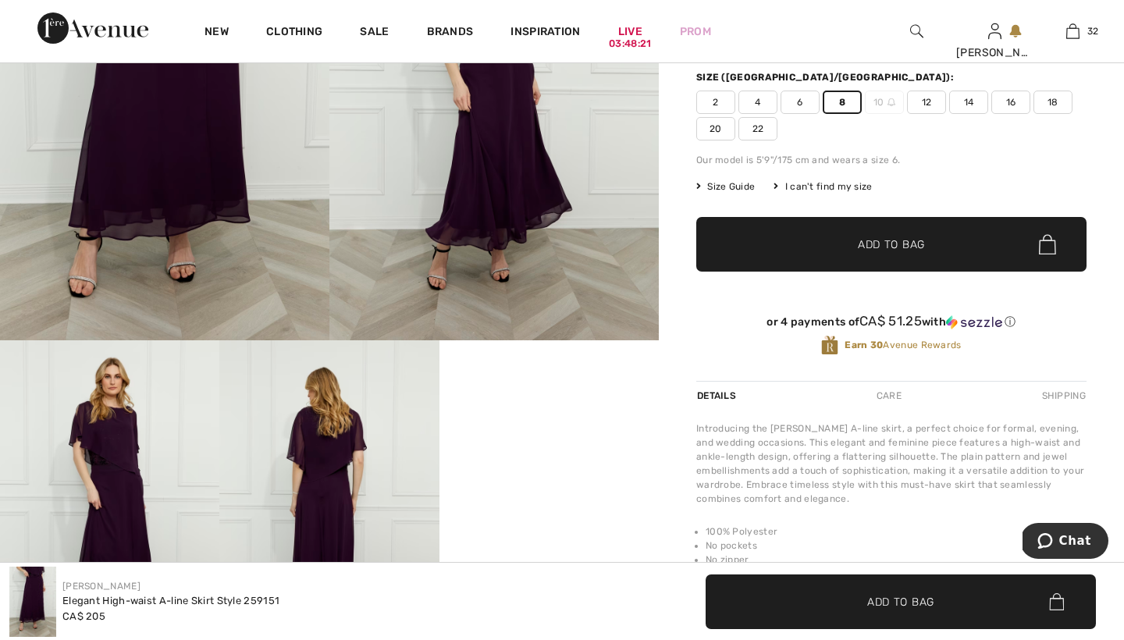
click at [668, 503] on div "[PERSON_NAME] Write a review Elegant High-waist A-line Skirt Style 259151 CA$ 2…" at bounding box center [891, 322] width 465 height 952
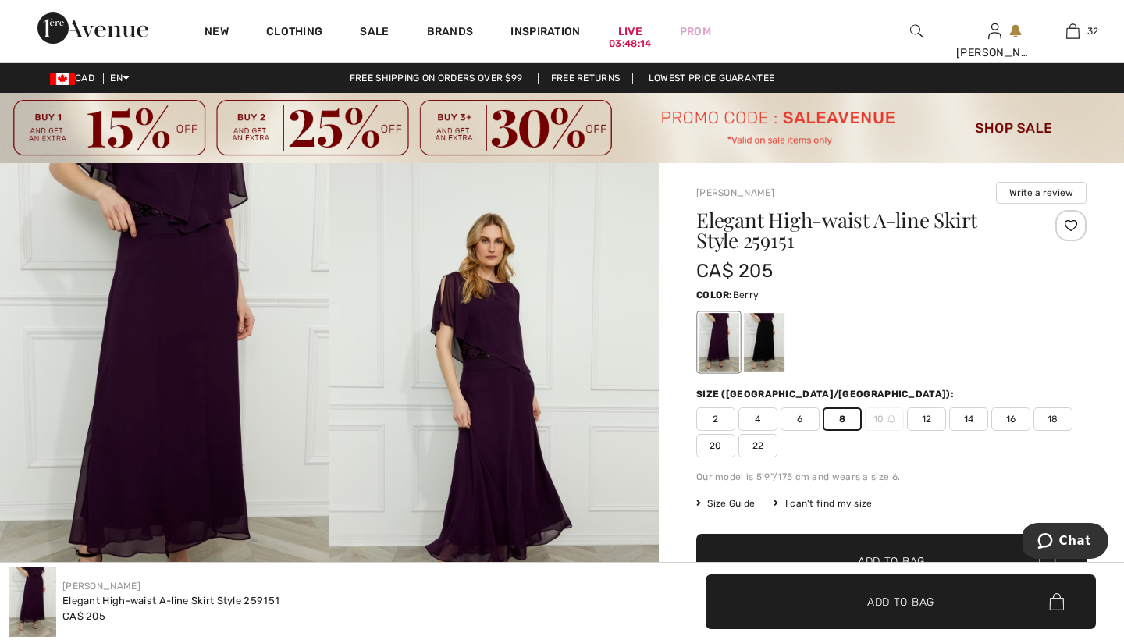
scroll to position [0, 0]
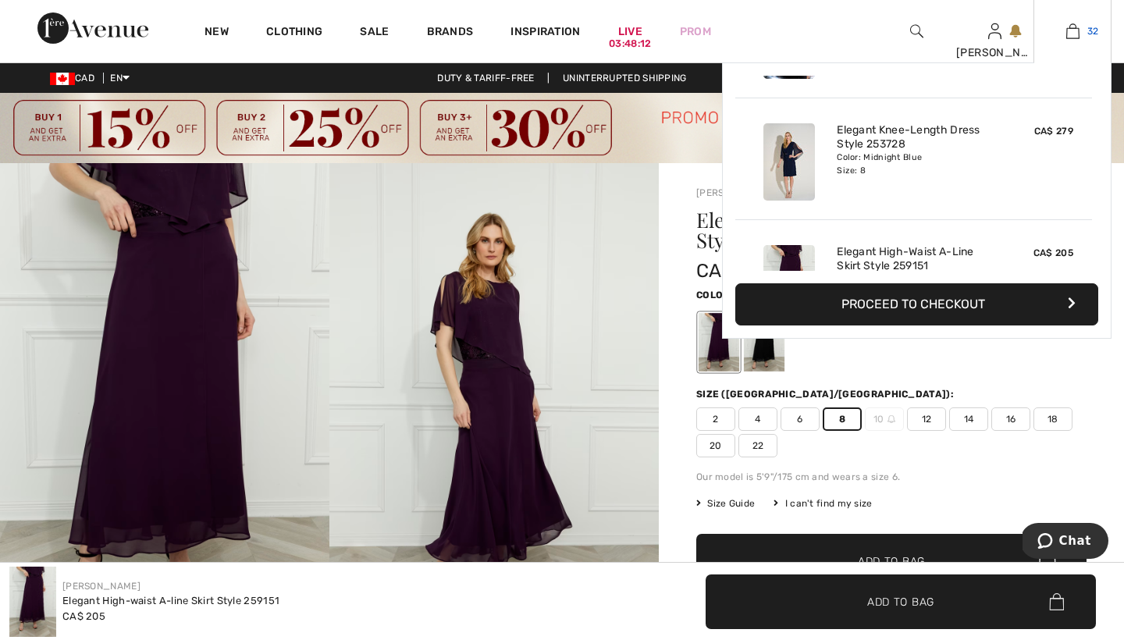
click at [1068, 29] on img at bounding box center [1072, 31] width 13 height 19
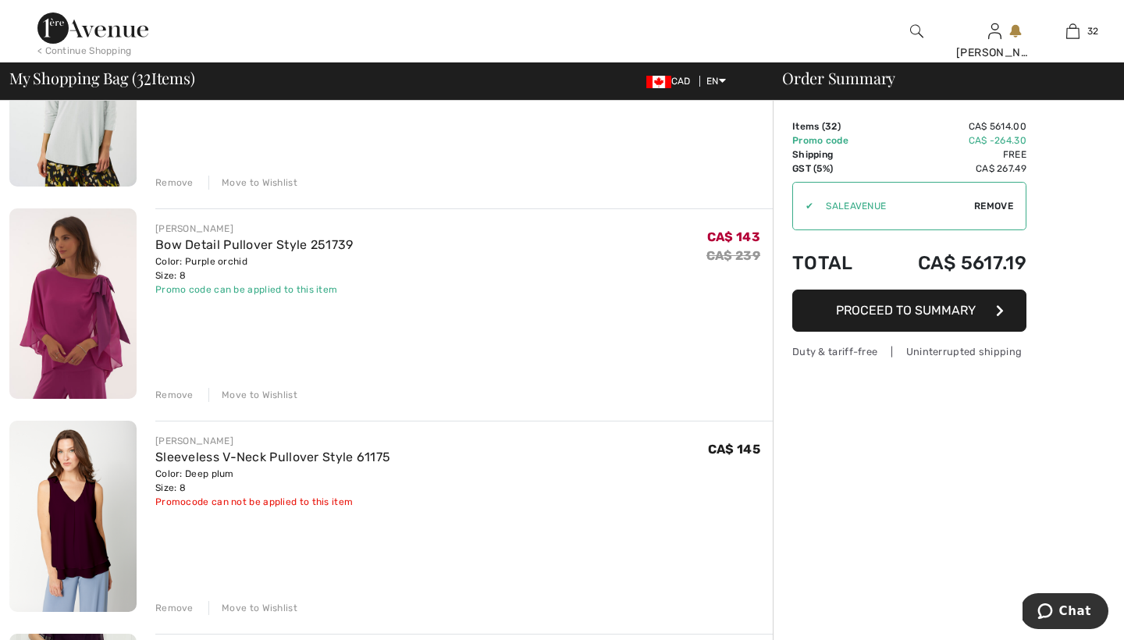
scroll to position [3613, 0]
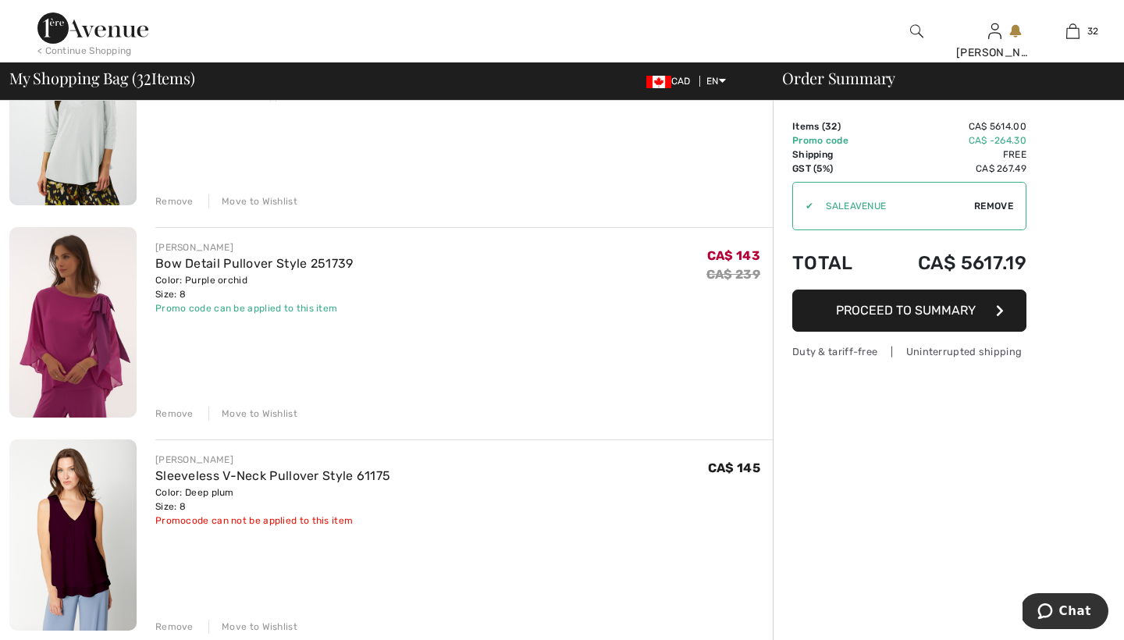
click at [180, 411] on div "Remove" at bounding box center [174, 414] width 38 height 14
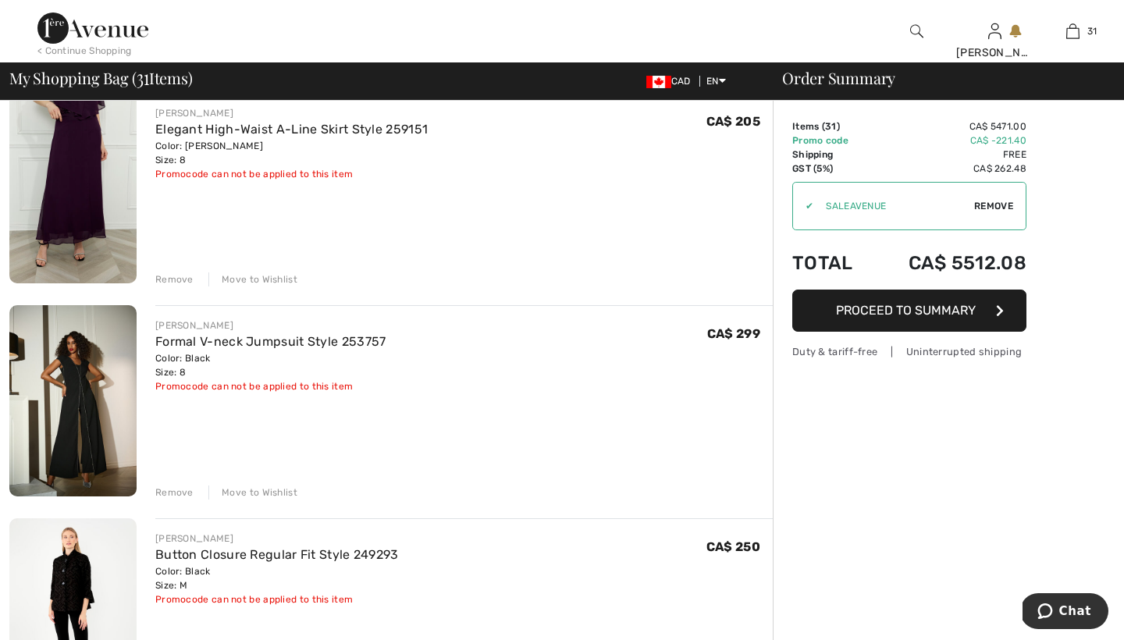
scroll to position [3962, 0]
click at [236, 276] on div "Move to Wishlist" at bounding box center [252, 279] width 89 height 14
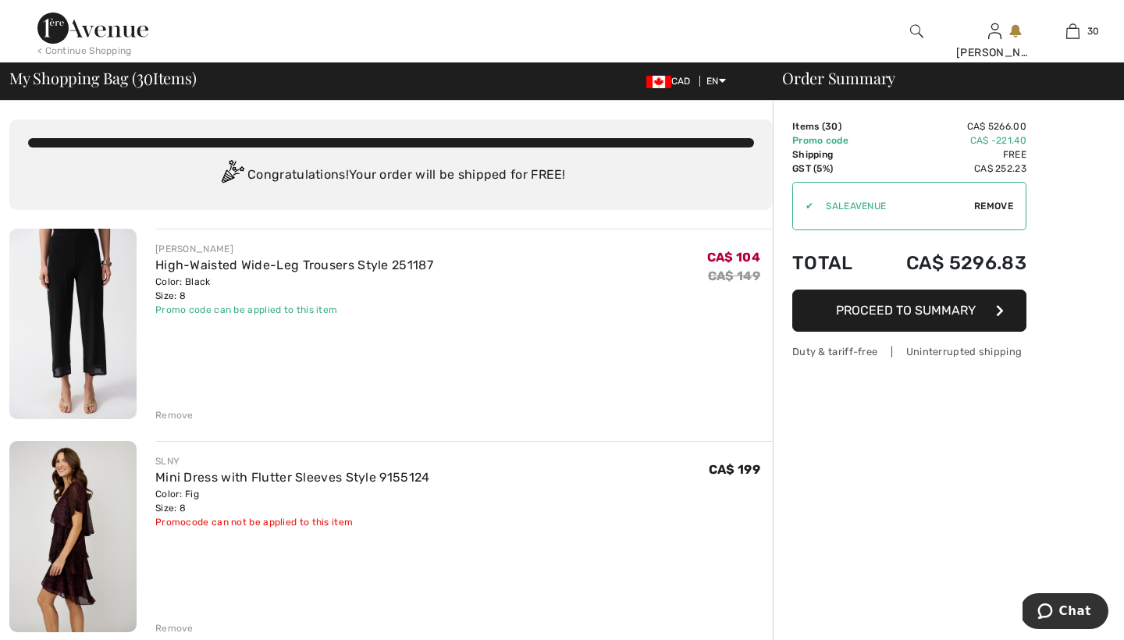
scroll to position [0, 0]
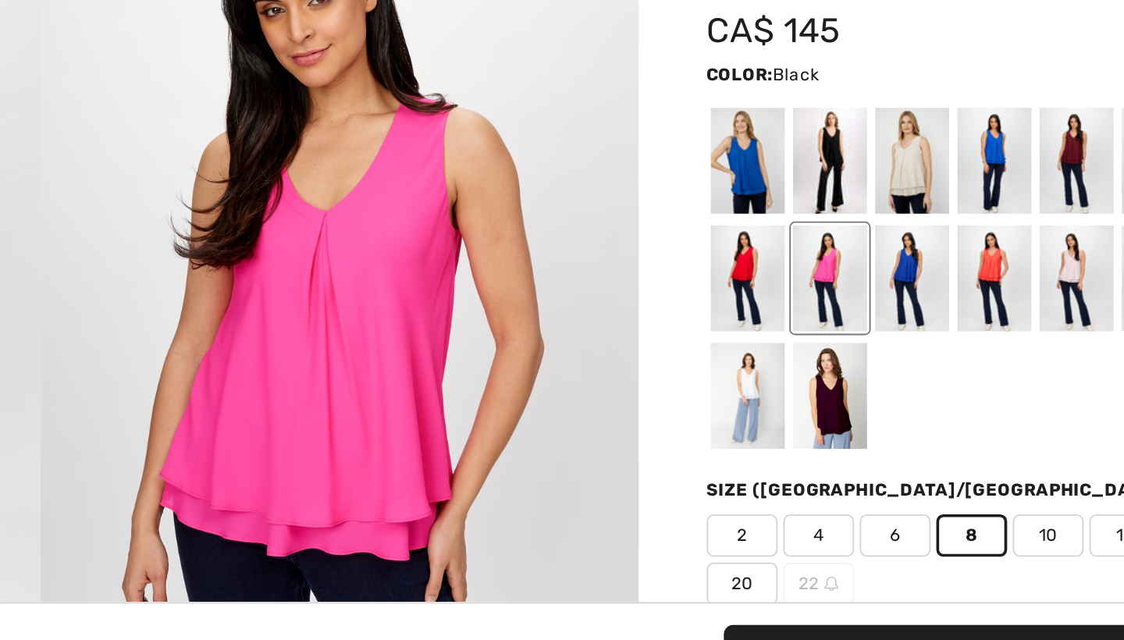
scroll to position [2118, 0]
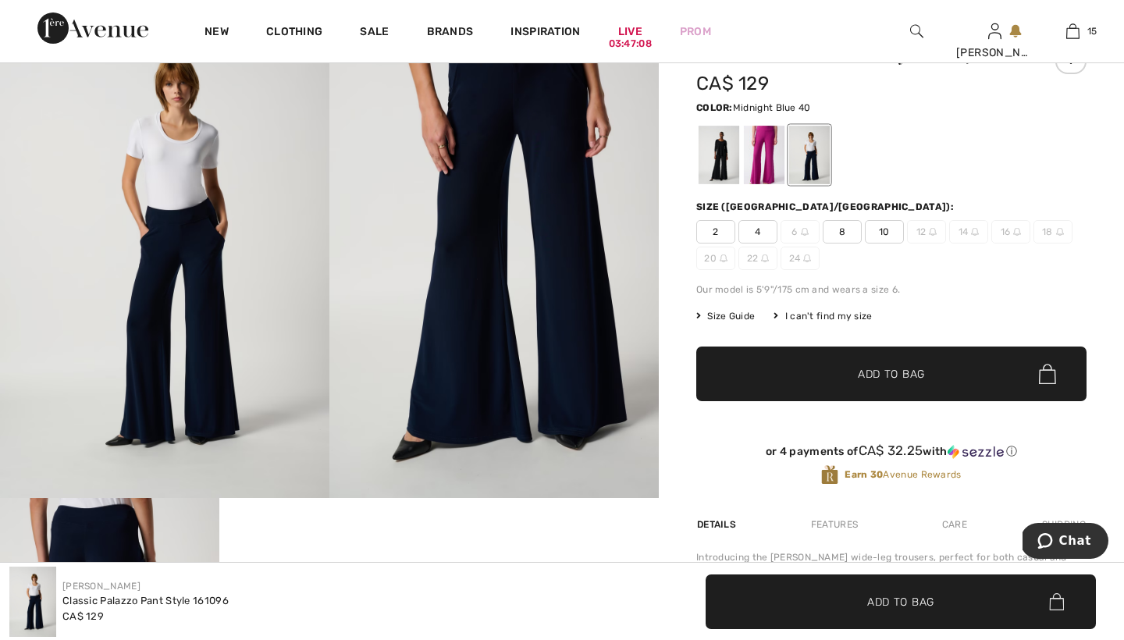
scroll to position [1631, 0]
click at [767, 154] on div at bounding box center [764, 155] width 41 height 59
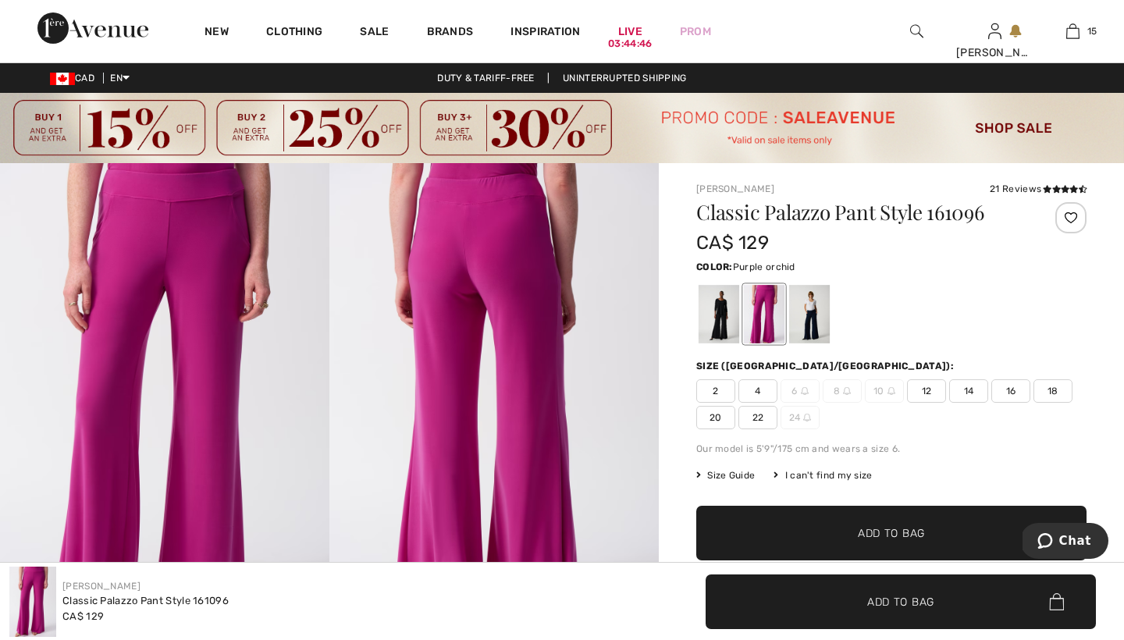
scroll to position [0, 0]
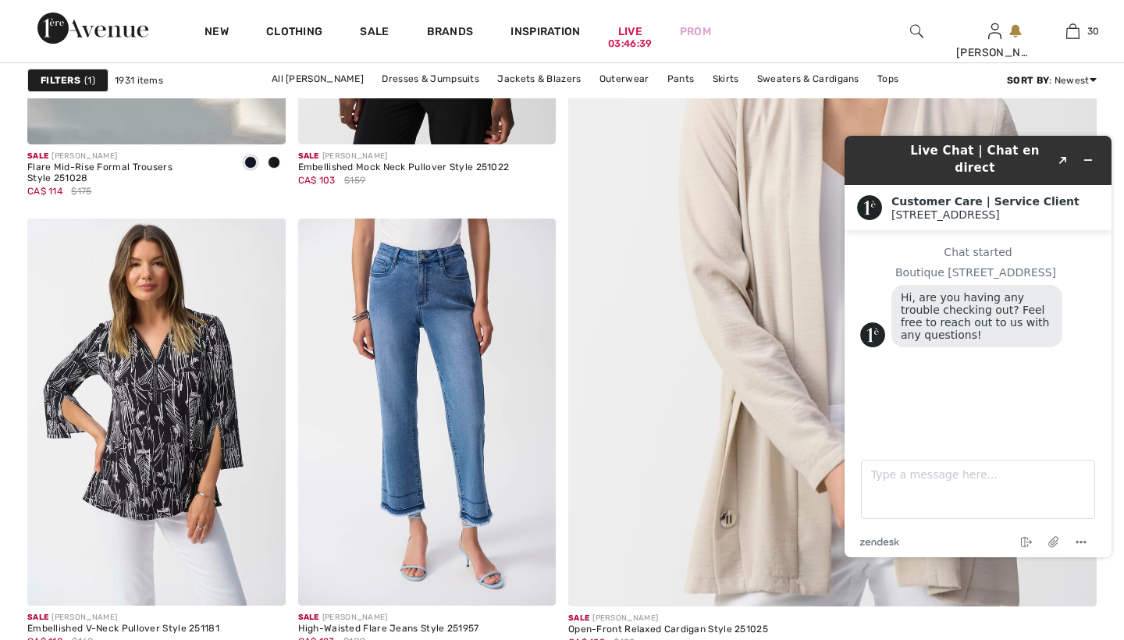
scroll to position [861, 0]
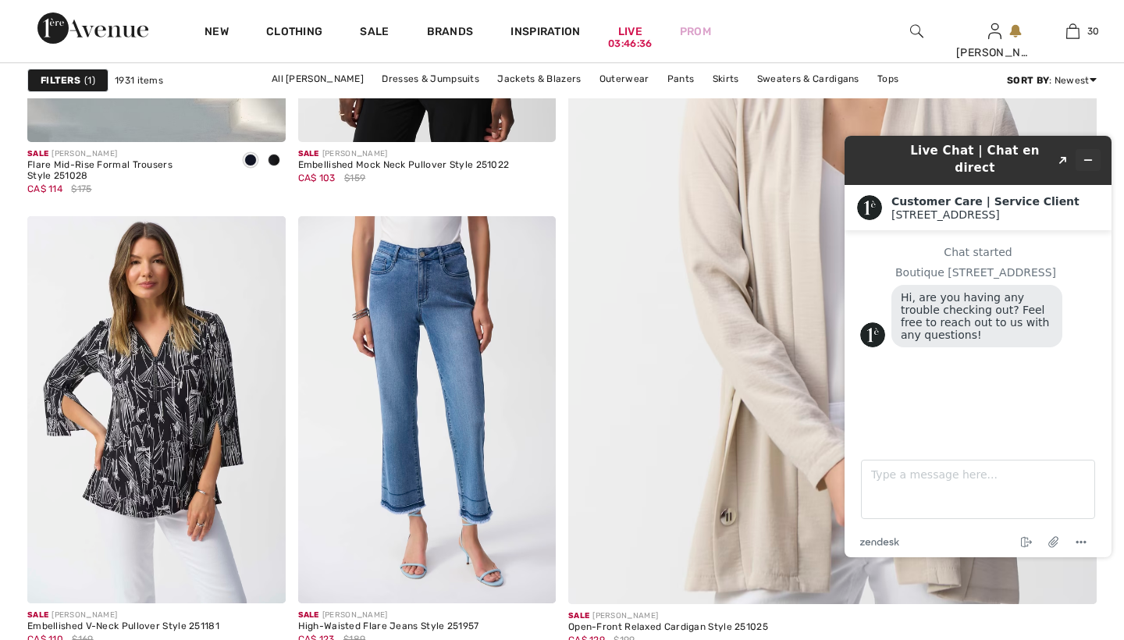
click at [1088, 155] on icon "Minimize widget" at bounding box center [1087, 160] width 11 height 11
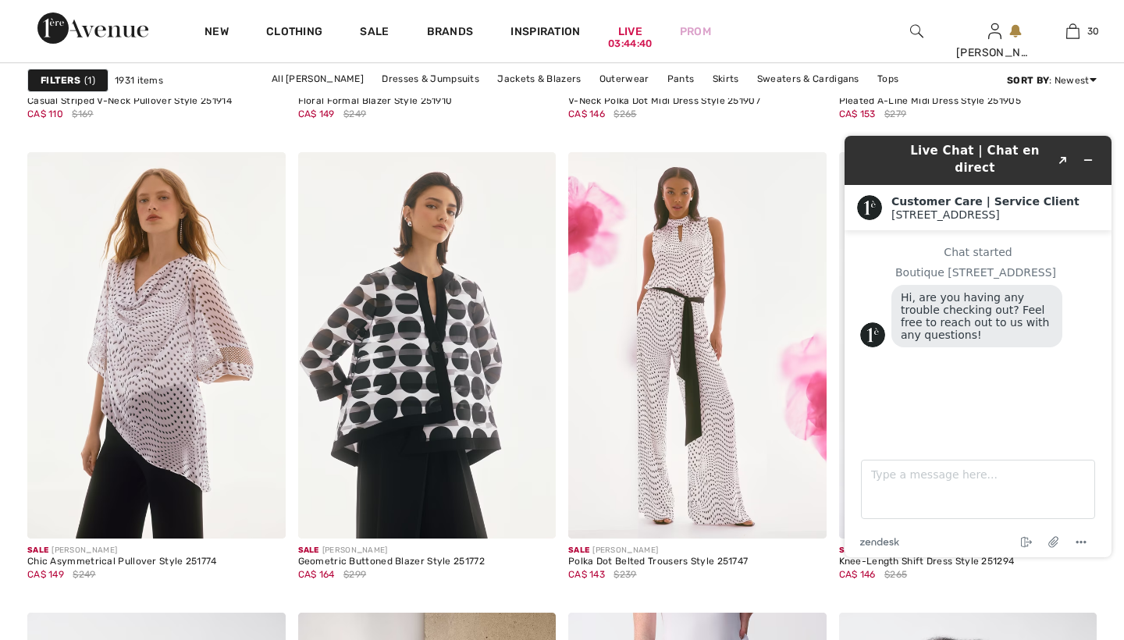
scroll to position [6575, 0]
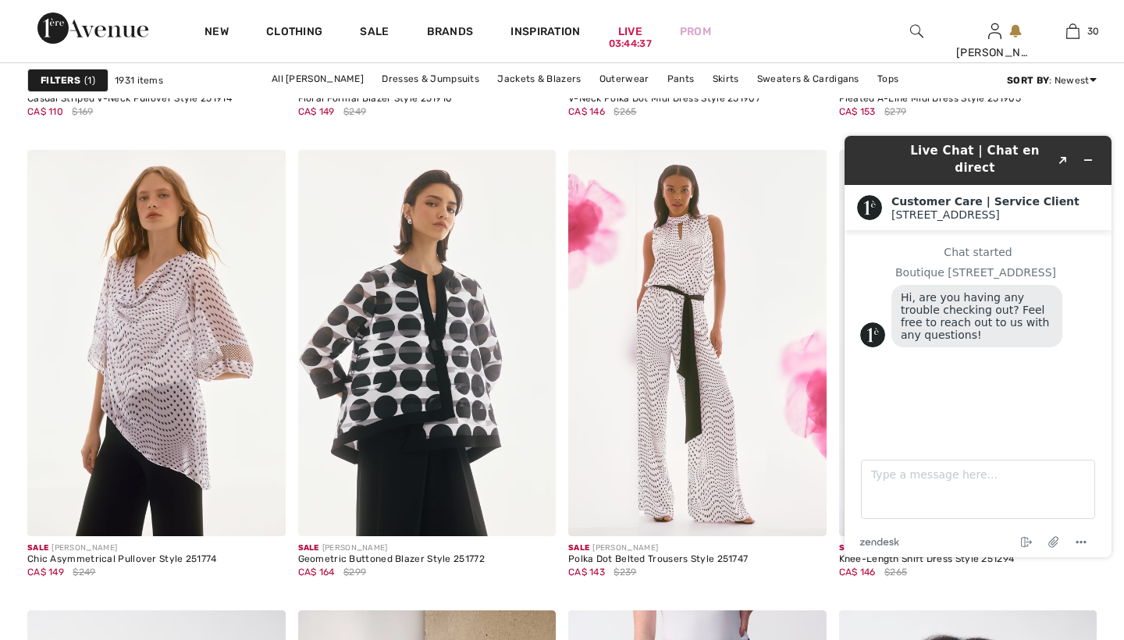
click at [1083, 155] on icon "Minimize widget" at bounding box center [1087, 160] width 11 height 11
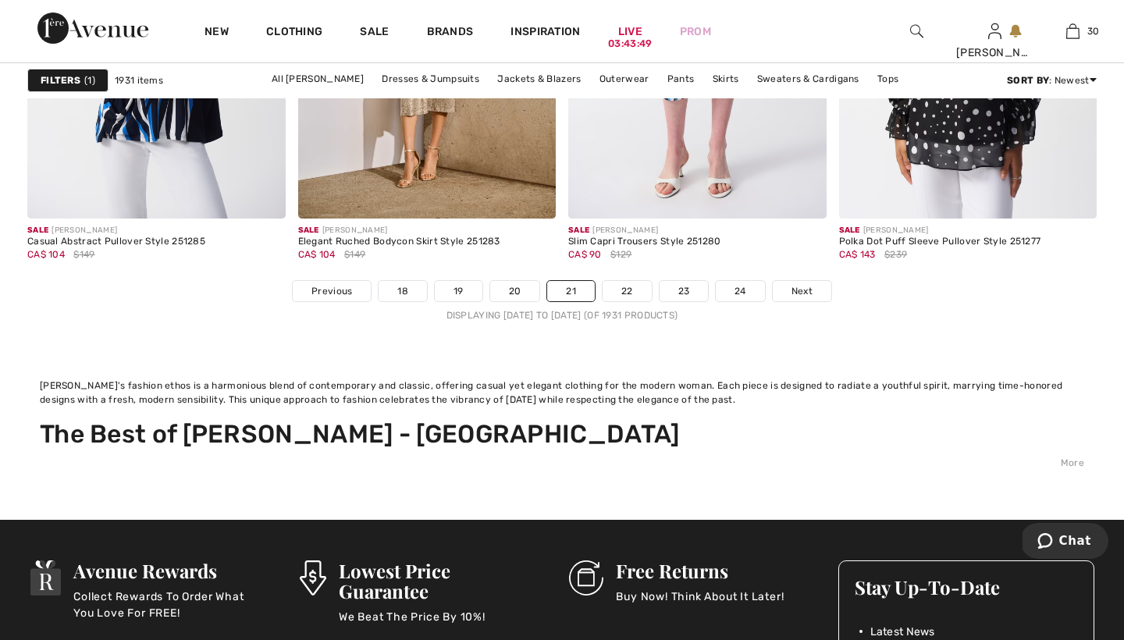
scroll to position [7324, 0]
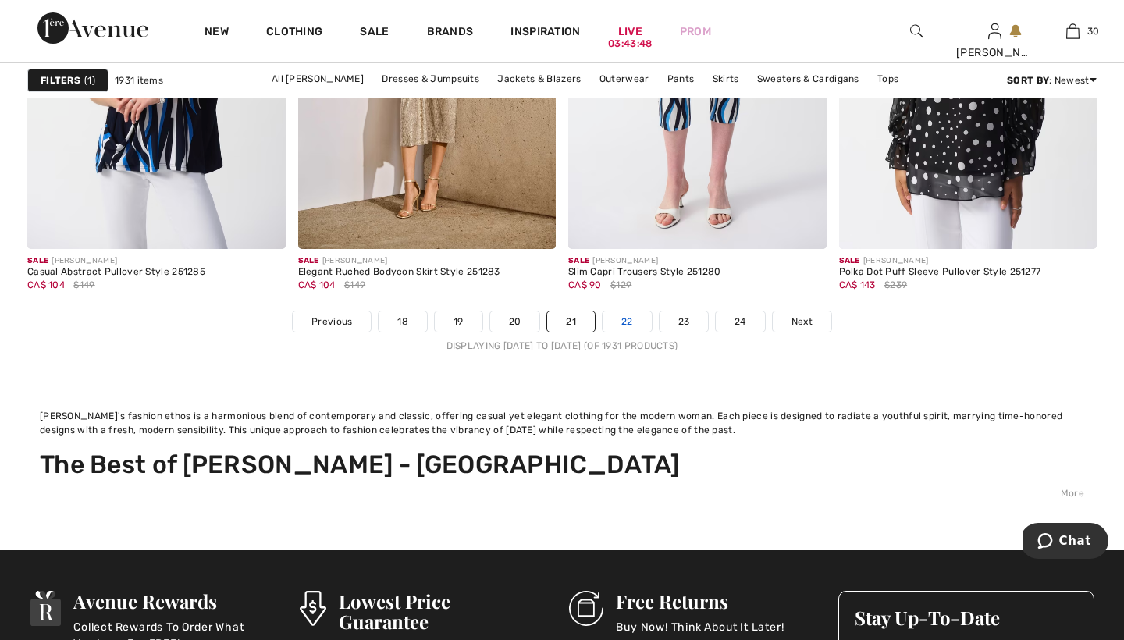
click at [625, 317] on link "22" at bounding box center [627, 321] width 49 height 20
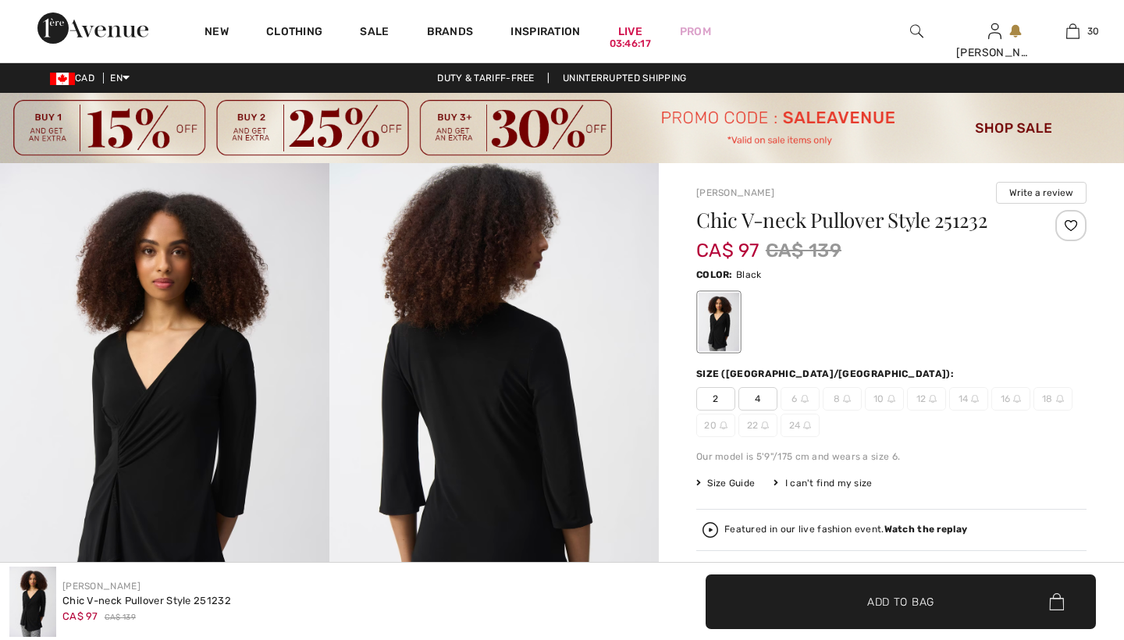
checkbox input "true"
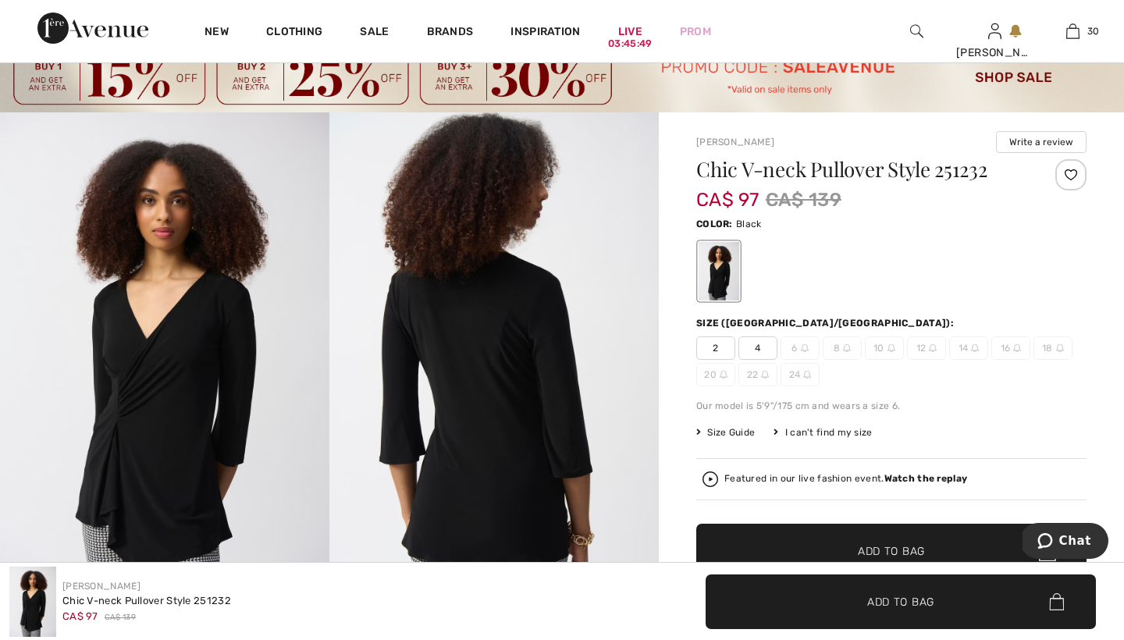
scroll to position [54, 0]
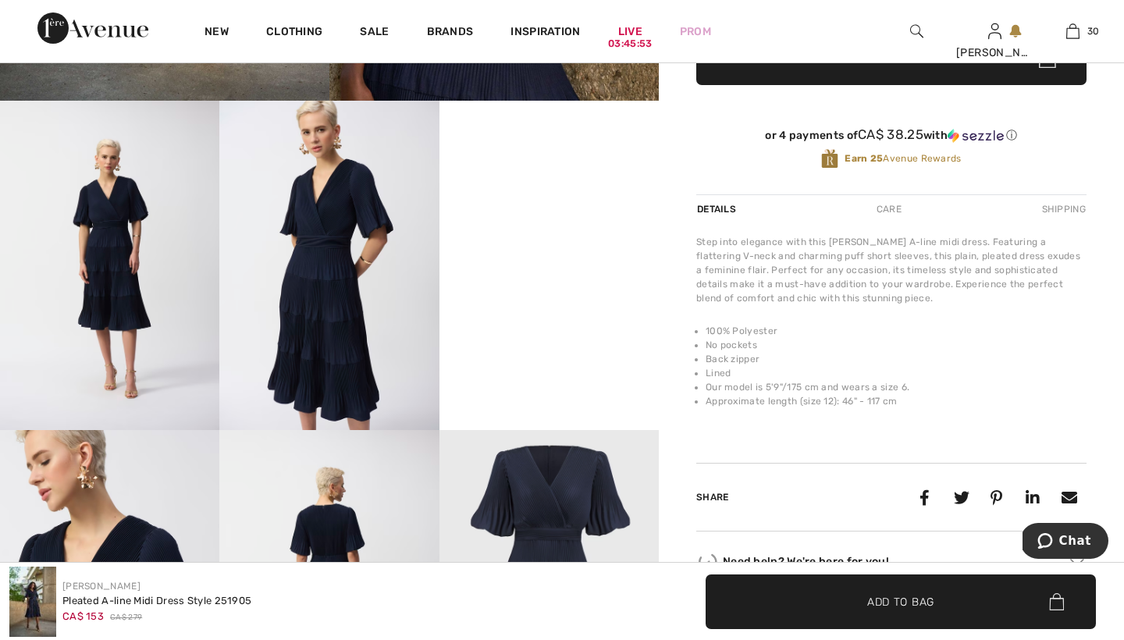
scroll to position [559, 0]
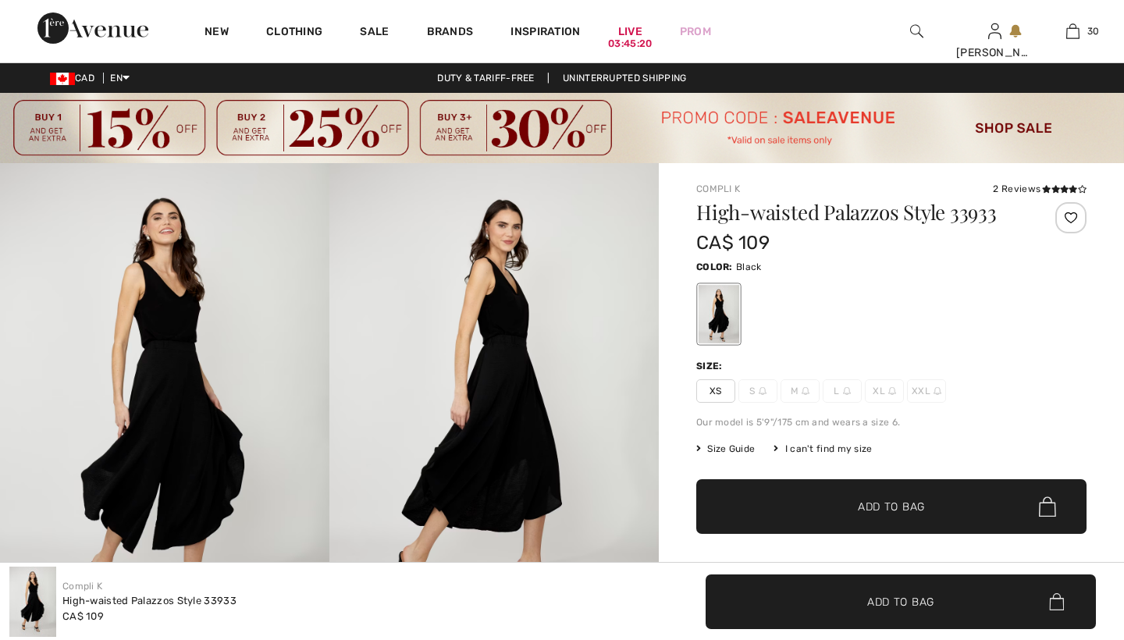
checkbox input "true"
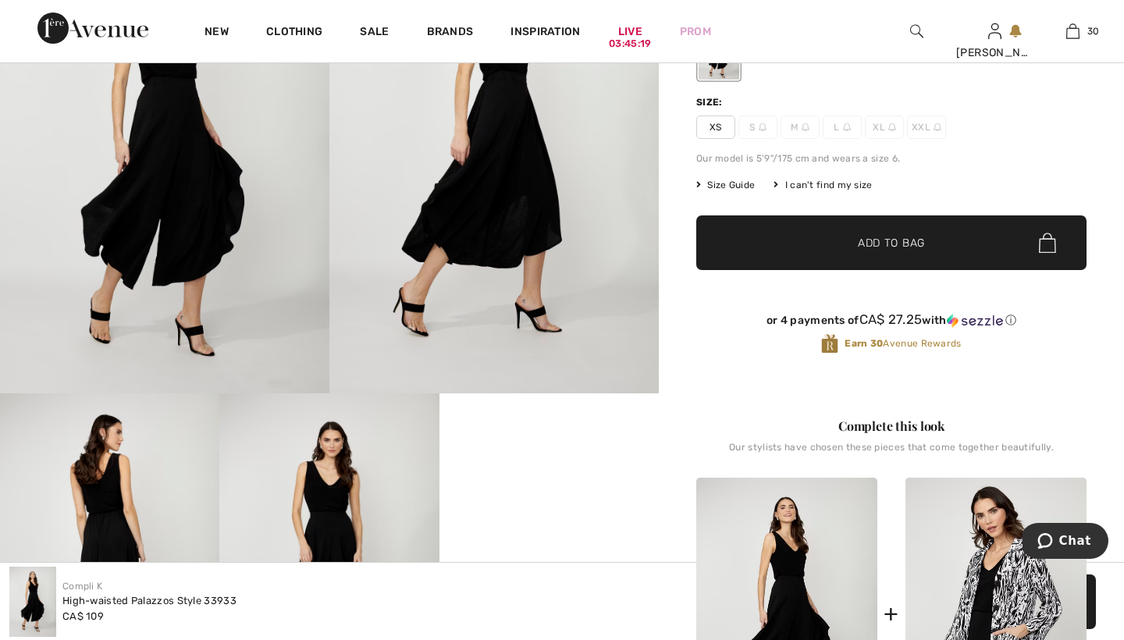
scroll to position [265, 0]
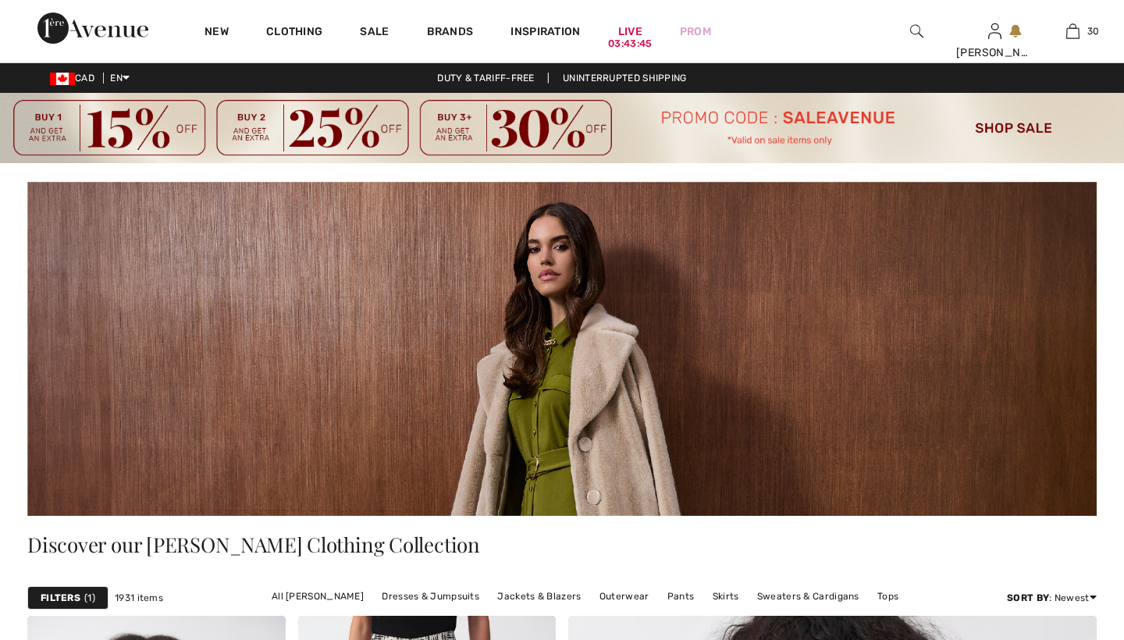
checkbox input "true"
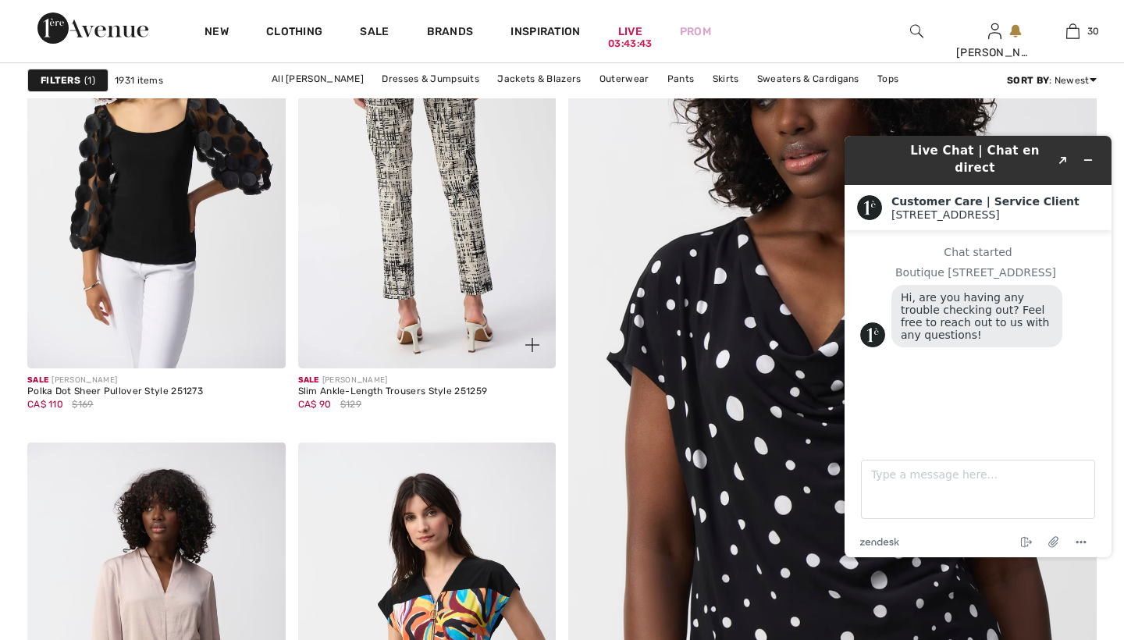
scroll to position [635, 0]
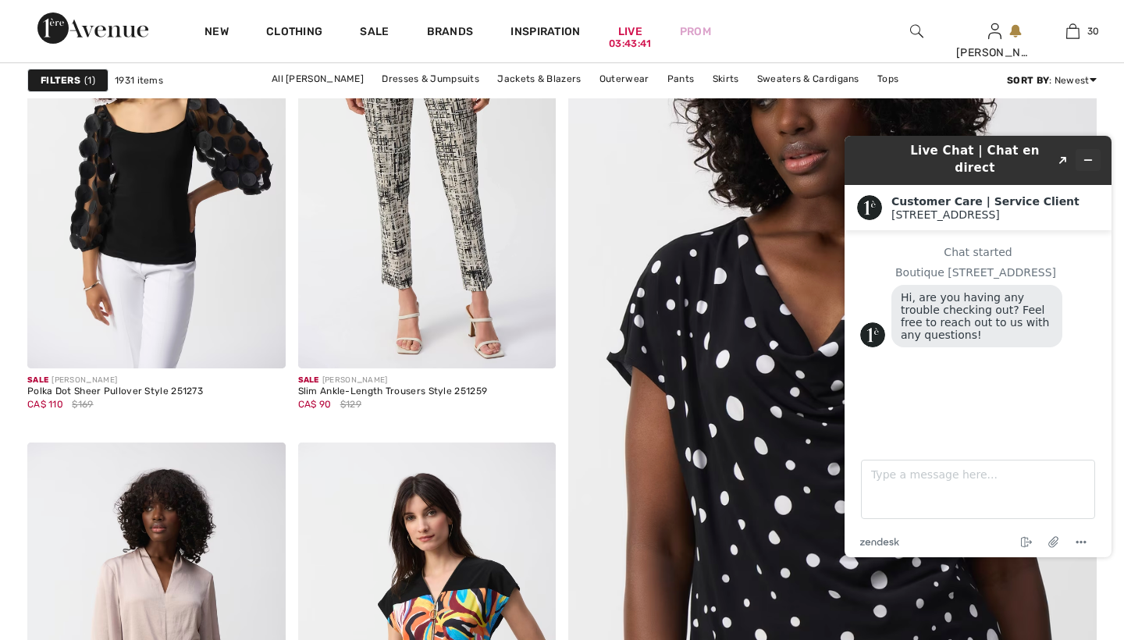
click at [1087, 155] on icon "Minimize widget" at bounding box center [1087, 160] width 11 height 11
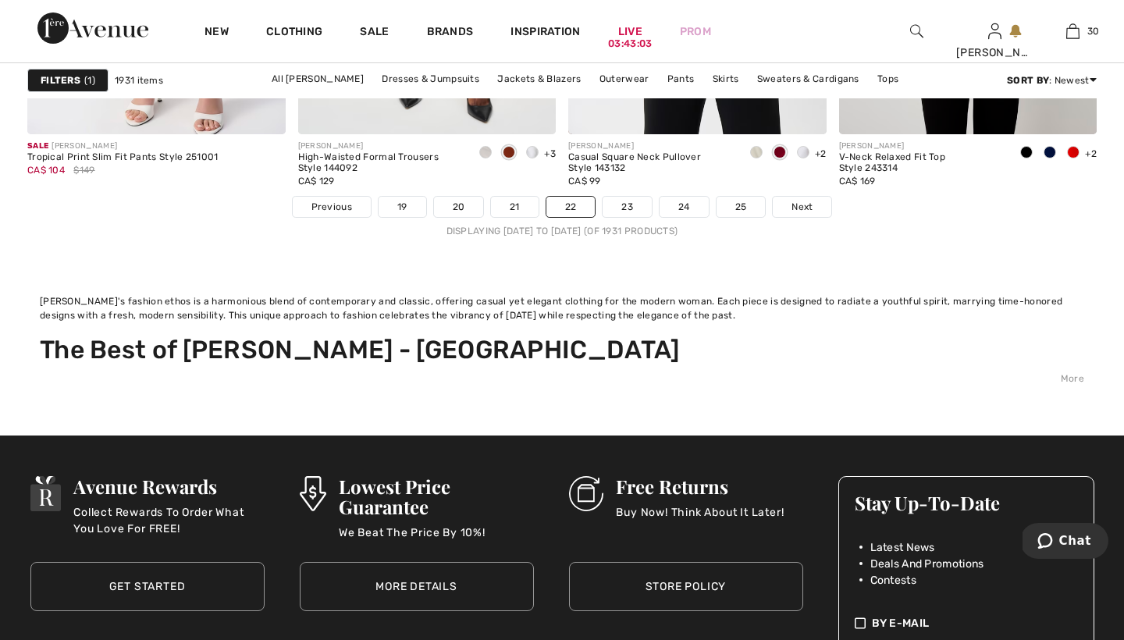
scroll to position [7491, 0]
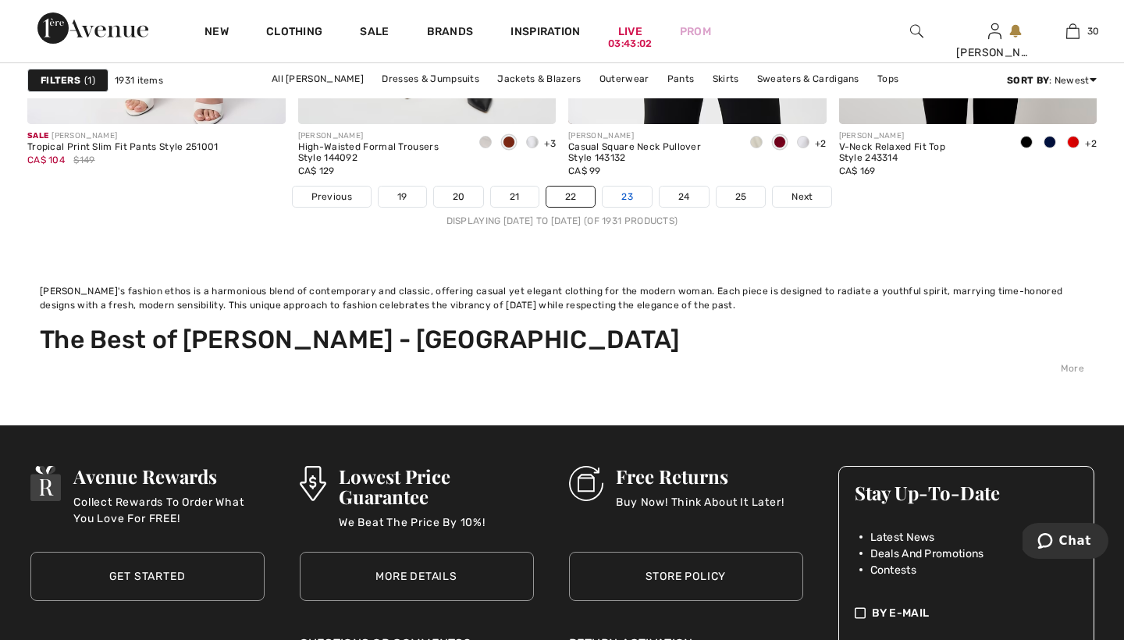
click at [627, 194] on link "23" at bounding box center [627, 197] width 49 height 20
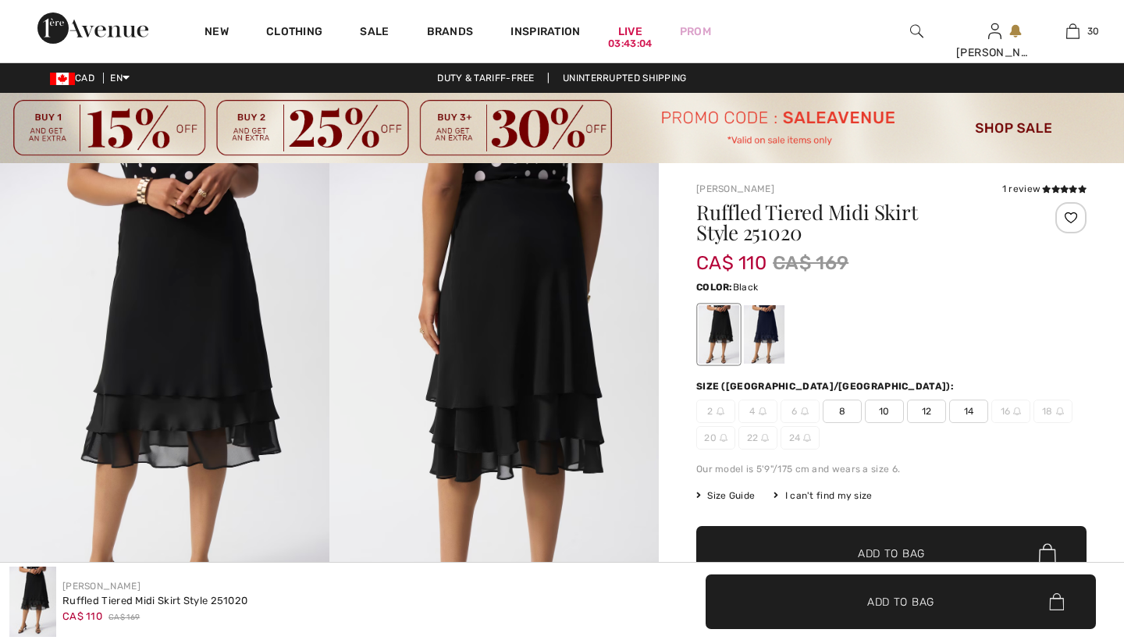
checkbox input "true"
click at [1049, 190] on icon at bounding box center [1046, 189] width 9 height 8
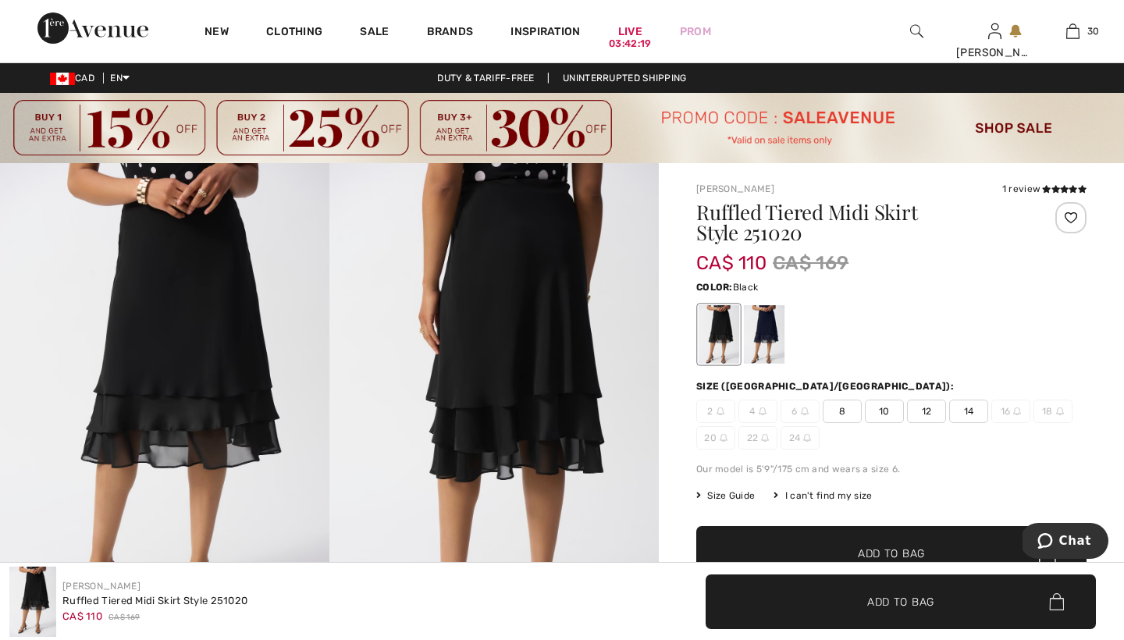
click at [844, 411] on span "8" at bounding box center [842, 411] width 39 height 23
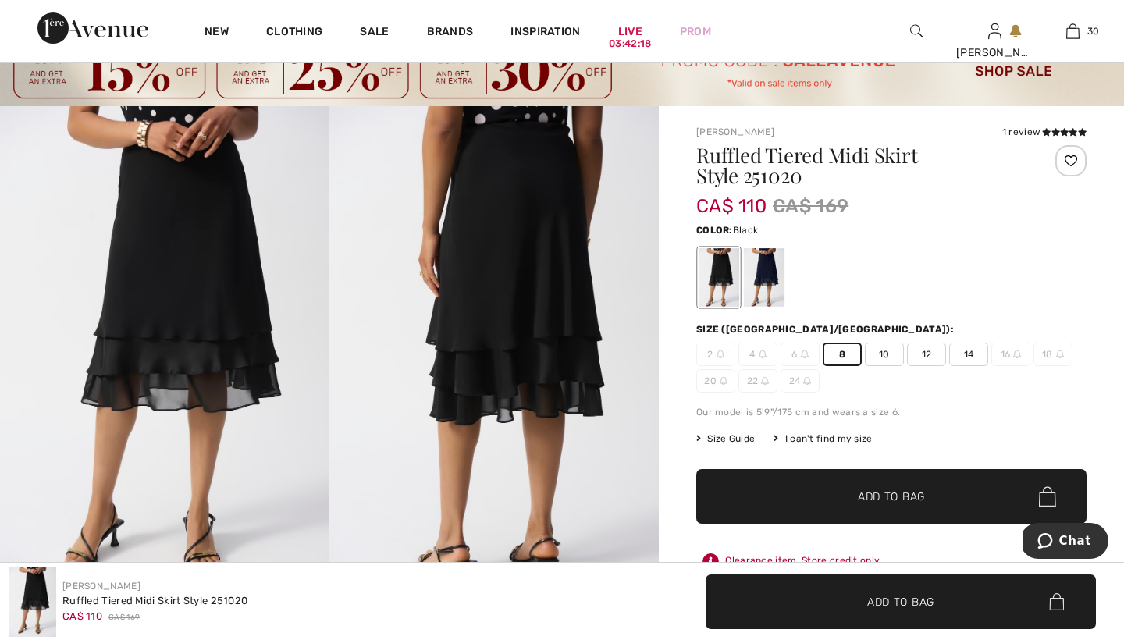
scroll to position [58, 0]
click at [872, 496] on span "Add to Bag" at bounding box center [891, 496] width 67 height 16
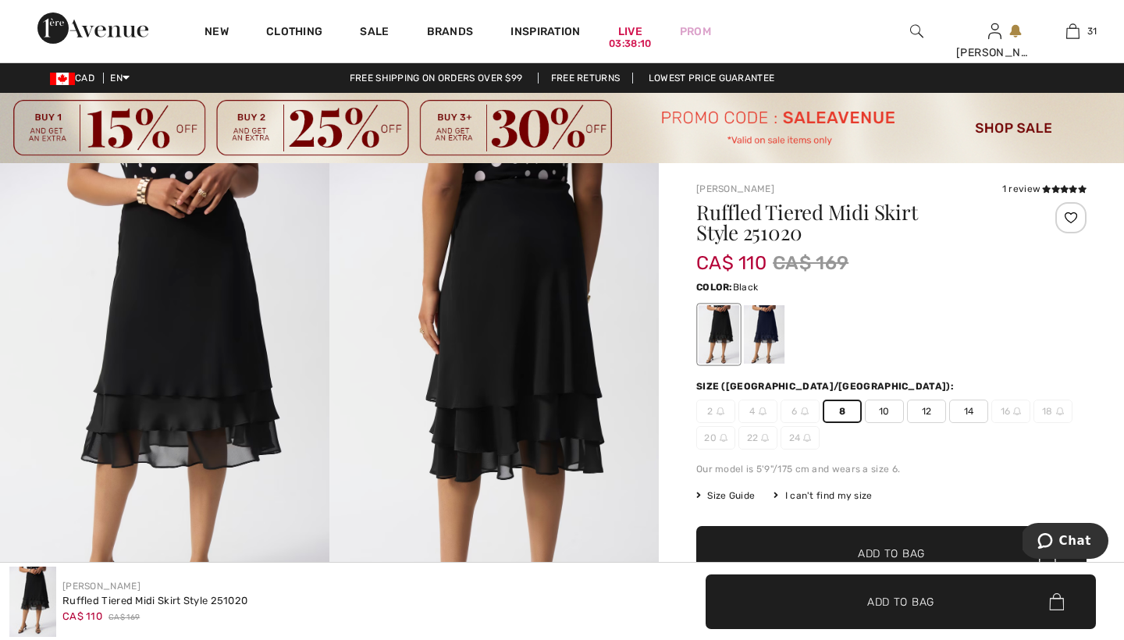
scroll to position [0, 0]
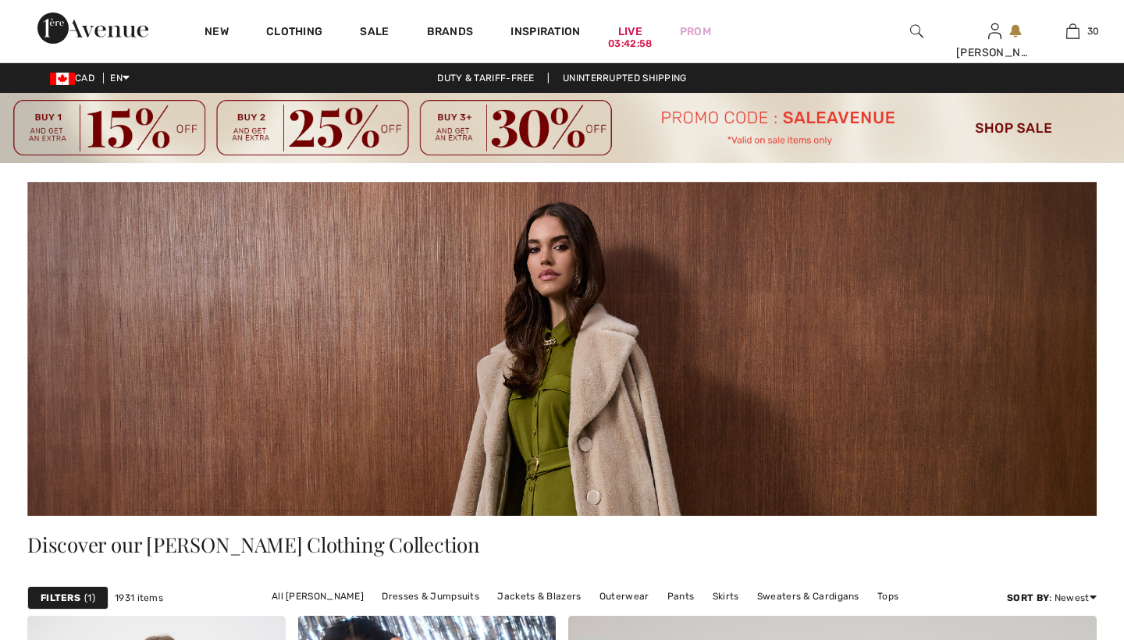
checkbox input "true"
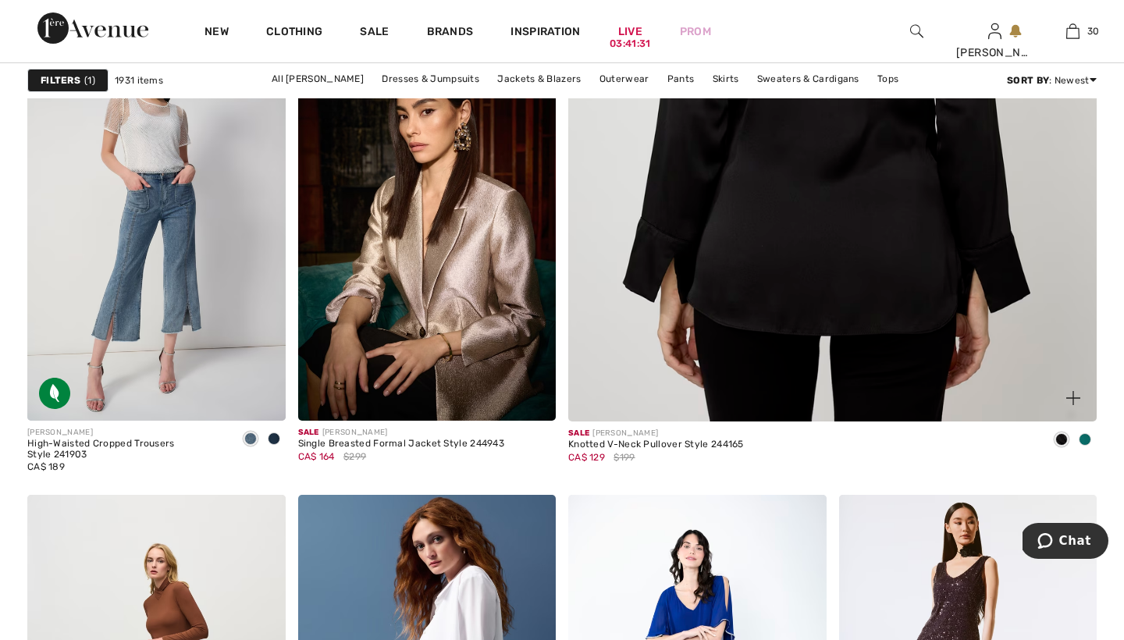
scroll to position [1060, 0]
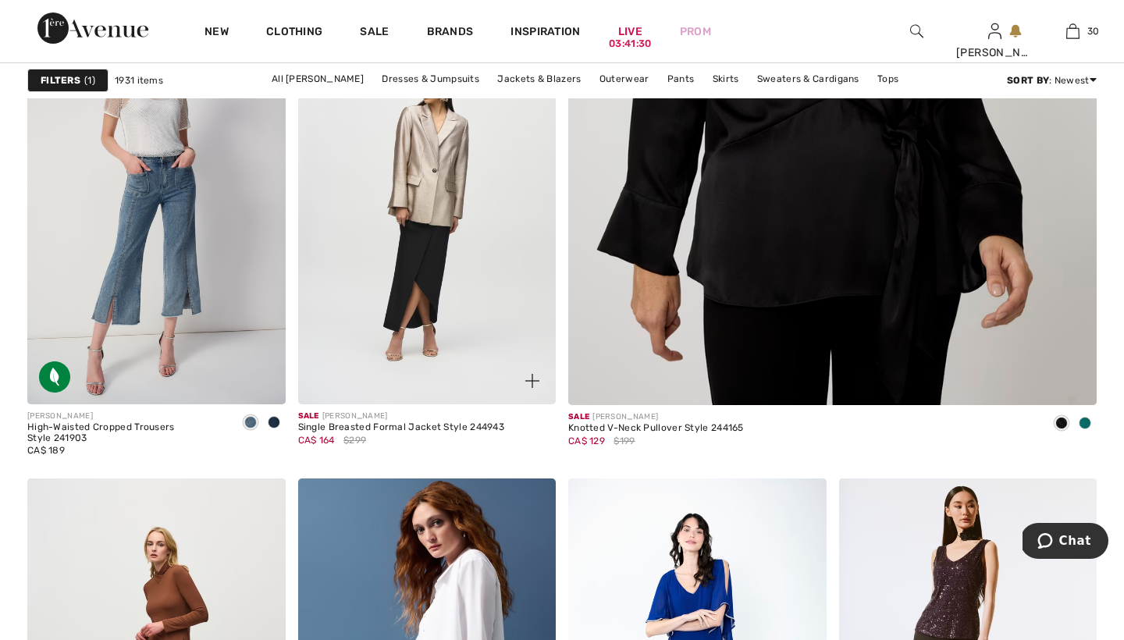
click at [403, 260] on img at bounding box center [427, 210] width 258 height 387
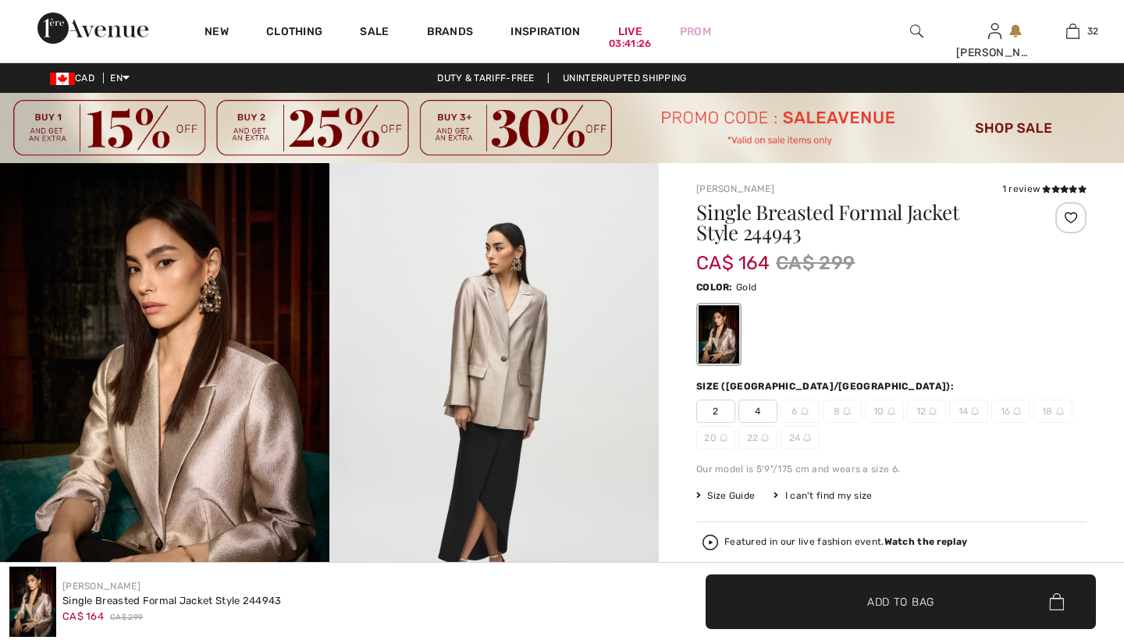
checkbox input "true"
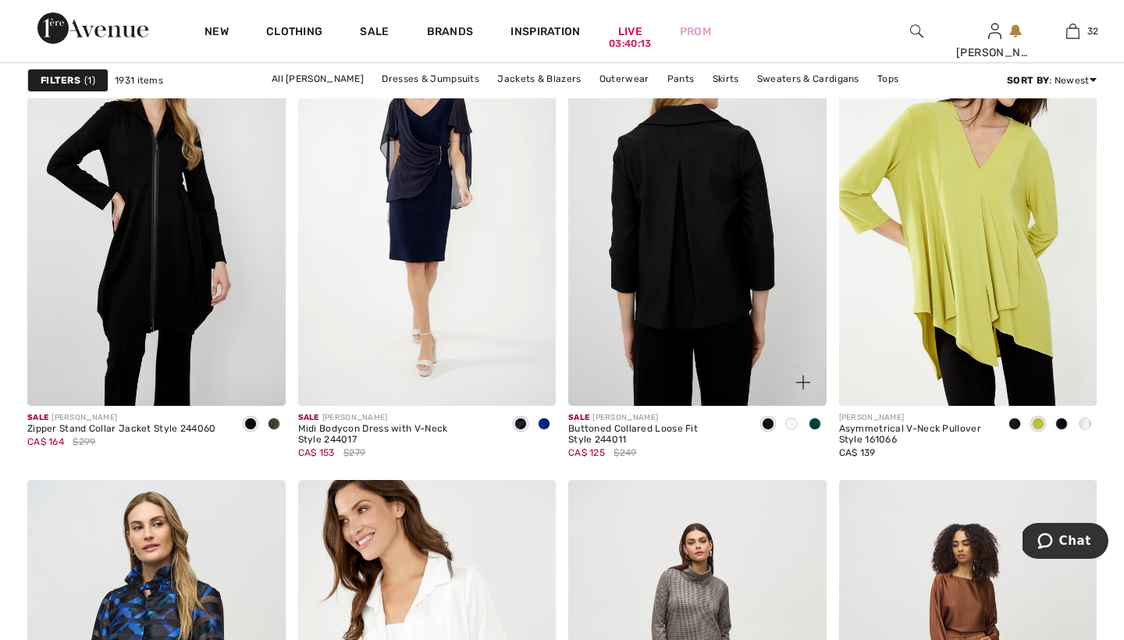
scroll to position [2679, 0]
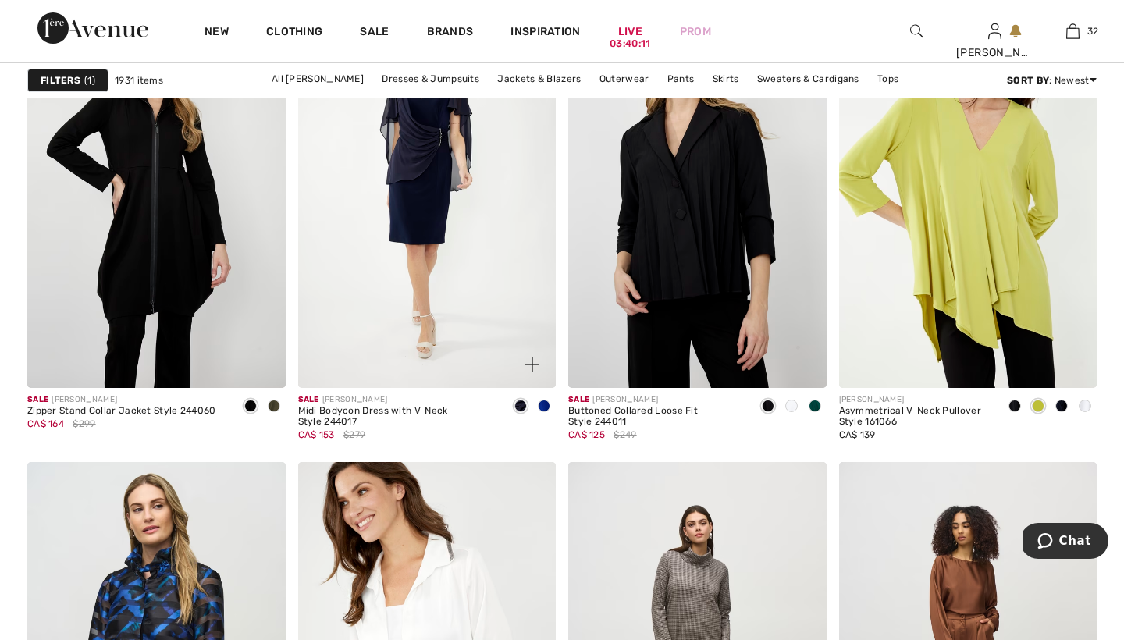
click at [546, 403] on span at bounding box center [544, 406] width 12 height 12
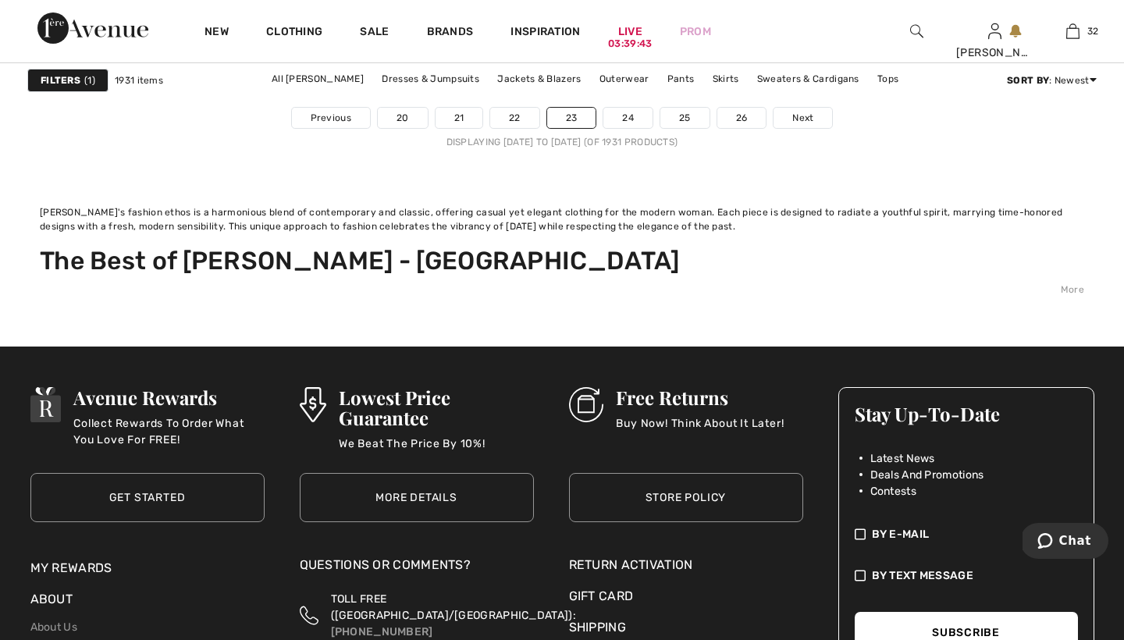
scroll to position [7570, 0]
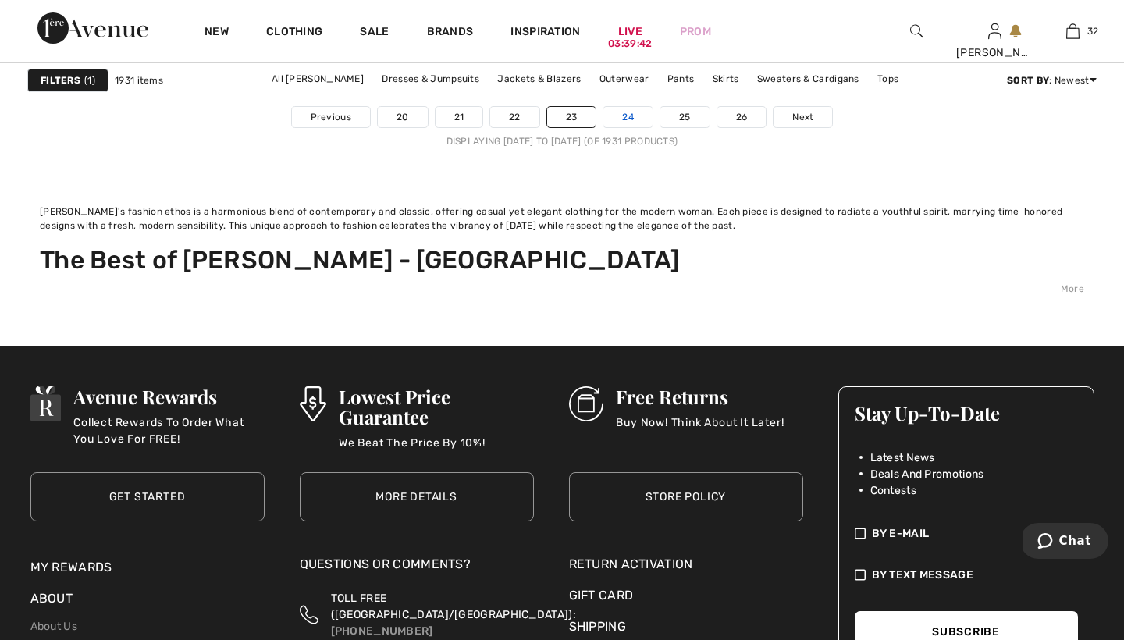
click at [632, 116] on link "24" at bounding box center [627, 117] width 49 height 20
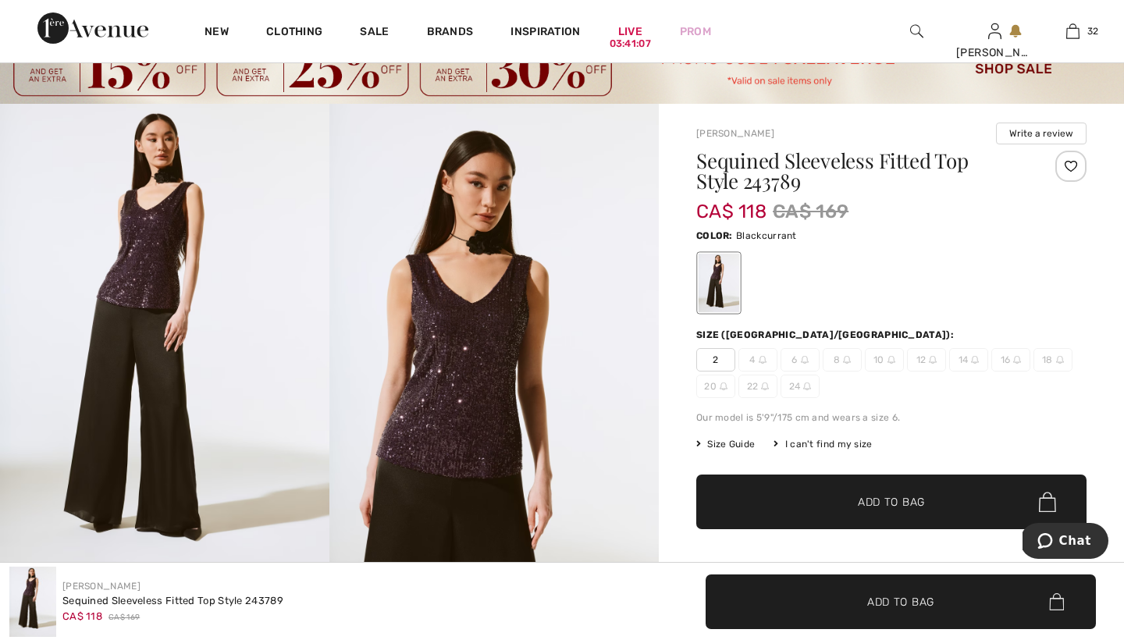
scroll to position [58, 0]
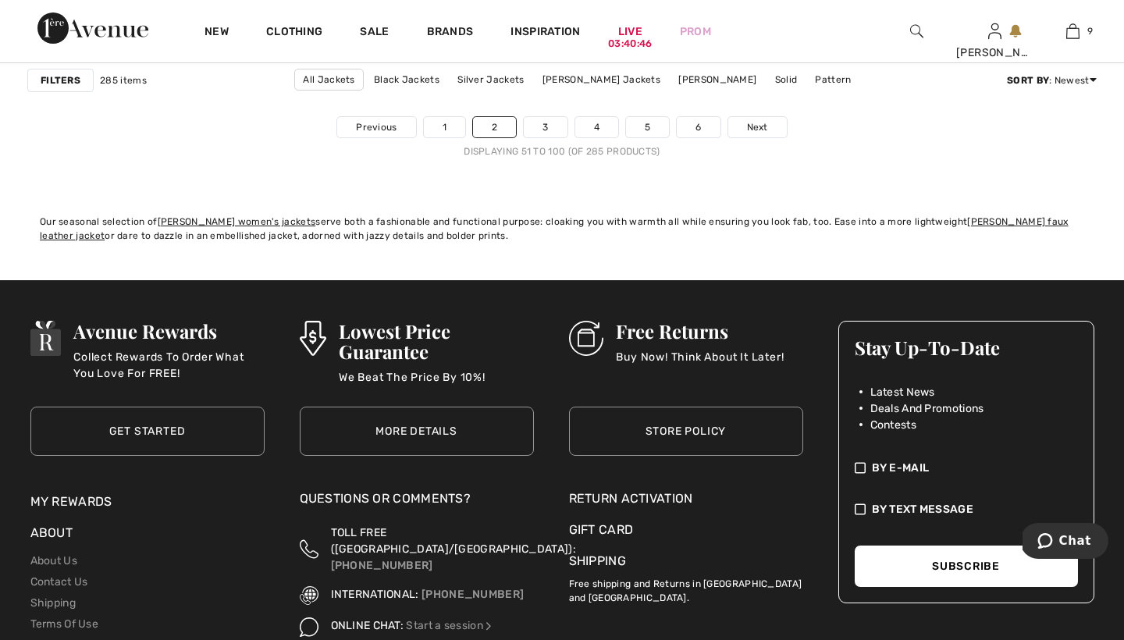
scroll to position [7217, 0]
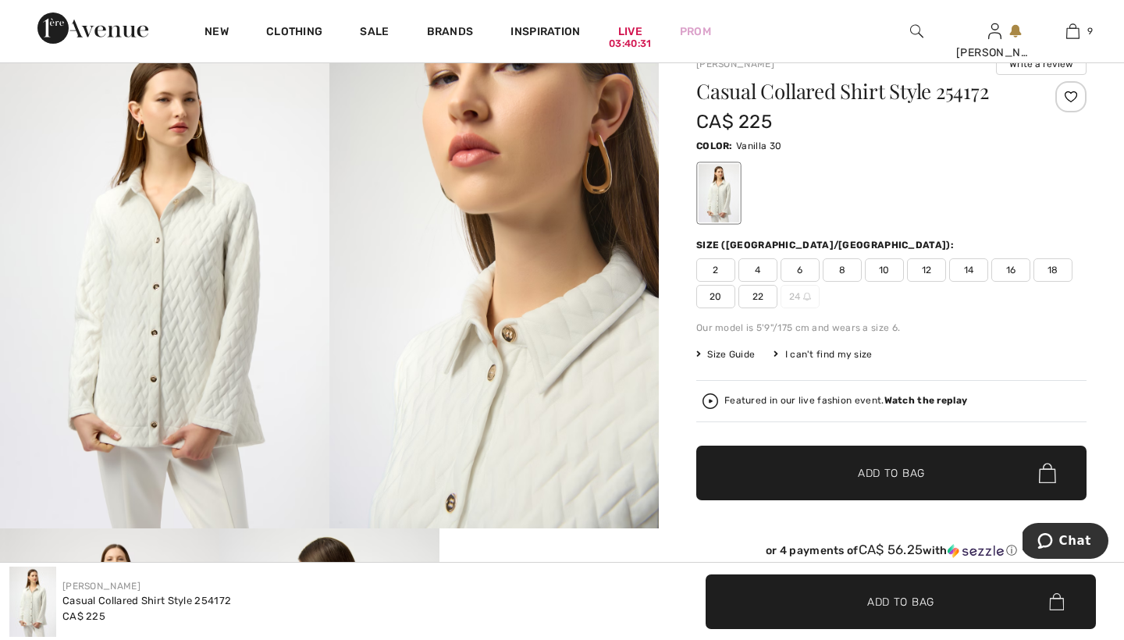
scroll to position [128, 0]
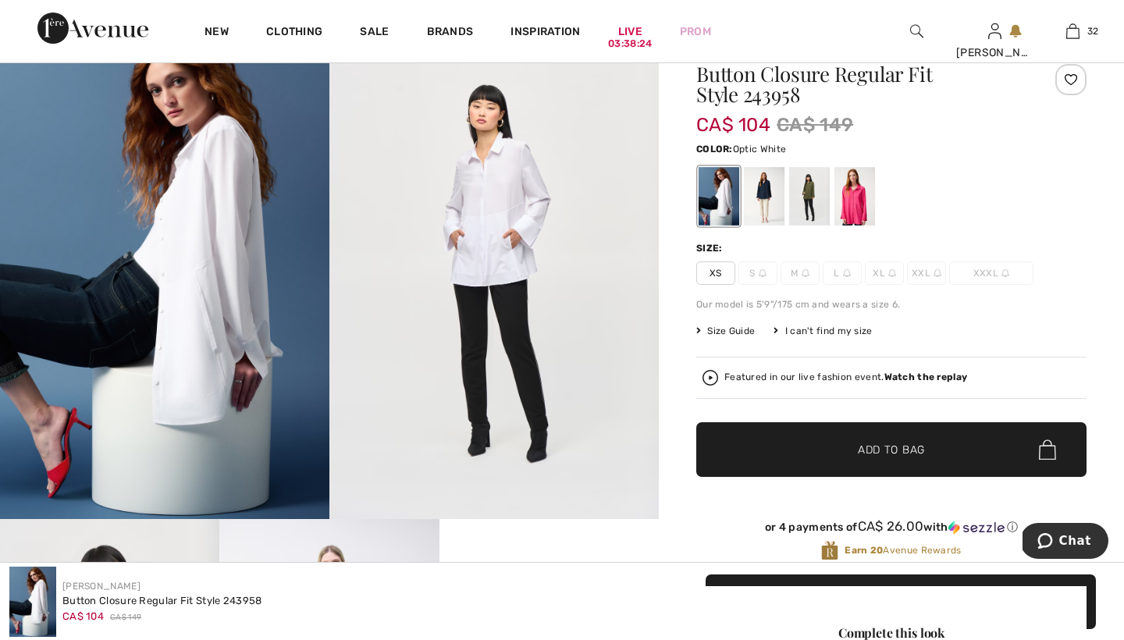
scroll to position [141, 0]
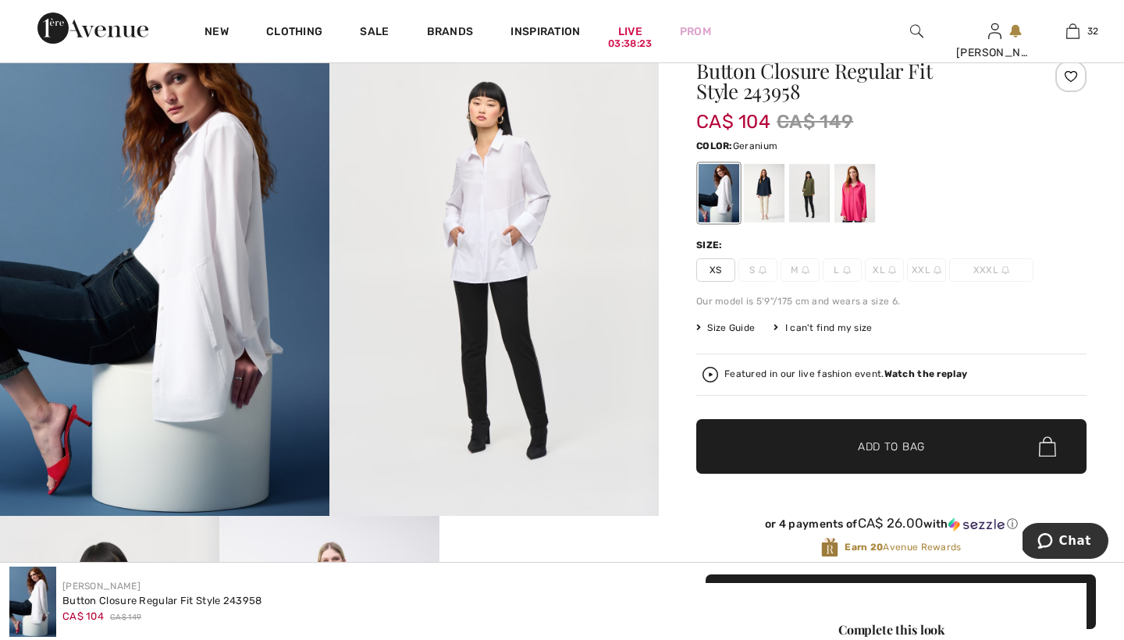
click at [854, 212] on div at bounding box center [854, 193] width 41 height 59
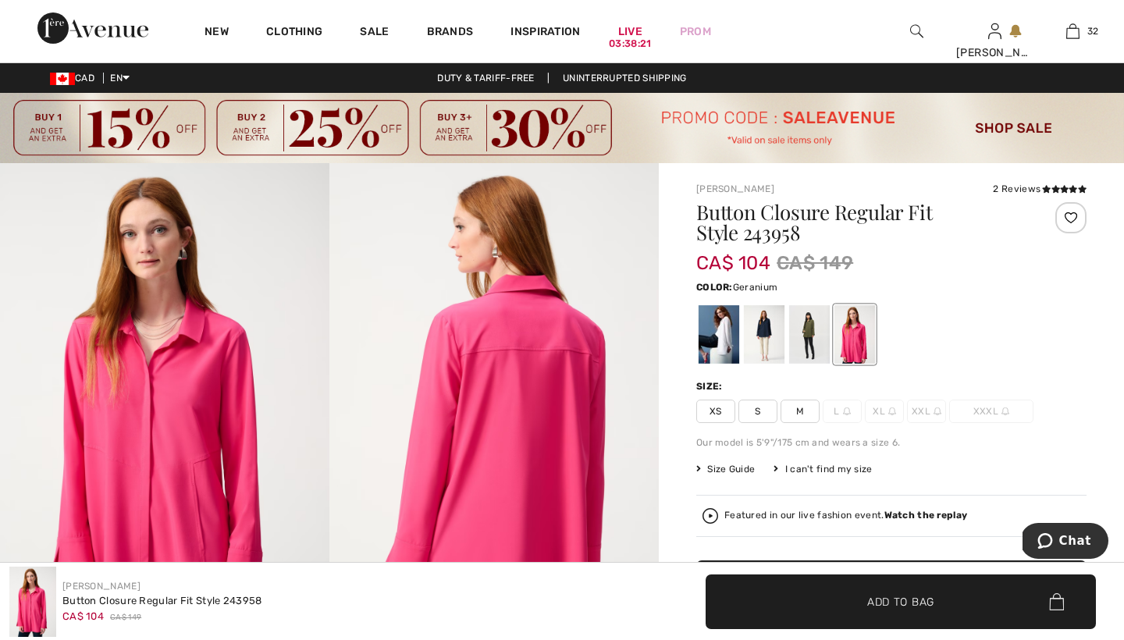
scroll to position [0, 0]
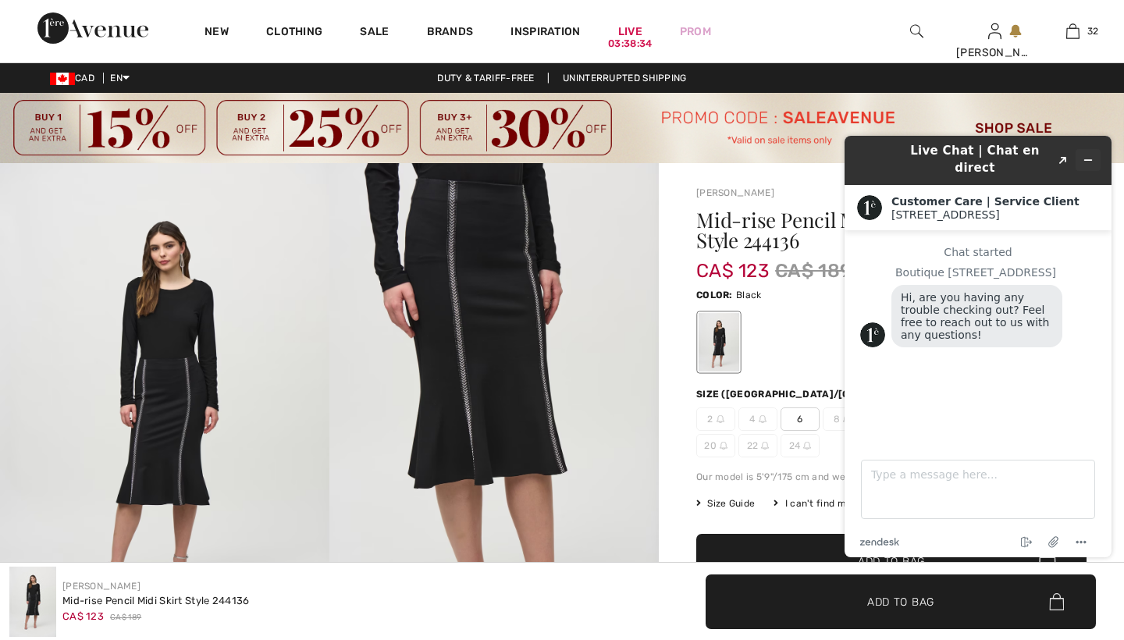
click at [1089, 155] on icon "Minimize widget" at bounding box center [1087, 160] width 11 height 11
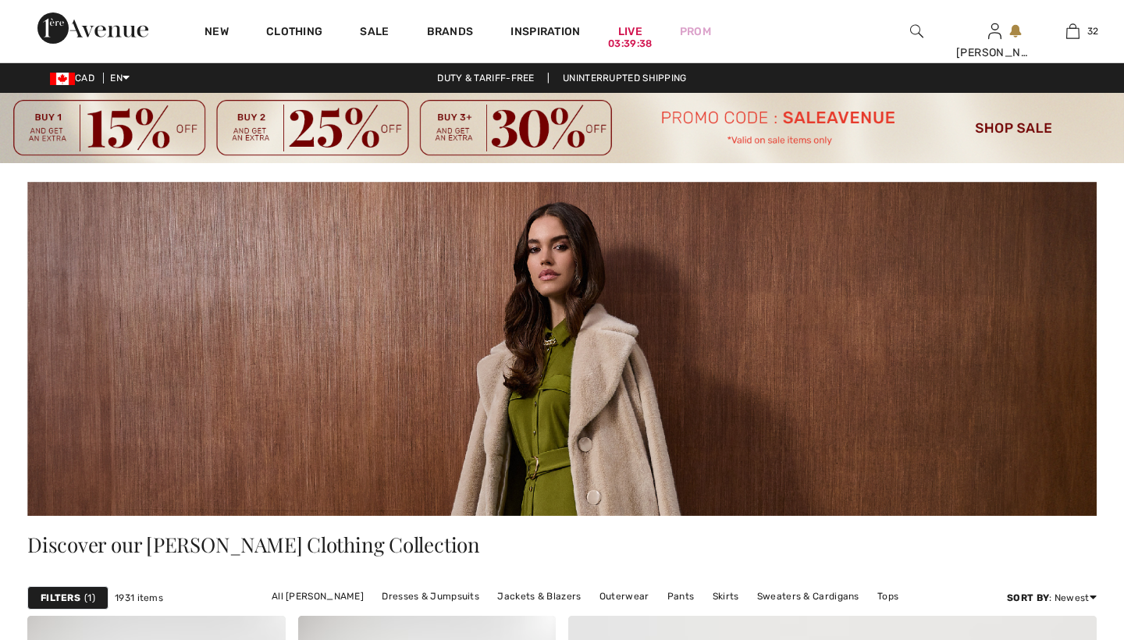
checkbox input "true"
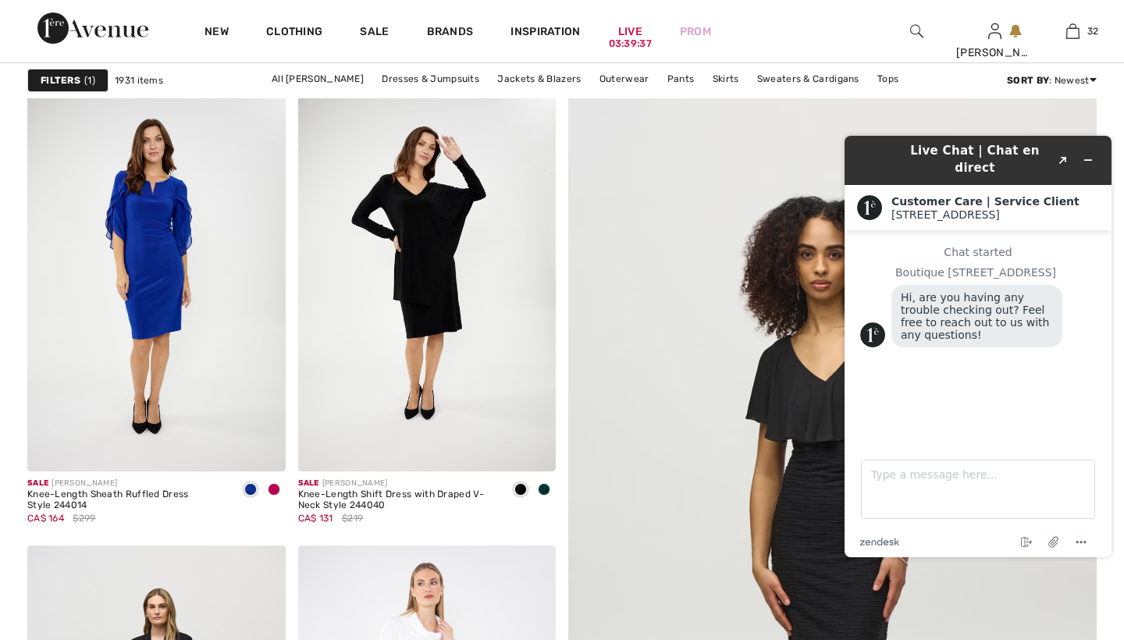
scroll to position [532, 0]
click at [1087, 155] on icon "Minimize widget" at bounding box center [1087, 160] width 11 height 11
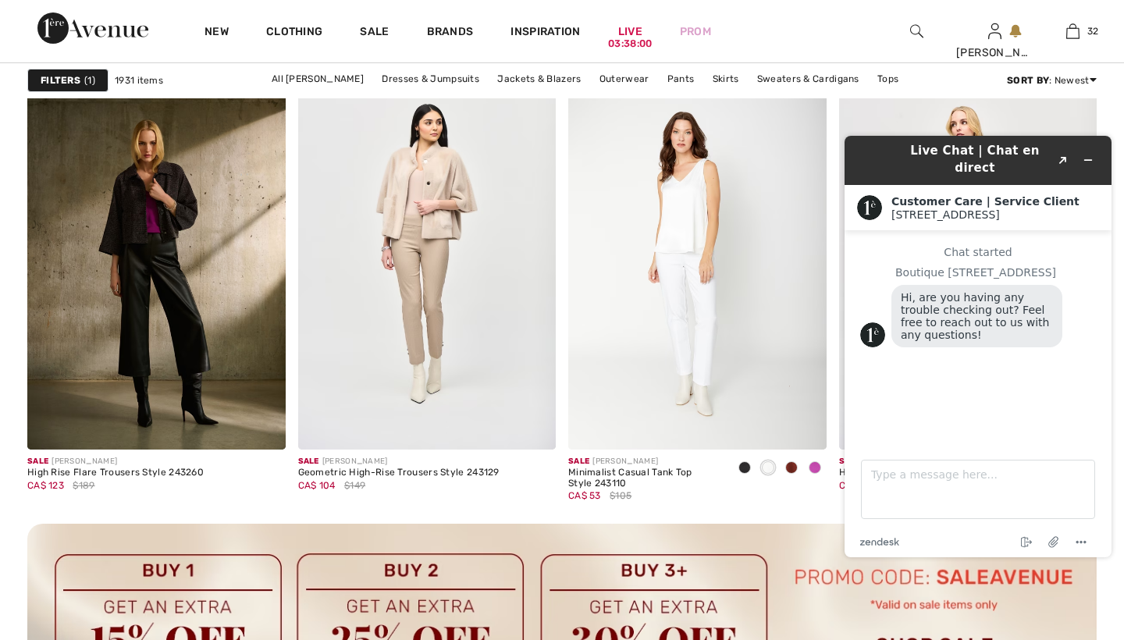
scroll to position [3499, 0]
click at [1087, 155] on icon "Minimize widget" at bounding box center [1087, 160] width 11 height 11
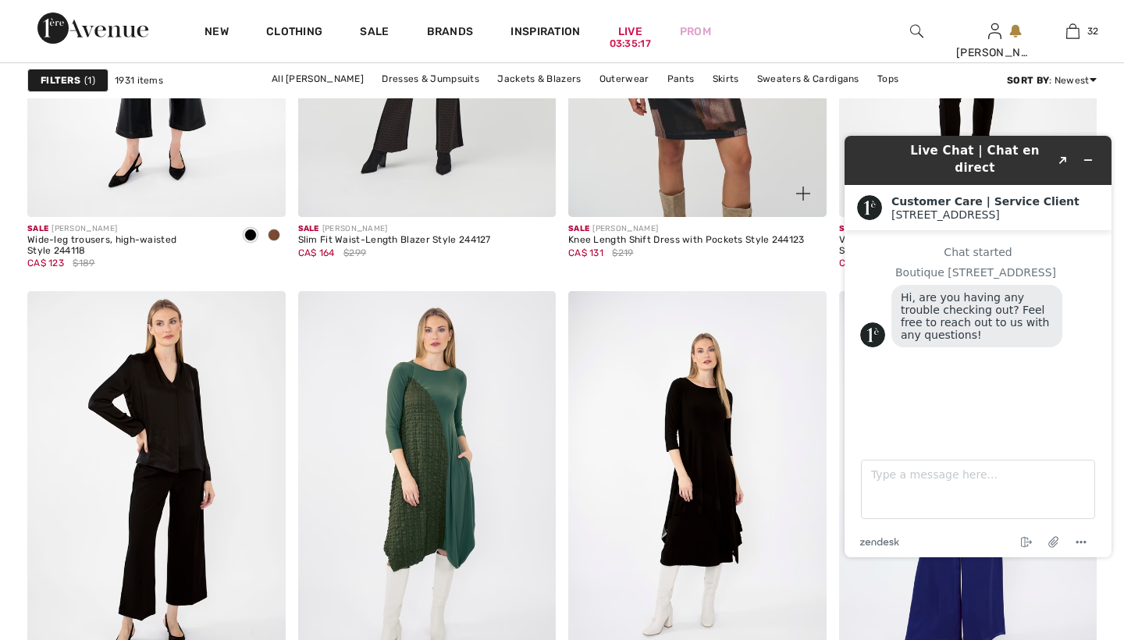
scroll to position [6435, 0]
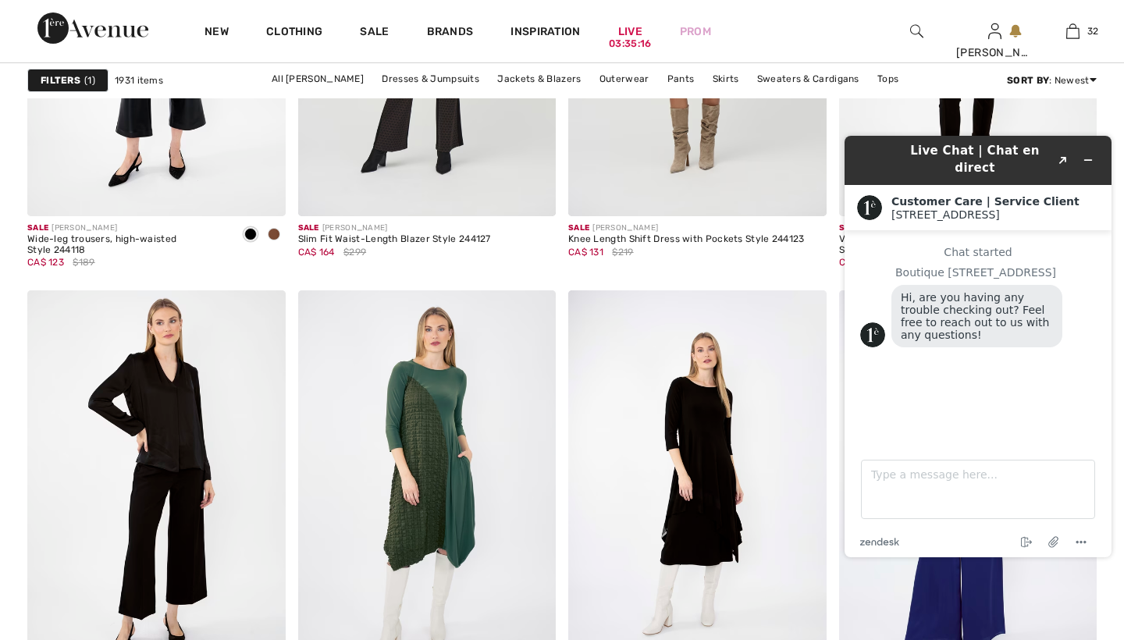
click at [1088, 155] on icon "Minimize widget" at bounding box center [1087, 160] width 11 height 11
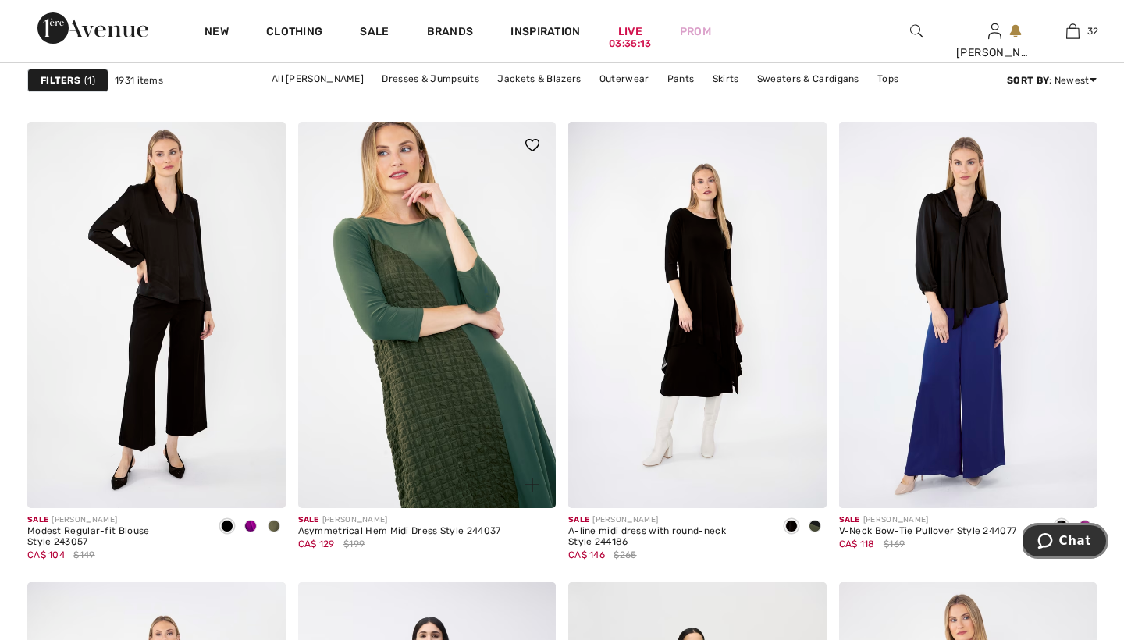
scroll to position [6606, 0]
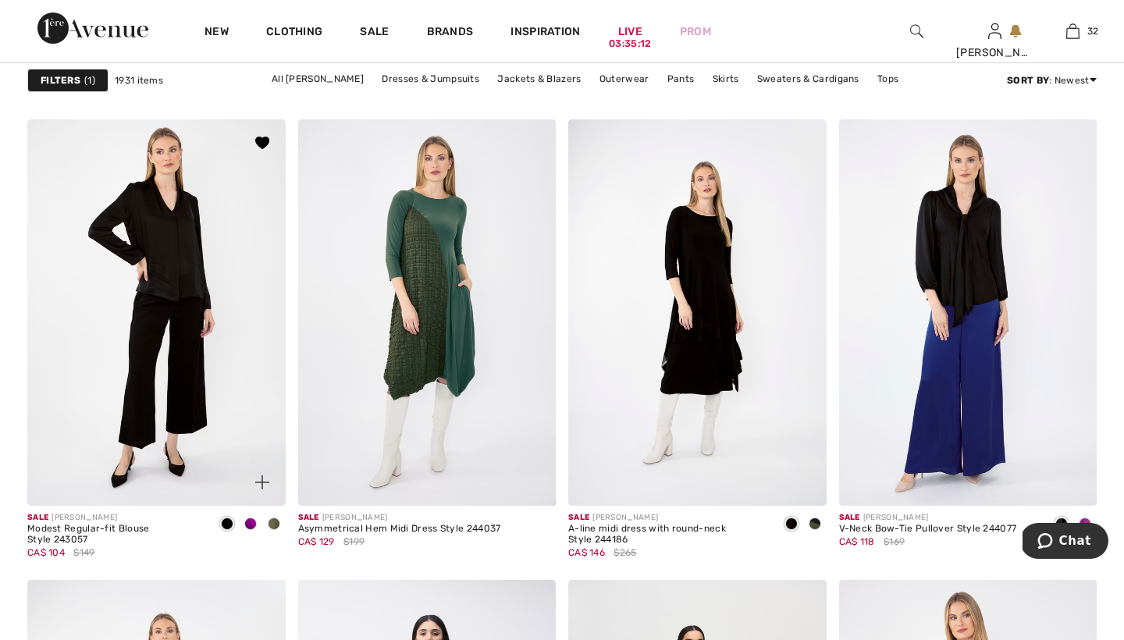
click at [254, 523] on span at bounding box center [250, 523] width 12 height 12
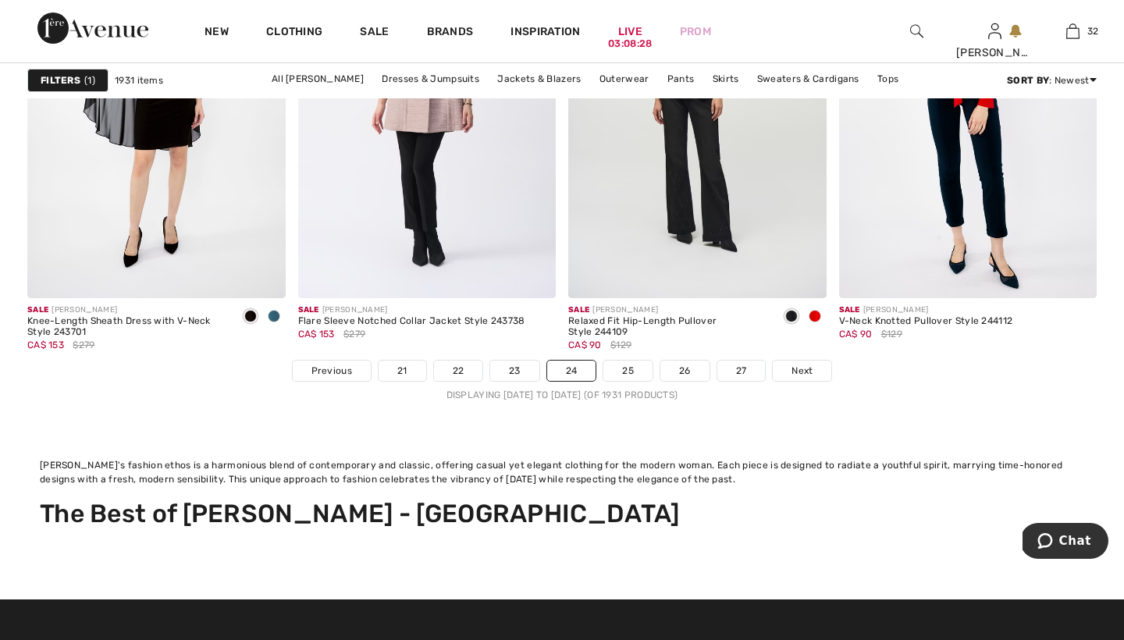
scroll to position [7268, 0]
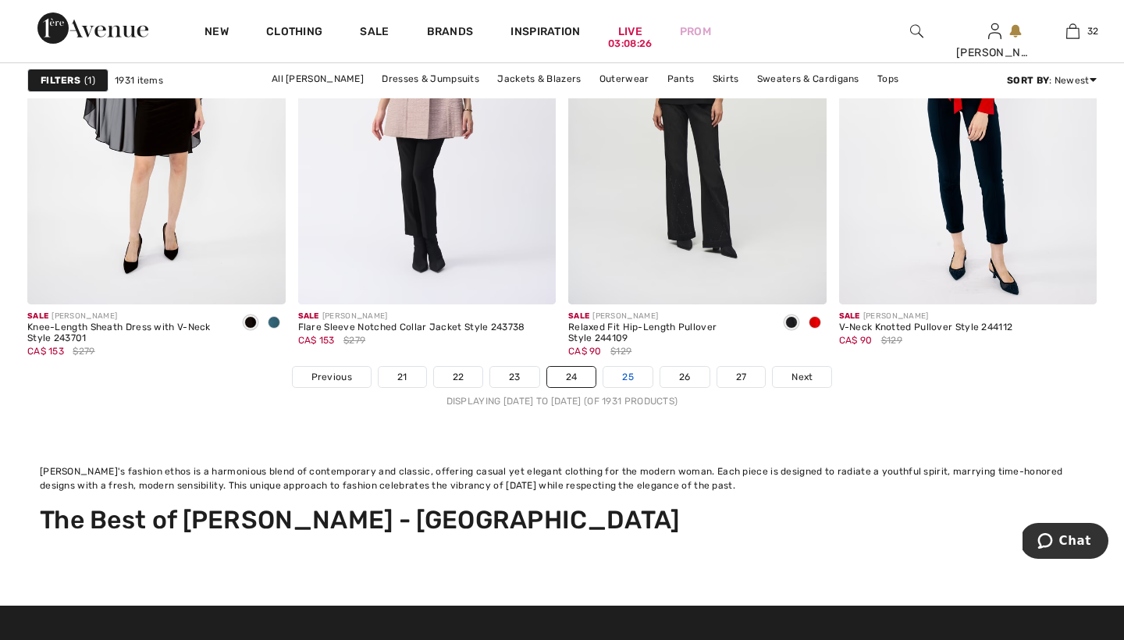
click at [629, 373] on link "25" at bounding box center [627, 377] width 49 height 20
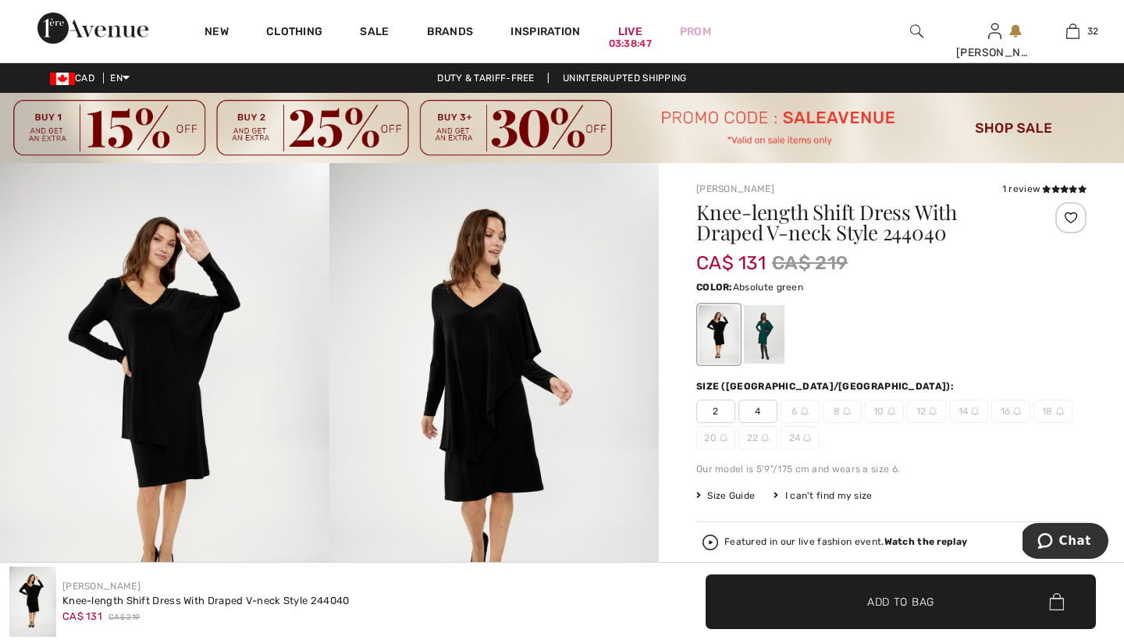
click at [766, 333] on div at bounding box center [764, 334] width 41 height 59
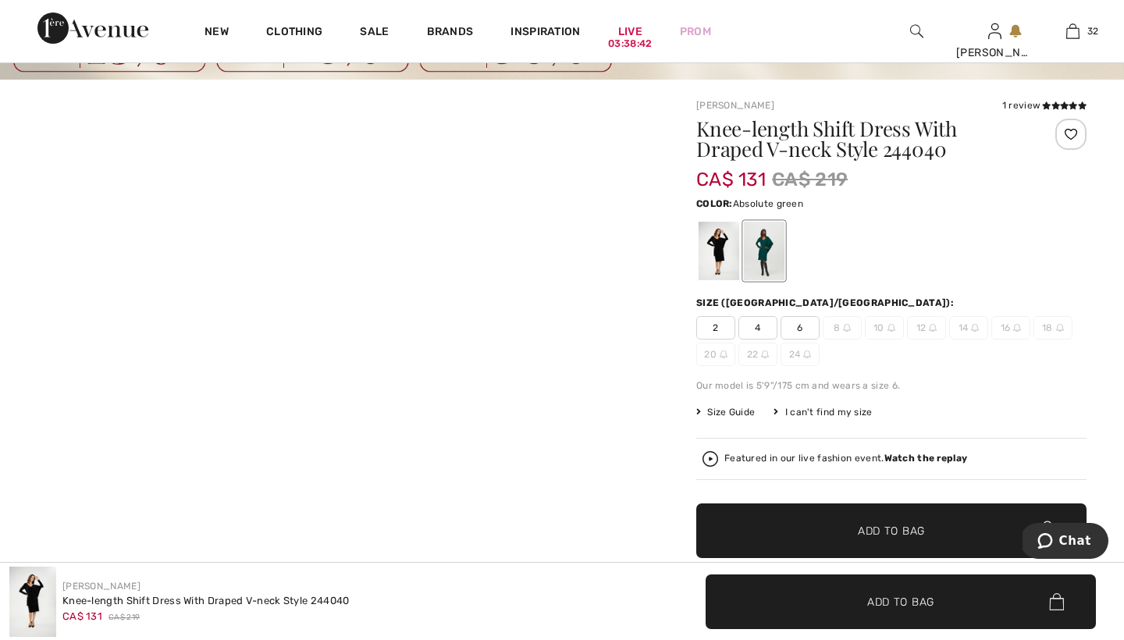
scroll to position [75, 0]
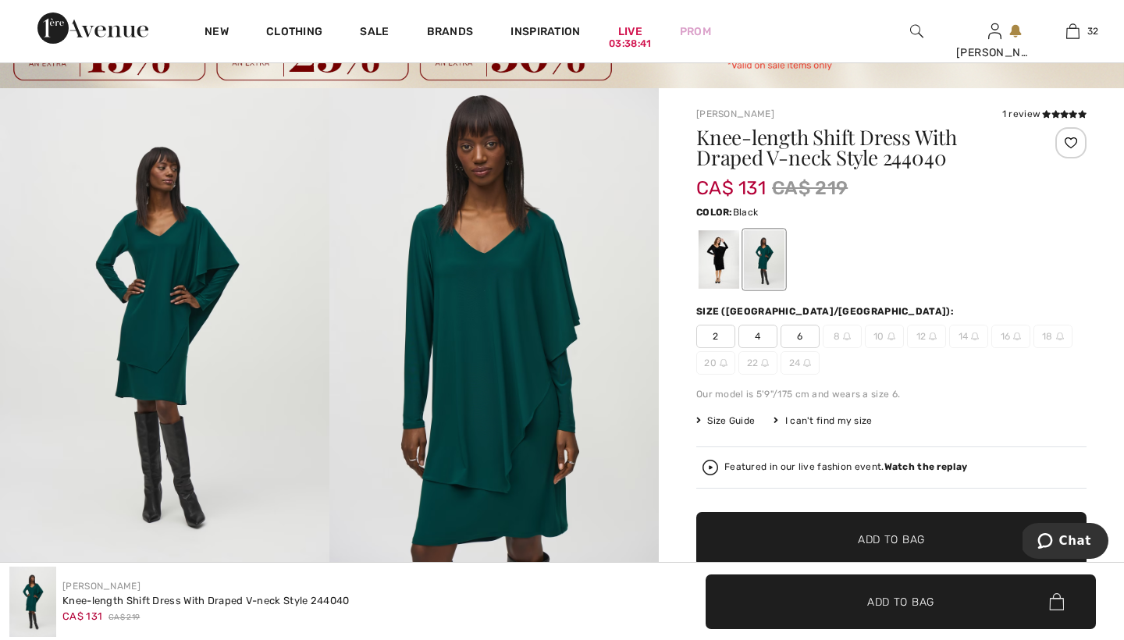
click at [720, 252] on div at bounding box center [719, 259] width 41 height 59
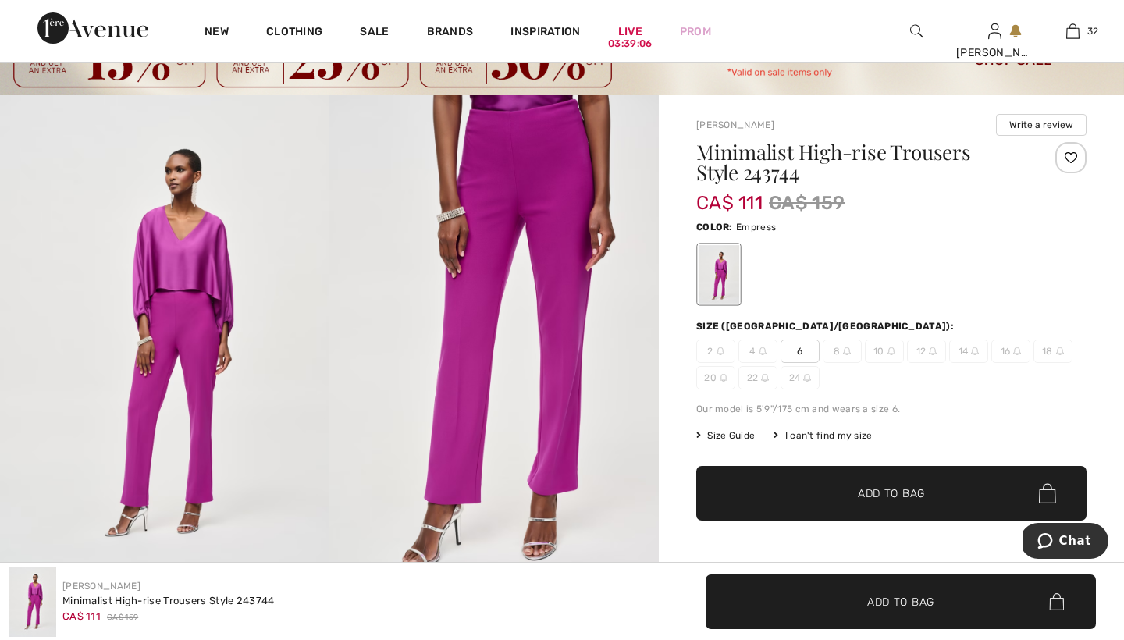
scroll to position [69, 0]
click at [741, 431] on span "Size Guide" at bounding box center [725, 435] width 59 height 14
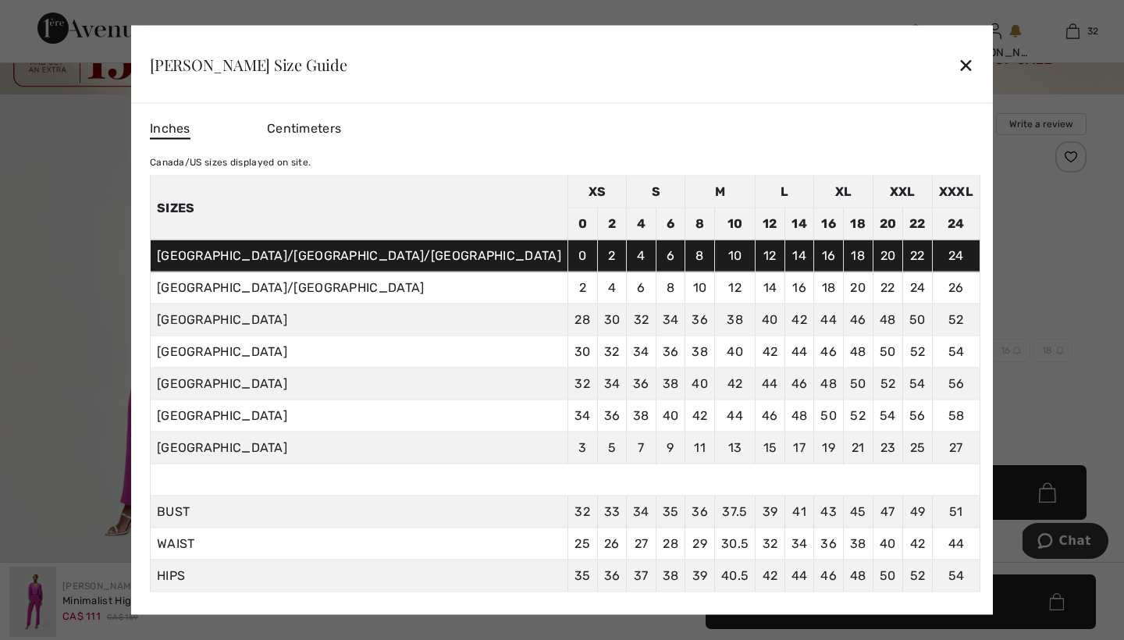
click at [958, 64] on div "✕" at bounding box center [966, 64] width 16 height 33
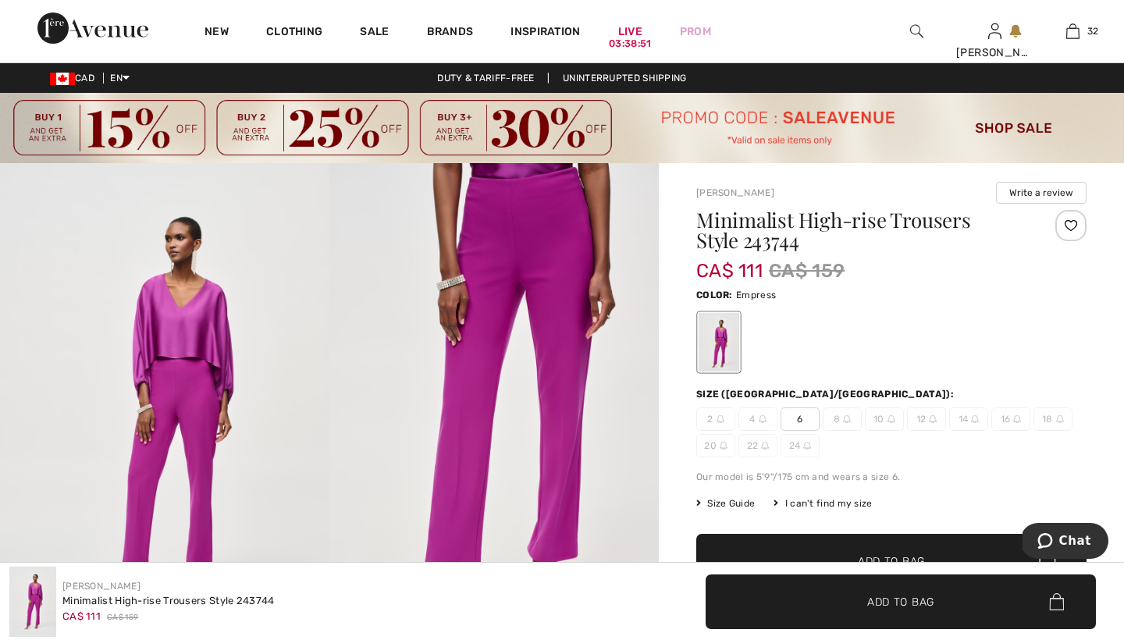
scroll to position [0, 0]
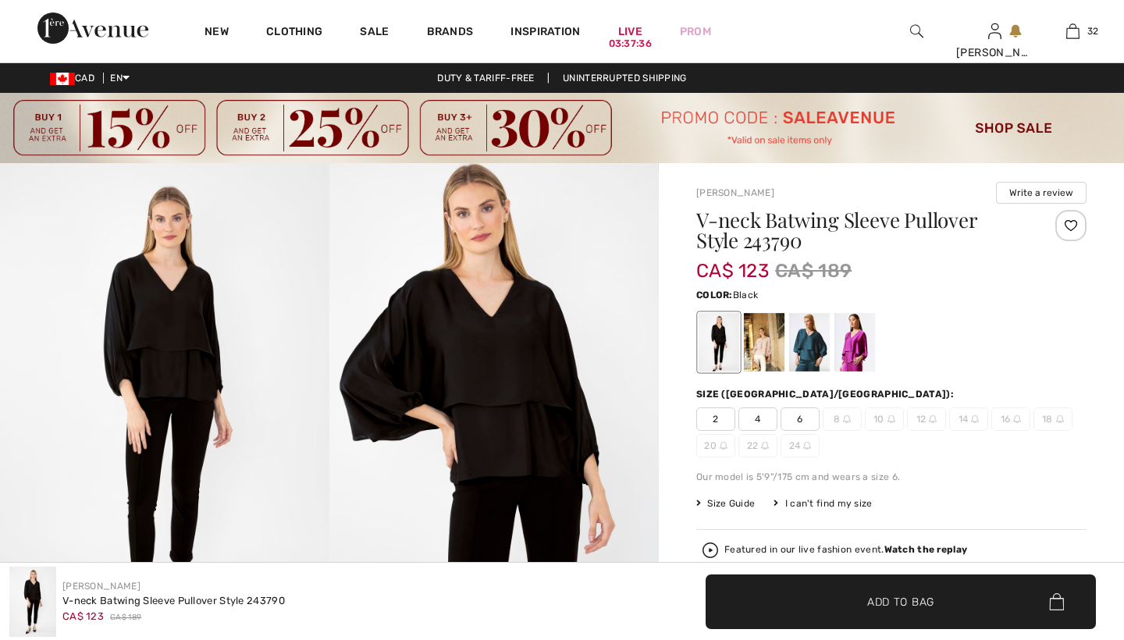
checkbox input "true"
click at [848, 350] on div at bounding box center [854, 342] width 41 height 59
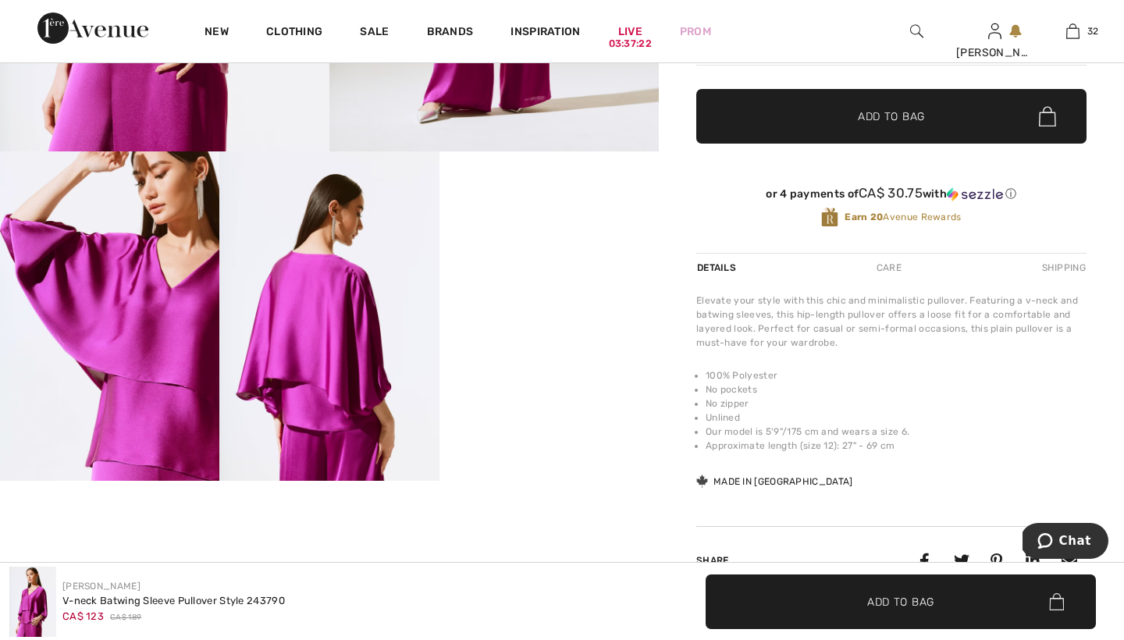
scroll to position [504, 0]
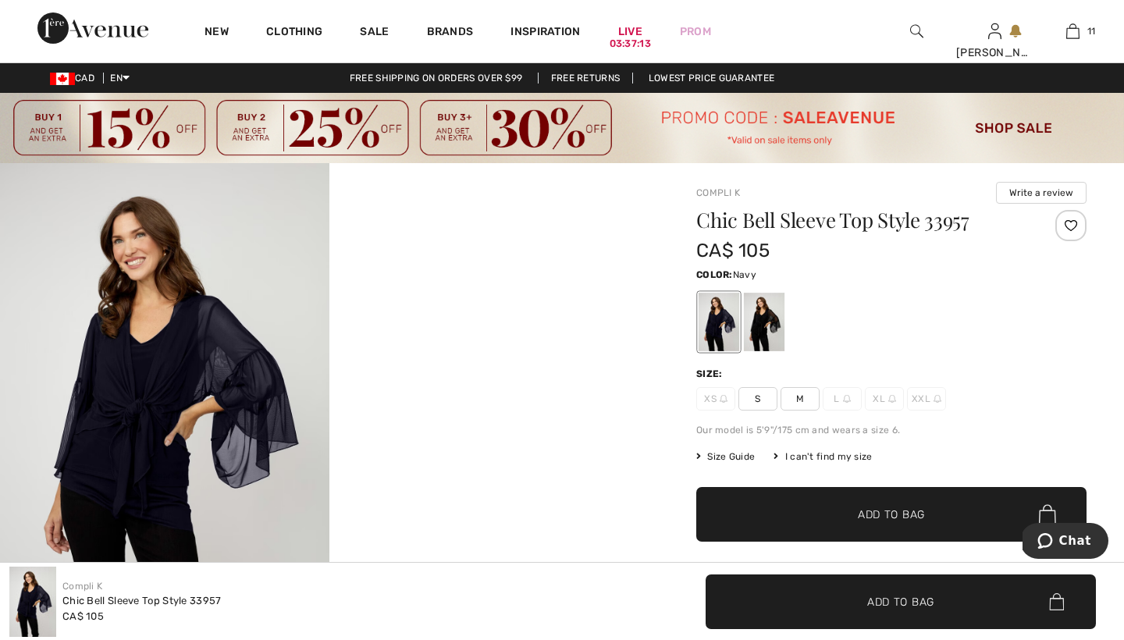
click at [796, 392] on span "M" at bounding box center [799, 398] width 39 height 23
click at [763, 320] on div at bounding box center [764, 322] width 41 height 59
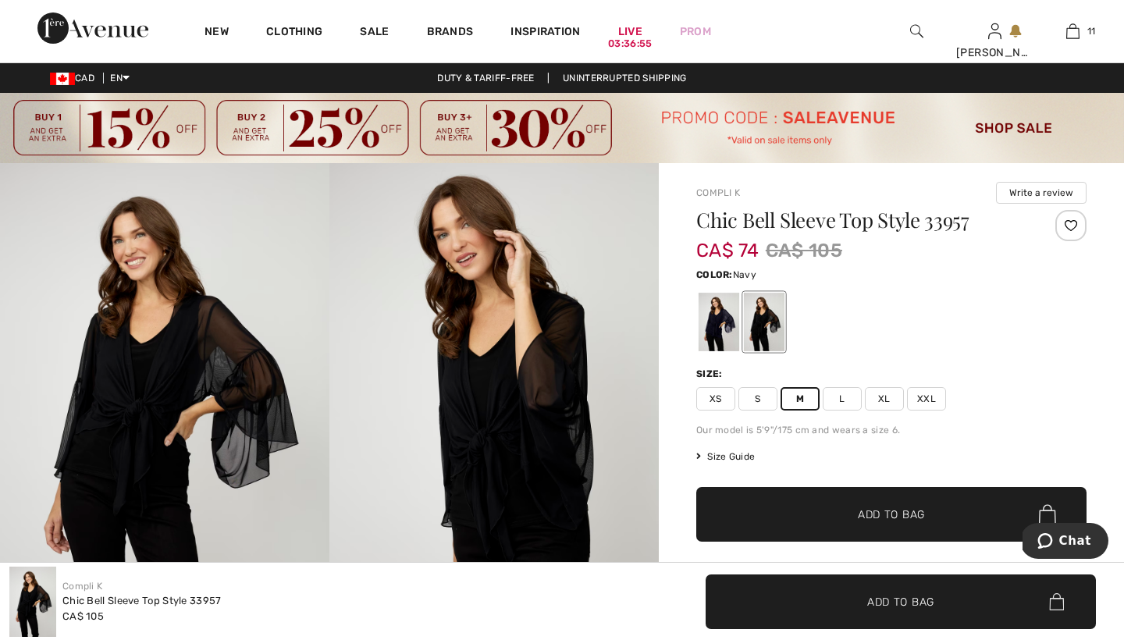
click at [718, 319] on div at bounding box center [719, 322] width 41 height 59
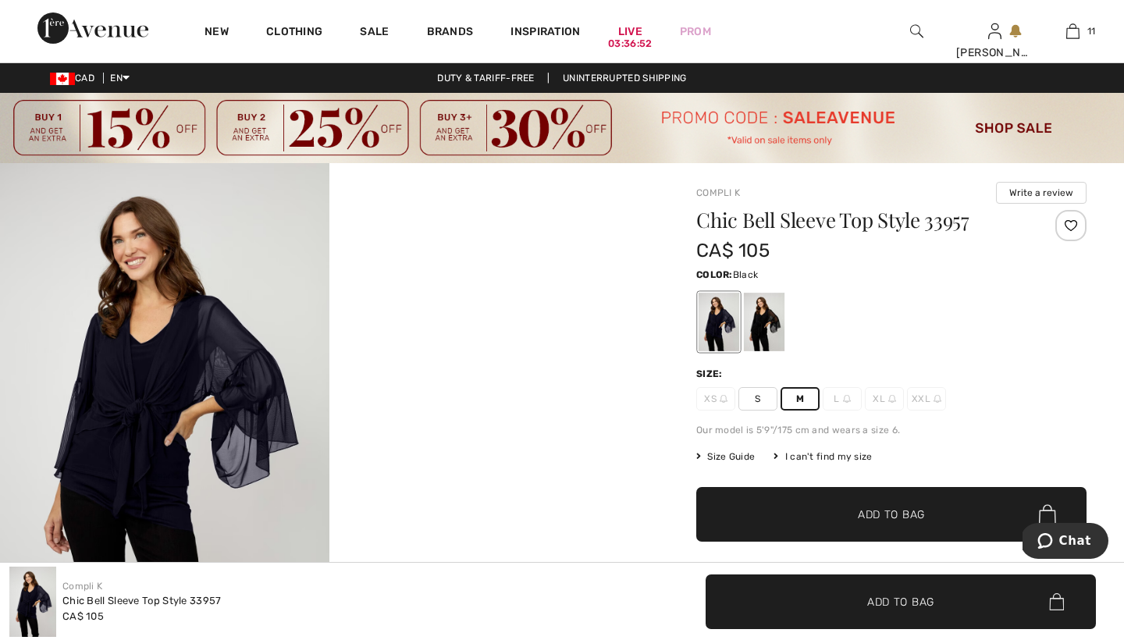
click at [768, 314] on div at bounding box center [764, 322] width 41 height 59
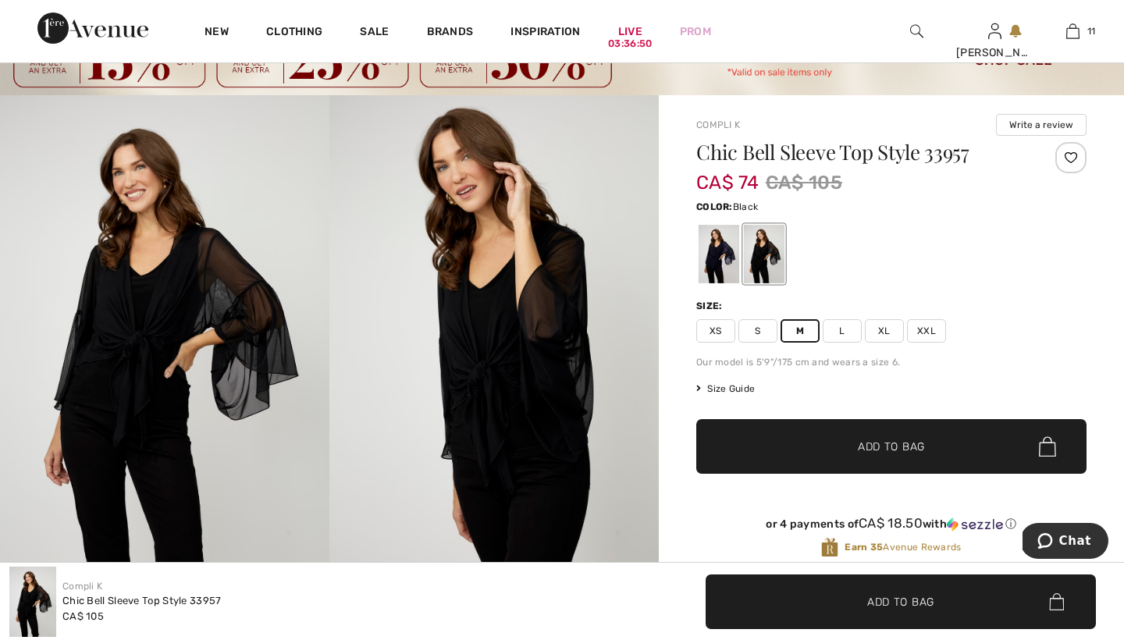
scroll to position [68, 0]
click at [866, 443] on span "Add to Bag" at bounding box center [891, 447] width 67 height 16
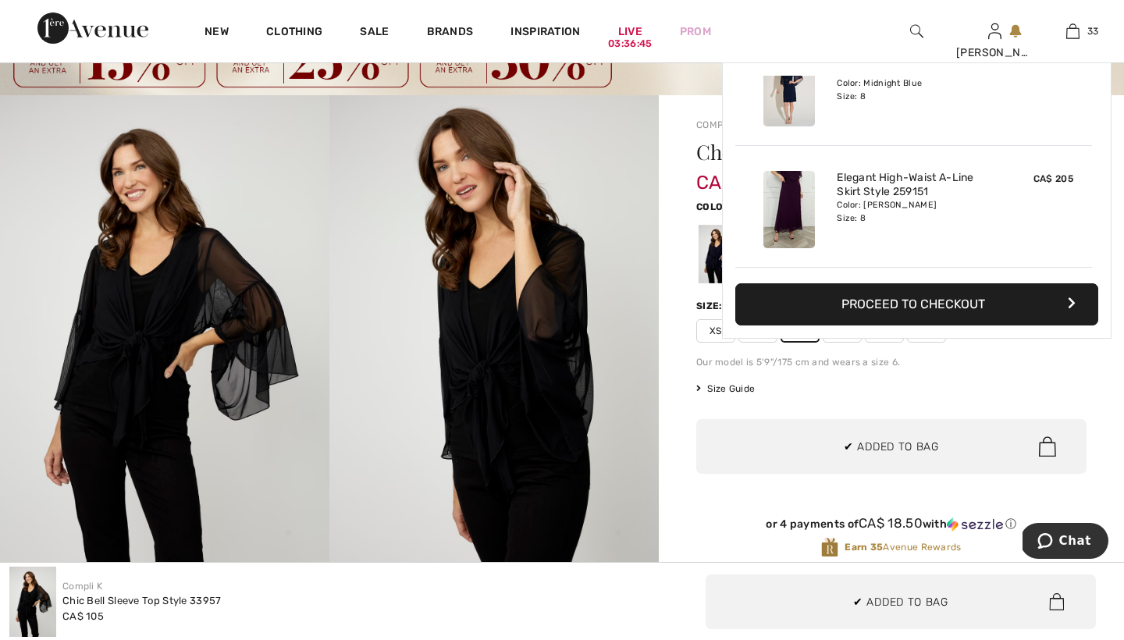
scroll to position [3461, 0]
click at [672, 290] on div "Compli K Write a review Chic Bell Sleeve Top Style 33957 CA$ 74 CA$ 105 Color: …" at bounding box center [891, 547] width 465 height 905
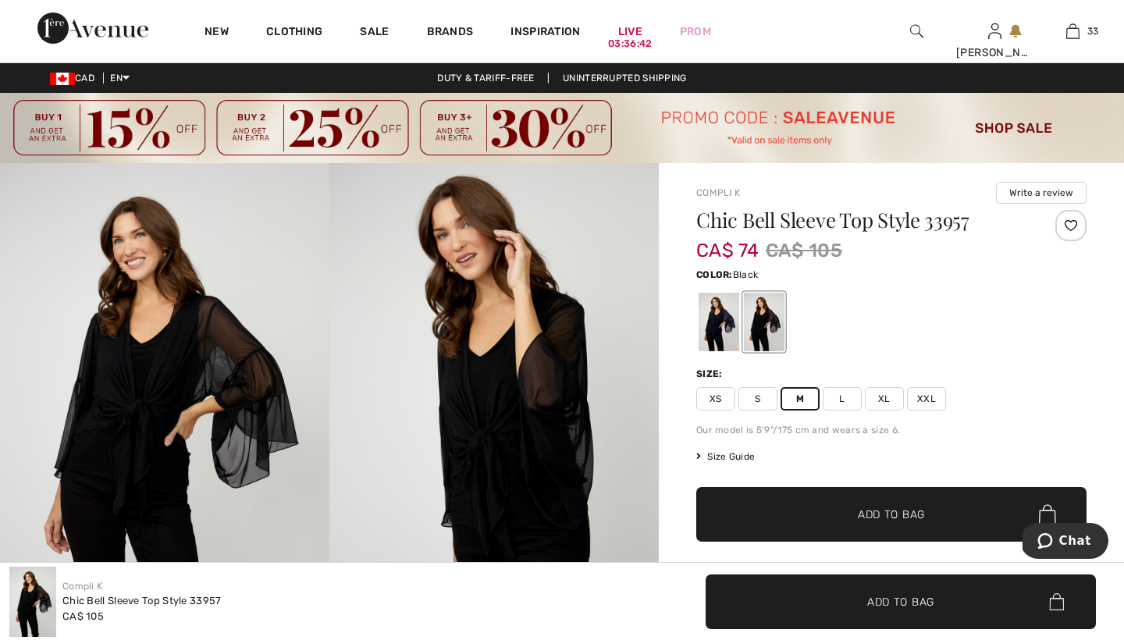
scroll to position [0, 0]
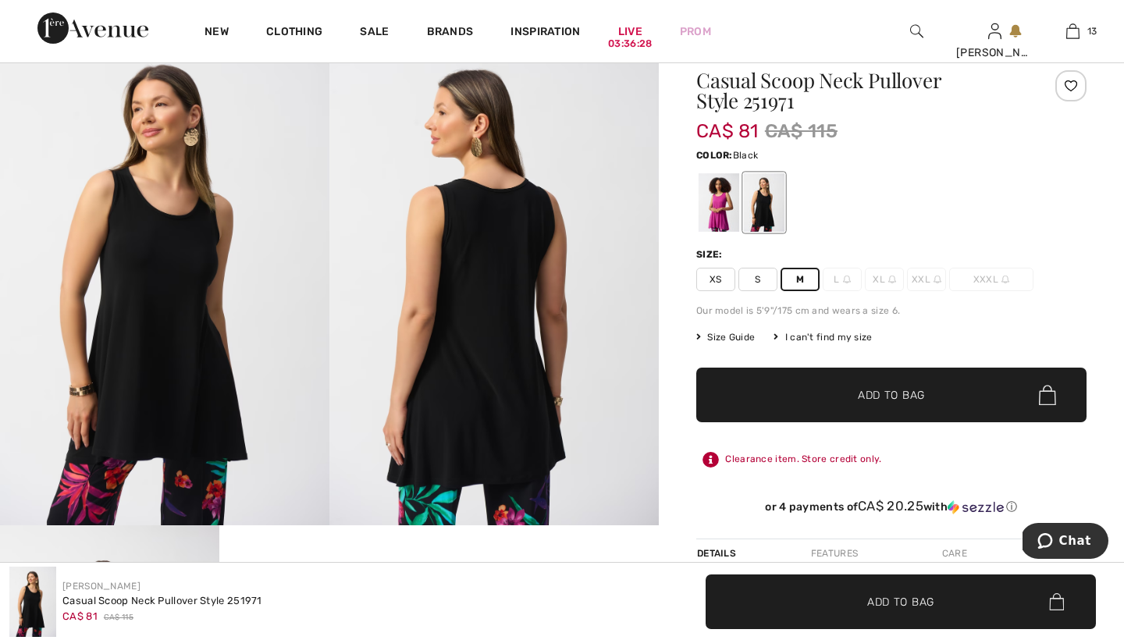
scroll to position [107, 0]
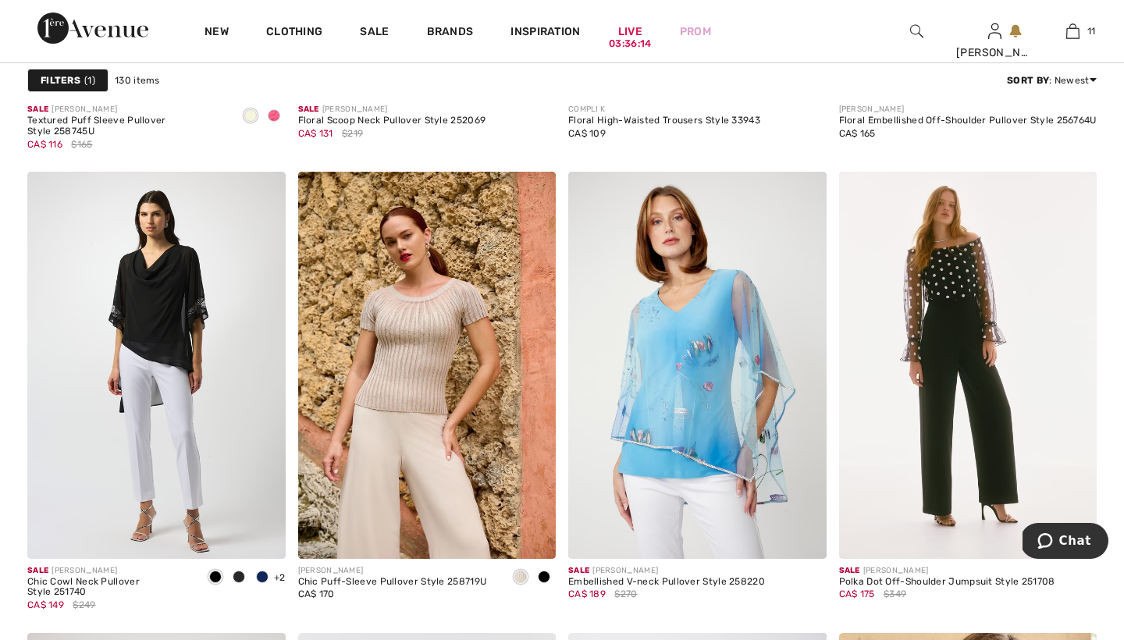
scroll to position [2627, 0]
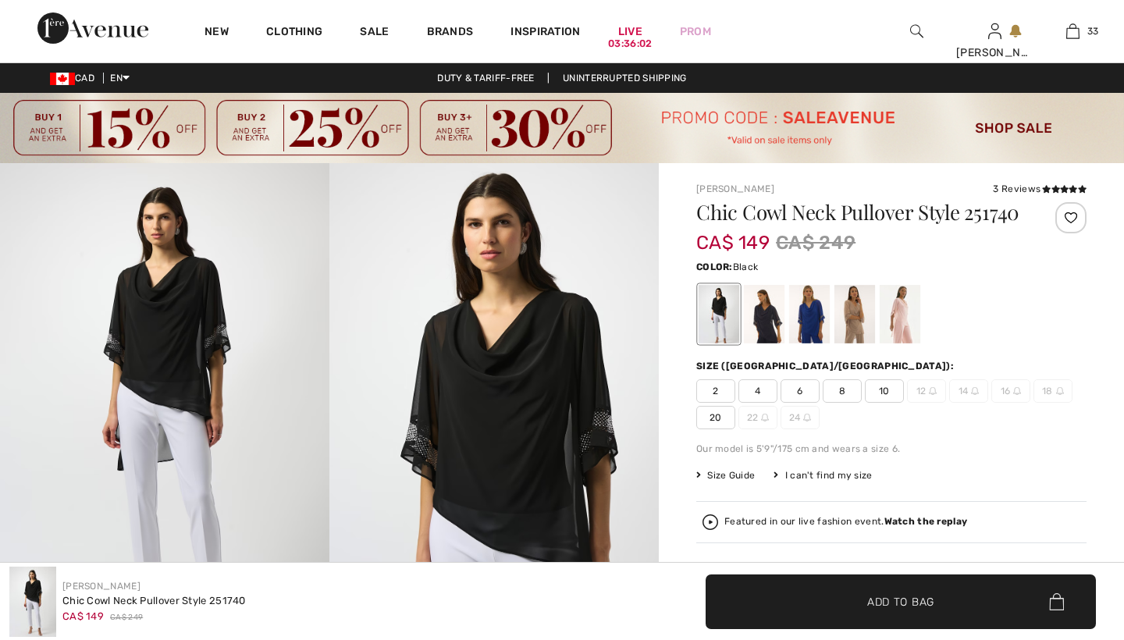
checkbox input "true"
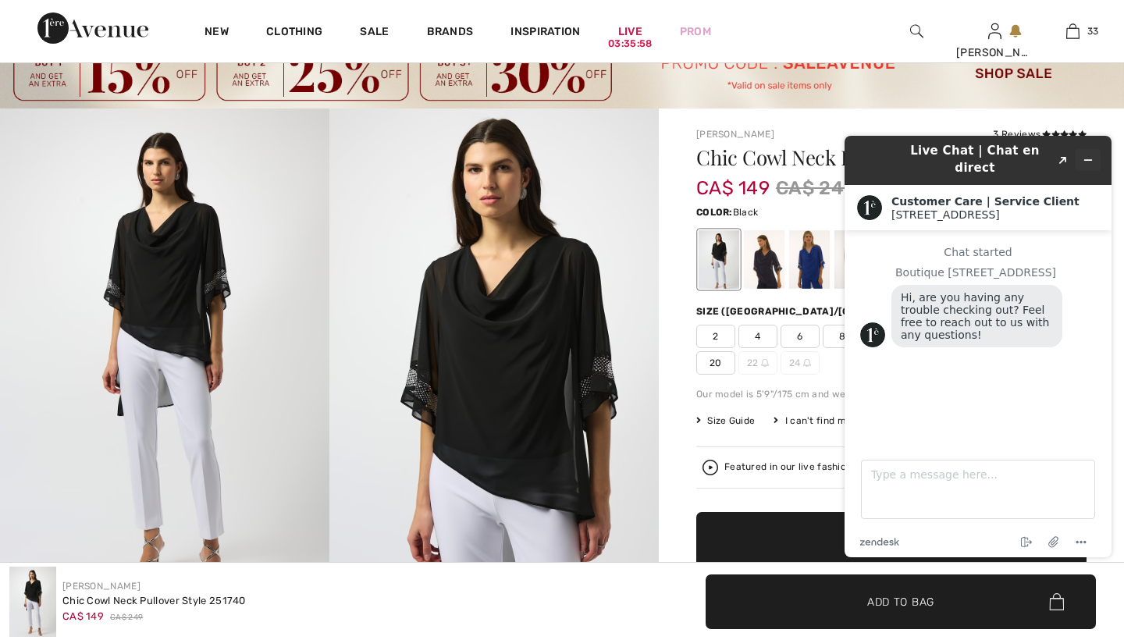
click at [1093, 152] on button "Minimize widget" at bounding box center [1087, 160] width 25 height 22
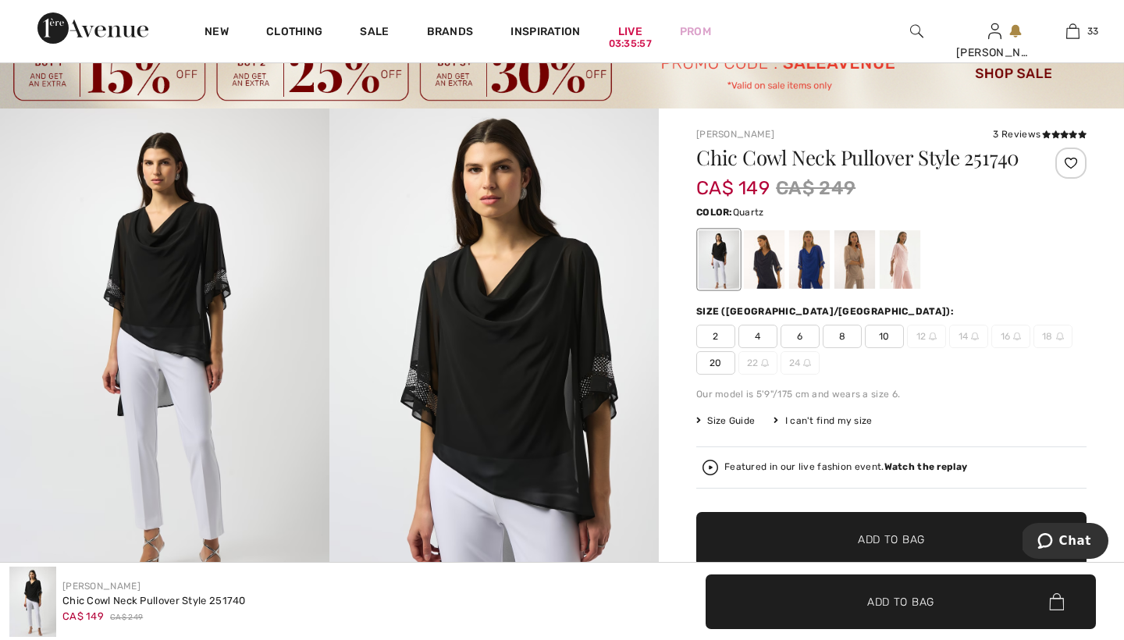
click at [894, 280] on div at bounding box center [900, 259] width 41 height 59
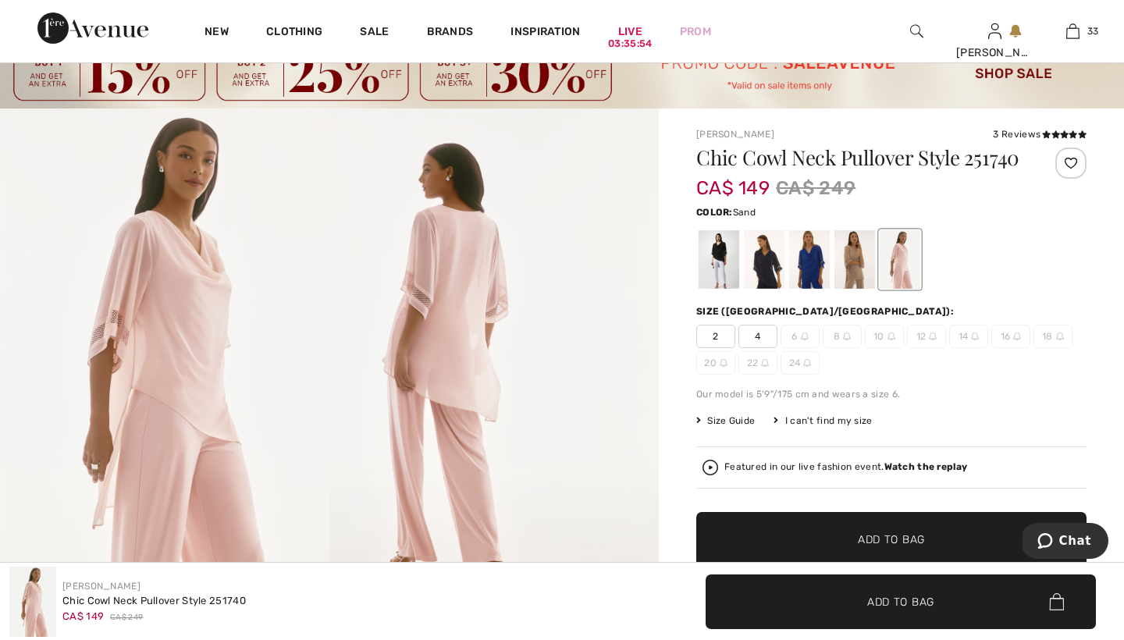
click at [861, 288] on div at bounding box center [854, 259] width 41 height 59
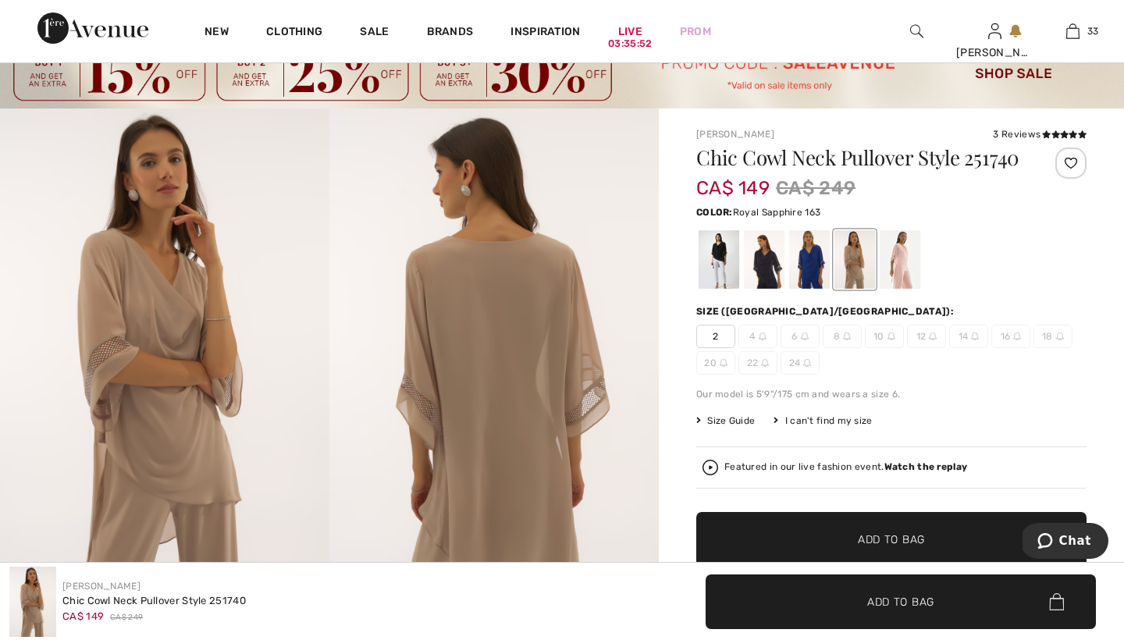
click at [814, 285] on div at bounding box center [809, 259] width 41 height 59
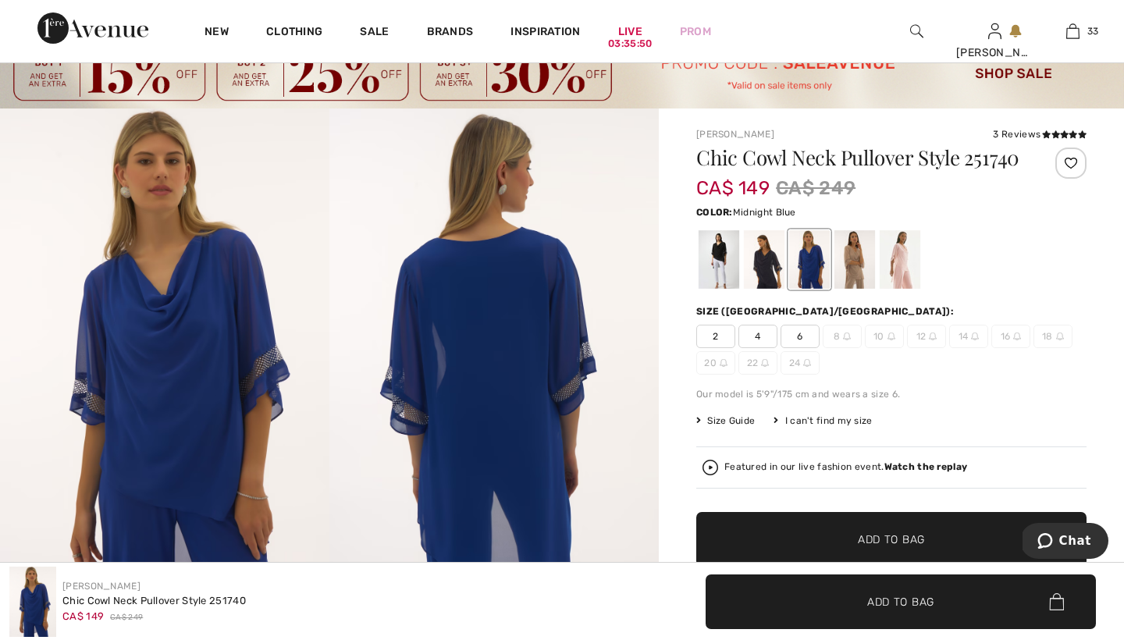
click at [767, 280] on div at bounding box center [764, 259] width 41 height 59
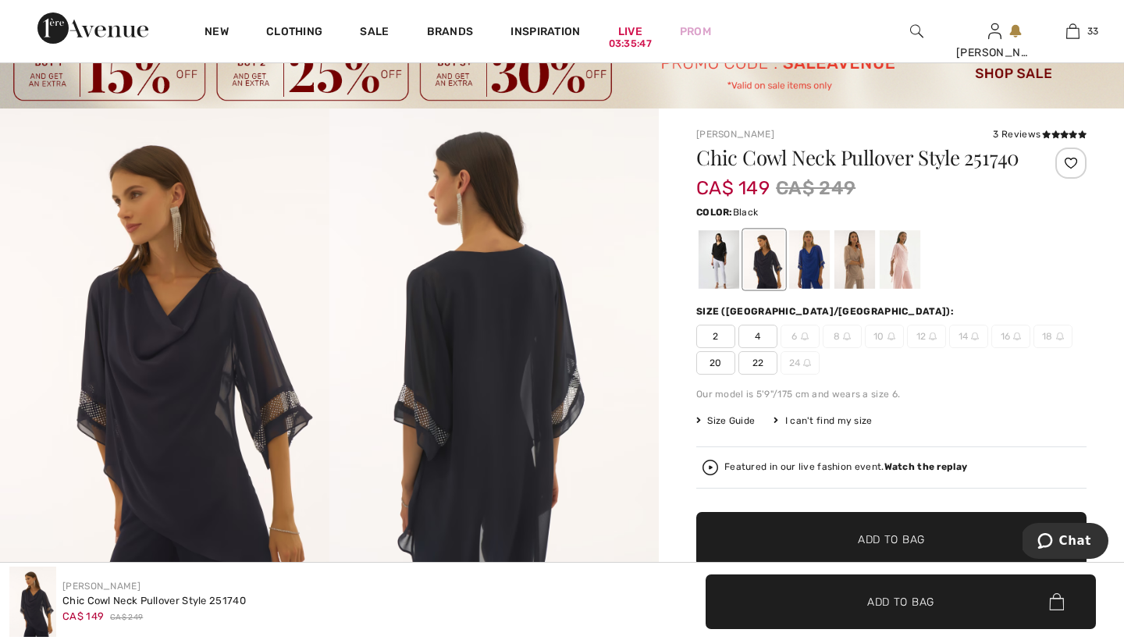
click at [720, 282] on div at bounding box center [719, 259] width 41 height 59
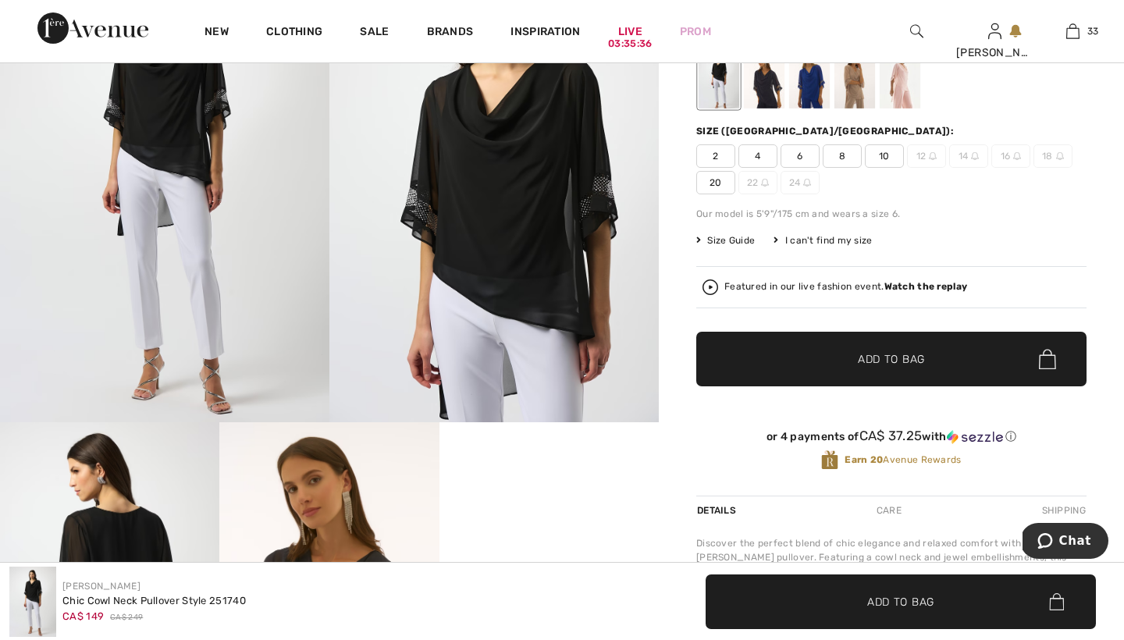
scroll to position [230, 0]
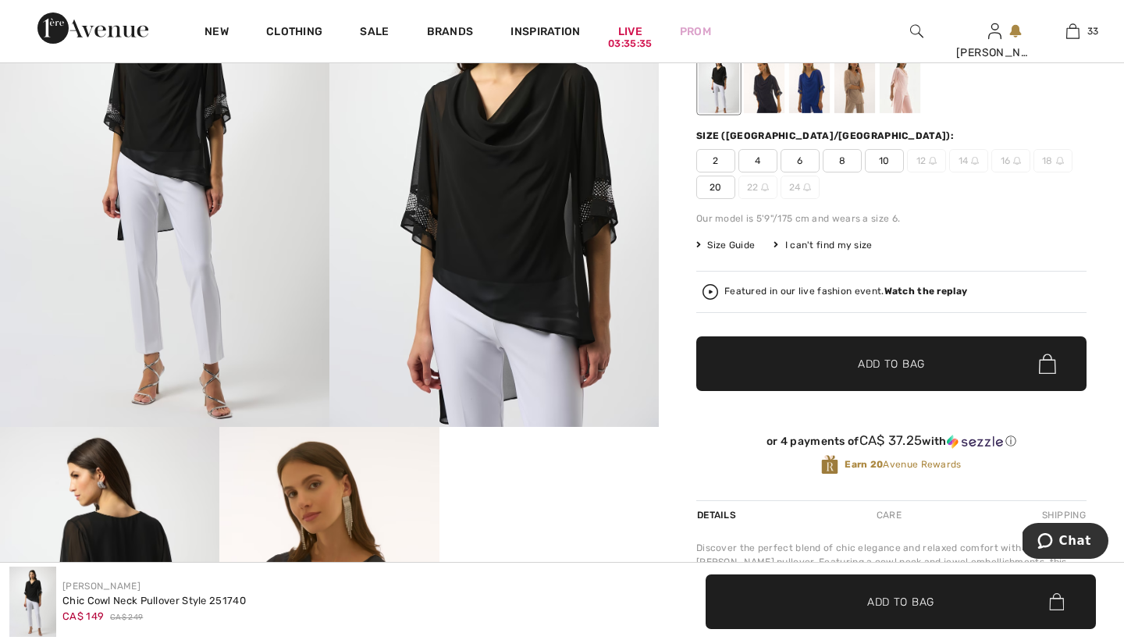
click at [840, 172] on span "8" at bounding box center [842, 160] width 39 height 23
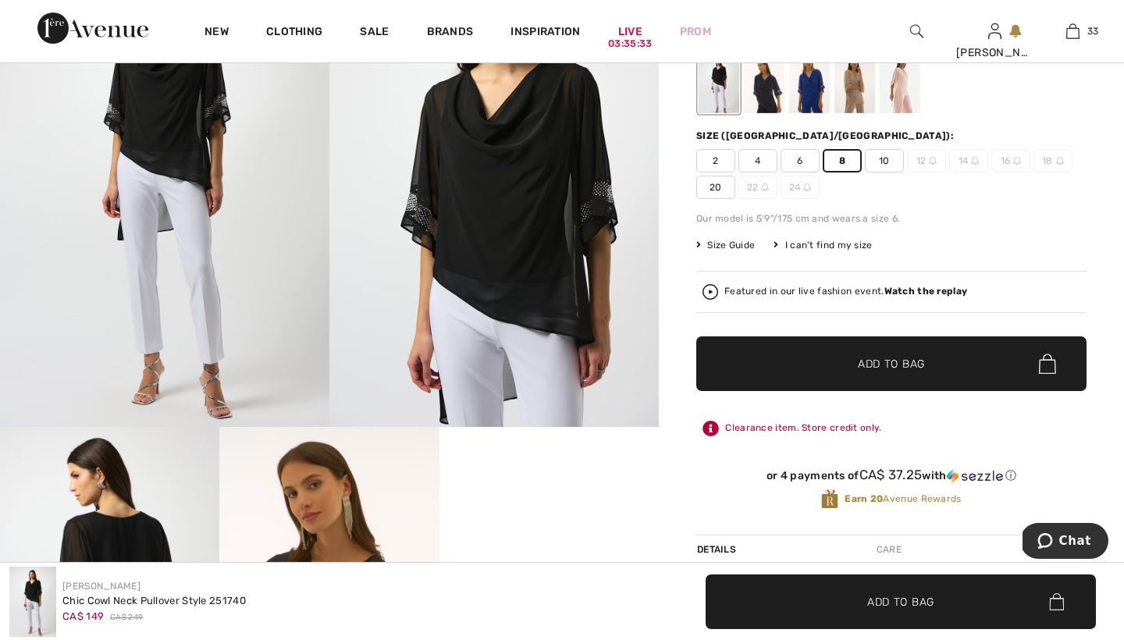
click at [869, 372] on span "Add to Bag" at bounding box center [891, 364] width 67 height 16
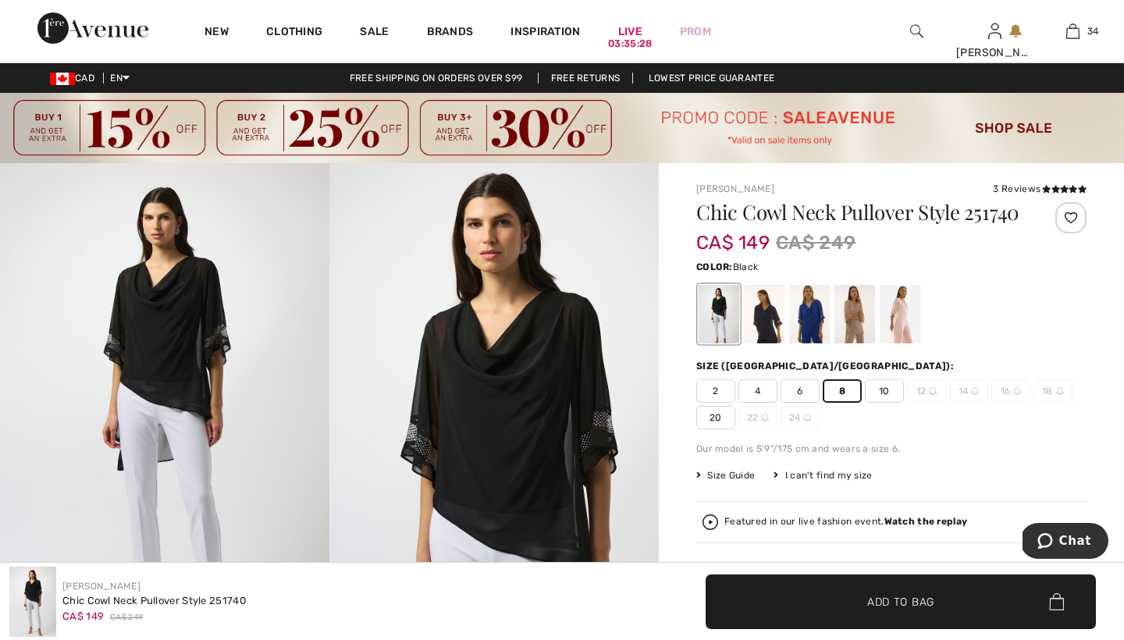
scroll to position [0, 0]
